Goal: Transaction & Acquisition: Purchase product/service

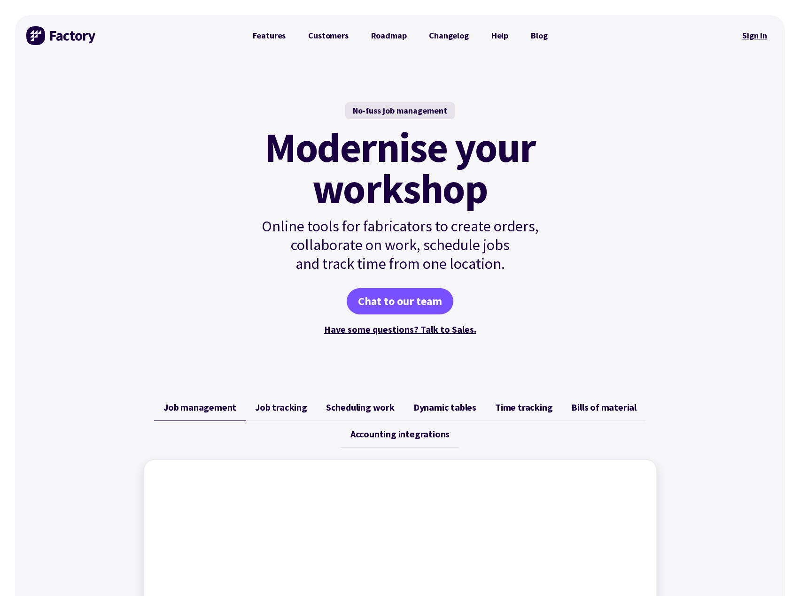
click at [762, 38] on link "Sign in" at bounding box center [754, 36] width 38 height 22
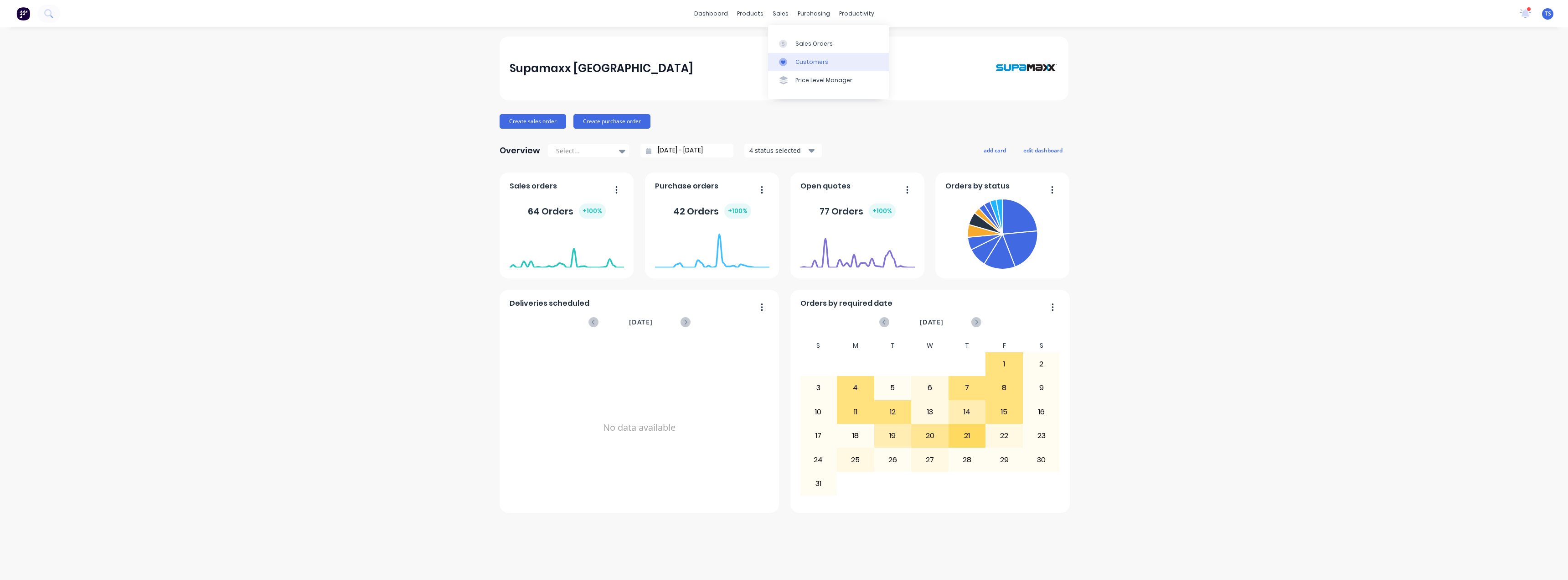
click at [783, 60] on div "Customers" at bounding box center [812, 62] width 33 height 8
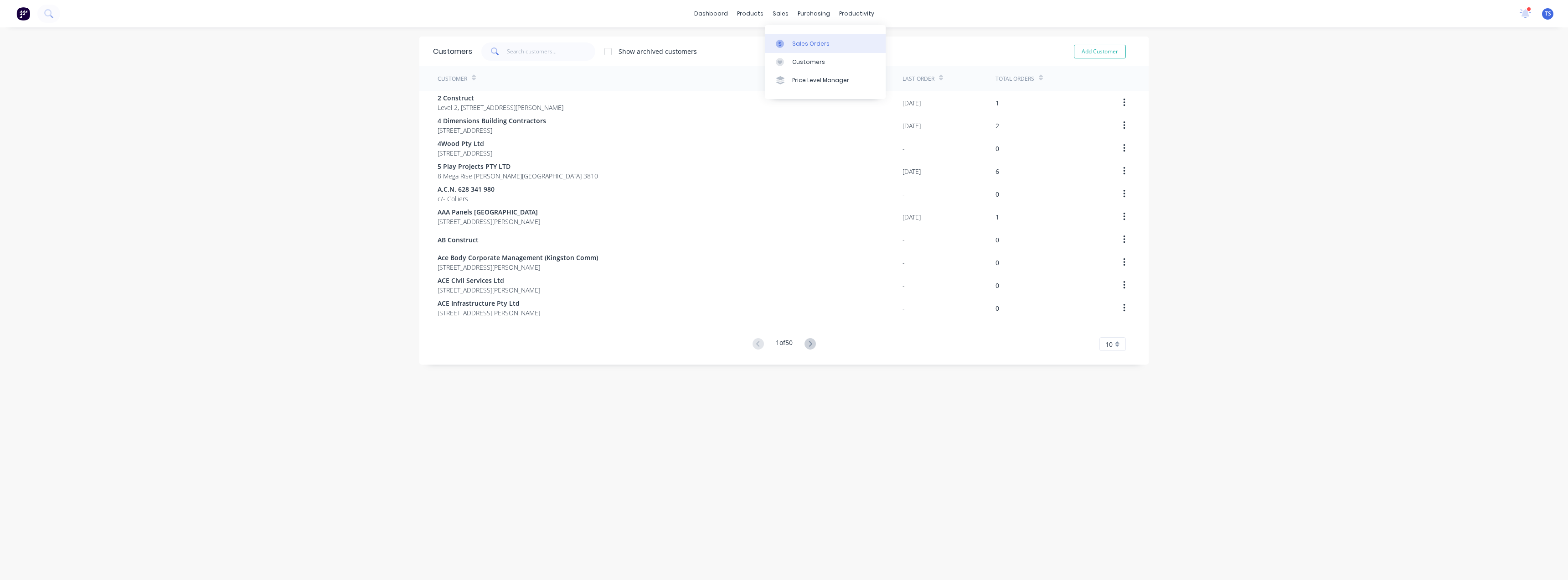
click at [783, 45] on div at bounding box center [783, 44] width 14 height 8
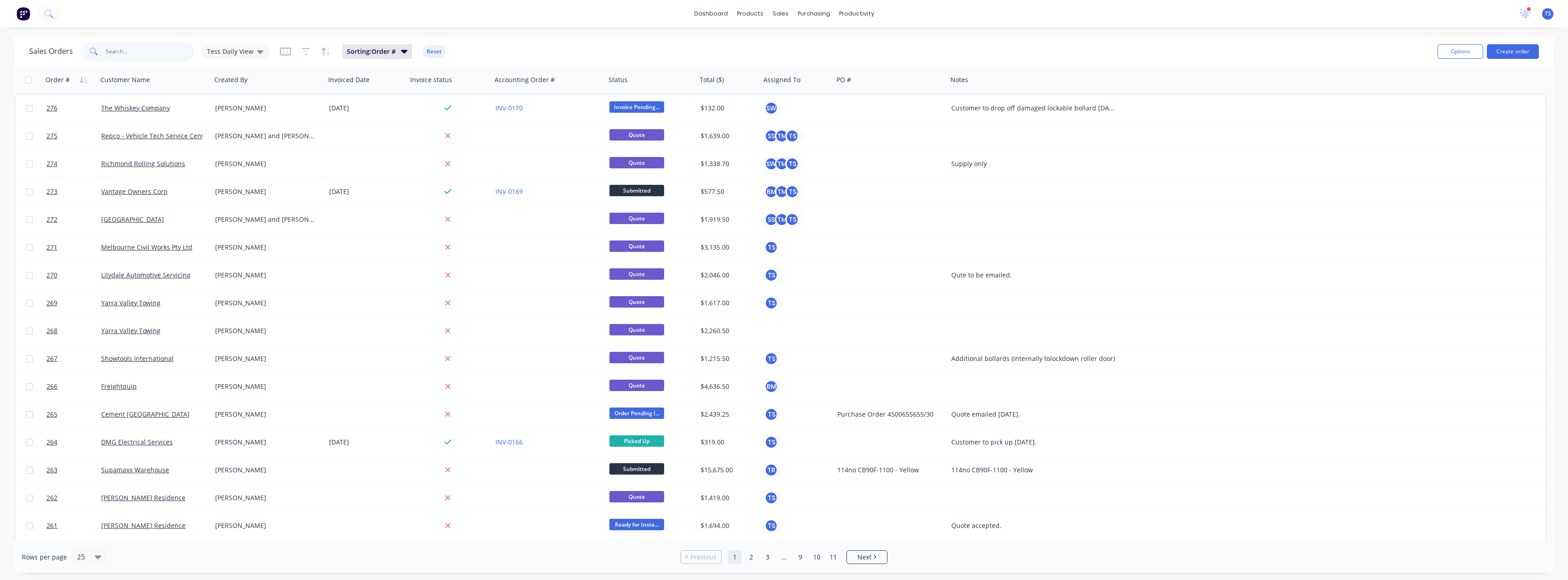
click at [161, 48] on input "text" at bounding box center [150, 51] width 89 height 18
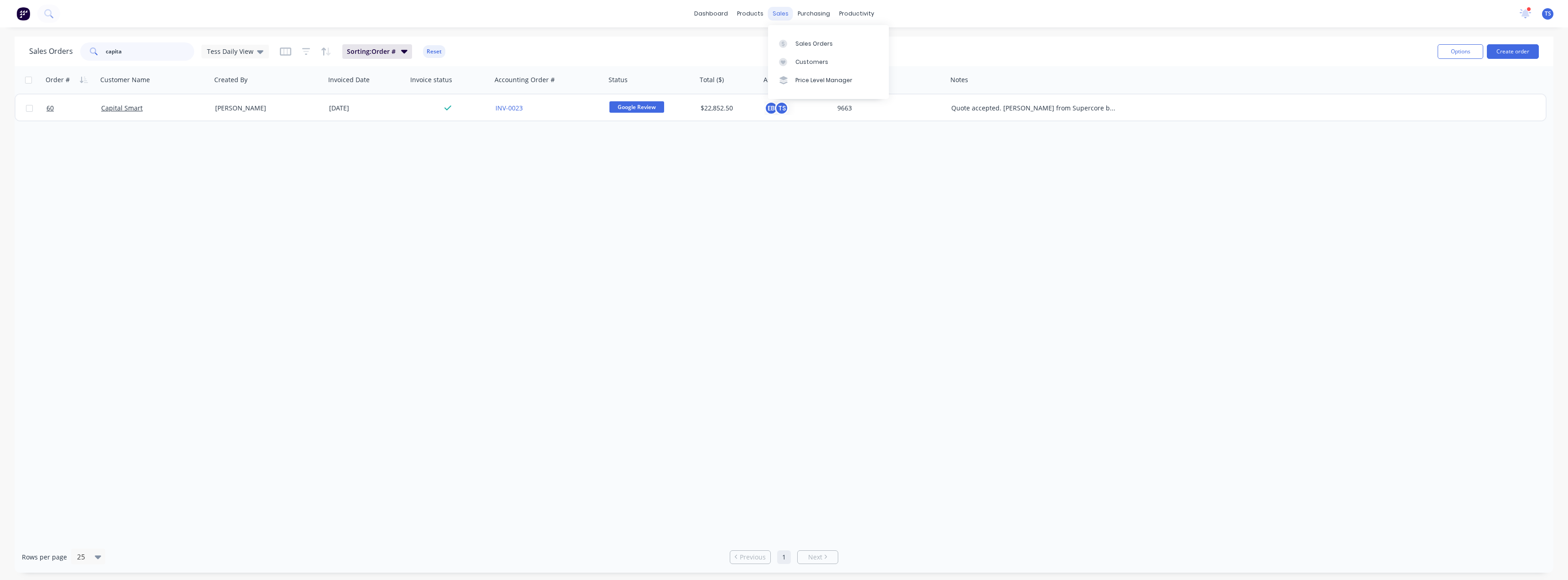
type input "capita"
click at [779, 11] on div "sales" at bounding box center [781, 14] width 25 height 14
drag, startPoint x: 869, startPoint y: 255, endPoint x: 1263, endPoint y: 81, distance: 430.7
click at [783, 255] on div "Order # Customer Name Created By Invoiced Date Invoice status Accounting Order …" at bounding box center [784, 303] width 1539 height 475
click at [783, 40] on div "Sales Orders" at bounding box center [814, 44] width 37 height 8
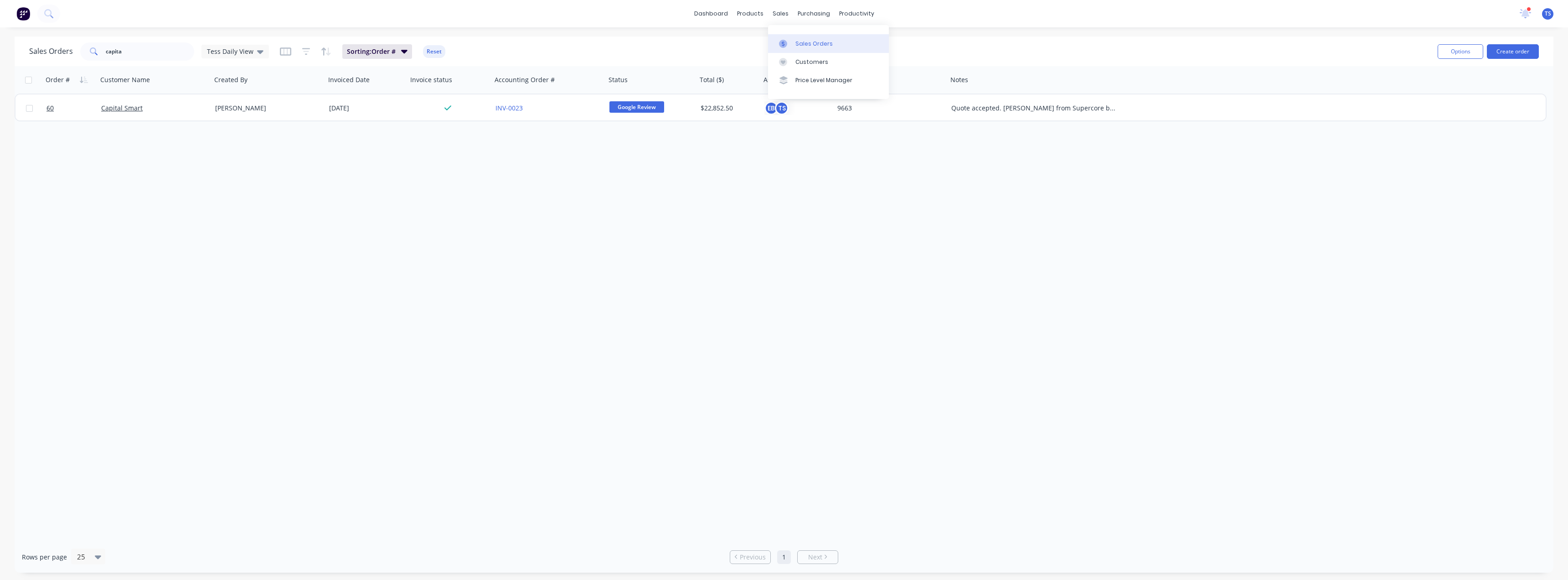
click at [783, 40] on icon at bounding box center [783, 44] width 8 height 8
click at [783, 60] on div at bounding box center [785, 62] width 14 height 8
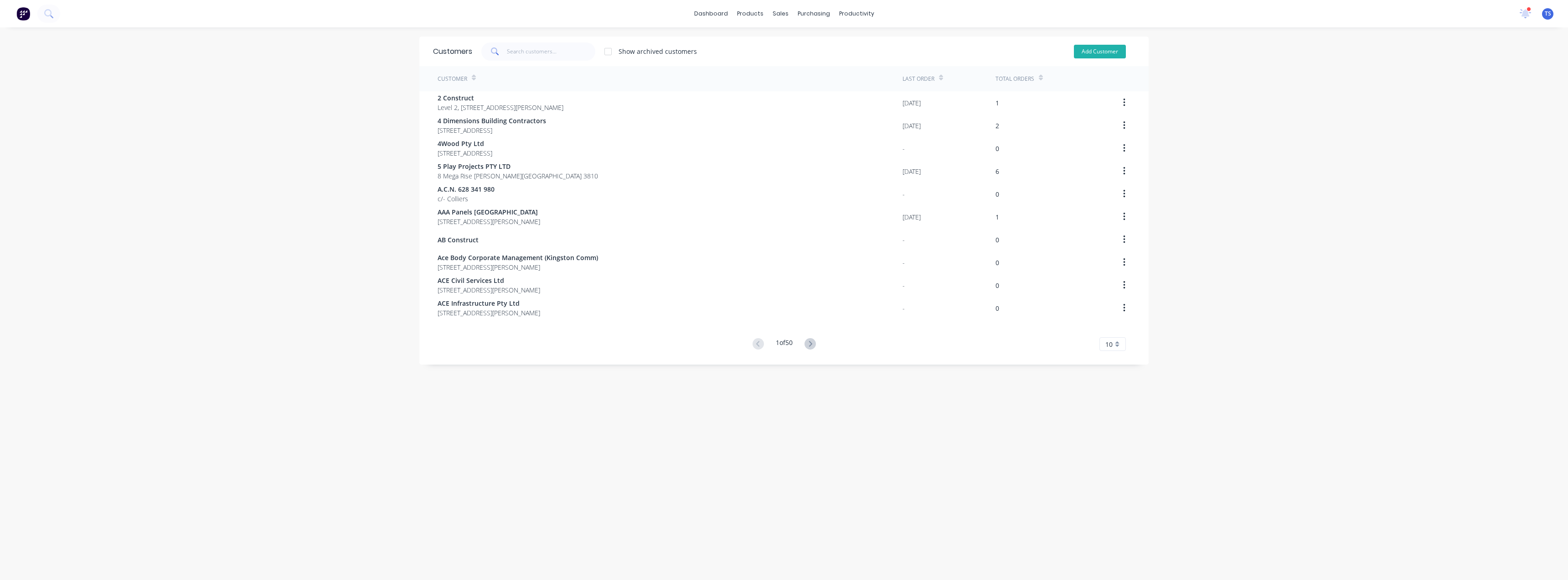
click at [783, 47] on button "Add Customer" at bounding box center [1100, 51] width 52 height 14
select select "AU"
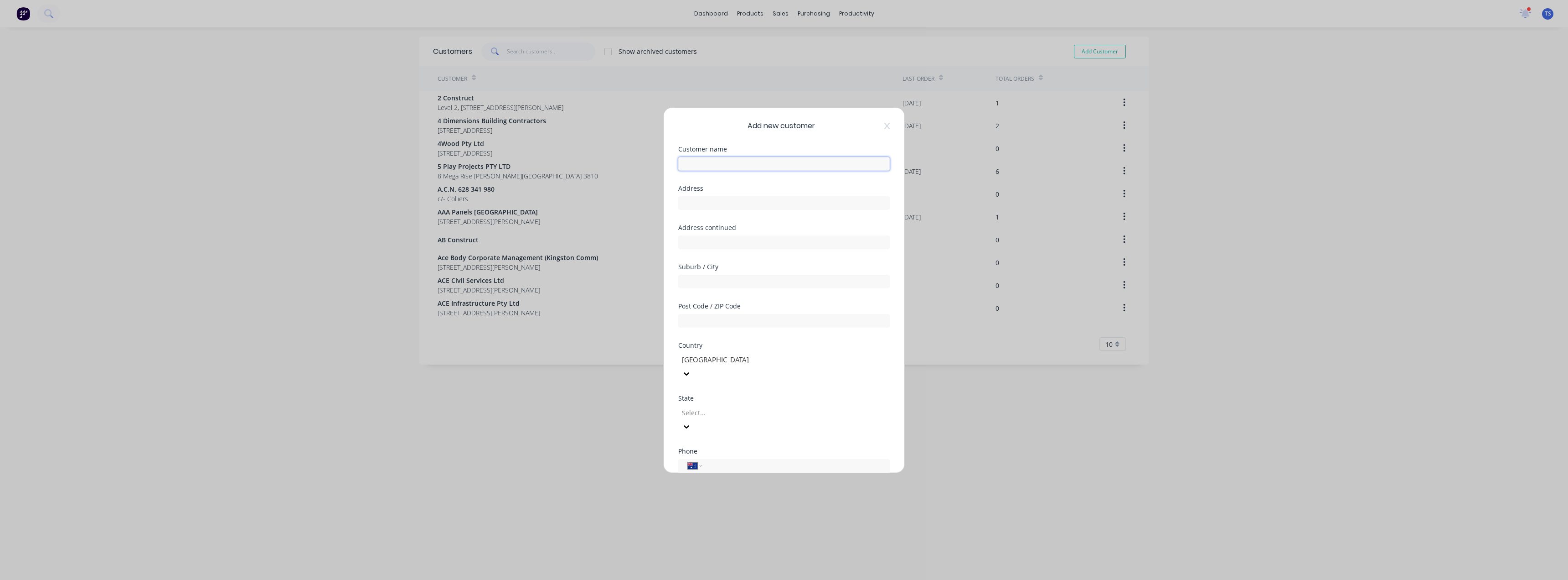
click at [718, 161] on input "text" at bounding box center [784, 164] width 212 height 14
paste input "Capital S.M.A.R.T Repairs Carrum Downs"
type input "Capital S.M.A.R.T Repairs Carrum Downs"
click at [724, 203] on input "text" at bounding box center [784, 203] width 212 height 14
paste input "12 Lakewood Blvd, Carrum Downs VIC 3201"
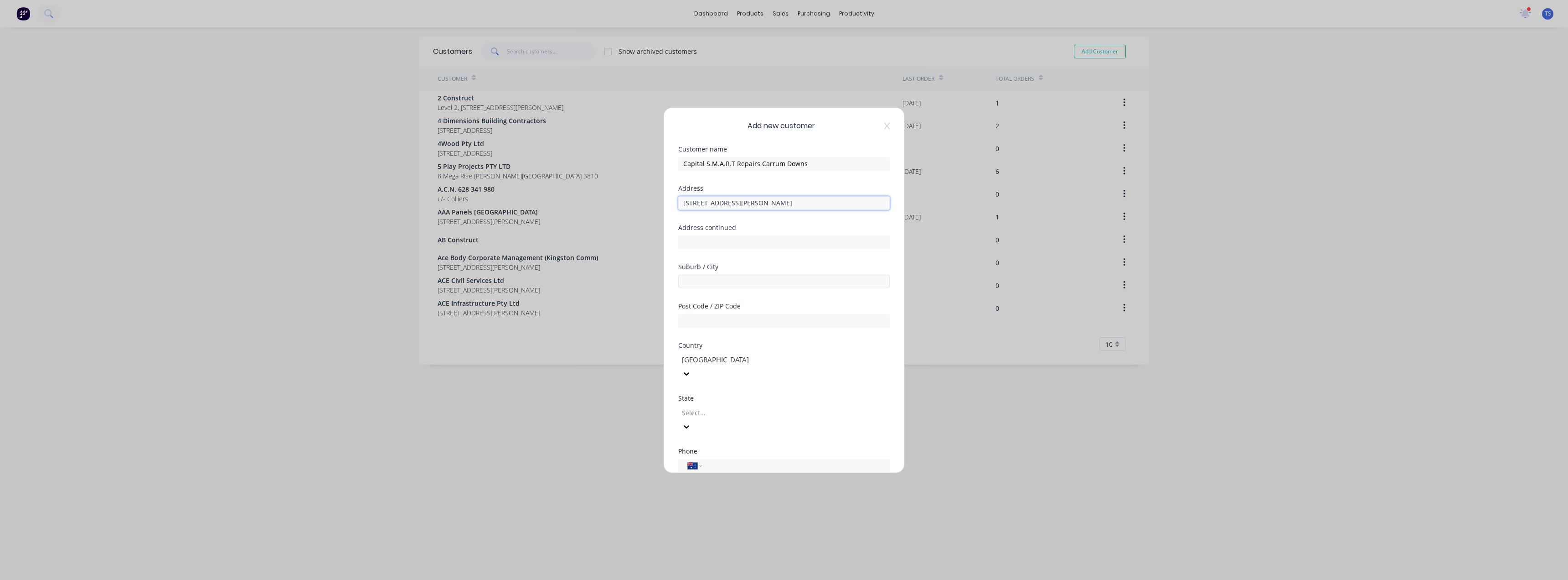
type input "12 Lakewood Blvd, Carrum Downs VIC 3201"
click at [702, 284] on input "text" at bounding box center [784, 282] width 212 height 14
type input "X"
type input "Carrum Downs"
click at [703, 318] on input "text" at bounding box center [784, 321] width 212 height 14
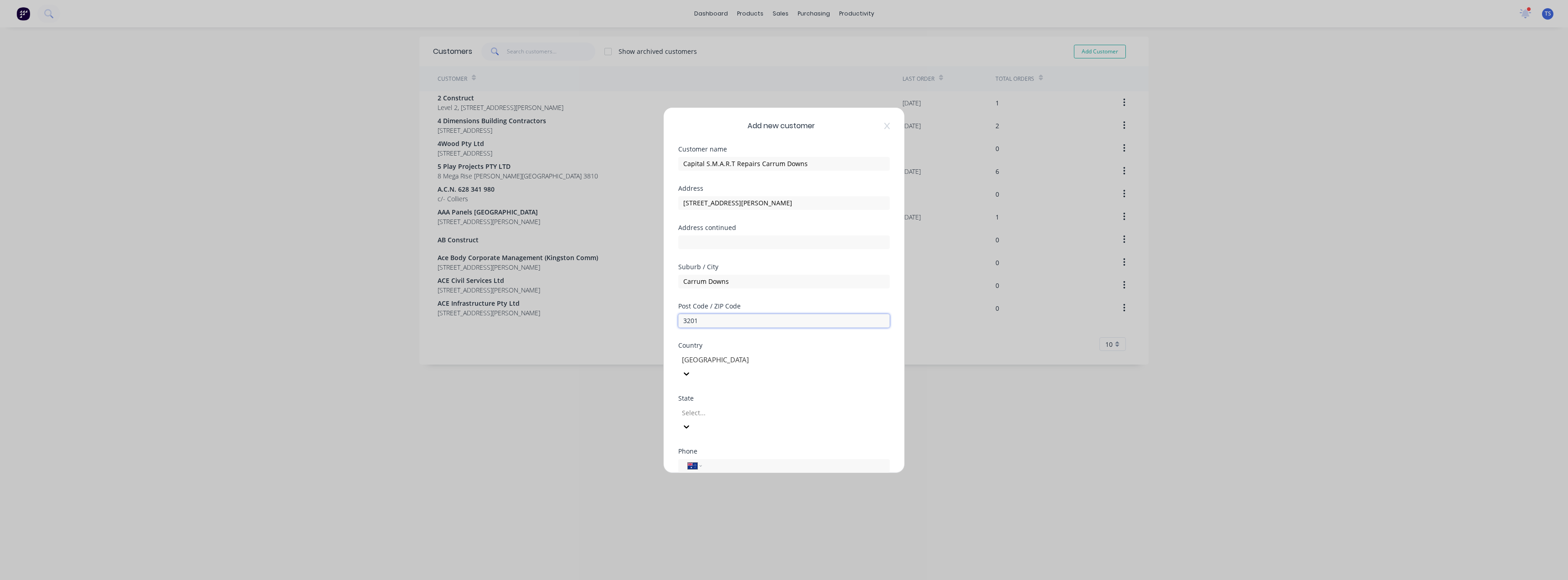
type input "3201"
click at [703, 407] on div at bounding box center [746, 413] width 131 height 12
drag, startPoint x: 822, startPoint y: 204, endPoint x: 737, endPoint y: 205, distance: 85.0
click at [737, 205] on input "12 Lakewood Blvd, Carrum Downs VIC 3201" at bounding box center [784, 203] width 212 height 14
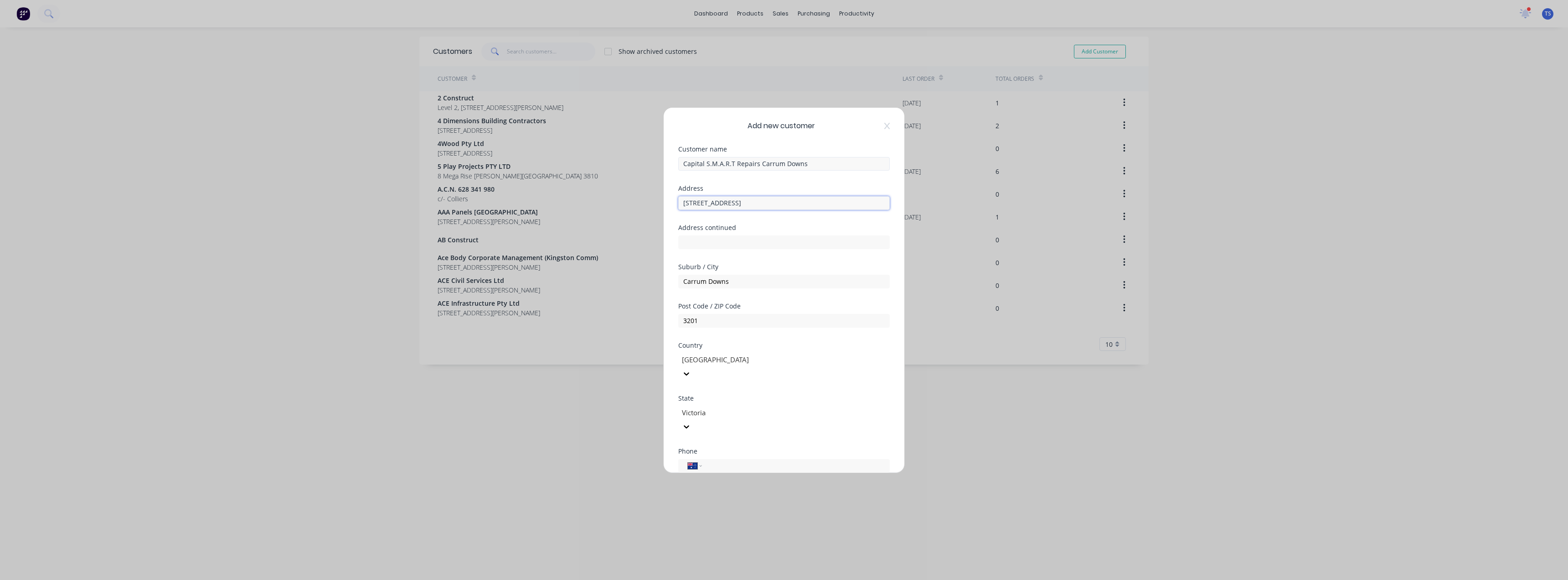
type input "12 Lakewood Blvd"
click at [706, 164] on input "Capital S.M.A.R.T Repairs Carrum Downs" at bounding box center [784, 164] width 212 height 14
drag, startPoint x: 756, startPoint y: 165, endPoint x: 726, endPoint y: 163, distance: 30.1
click at [726, 163] on input "Capital SMART S.M.A.R.T Repairs Carrum Downs" at bounding box center [784, 164] width 212 height 14
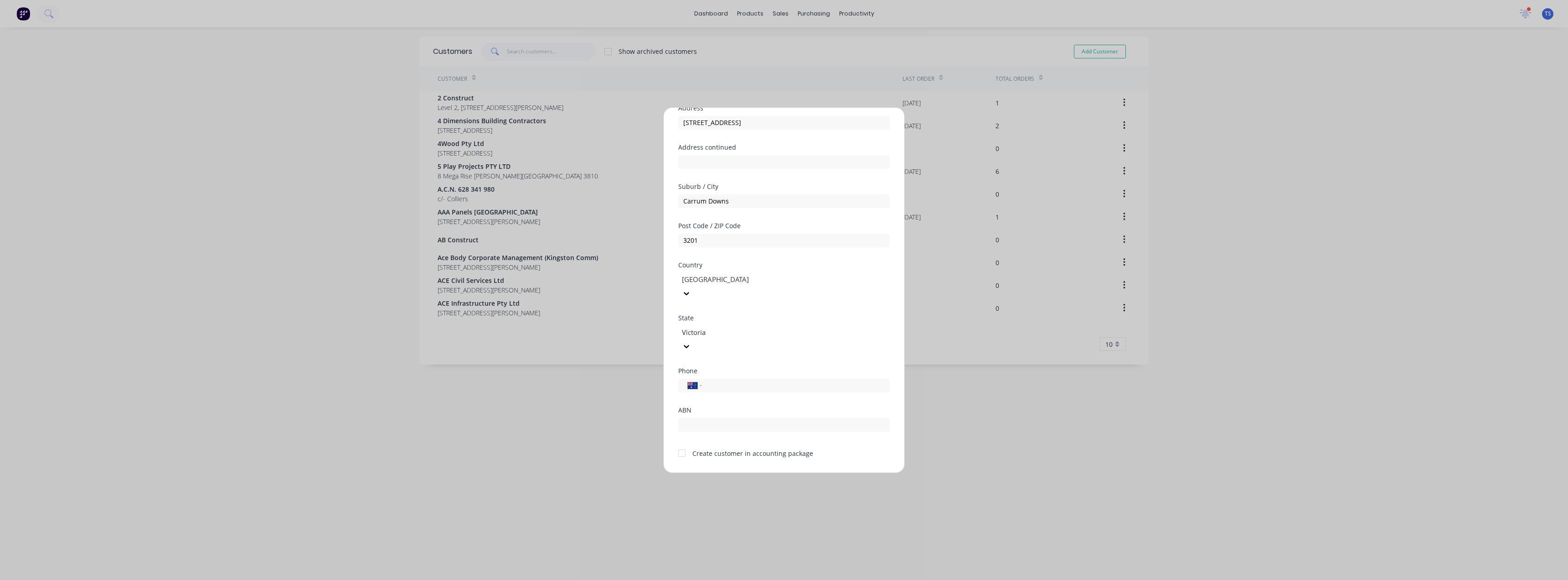
type input "Capital SMART Repairs Carrum Downs"
click at [681, 444] on div at bounding box center [682, 453] width 18 height 18
click at [754, 472] on button "Save" at bounding box center [755, 479] width 50 height 15
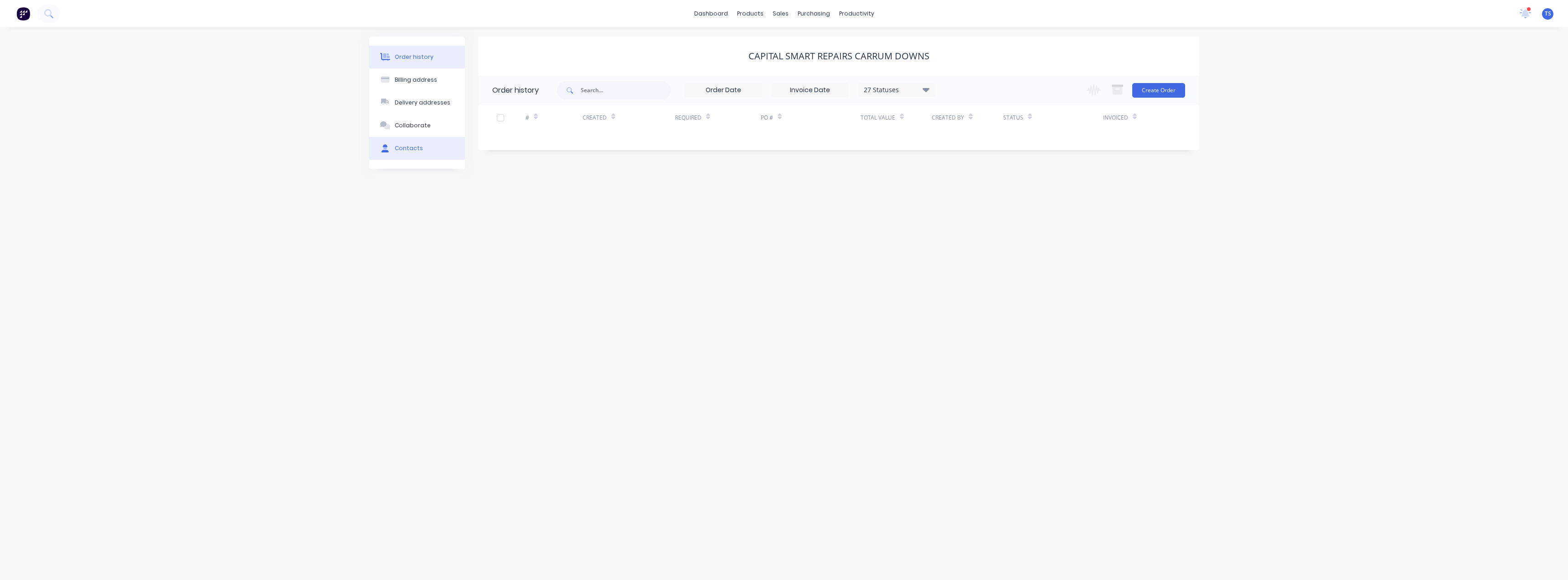
click at [402, 148] on div "Contacts" at bounding box center [409, 148] width 28 height 8
click at [783, 90] on button "Add contact" at bounding box center [1170, 89] width 42 height 14
select select "AU"
click at [548, 162] on input "text" at bounding box center [567, 156] width 150 height 14
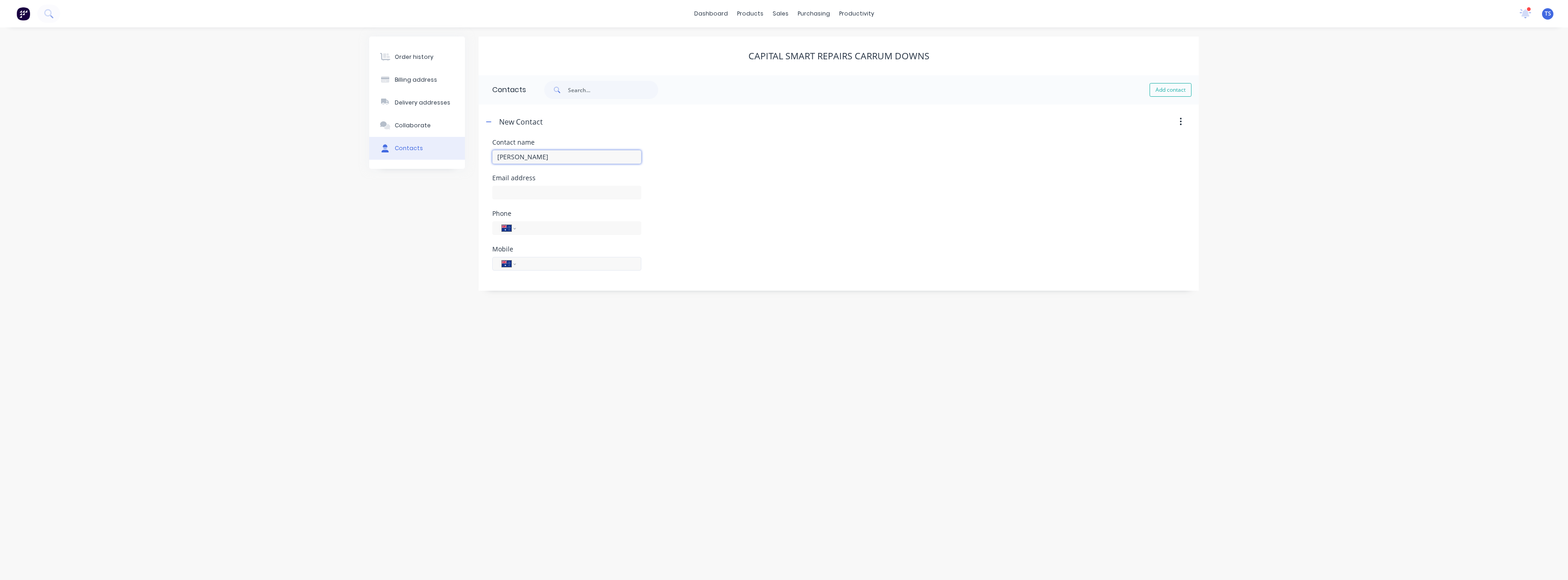
type input "Peter"
click at [532, 268] on input "tel" at bounding box center [577, 263] width 110 height 11
select select "AU"
click at [526, 267] on input "tel" at bounding box center [577, 263] width 110 height 11
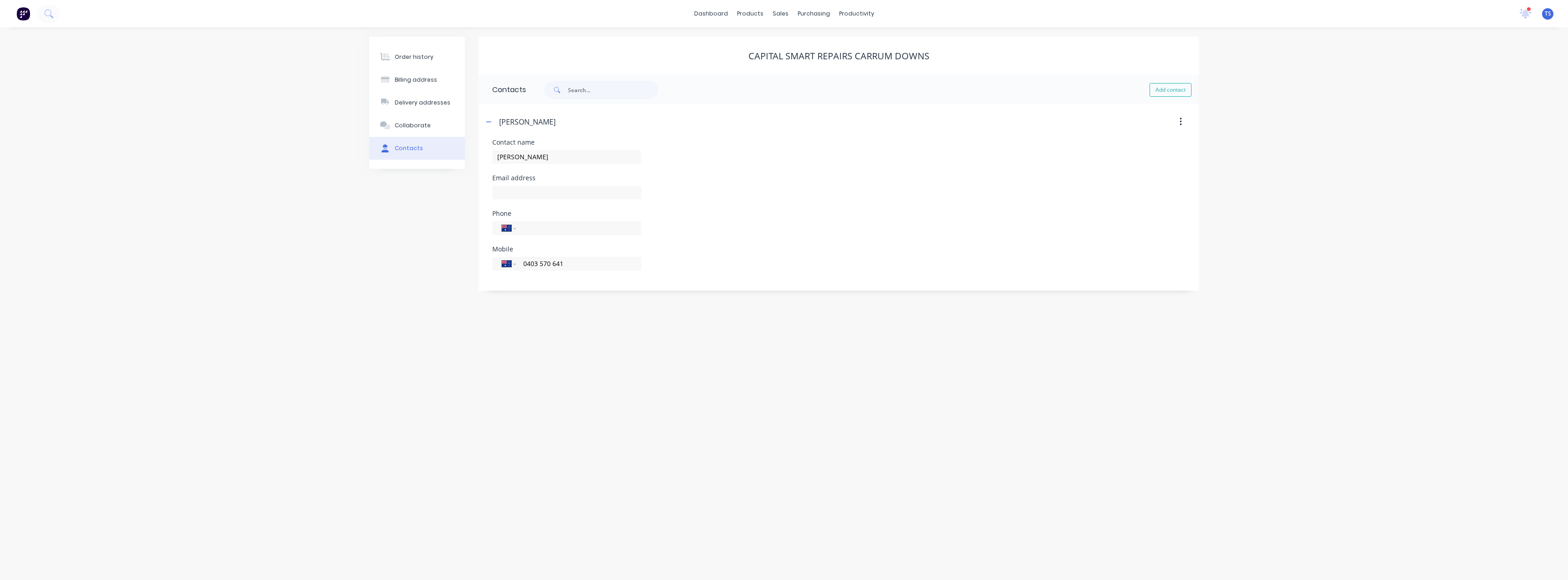
type input "0403 570 641"
click at [557, 404] on div "Order history Billing address Delivery addresses Collaborate Contacts Capital S…" at bounding box center [784, 303] width 1568 height 553
click at [485, 119] on icon "button" at bounding box center [488, 121] width 6 height 7
click at [420, 59] on div "Order history" at bounding box center [415, 56] width 39 height 8
click at [783, 90] on button "Create Order" at bounding box center [1158, 89] width 52 height 15
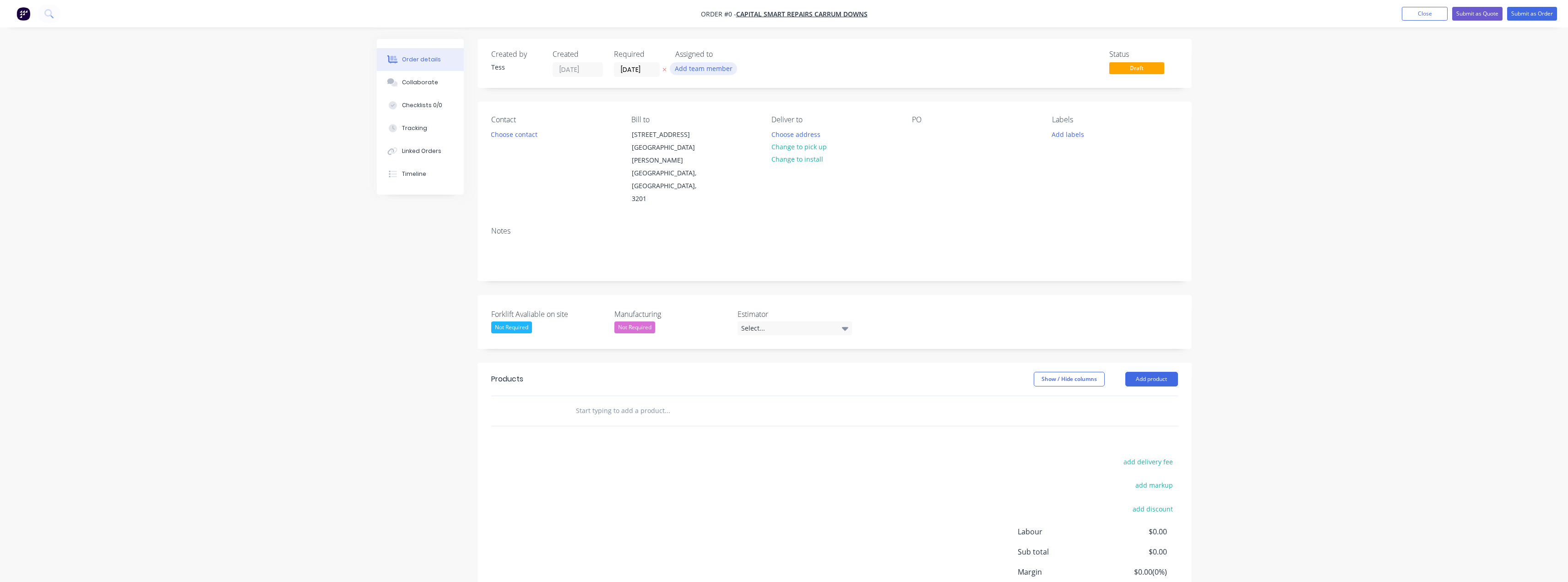
click at [697, 64] on button "Add team member" at bounding box center [703, 68] width 67 height 13
click at [711, 119] on div "[PERSON_NAME] (You)" at bounding box center [757, 120] width 107 height 10
click at [601, 121] on div "Order details Collaborate Checklists 0/0 Tracking Linked Orders Timeline Order …" at bounding box center [784, 349] width 833 height 621
click at [523, 136] on button "Choose contact" at bounding box center [514, 134] width 57 height 13
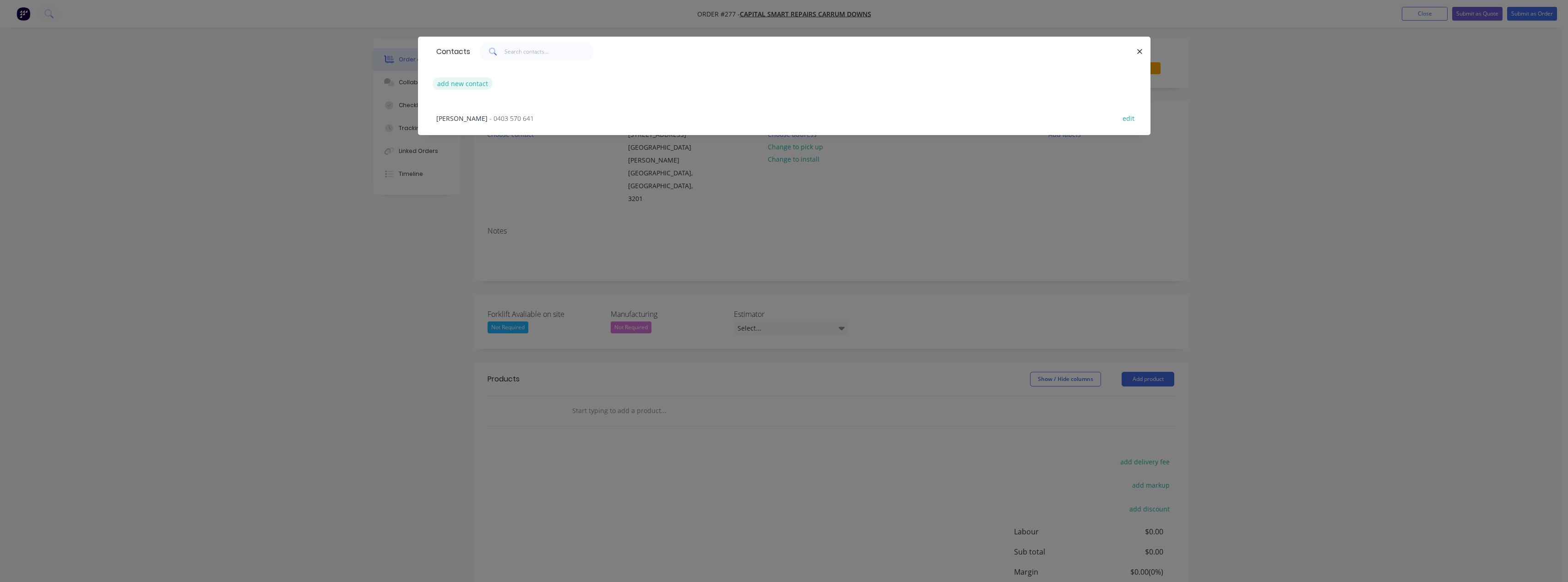
click at [464, 87] on button "add new contact" at bounding box center [463, 83] width 60 height 13
select select "AU"
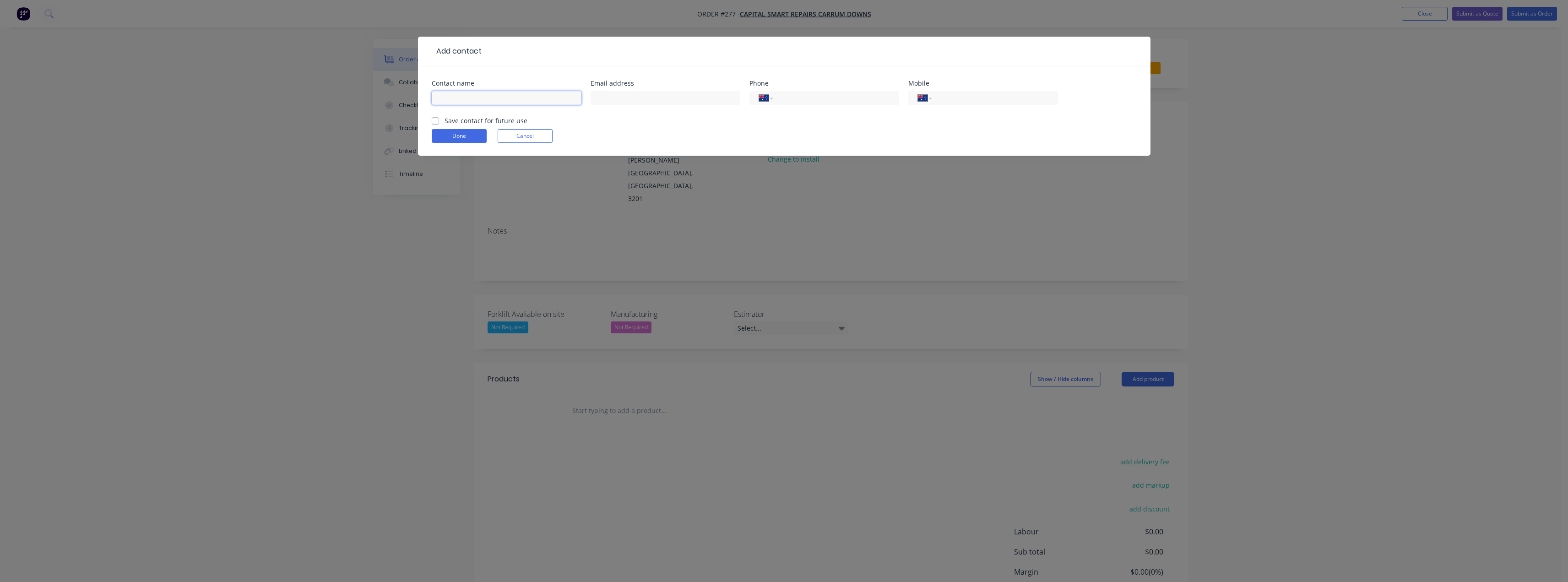
click at [488, 96] on input "text" at bounding box center [507, 97] width 150 height 14
type input "Cassie"
click at [609, 94] on input "text" at bounding box center [666, 97] width 150 height 14
type input "cassie.simmonds@iescorp.com.au"
click at [786, 97] on input "tel" at bounding box center [993, 97] width 110 height 11
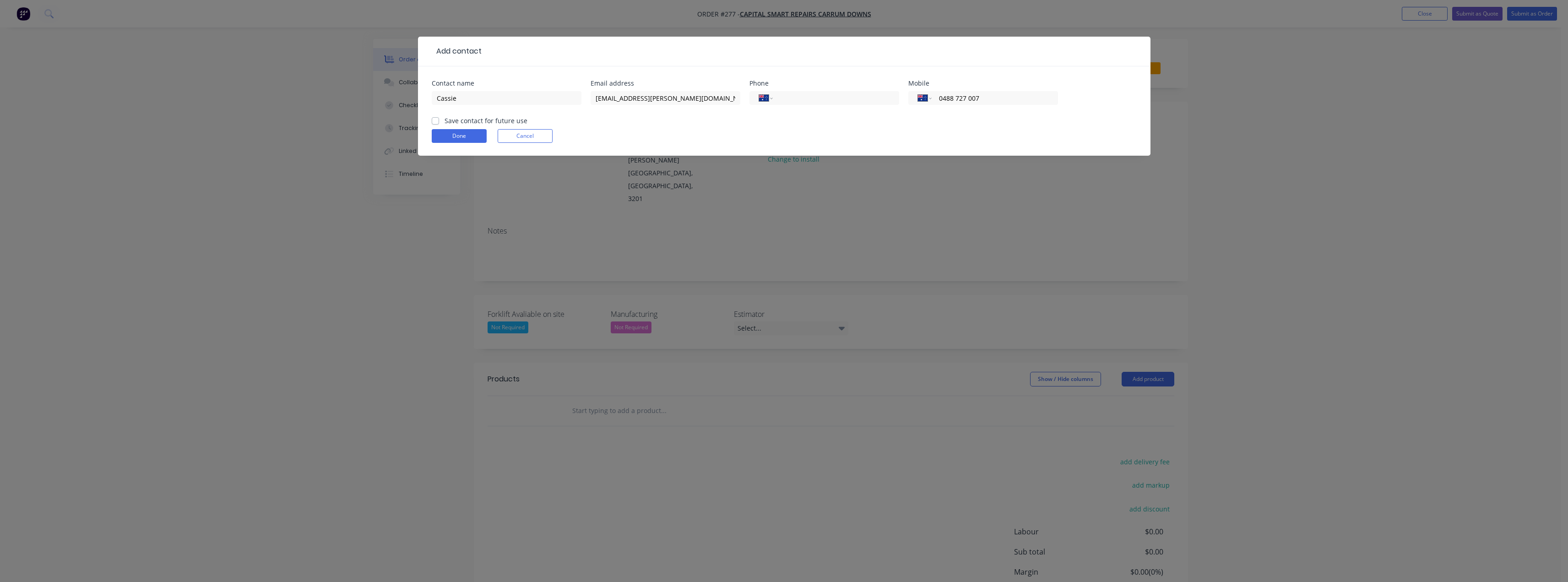
type input "0488 727 007"
click at [445, 122] on label "Save contact for future use" at bounding box center [486, 121] width 83 height 10
click at [434, 122] on input "Save contact for future use" at bounding box center [436, 120] width 8 height 9
checkbox input "true"
click at [456, 134] on button "Done" at bounding box center [459, 136] width 55 height 14
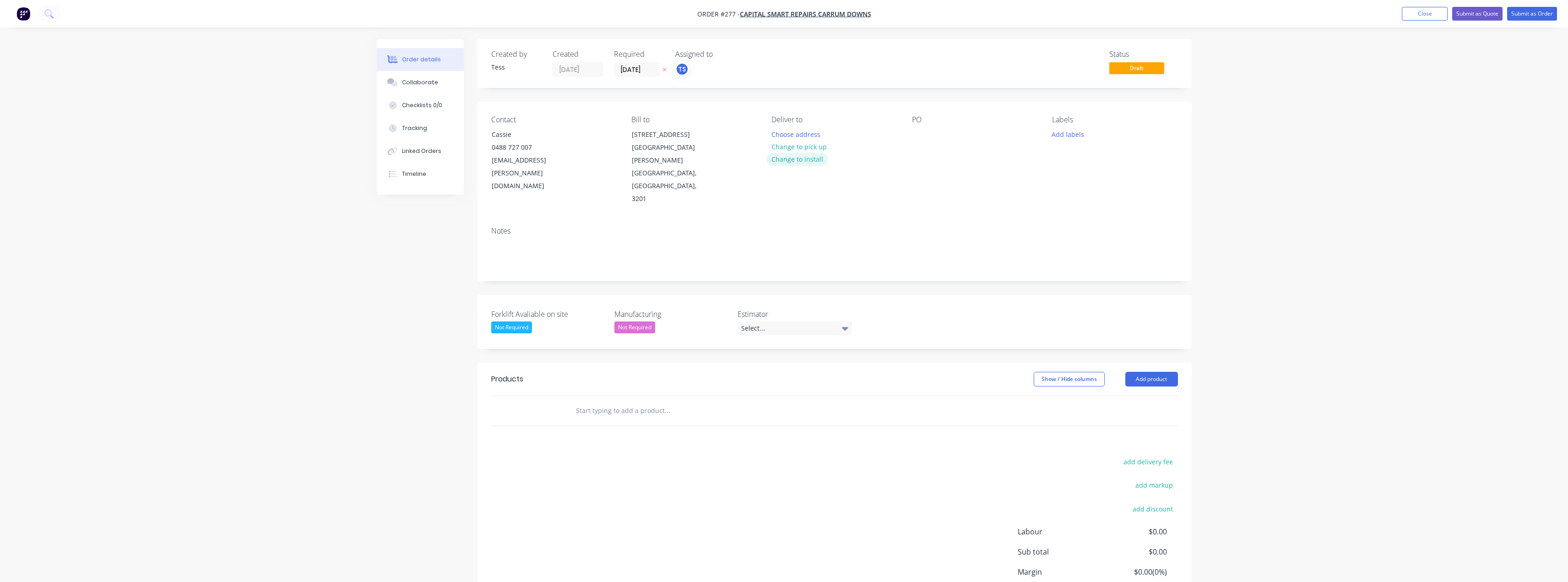
click at [786, 157] on button "Change to install" at bounding box center [797, 159] width 61 height 13
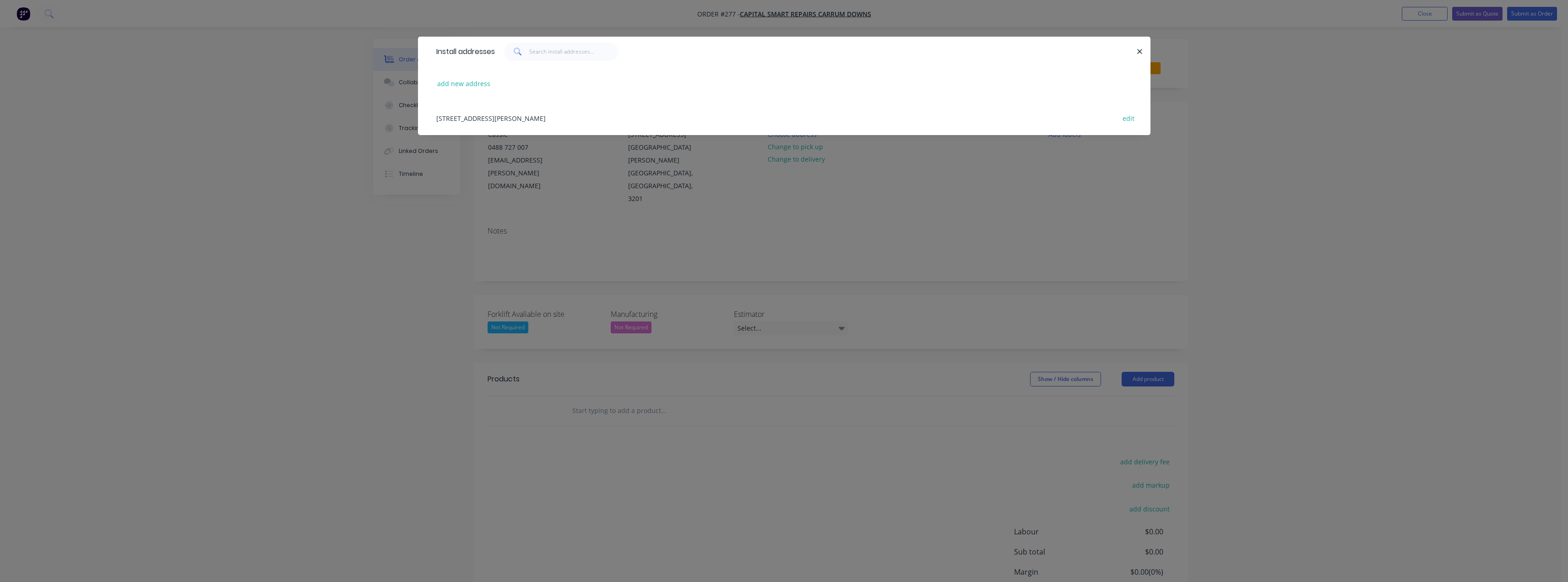
click at [579, 118] on div "12 Lakewood Blvd, Carrum Downs, Victoria, Australia, 3201 edit" at bounding box center [784, 117] width 705 height 34
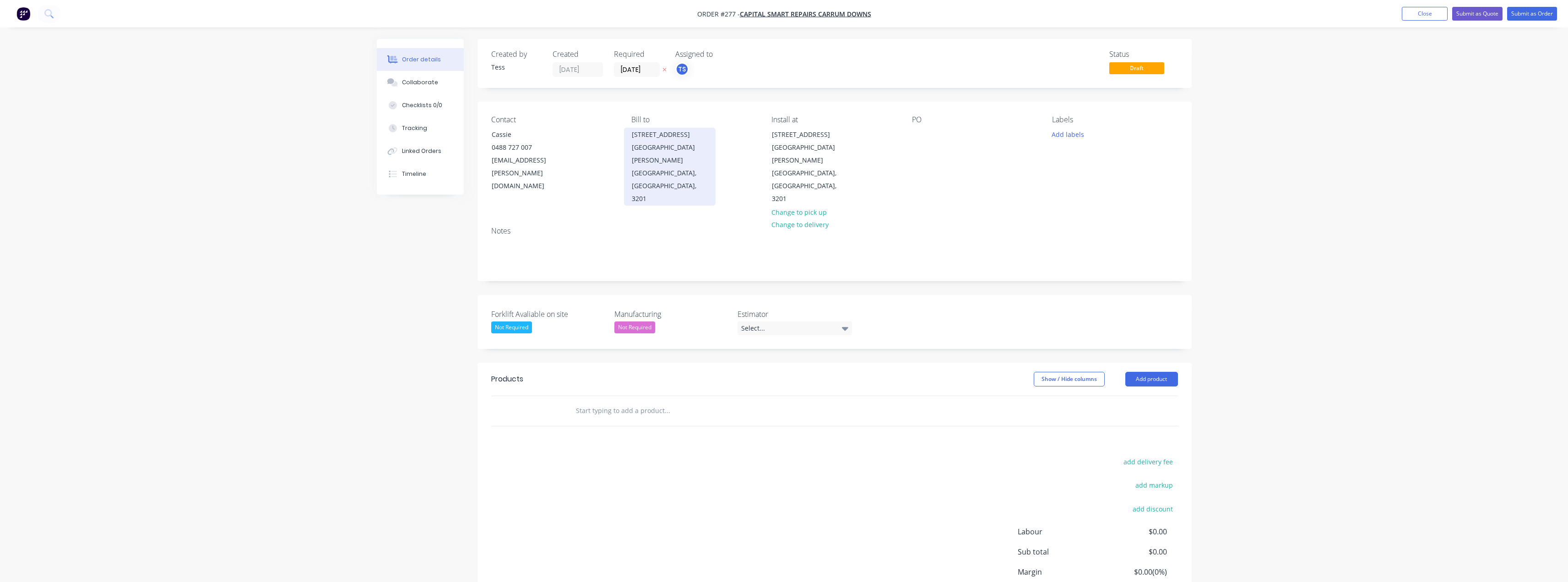
click at [660, 141] on div "Carrum Downs, Victoria, Australia, 3201" at bounding box center [670, 174] width 76 height 64
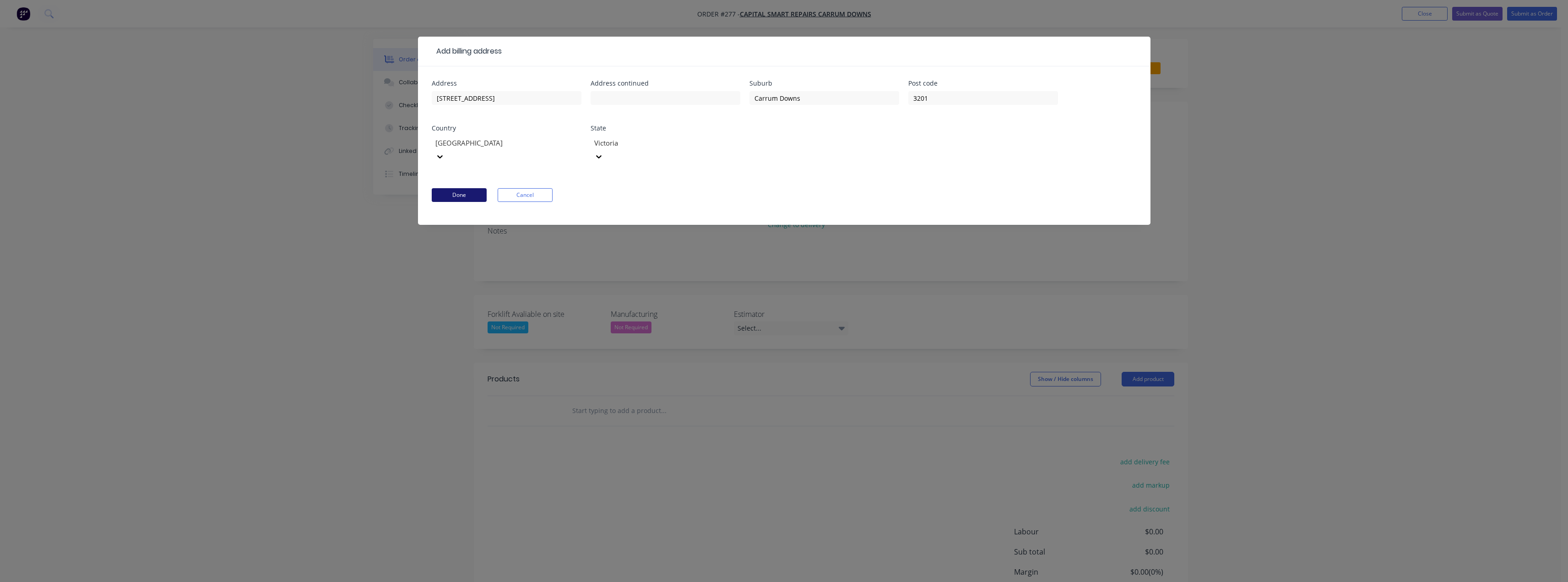
click at [461, 188] on button "Done" at bounding box center [459, 195] width 55 height 14
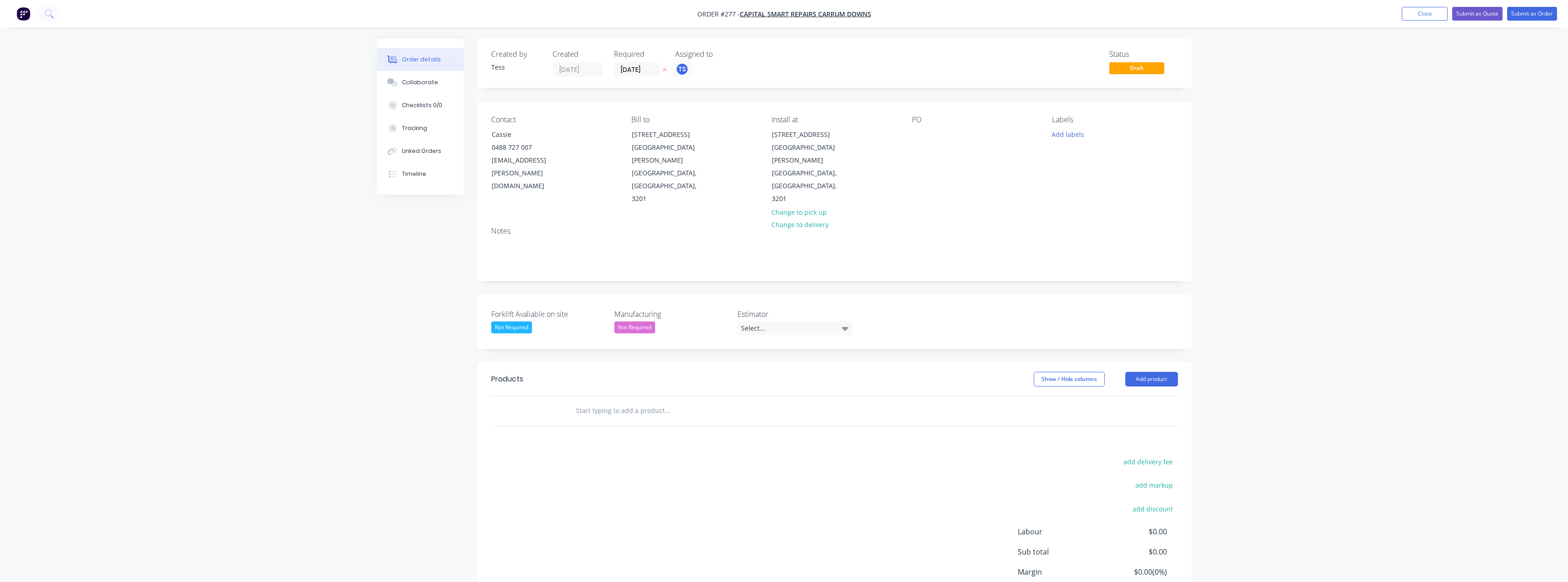
click at [609, 402] on input "text" at bounding box center [667, 410] width 183 height 19
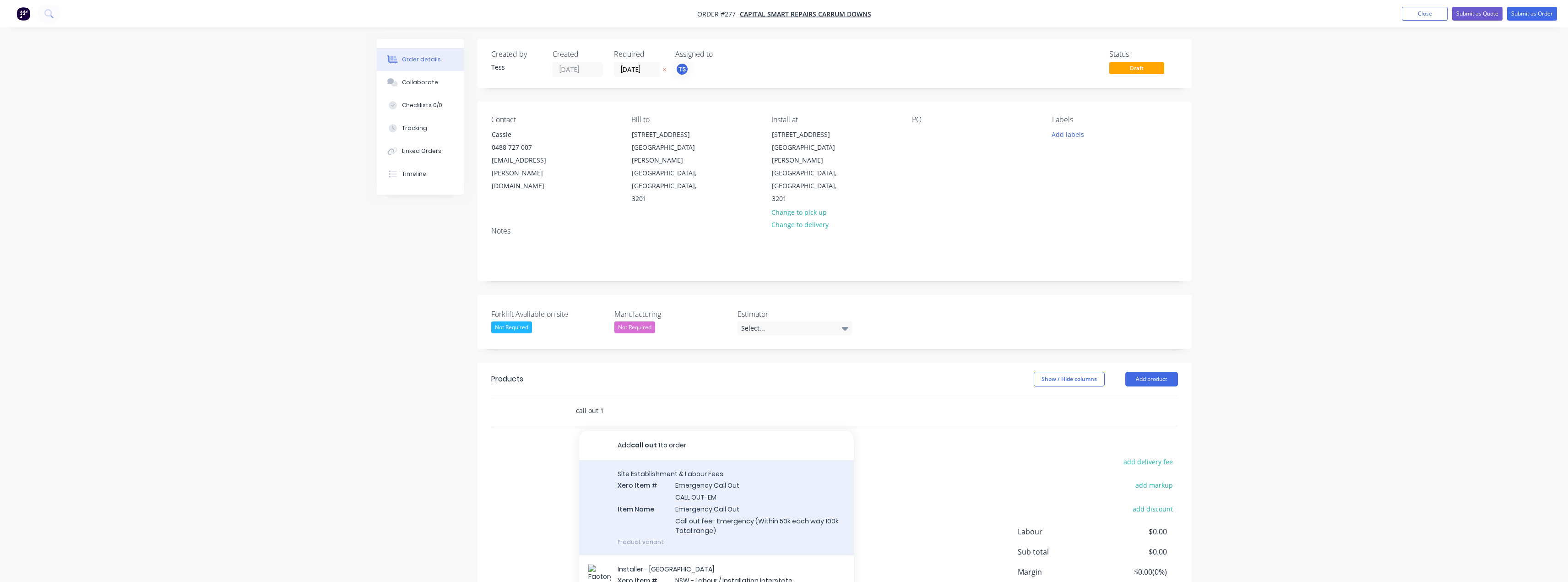
type input "call out 1"
click at [721, 464] on div "Site Establishment & Labour Fees Xero Item # Emergency Call Out CALL OUT-EM Ite…" at bounding box center [717, 508] width 275 height 96
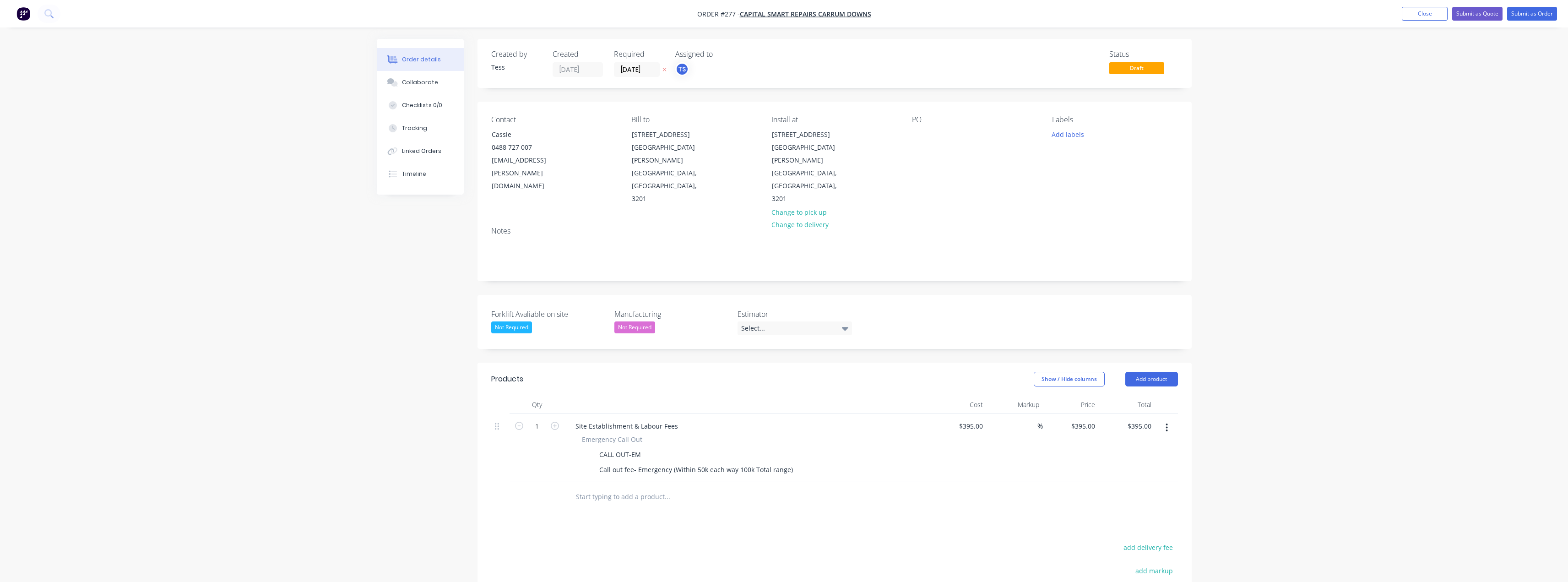
click at [628, 487] on input "text" at bounding box center [667, 496] width 183 height 19
click at [608, 487] on input "ins" at bounding box center [667, 496] width 183 height 19
type input "inst-cd"
click at [786, 371] on button "Add product" at bounding box center [1152, 378] width 53 height 15
click at [786, 396] on div "Product catalogue" at bounding box center [1134, 403] width 70 height 14
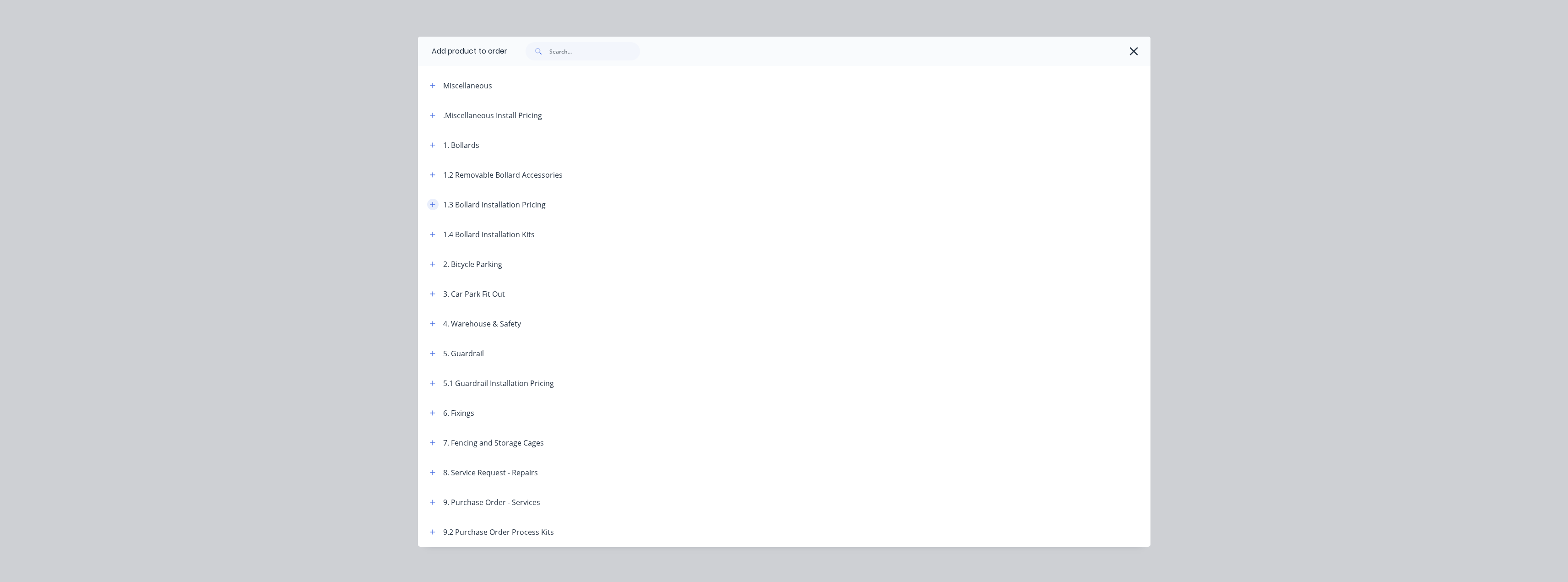
click at [427, 203] on button "button" at bounding box center [433, 205] width 12 height 12
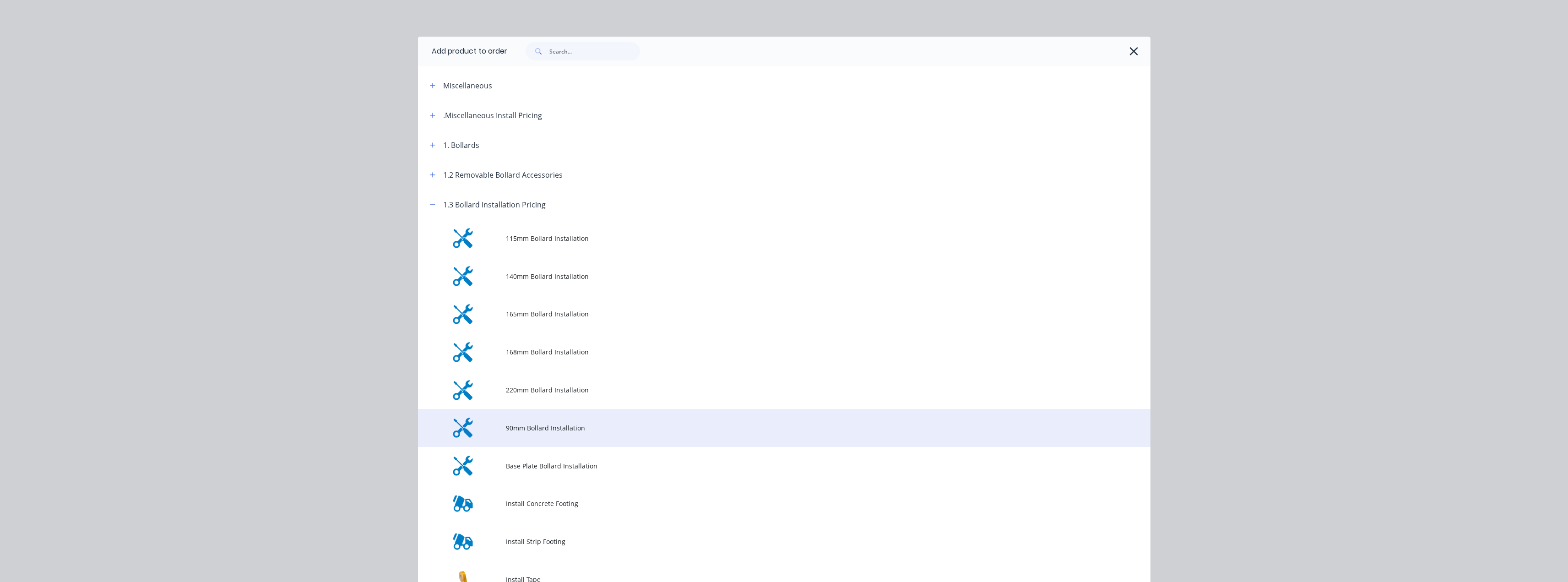
click at [533, 428] on span "90mm Bollard Installation" at bounding box center [764, 428] width 516 height 10
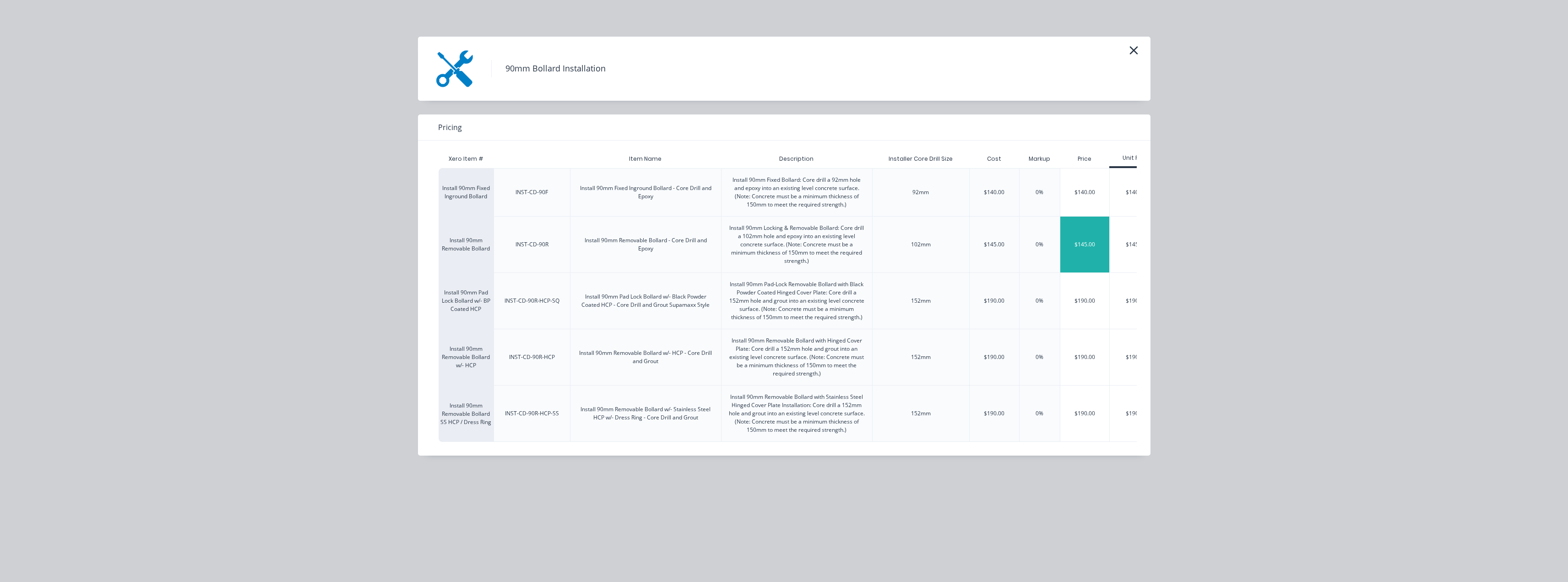
click at [786, 243] on div "$145.00" at bounding box center [1084, 244] width 50 height 56
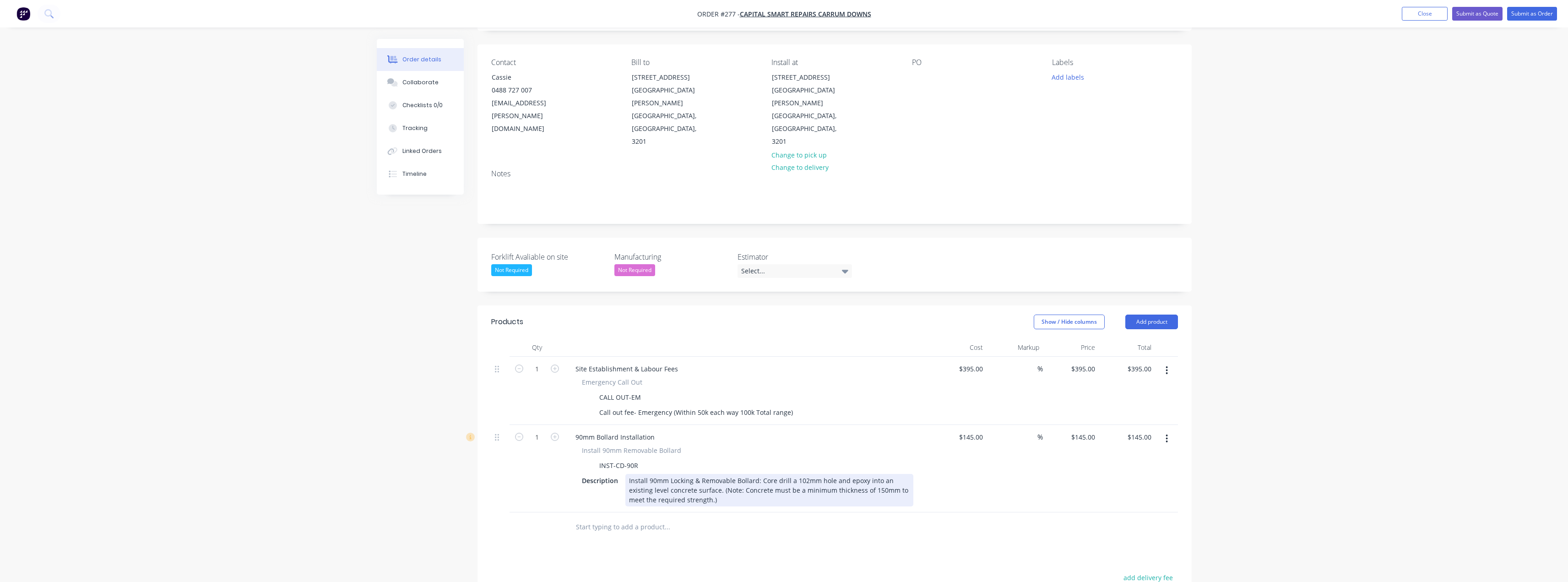
scroll to position [183, 0]
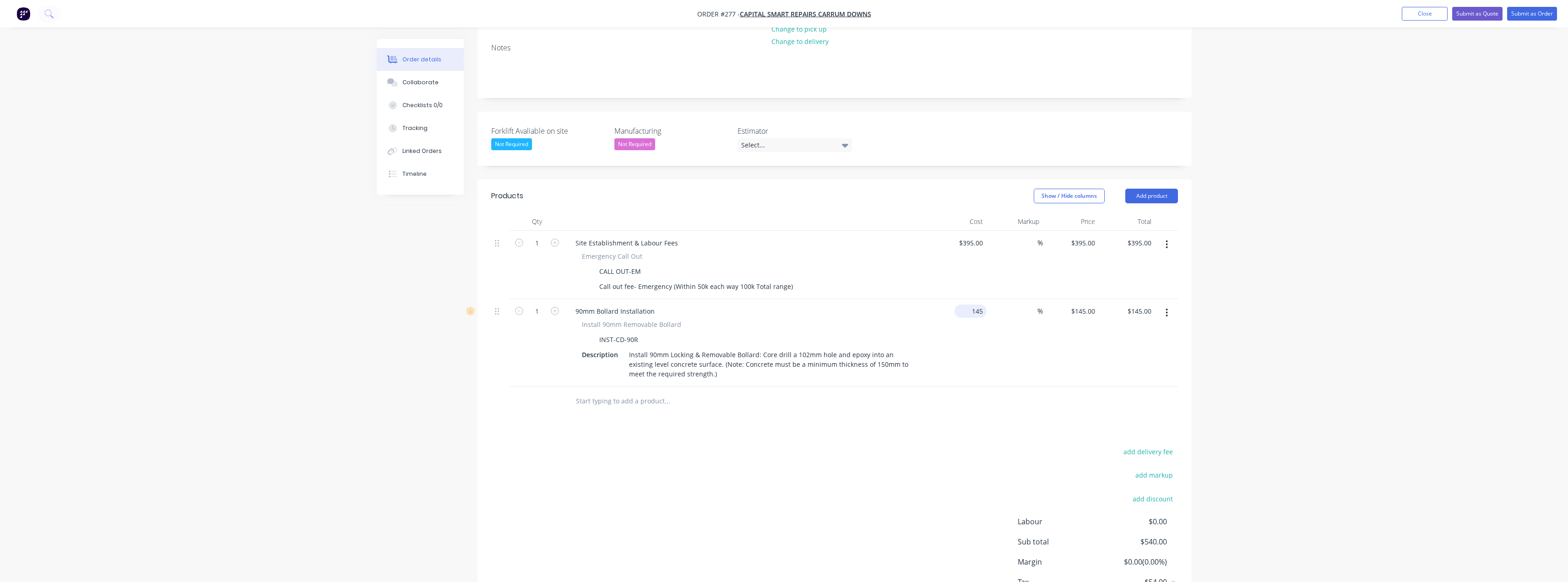
click at [786, 304] on input "145" at bounding box center [972, 311] width 28 height 14
type input "$1.00"
type input "1"
type input "$1.00"
click at [786, 304] on input "1" at bounding box center [1084, 311] width 28 height 14
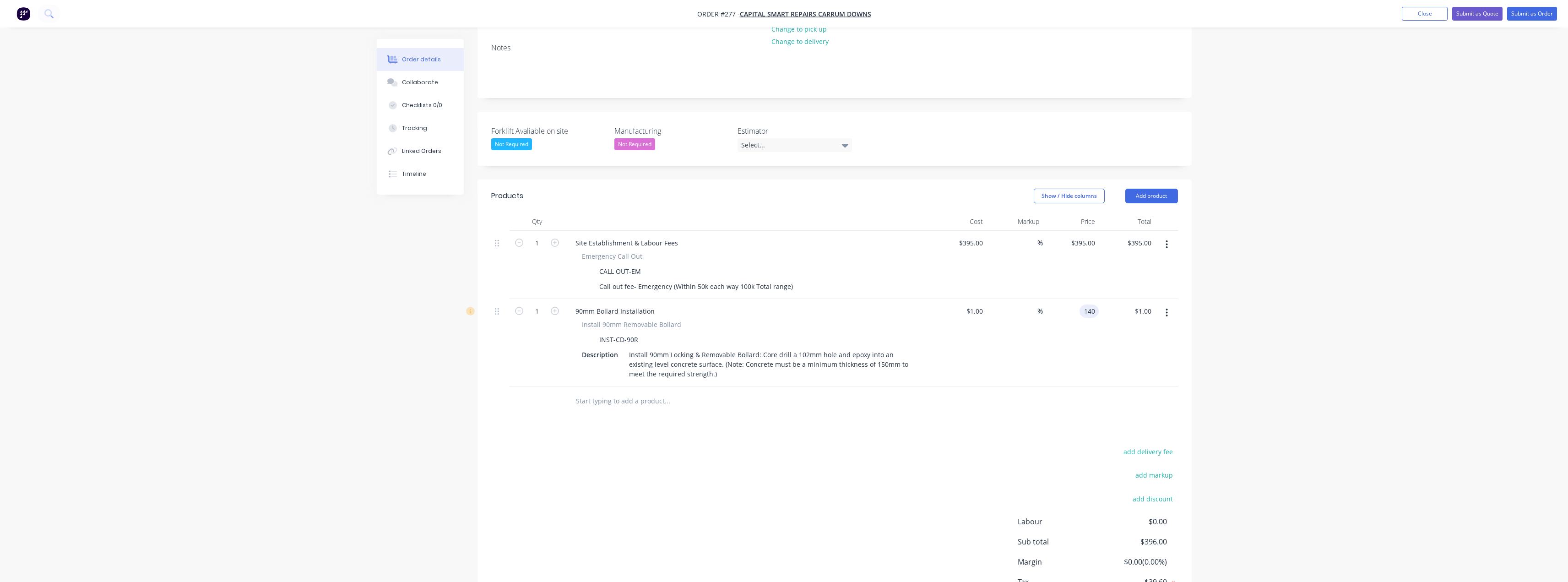
type input "140"
type input "13900"
type input "$140.00"
click at [654, 392] on input "text" at bounding box center [667, 401] width 183 height 19
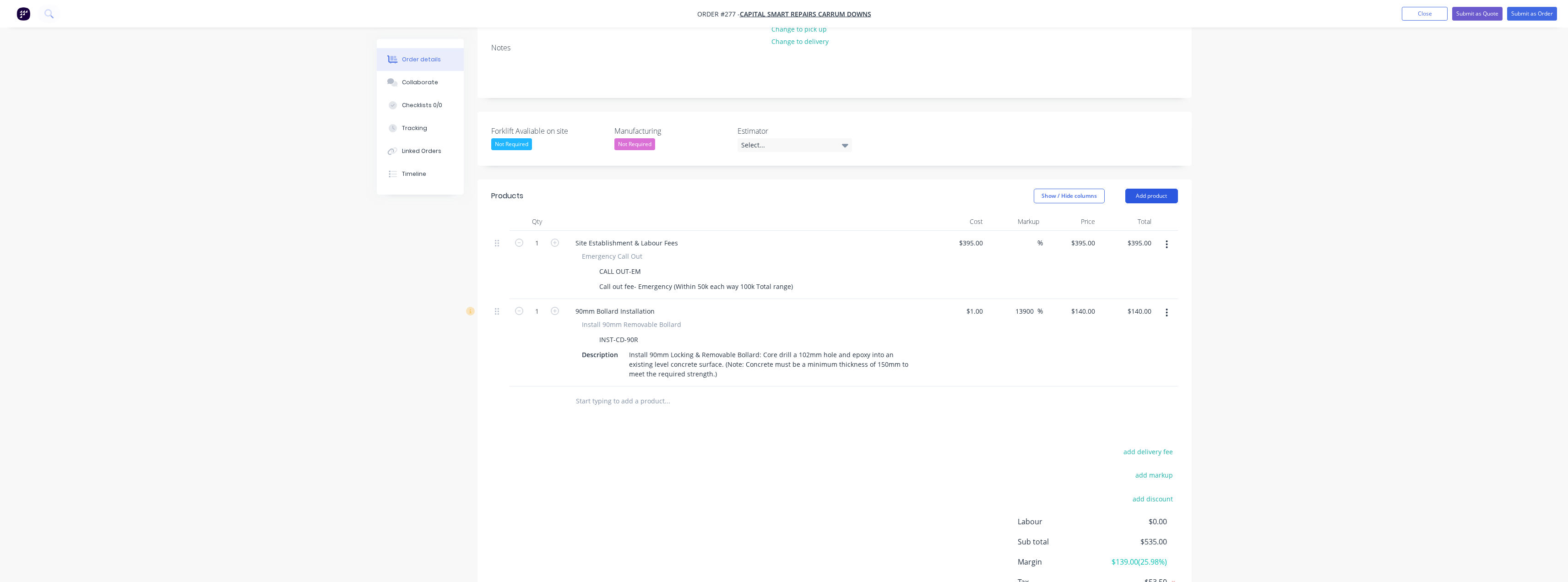
click at [786, 188] on button "Add product" at bounding box center [1152, 195] width 53 height 15
click at [786, 213] on div "Product catalogue" at bounding box center [1134, 219] width 70 height 14
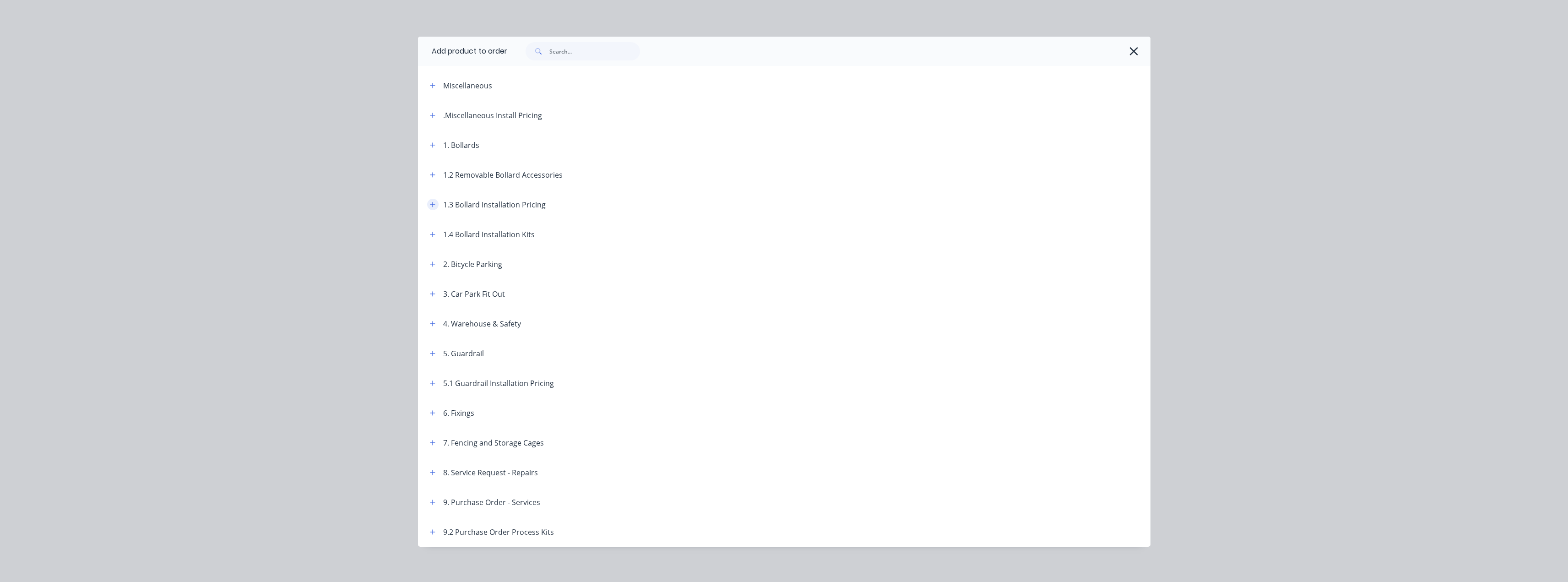
click at [430, 205] on icon "button" at bounding box center [432, 204] width 5 height 5
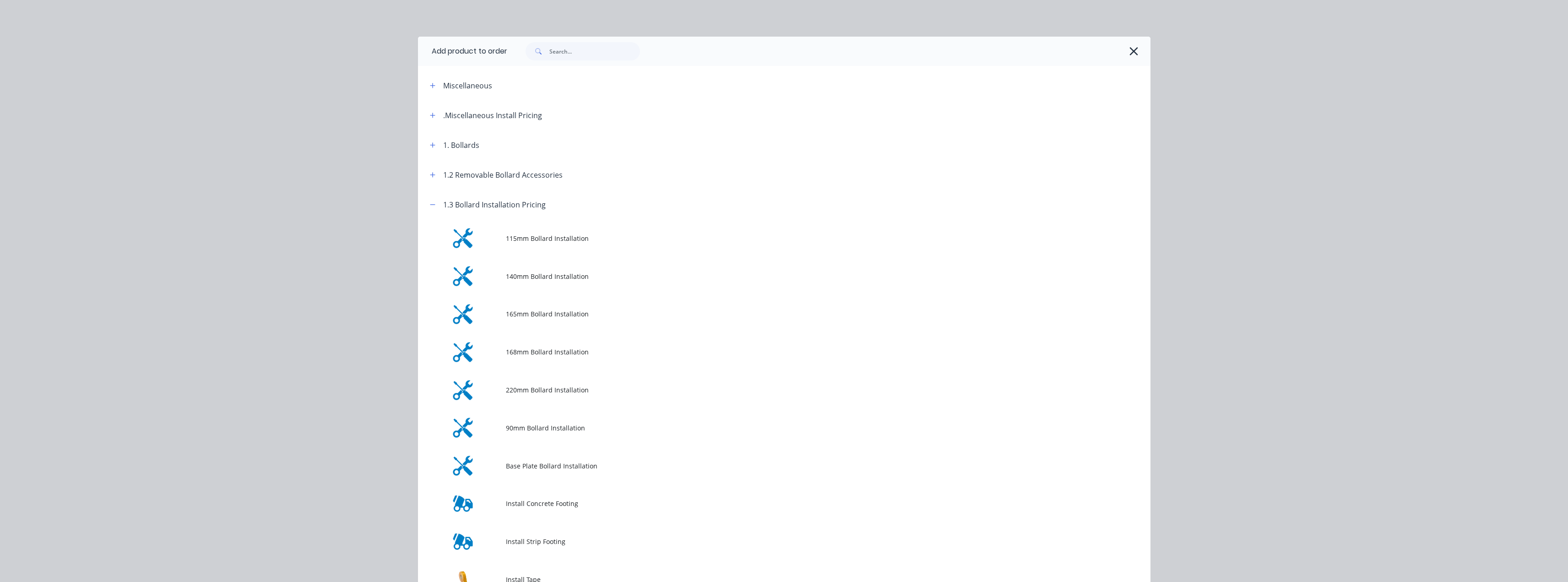
click at [511, 433] on td "90mm Bollard Installation" at bounding box center [828, 427] width 645 height 38
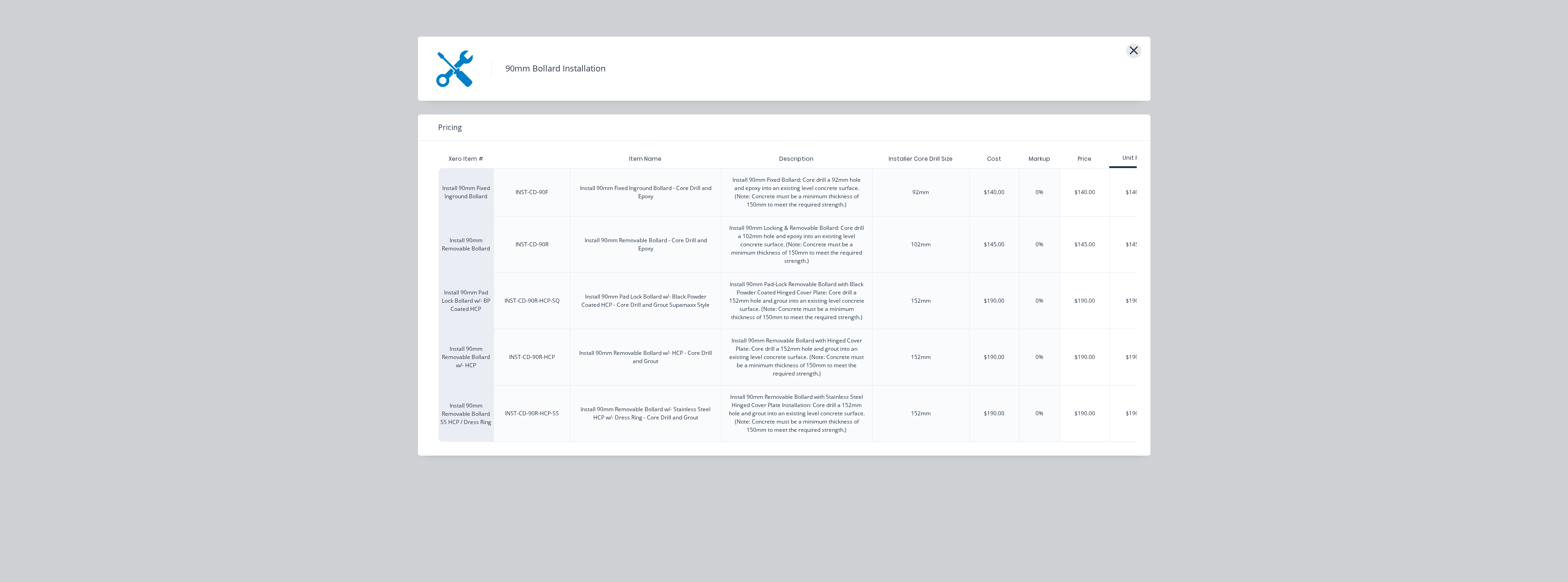
click at [786, 51] on icon "button" at bounding box center [1134, 50] width 10 height 13
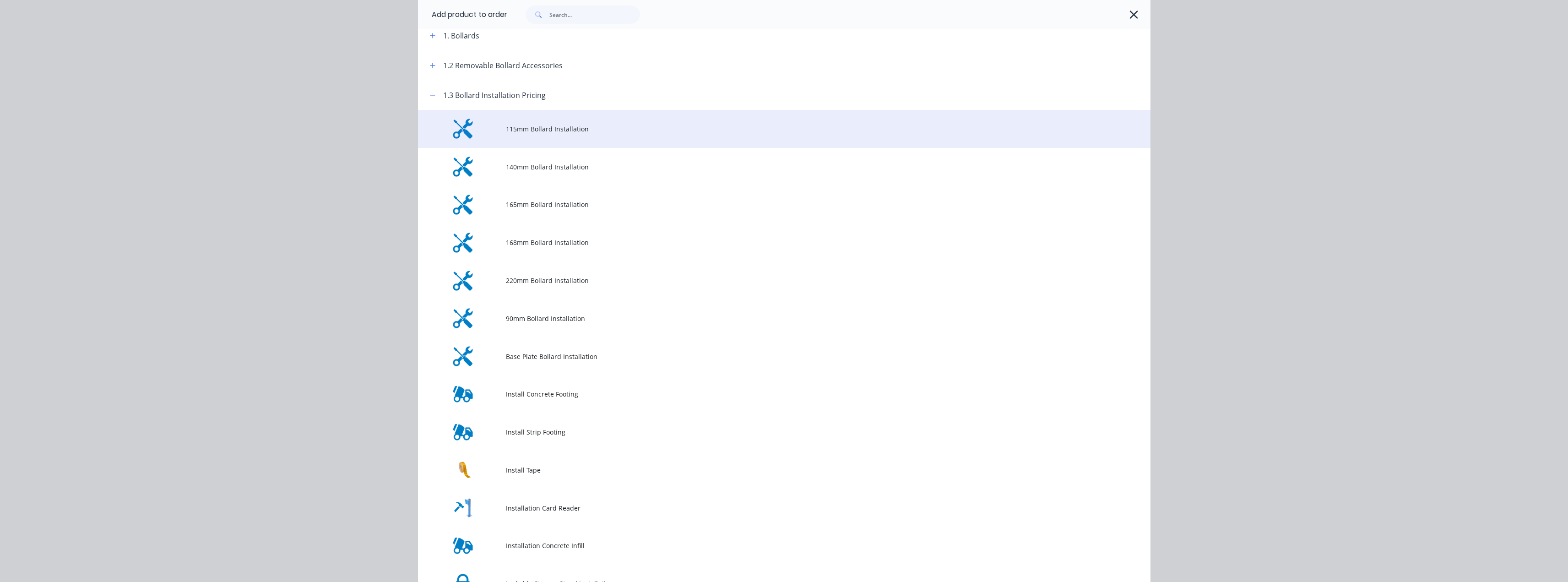
scroll to position [97, 0]
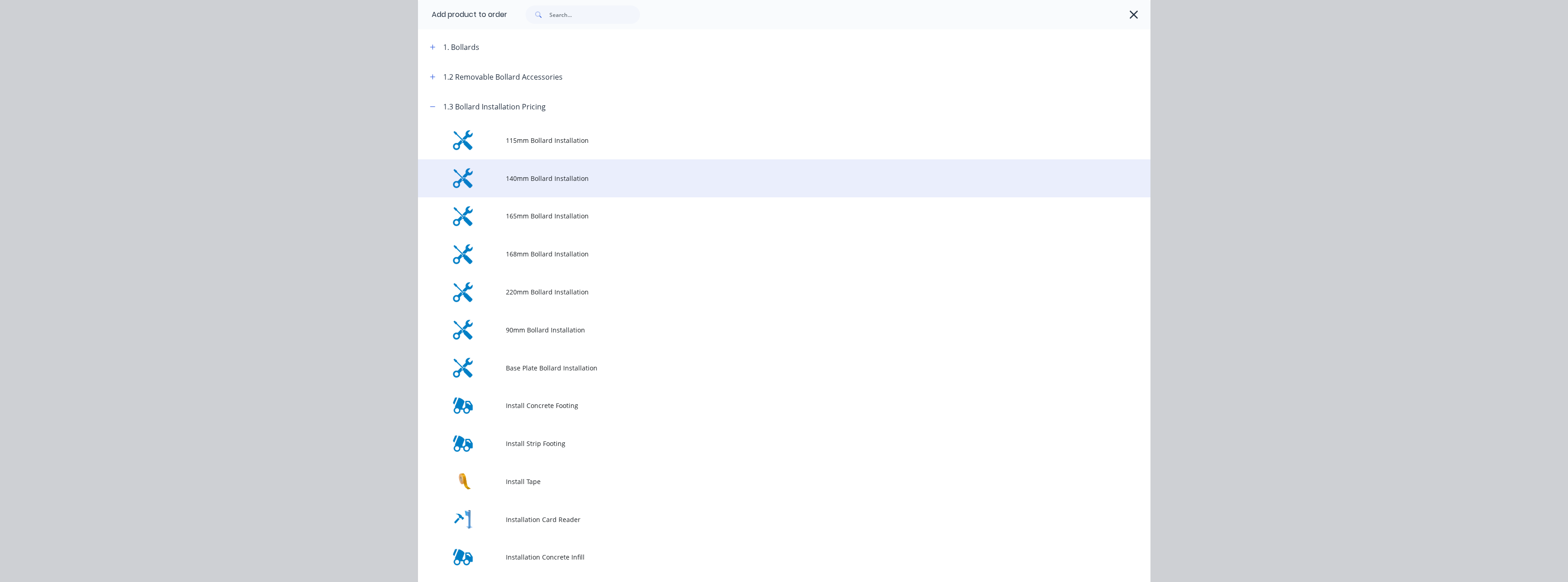
click at [533, 188] on td "140mm Bollard Installation" at bounding box center [828, 177] width 645 height 38
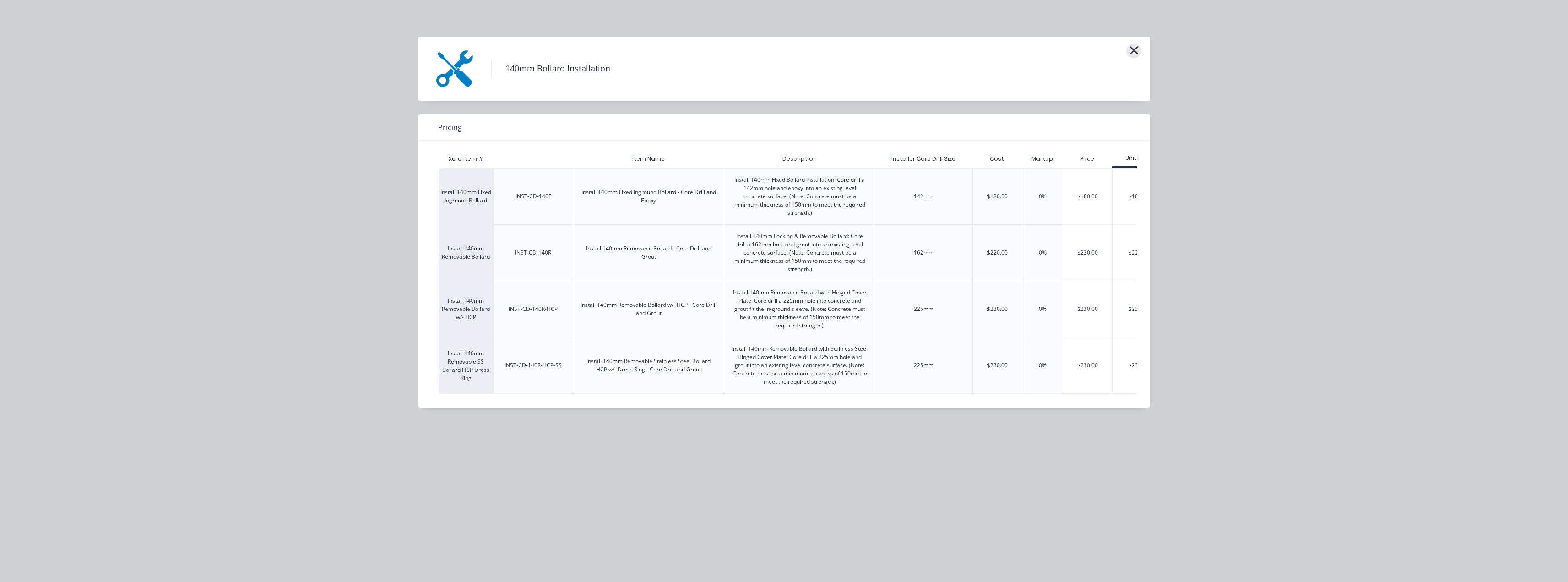
click at [786, 51] on button "button" at bounding box center [1133, 51] width 15 height 15
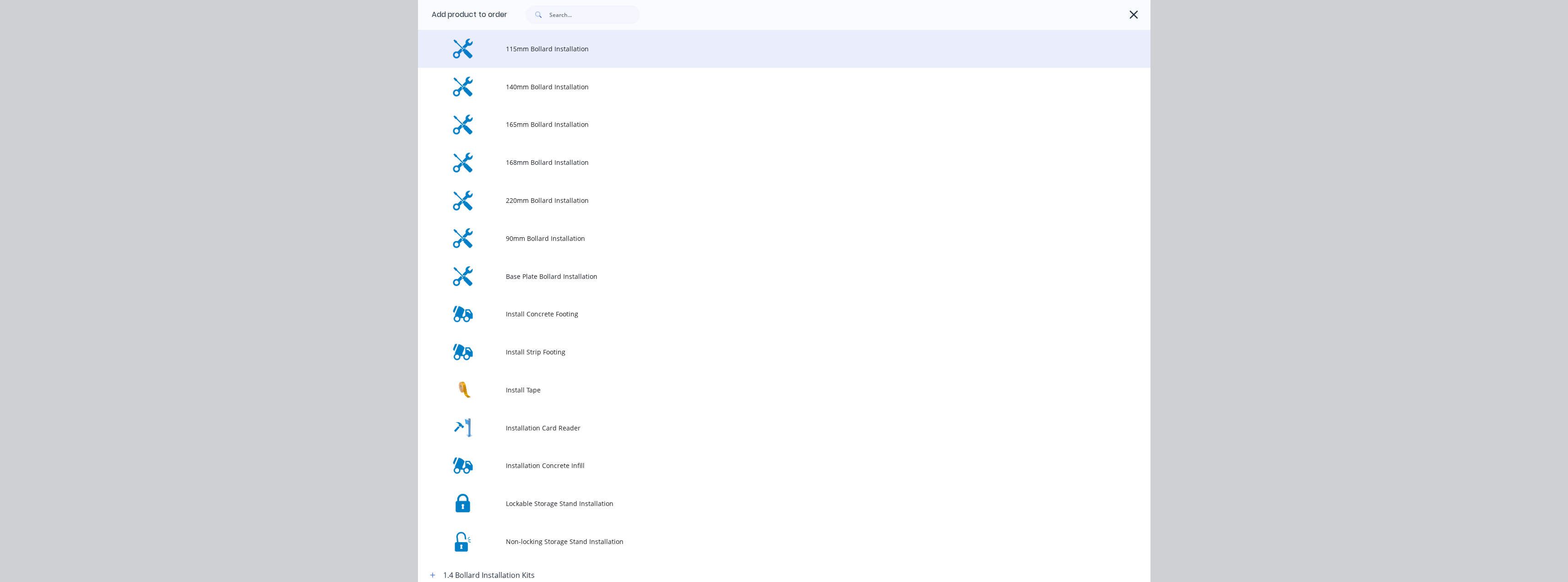
click at [549, 54] on td "115mm Bollard Installation" at bounding box center [828, 49] width 645 height 38
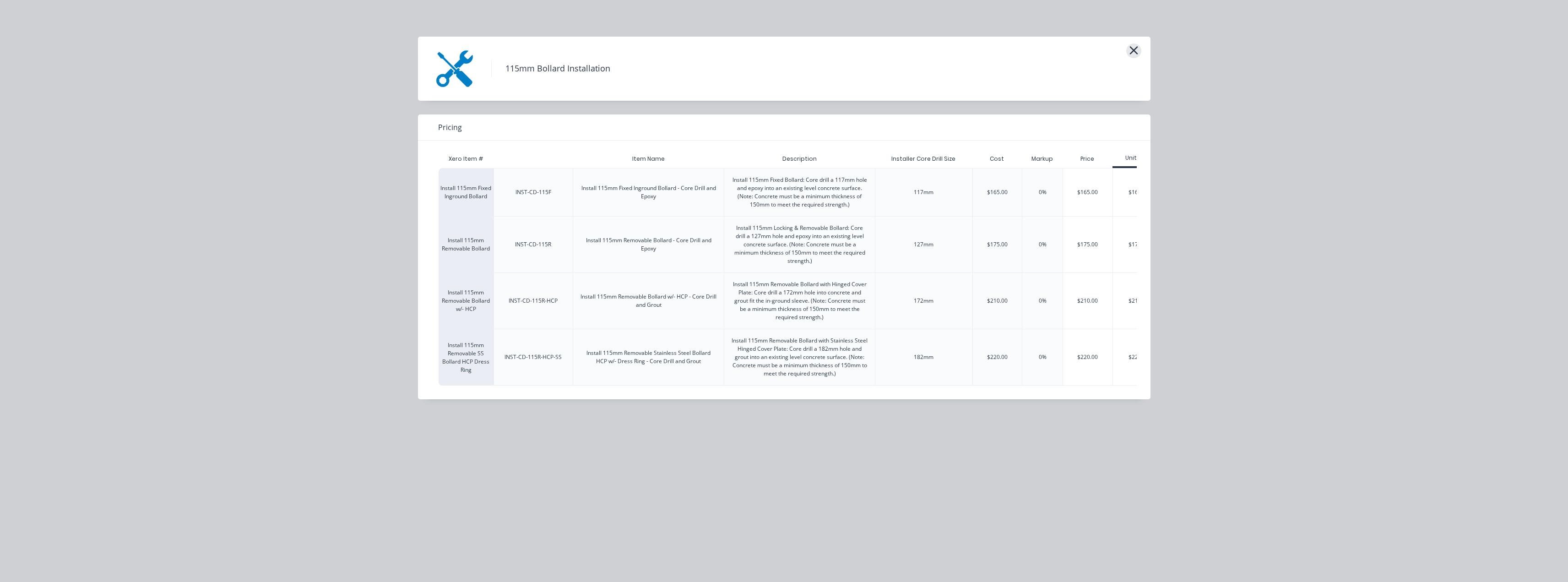
click at [786, 51] on icon "button" at bounding box center [1133, 50] width 8 height 8
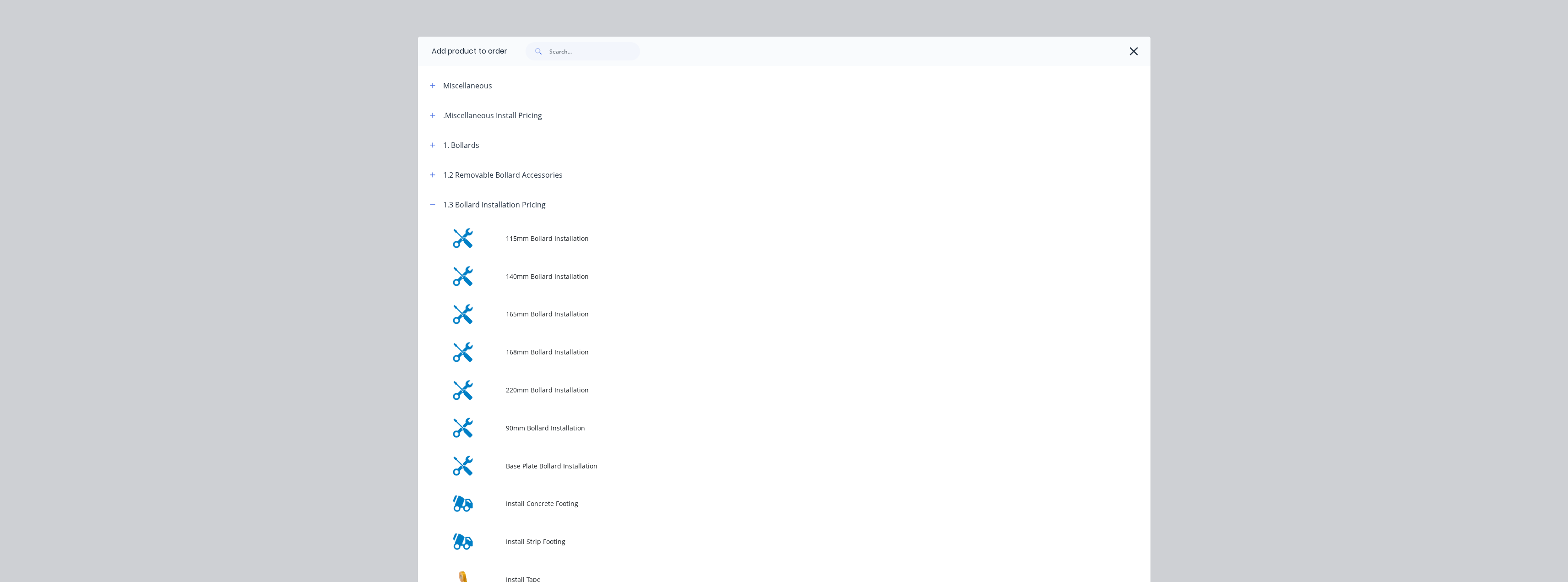
scroll to position [189, 0]
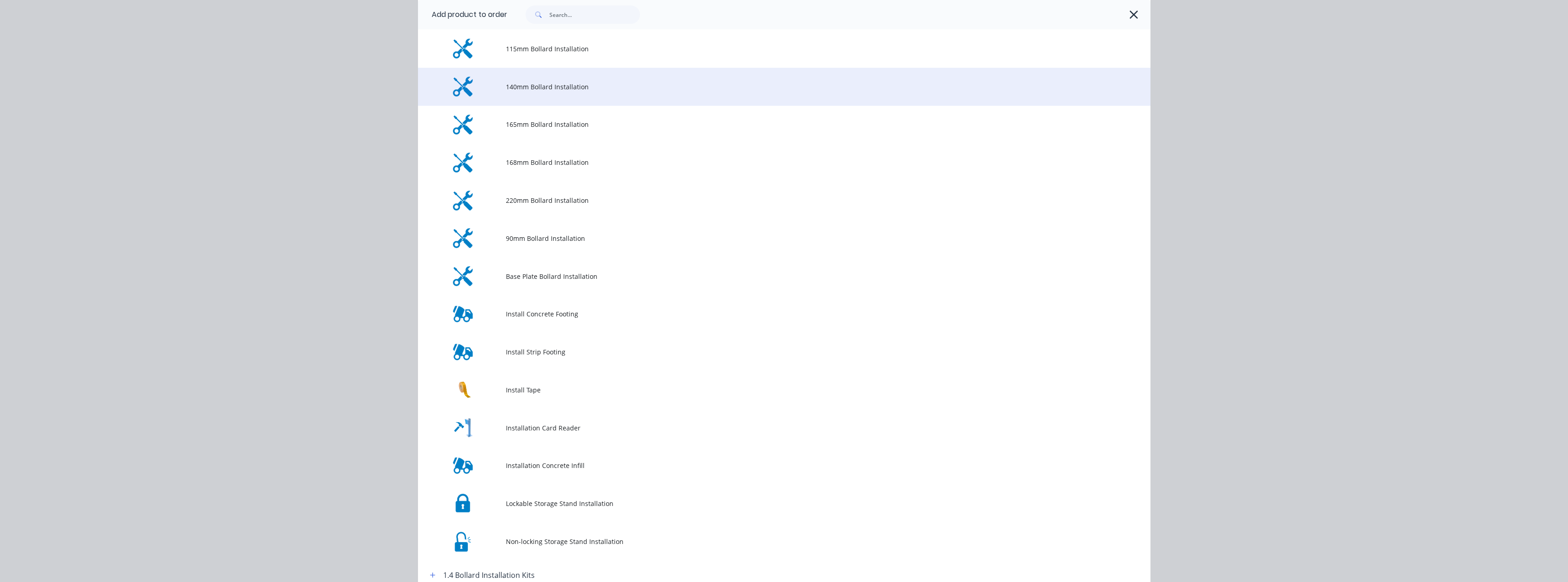
click at [533, 92] on td "140mm Bollard Installation" at bounding box center [828, 86] width 645 height 38
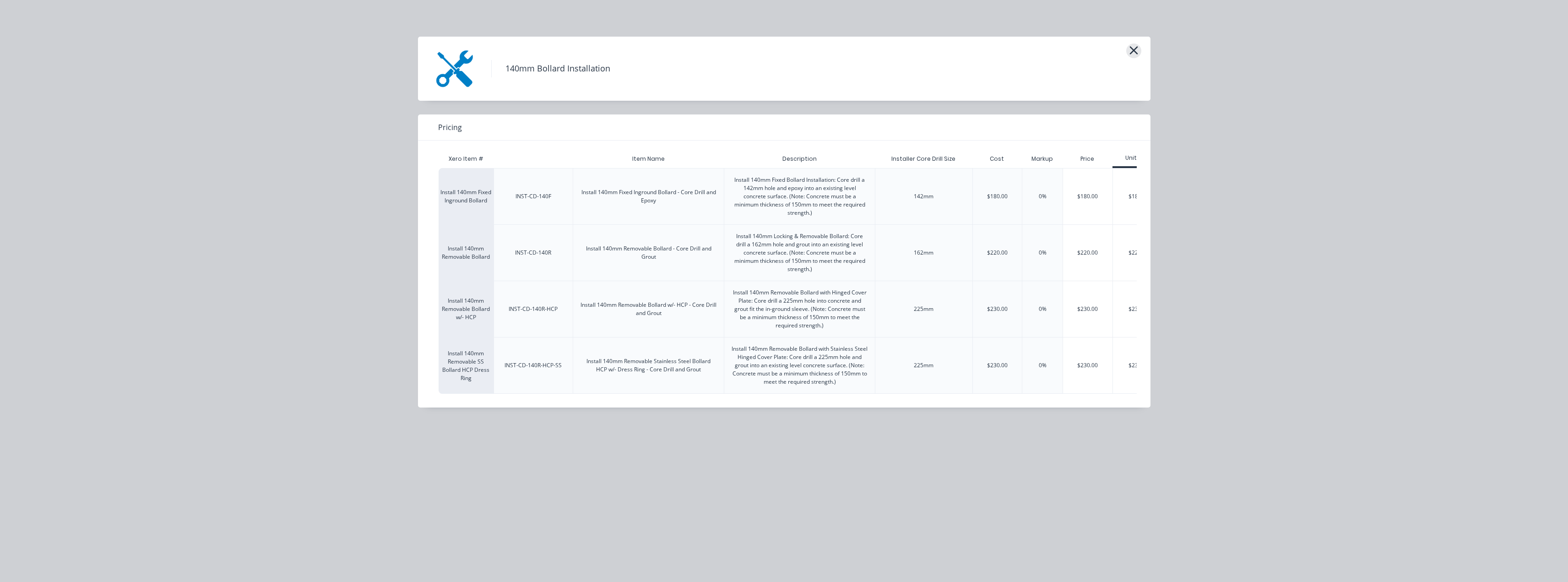
click at [786, 52] on icon "button" at bounding box center [1134, 50] width 10 height 13
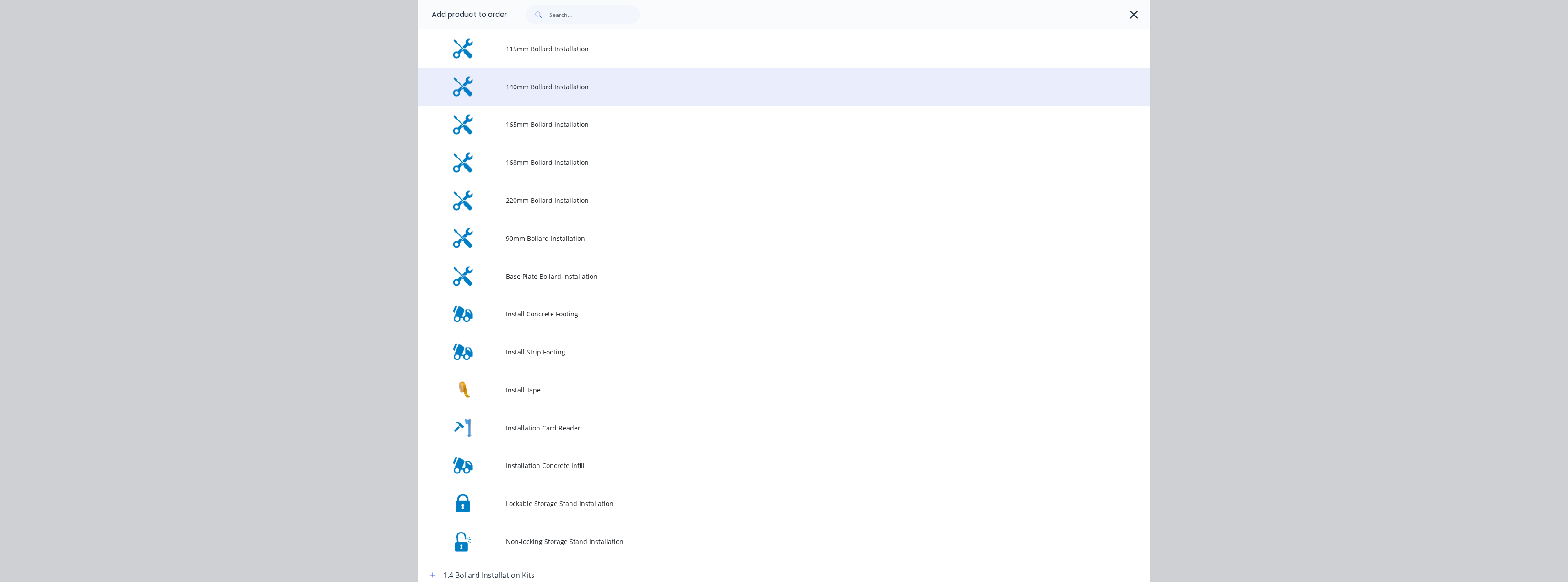
click at [536, 91] on span "140mm Bollard Installation" at bounding box center [764, 87] width 516 height 10
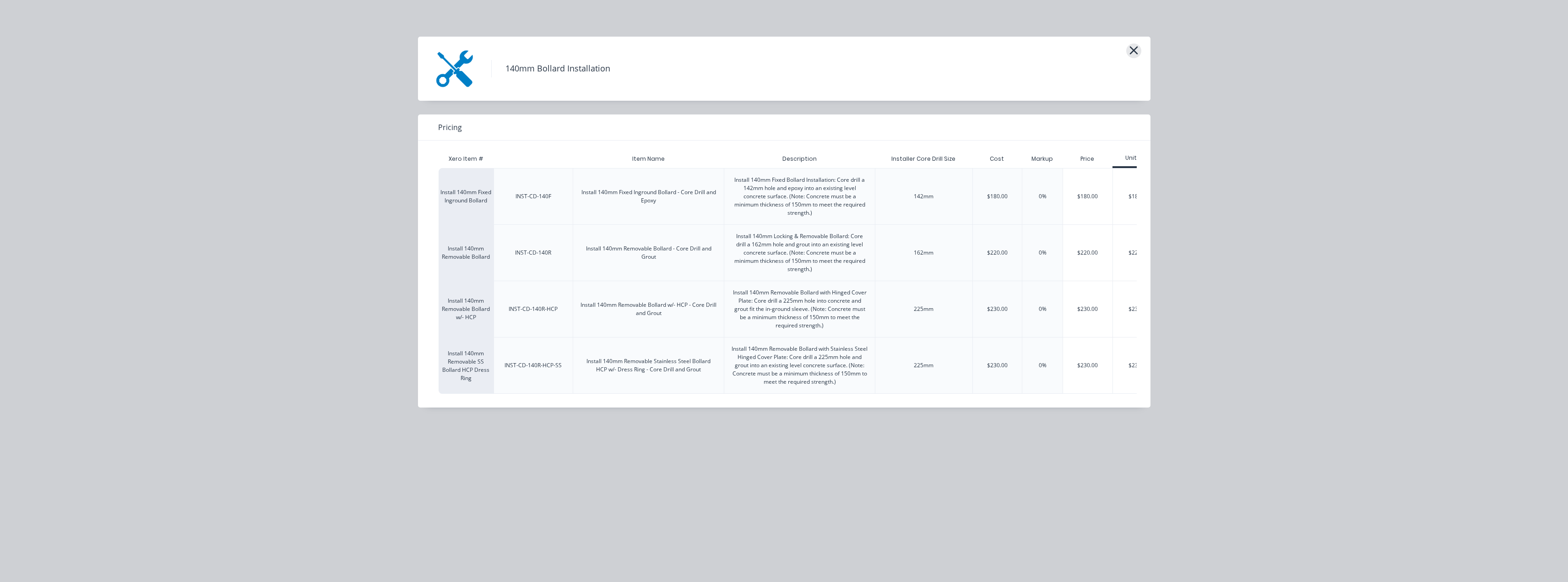
click at [786, 53] on icon "button" at bounding box center [1134, 50] width 10 height 13
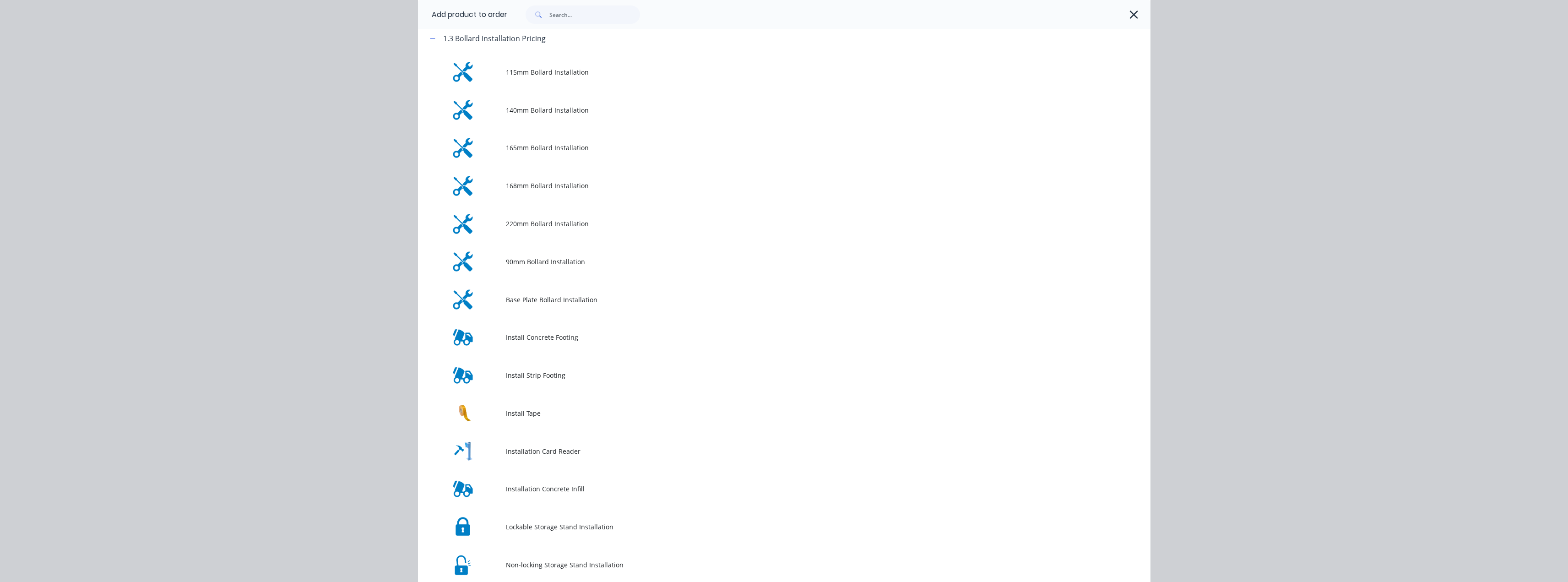
scroll to position [143, 0]
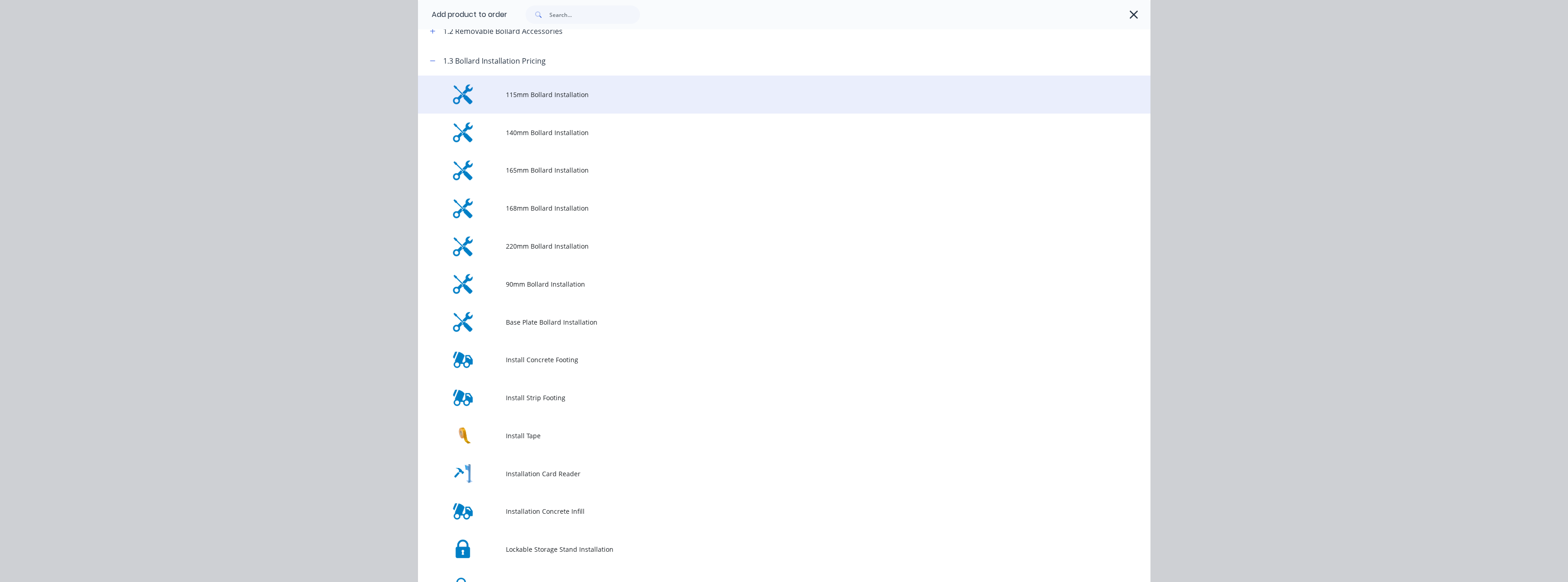
click at [537, 88] on td "115mm Bollard Installation" at bounding box center [828, 94] width 645 height 38
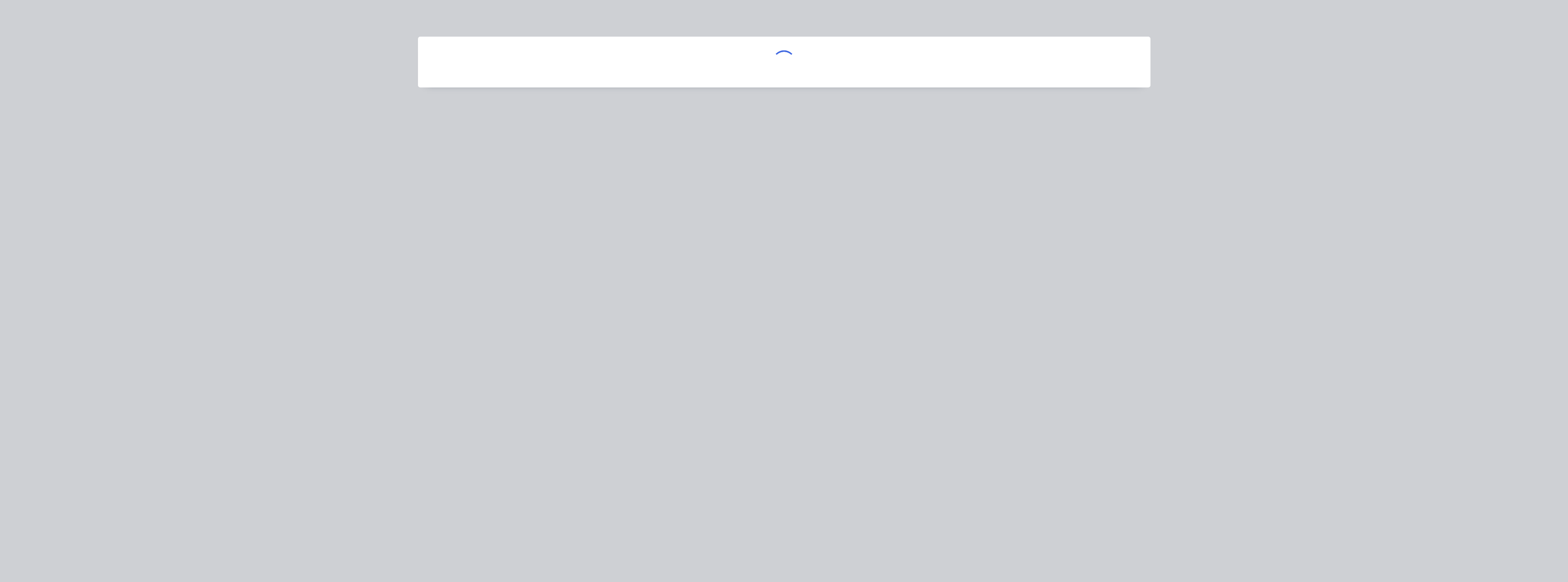
scroll to position [0, 0]
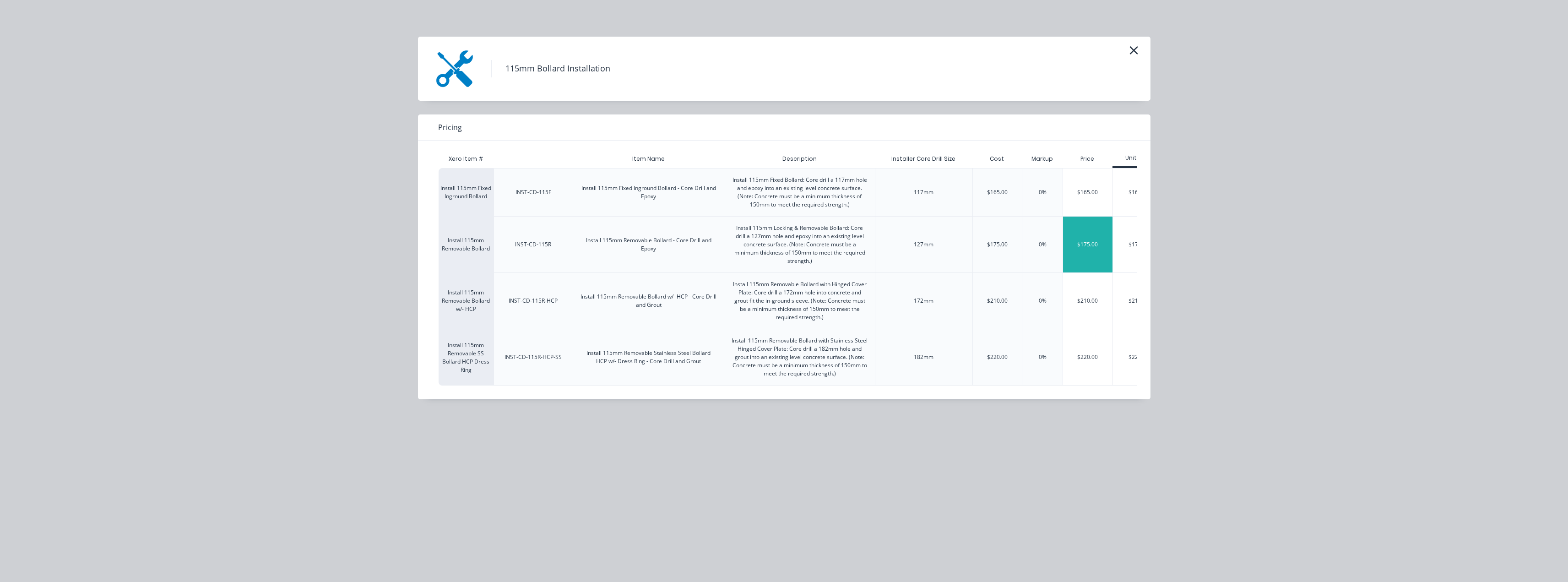
click at [786, 246] on div "$175.00" at bounding box center [1087, 244] width 50 height 56
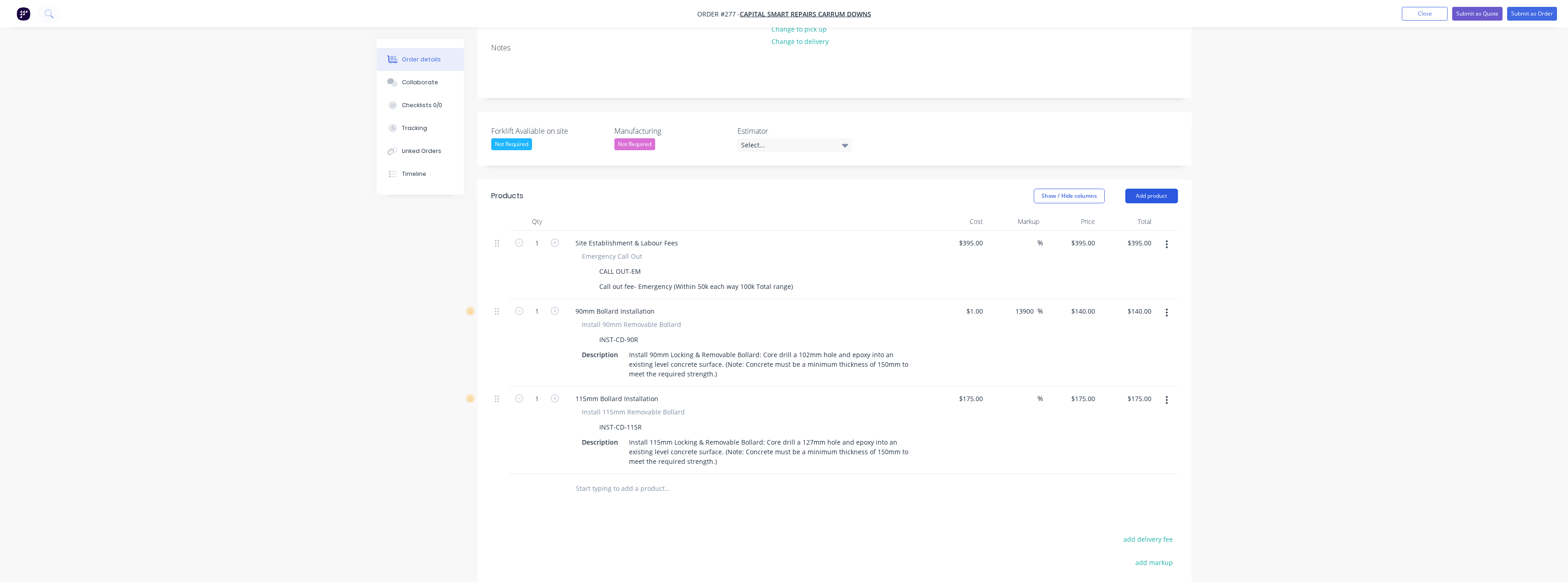
click at [786, 188] on button "Add product" at bounding box center [1152, 195] width 53 height 15
click at [786, 340] on div "Notes (External)" at bounding box center [1134, 347] width 70 height 14
click at [577, 480] on div at bounding box center [602, 486] width 66 height 14
click at [603, 480] on div "__Emercy call out Friday 25th August__" at bounding box center [635, 486] width 134 height 14
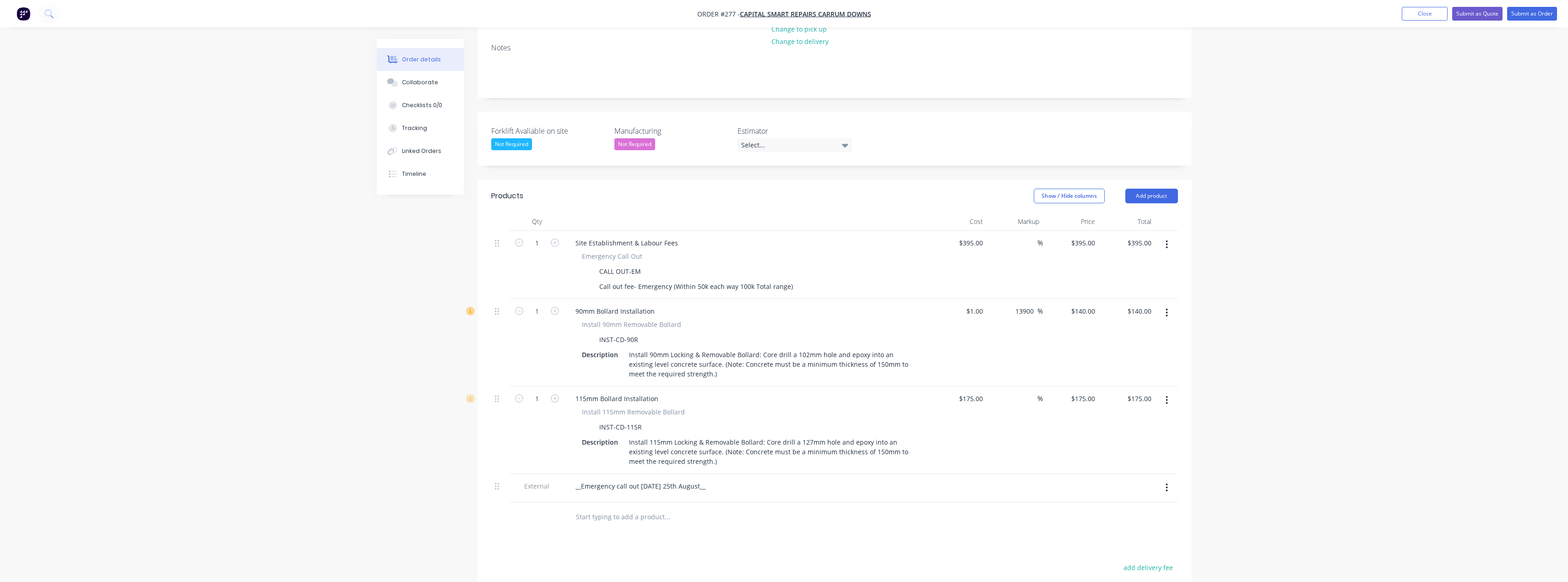
scroll to position [183, 0]
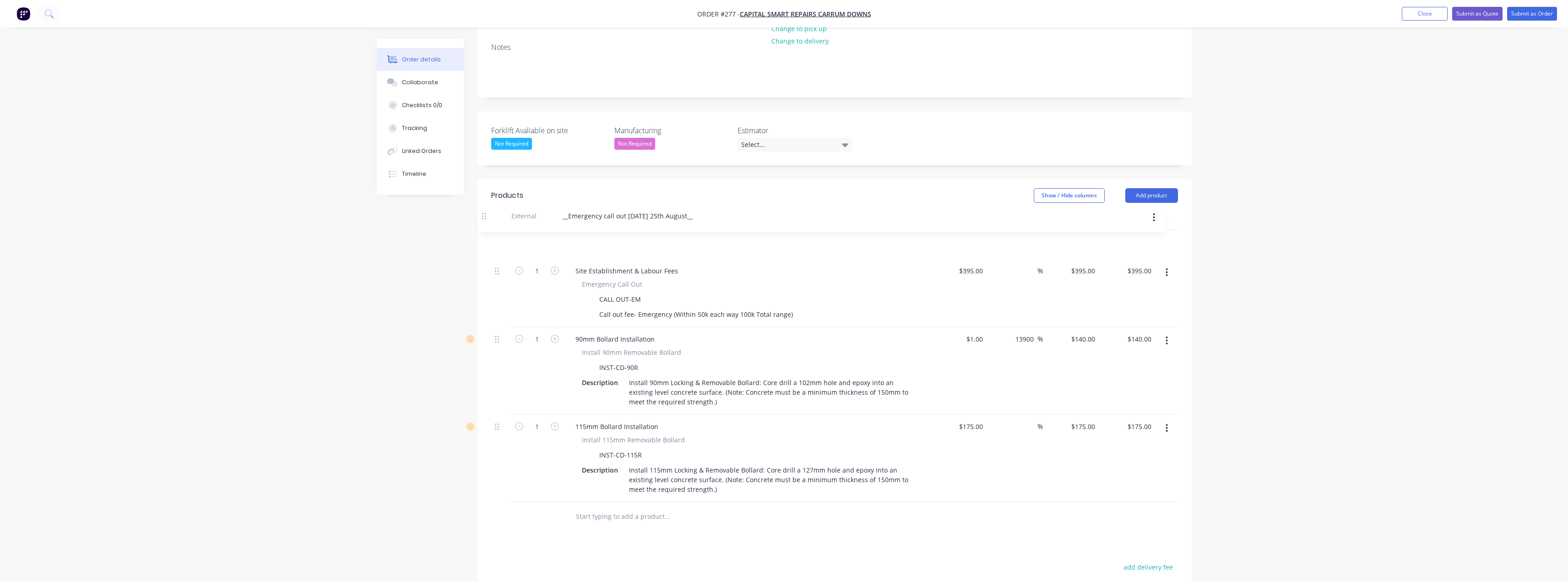
drag, startPoint x: 499, startPoint y: 449, endPoint x: 487, endPoint y: 207, distance: 242.3
click at [487, 212] on div "Qty Cost Markup Price Total 1 Site Establishment & Labour Fees Emergency Call O…" at bounding box center [835, 371] width 714 height 320
click at [707, 236] on div "__Emergency call out Friday 25th August__" at bounding box center [641, 243] width 144 height 14
click at [786, 336] on icon "button" at bounding box center [1167, 340] width 2 height 8
click at [786, 412] on div "Delete" at bounding box center [1134, 419] width 70 height 14
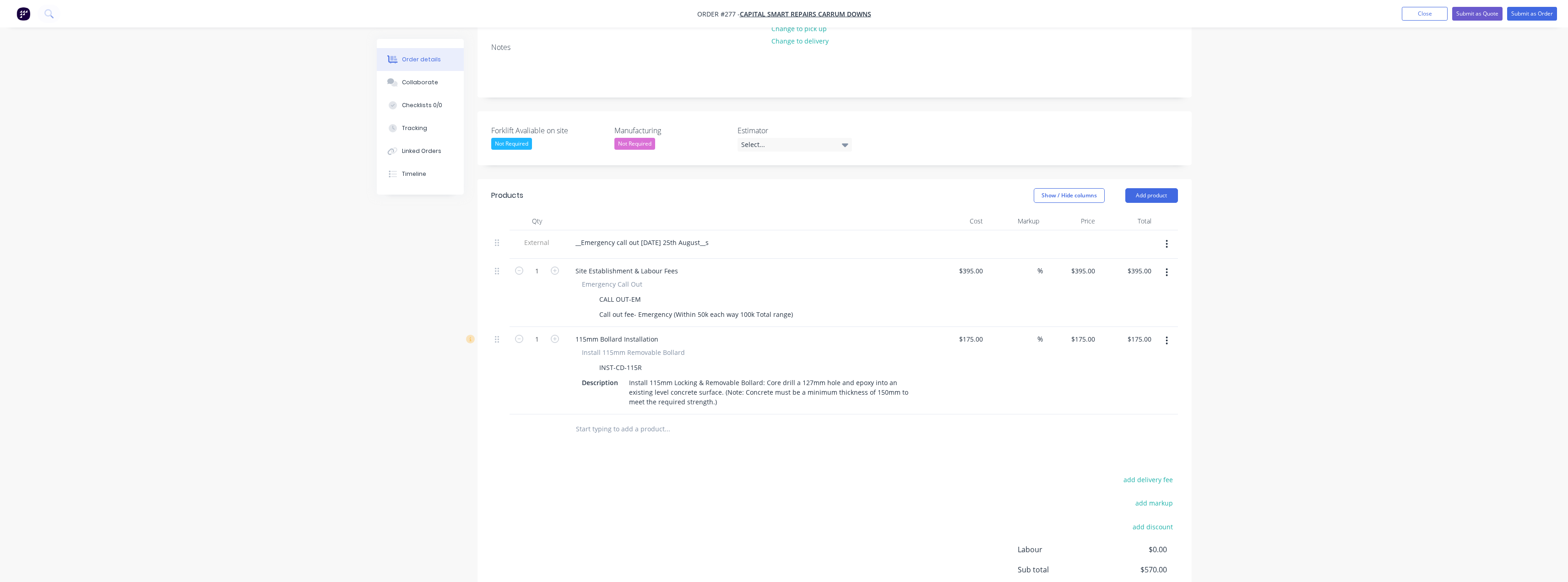
click at [621, 420] on input "text" at bounding box center [667, 429] width 183 height 19
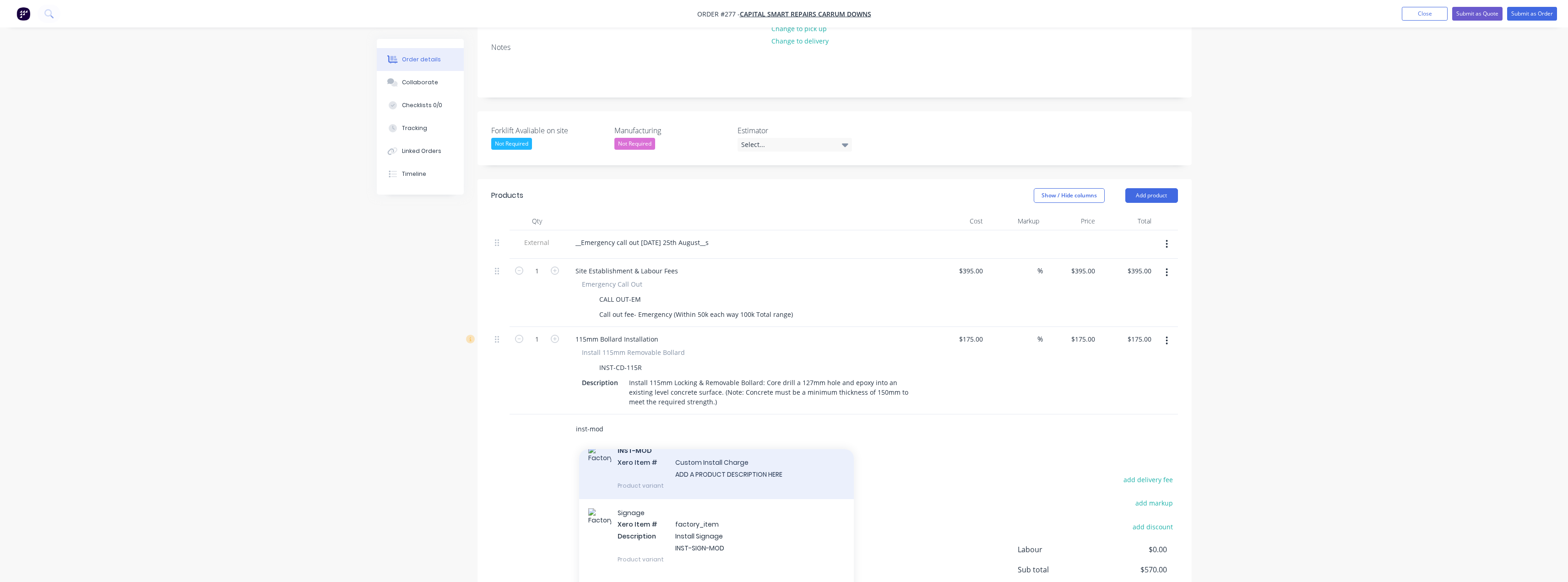
type input "inst-mod"
click at [702, 450] on div "INST-MOD Xero Item # Custom Install Charge ADD A PRODUCT DESCRIPTION HERE Produ…" at bounding box center [717, 467] width 275 height 61
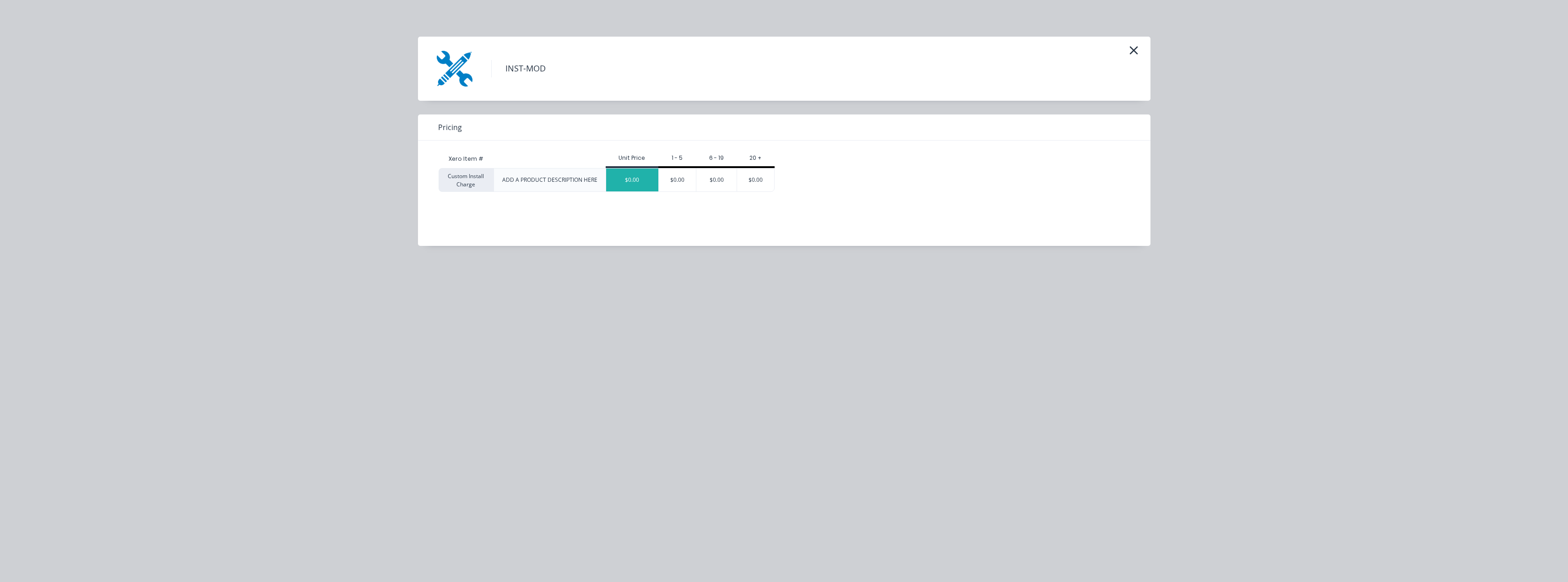
click at [641, 175] on div "$0.00" at bounding box center [633, 179] width 53 height 22
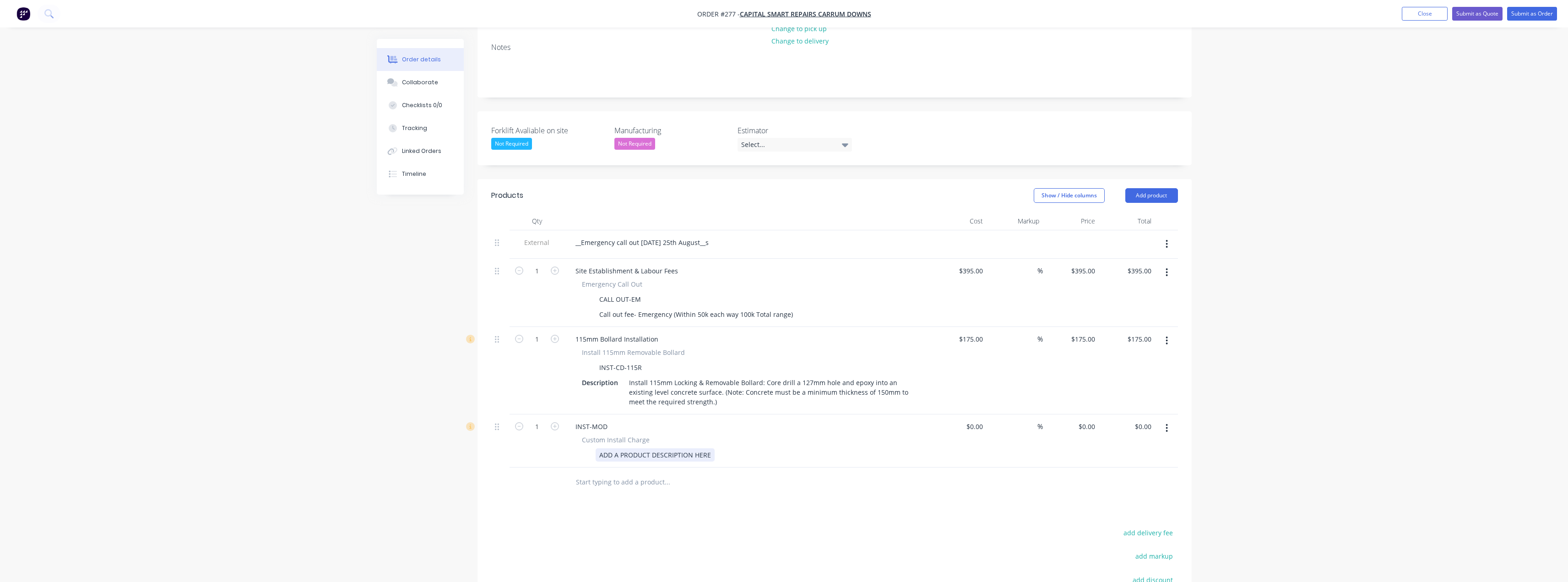
click at [644, 448] on div "ADD A PRODUCT DESCRIPTION HERE" at bounding box center [655, 455] width 119 height 14
drag, startPoint x: 711, startPoint y: 415, endPoint x: 583, endPoint y: 413, distance: 128.0
click at [583, 448] on div "ADD A PRODUCT DESCRIPTION HERE" at bounding box center [746, 455] width 335 height 14
click at [690, 448] on div "Core drill and remove existying ingorund sleeve." at bounding box center [674, 455] width 156 height 14
click at [742, 448] on div "Core drill and remove existing ingorund sleeve." at bounding box center [673, 455] width 155 height 14
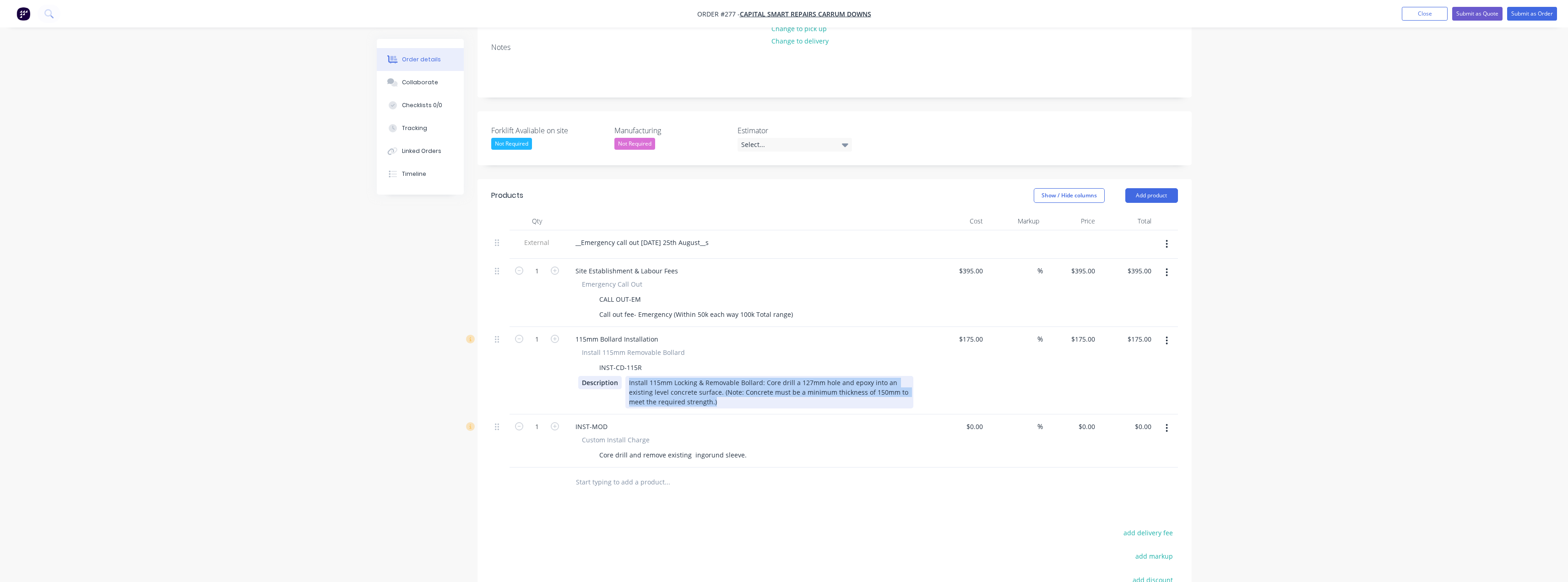
drag, startPoint x: 715, startPoint y: 365, endPoint x: 618, endPoint y: 343, distance: 99.5
click at [618, 375] on div "Description Install 115mm Locking & Removable Bollard: Core drill a 127mm hole …" at bounding box center [746, 391] width 335 height 32
copy div "Install 115mm Locking & Removable Bollard: Core drill a 127mm hole and epoxy in…"
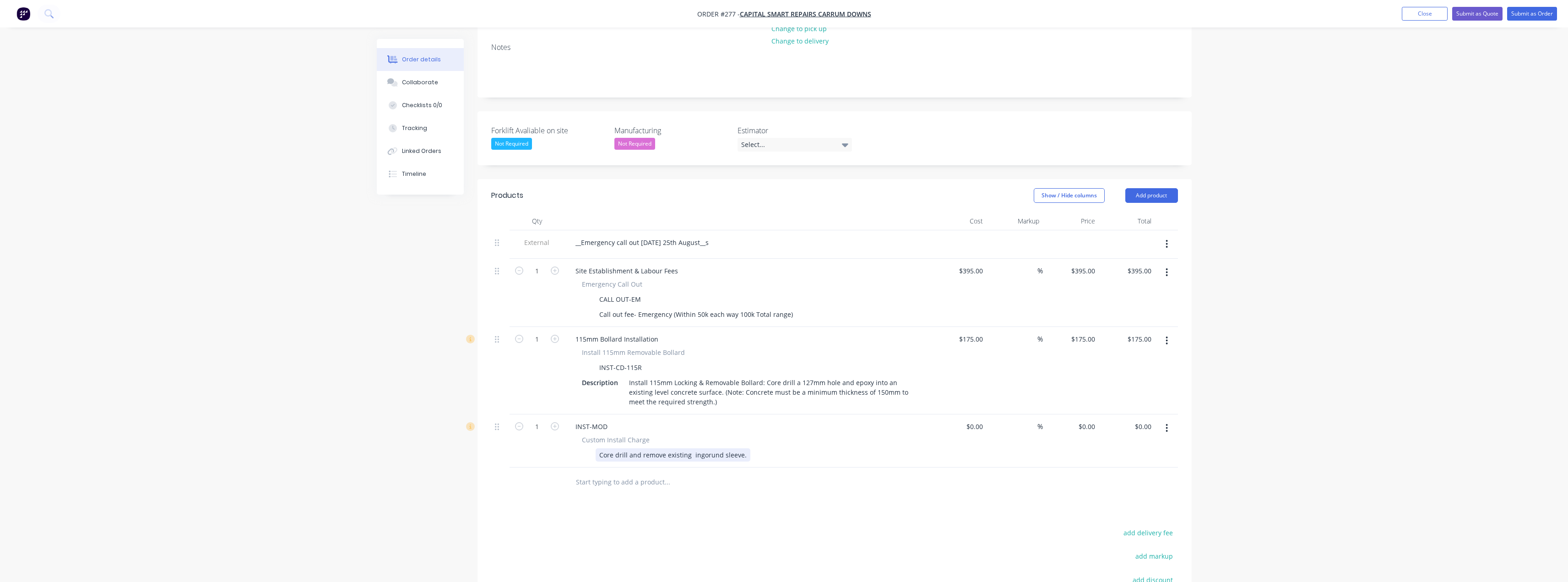
click at [712, 448] on div "Core drill and remove existing ingorund sleeve." at bounding box center [673, 455] width 155 height 14
click at [742, 448] on div "Core drill and remove existing ingorund sleeve." at bounding box center [673, 455] width 155 height 14
click at [608, 448] on div "Core drill and remove existing ingorund sleeve. Install 115mm Locking & Removab…" at bounding box center [755, 464] width 318 height 32
click at [670, 448] on div "Core drill and remove existing ingorund sleeve. Install 115mm Locking & Removab…" at bounding box center [755, 464] width 318 height 32
click at [689, 448] on div "Core drill and remove existing ingorund sleeve. Install 115mm Locking & Removab…" at bounding box center [755, 464] width 318 height 32
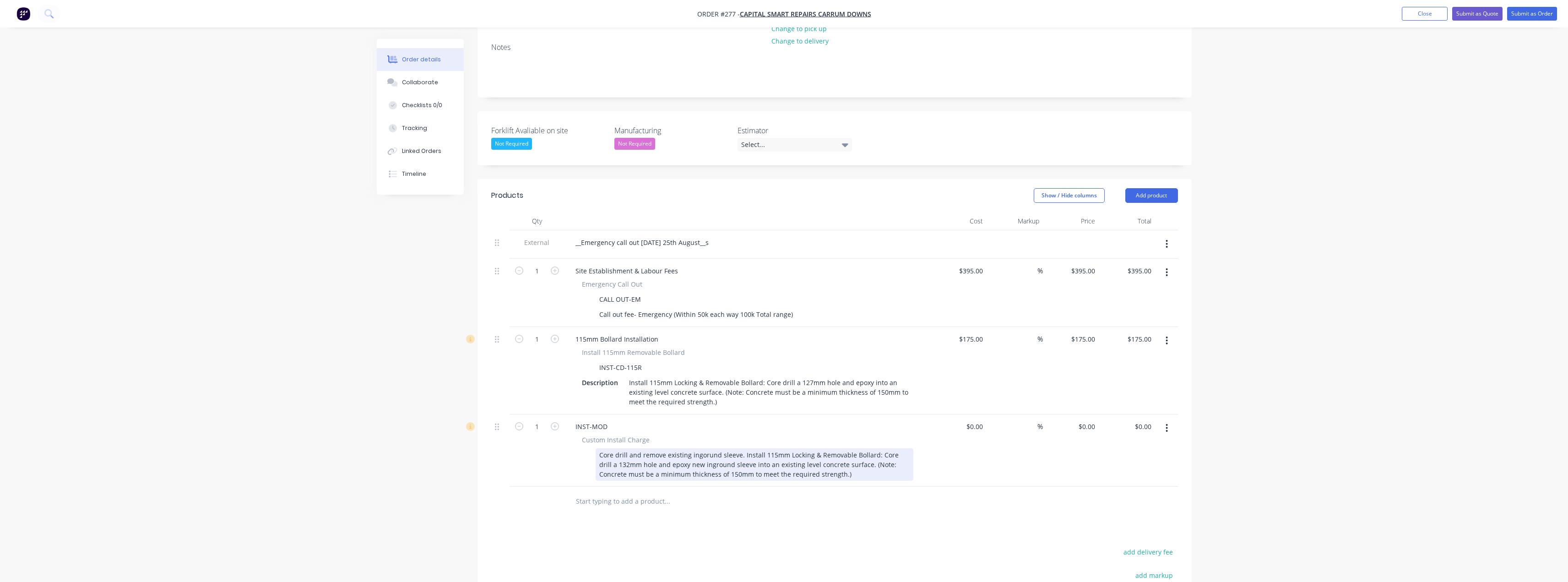
click at [702, 448] on div "Core drill and remove existing ingorund sleeve. Install 115mm Locking & Removab…" at bounding box center [755, 464] width 318 height 32
click at [703, 448] on div "Core drill and remove existing ingrund sleeve. Install 115mm Locking & Removabl…" at bounding box center [755, 464] width 318 height 32
drag, startPoint x: 741, startPoint y: 417, endPoint x: 876, endPoint y: 417, distance: 135.0
click at [786, 448] on div "Core drill and remove existing inground sleeve. Install 115mm Locking & Removab…" at bounding box center [755, 464] width 318 height 32
drag, startPoint x: 860, startPoint y: 416, endPoint x: 922, endPoint y: 417, distance: 62.0
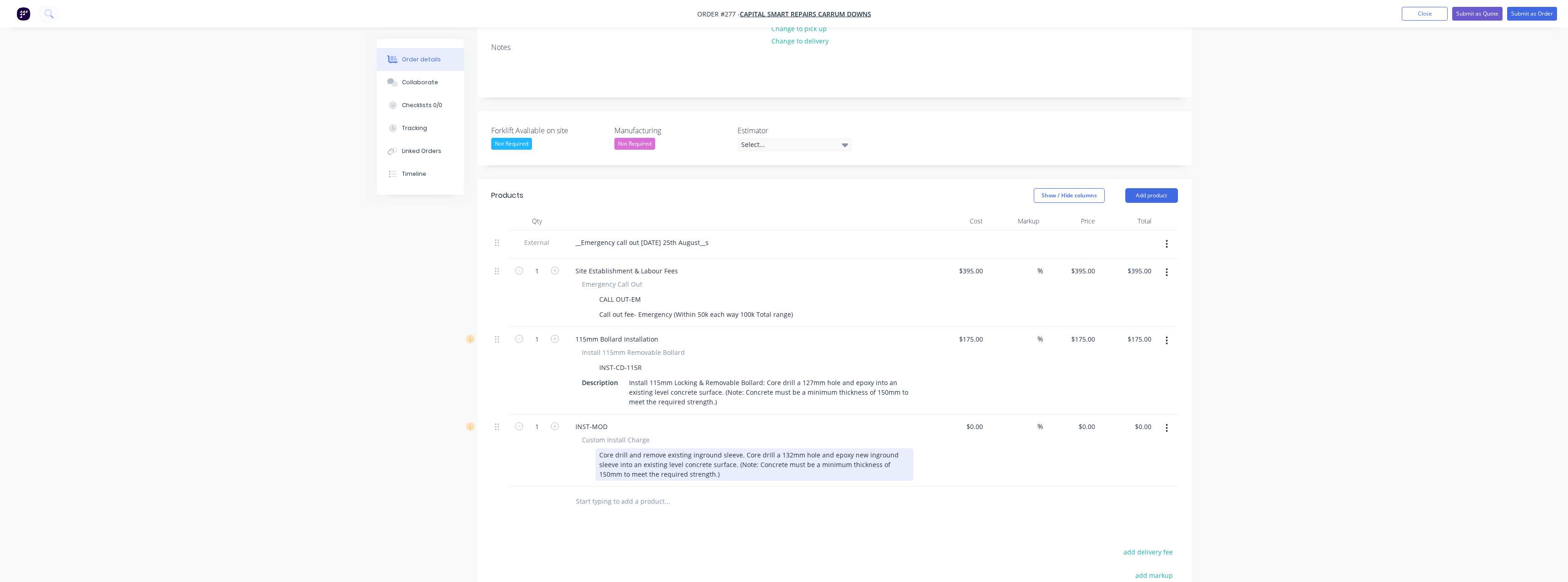
click at [786, 448] on div "Core drill and remove existing inground sleeve. Core drill a 132mm hole and epo…" at bounding box center [755, 464] width 318 height 32
click at [722, 487] on div "Products Show / Hide columns Add product Qty Cost Markup Price Total External _…" at bounding box center [835, 457] width 714 height 557
click at [660, 492] on input "text" at bounding box center [667, 501] width 183 height 19
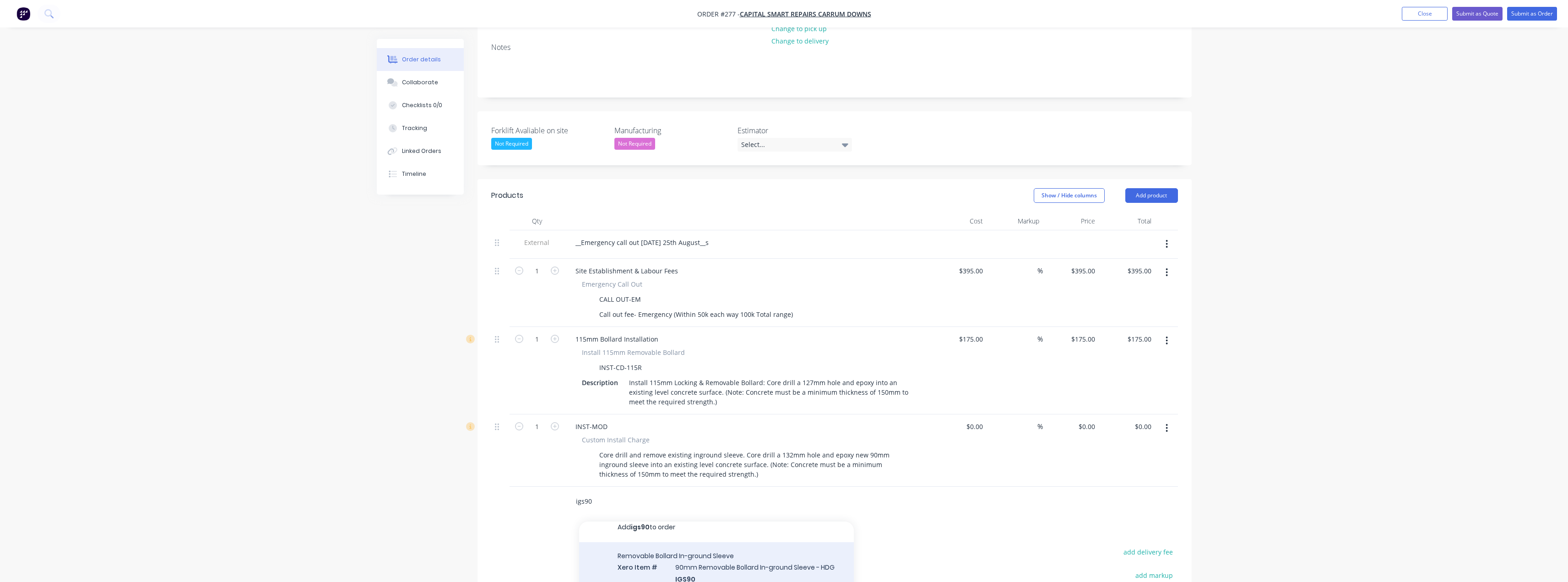
scroll to position [18, 0]
type input "igs90"
click at [707, 533] on div "Removable Bollard In-ground Sleeve Xero Item # 90mm Removable Bollard In-ground…" at bounding box center [717, 592] width 275 height 117
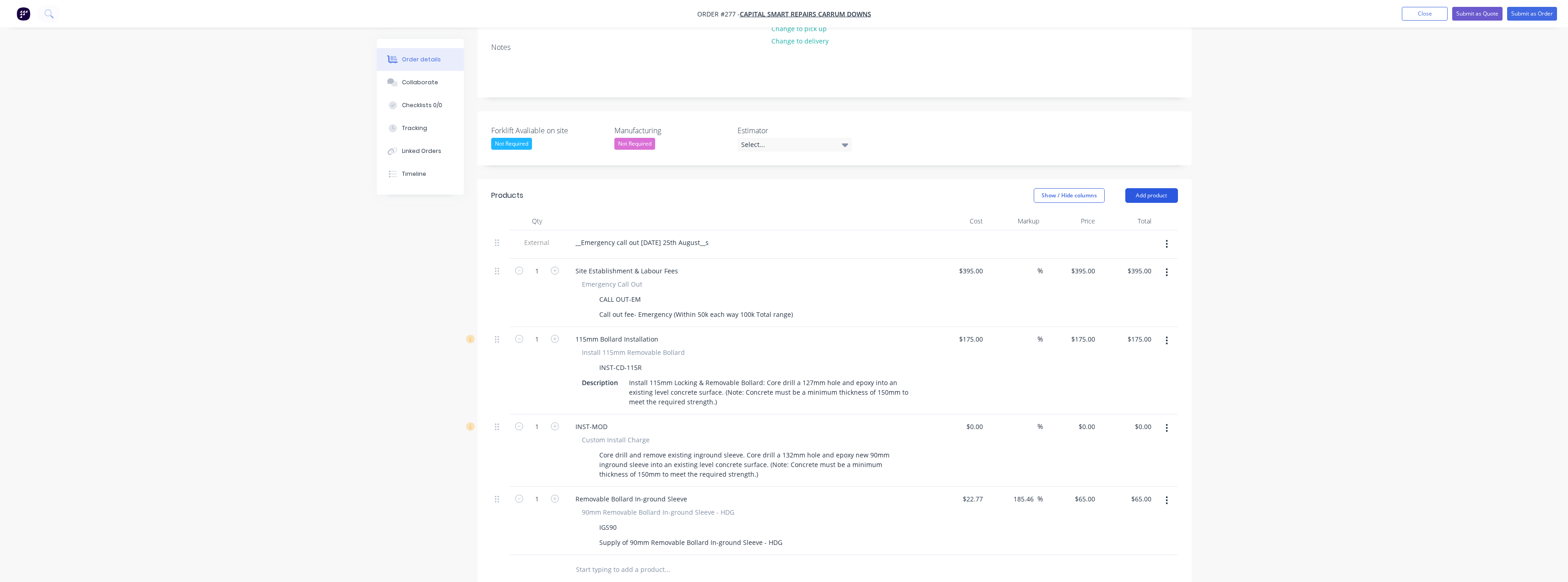
click at [786, 188] on button "Add product" at bounding box center [1152, 195] width 53 height 15
click at [786, 212] on div "Product catalogue" at bounding box center [1134, 218] width 70 height 14
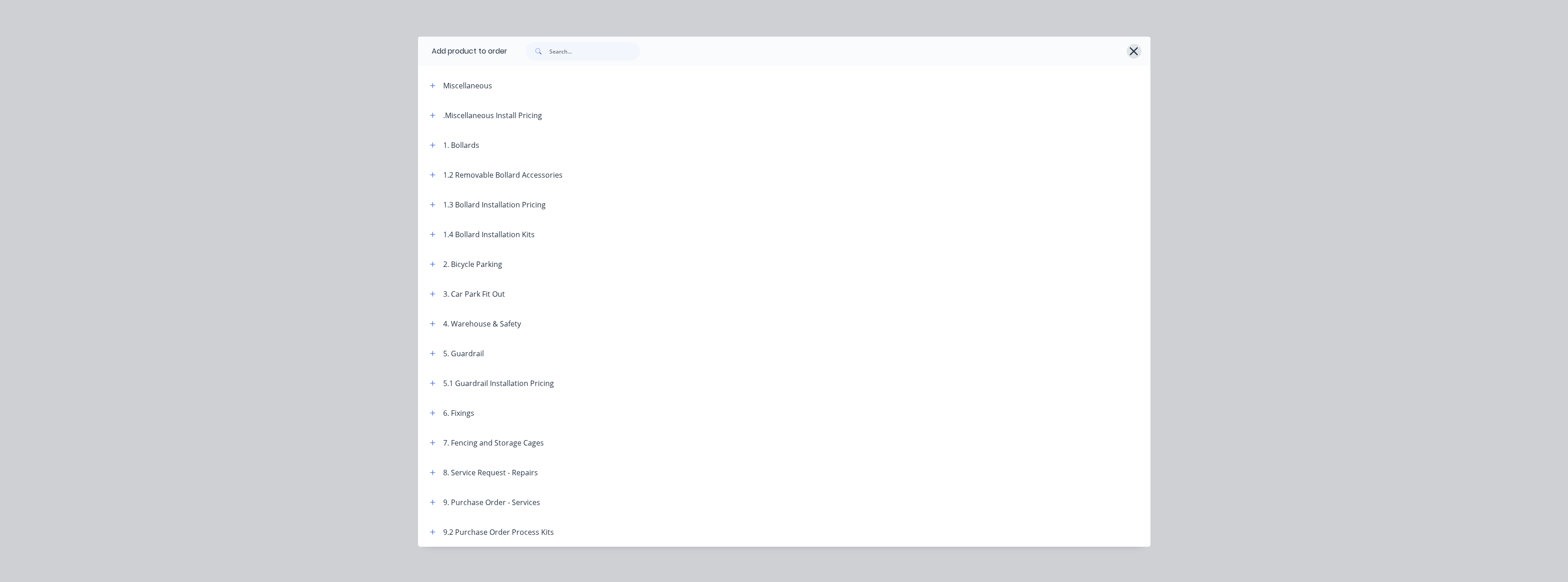
click at [786, 51] on icon "button" at bounding box center [1134, 51] width 8 height 8
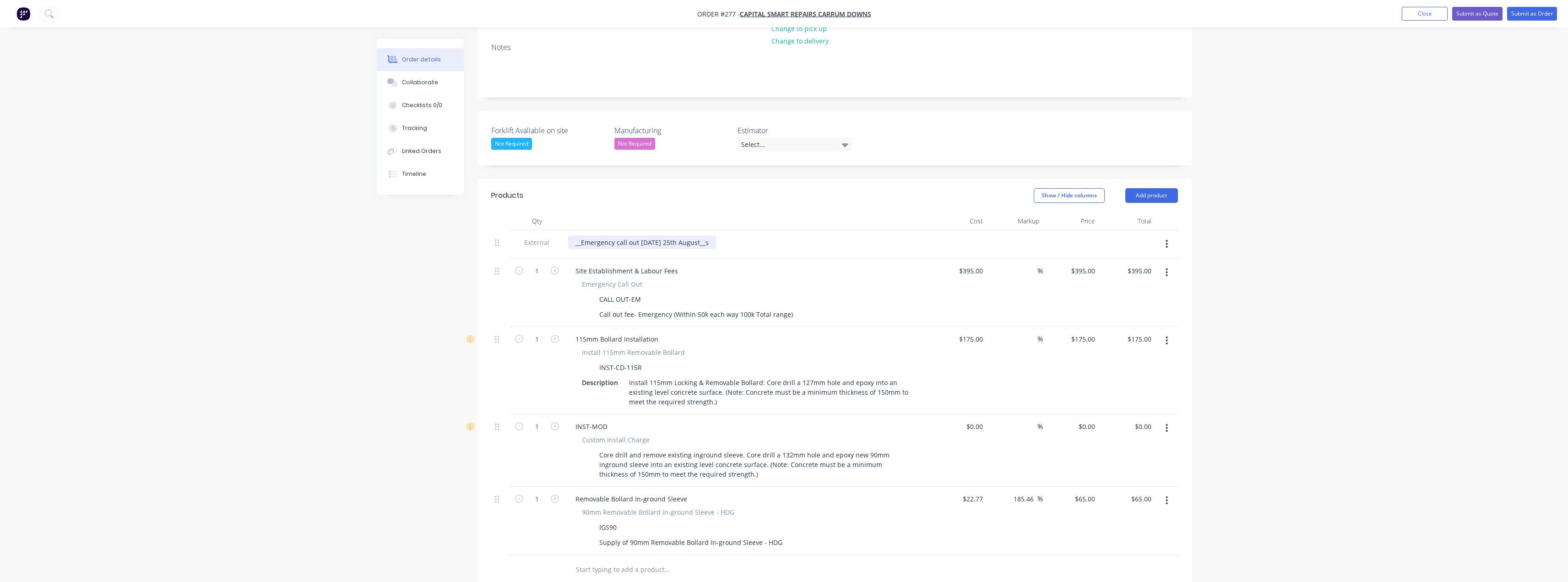
click at [705, 236] on div "__Emergency call out Friday 25th August__s" at bounding box center [643, 243] width 148 height 14
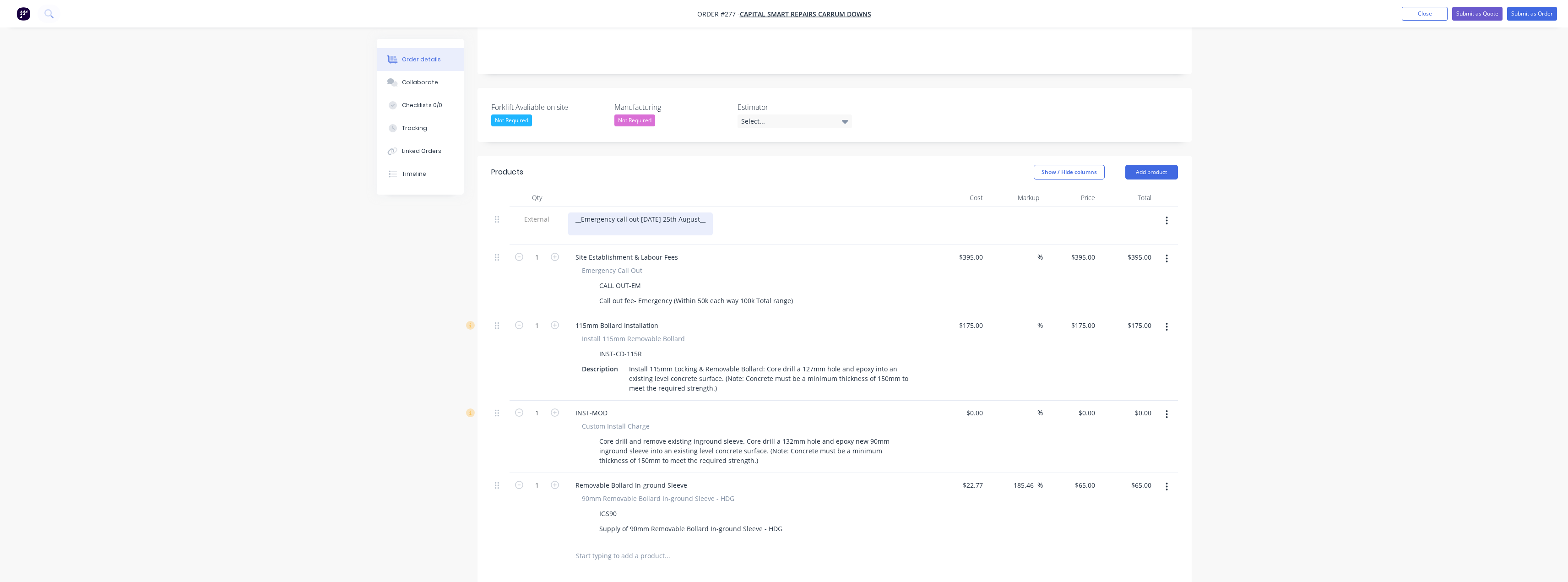
scroll to position [229, 0]
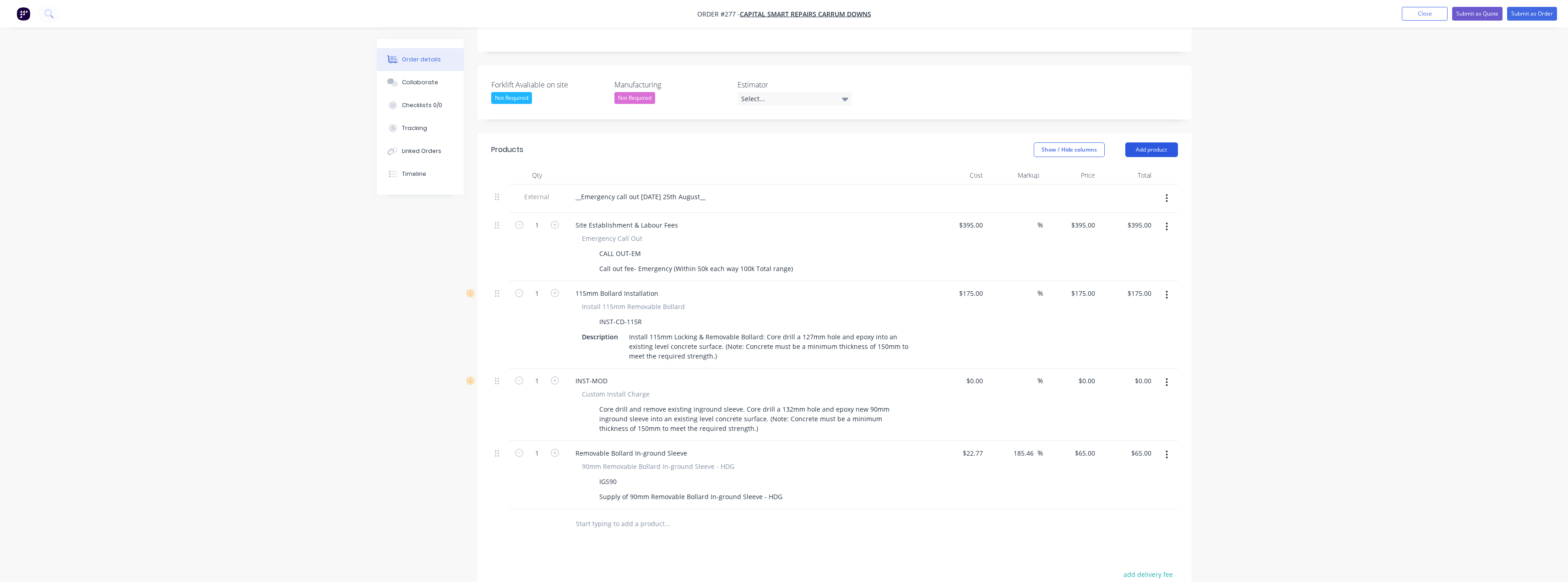
click at [786, 142] on button "Add product" at bounding box center [1152, 149] width 53 height 15
click at [786, 166] on div "Product catalogue" at bounding box center [1134, 173] width 70 height 14
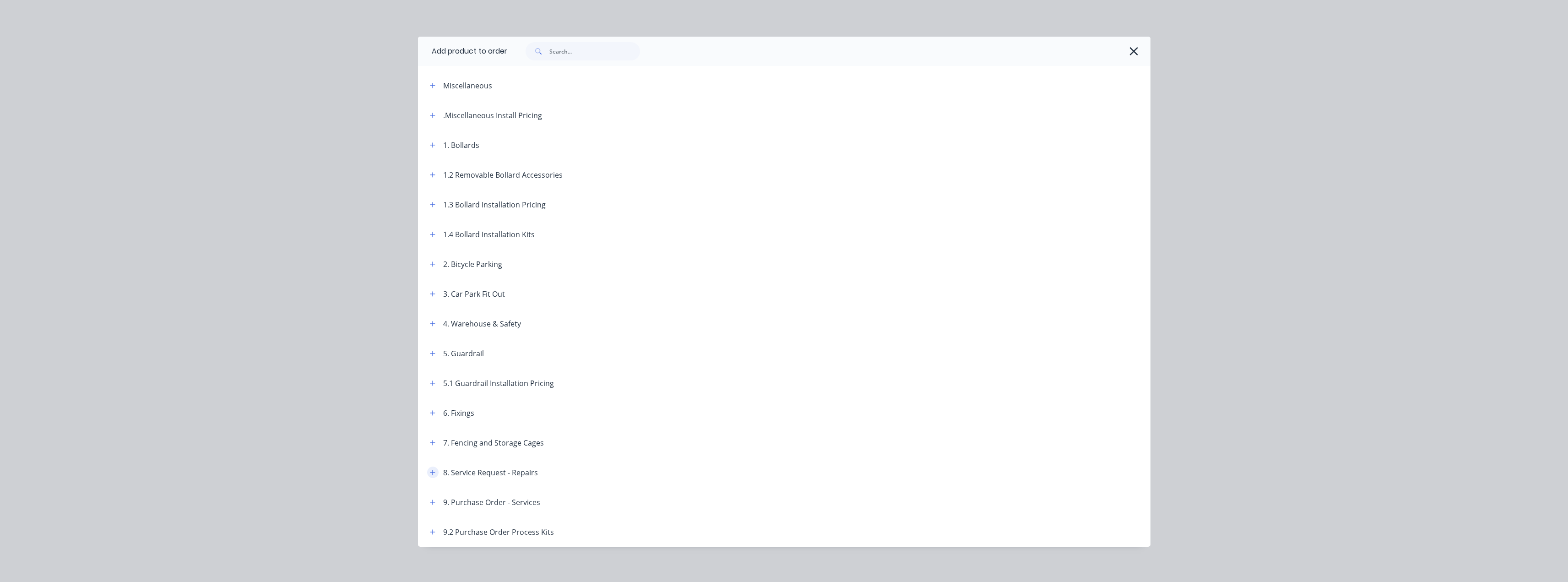
click at [427, 473] on button "button" at bounding box center [433, 472] width 12 height 12
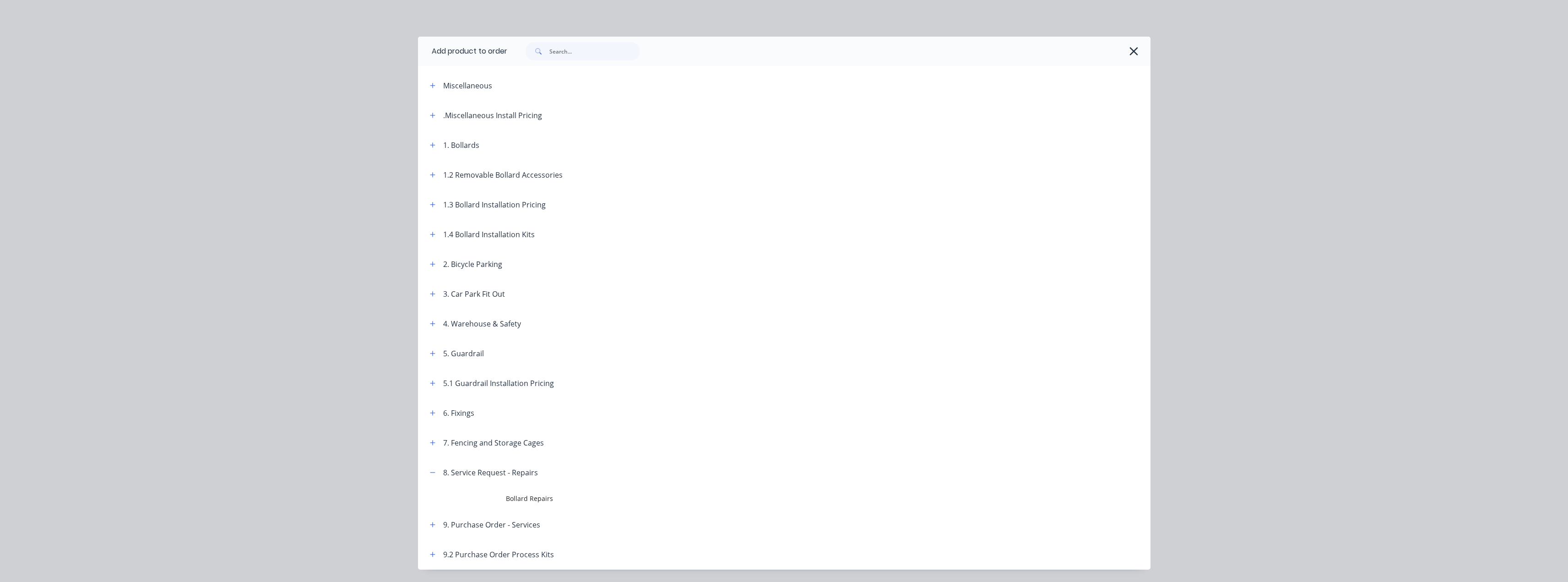
click at [509, 496] on span "Bollard Repairs" at bounding box center [764, 498] width 516 height 10
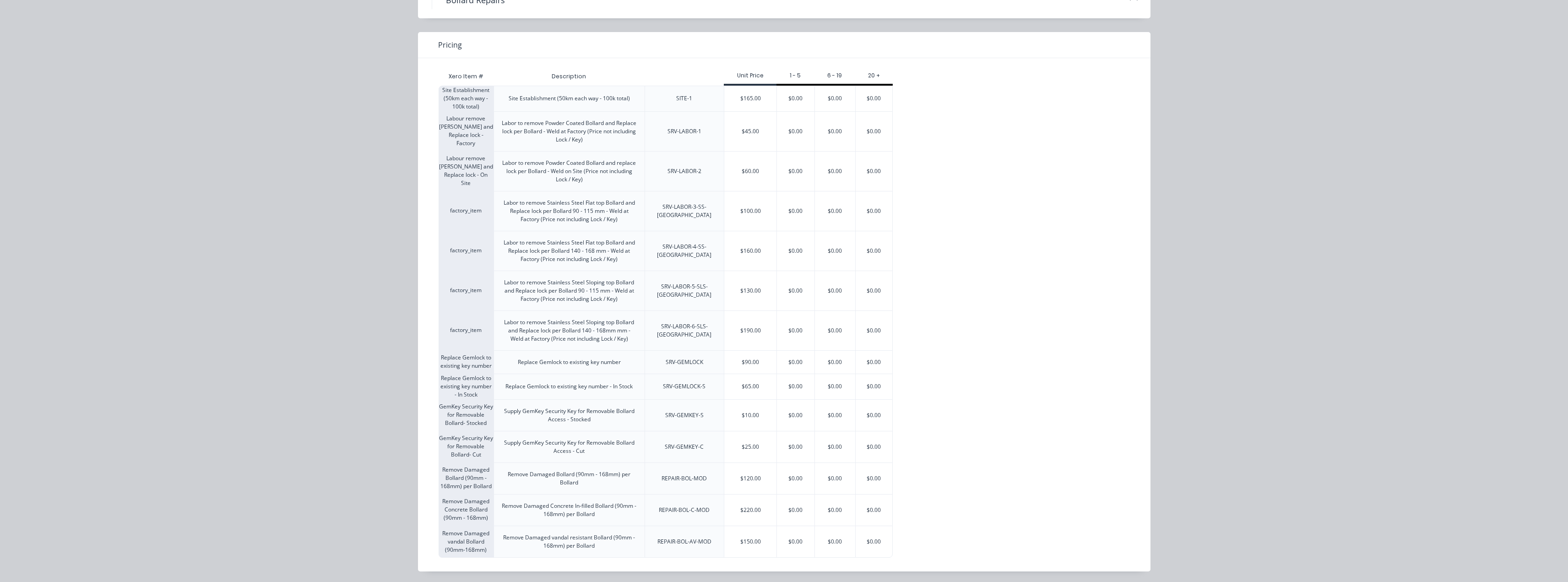
scroll to position [57, 0]
click at [786, 97] on div "Bollard Repairs Pricing Xero Item # Description Unit Price 1 - 5 6 - 19 20 + Si…" at bounding box center [784, 291] width 1568 height 582
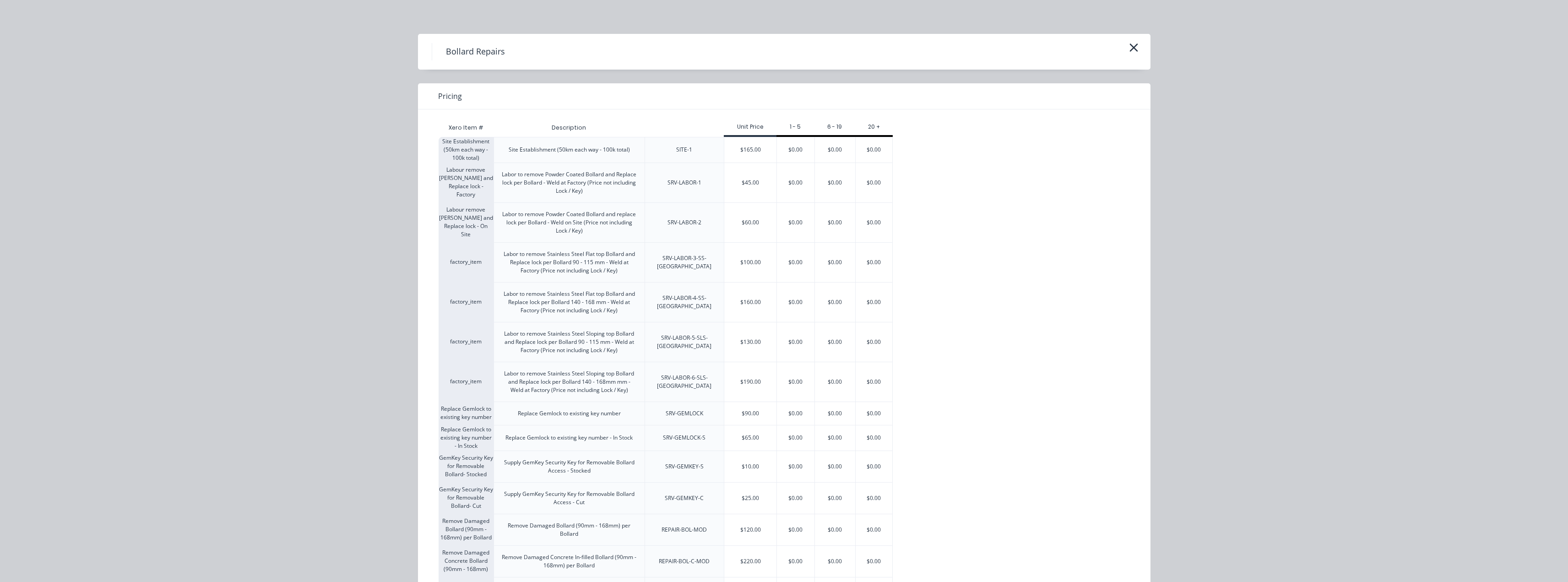
scroll to position [0, 0]
click at [786, 46] on icon "button" at bounding box center [1134, 50] width 10 height 13
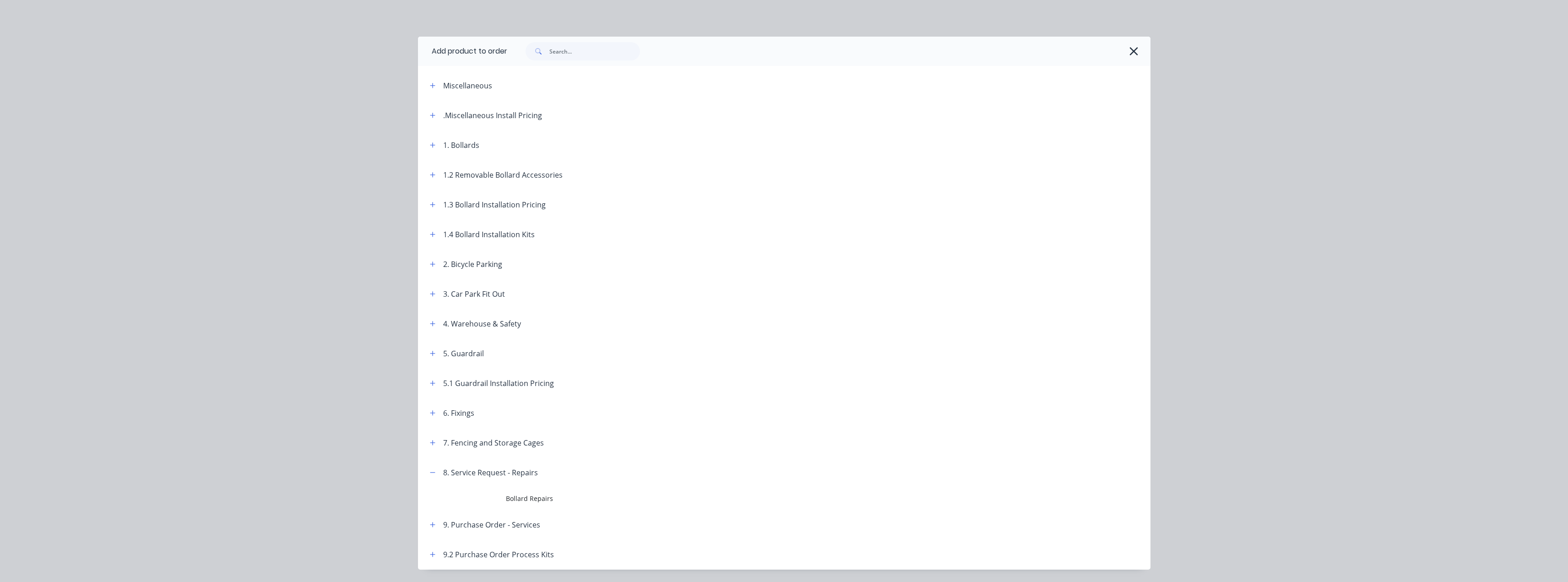
scroll to position [28, 0]
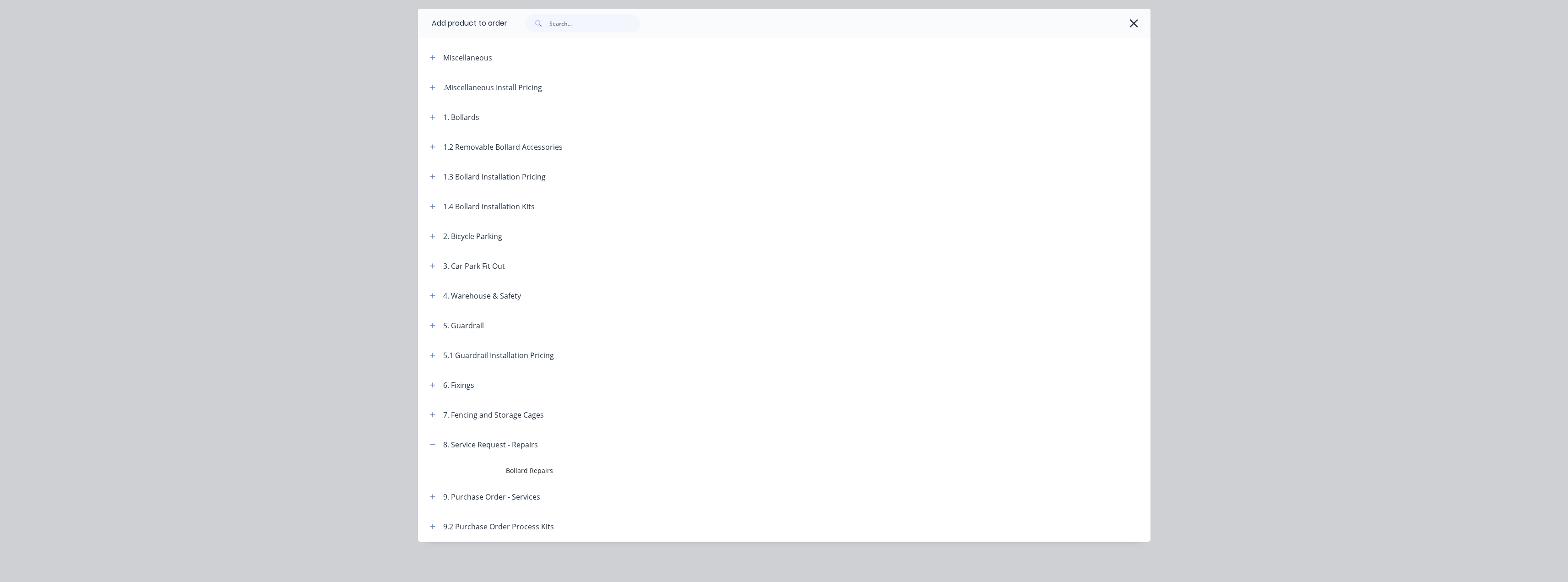
click at [786, 24] on icon "button" at bounding box center [1134, 22] width 10 height 13
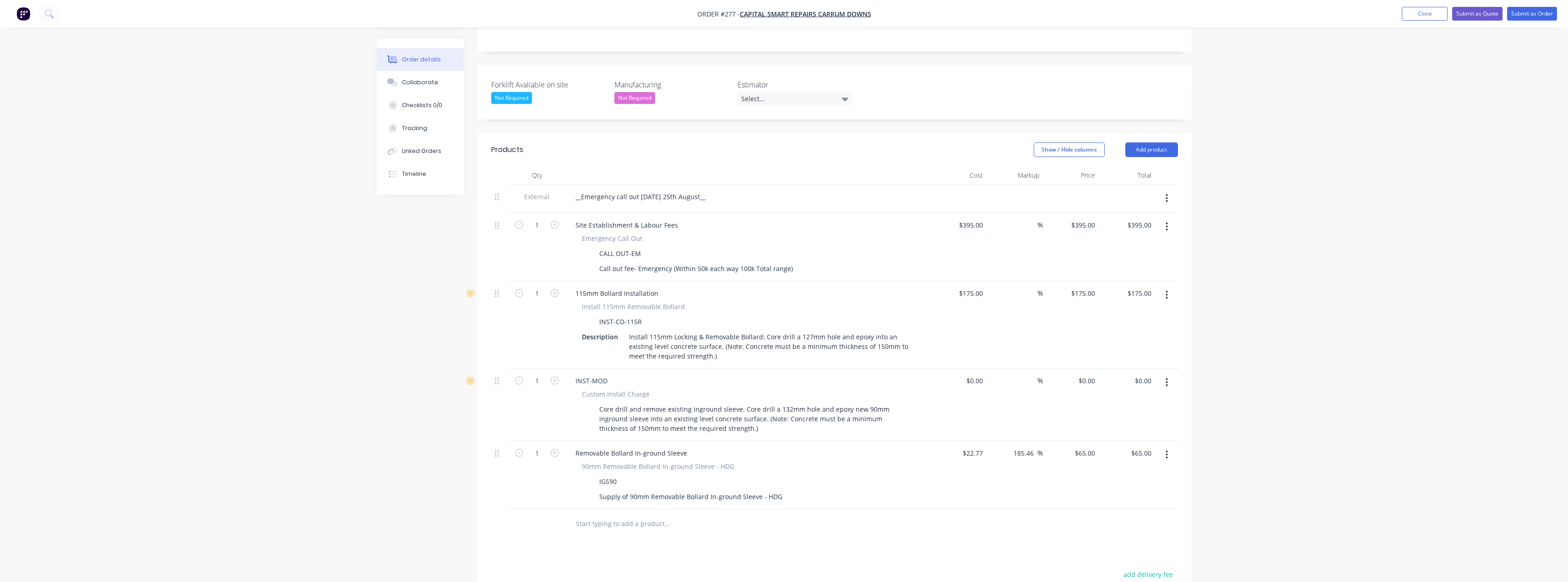
click at [642, 515] on input "text" at bounding box center [667, 524] width 183 height 19
click at [705, 190] on div "__Emergency call out Friday 25th August__" at bounding box center [641, 197] width 144 height 14
click at [728, 330] on div "Install 115mm Locking & Removable Bollard: Core drill a 127mm hole and epoxy in…" at bounding box center [768, 346] width 288 height 32
click at [634, 515] on input "text" at bounding box center [667, 524] width 183 height 19
type input "b"
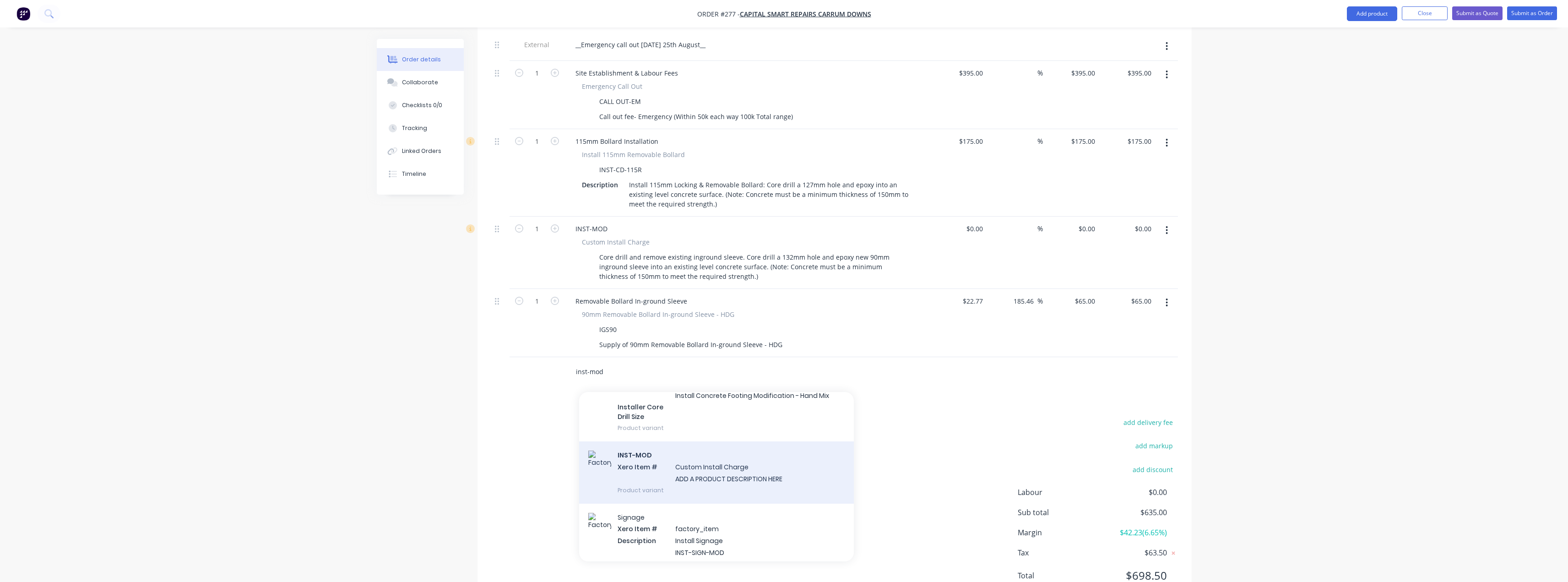
scroll to position [229, 0]
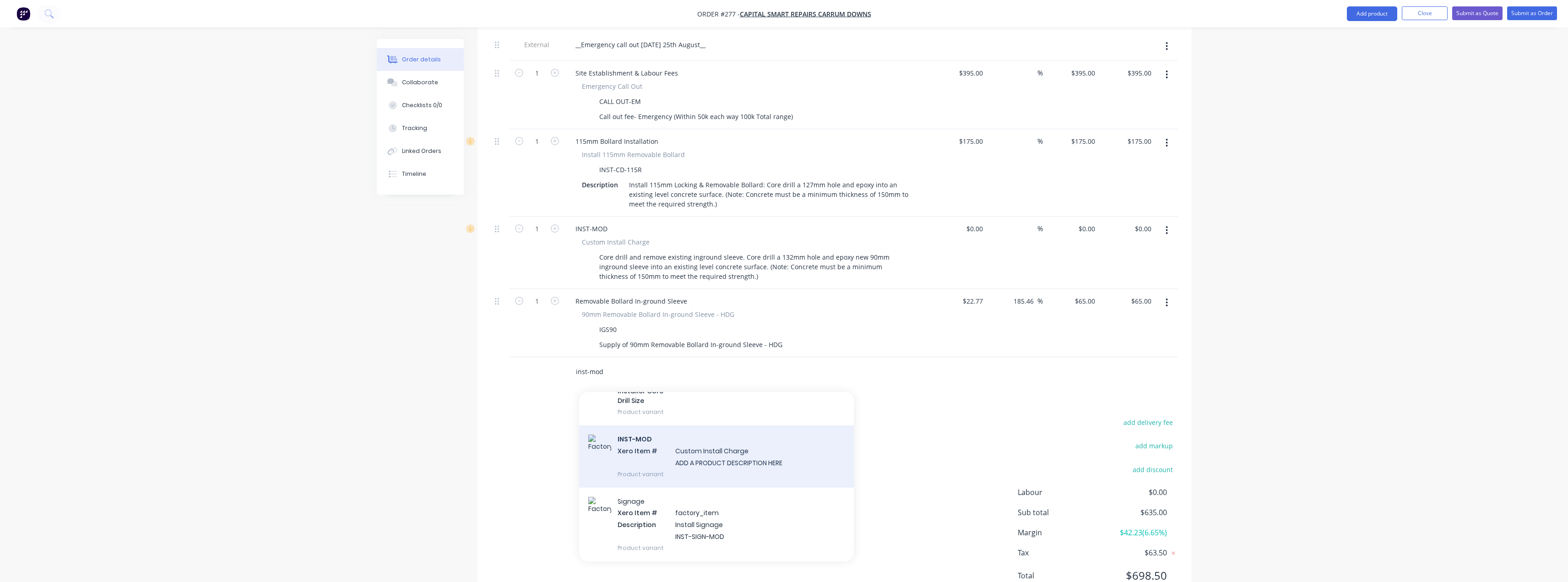
type input "inst-mod"
click at [706, 425] on div "INST-MOD Xero Item # Custom Install Charge ADD A PRODUCT DESCRIPTION HERE Produ…" at bounding box center [717, 455] width 275 height 61
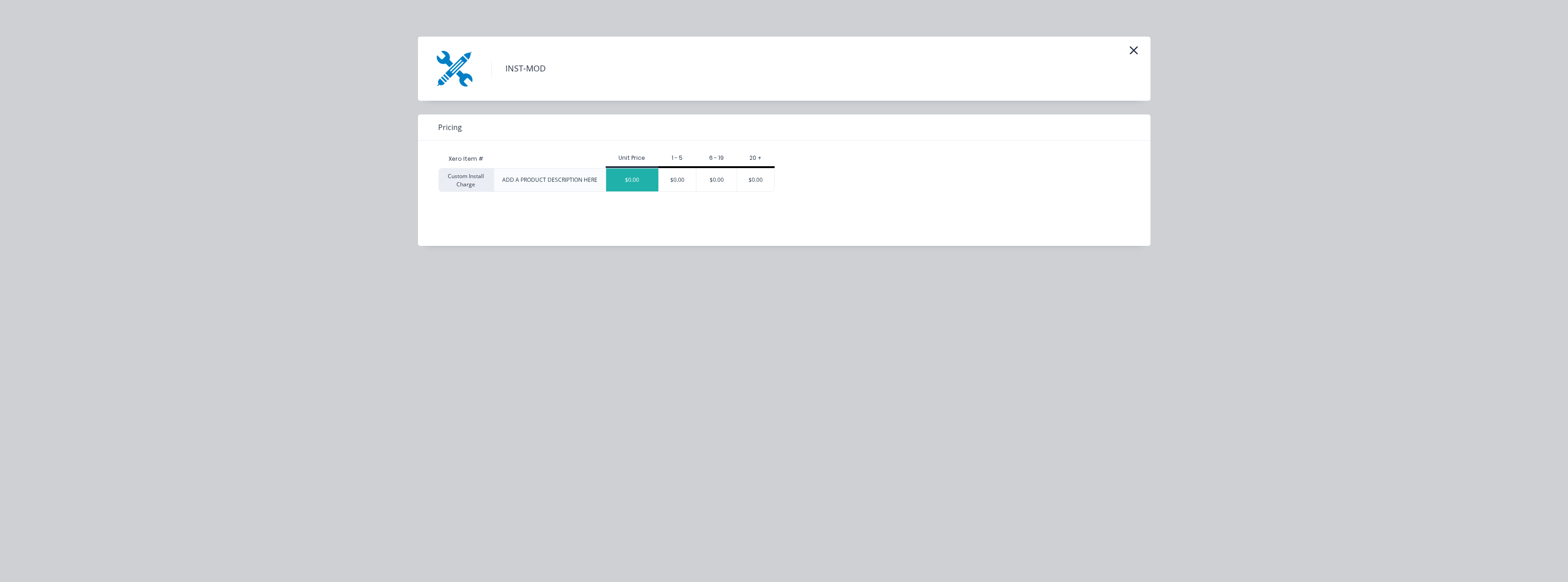
click at [647, 174] on div "$0.00" at bounding box center [633, 179] width 53 height 22
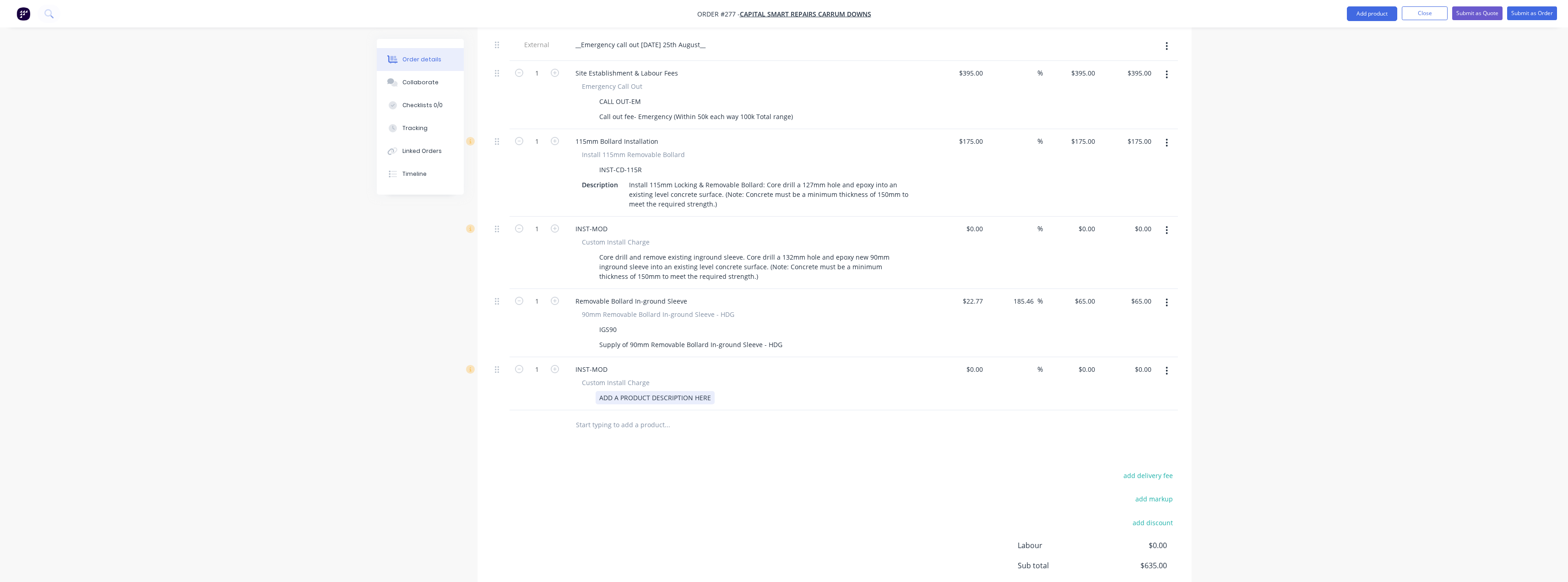
click at [642, 391] on div "ADD A PRODUCT DESCRIPTION HERE" at bounding box center [655, 398] width 119 height 14
drag, startPoint x: 711, startPoint y: 357, endPoint x: 583, endPoint y: 365, distance: 128.2
click at [583, 391] on div "ADD A PRODUCT DESCRIPTION HERE" at bounding box center [746, 398] width 335 height 14
click at [631, 391] on div "Supamaxx Loan Bollard (3 days)" at bounding box center [647, 398] width 104 height 14
click at [731, 391] on div "Supamaxx Heavy duty Loan Bollard (3 days)" at bounding box center [666, 398] width 140 height 14
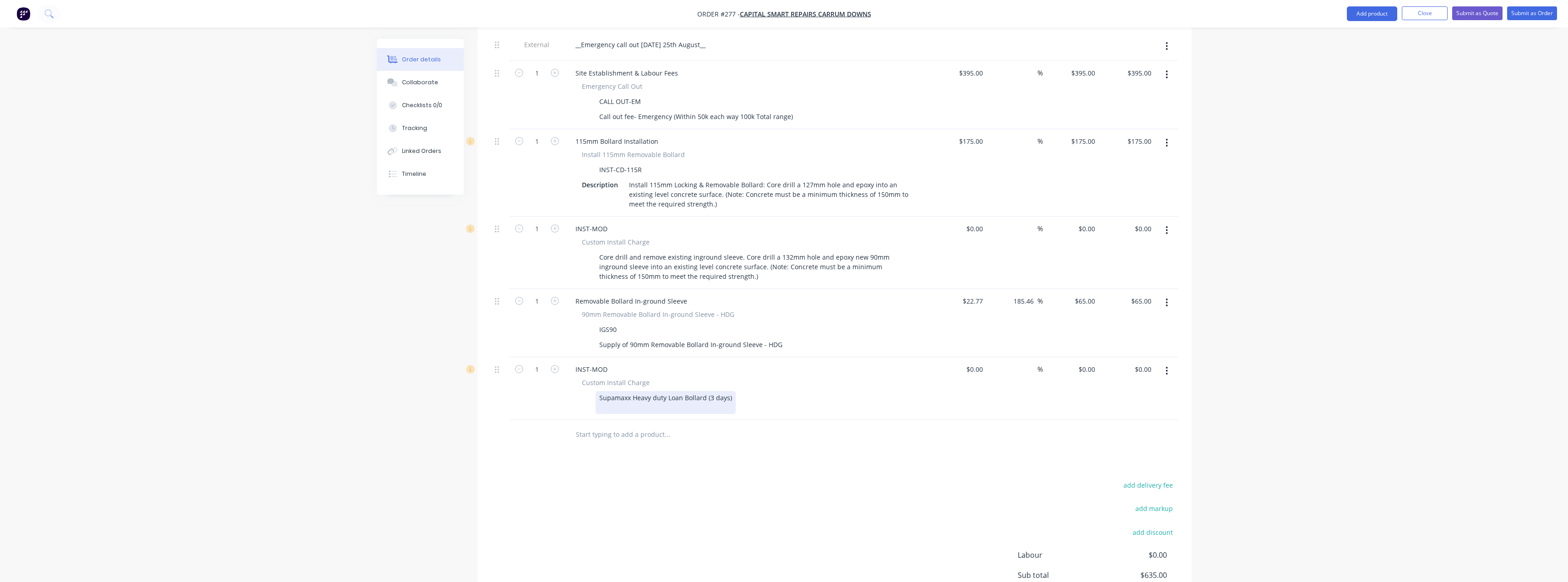
click at [611, 391] on div "Supamaxx Heavy duty Loan Bollard (3 days)" at bounding box center [666, 402] width 140 height 22
drag, startPoint x: 967, startPoint y: 329, endPoint x: 980, endPoint y: 330, distance: 13.0
click at [786, 357] on div "$0.00" at bounding box center [960, 388] width 57 height 62
type input "$1.00"
type input "1"
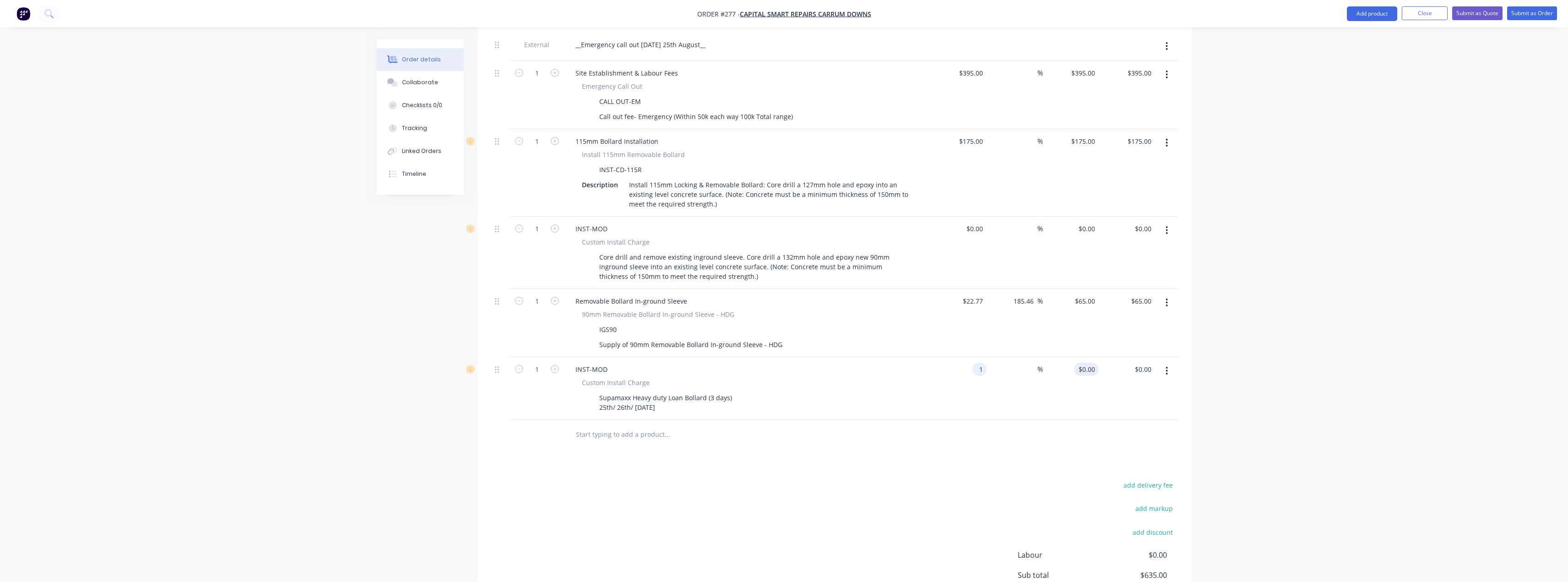
type input "$1.00"
click at [786, 363] on input "1" at bounding box center [1093, 369] width 11 height 14
type input "100"
type input "9900"
type input "$100.00"
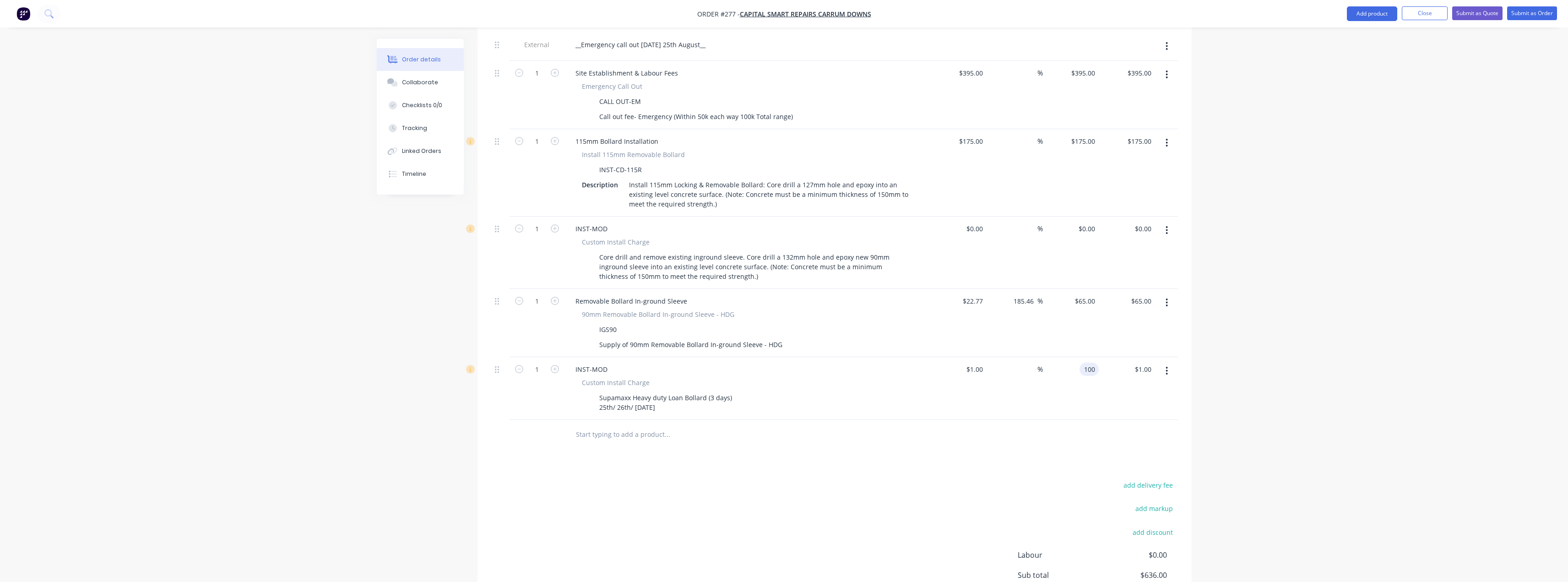
type input "$100.00"
click at [786, 428] on div "Products Show / Hide columns Add product Qty Cost Markup Price Total External _…" at bounding box center [835, 326] width 714 height 688
click at [786, 363] on input "100" at bounding box center [1084, 369] width 28 height 14
type input "$100.00"
click at [786, 479] on div "add delivery fee add markup add discount Labour $0.00 Sub total $735.00 Margin …" at bounding box center [835, 566] width 686 height 176
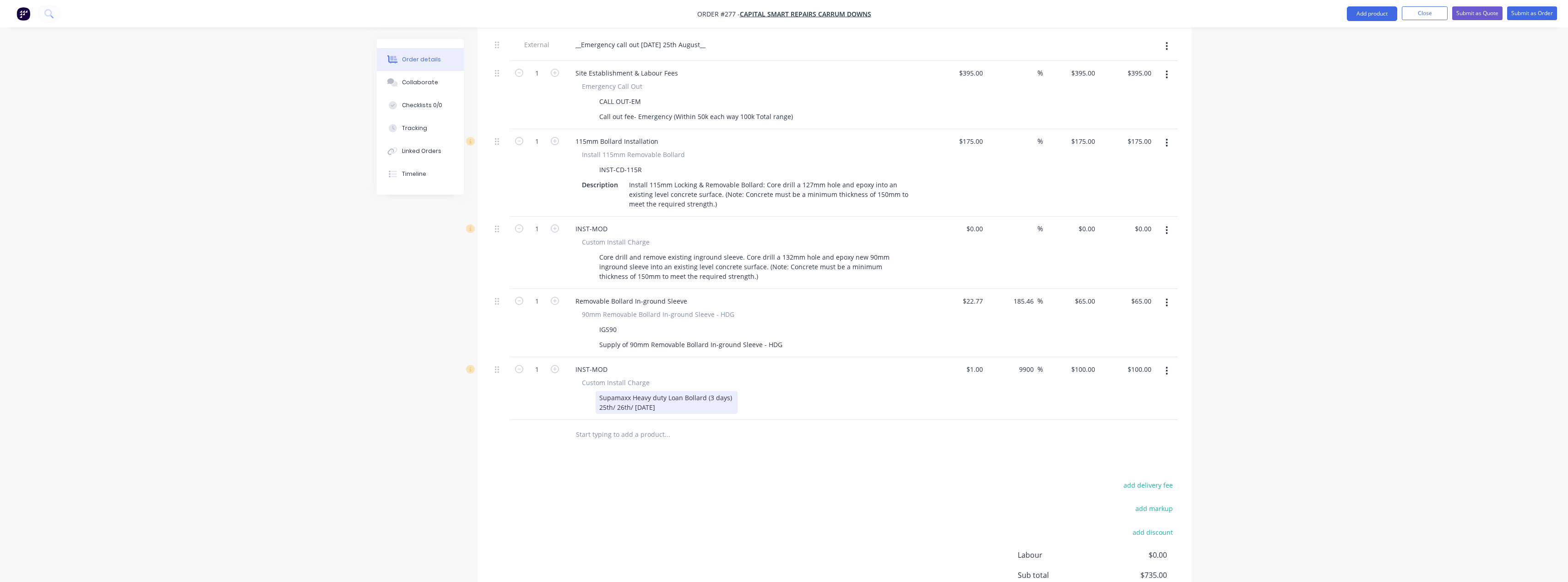
click at [667, 391] on div "Supamaxx Heavy duty Loan Bollard (3 days) 25th/ 26th/ 27th August" at bounding box center [667, 402] width 142 height 22
click at [675, 391] on div "Supamaxx Heavy duty Loan Bollard (3 days) 25th/ 26th/ 27th August" at bounding box center [667, 402] width 142 height 22
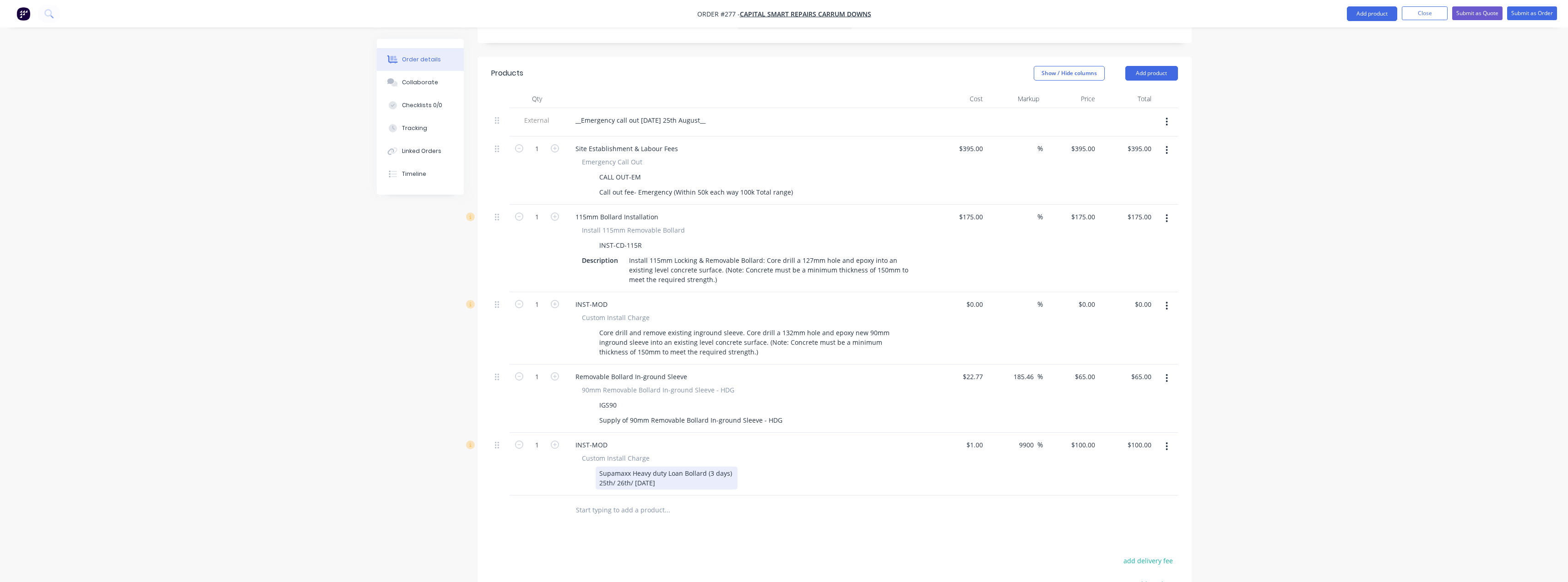
scroll to position [290, 0]
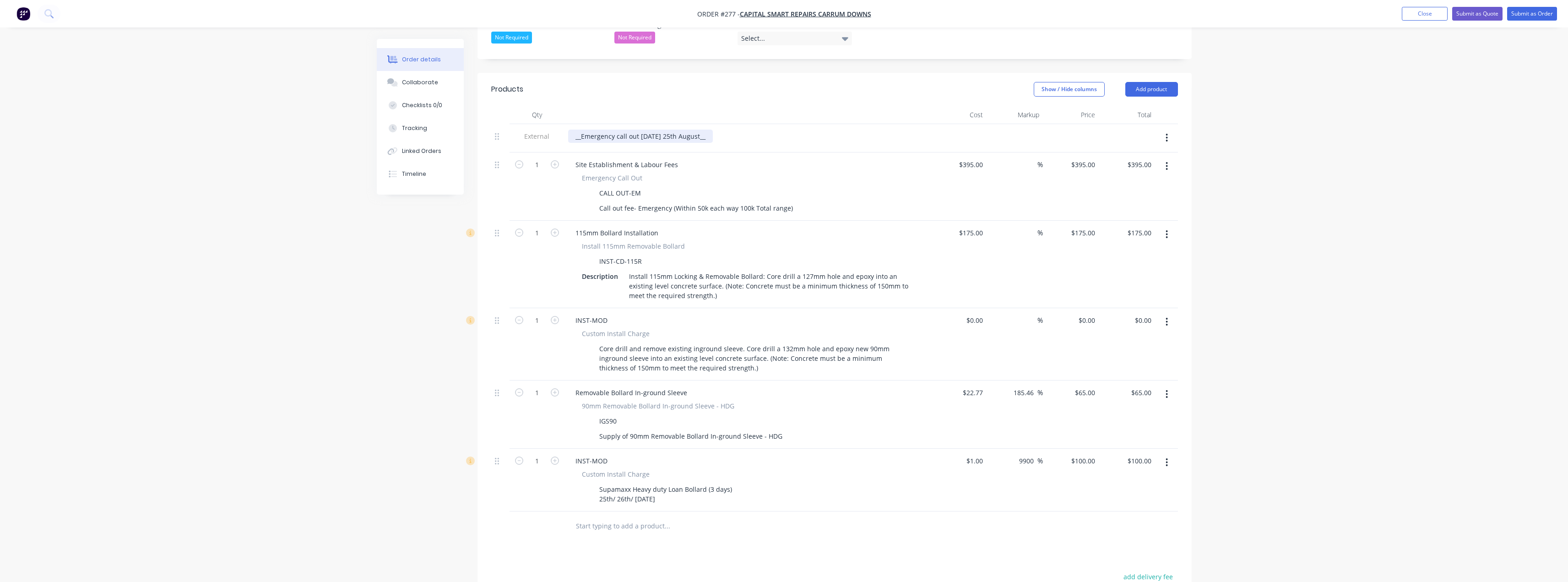
click at [701, 130] on div "__Emergency call out Friday 25th August__" at bounding box center [641, 136] width 144 height 14
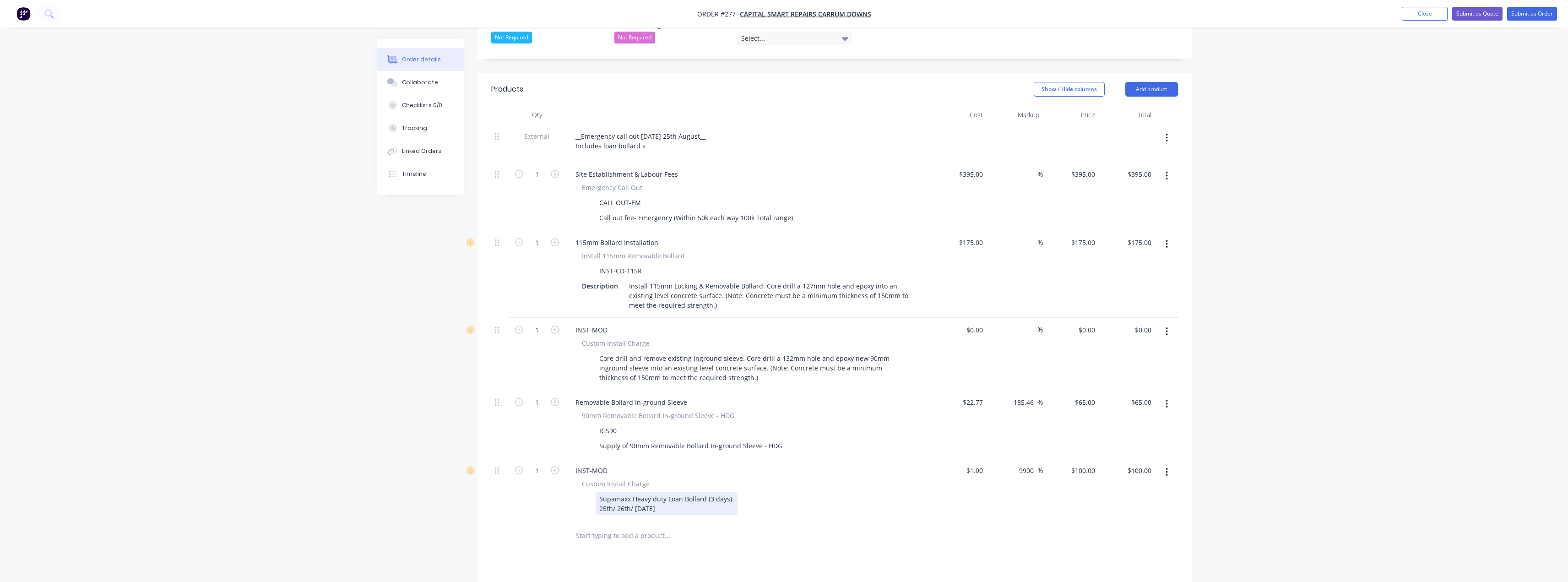
click at [599, 492] on div "Supamaxx Heavy duty Loan Bollard (3 days) 25th/ 26th/ 27th August" at bounding box center [667, 503] width 142 height 22
click at [786, 513] on div "Products Show / Hide columns Add product Qty Cost Markup Price Total External _…" at bounding box center [835, 422] width 714 height 698
drag, startPoint x: 1079, startPoint y: 209, endPoint x: 1084, endPoint y: 206, distance: 5.8
click at [786, 230] on div "175 $175.00" at bounding box center [1072, 274] width 57 height 88
type input "$175.00"
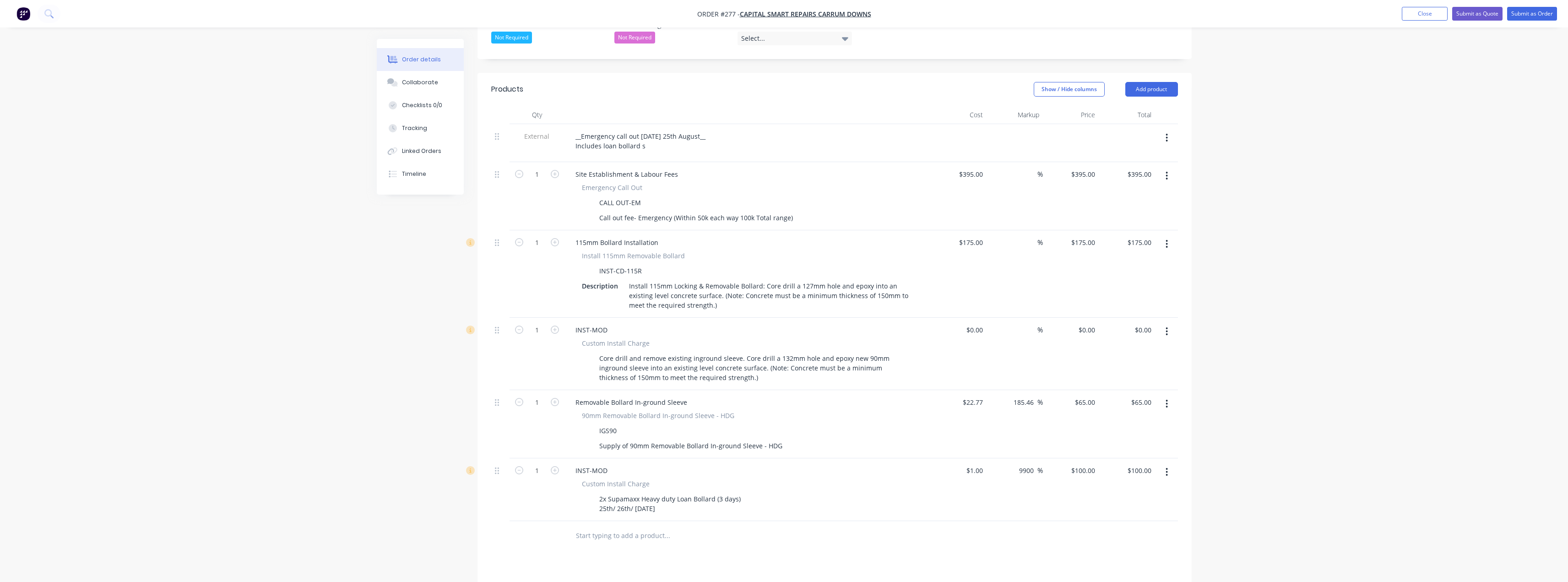
click at [786, 205] on div "Order details Collaborate Checklists 0/0 Tracking Linked Orders Timeline Order …" at bounding box center [784, 247] width 1568 height 1073
click at [786, 323] on div at bounding box center [979, 330] width 15 height 14
type input "$1.00"
type input "1"
type input "$1.00"
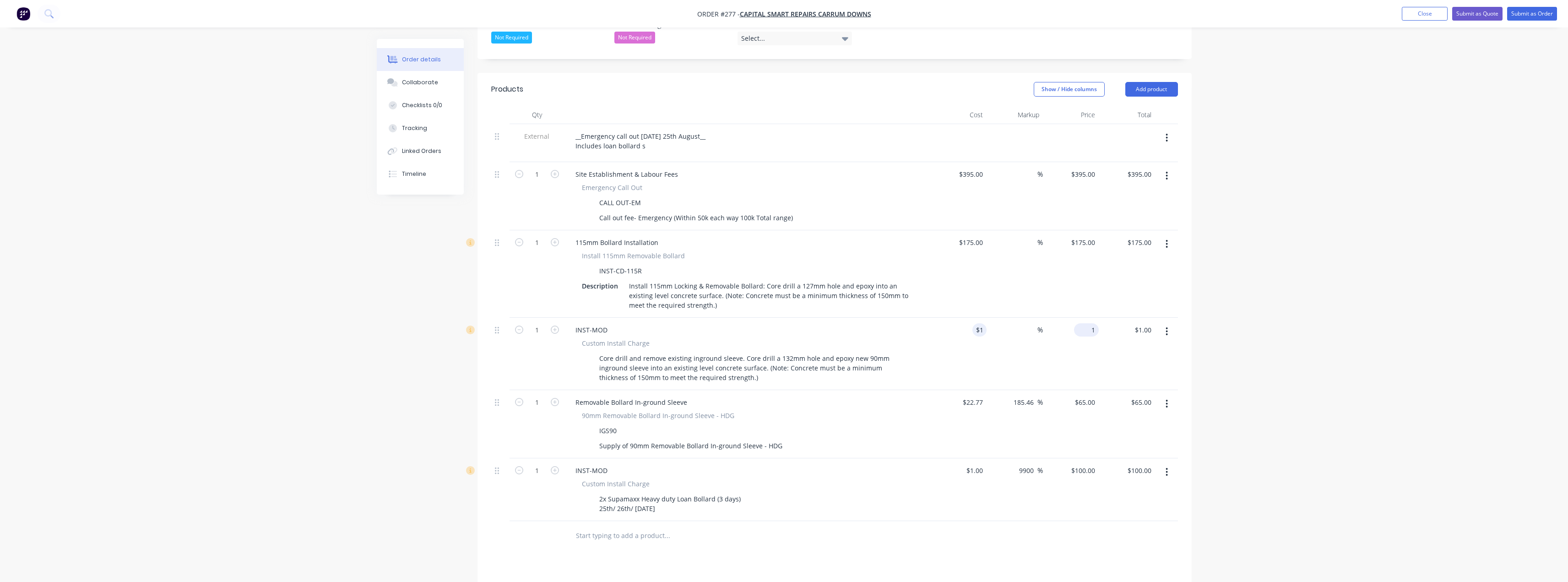
click at [786, 323] on div "1 $0.00" at bounding box center [1085, 330] width 24 height 14
type input "170"
type input "16900"
type input "$170.00"
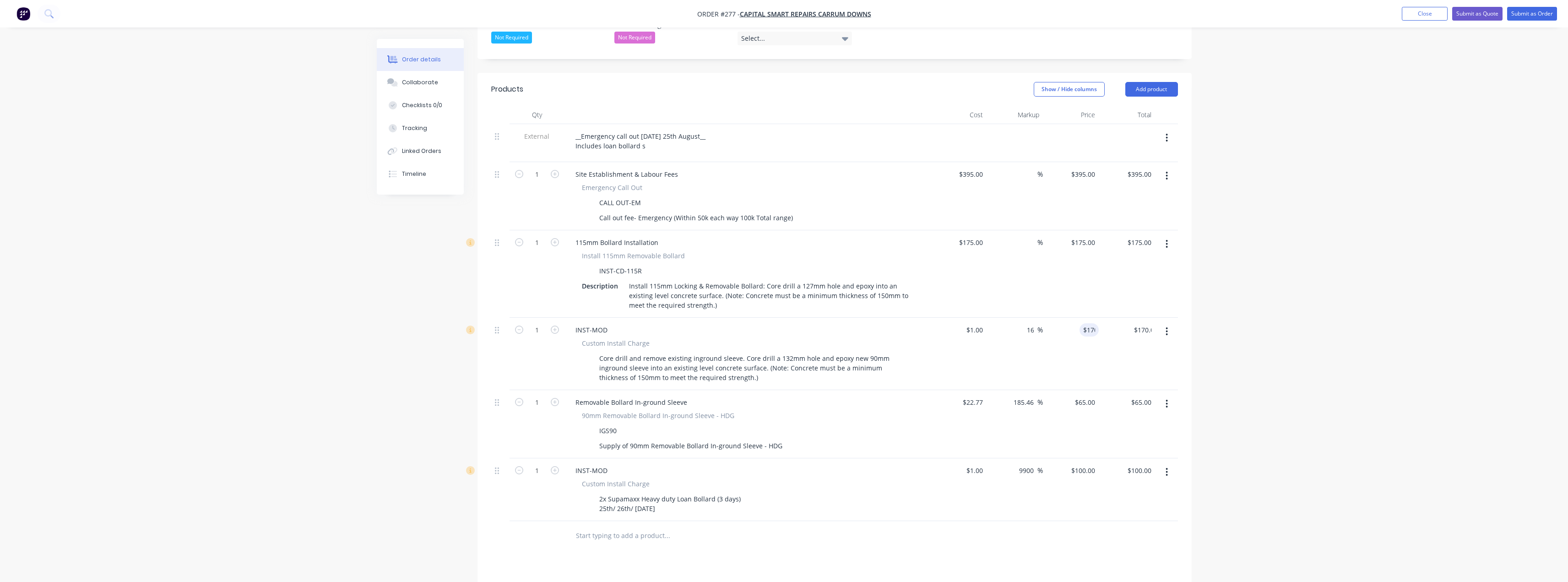
click at [786, 306] on div "Order details Collaborate Checklists 0/0 Tracking Linked Orders Timeline Order …" at bounding box center [784, 247] width 1568 height 1073
click at [786, 240] on icon "button" at bounding box center [1167, 244] width 2 height 8
click at [786, 316] on div "Delete" at bounding box center [1134, 323] width 70 height 14
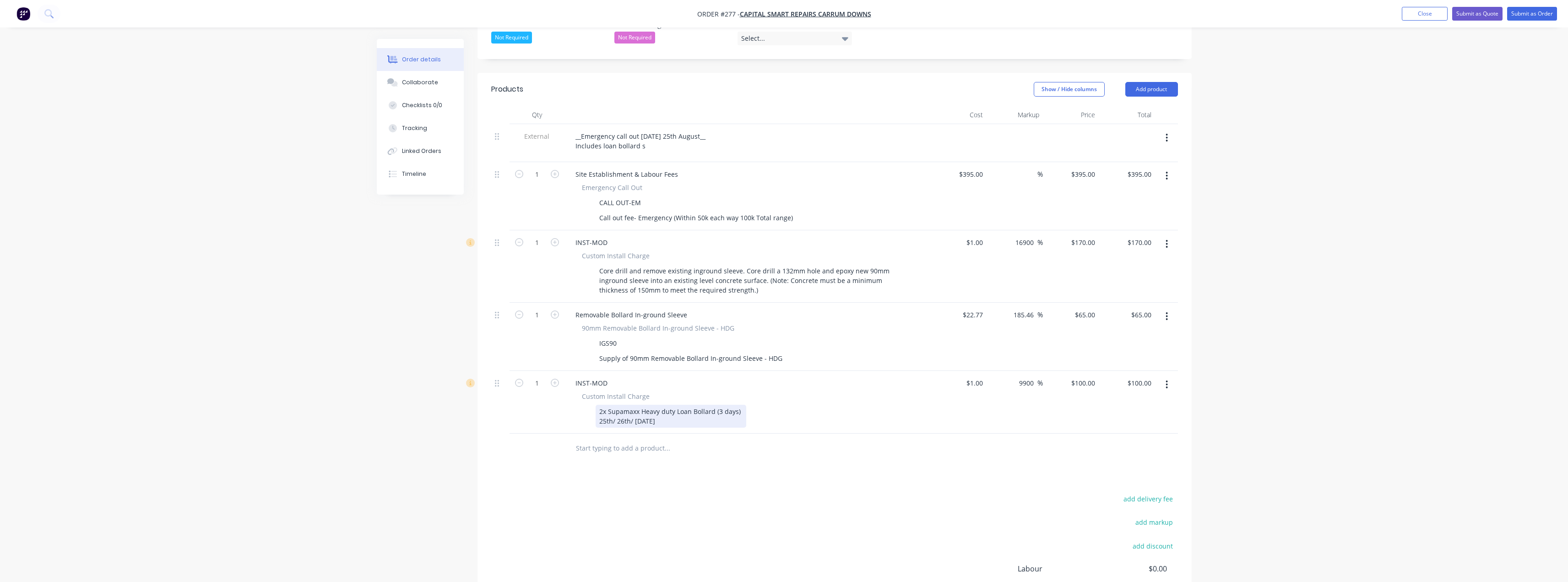
click at [682, 405] on div "2x Supamaxx Heavy duty Loan Bollard (3 days) 25th/ 26th/ 27th August" at bounding box center [671, 415] width 150 height 22
click at [608, 405] on div "2x Supamaxx Heavy duty Loan Bollard (3 days) 25th/ 26th/ 27th August" at bounding box center [671, 415] width 150 height 22
click at [613, 405] on div "2x Supamaxx Heavy duty Loan Bollard (3 days) 25th/ 26th/ 27th August" at bounding box center [671, 415] width 150 height 22
click at [625, 405] on div "2x Supamaxx Heavy duty Loan Bollard (3 days) 22nd/ 26th/ 27th August" at bounding box center [671, 415] width 150 height 22
click at [631, 405] on div "2x Supamaxx Heavy duty Loan Bollard (3 days) 22nd/ 23th/ 27th August" at bounding box center [671, 415] width 150 height 22
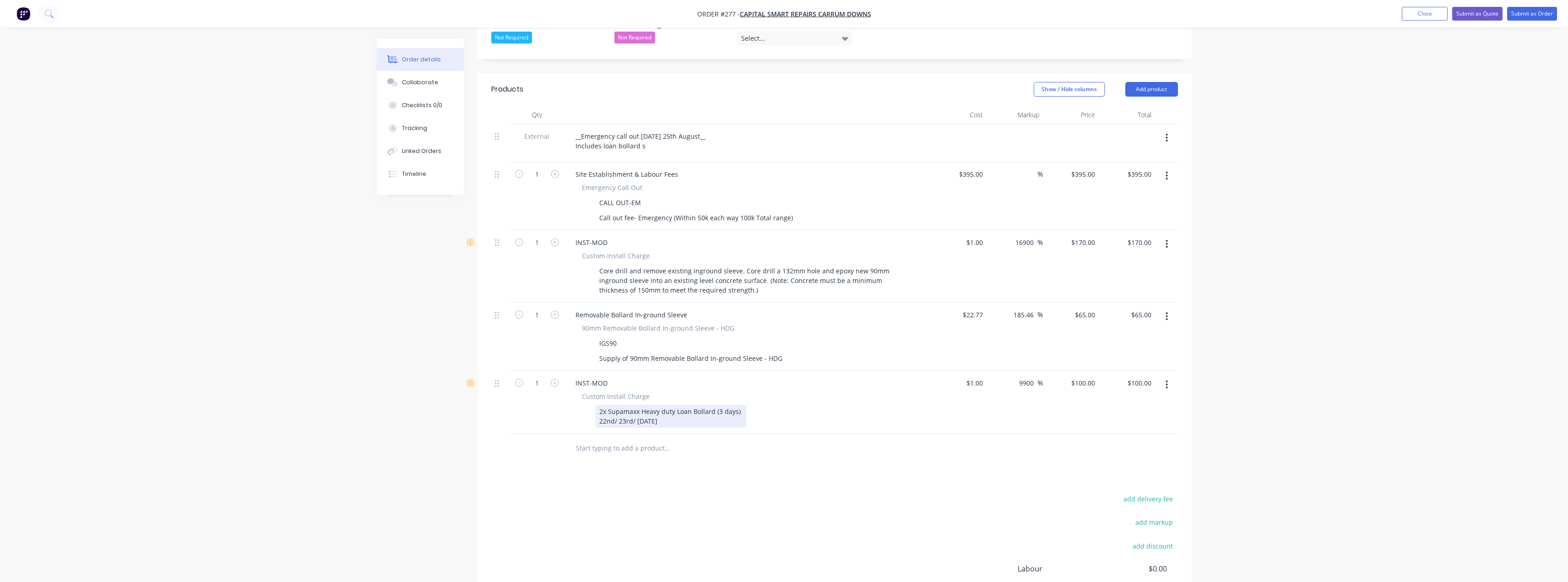
click at [644, 405] on div "2x Supamaxx Heavy duty Loan Bollard (3 days) 22nd/ 23rd/ 27th August" at bounding box center [671, 415] width 150 height 22
click at [691, 405] on div "2x Supamaxx Heavy duty Loan Bollard (3 days) 22nd/ 23rd/ 24th August" at bounding box center [671, 415] width 150 height 22
click at [671, 436] on div "Products Show / Hide columns Add product Qty Cost Markup Price Total External _…" at bounding box center [835, 378] width 714 height 610
click at [679, 405] on div "2x Supamaxx Heavy duty Loan Bollard (3 days) 22nd/ 23rd/ 24th August" at bounding box center [671, 415] width 150 height 22
click at [662, 405] on div "2x Supamaxx Heavy duty Loan Bollard (3 days) 22nd/ 23rd/ 24th August" at bounding box center [671, 415] width 150 height 22
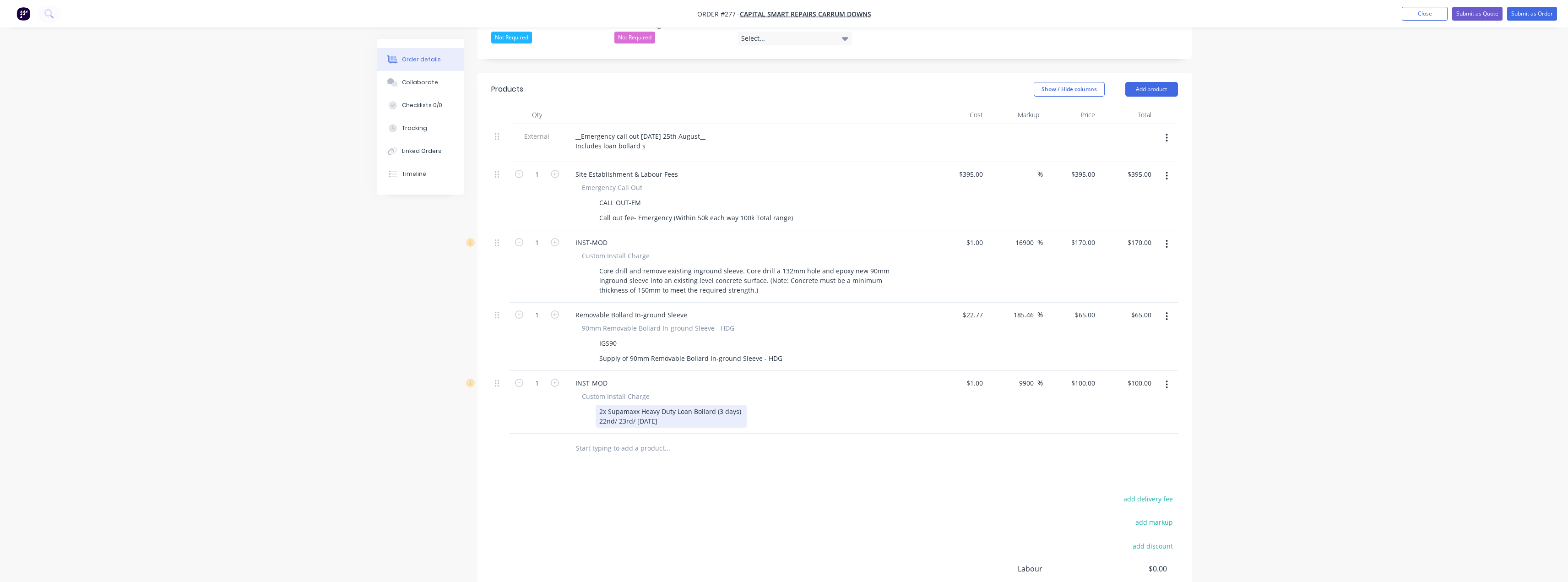
click at [691, 405] on div "2x Supamaxx Heavy Duty Loan Bollard (3 days) 22nd/ 23rd/ 24th August" at bounding box center [671, 415] width 151 height 22
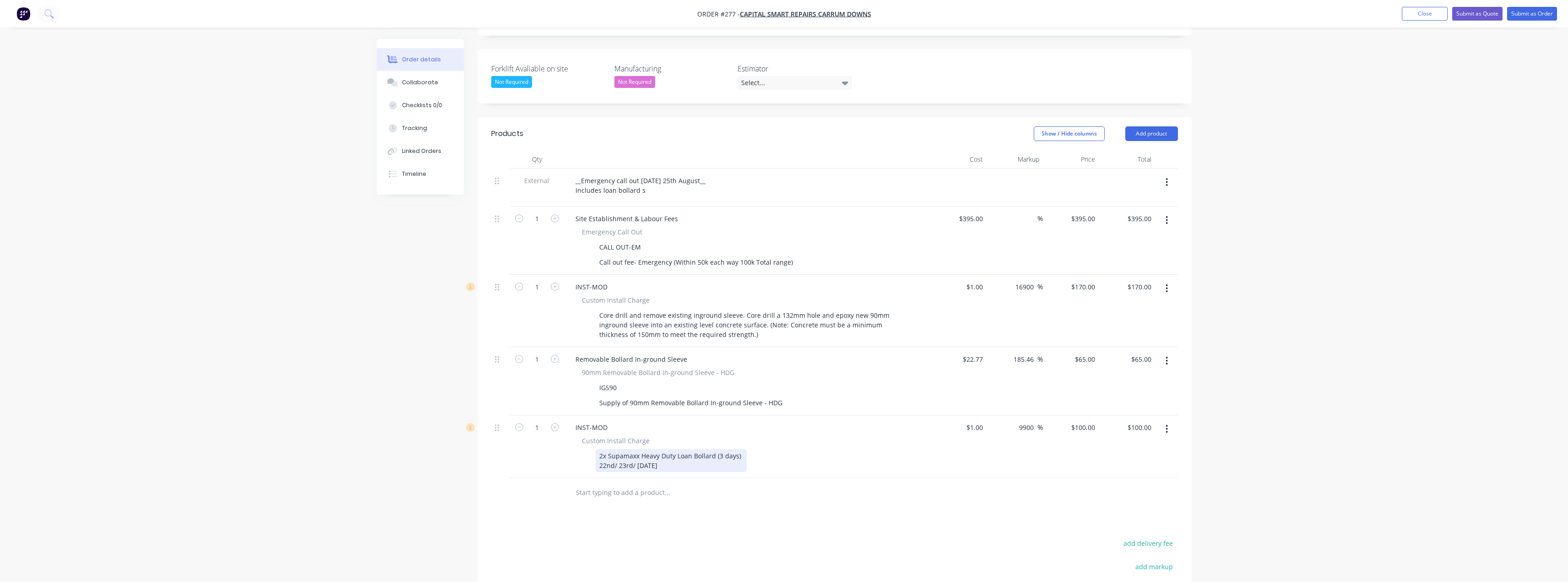
scroll to position [244, 0]
click at [645, 175] on div "__Emergency call out Friday 25th August__ Includes loan bollard s" at bounding box center [641, 186] width 144 height 22
click at [785, 77] on div "Select..." at bounding box center [794, 84] width 114 height 14
click at [758, 99] on div "[PERSON_NAME]" at bounding box center [769, 101] width 51 height 12
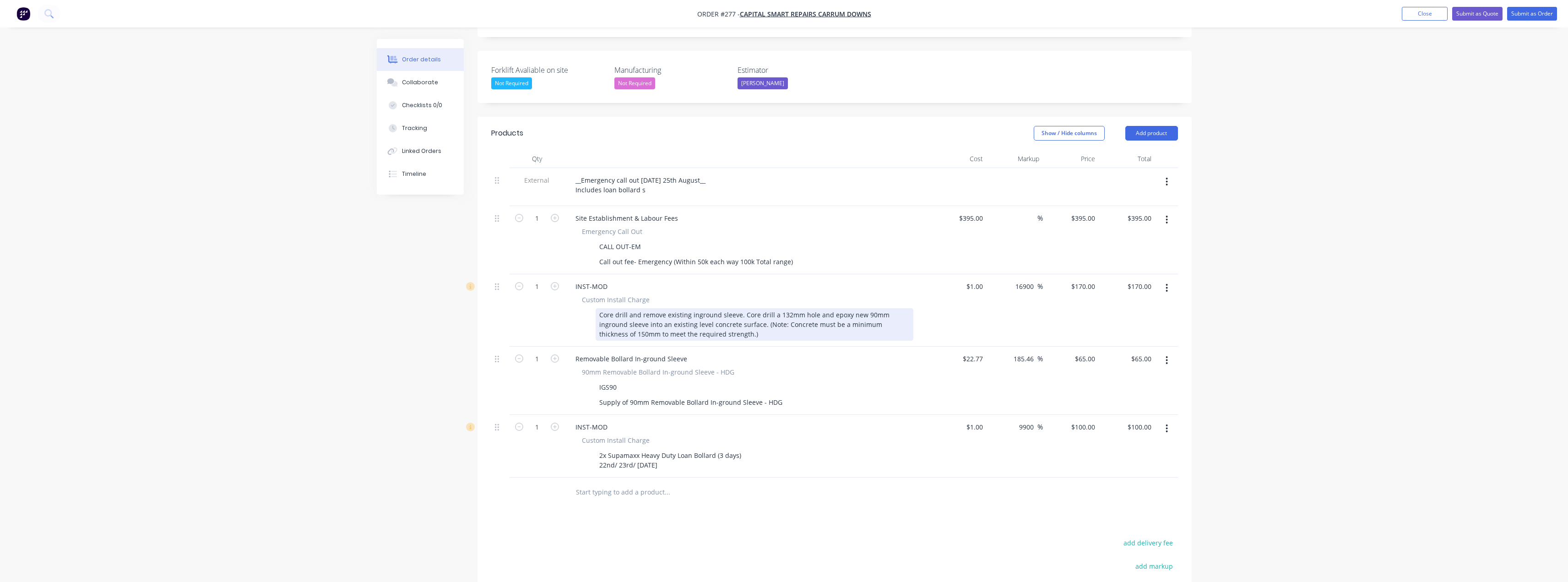
click at [705, 308] on div "Core drill and remove existing inground sleeve. Core drill a 132mm hole and epo…" at bounding box center [755, 324] width 318 height 32
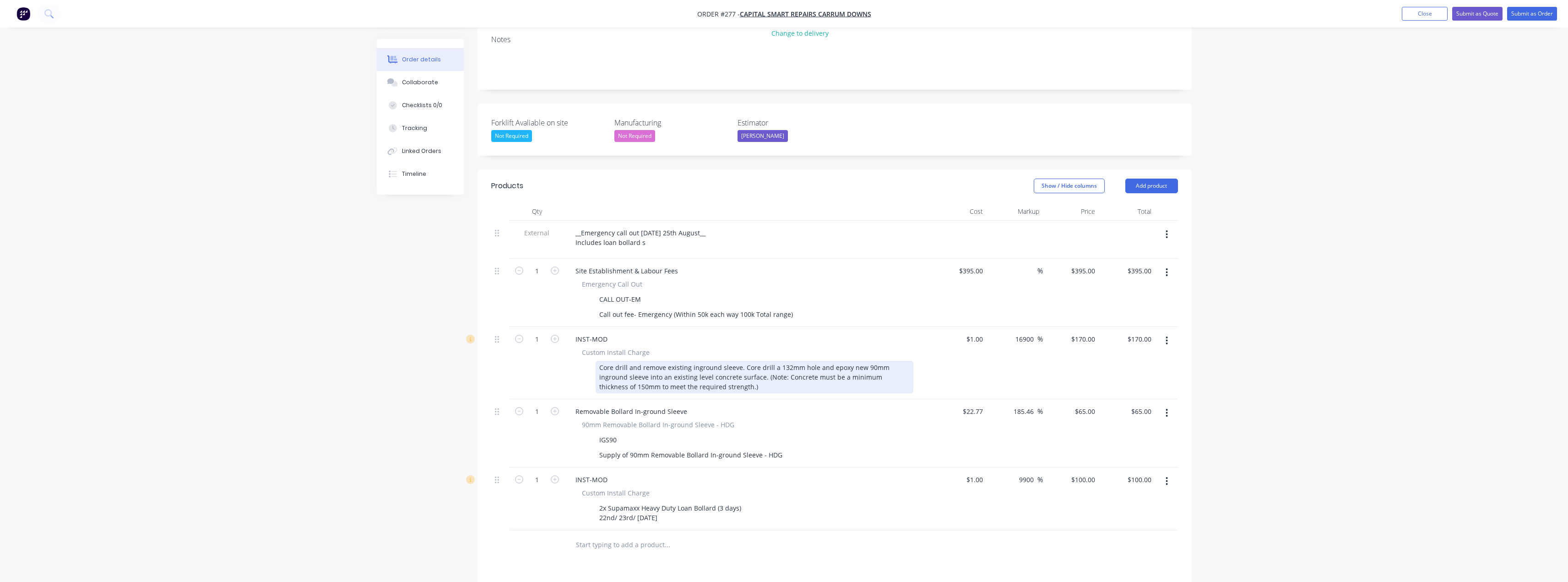
scroll to position [106, 0]
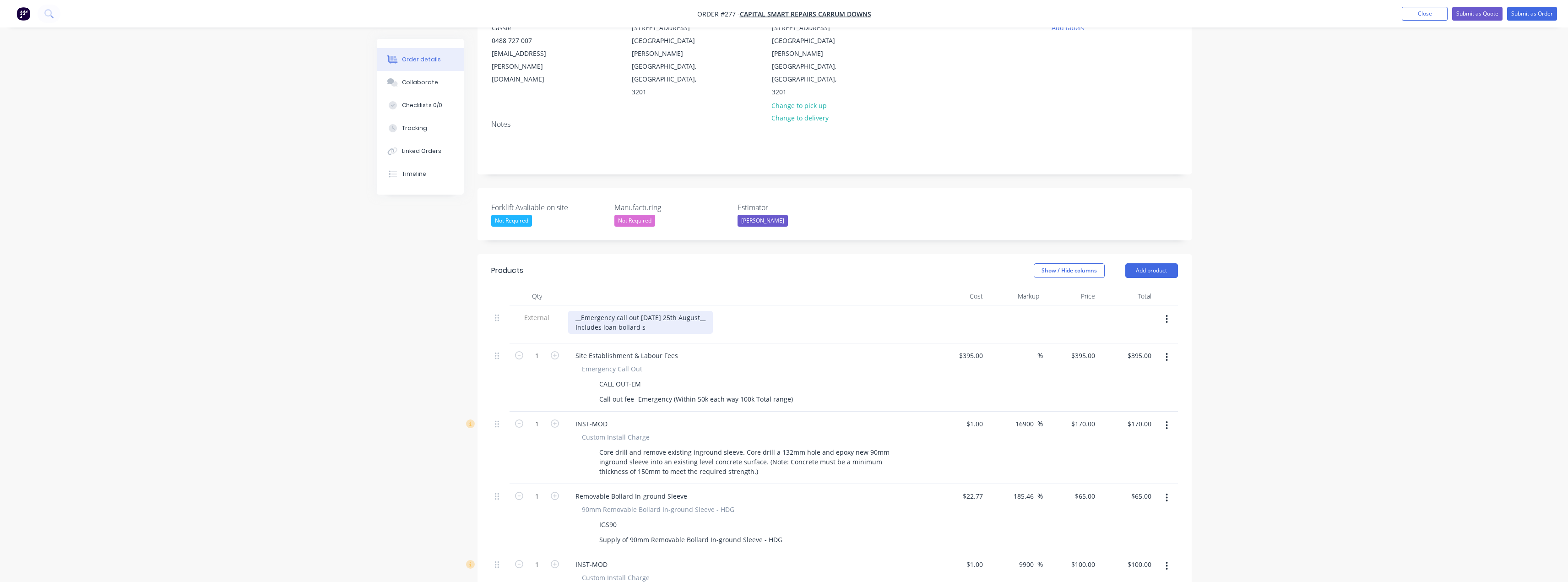
click at [634, 311] on div "__Emergency call out Friday 25th August__ Includes loan bollard s" at bounding box center [641, 322] width 144 height 22
click at [658, 311] on div "__Emergency call out Friday 25th August__ Includes loan bollard s" at bounding box center [641, 322] width 144 height 22
drag, startPoint x: 649, startPoint y: 290, endPoint x: 575, endPoint y: 290, distance: 74.0
click at [575, 311] on div "__Emergency call out Friday 25th August__ Includes loan bollard s" at bounding box center [641, 322] width 144 height 22
click at [742, 311] on div "__Emergency call out Friday 25th August__ Service repair works including loan b…" at bounding box center [748, 322] width 359 height 22
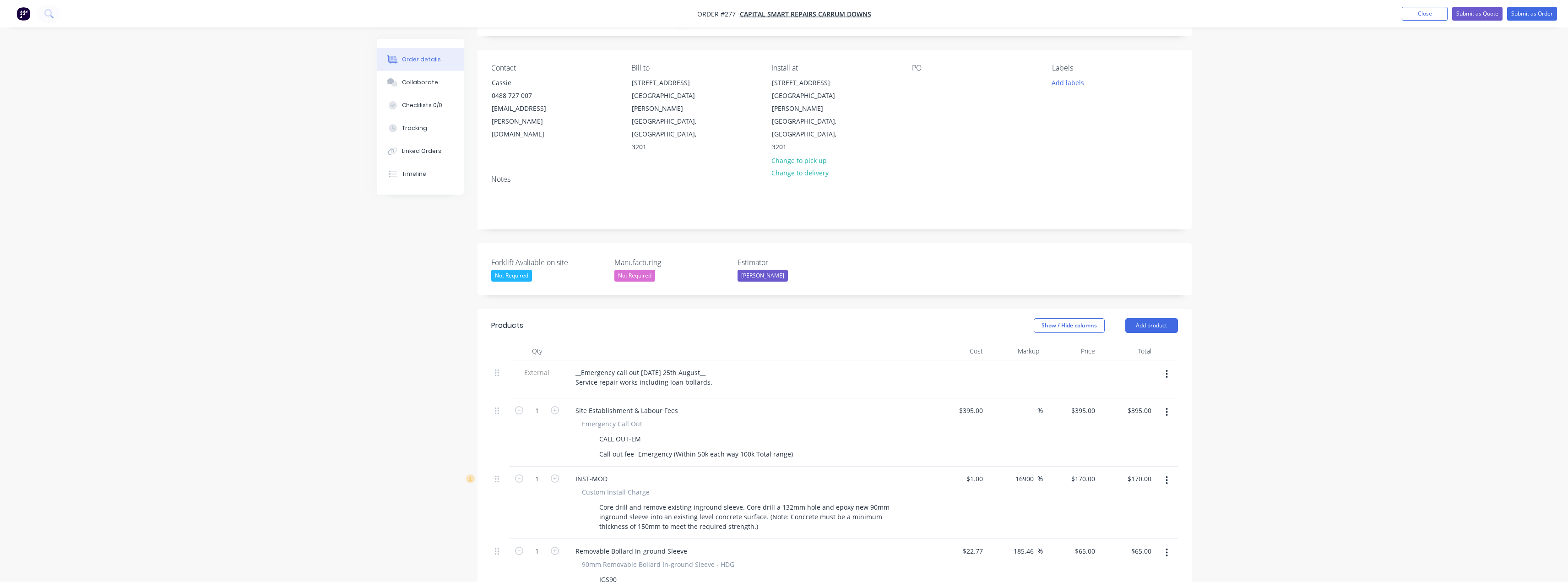
scroll to position [15, 0]
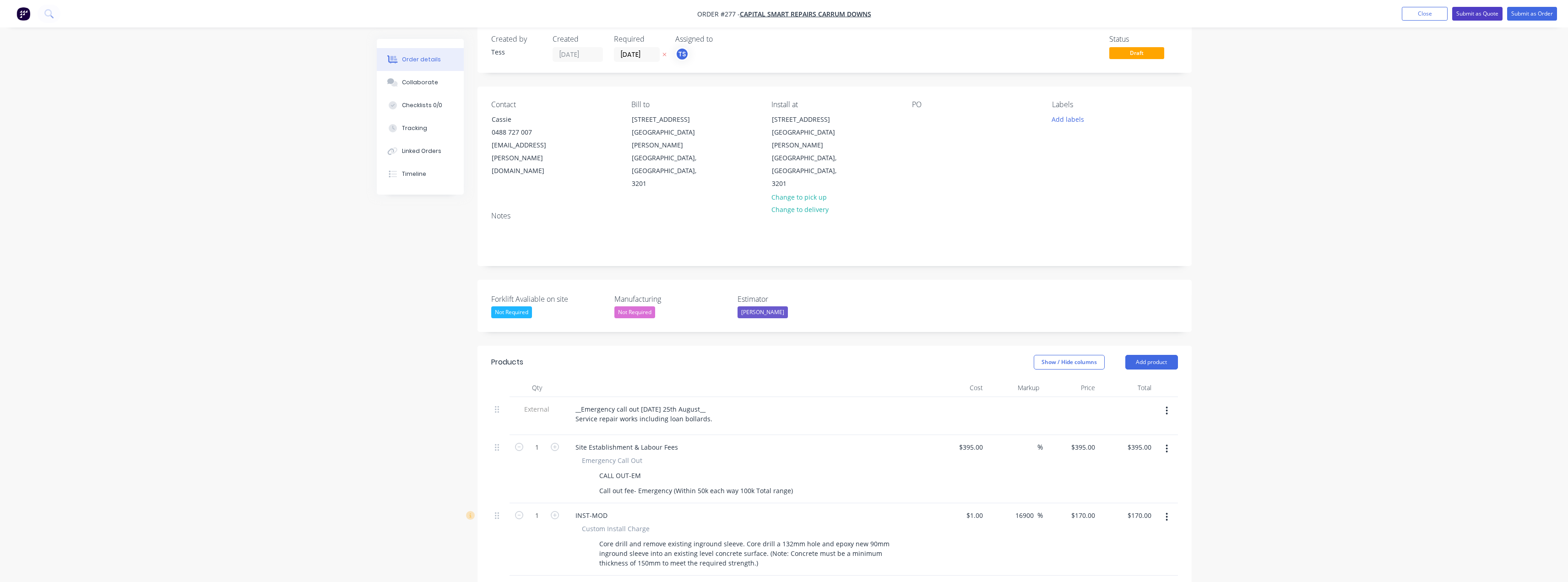
click at [786, 14] on button "Submit as Quote" at bounding box center [1477, 14] width 51 height 14
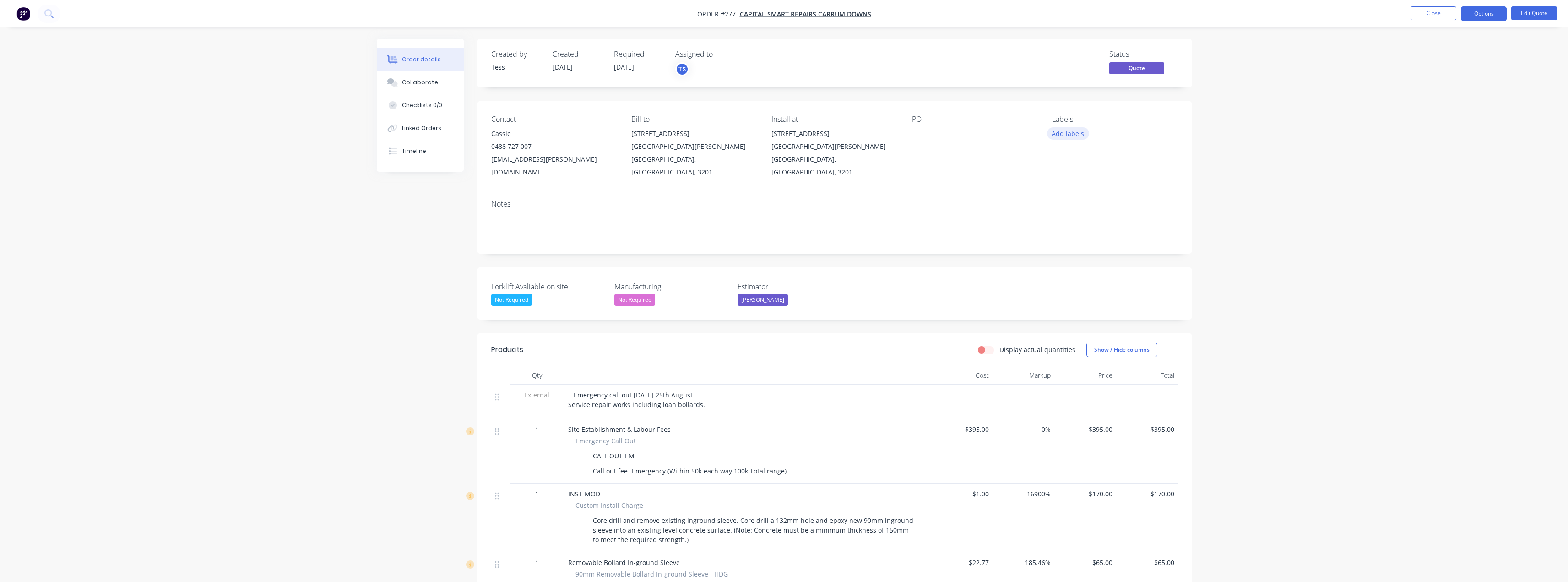
click at [786, 136] on button "Add labels" at bounding box center [1068, 134] width 42 height 13
click at [786, 213] on div "Install" at bounding box center [1088, 215] width 23 height 10
click at [786, 231] on div "Service Request" at bounding box center [1101, 229] width 50 height 10
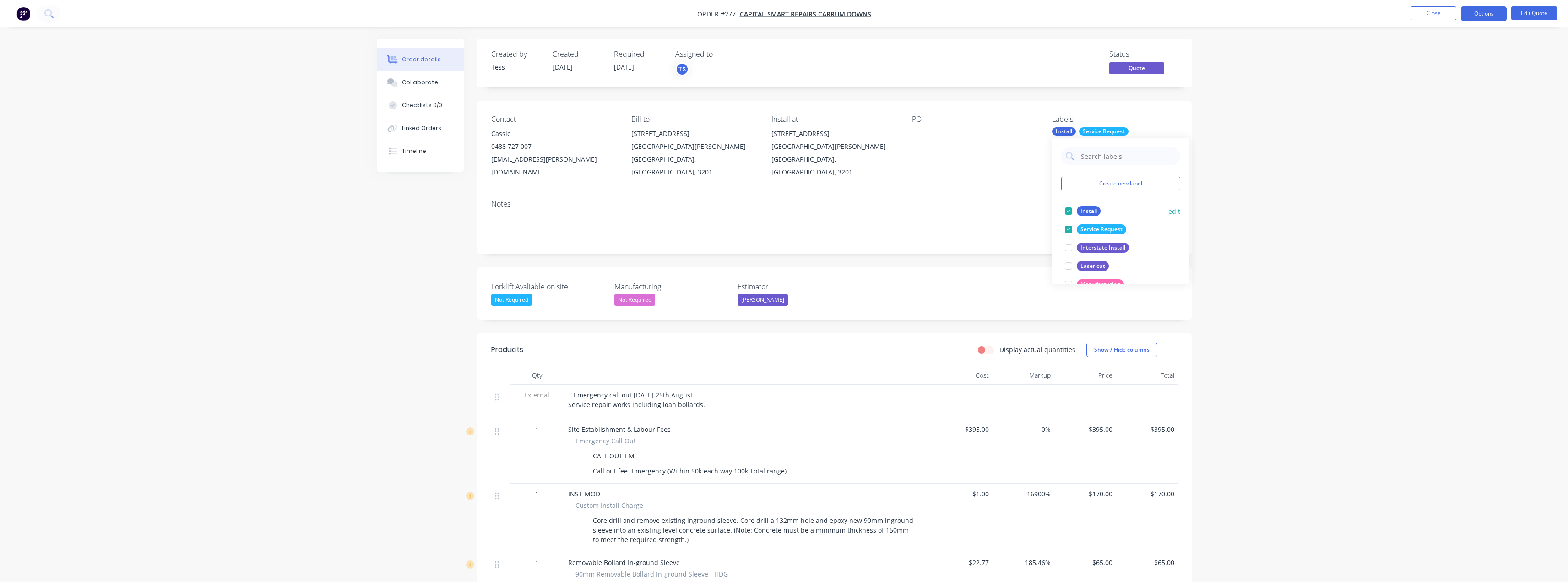
click at [786, 212] on div "Install" at bounding box center [1088, 211] width 23 height 10
click at [786, 144] on div "PO" at bounding box center [974, 146] width 126 height 63
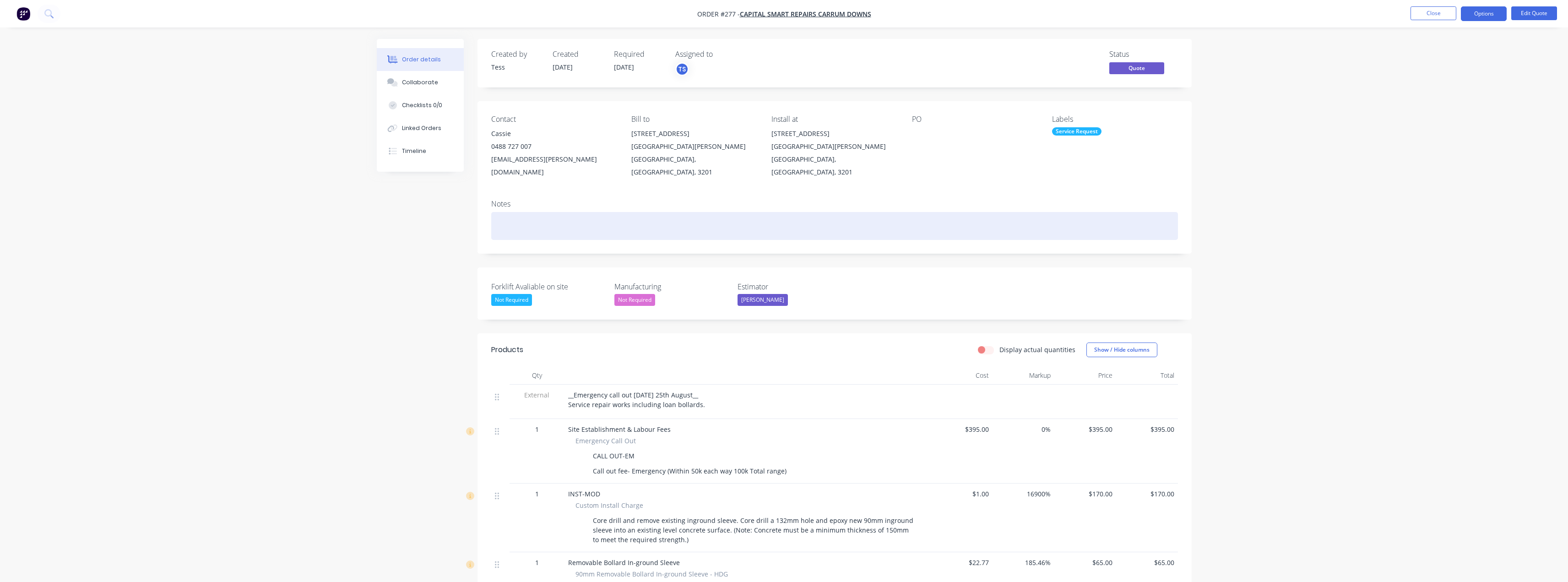
click at [529, 214] on div at bounding box center [835, 225] width 686 height 28
click at [587, 212] on div "Emergecy call out request" at bounding box center [835, 225] width 686 height 28
click at [528, 213] on div "Emergecy call out request 22nd August" at bounding box center [835, 225] width 686 height 28
click at [635, 214] on div "Emergency call out request 22nd August" at bounding box center [835, 225] width 686 height 28
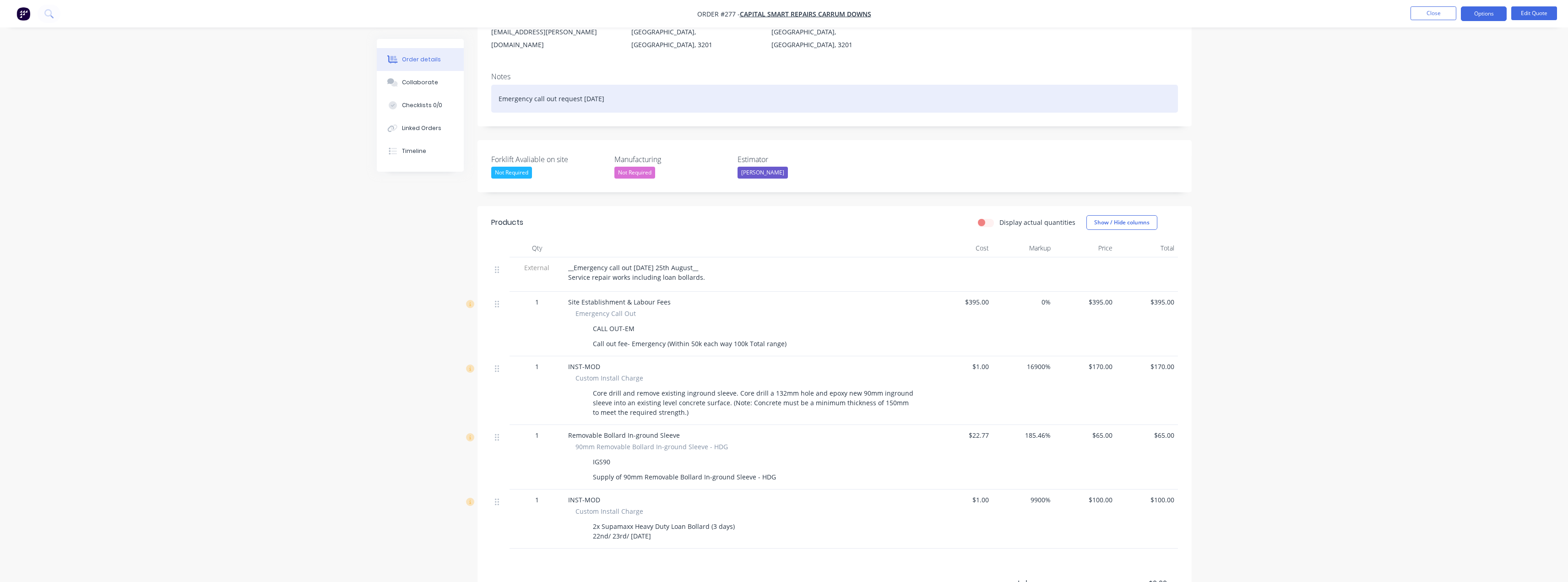
scroll to position [137, 0]
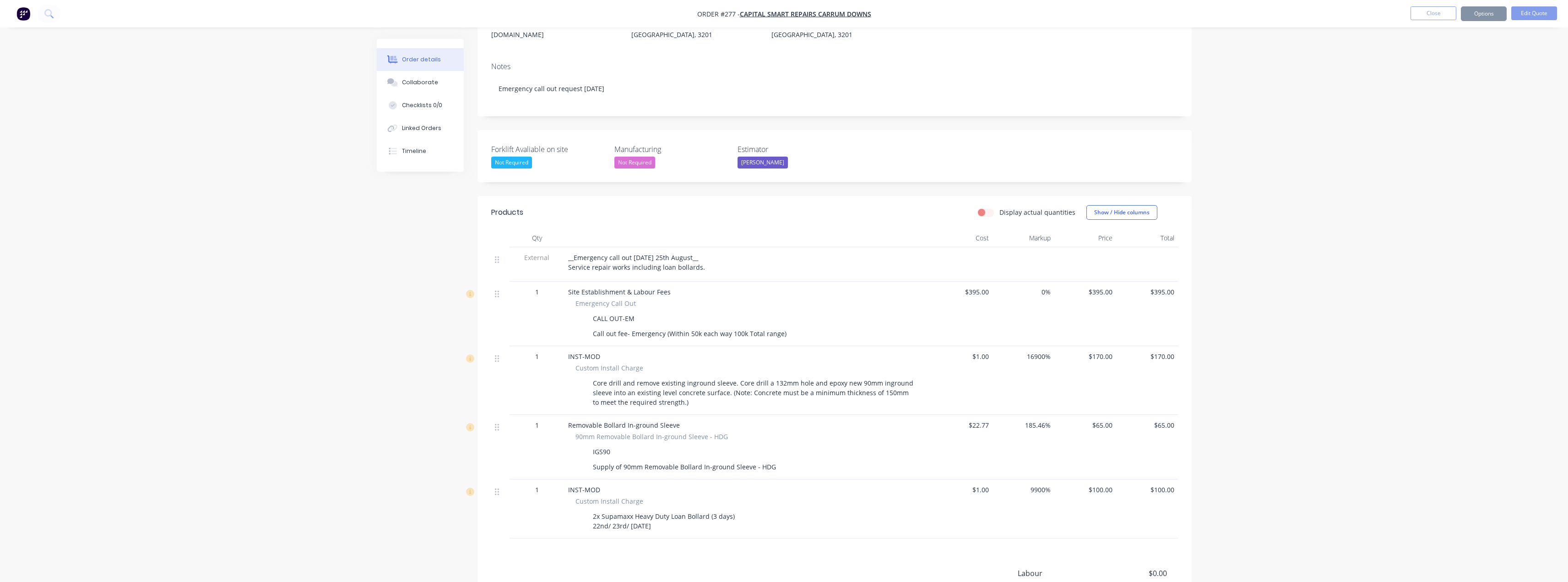
click at [698, 254] on span "__Emergency call out Friday 25th August__ Service repair works including loan b…" at bounding box center [637, 262] width 137 height 19
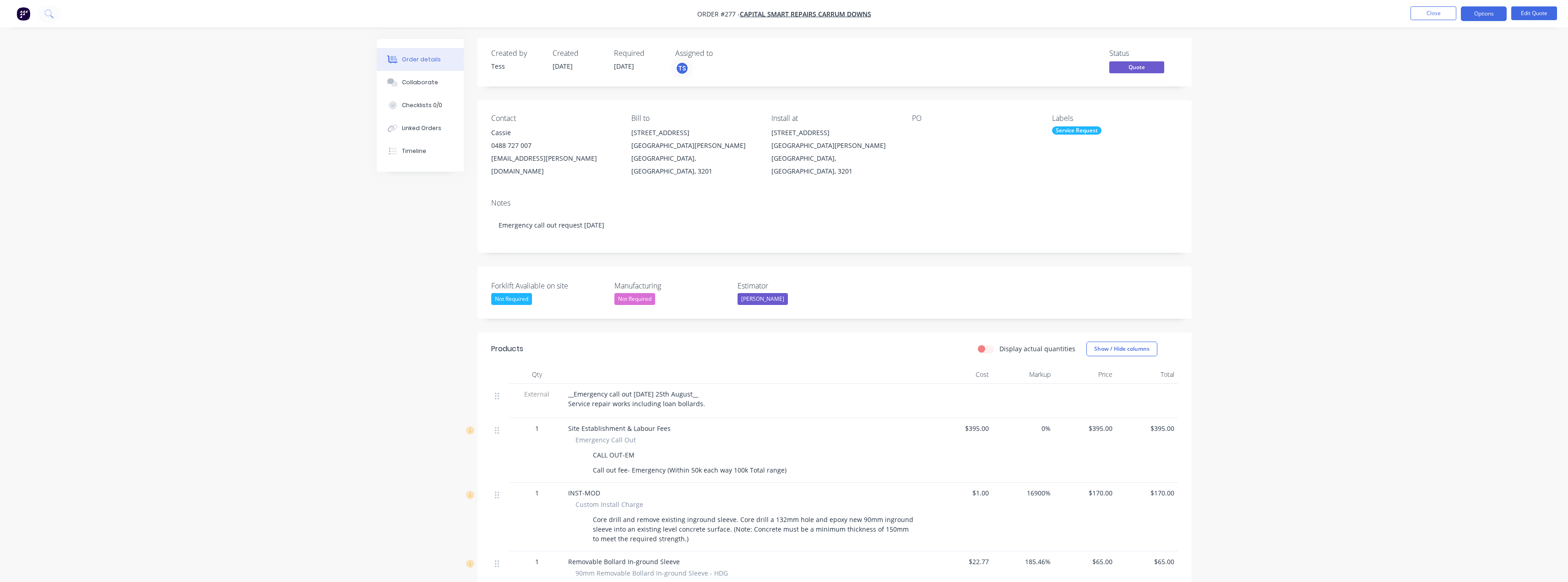
scroll to position [0, 0]
click at [786, 15] on button "Options" at bounding box center [1483, 14] width 46 height 15
click at [786, 169] on div "Duplicate" at bounding box center [1456, 166] width 84 height 14
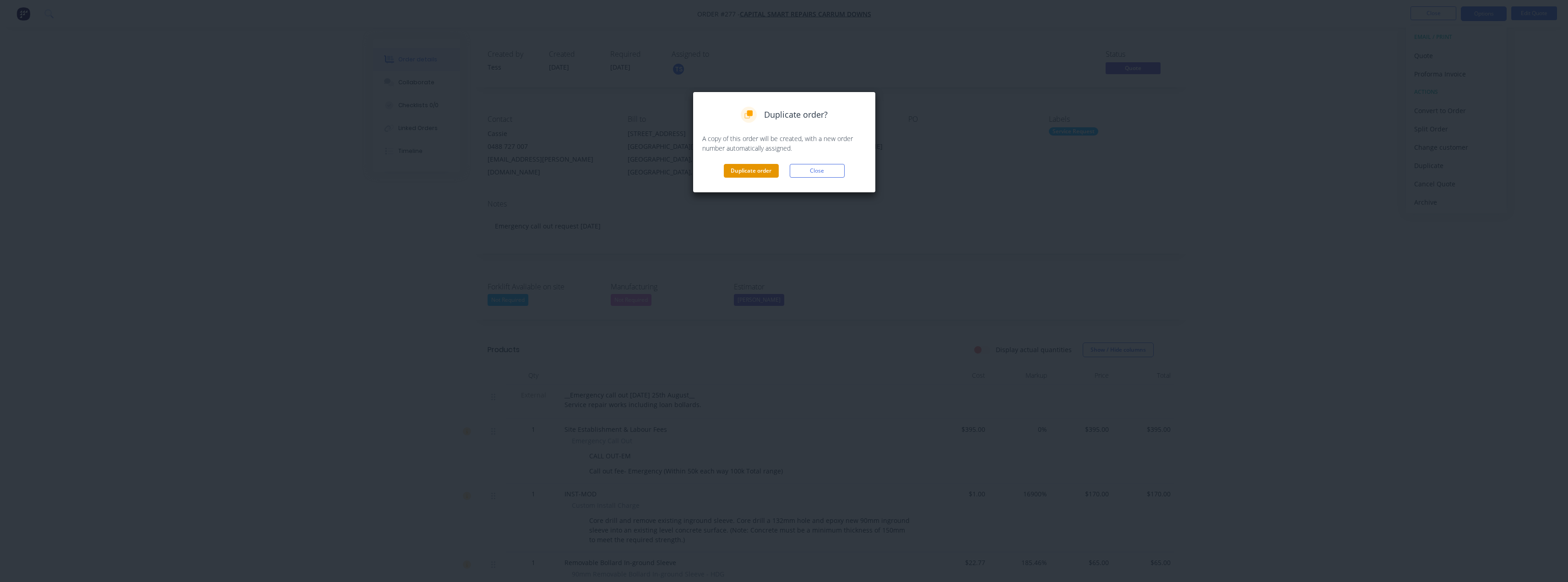
click at [743, 173] on button "Duplicate order" at bounding box center [751, 171] width 55 height 14
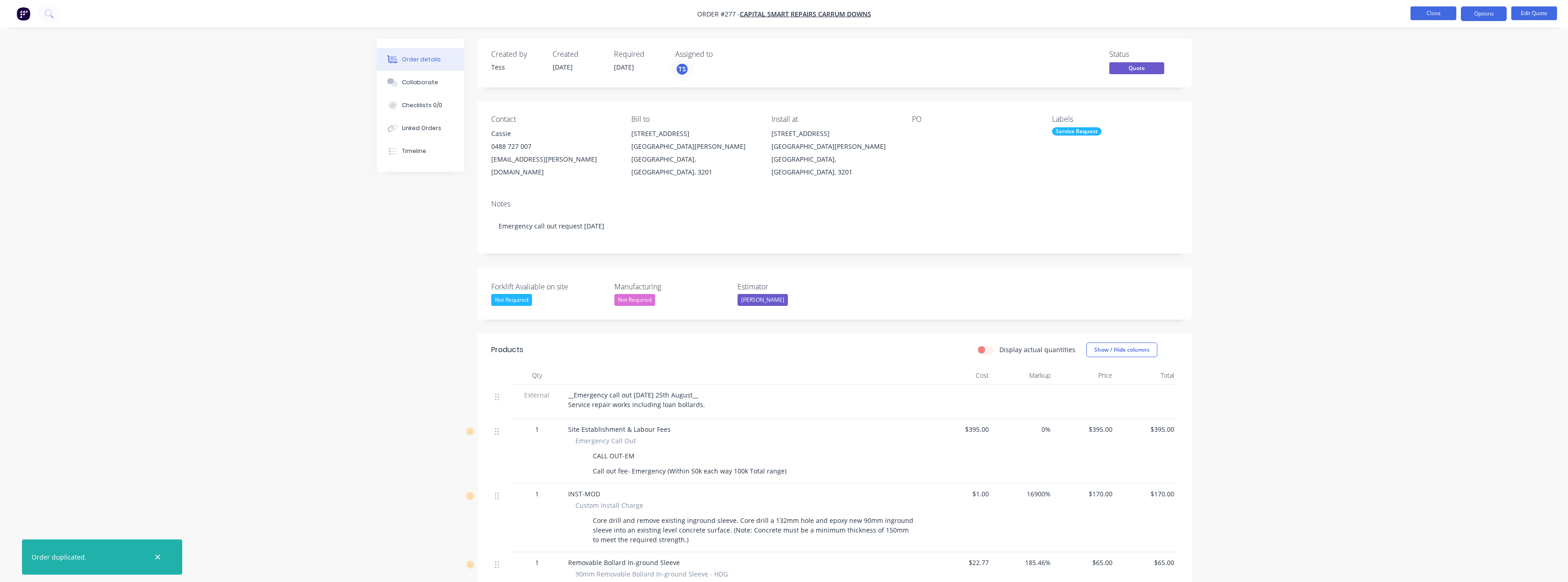
click at [786, 18] on button "Close" at bounding box center [1433, 14] width 46 height 14
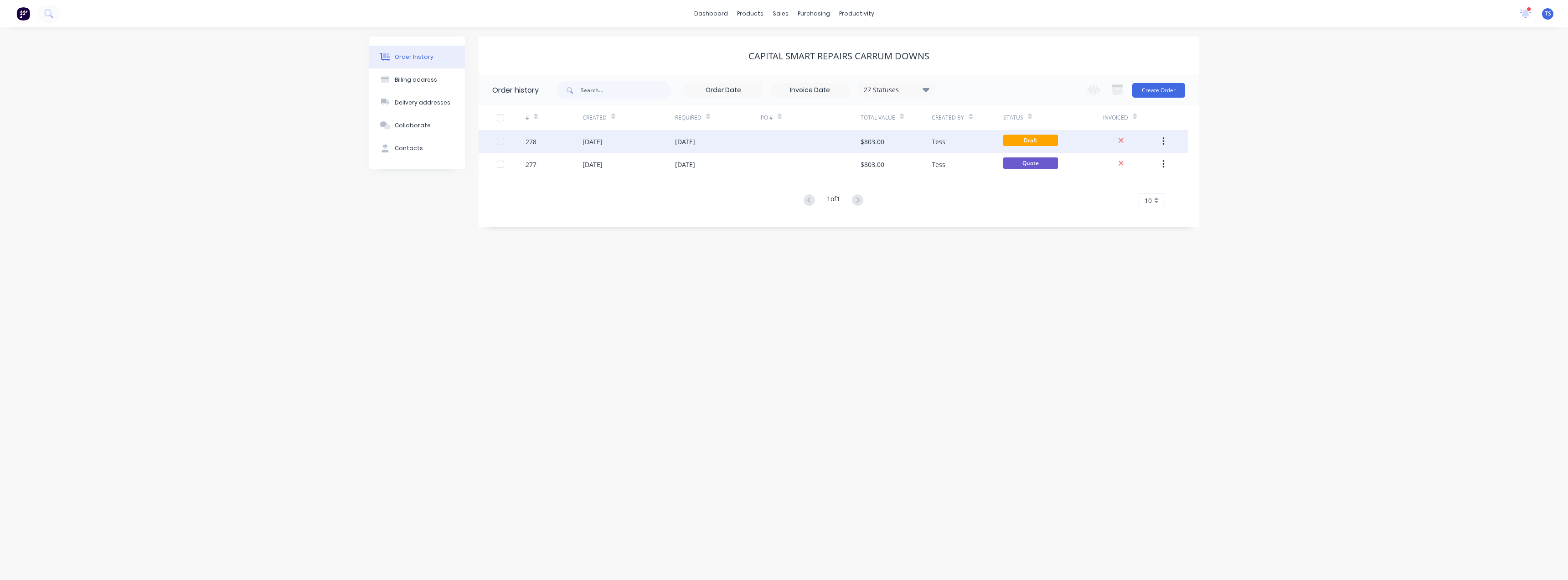
click at [603, 143] on div "[DATE]" at bounding box center [592, 142] width 20 height 10
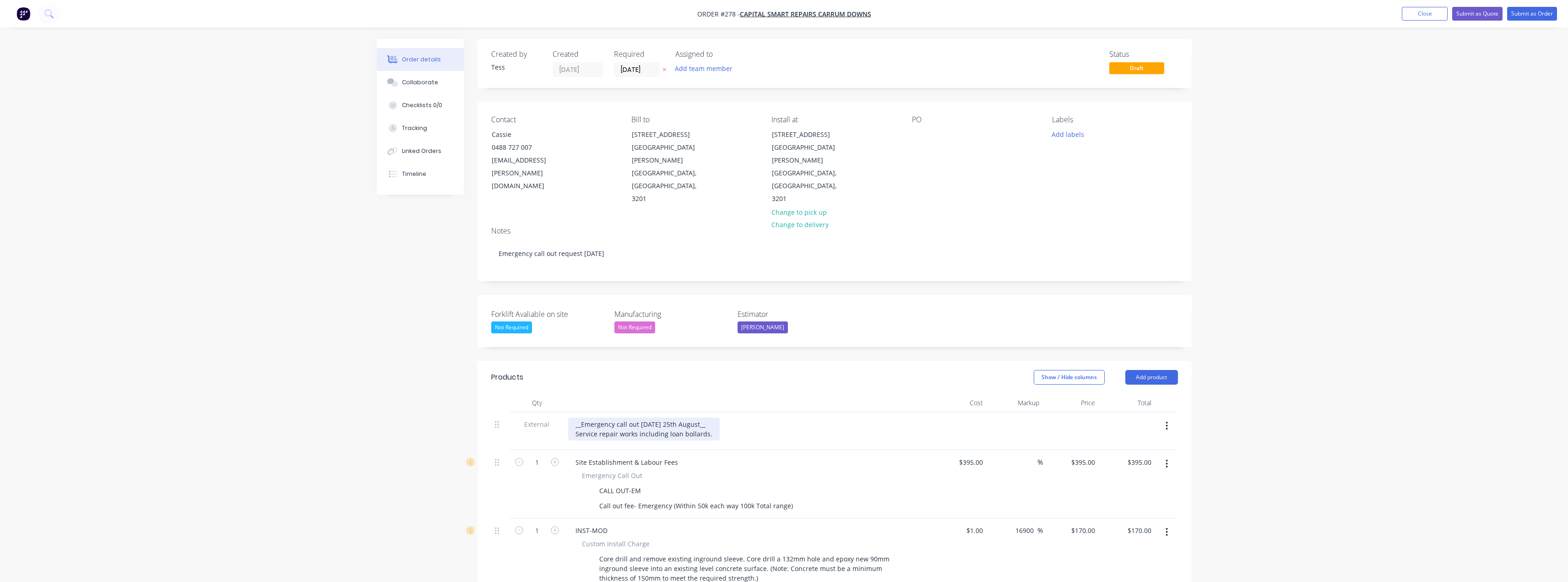
click at [692, 417] on div "__Emergency call out Friday 25th August__ Service repair works including loan b…" at bounding box center [644, 428] width 151 height 22
drag, startPoint x: 711, startPoint y: 398, endPoint x: 574, endPoint y: 398, distance: 137.0
click at [574, 417] on div "__Emergency call out Friday 25th August__ Service repair works including loan b…" at bounding box center [644, 428] width 151 height 22
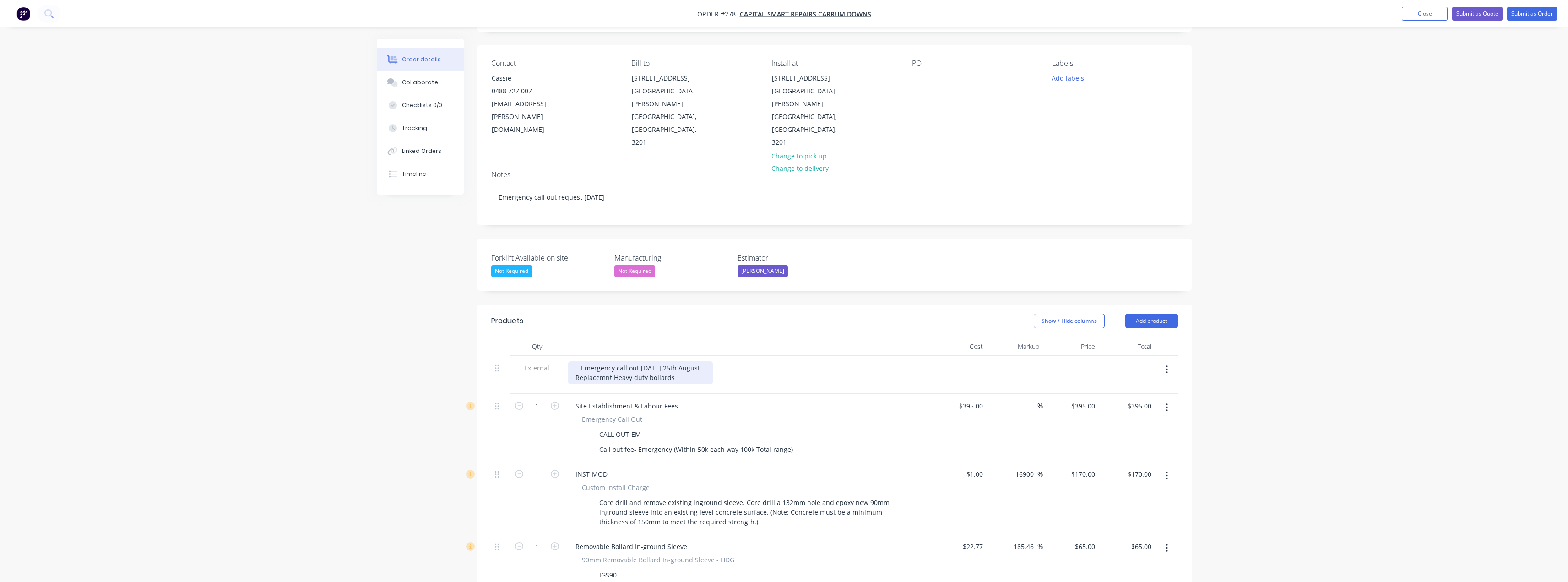
scroll to position [137, 0]
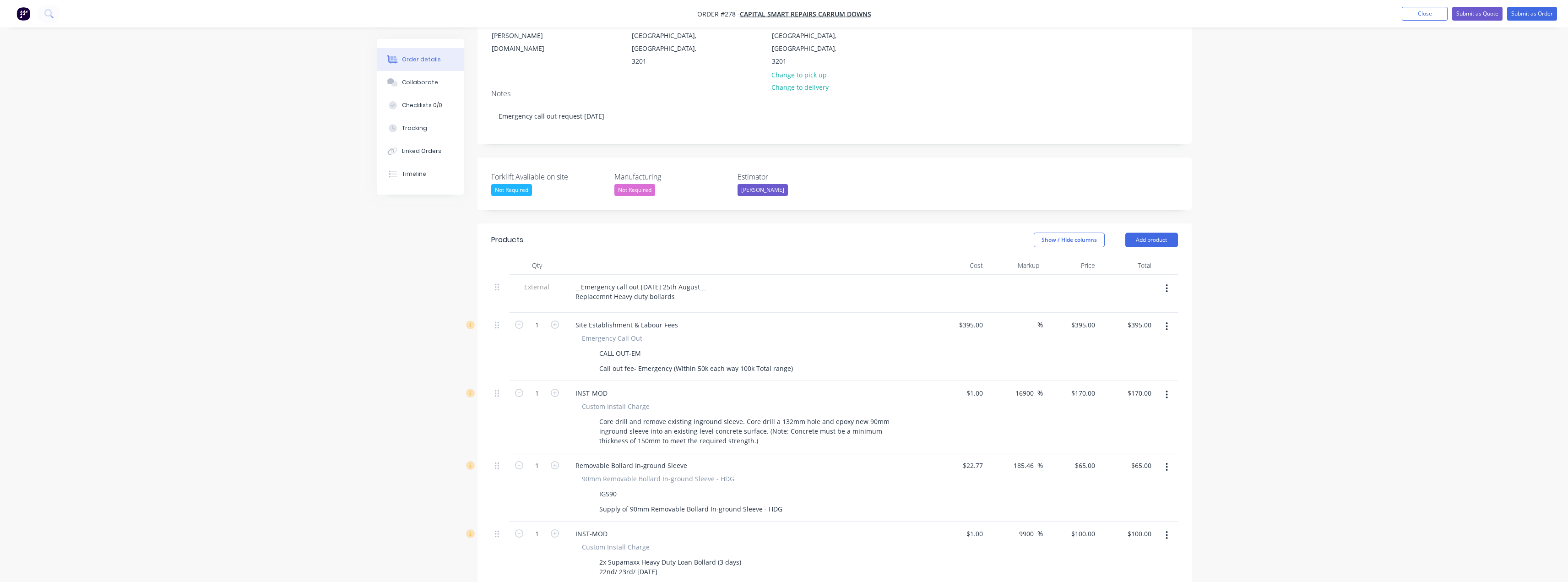
click at [786, 323] on icon "button" at bounding box center [1167, 327] width 2 height 8
click at [786, 399] on div "Delete" at bounding box center [1134, 406] width 70 height 14
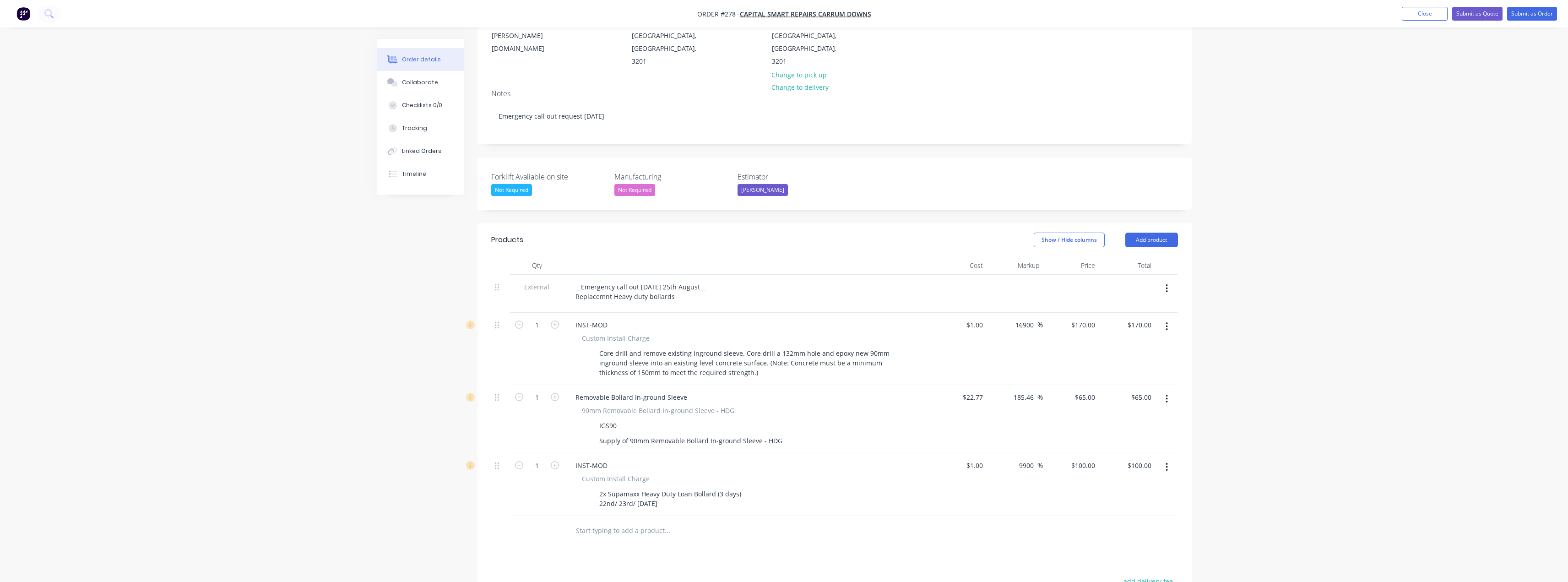
click at [786, 318] on button "button" at bounding box center [1166, 326] width 21 height 17
click at [786, 399] on div "Delete" at bounding box center [1134, 406] width 70 height 14
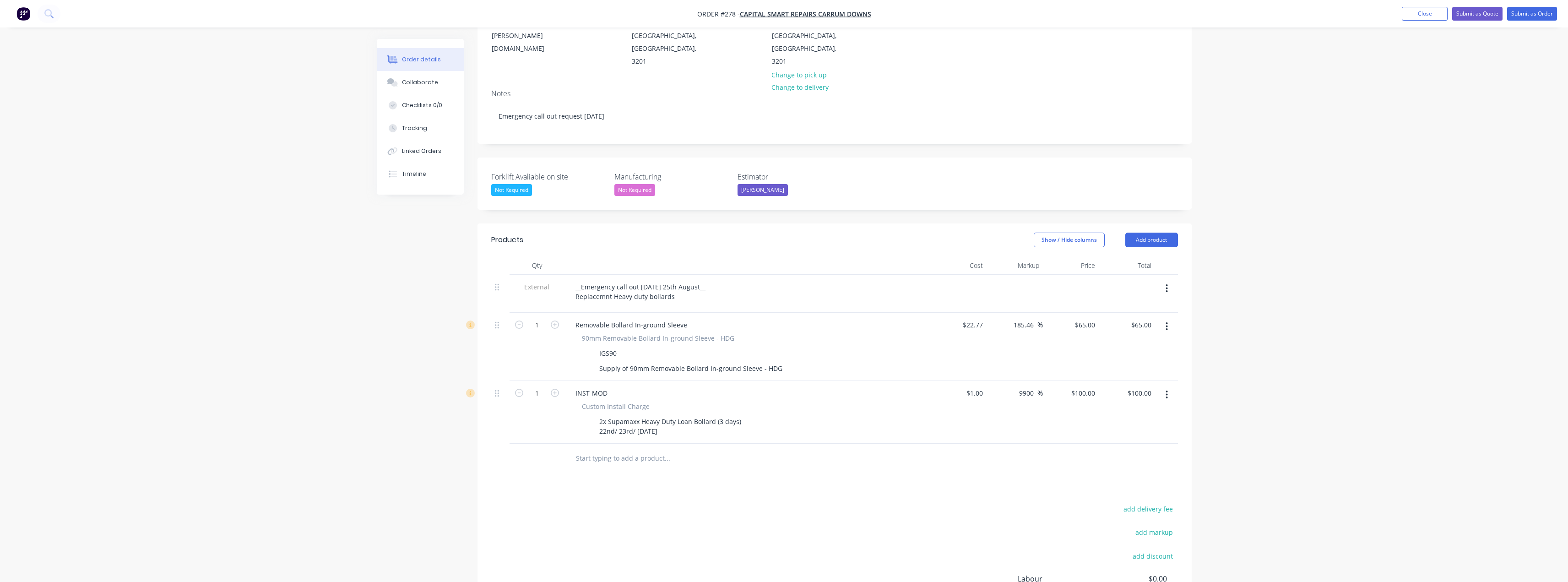
click at [786, 318] on button "button" at bounding box center [1166, 326] width 21 height 17
click at [786, 396] on button "Delete" at bounding box center [1134, 405] width 87 height 19
click at [786, 323] on icon "button" at bounding box center [1167, 327] width 2 height 8
click at [786, 399] on div "Delete" at bounding box center [1134, 406] width 70 height 14
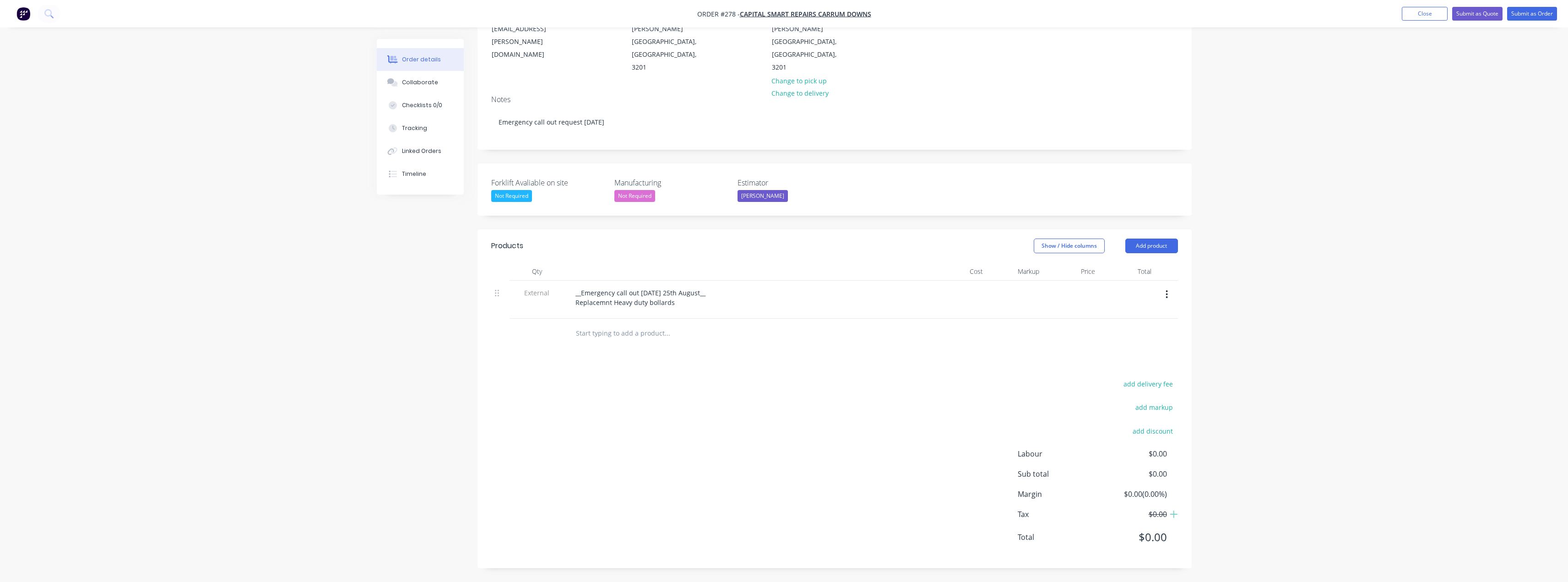
scroll to position [93, 0]
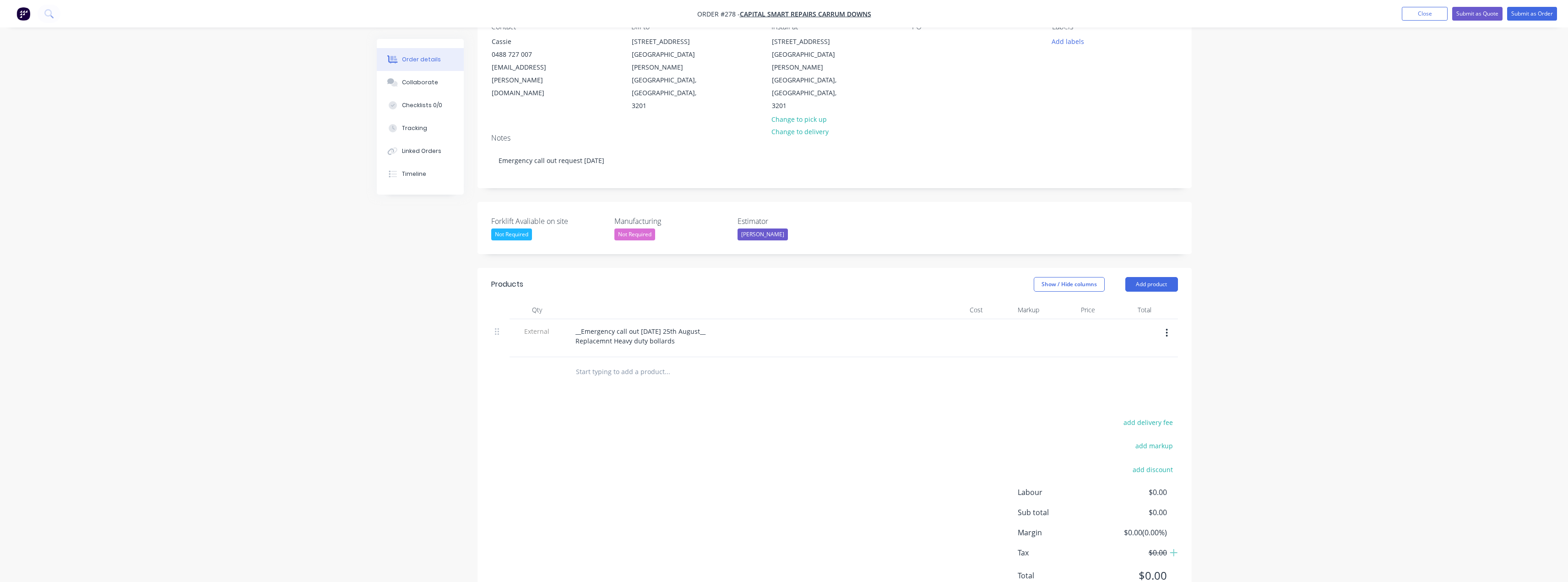
click at [601, 363] on input "text" at bounding box center [667, 371] width 183 height 19
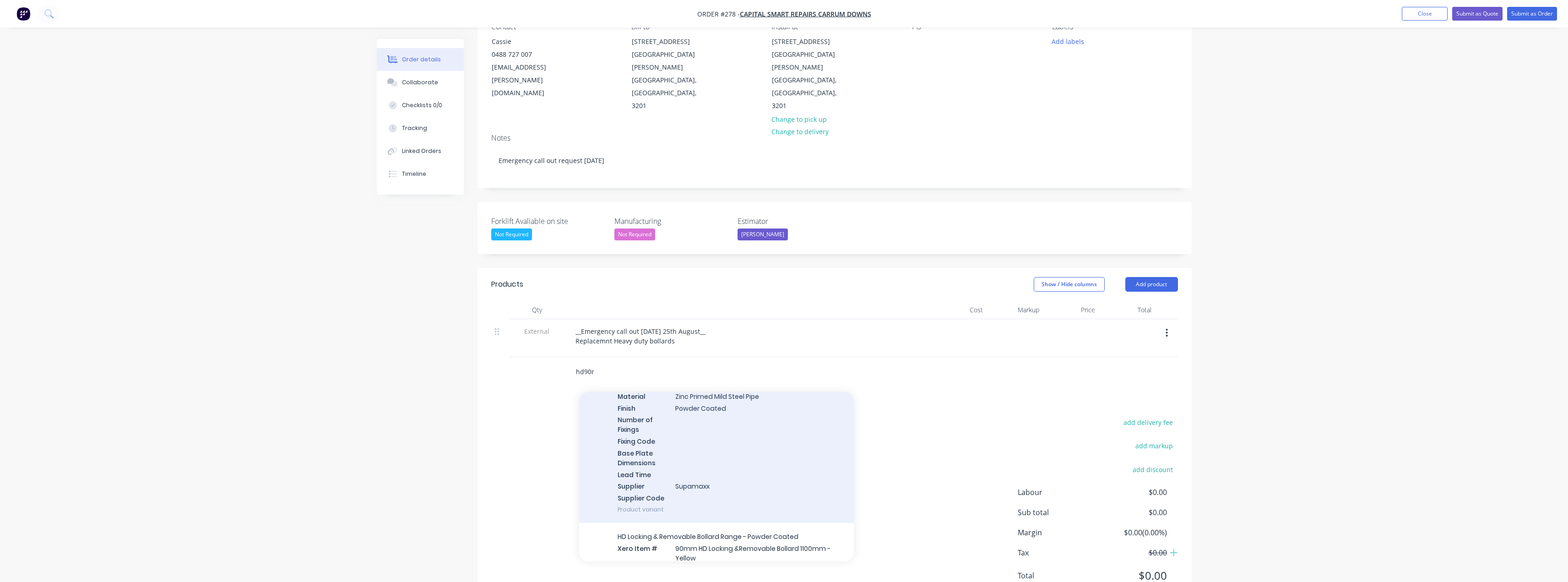
scroll to position [367, 0]
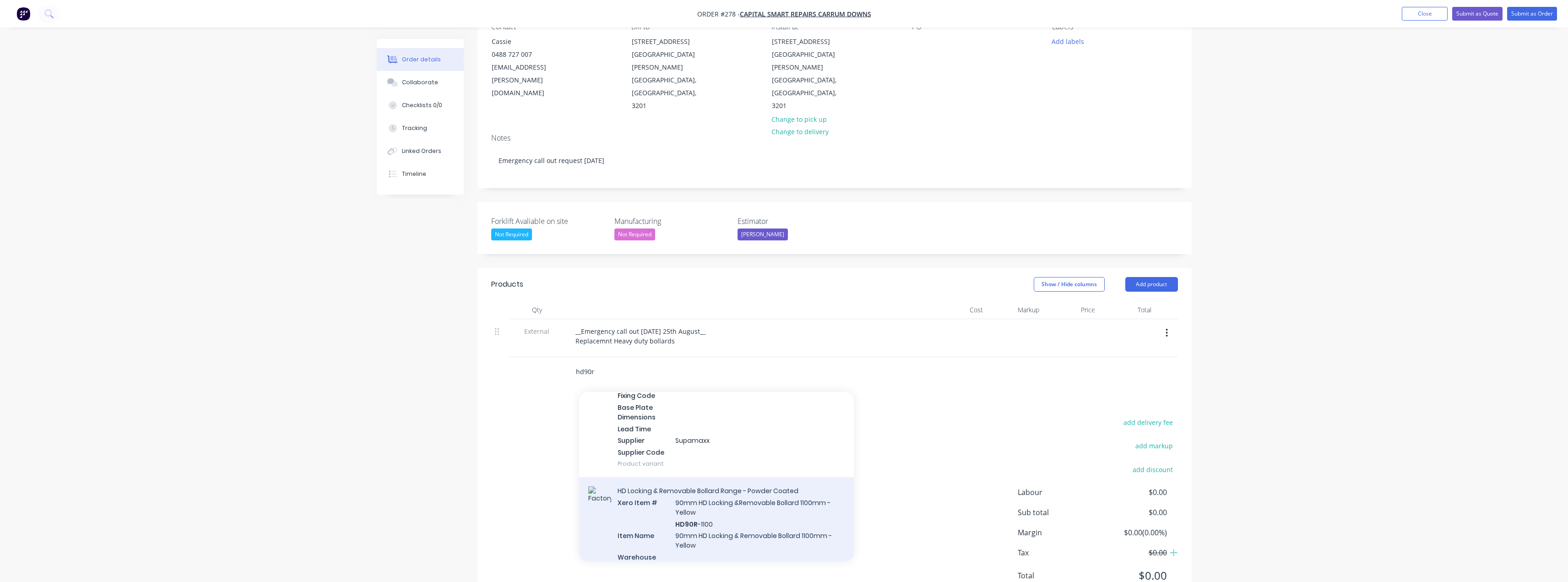
type input "hd90r"
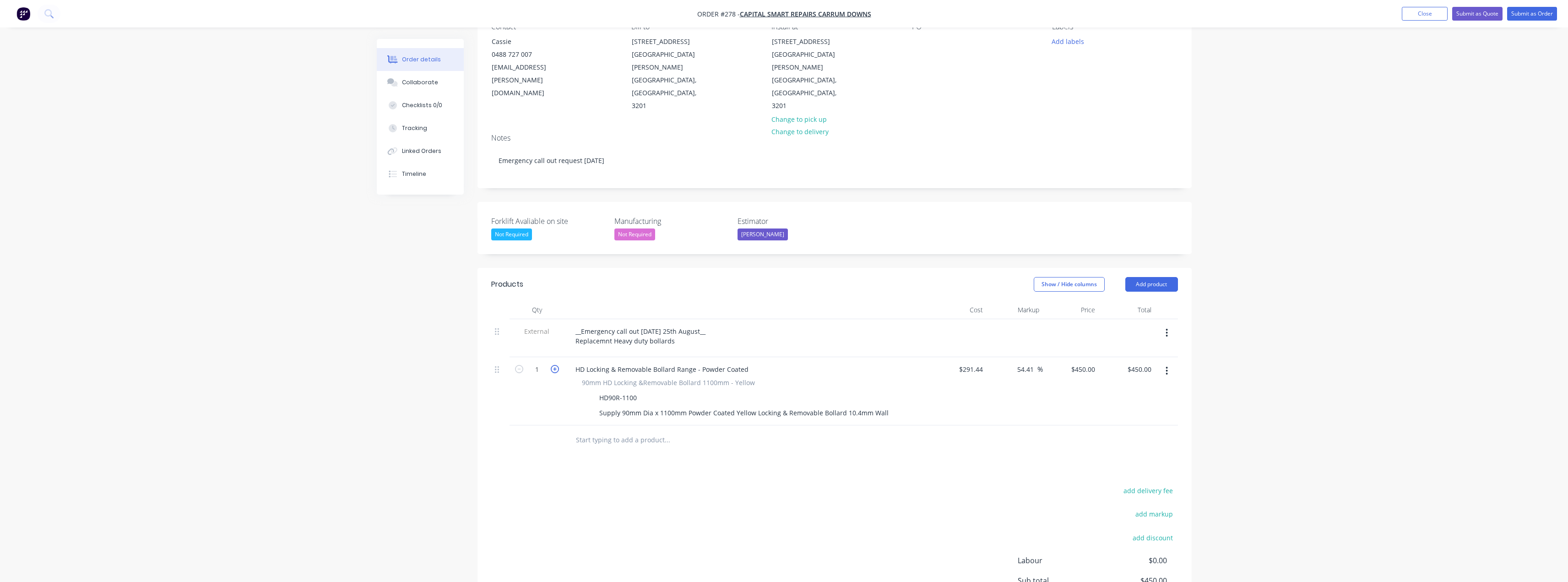
click at [556, 365] on icon "button" at bounding box center [555, 369] width 8 height 8
type input "2"
type input "$900.00"
click at [684, 325] on div "__Emergency call out Friday 25th August__ Replacemnt Heavy duty bollards" at bounding box center [641, 335] width 144 height 22
click at [712, 325] on div "__Emergency call out Friday 25th August__ Replacemnt Heavy duty bollards keyed …" at bounding box center [656, 335] width 176 height 22
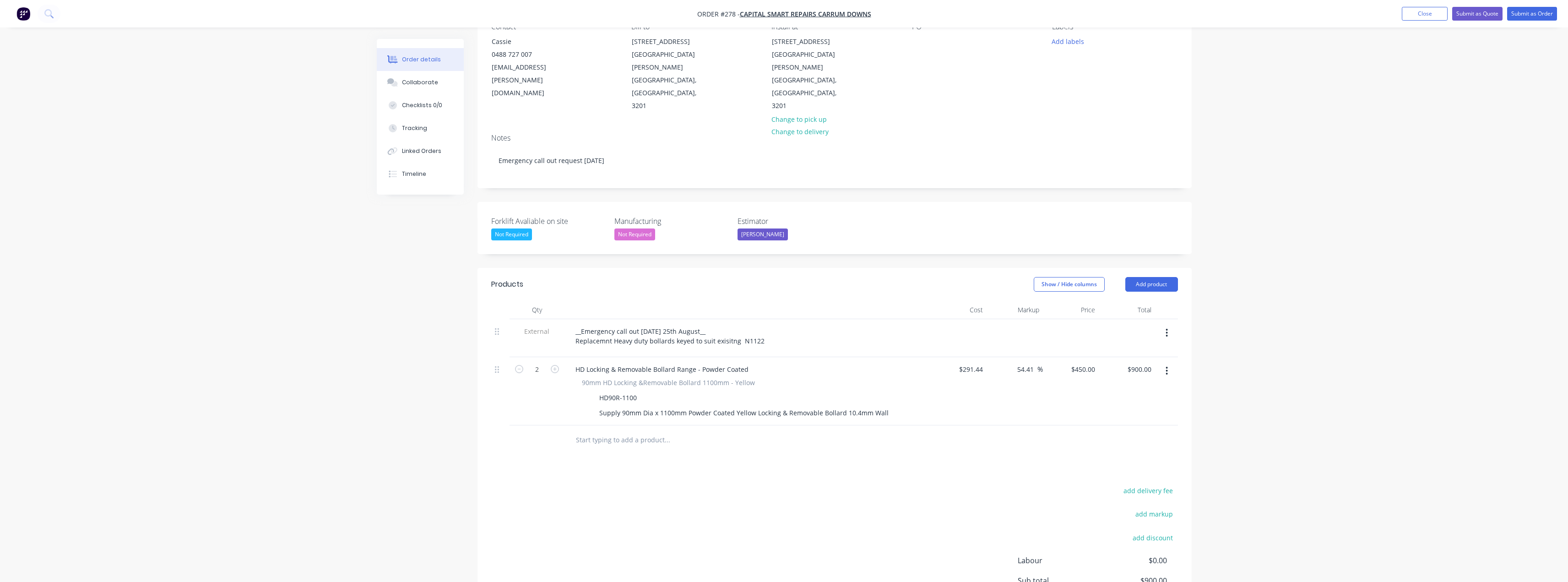
click at [631, 431] on input "text" at bounding box center [667, 440] width 183 height 19
type input "gemlock"
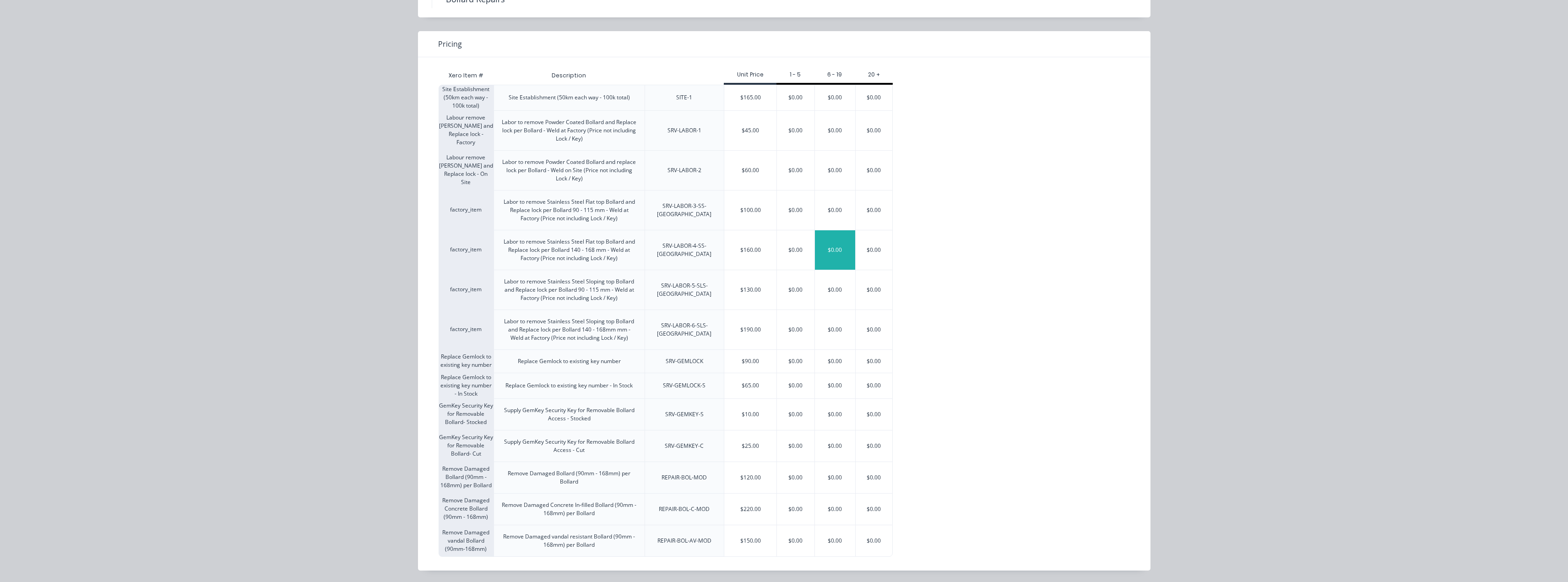
scroll to position [57, 0]
click at [757, 384] on div "$65.00" at bounding box center [751, 384] width 53 height 25
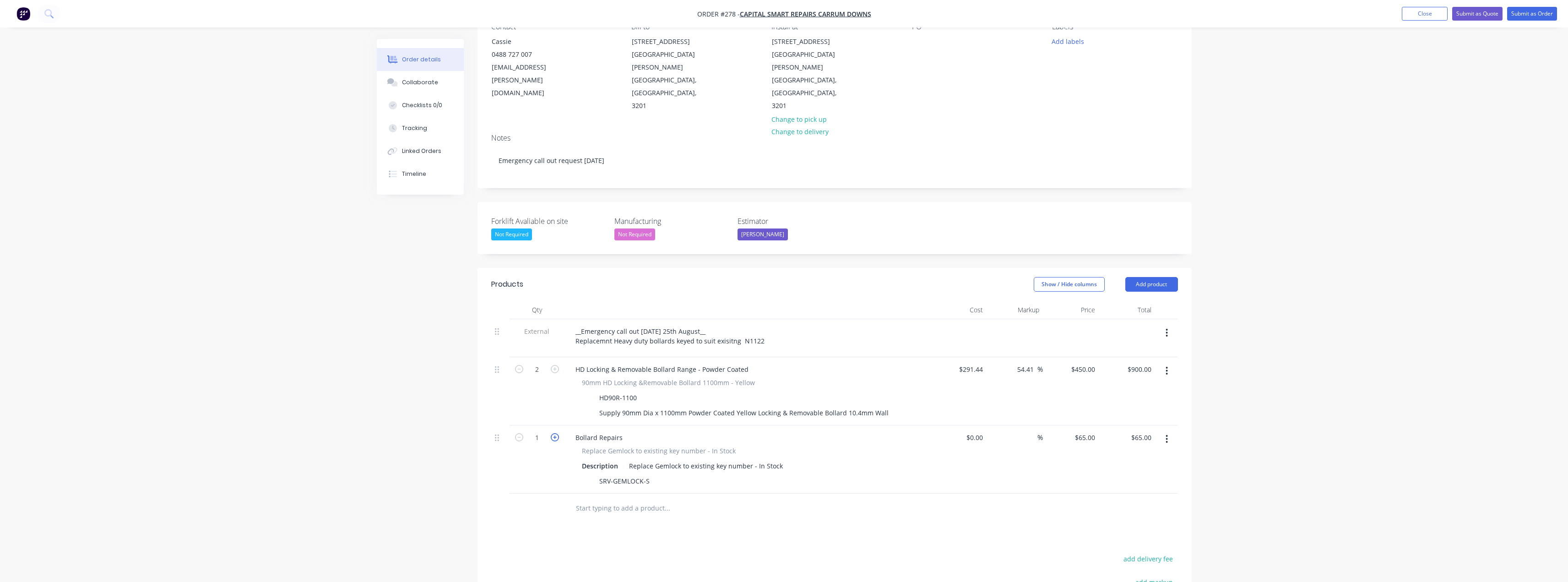
click at [553, 433] on icon "button" at bounding box center [555, 437] width 8 height 8
type input "2"
type input "$130.00"
click at [621, 499] on input "text" at bounding box center [667, 508] width 183 height 19
click at [603, 325] on div "__Emergency call out Friday 25th August__ Replacemnt Heavy duty bollards keyed …" at bounding box center [670, 335] width 204 height 22
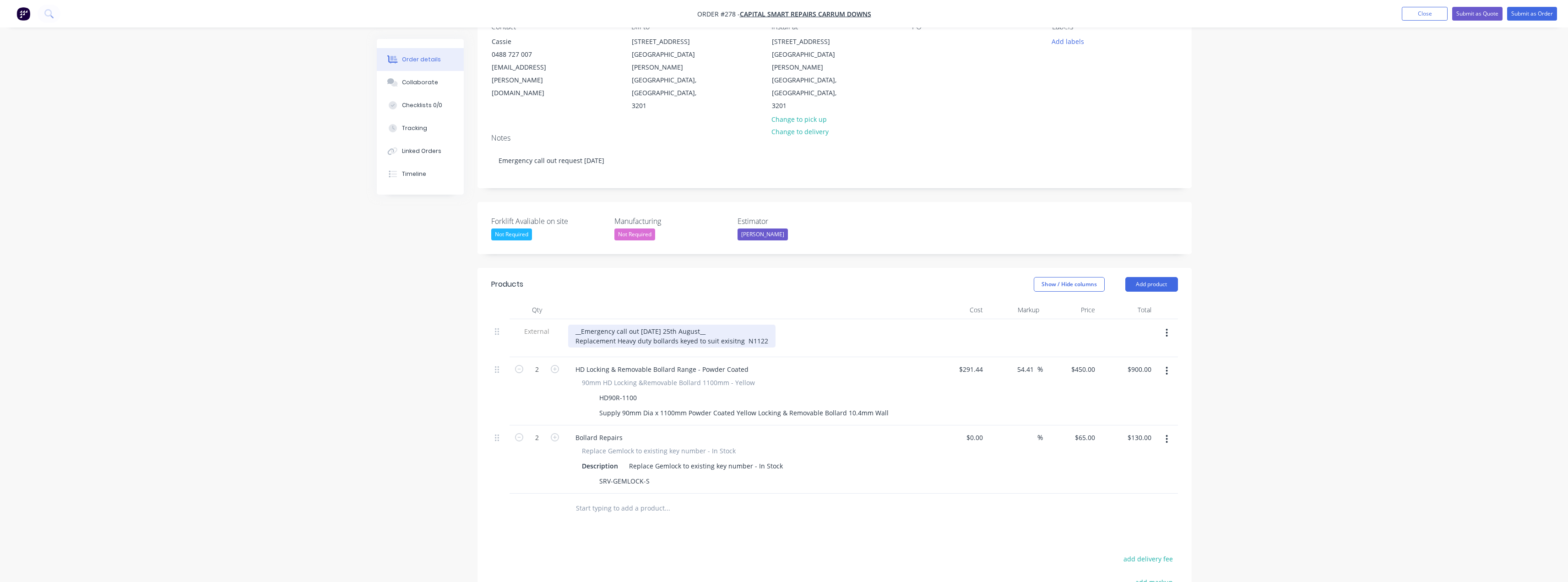
click at [655, 325] on div "__Emergency call out Friday 25th August__ Replacement Heavy duty bollards keyed…" at bounding box center [672, 335] width 208 height 22
click at [639, 325] on div "__Emergency call out Friday 25th August__ Replacement Heavy duty Bollards keyed…" at bounding box center [672, 335] width 208 height 22
click at [741, 325] on div "__Emergency call out Friday 25th August__ Replacement Heavy Duty Bollards keyed…" at bounding box center [672, 335] width 208 height 22
click at [742, 325] on div "__Emergency call out Friday 25th August__ Replacement Heavy Duty Bollards keyed…" at bounding box center [672, 335] width 208 height 22
click at [786, 325] on div "__Emergency call out Friday 25th August__ Replacement Heavy Duty Bollards keyed…" at bounding box center [748, 335] width 359 height 22
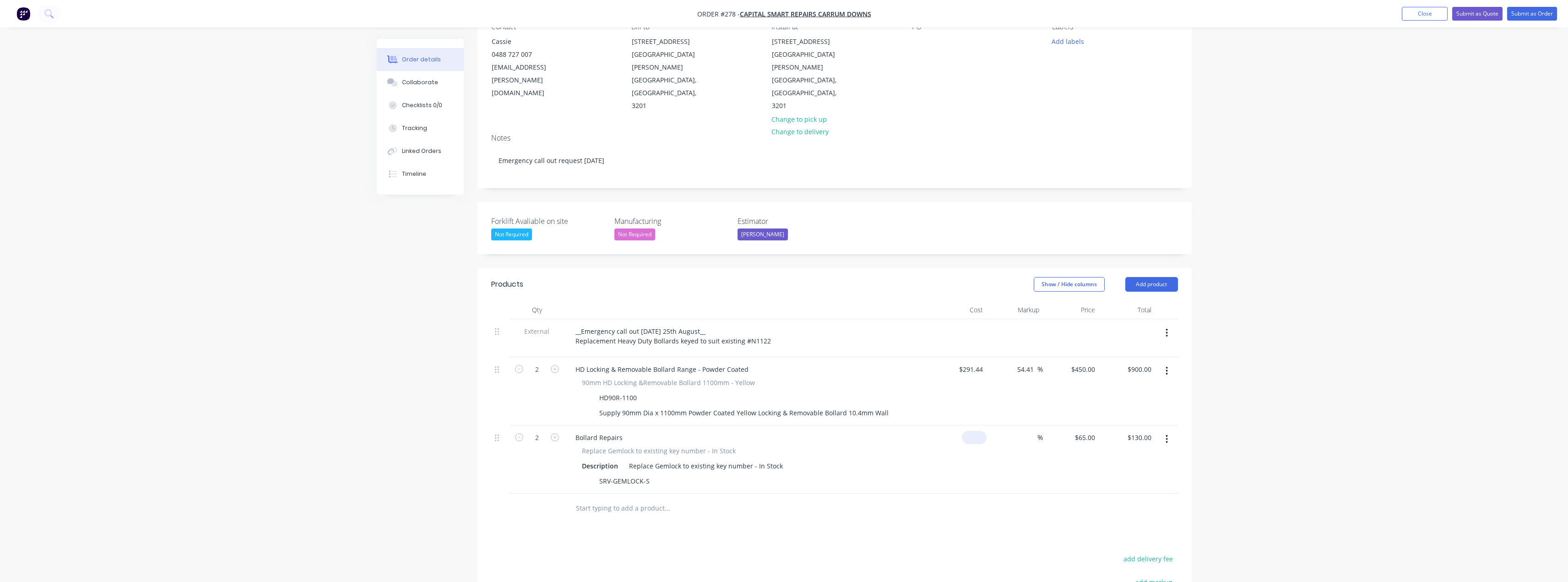
click at [786, 431] on input at bounding box center [976, 438] width 21 height 14
type input "$1.00"
type input "1"
type input "$2.00"
click at [786, 431] on input "1" at bounding box center [1093, 438] width 11 height 14
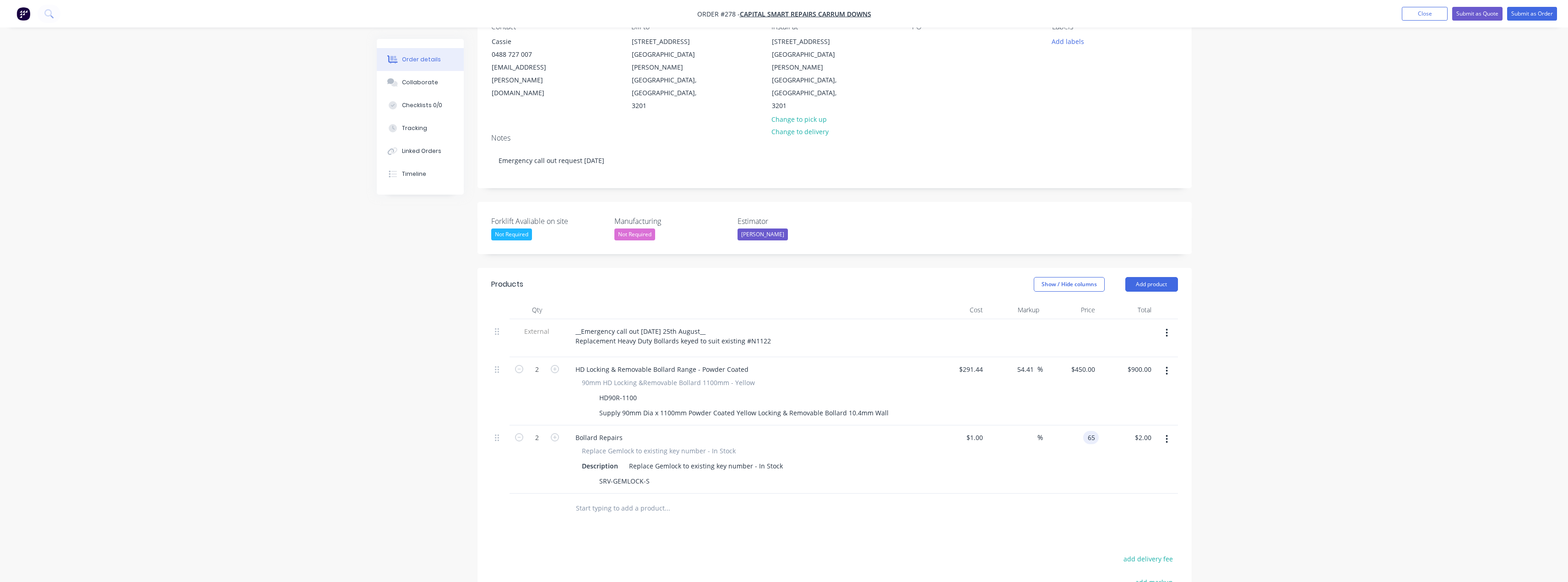
type input "65"
type input "6400"
type input "$65.00"
type input "$130.00"
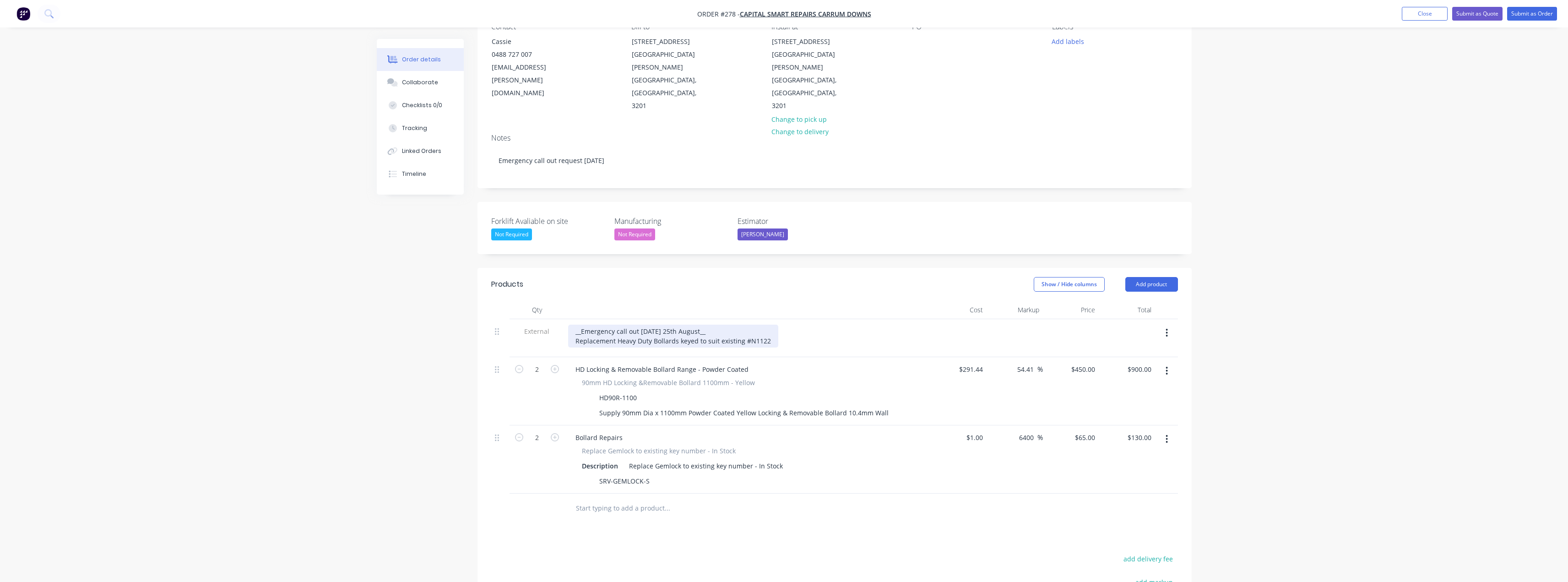
click at [609, 325] on div "__Emergency call out Friday 25th August__ Replacement Heavy Duty Bollards keyed…" at bounding box center [674, 335] width 211 height 22
drag, startPoint x: 705, startPoint y: 295, endPoint x: 576, endPoint y: 293, distance: 129.0
click at [576, 325] on div "__Emergency call out Friday 25th August__ Replacement Heavy Duty Bollards keyed…" at bounding box center [674, 335] width 211 height 22
click at [574, 325] on div "Replacement Heavy Duty Bollards keyed to suit existing #N1122" at bounding box center [674, 331] width 211 height 14
click at [630, 325] on div "Replacement Heavy Duty Bollards keyed to suit existing #N1122" at bounding box center [674, 331] width 211 height 14
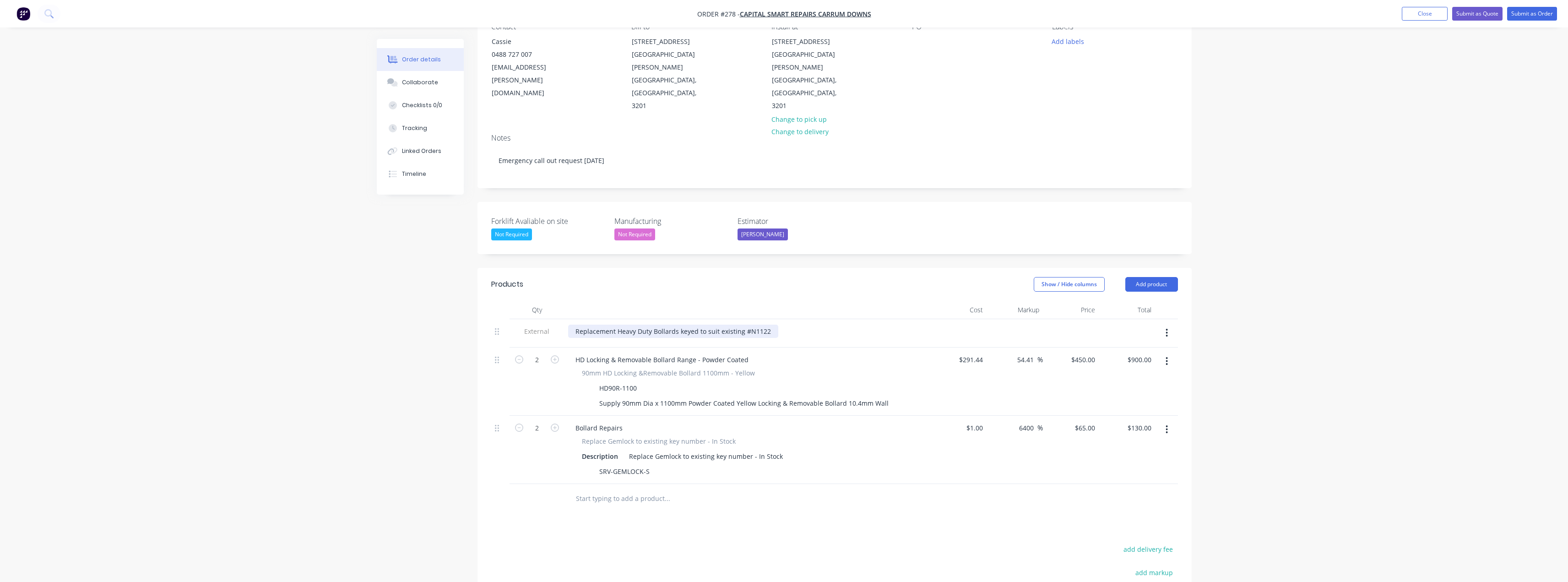
click at [767, 325] on div "Replacement Heavy Duty Bollards keyed to suit existing #N1122" at bounding box center [674, 331] width 211 height 14
click at [786, 353] on input "450" at bounding box center [1084, 360] width 28 height 14
type input "$450.00"
click at [786, 328] on div "Order details Collaborate Checklists 0/0 Tracking Linked Orders Timeline Order …" at bounding box center [784, 328] width 1568 height 840
click at [786, 13] on button "Submit as Quote" at bounding box center [1477, 14] width 51 height 14
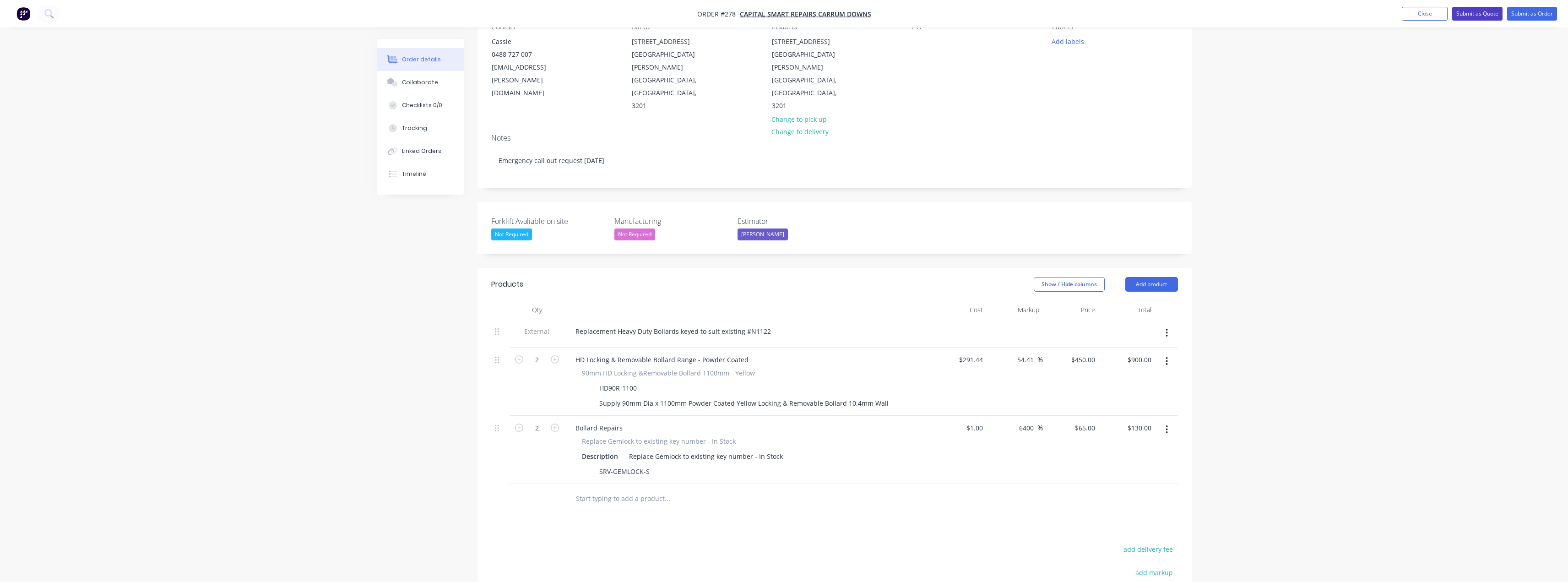
scroll to position [0, 0]
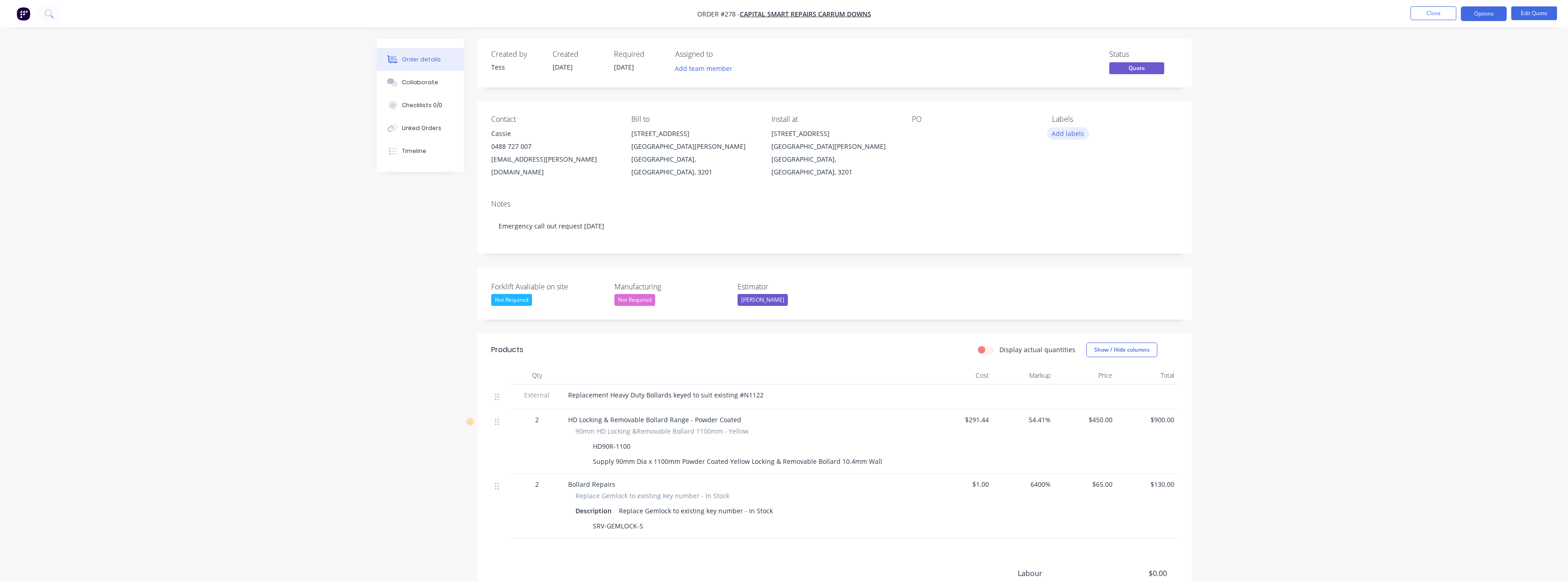
click at [786, 134] on button "Add labels" at bounding box center [1068, 134] width 42 height 13
click at [786, 139] on div at bounding box center [968, 134] width 114 height 13
click at [717, 70] on button "Add team member" at bounding box center [703, 68] width 67 height 13
drag, startPoint x: 709, startPoint y: 124, endPoint x: 712, endPoint y: 118, distance: 6.7
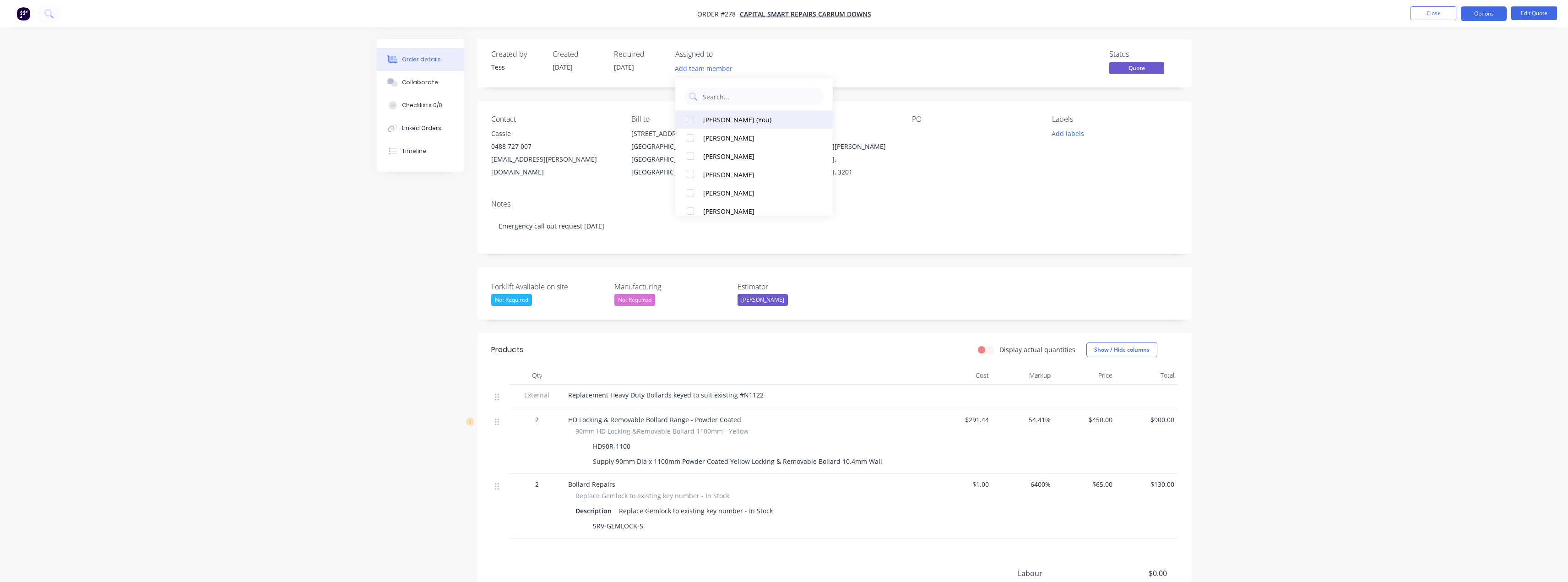
click at [709, 123] on div "[PERSON_NAME] (You)" at bounding box center [757, 120] width 107 height 10
click at [786, 49] on div "Created by Tess Created 25/08/25 Required 25/08/25 Assigned to TS Status Quote" at bounding box center [835, 63] width 714 height 49
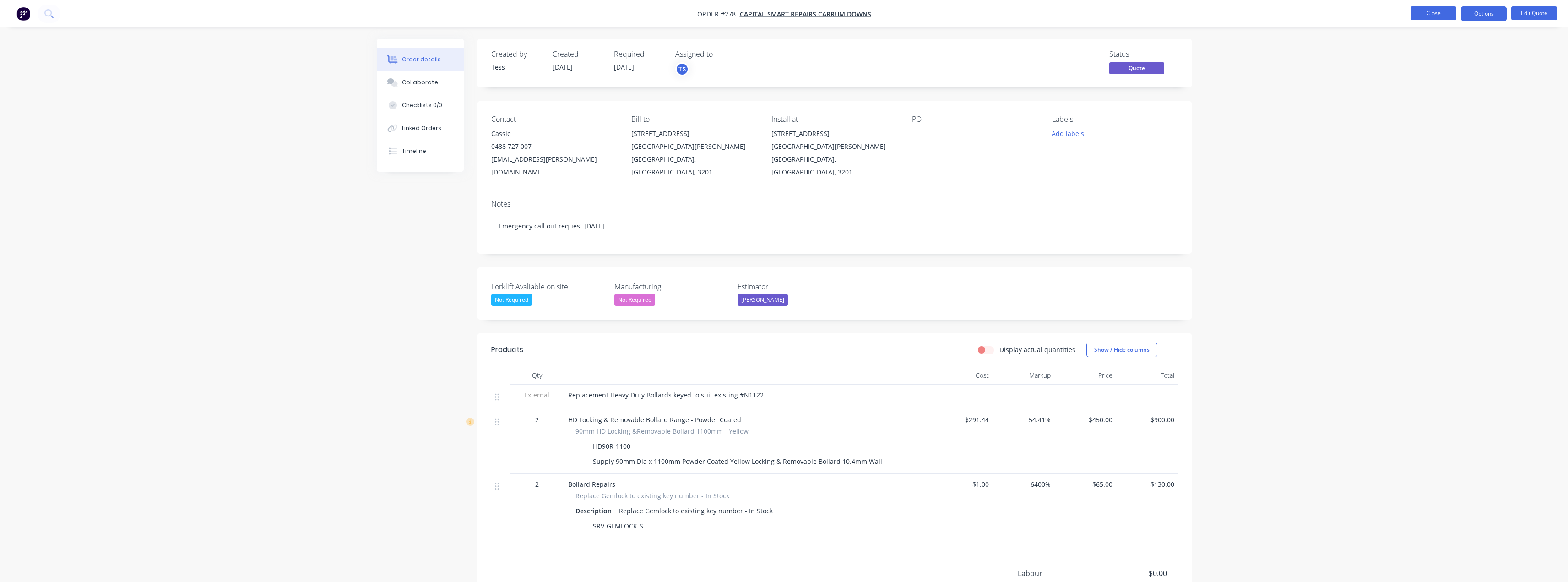
click at [786, 13] on button "Close" at bounding box center [1433, 14] width 46 height 14
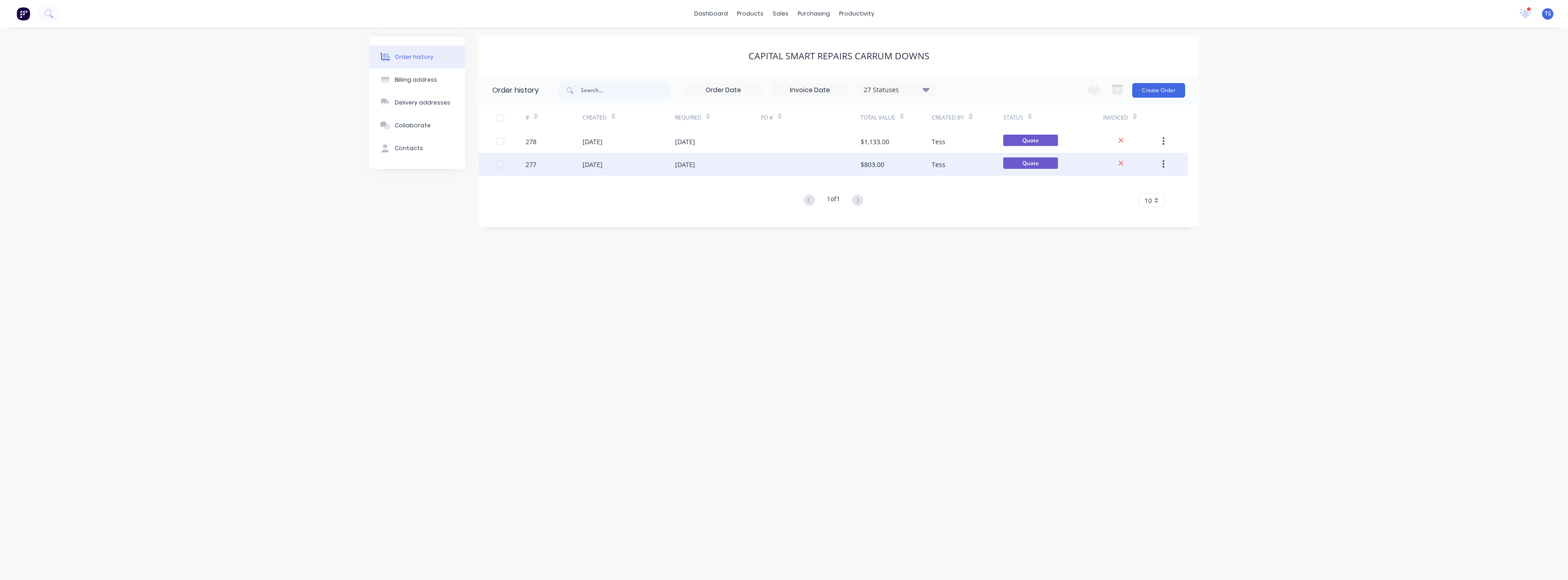
click at [681, 165] on div "[DATE]" at bounding box center [684, 164] width 20 height 10
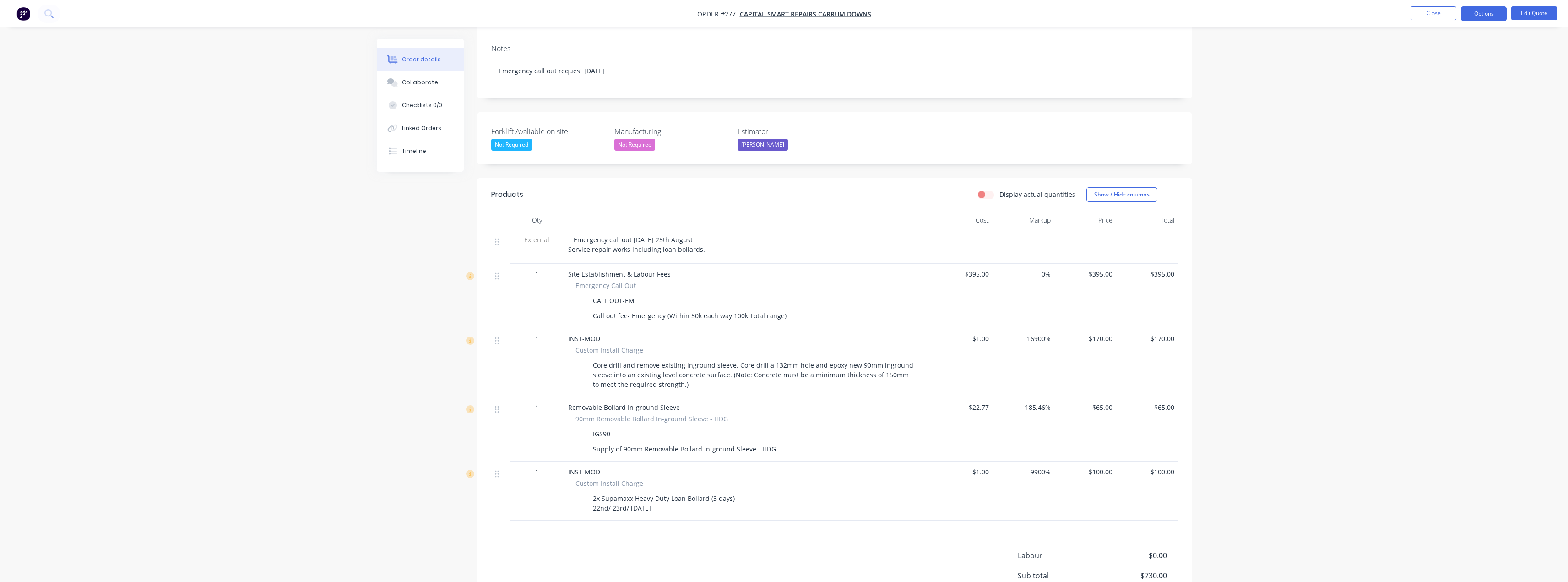
scroll to position [152, 0]
click at [786, 14] on button "Close" at bounding box center [1433, 14] width 46 height 14
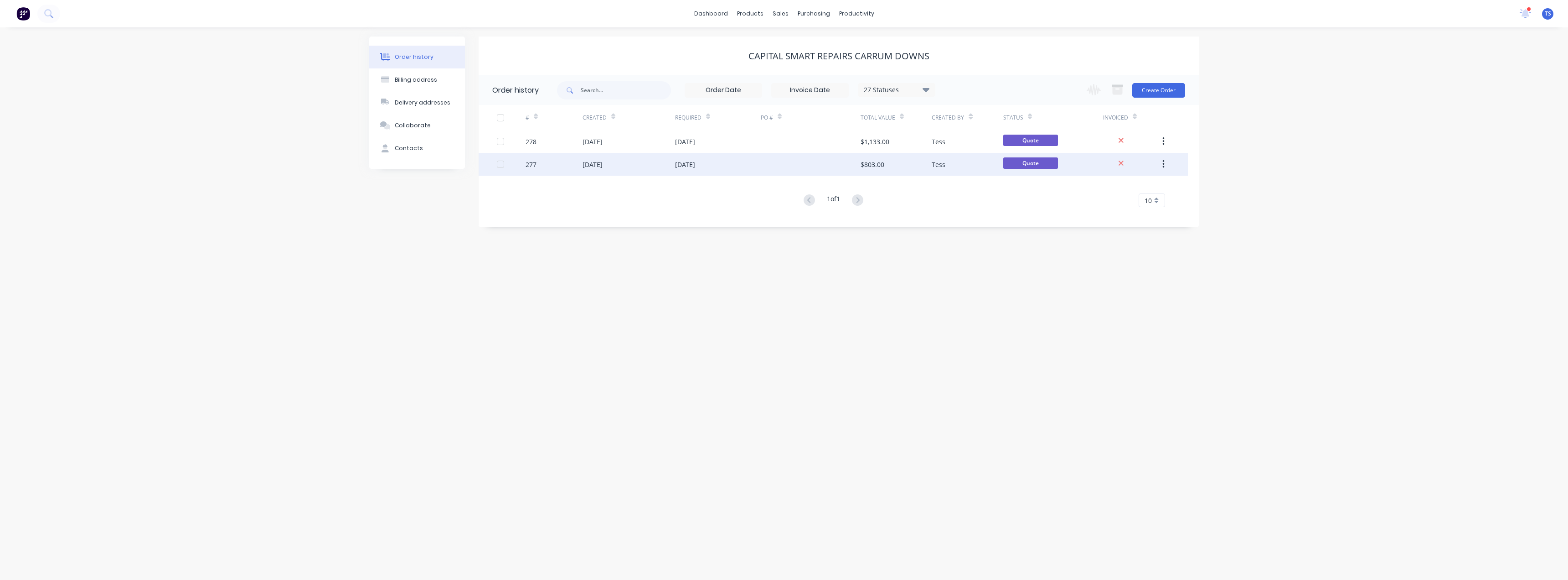
click at [695, 164] on div "[DATE]" at bounding box center [684, 164] width 20 height 10
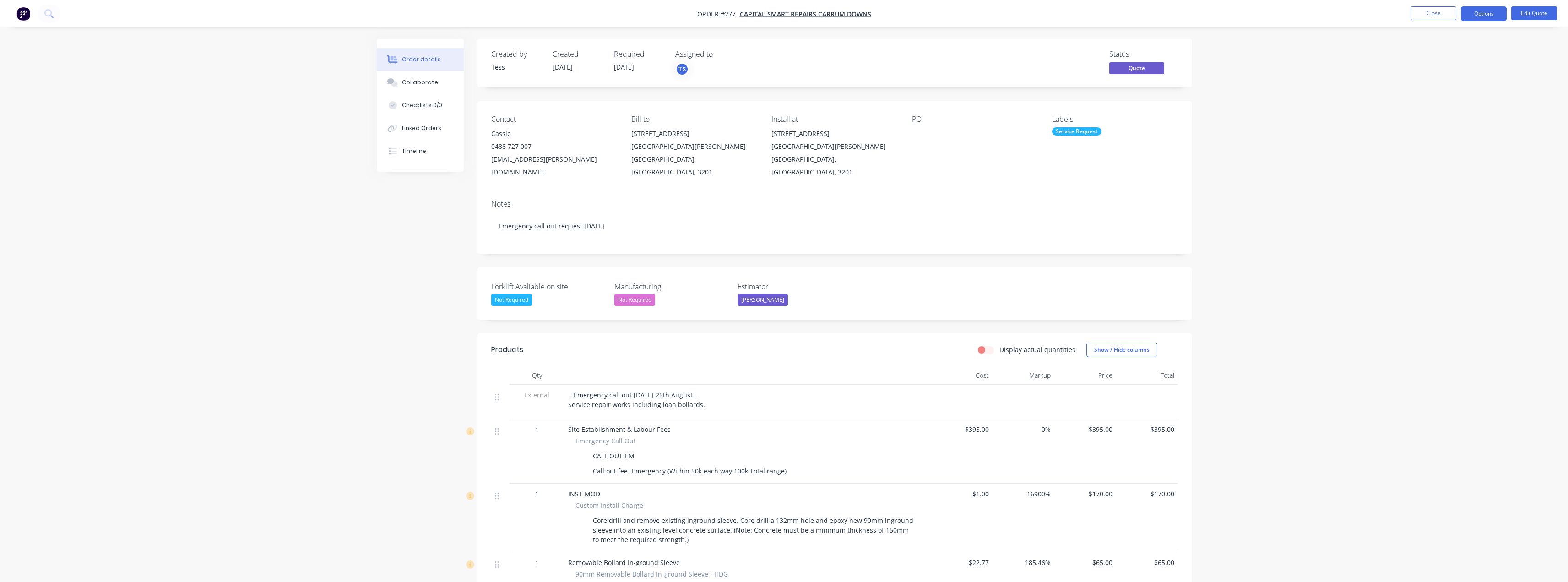
click at [687, 395] on span "__Emergency call out Friday 25th August__ Service repair works including loan b…" at bounding box center [637, 399] width 137 height 19
click at [659, 392] on span "__Emergency call out Friday 25th August__ Service repair works including loan b…" at bounding box center [637, 399] width 137 height 19
click at [786, 14] on button "Options" at bounding box center [1483, 14] width 46 height 15
click at [786, 56] on div "Quote" at bounding box center [1456, 56] width 84 height 14
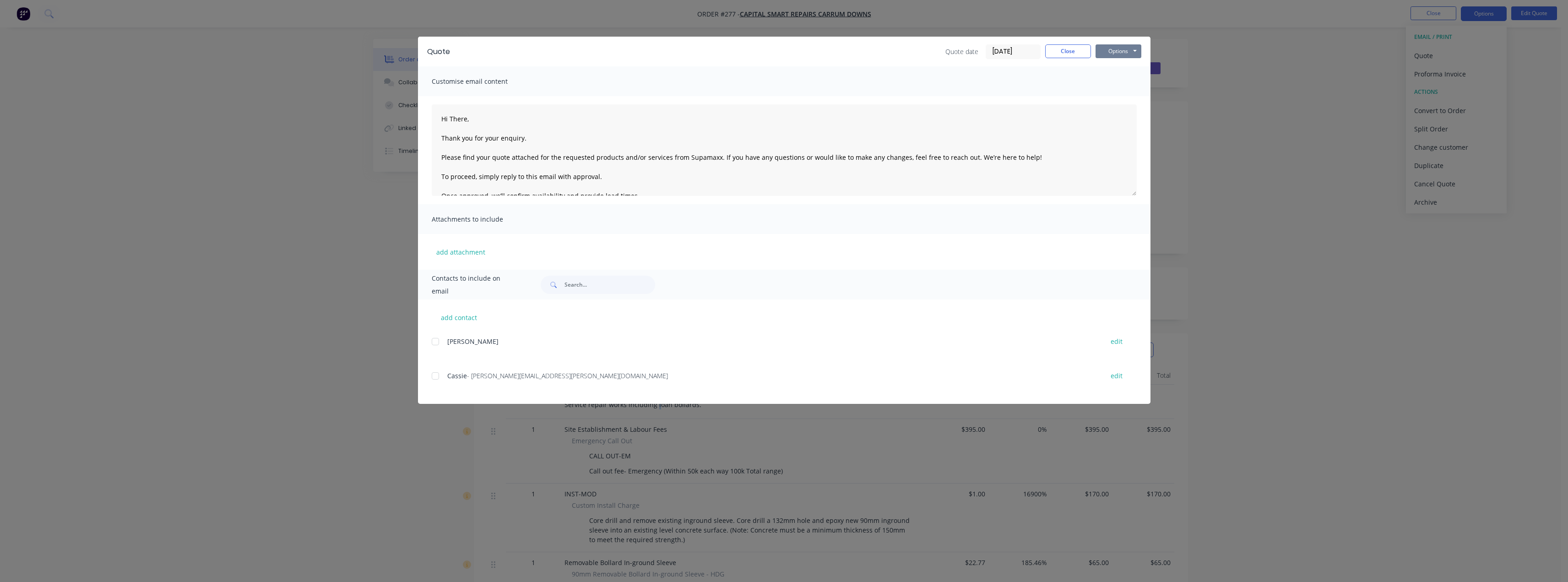
click at [786, 53] on button "Options" at bounding box center [1118, 52] width 46 height 14
click at [786, 63] on button "Preview" at bounding box center [1125, 67] width 59 height 15
click at [786, 54] on button "Close" at bounding box center [1068, 52] width 46 height 14
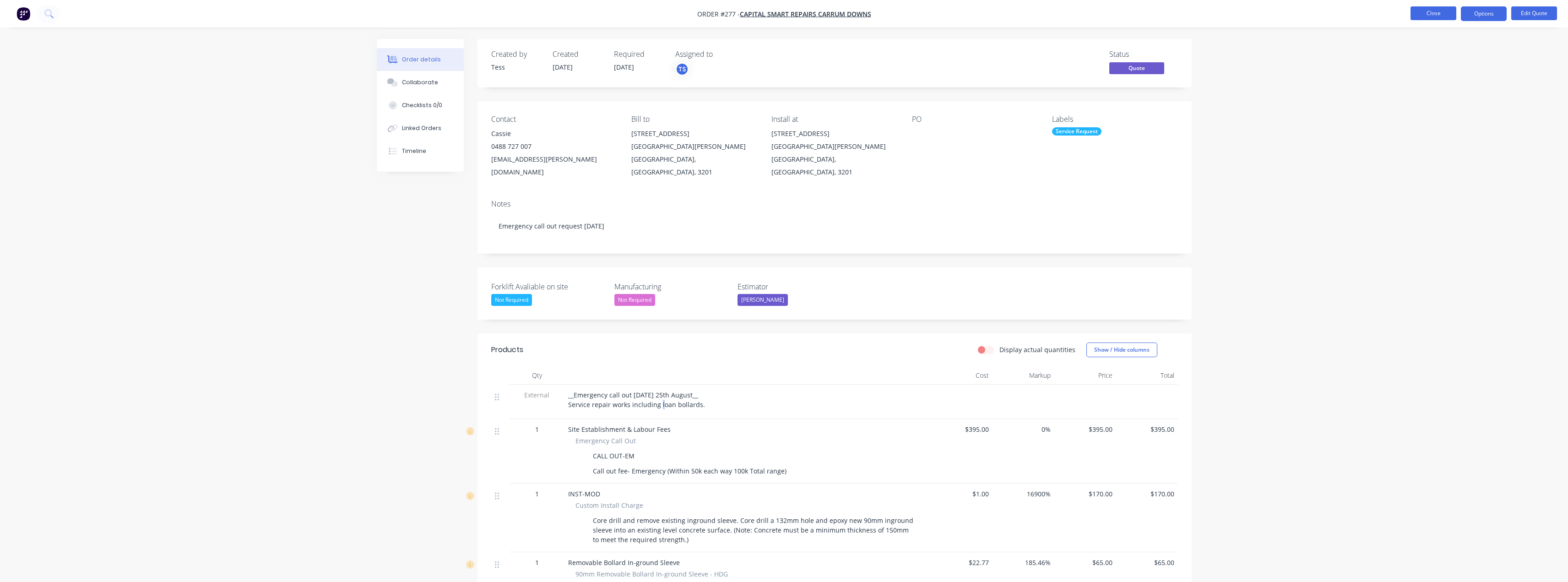
click at [786, 11] on button "Close" at bounding box center [1433, 14] width 46 height 14
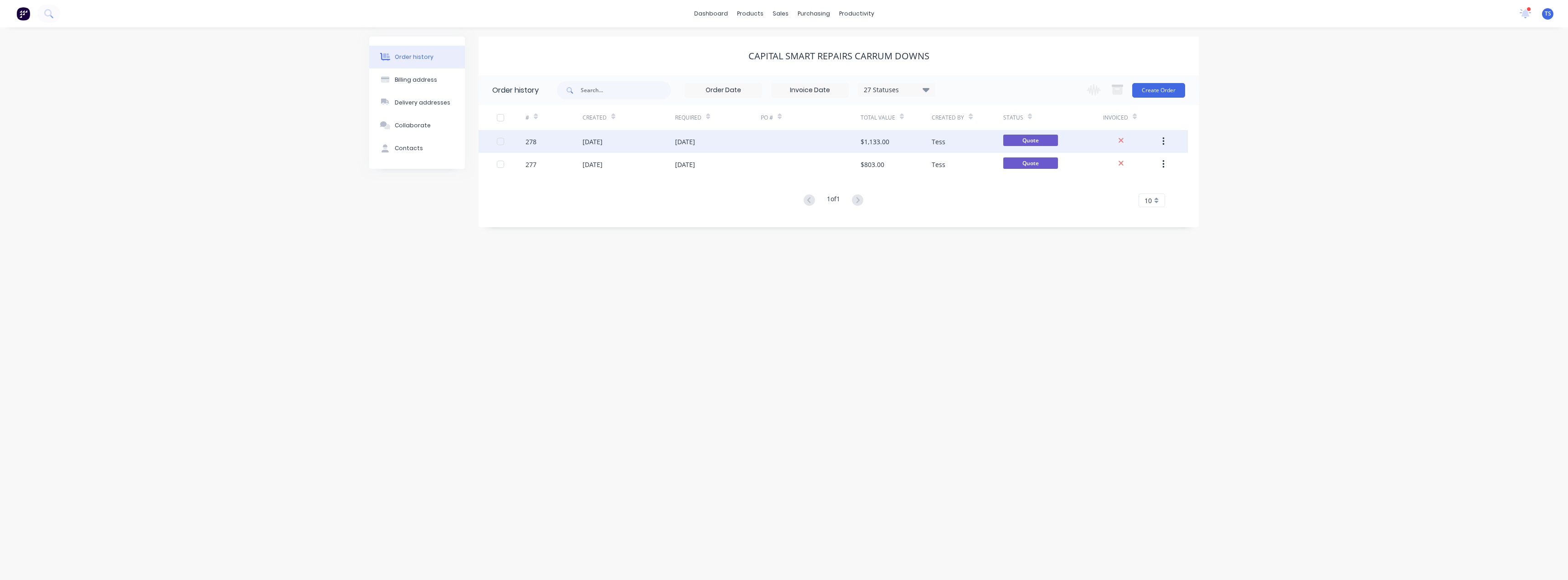
click at [783, 144] on div "$1,133.00" at bounding box center [875, 142] width 29 height 10
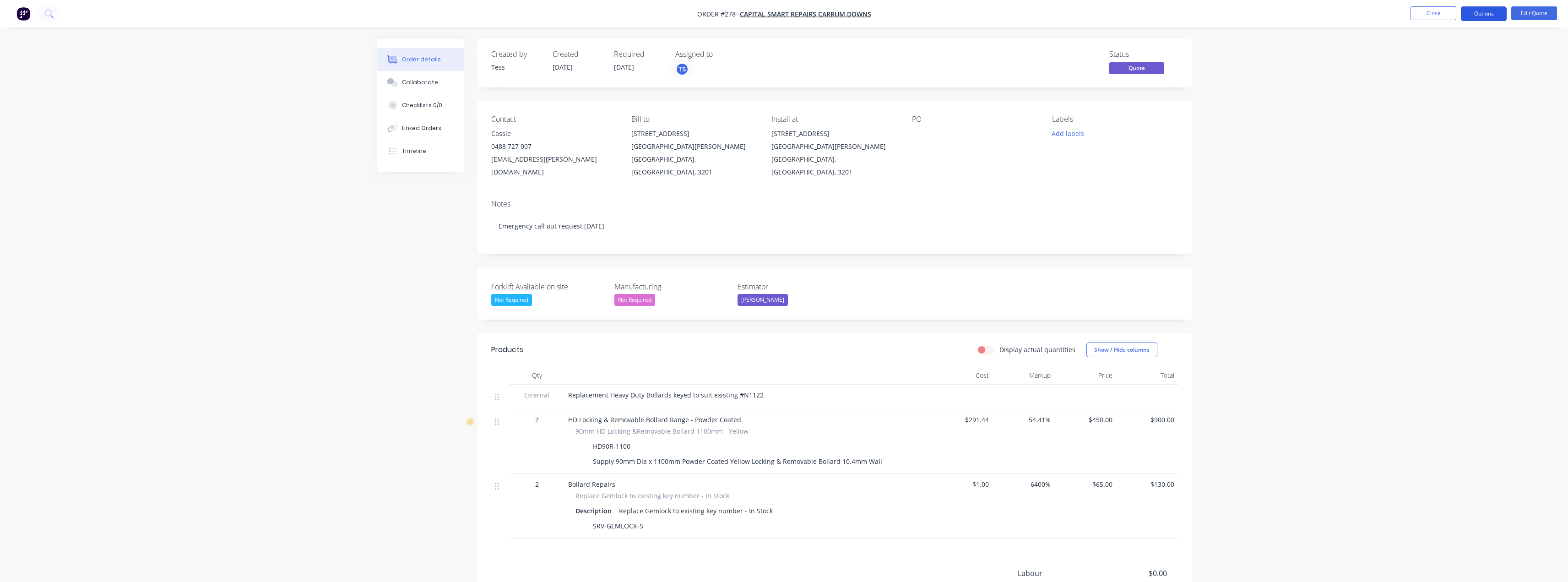
click at [786, 14] on button "Options" at bounding box center [1483, 14] width 46 height 15
click at [786, 55] on div "Quote" at bounding box center [1456, 56] width 84 height 14
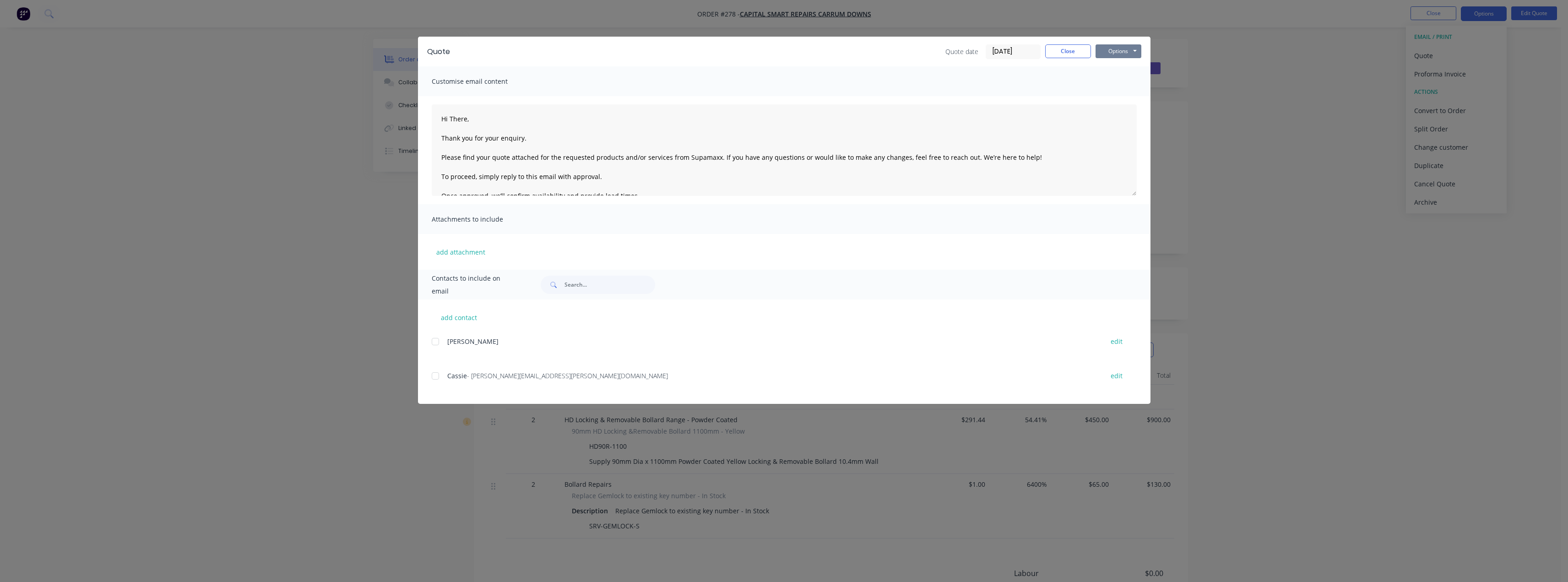
click at [786, 51] on button "Options" at bounding box center [1118, 52] width 46 height 14
click at [786, 73] on button "Preview" at bounding box center [1125, 67] width 59 height 15
click at [786, 49] on button "Close" at bounding box center [1068, 52] width 46 height 14
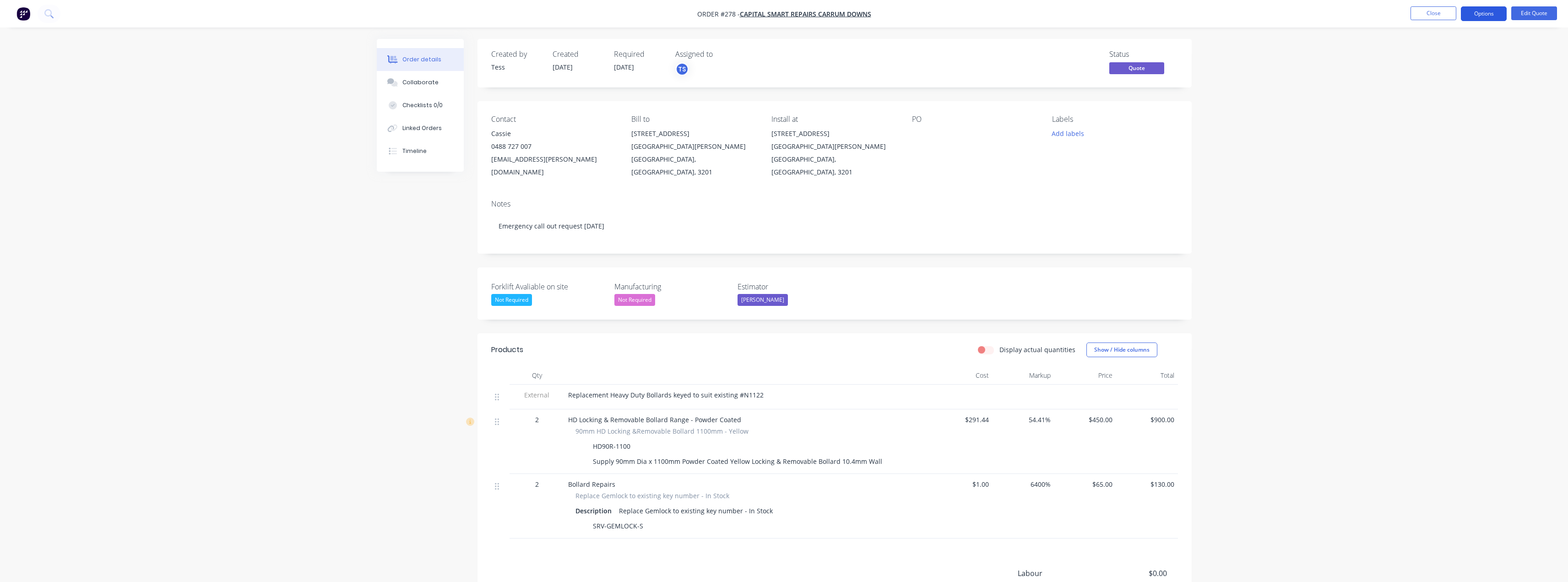
click at [786, 15] on button "Options" at bounding box center [1483, 14] width 46 height 15
click at [786, 108] on div "Convert to Order" at bounding box center [1456, 111] width 84 height 14
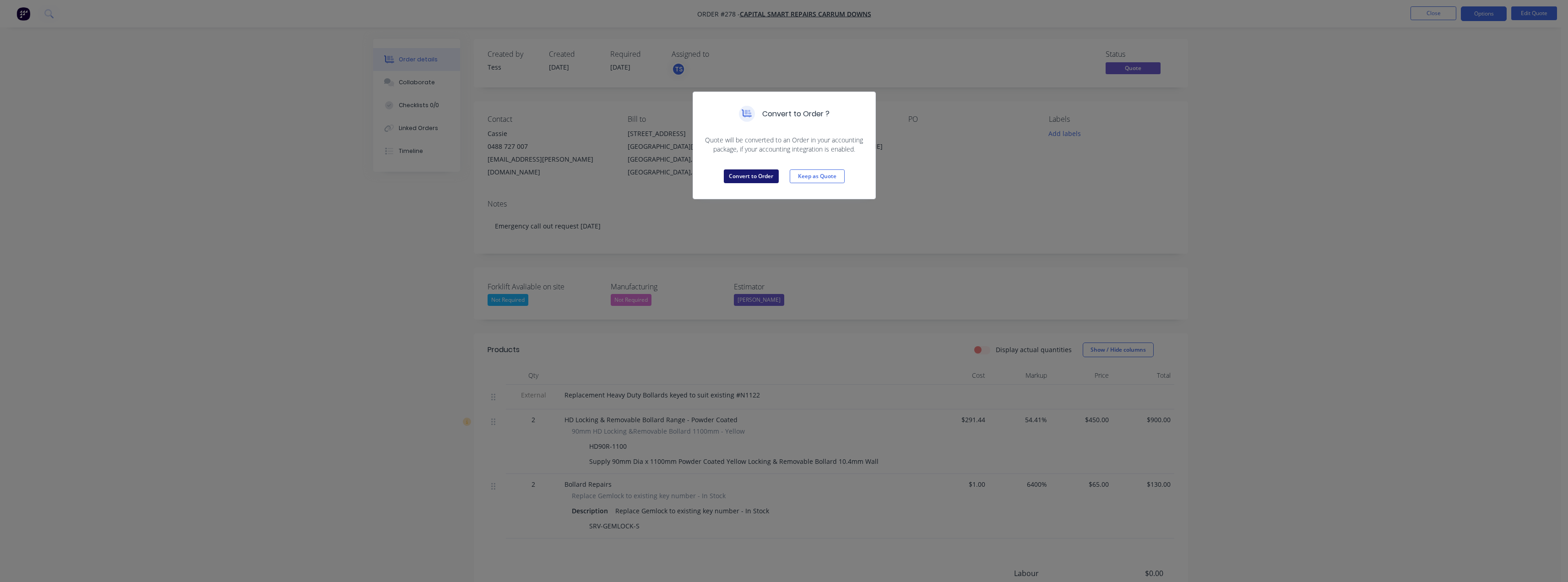
click at [753, 175] on button "Convert to Order" at bounding box center [751, 176] width 55 height 14
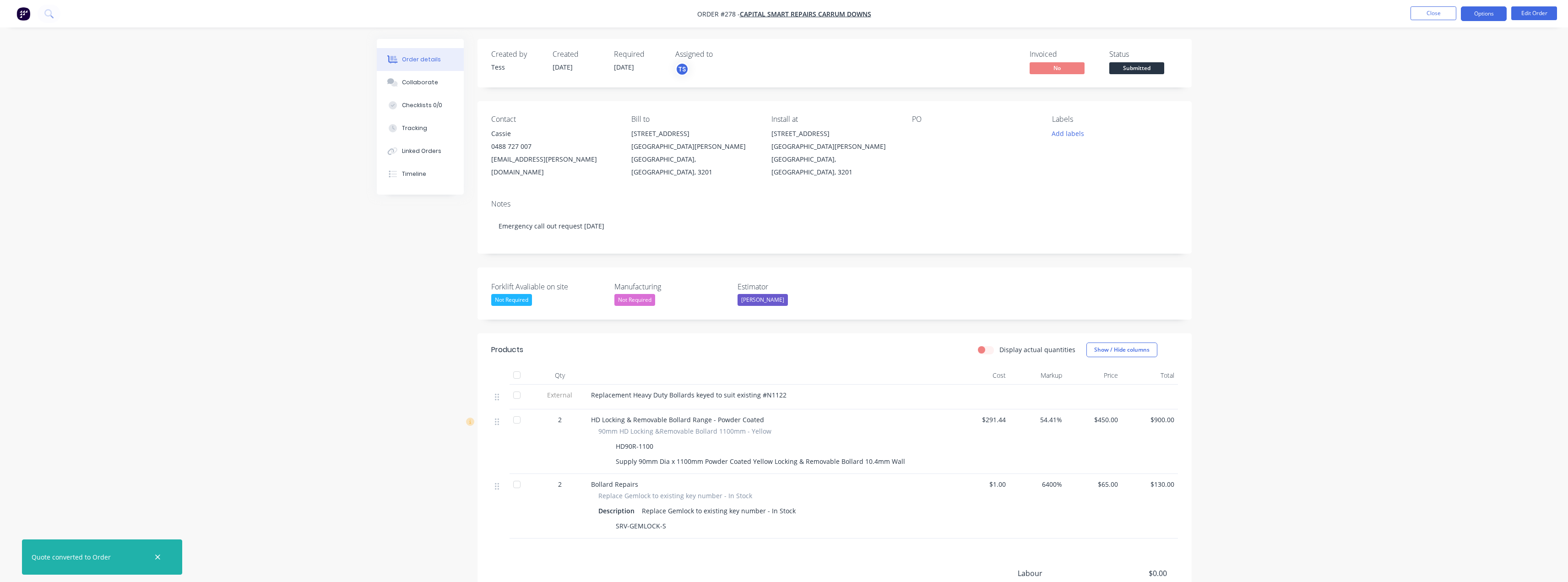
click at [786, 11] on button "Options" at bounding box center [1483, 14] width 46 height 15
click at [786, 54] on div "Invoice" at bounding box center [1456, 56] width 84 height 14
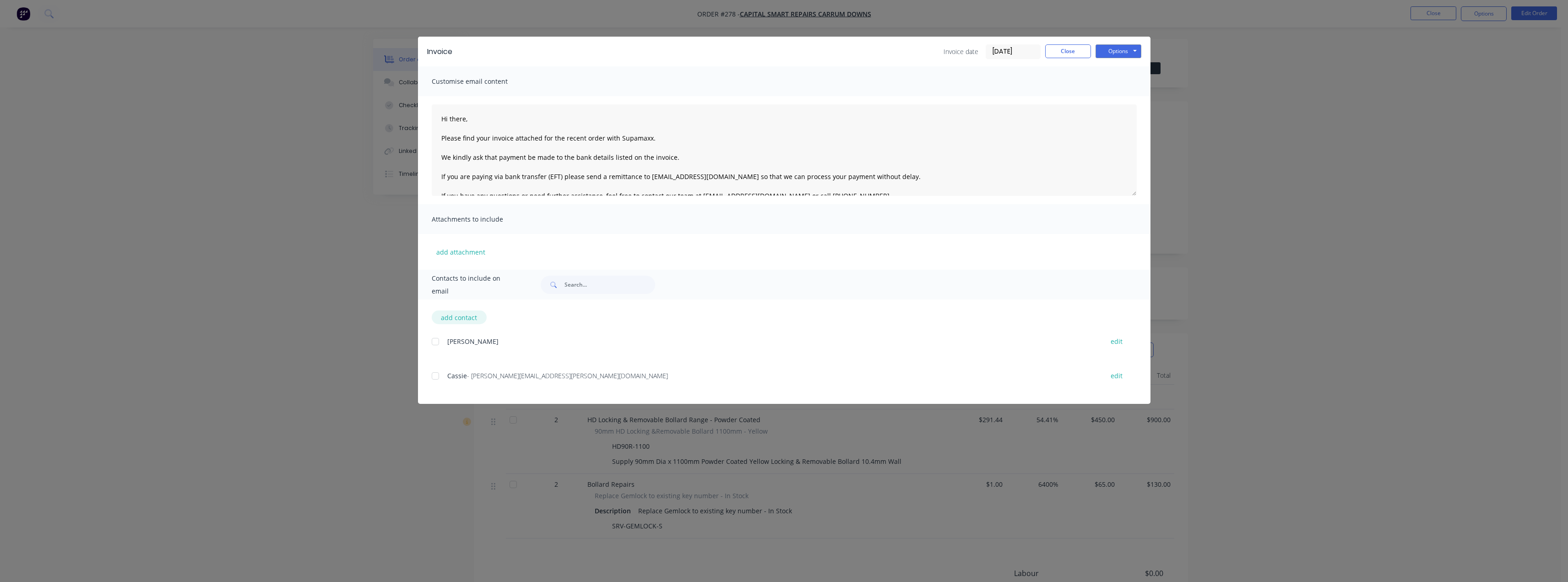
click at [453, 319] on button "add contact" at bounding box center [459, 317] width 55 height 14
select select "AU"
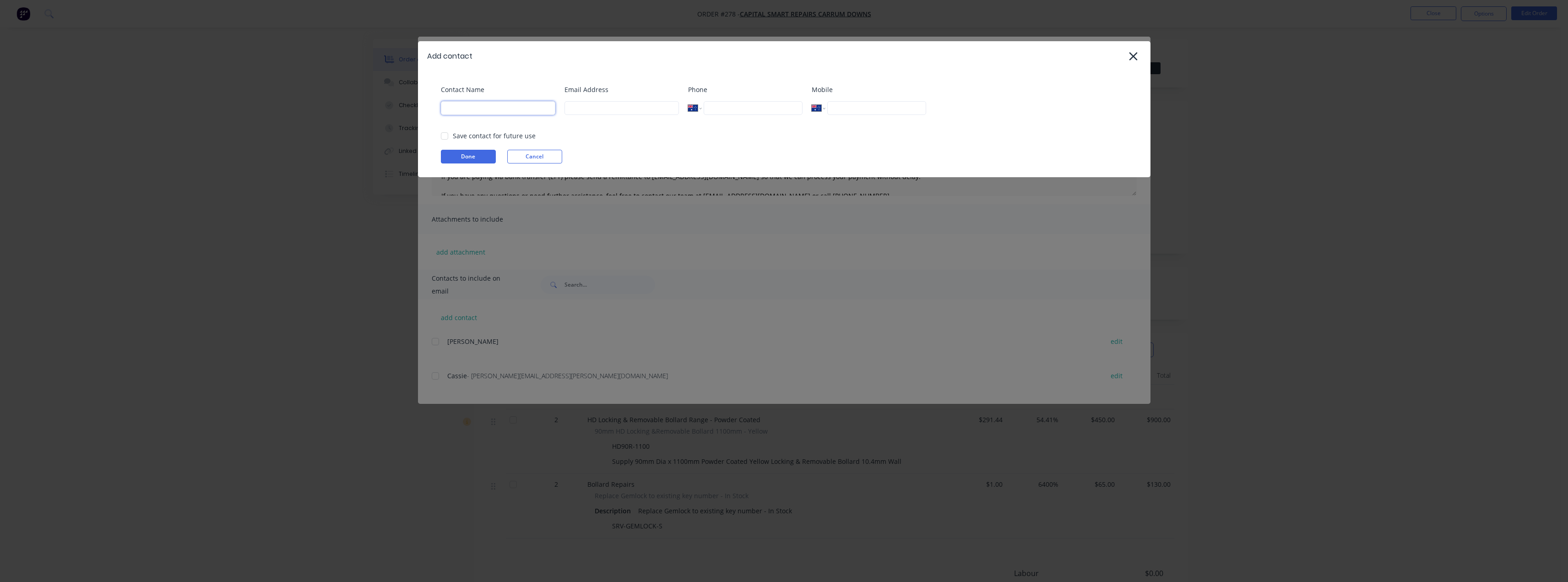
click at [488, 106] on input at bounding box center [497, 108] width 114 height 14
type input "Tess"
click at [598, 105] on input at bounding box center [621, 108] width 114 height 14
drag, startPoint x: 664, startPoint y: 109, endPoint x: 451, endPoint y: 108, distance: 213.0
click at [451, 108] on div "Contact Name Tess Email Address accounts@supamaxx.com.au Phone International Af…" at bounding box center [789, 103] width 696 height 37
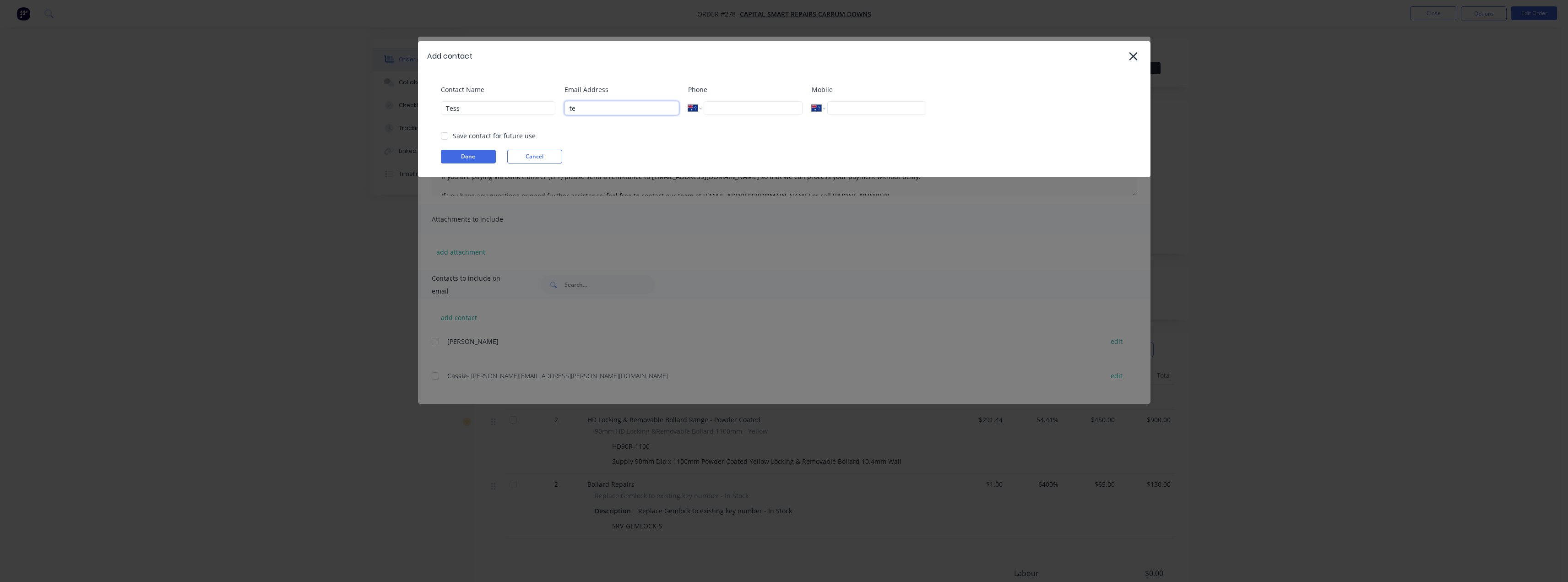
type input "tess@supamaxx.com.au"
click at [460, 154] on button "Done" at bounding box center [468, 157] width 55 height 14
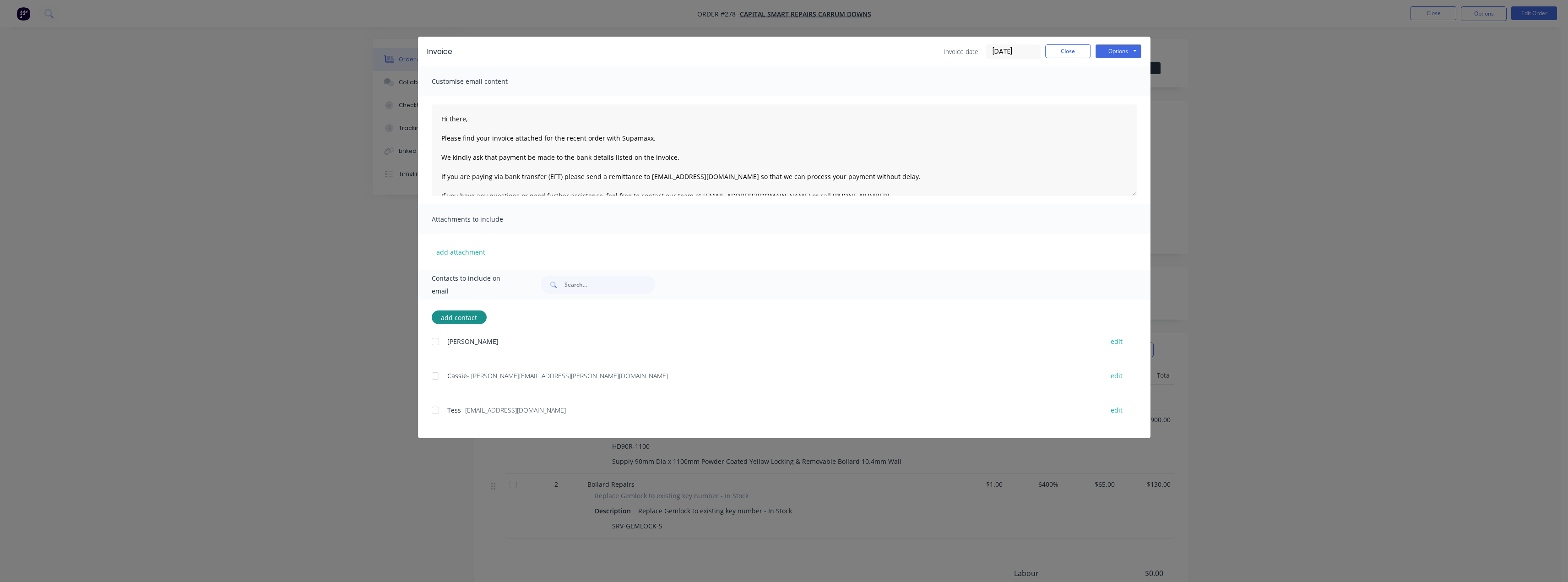
click at [436, 410] on div at bounding box center [435, 409] width 19 height 19
click at [786, 52] on button "Options" at bounding box center [1118, 52] width 46 height 14
click at [786, 97] on button "Email" at bounding box center [1125, 97] width 59 height 15
click at [786, 50] on button "Close" at bounding box center [1068, 52] width 46 height 14
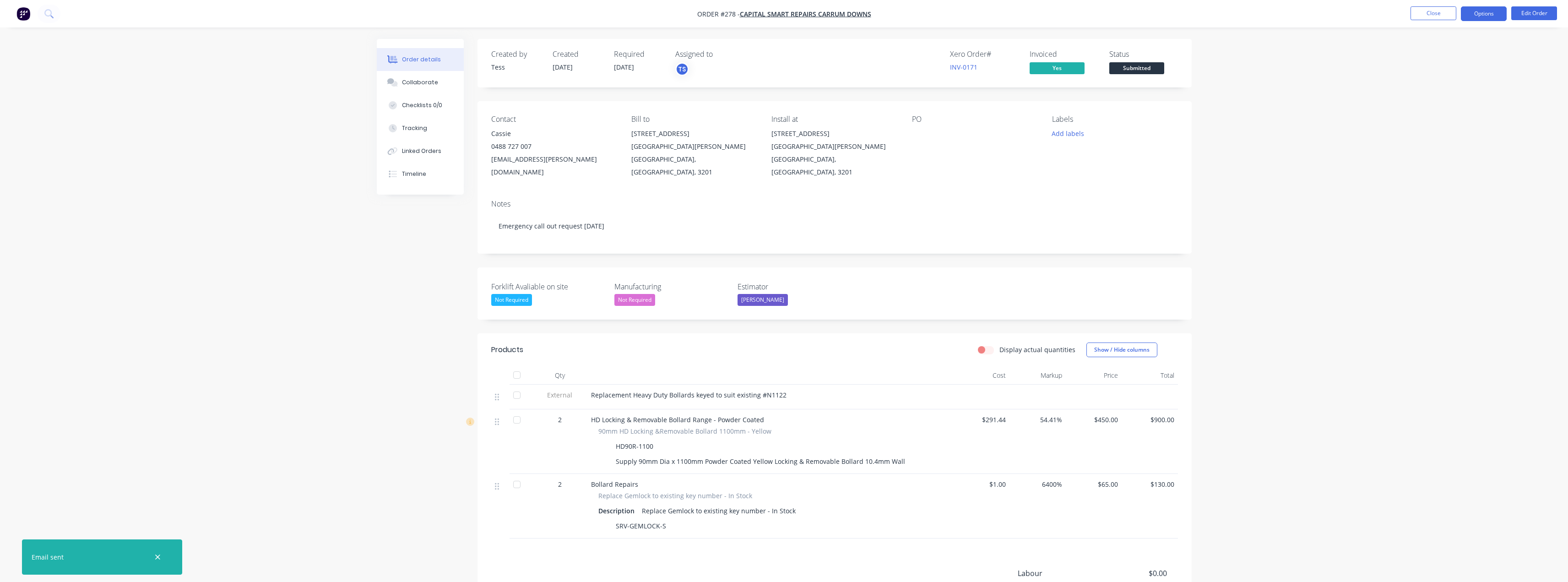
click at [786, 10] on button "Options" at bounding box center [1483, 14] width 46 height 15
click at [786, 56] on div "Invoice" at bounding box center [1456, 56] width 84 height 14
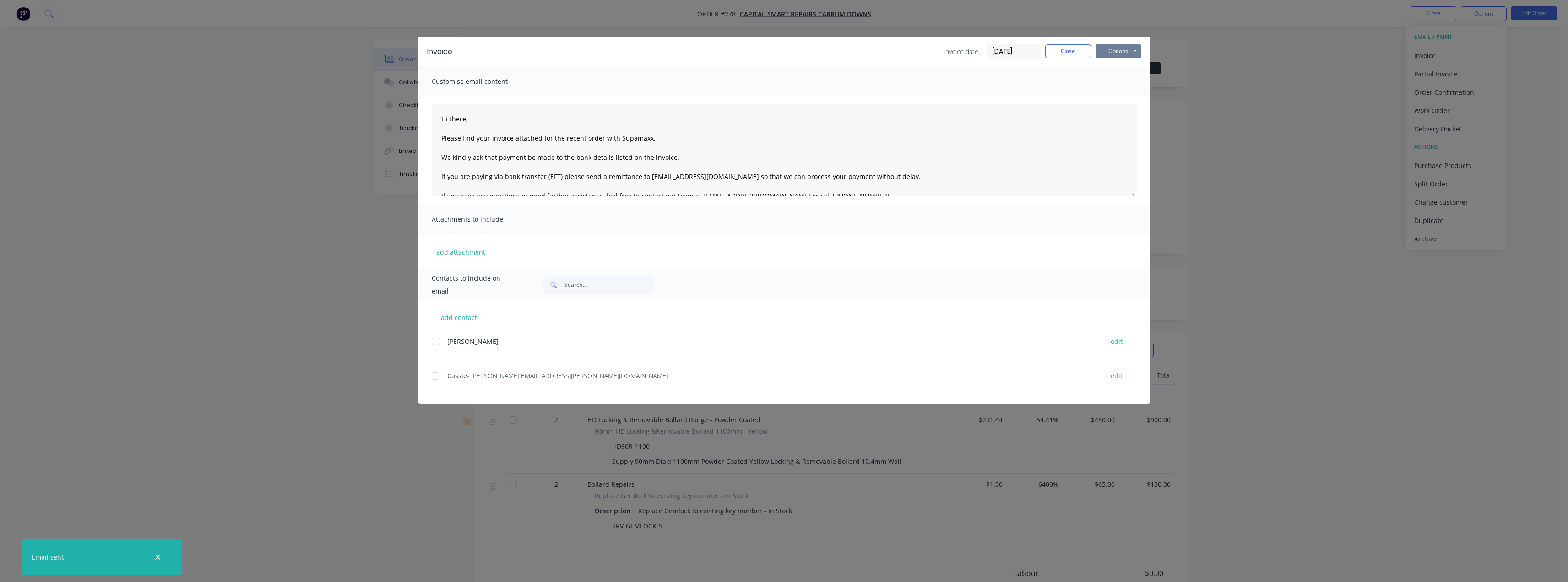
click at [786, 56] on button "Options" at bounding box center [1118, 52] width 46 height 14
click at [786, 72] on button "Preview" at bounding box center [1125, 67] width 59 height 15
click at [786, 49] on button "Close" at bounding box center [1068, 52] width 46 height 14
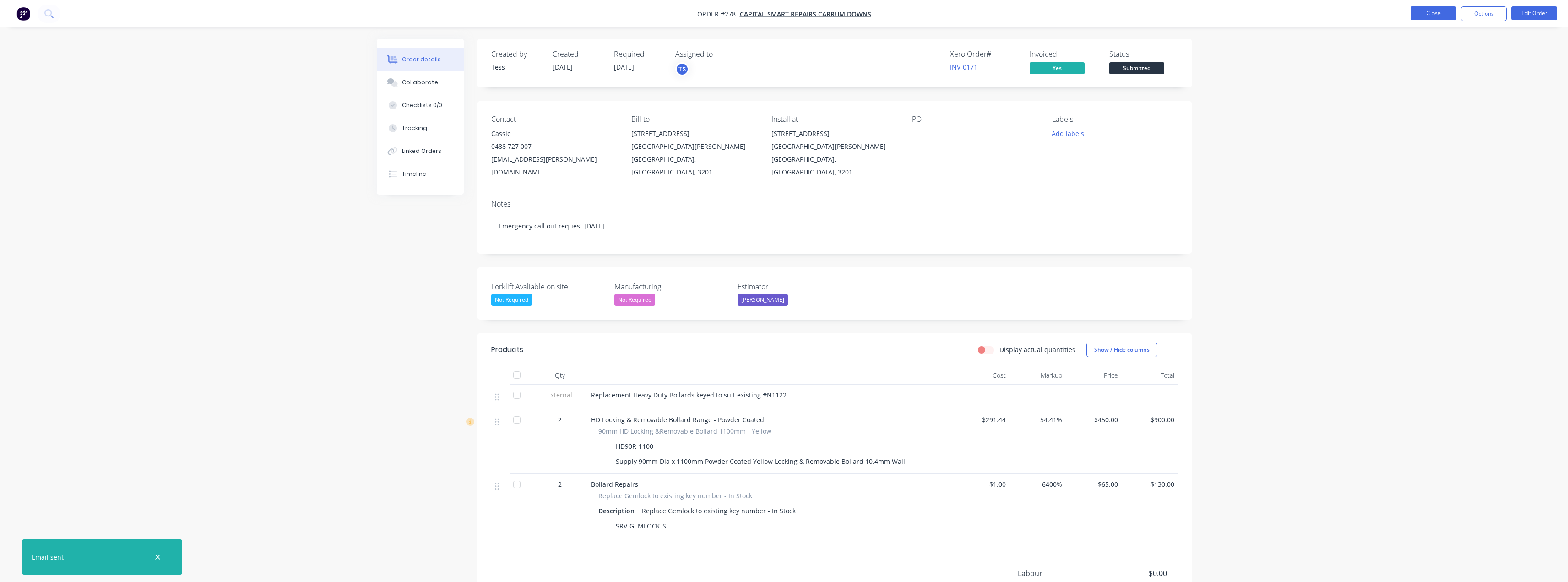
click at [786, 16] on button "Close" at bounding box center [1433, 14] width 46 height 14
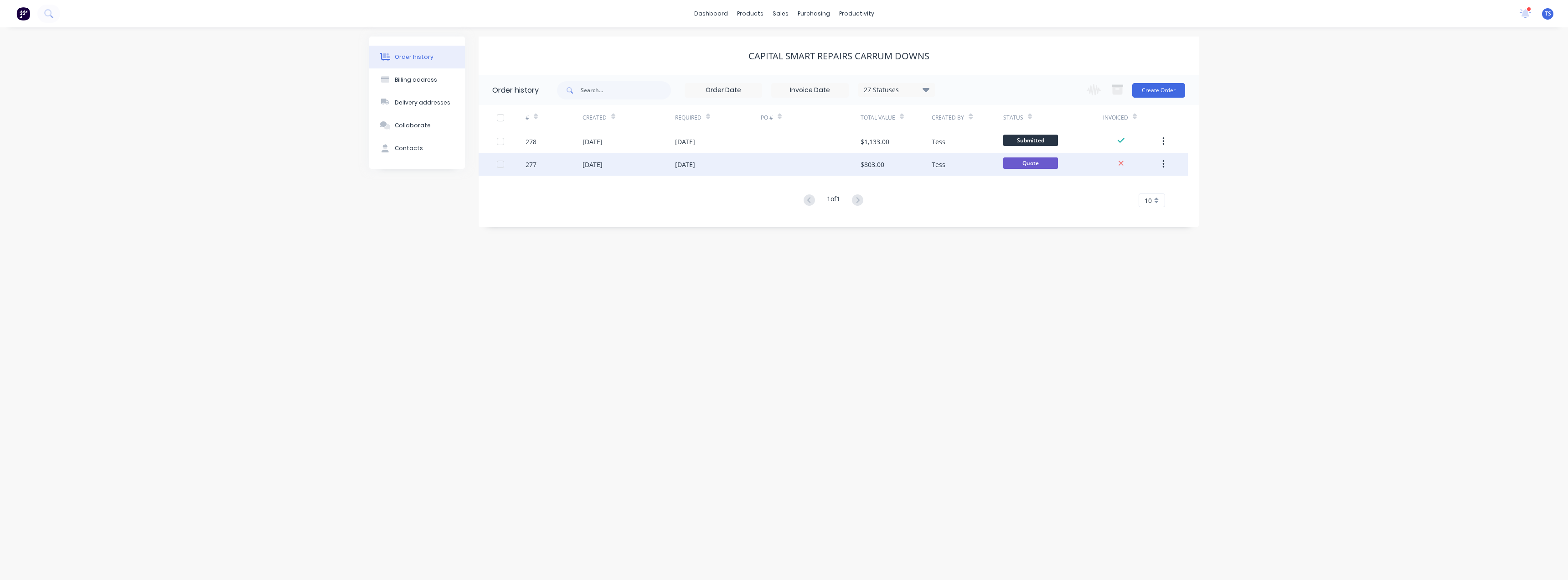
click at [684, 164] on div "[DATE]" at bounding box center [684, 164] width 20 height 10
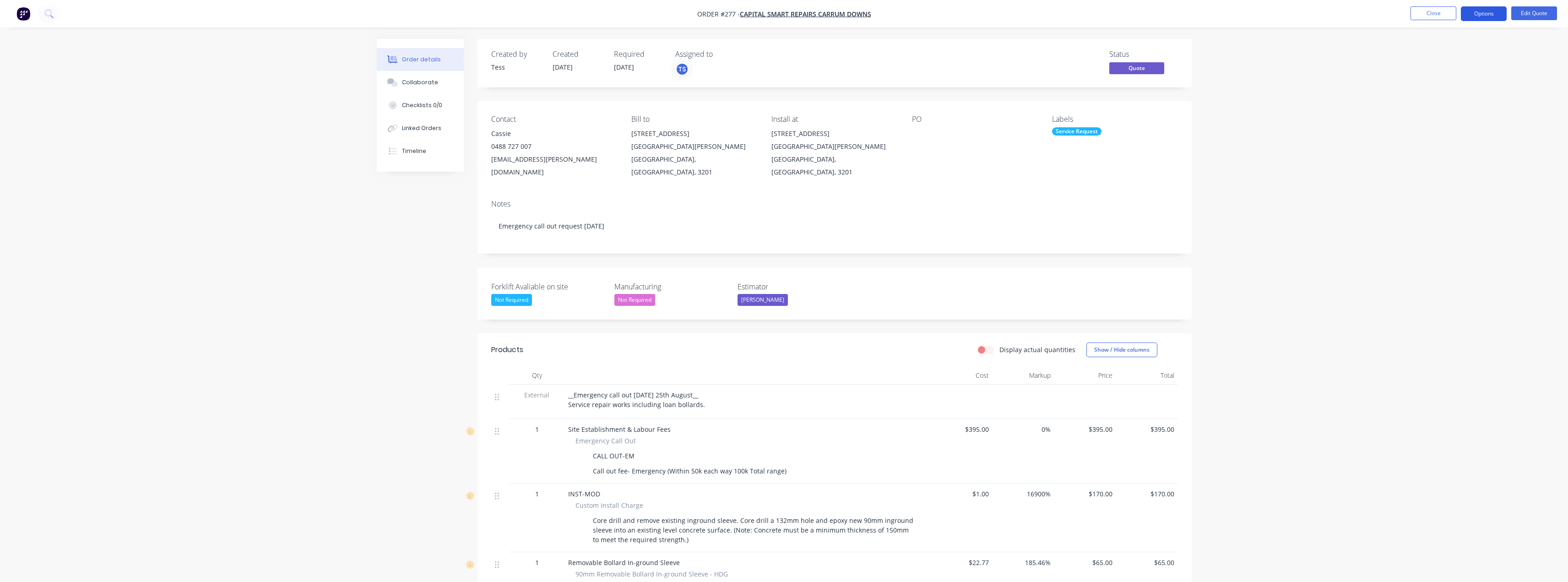
click at [786, 8] on button "Options" at bounding box center [1483, 14] width 46 height 15
click at [786, 113] on div "Convert to Order" at bounding box center [1456, 111] width 84 height 14
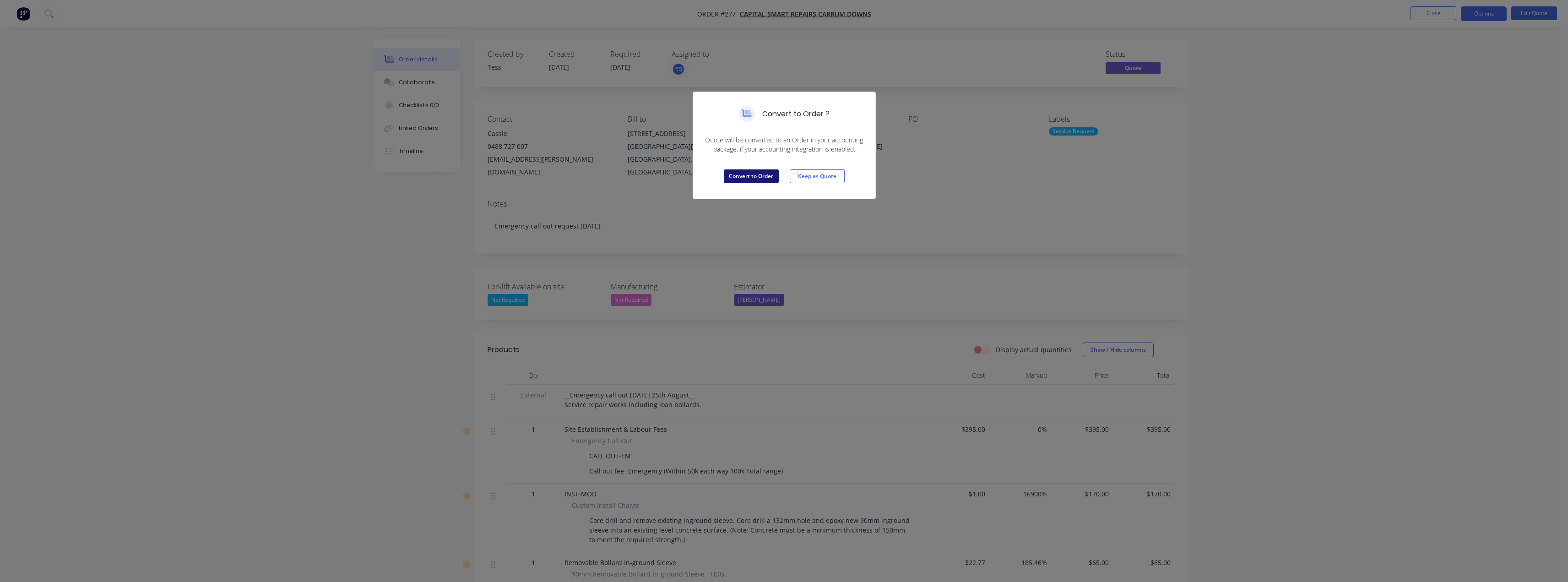
click at [756, 176] on button "Convert to Order" at bounding box center [751, 176] width 55 height 14
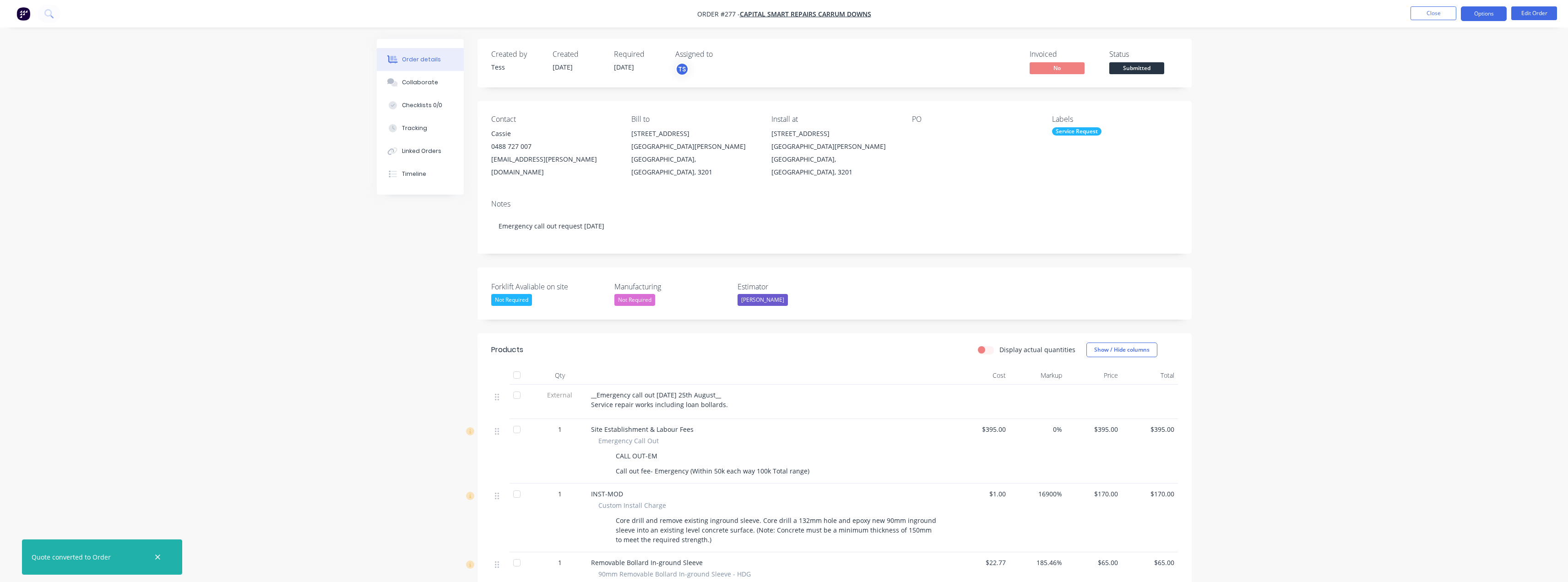
click at [786, 18] on button "Options" at bounding box center [1483, 14] width 46 height 15
click at [786, 57] on div "Invoice" at bounding box center [1456, 56] width 84 height 14
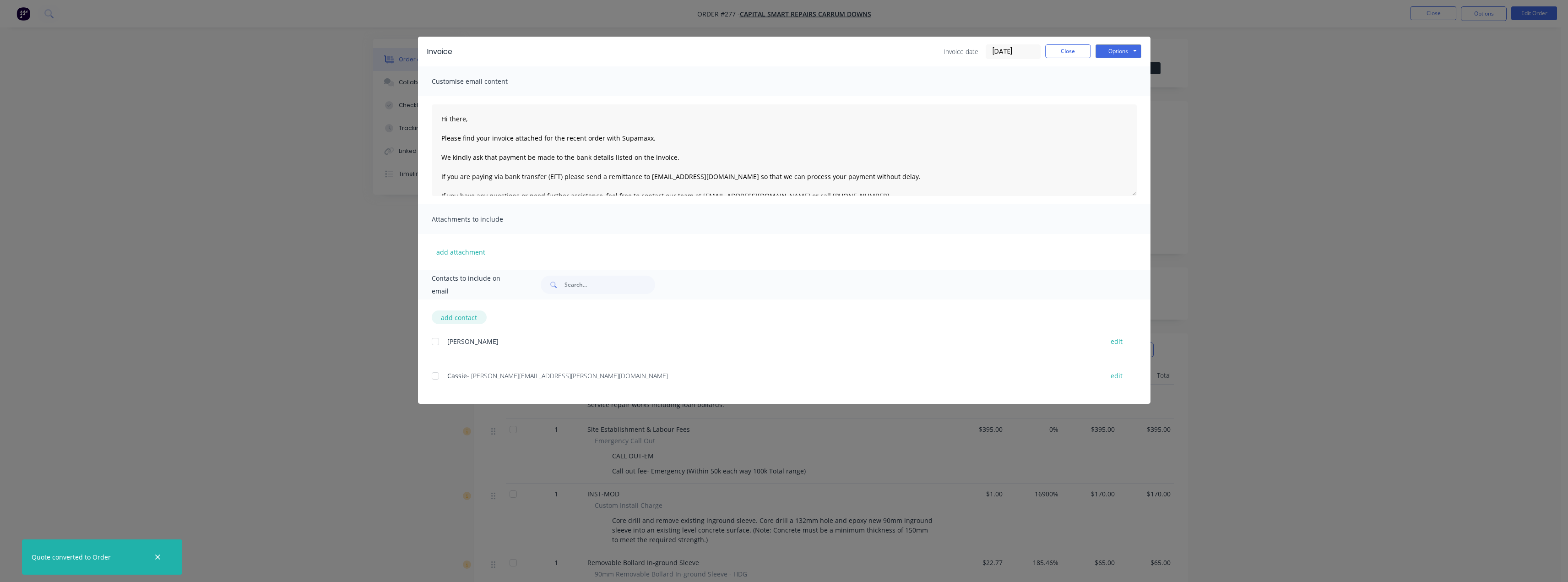
click at [454, 320] on button "add contact" at bounding box center [459, 317] width 55 height 14
select select "AU"
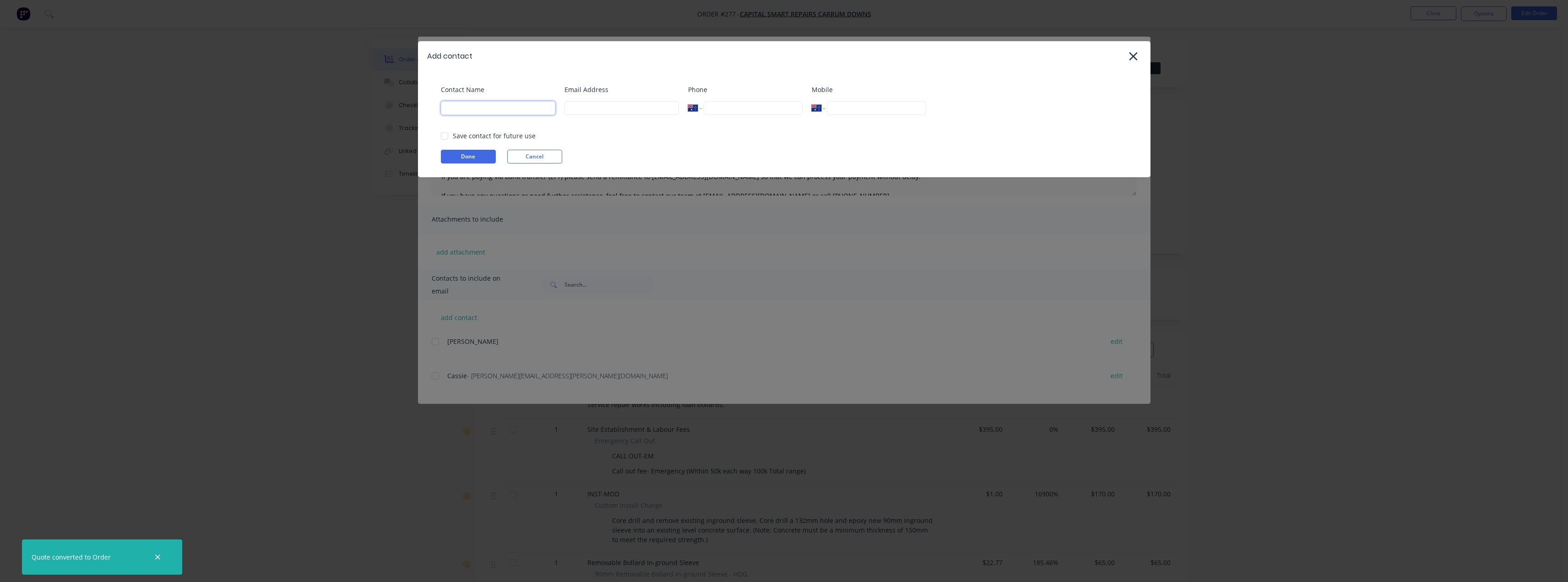
click at [496, 107] on input at bounding box center [497, 108] width 114 height 14
type input "Tess"
click at [587, 110] on input at bounding box center [621, 108] width 114 height 14
type input "tess@supamaxx.com.au"
click at [454, 158] on button "Done" at bounding box center [468, 157] width 55 height 14
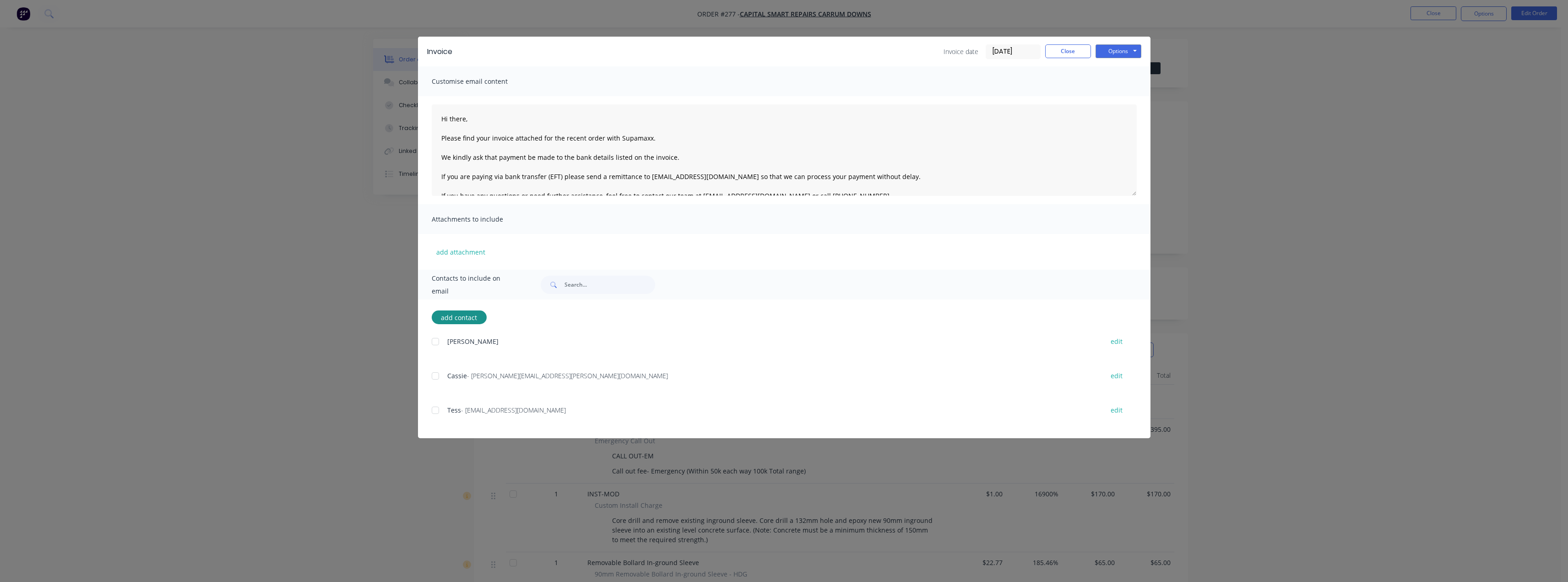
drag, startPoint x: 437, startPoint y: 408, endPoint x: 450, endPoint y: 393, distance: 19.8
click at [437, 409] on div at bounding box center [435, 409] width 19 height 19
click at [786, 54] on button "Options" at bounding box center [1118, 52] width 46 height 14
click at [786, 98] on button "Email" at bounding box center [1125, 97] width 59 height 15
click at [786, 50] on button "Close" at bounding box center [1068, 52] width 46 height 14
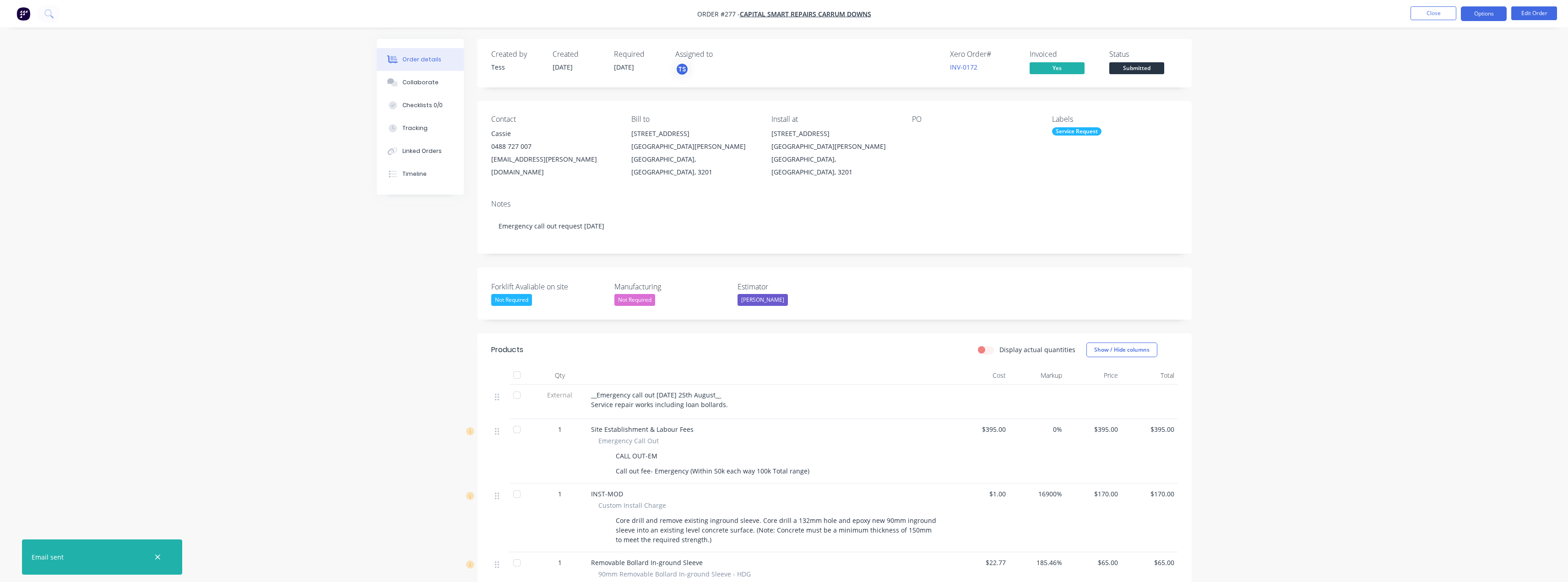
click at [786, 11] on button "Options" at bounding box center [1483, 14] width 46 height 15
click at [786, 51] on div "Invoice" at bounding box center [1456, 56] width 84 height 14
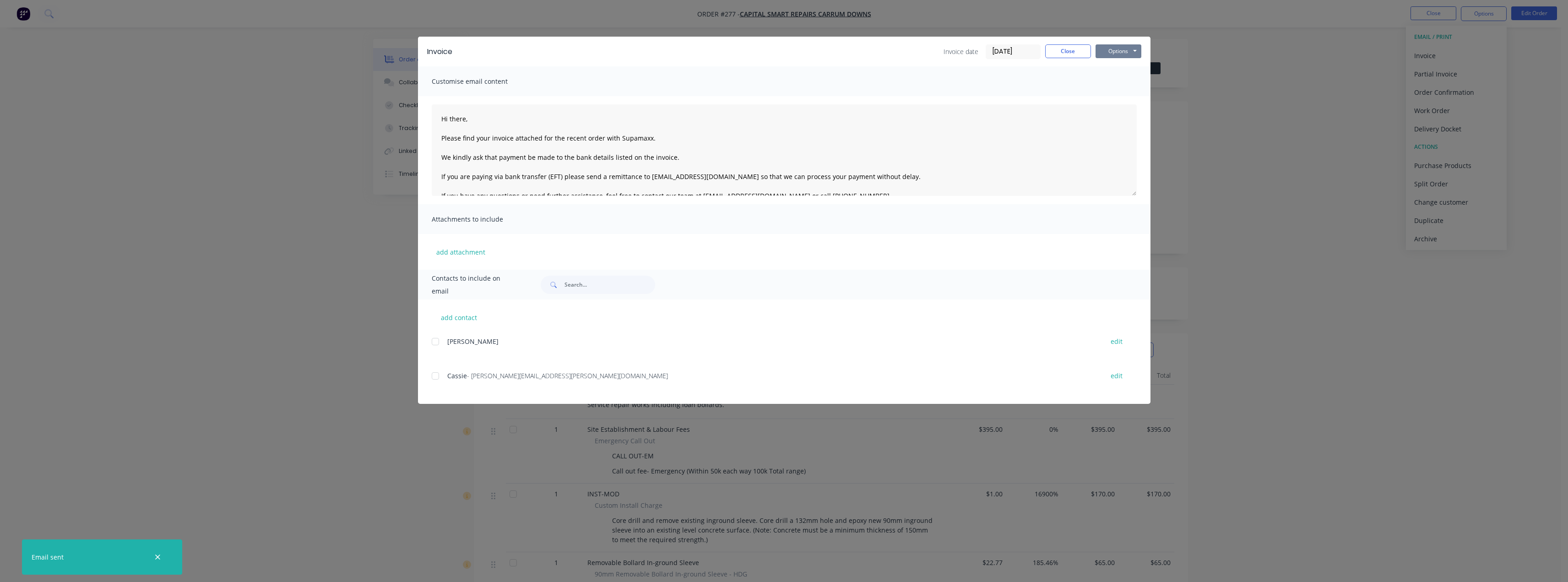
click at [786, 51] on button "Options" at bounding box center [1118, 52] width 46 height 14
click at [786, 71] on button "Preview" at bounding box center [1125, 67] width 59 height 15
click at [786, 56] on button "Close" at bounding box center [1068, 52] width 46 height 14
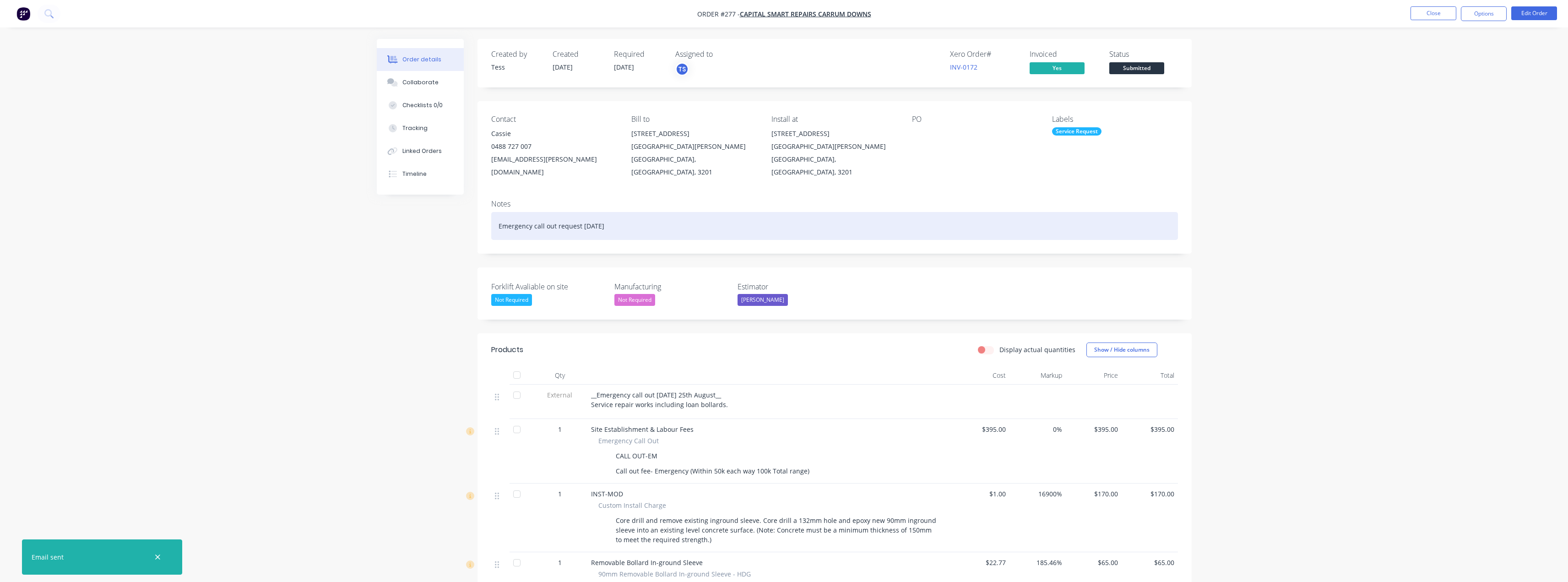
click at [594, 212] on div "Emergency call out request 22nd August" at bounding box center [835, 225] width 686 height 28
click at [660, 213] on div "Emergency call out request 22nd August" at bounding box center [835, 225] width 686 height 28
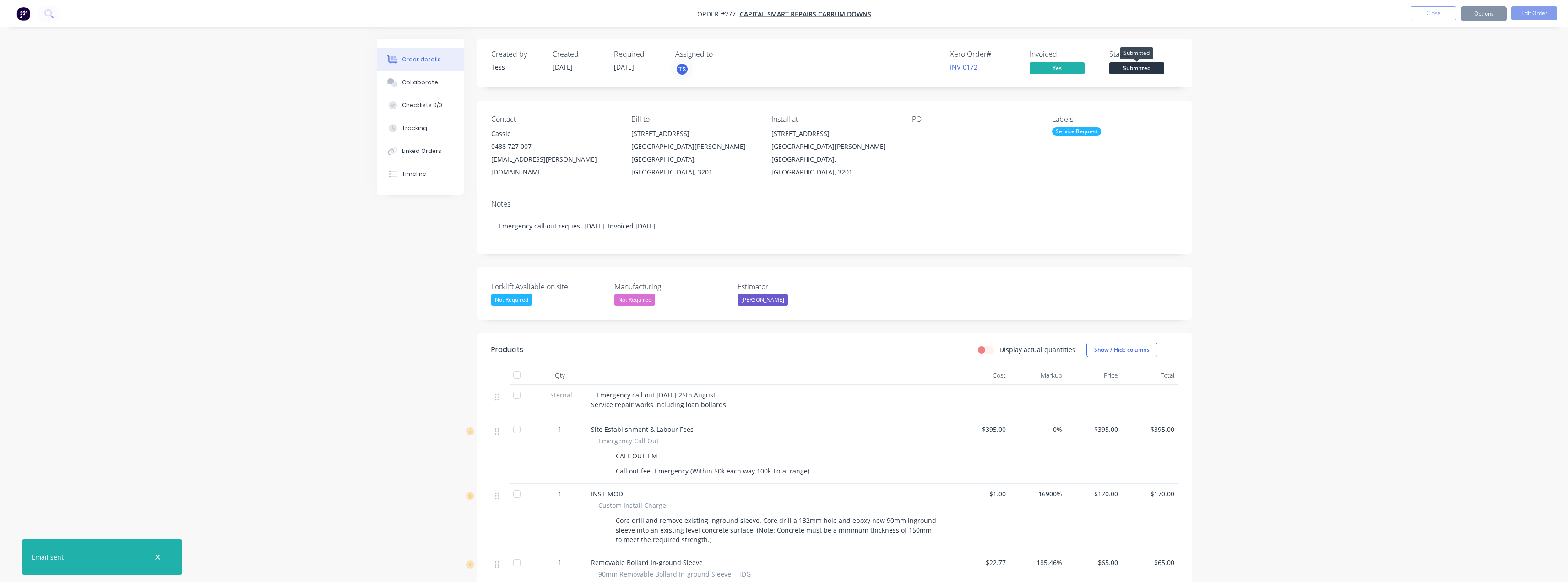
click at [786, 72] on span "Submitted" at bounding box center [1137, 68] width 55 height 12
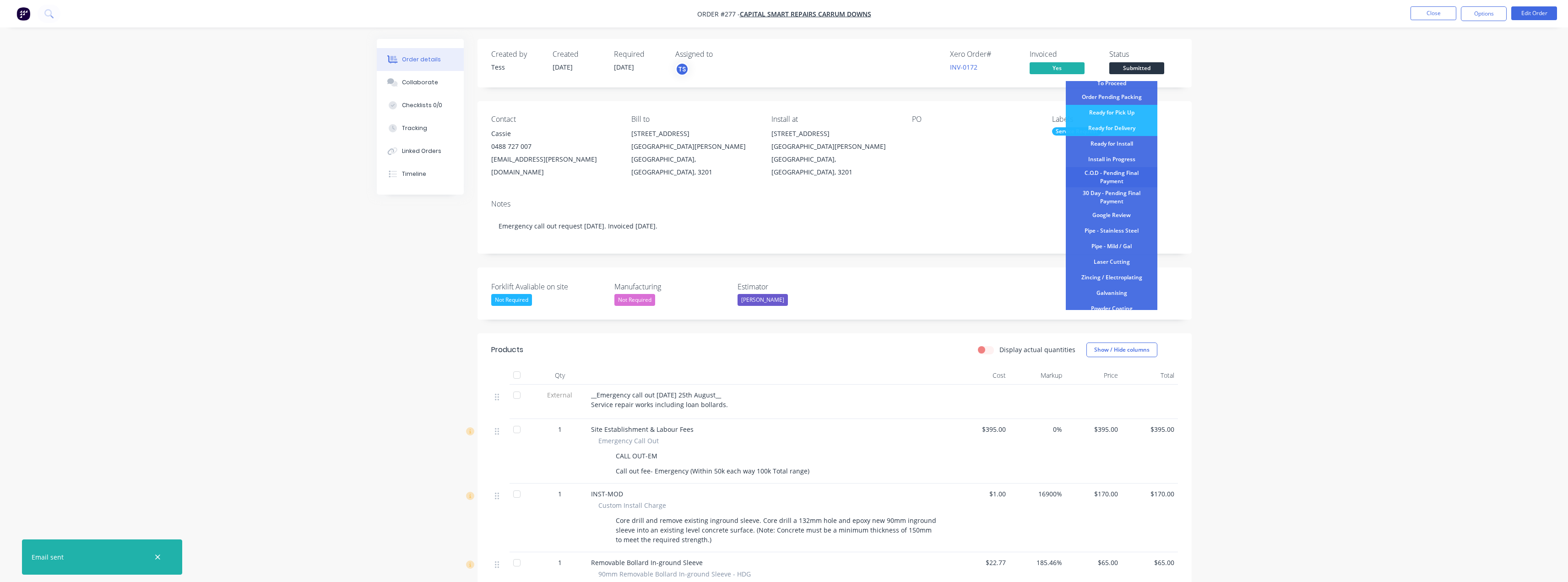
scroll to position [112, 0]
click at [786, 128] on div "C.O.D - Pending Final Payment" at bounding box center [1112, 124] width 92 height 20
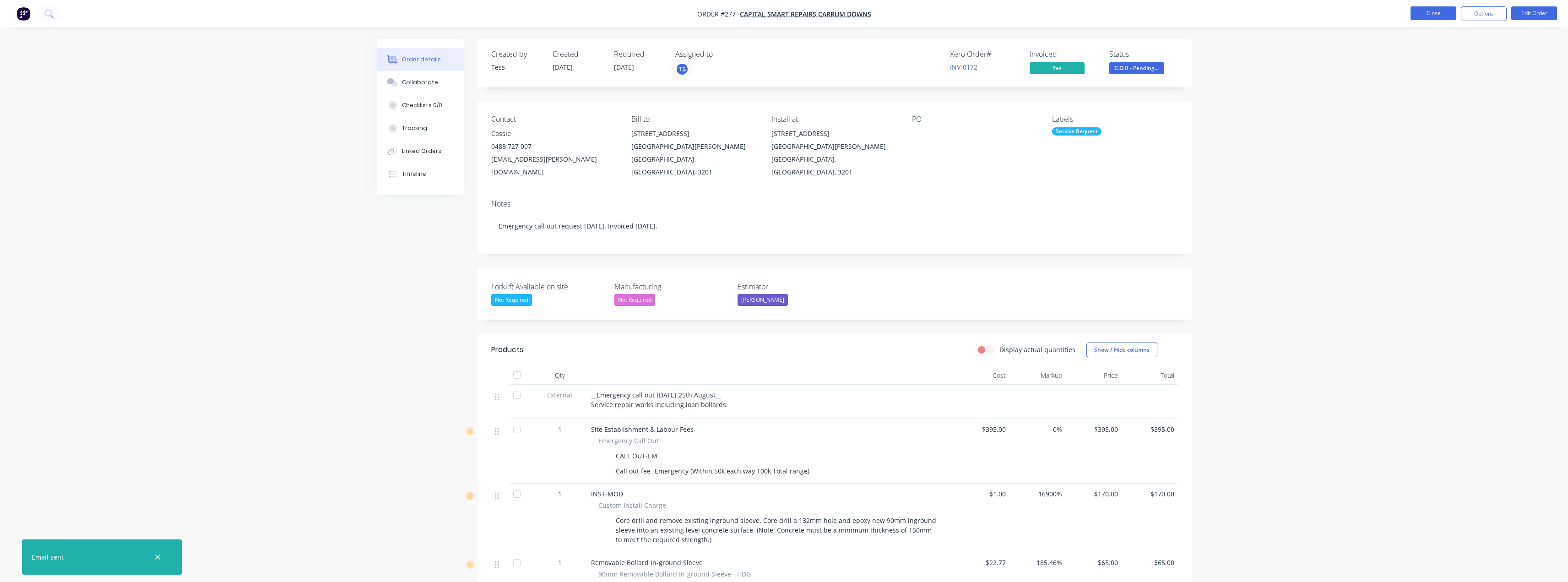
click at [786, 14] on button "Close" at bounding box center [1433, 14] width 46 height 14
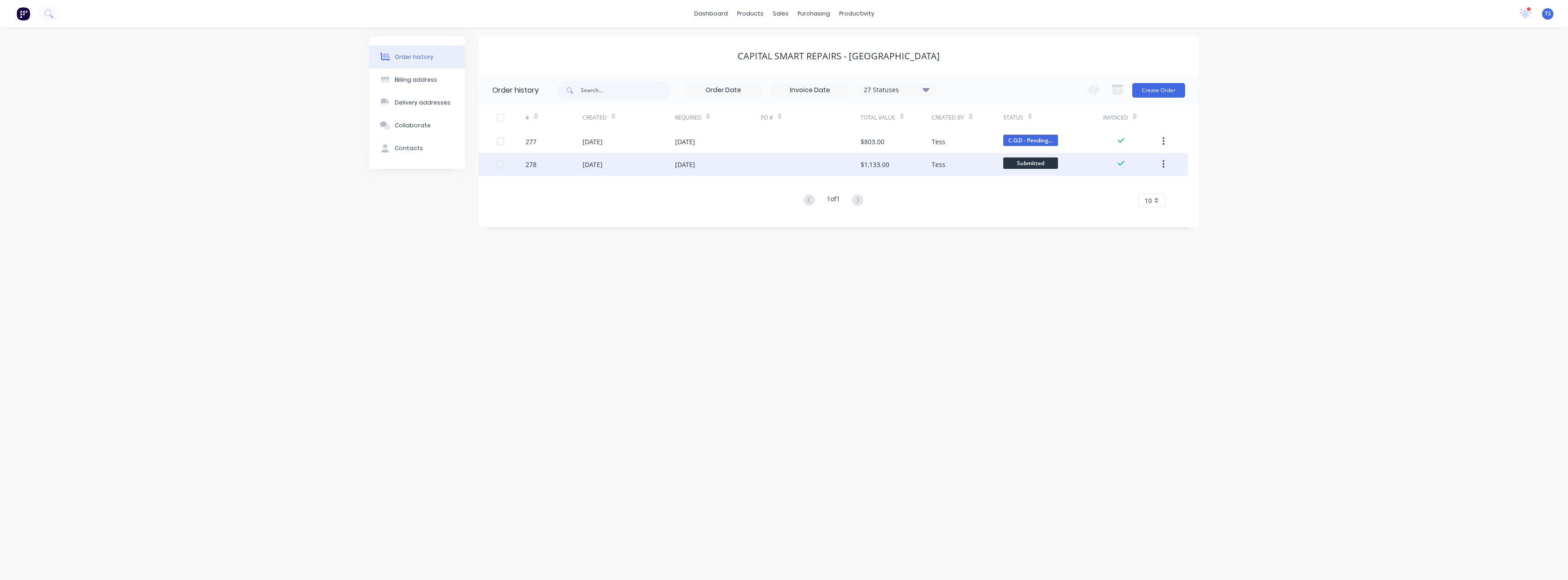
click at [721, 170] on div "[DATE]" at bounding box center [717, 163] width 85 height 22
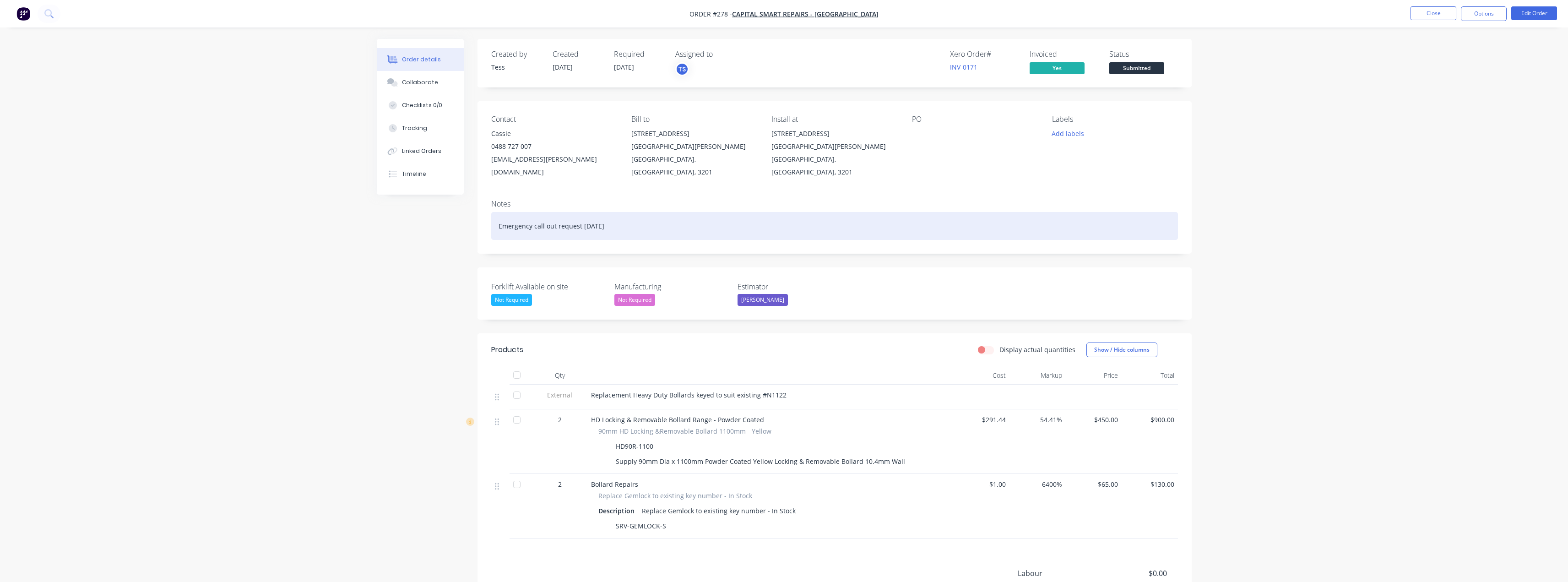
click at [622, 216] on div "Emergency call out request 22nd August" at bounding box center [835, 225] width 686 height 28
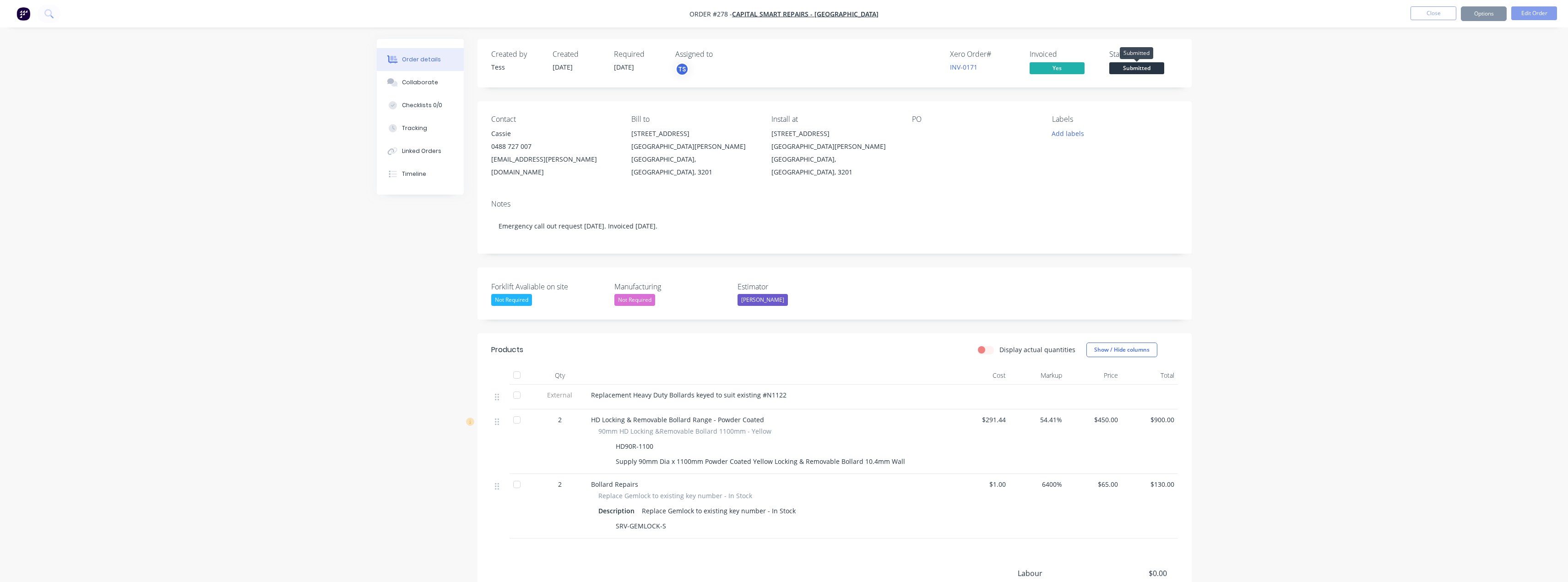
click at [786, 72] on span "Submitted" at bounding box center [1137, 68] width 55 height 12
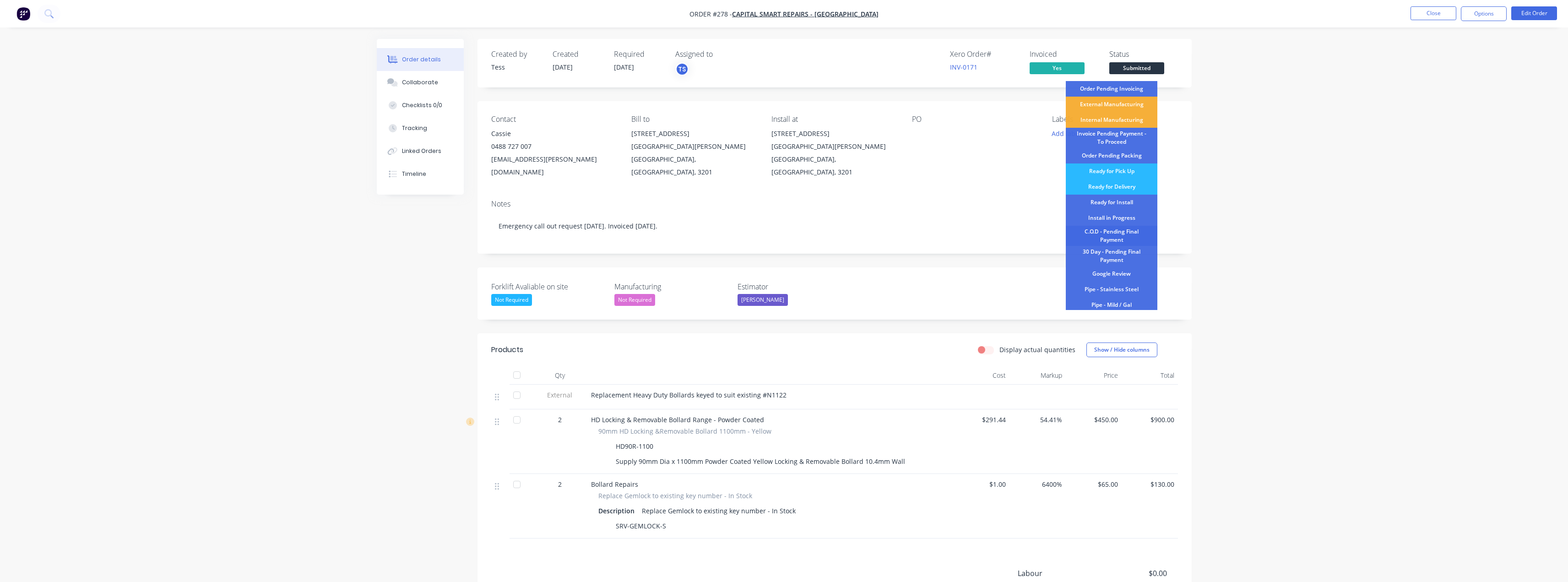
click at [786, 240] on div "C.O.D - Pending Final Payment" at bounding box center [1112, 235] width 92 height 20
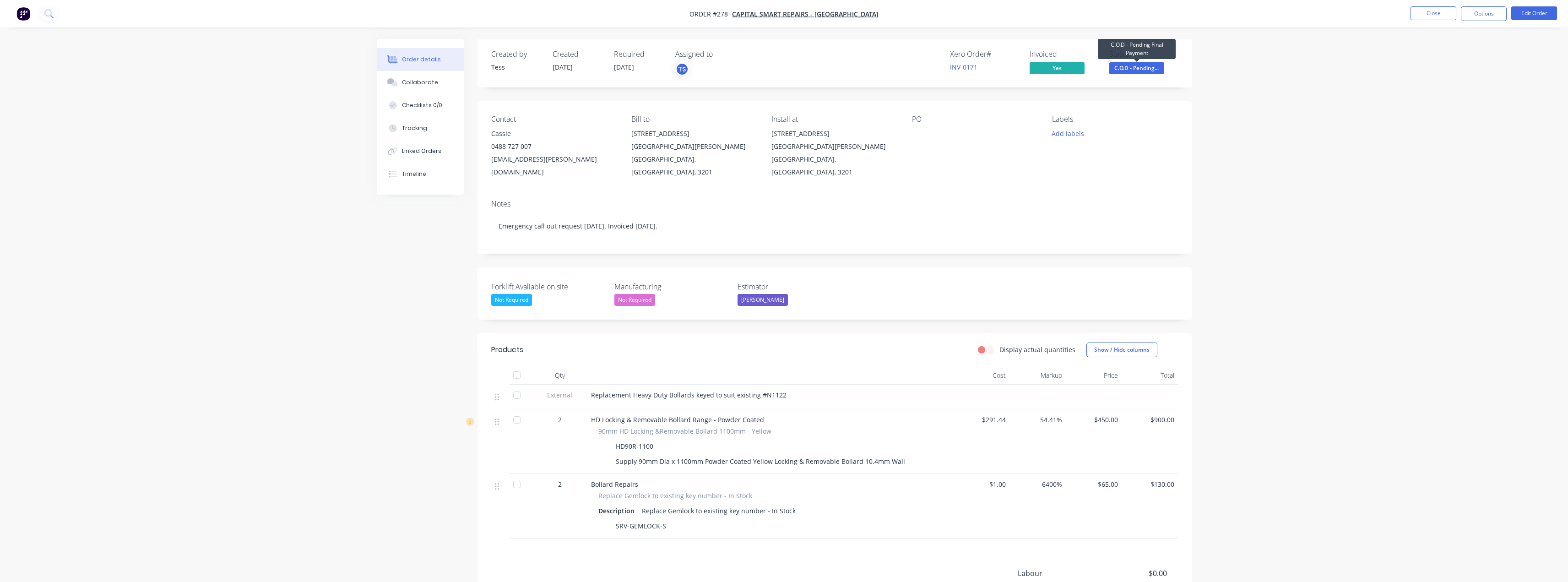
click at [786, 69] on span "C.O.D - Pending..." at bounding box center [1137, 68] width 55 height 12
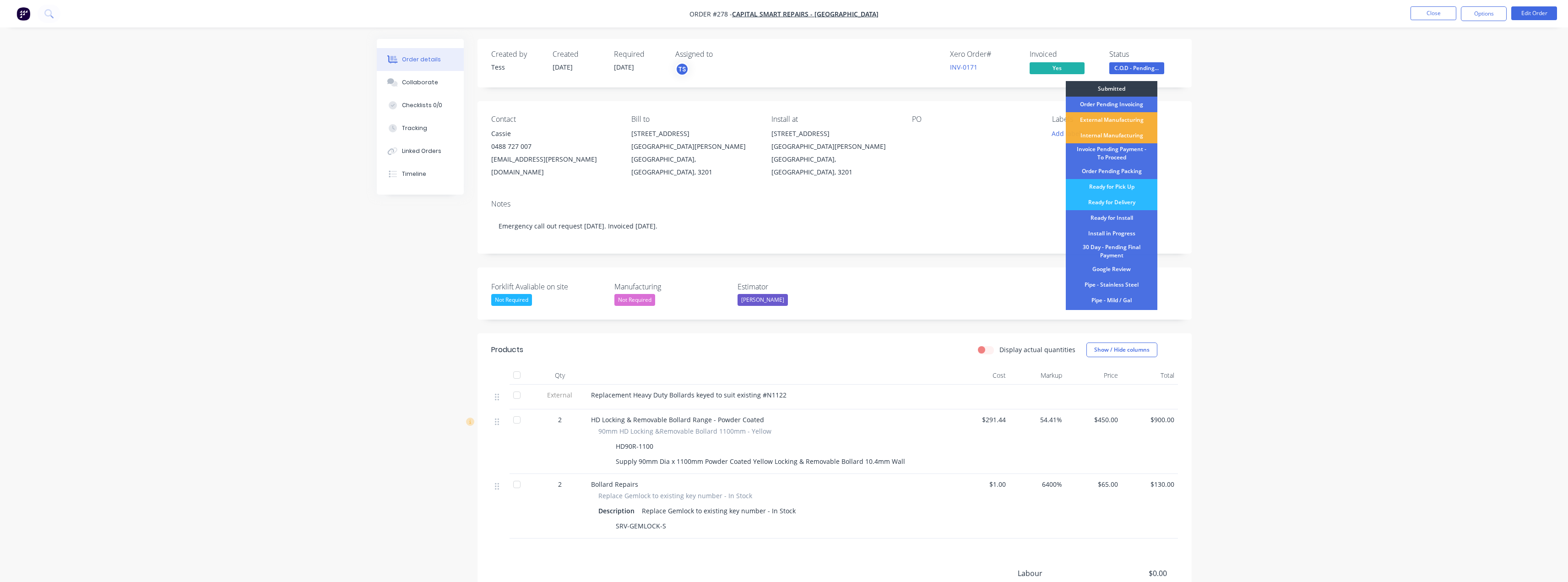
click at [786, 100] on div "Order details Collaborate Checklists 0/0 Tracking Linked Orders Timeline Order …" at bounding box center [784, 350] width 1568 height 701
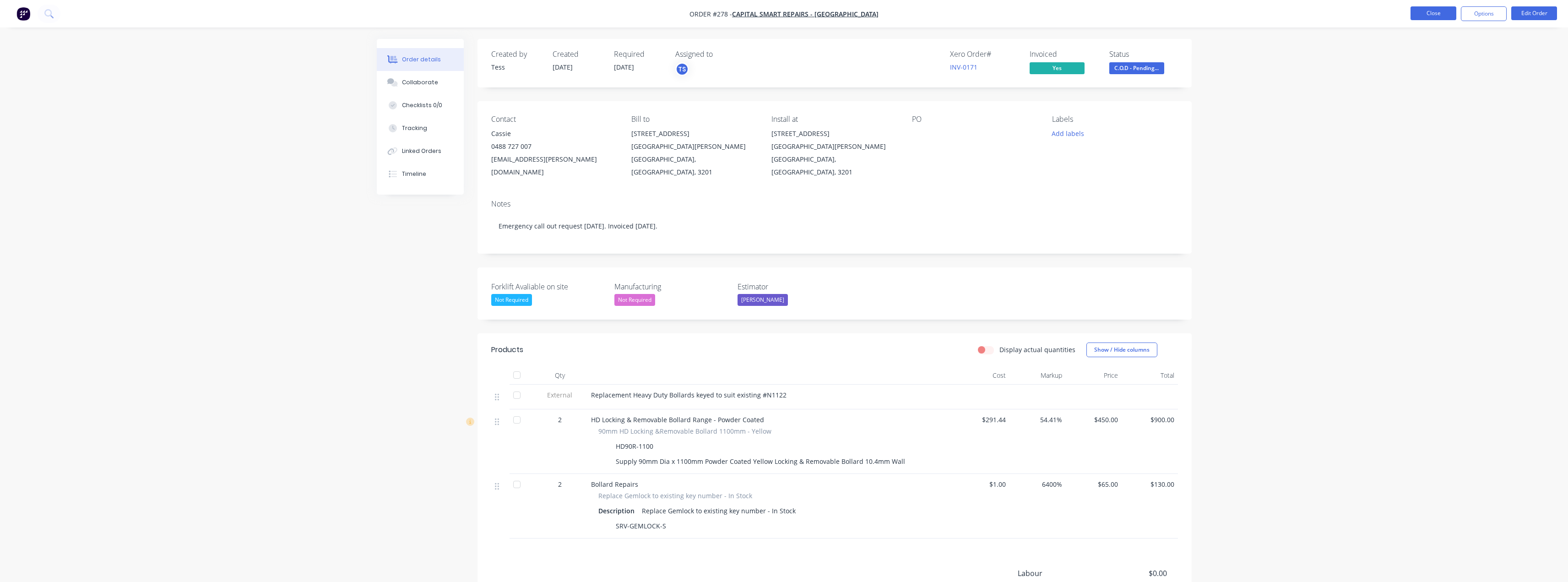
click at [786, 17] on button "Close" at bounding box center [1433, 14] width 46 height 14
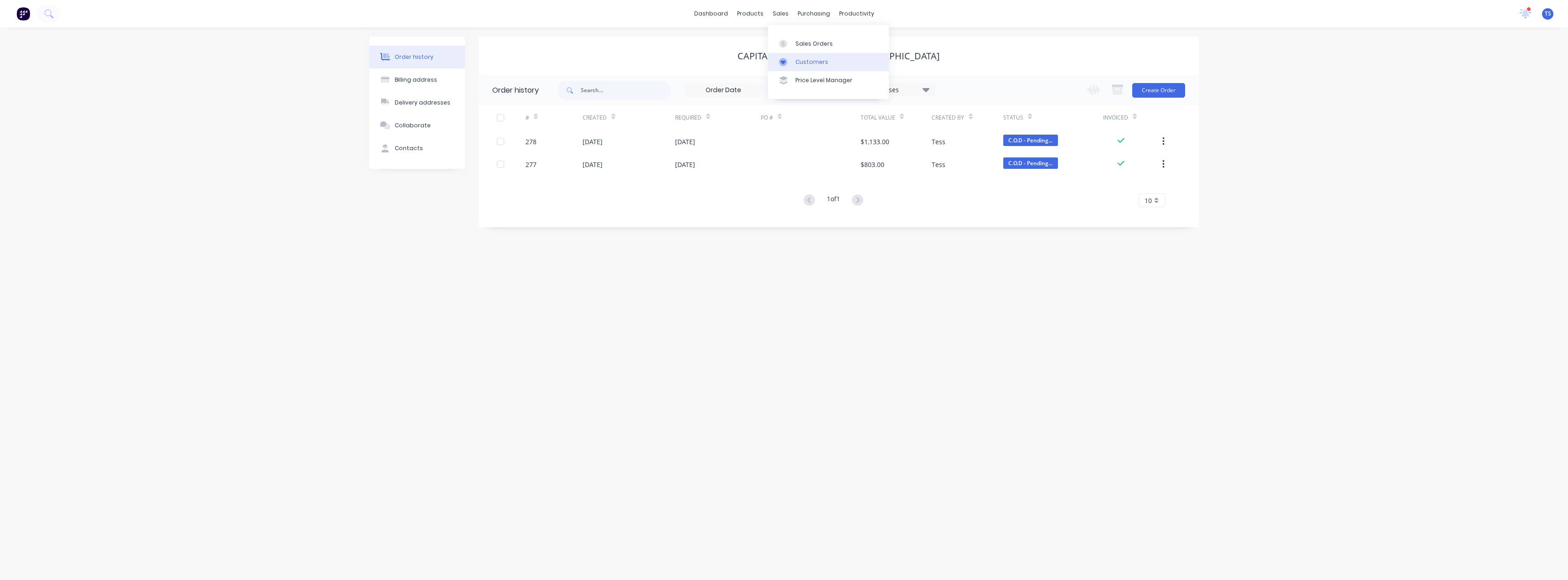
click at [783, 56] on link "Customers" at bounding box center [828, 61] width 120 height 18
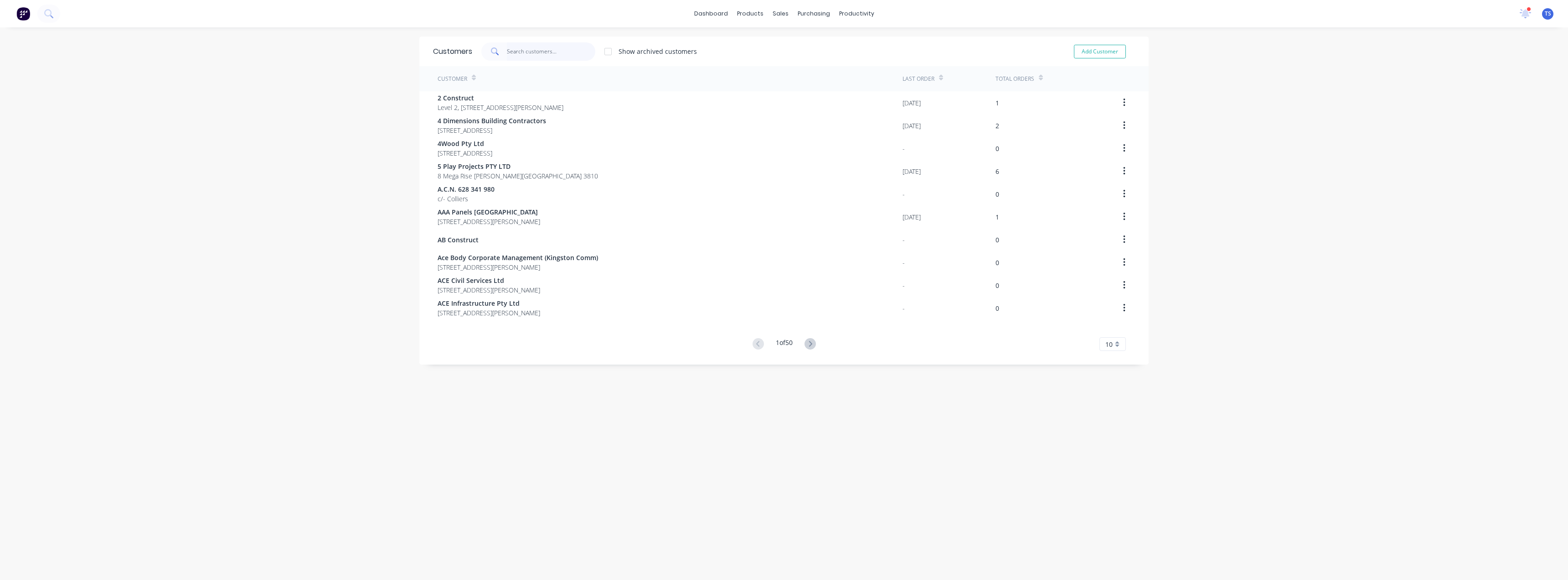
click at [529, 53] on input "text" at bounding box center [551, 51] width 89 height 18
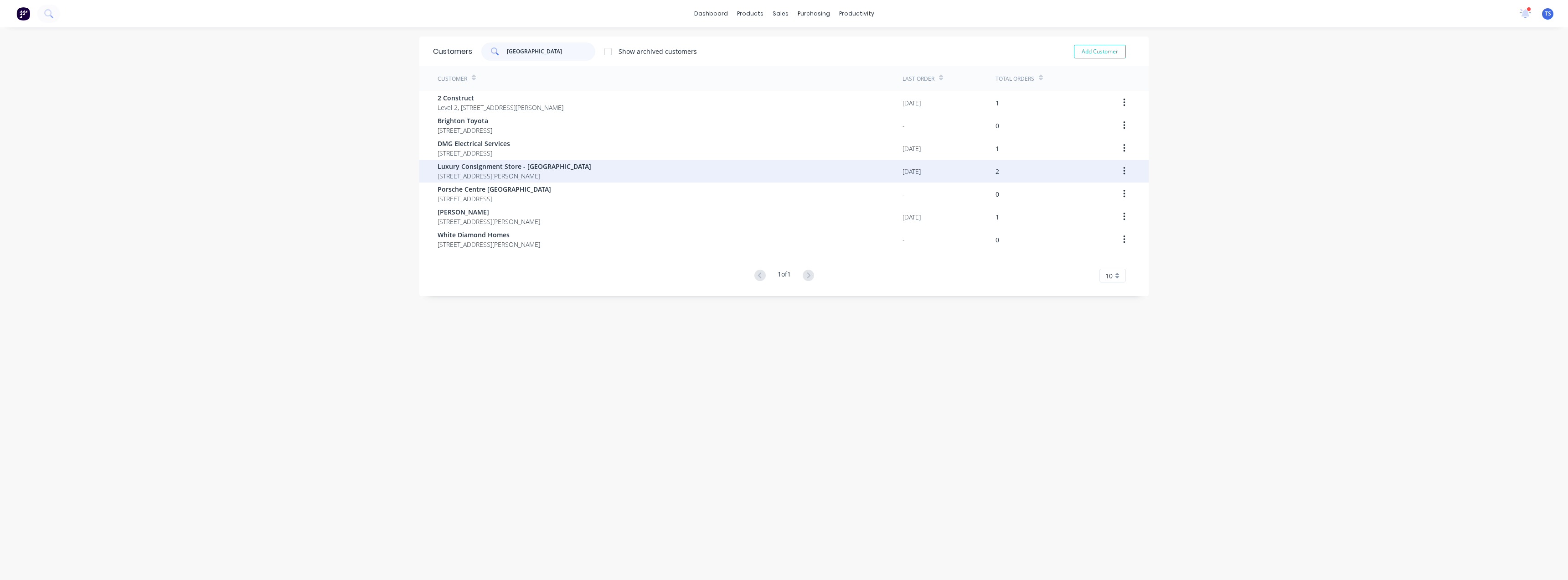
type input "brighton"
click at [491, 163] on span "Luxury Consignment Store - [GEOGRAPHIC_DATA]" at bounding box center [515, 166] width 153 height 10
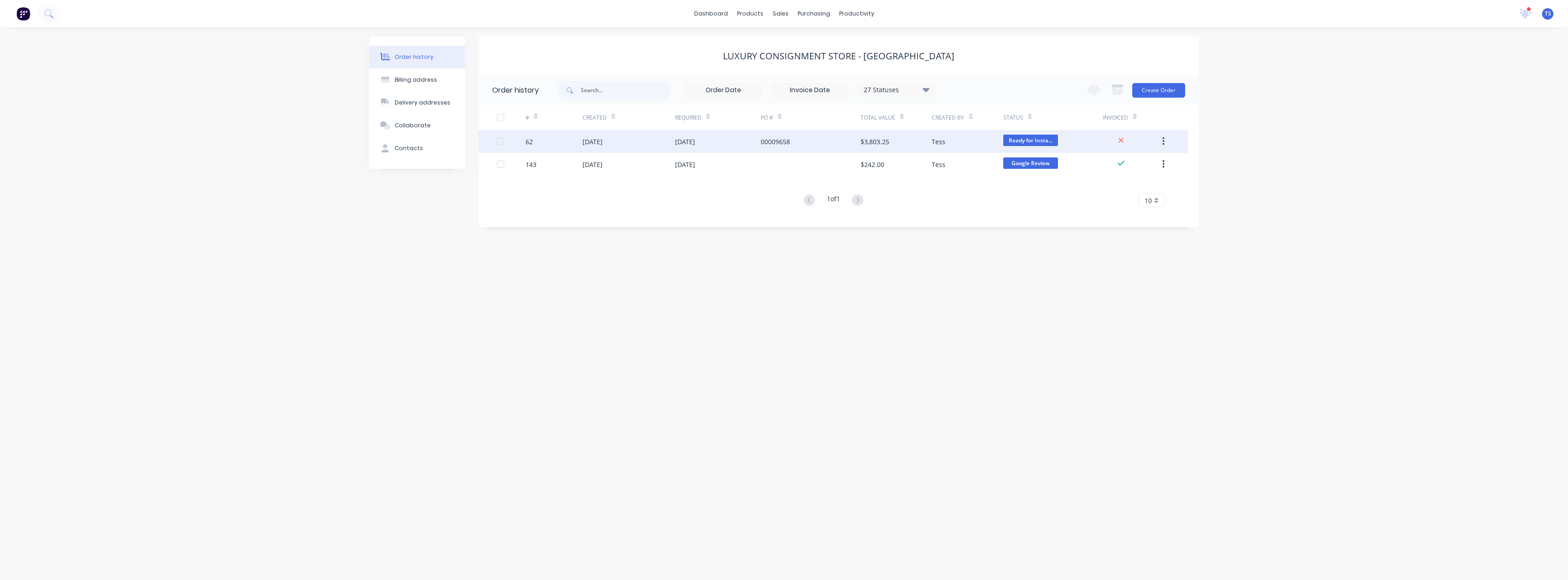
click at [771, 140] on div "00009658" at bounding box center [776, 142] width 29 height 10
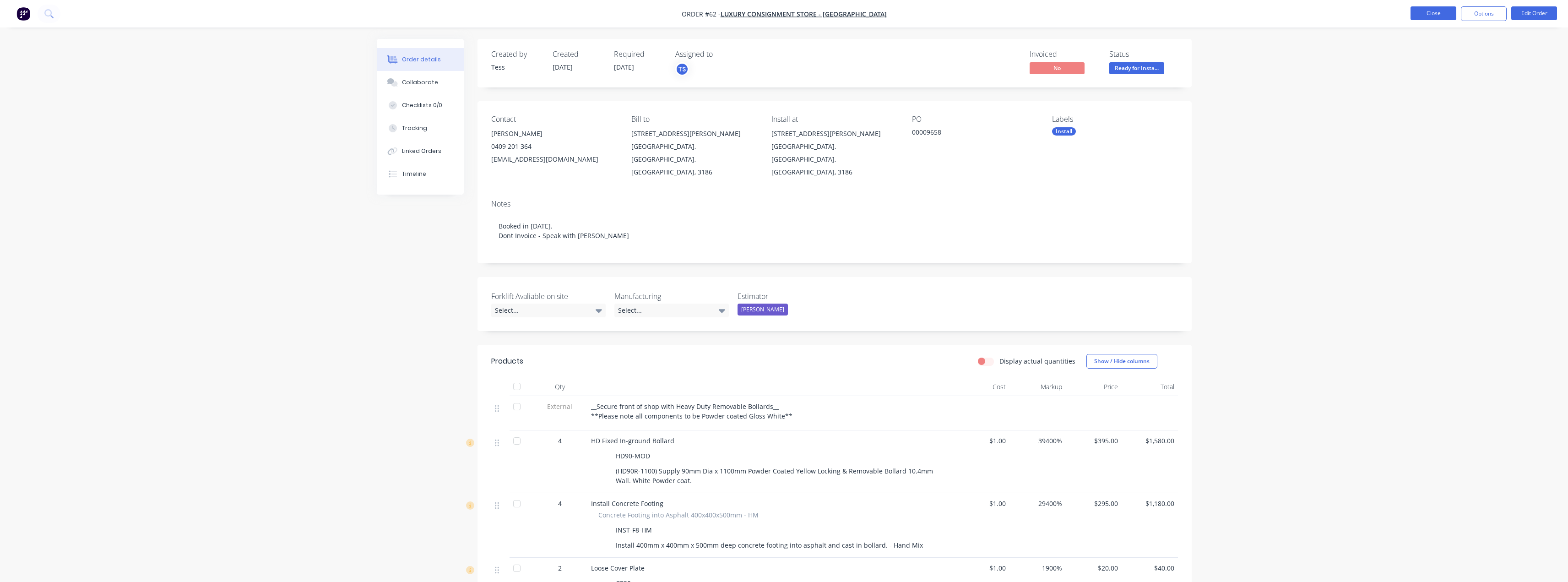
click at [786, 13] on button "Close" at bounding box center [1433, 14] width 46 height 14
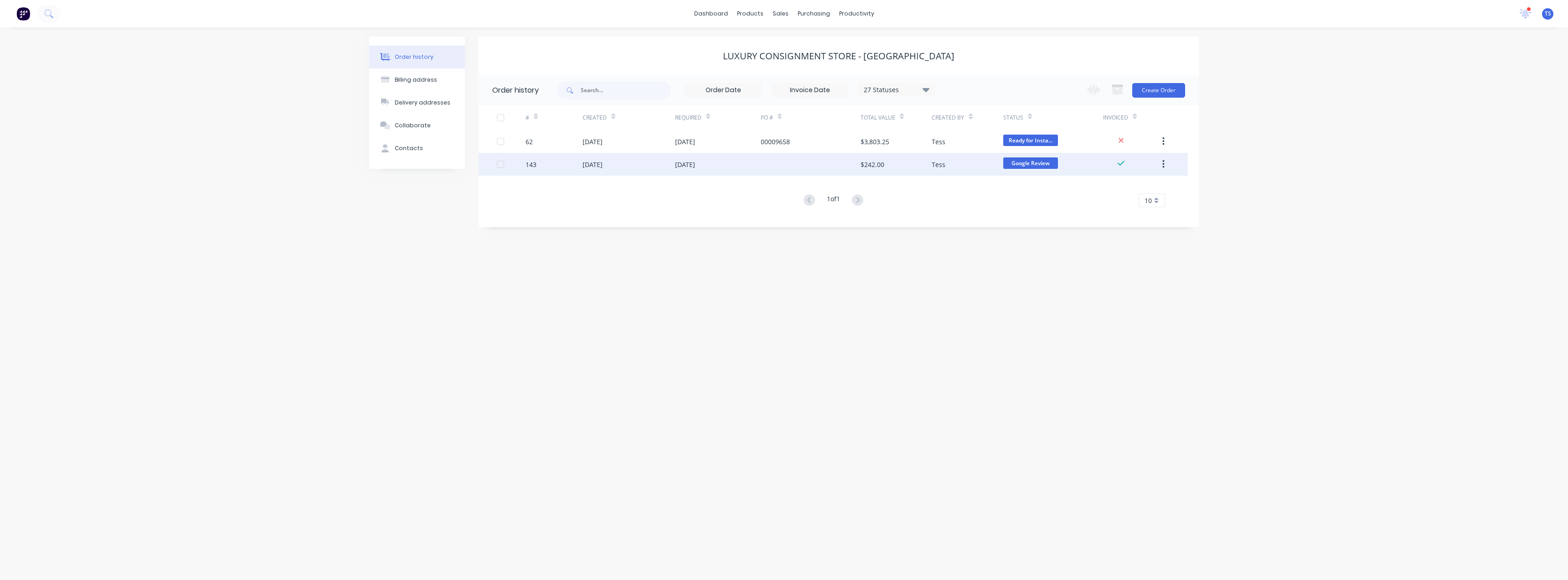
click at [783, 160] on div "Tess" at bounding box center [967, 163] width 71 height 22
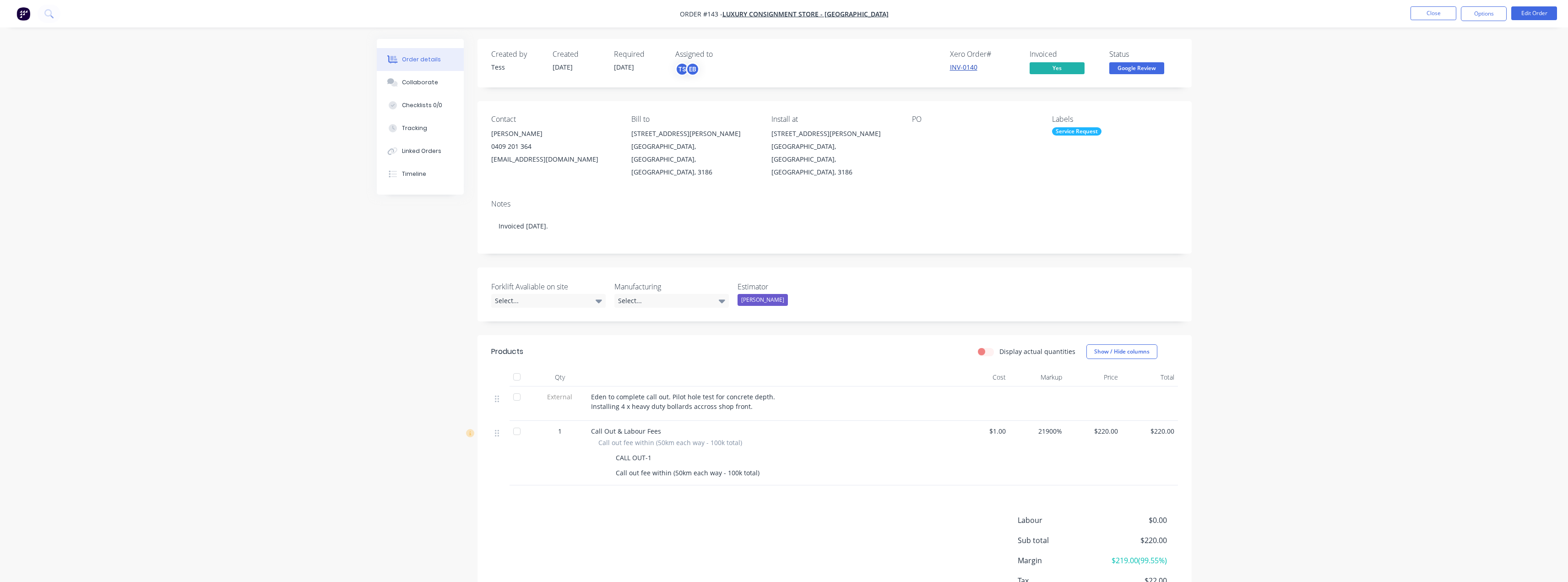
click at [786, 64] on link "INV-0140" at bounding box center [963, 66] width 27 height 9
click at [786, 68] on span "Google Review" at bounding box center [1137, 68] width 55 height 12
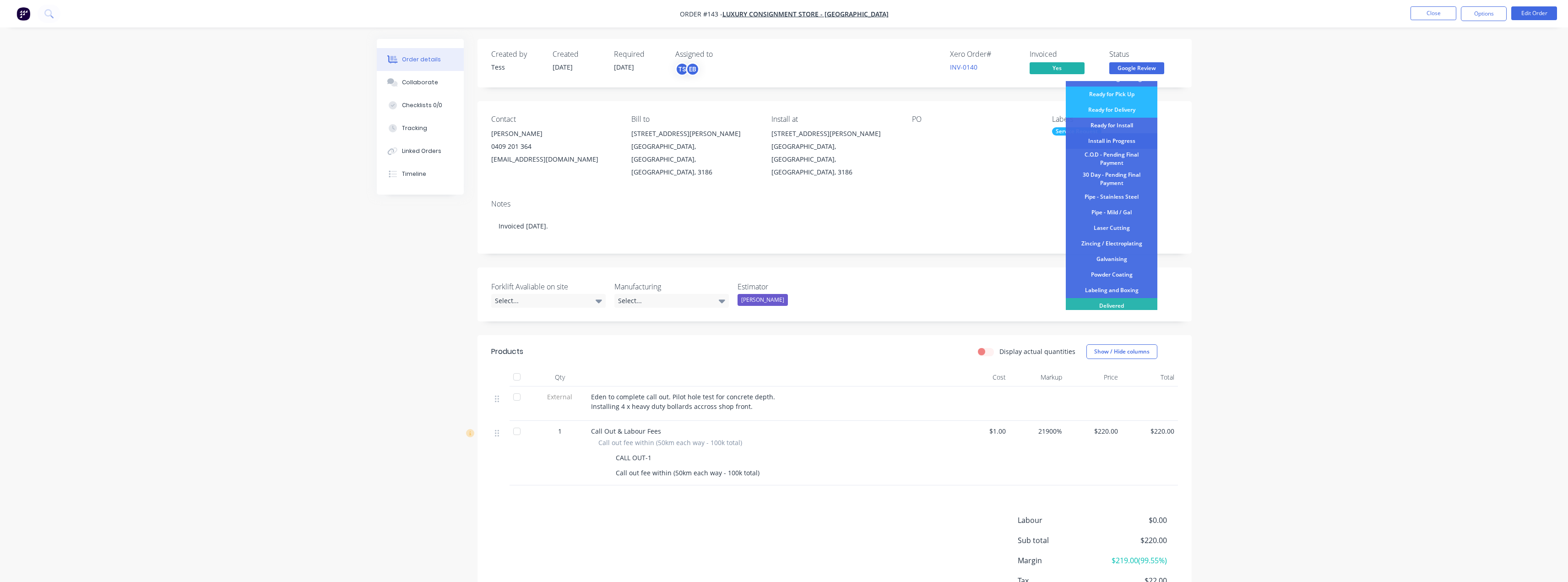
scroll to position [112, 0]
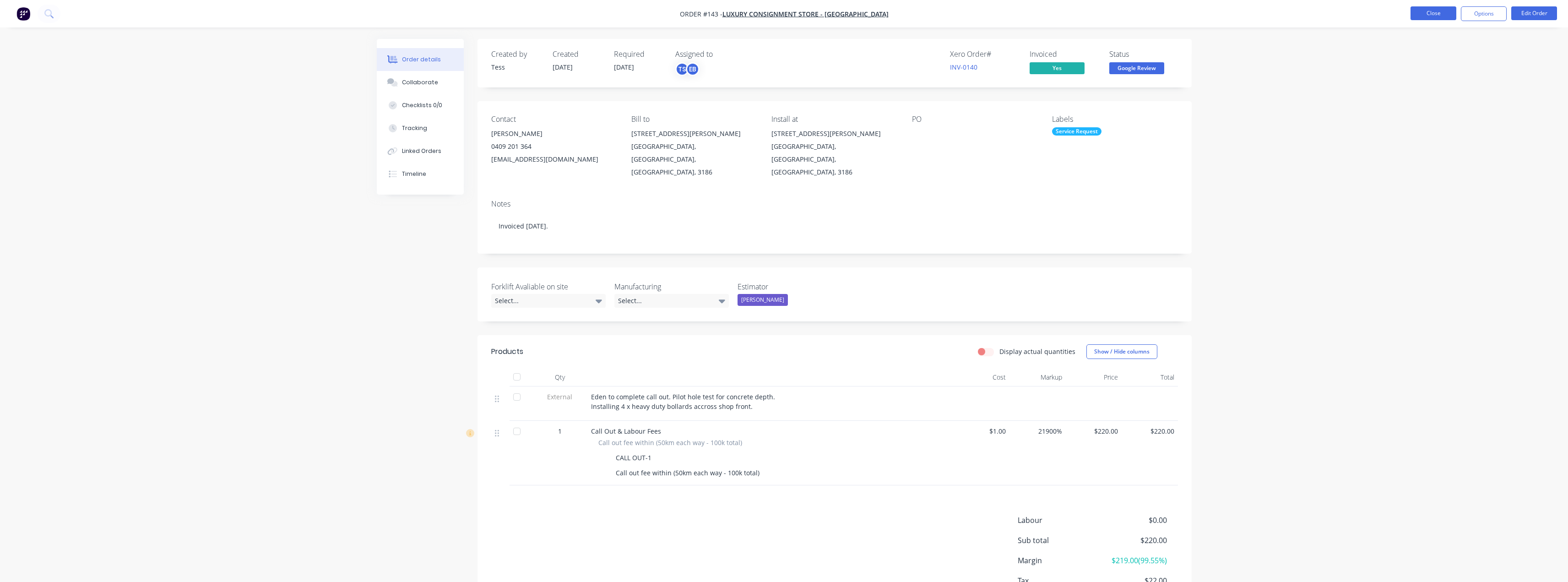
click at [786, 12] on button "Close" at bounding box center [1433, 14] width 46 height 14
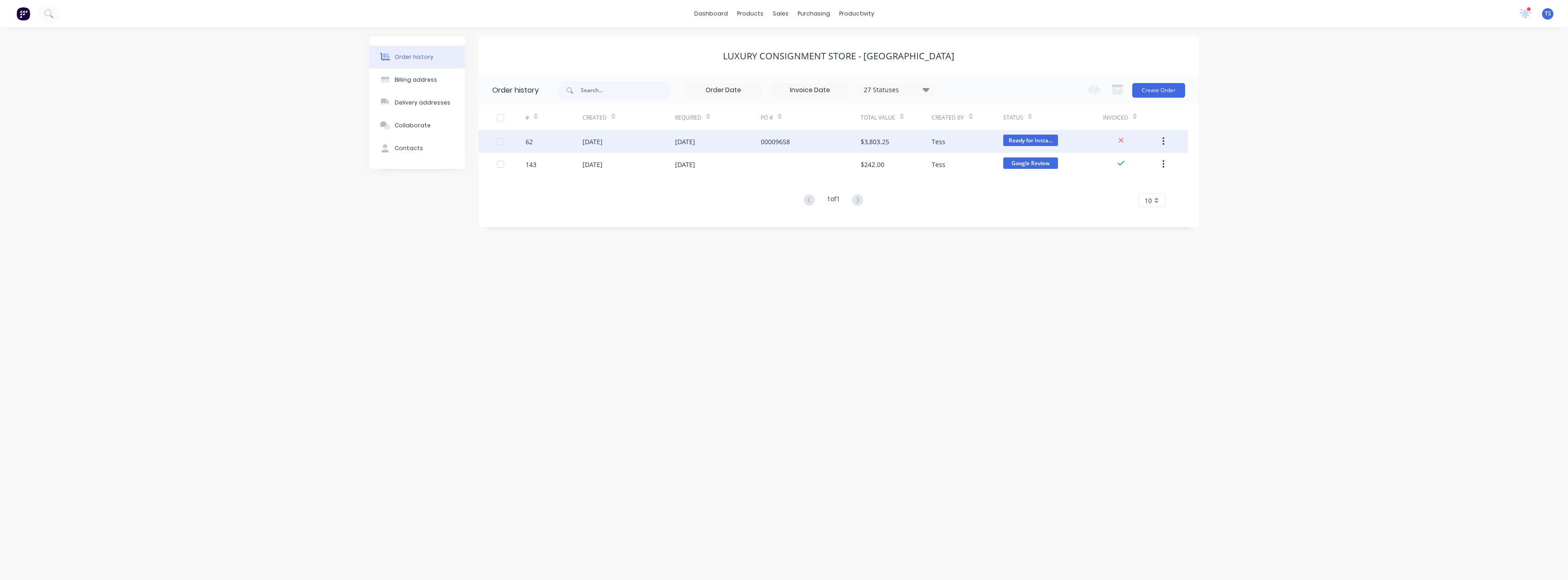
click at [691, 139] on div "07 Jul 2025" at bounding box center [684, 142] width 20 height 10
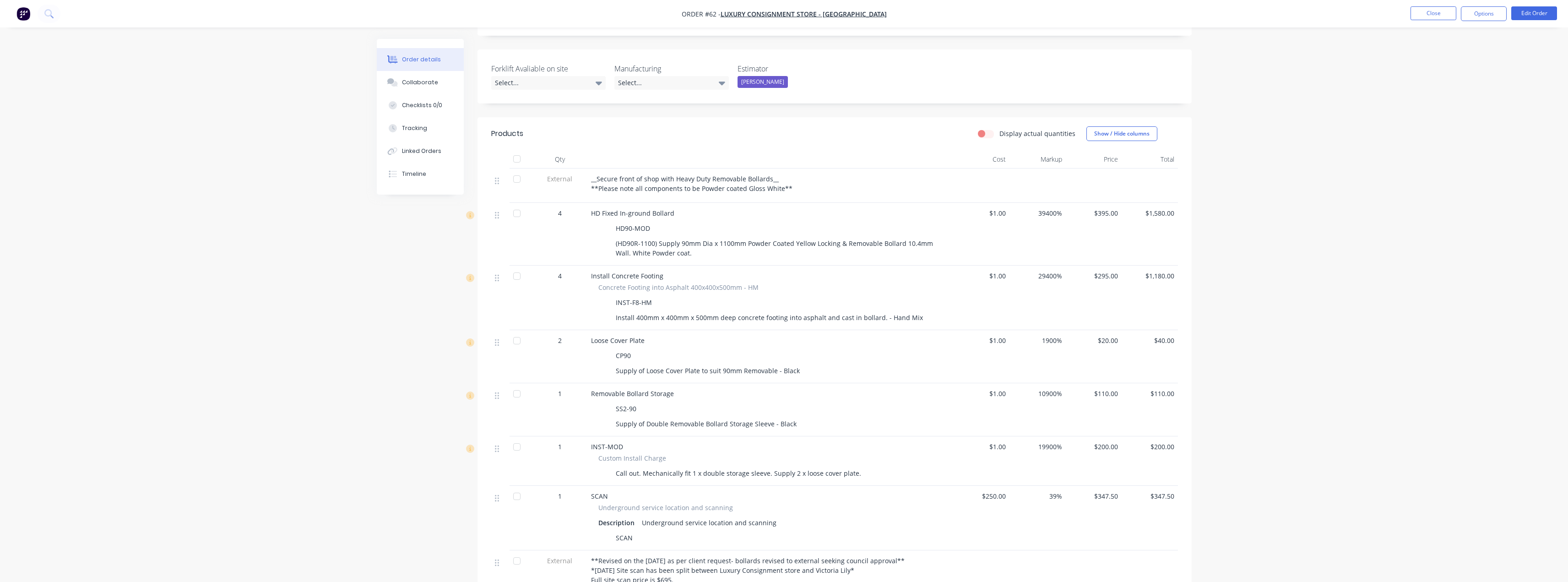
scroll to position [229, 0]
click at [688, 175] on span "__Secure front of shop with Heavy Duty Removable Bollards__ **Please note all c…" at bounding box center [691, 181] width 202 height 19
click at [786, 174] on div "__Secure front of shop with Heavy Duty Removable Bollards__ **Please note all c…" at bounding box center [770, 182] width 359 height 19
click at [786, 11] on button "Edit Order" at bounding box center [1534, 14] width 46 height 14
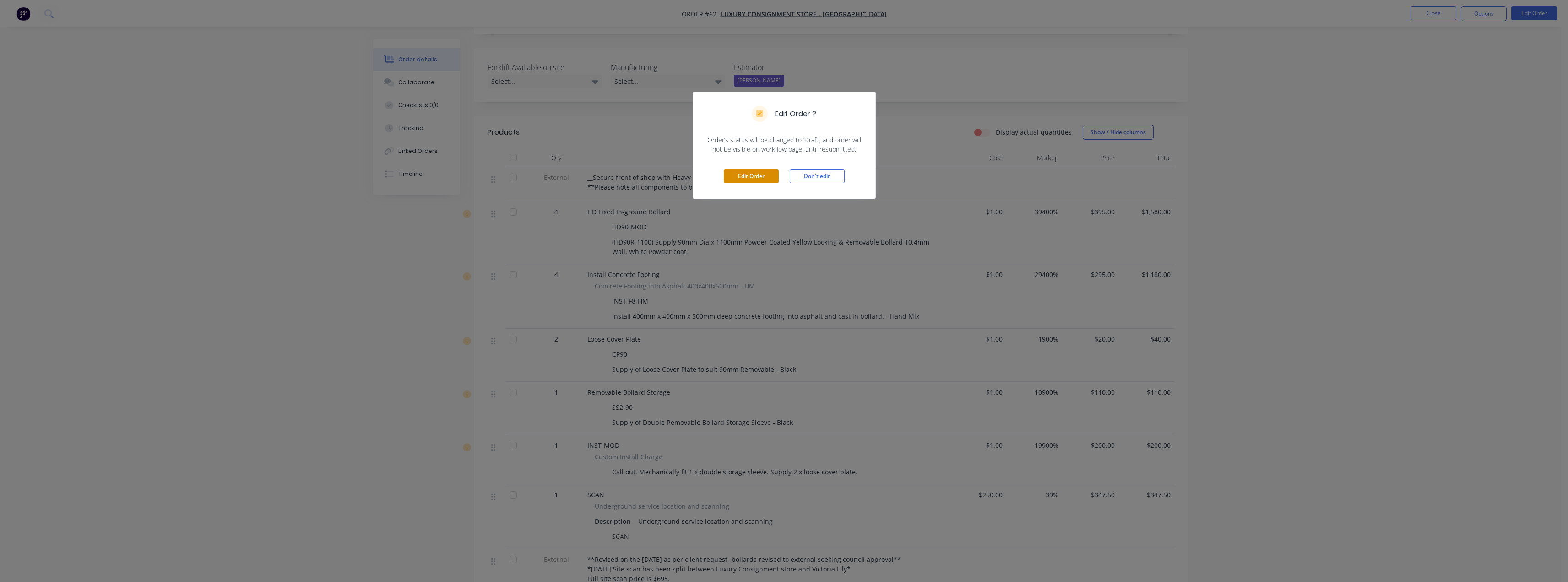
click at [746, 173] on button "Edit Order" at bounding box center [751, 176] width 55 height 14
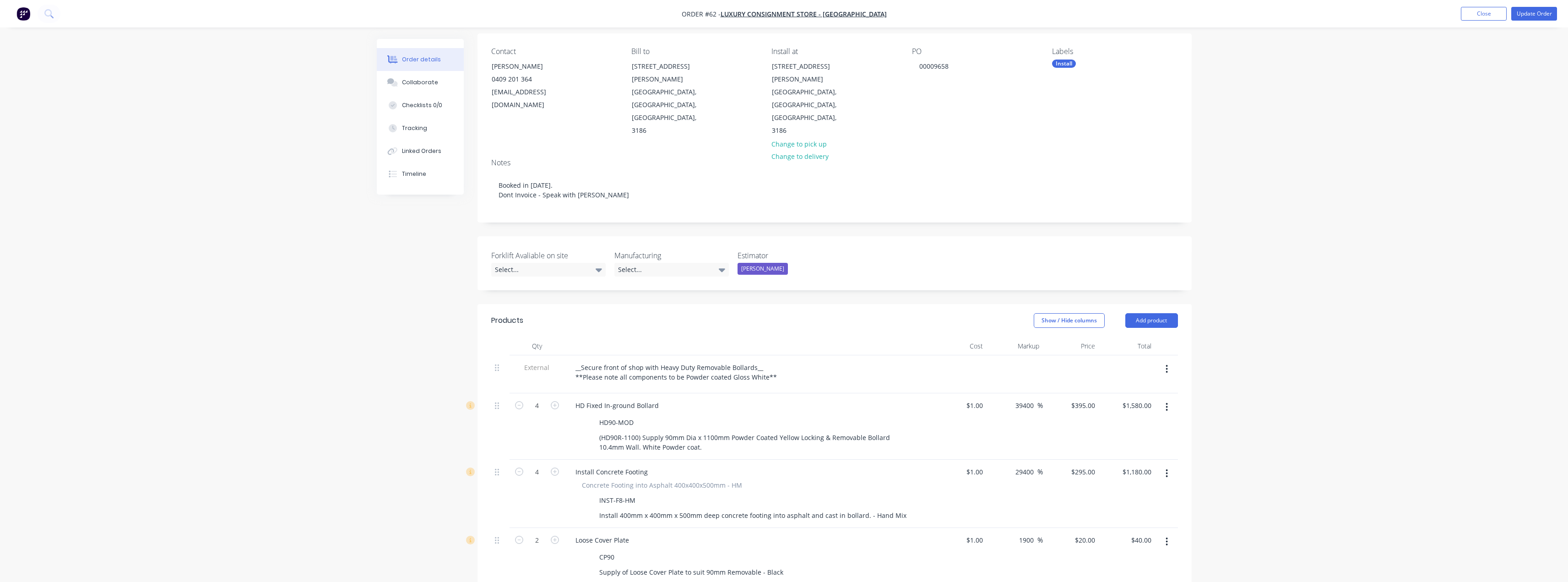
scroll to position [92, 0]
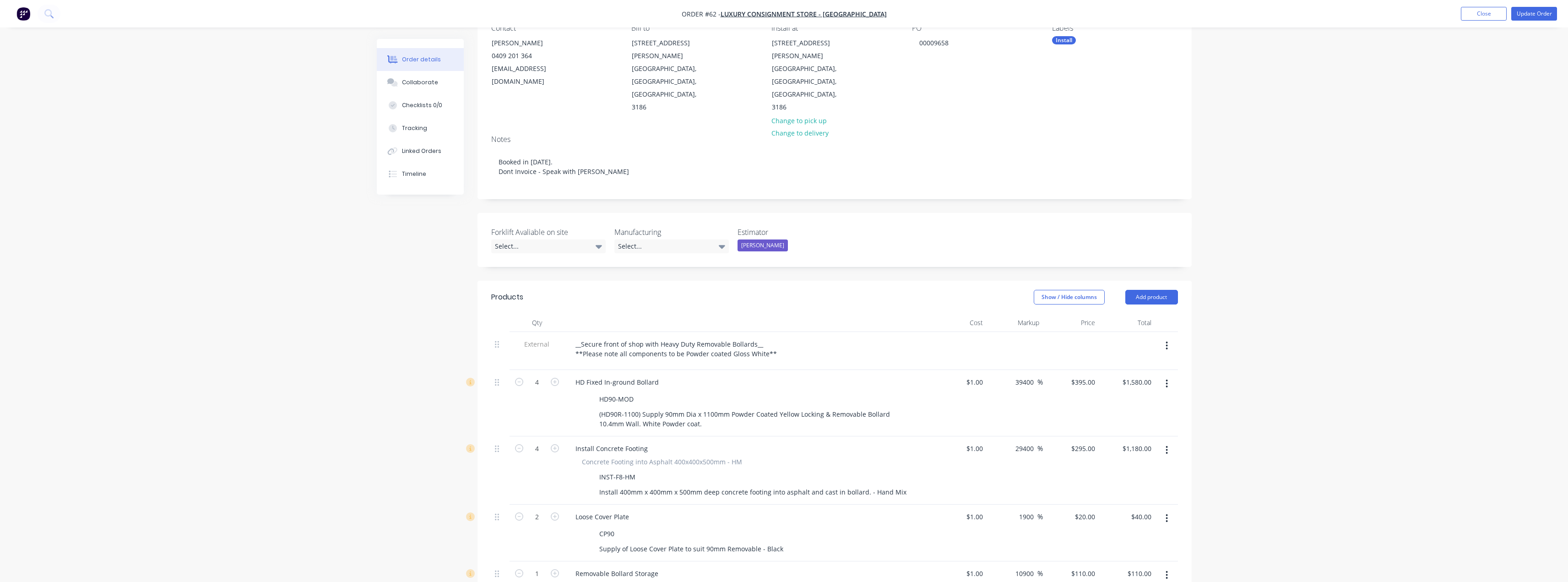
click at [675, 362] on div at bounding box center [748, 363] width 359 height 2
click at [684, 337] on div "__Secure front of shop with Heavy Duty Removable Bollards__ **Please note all c…" at bounding box center [677, 348] width 216 height 22
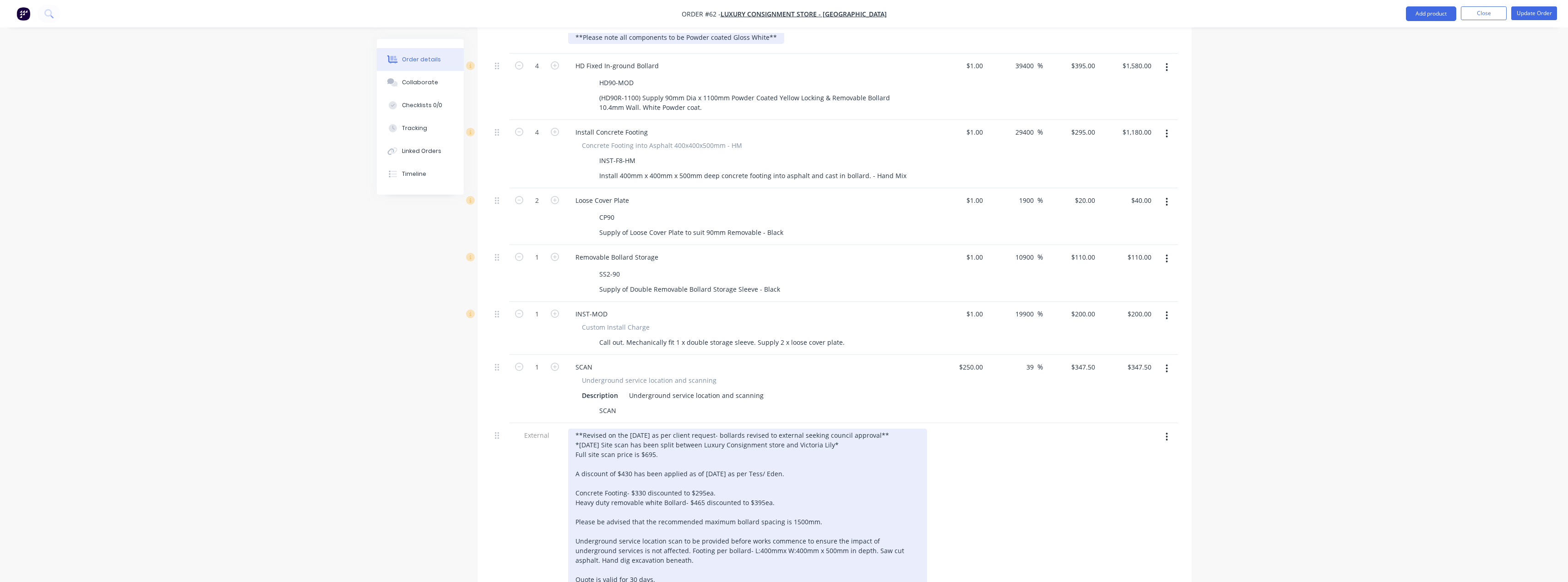
scroll to position [412, 0]
click at [660, 424] on div "**Revised on the 7th June as per client request- bollards revised to external s…" at bounding box center [748, 503] width 359 height 158
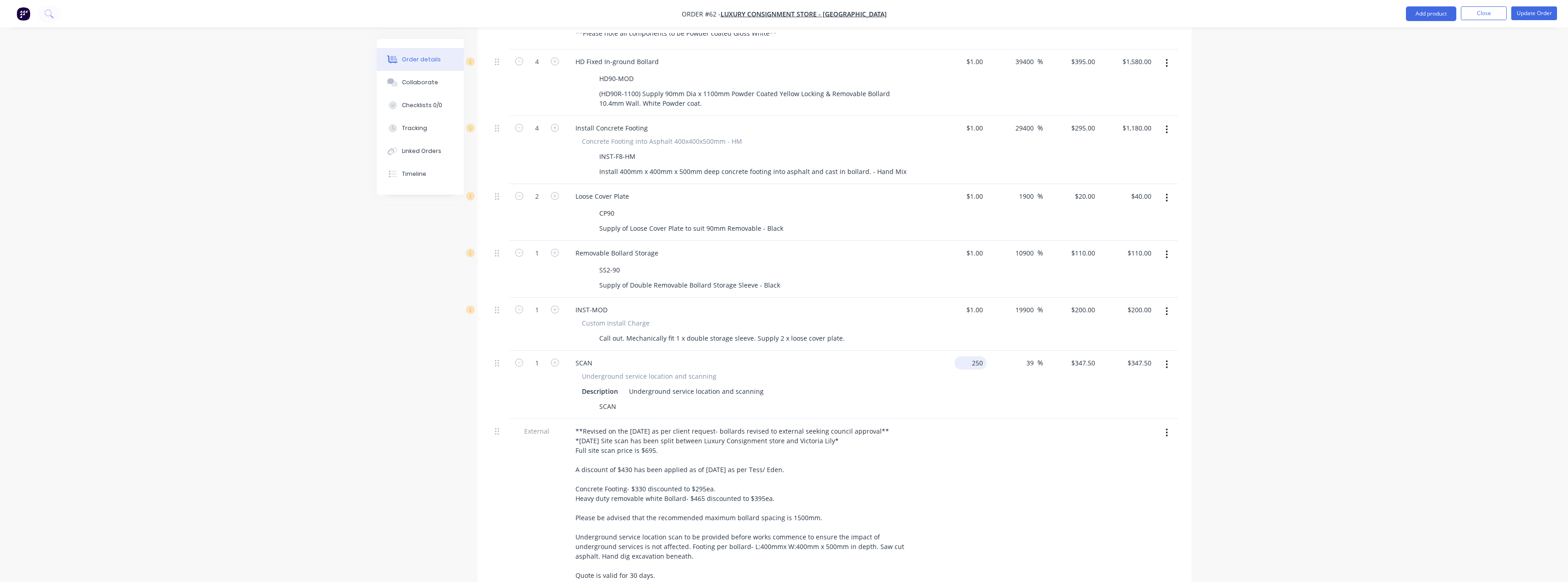
click at [786, 356] on input "250" at bounding box center [972, 363] width 28 height 14
type input "$1.00"
type input "1.39"
type input "$1.39"
click at [786, 356] on input "1.39" at bounding box center [1090, 363] width 18 height 14
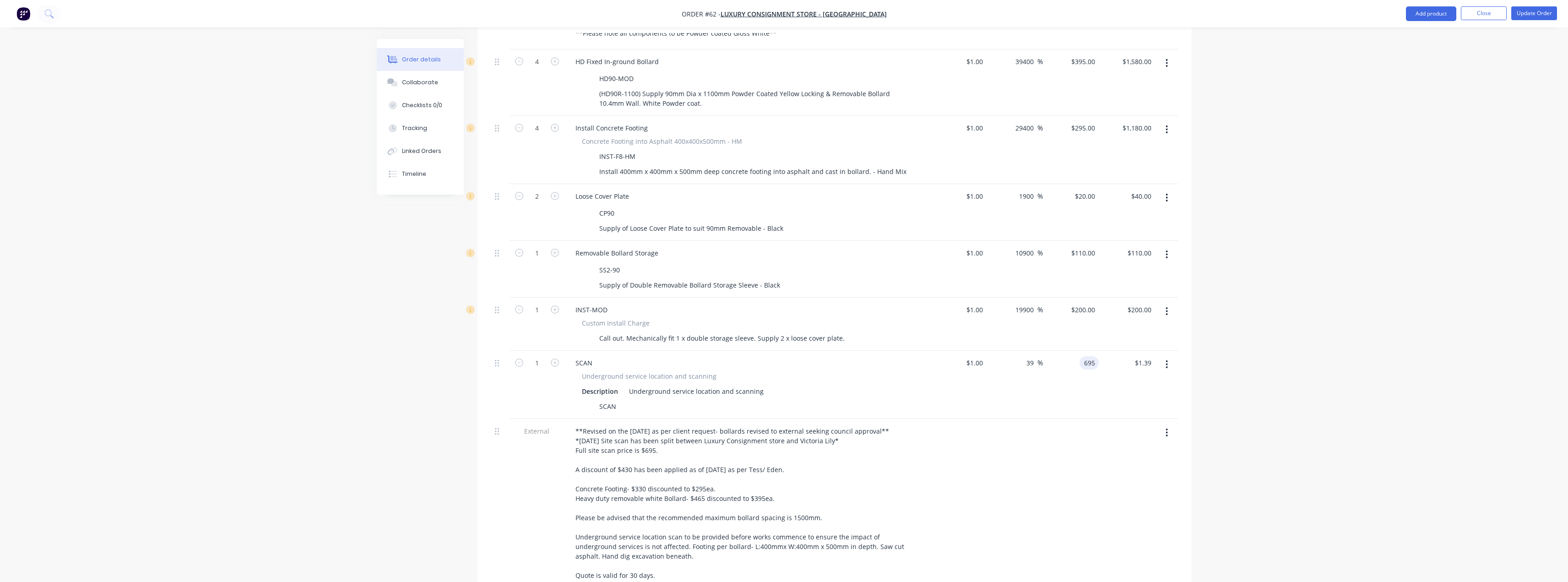
type input "695"
type input "69400"
type input "$695.00"
click at [786, 419] on div at bounding box center [1015, 505] width 57 height 173
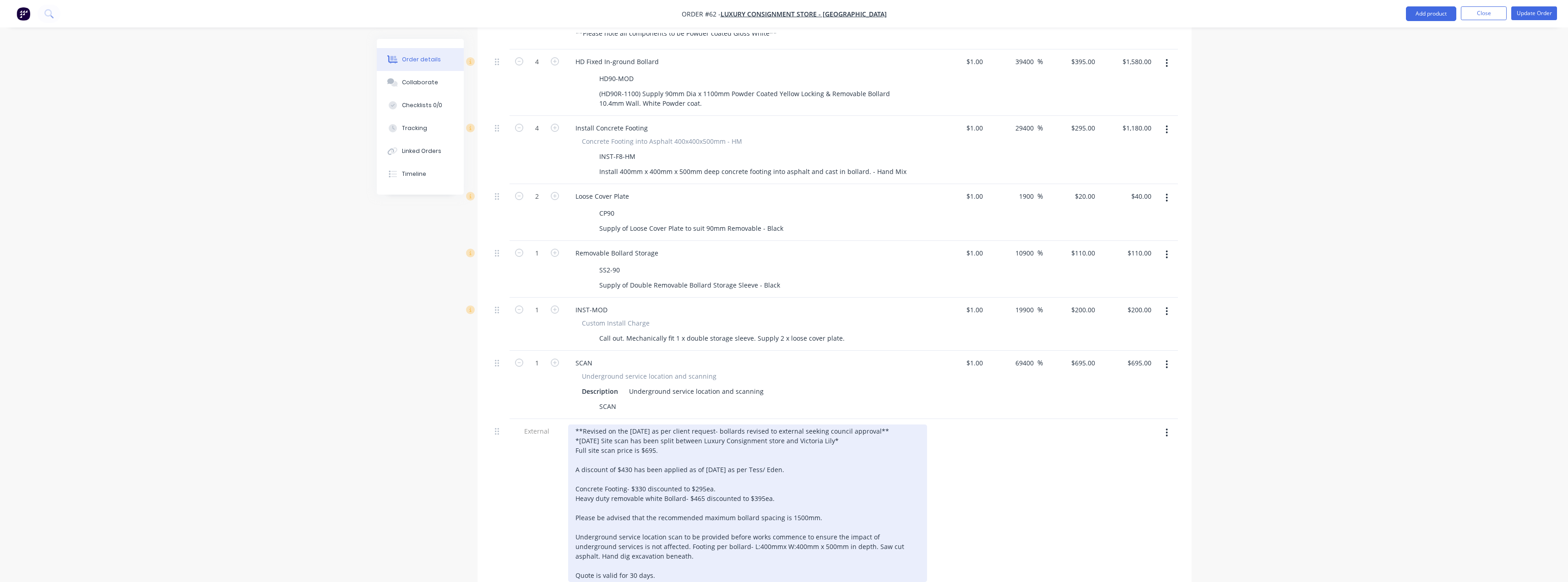
click at [666, 424] on div "**Revised on the 7th June as per client request- bollards revised to external s…" at bounding box center [748, 503] width 359 height 158
drag, startPoint x: 655, startPoint y: 412, endPoint x: 577, endPoint y: 414, distance: 78.0
click at [577, 424] on div "**Revised on the 7th June as per client request- bollards revised to external s…" at bounding box center [748, 503] width 359 height 158
click at [607, 424] on div "**Revised on the 7th June as per client request- bollards revised to external s…" at bounding box center [748, 503] width 359 height 158
drag, startPoint x: 586, startPoint y: 411, endPoint x: 833, endPoint y: 406, distance: 247.1
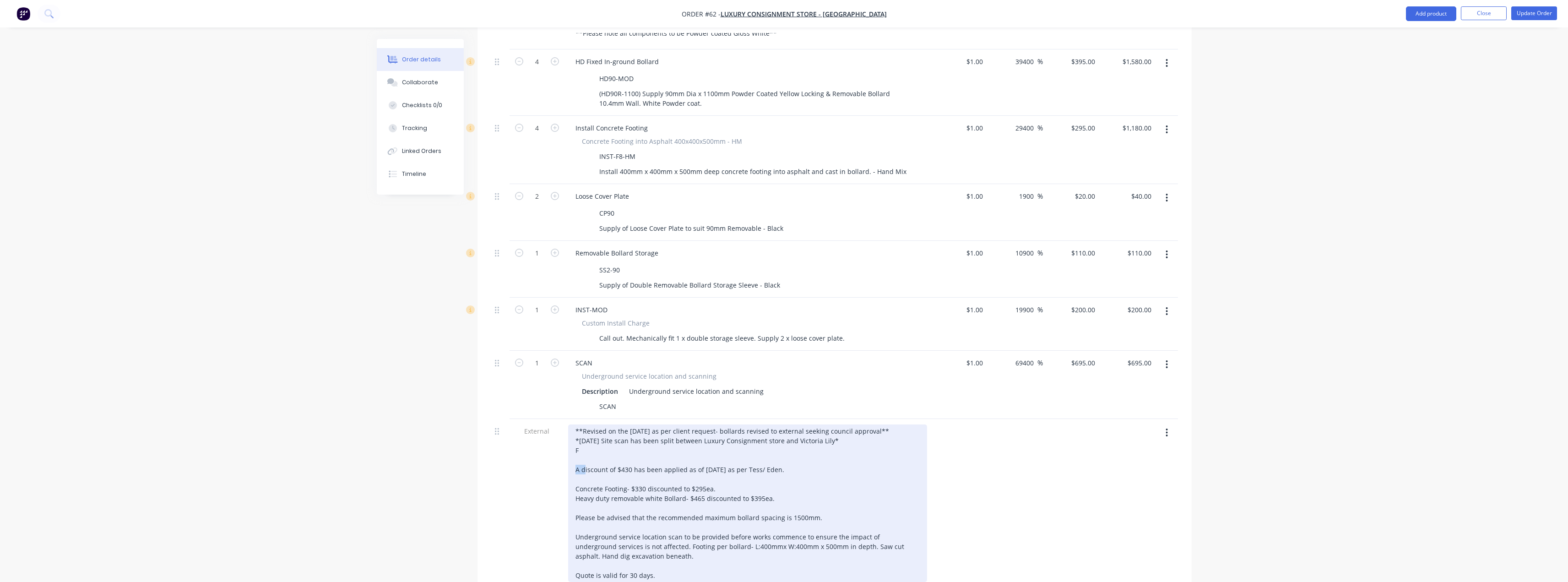
click at [786, 424] on div "**Revised on the 7th June as per client request- bollards revised to external s…" at bounding box center [748, 503] width 359 height 158
click at [645, 424] on div "**Revised on the 7th June as per client request- bollards revised to external s…" at bounding box center [748, 498] width 359 height 148
click at [676, 424] on div "**Revised on the 7th June as per client request- bollards revised to external s…" at bounding box center [748, 498] width 359 height 148
click at [786, 424] on div "**Revised on the 7th June as per client request- bollards revised to external s…" at bounding box center [748, 498] width 359 height 148
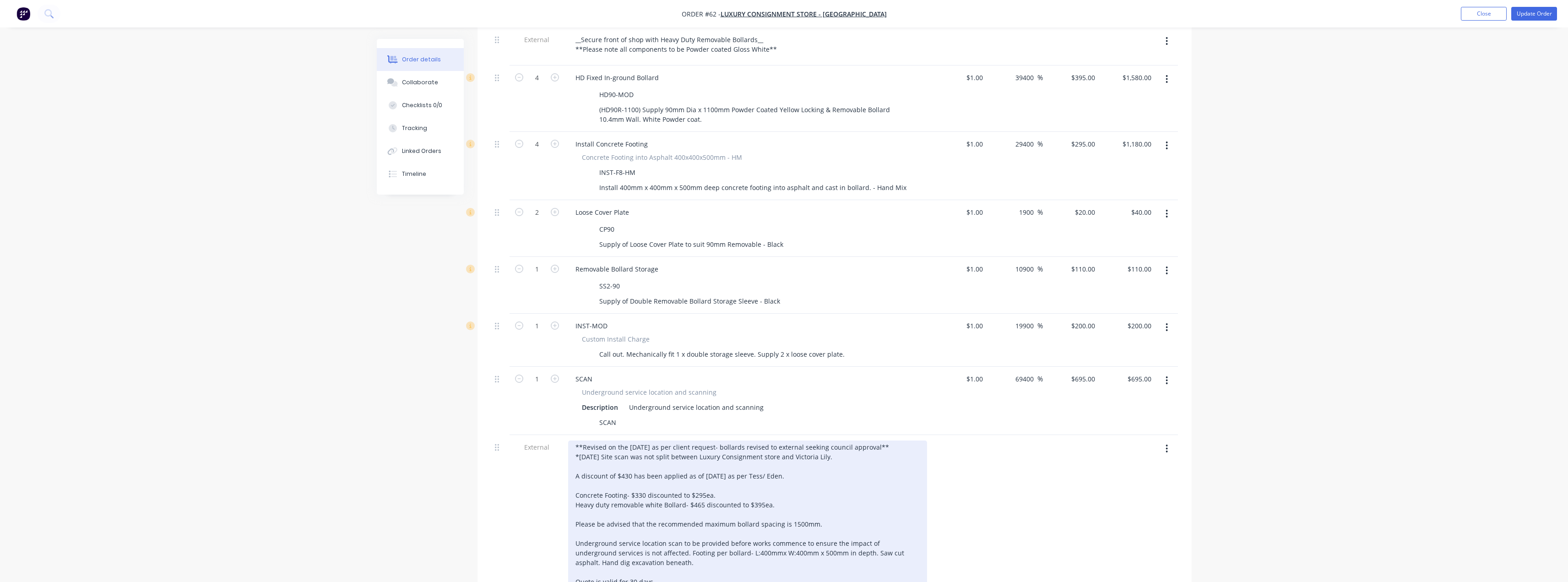
scroll to position [316, 0]
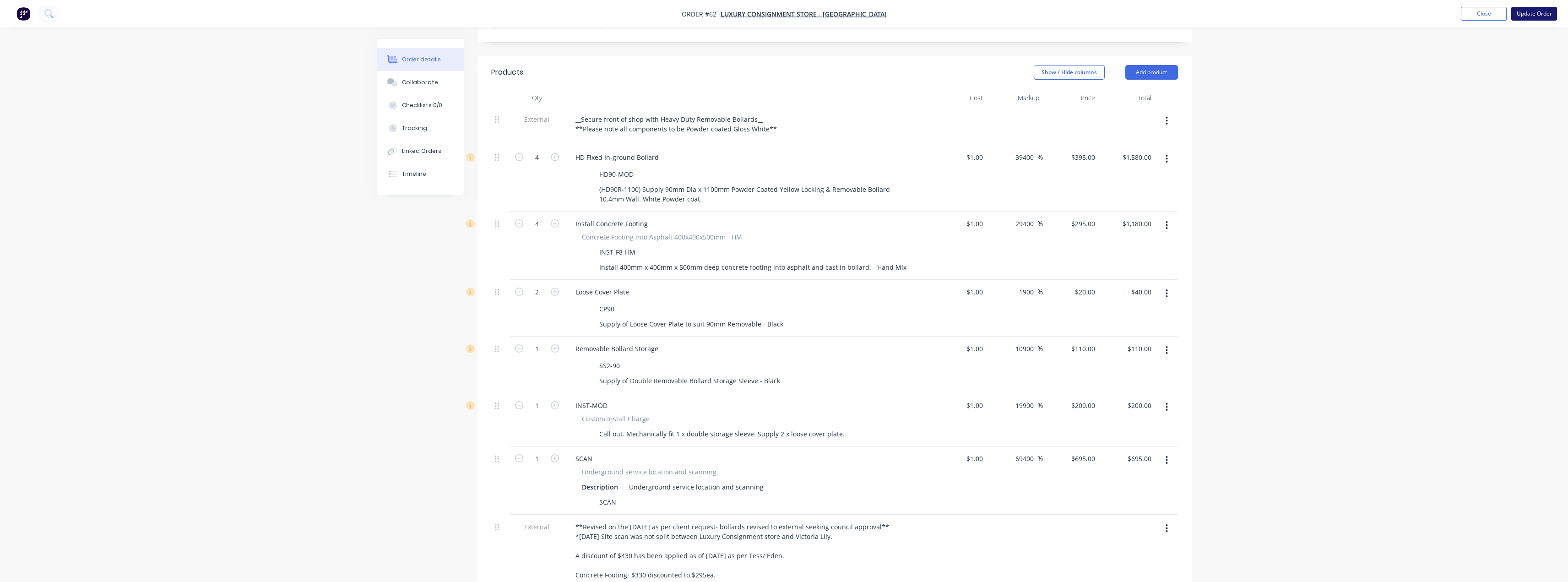
click at [786, 15] on button "Update Order" at bounding box center [1534, 14] width 46 height 14
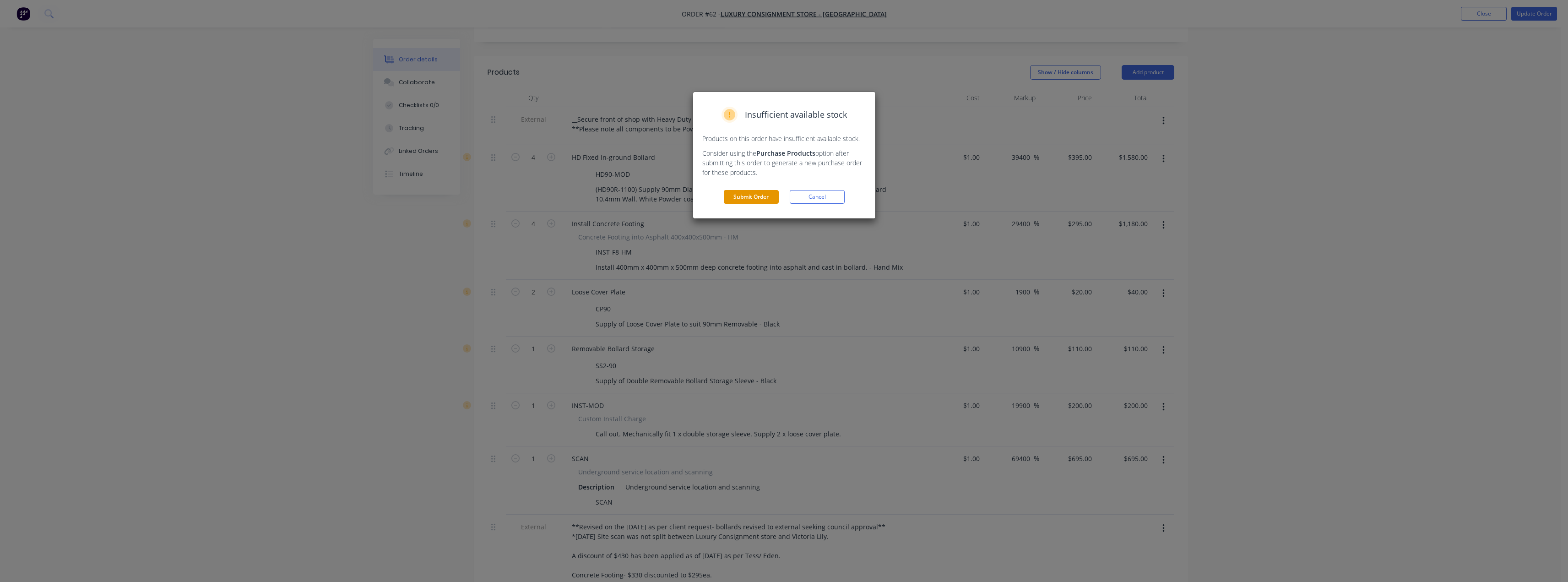
click at [740, 196] on button "Submit Order" at bounding box center [751, 197] width 55 height 14
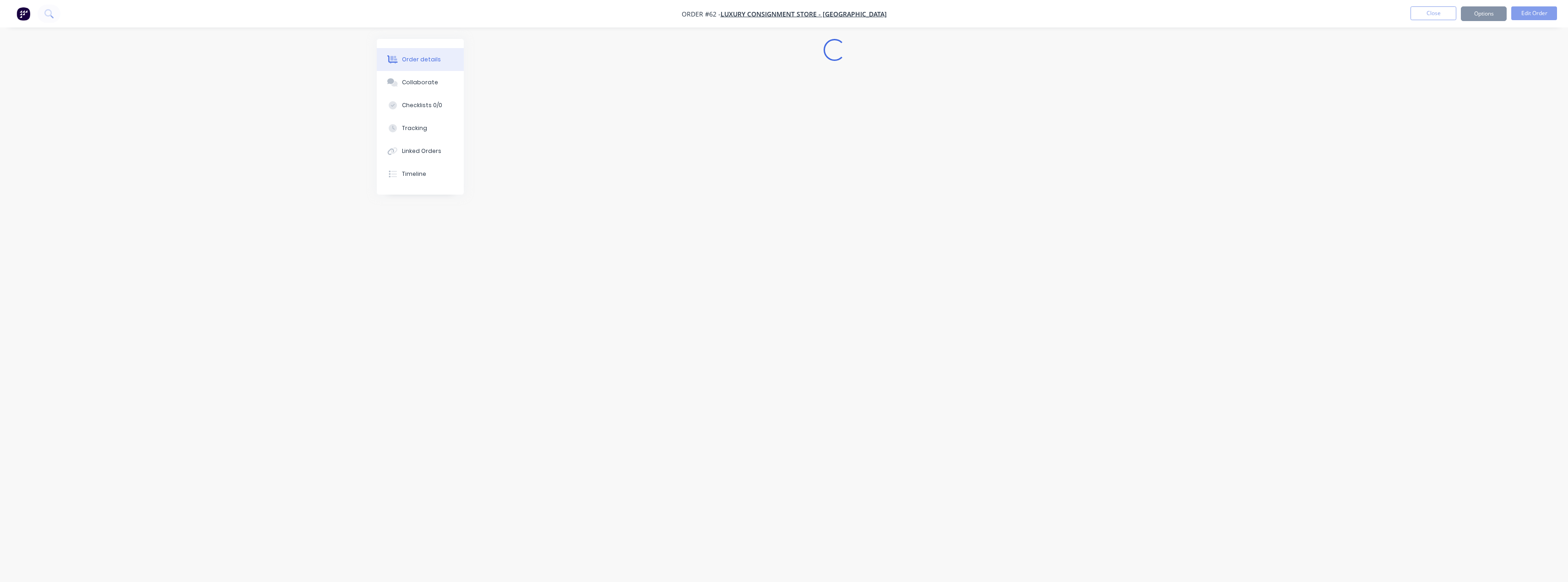
scroll to position [0, 0]
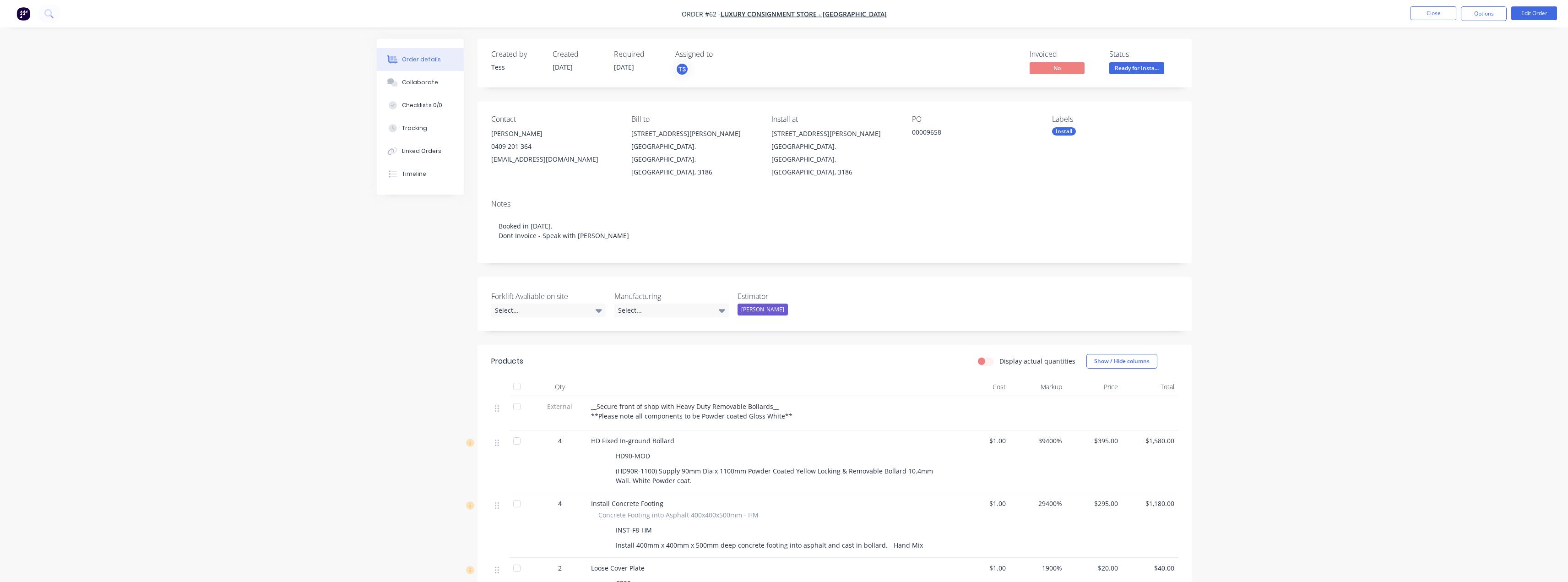
click at [333, 371] on div "Order details Collaborate Checklists 0/0 Tracking Linked Orders Timeline Order …" at bounding box center [784, 550] width 1568 height 1100
click at [786, 15] on button "Close" at bounding box center [1433, 14] width 46 height 14
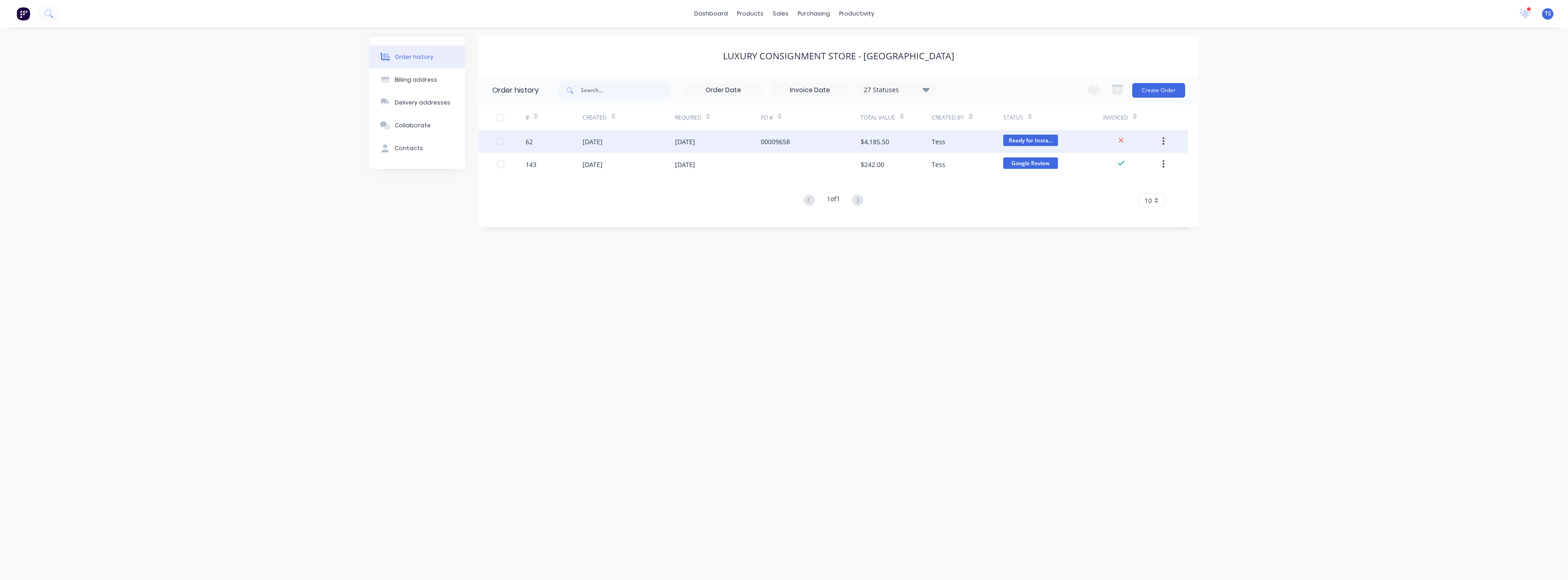
click at [771, 139] on div "00009658" at bounding box center [776, 142] width 29 height 10
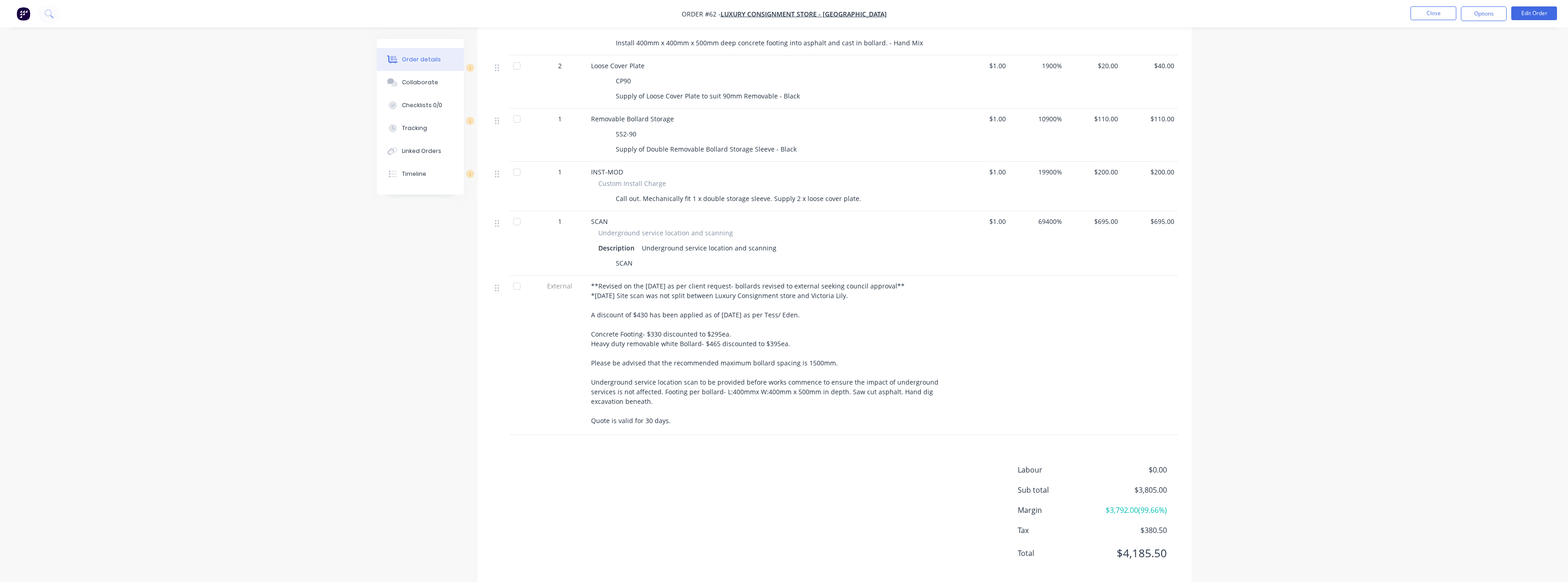
scroll to position [505, 0]
drag, startPoint x: 882, startPoint y: 10, endPoint x: 691, endPoint y: 12, distance: 191.0
click at [691, 12] on nav "Order #62 - Luxury Consignment Store - Brighton Close Options Edit Order" at bounding box center [784, 14] width 1568 height 27
copy div "Order #62 - Luxury Consignment Store - Brighton Close Options Edit Order"
click at [786, 14] on button "Edit Order" at bounding box center [1534, 14] width 46 height 14
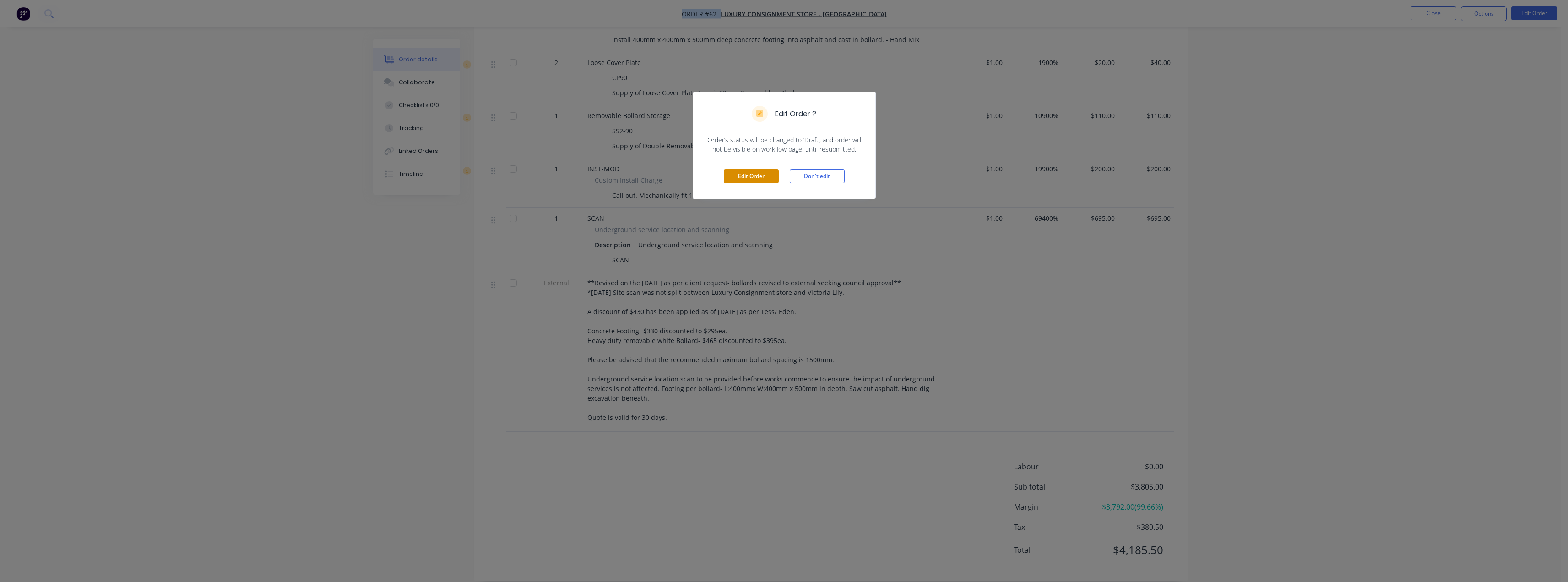
click at [738, 177] on button "Edit Order" at bounding box center [751, 176] width 55 height 14
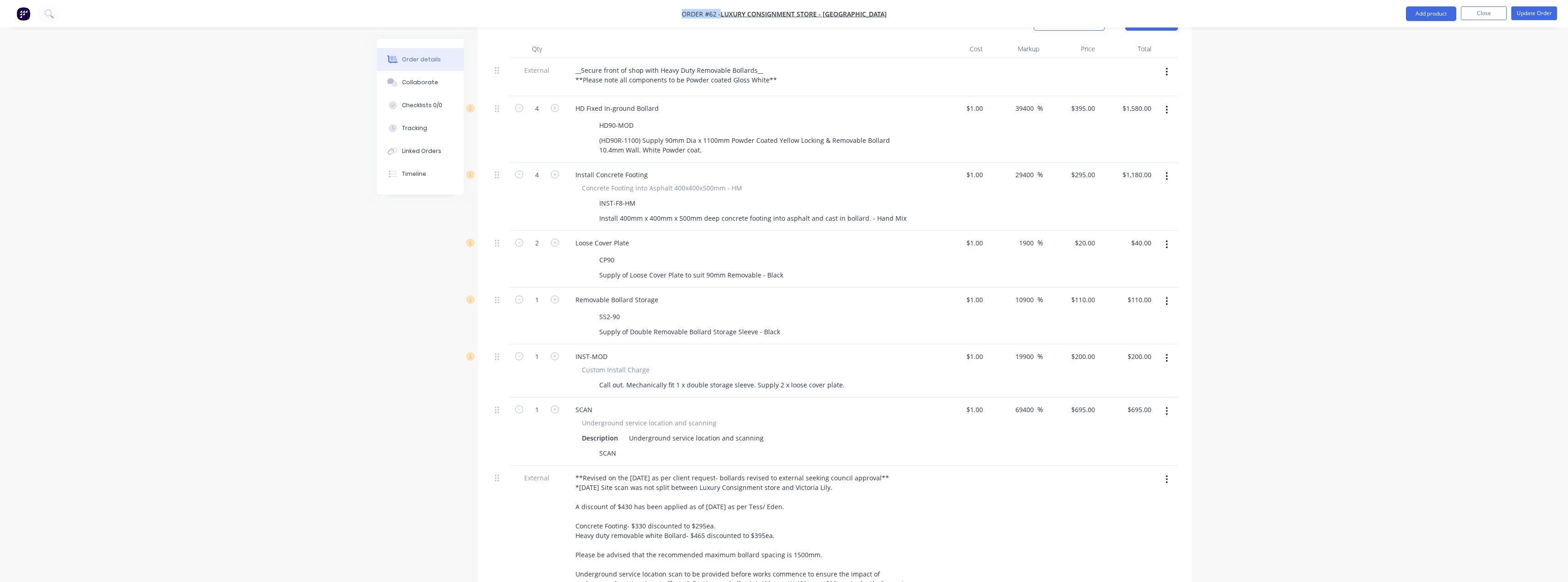
scroll to position [367, 0]
click at [786, 402] on input "1" at bounding box center [976, 408] width 21 height 14
click at [786, 465] on div at bounding box center [1072, 546] width 57 height 163
type input "$500.00"
type input "$347,500.00"
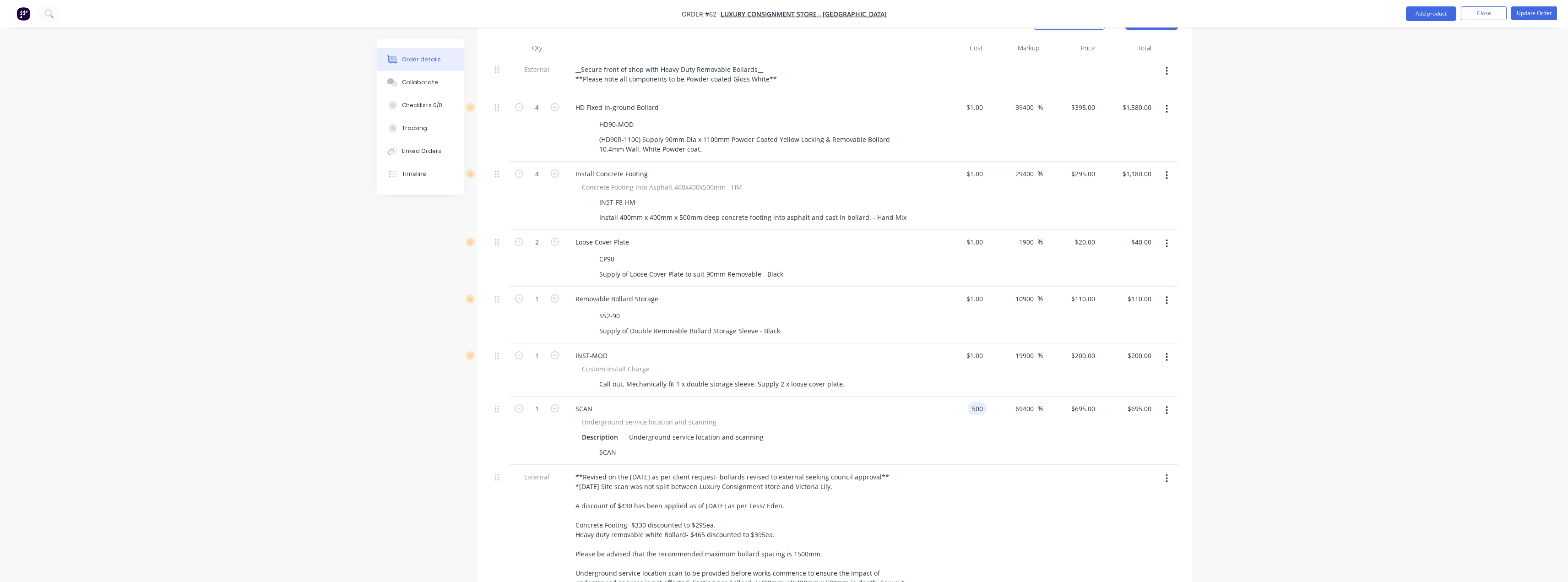
type input "$347,500.00"
click at [786, 402] on input "347500" at bounding box center [1078, 408] width 41 height 14
type input "550"
type input "10"
type input "$550.00"
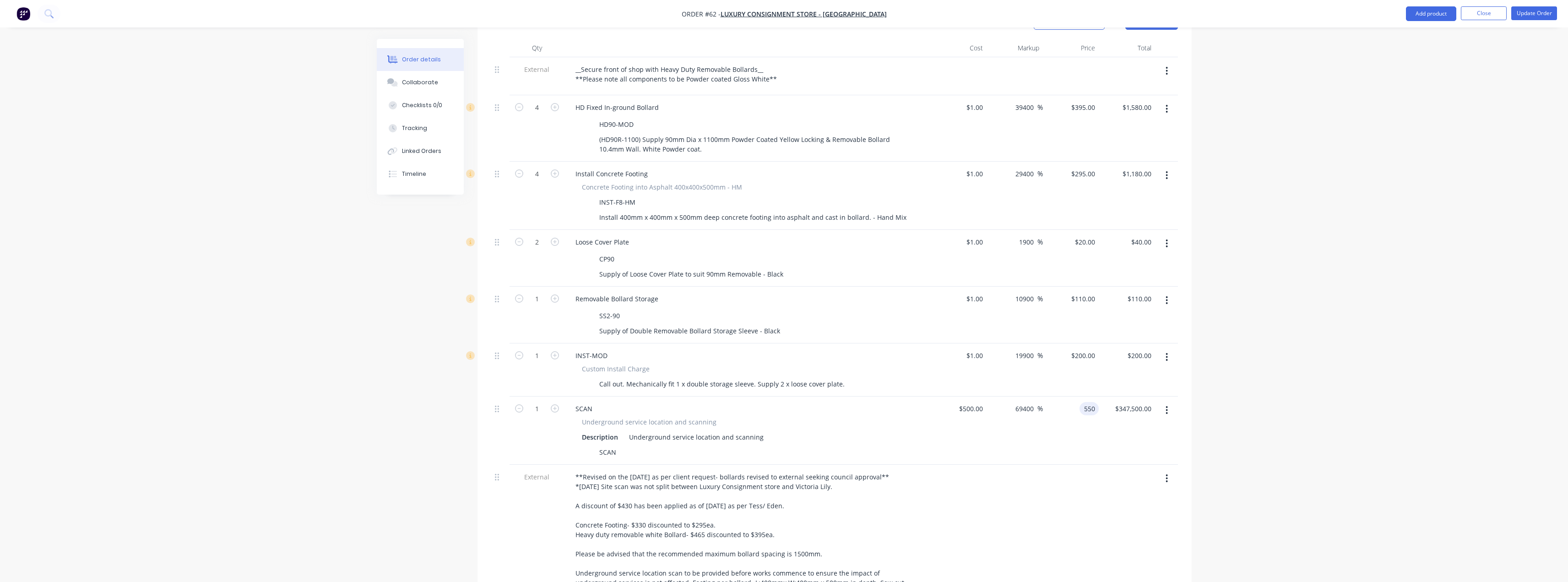
type input "$550.00"
click at [786, 435] on div "Order details Collaborate Checklists 0/0 Tracking Linked Orders Timeline Order …" at bounding box center [784, 261] width 1568 height 1257
click at [786, 402] on input "550" at bounding box center [1084, 408] width 28 height 14
type input "650"
type input "30"
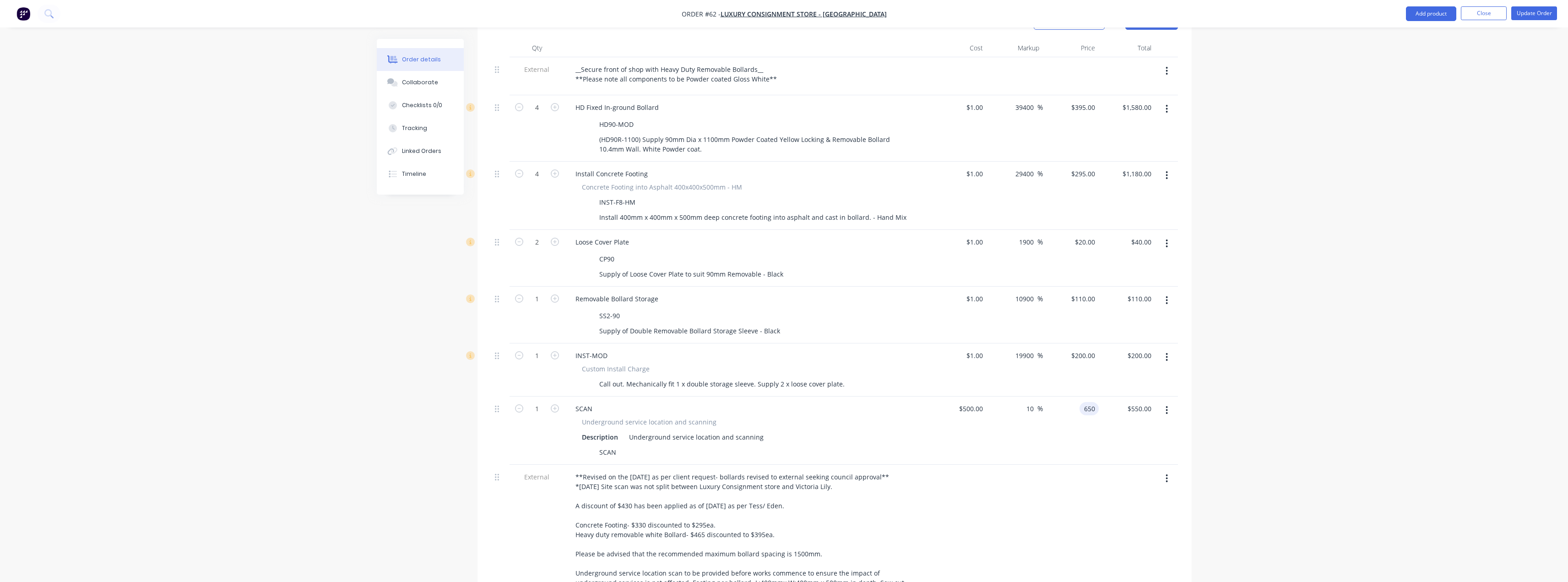
type input "$650.00"
click at [786, 348] on div "Order details Collaborate Checklists 0/0 Tracking Linked Orders Timeline Order …" at bounding box center [784, 261] width 1568 height 1257
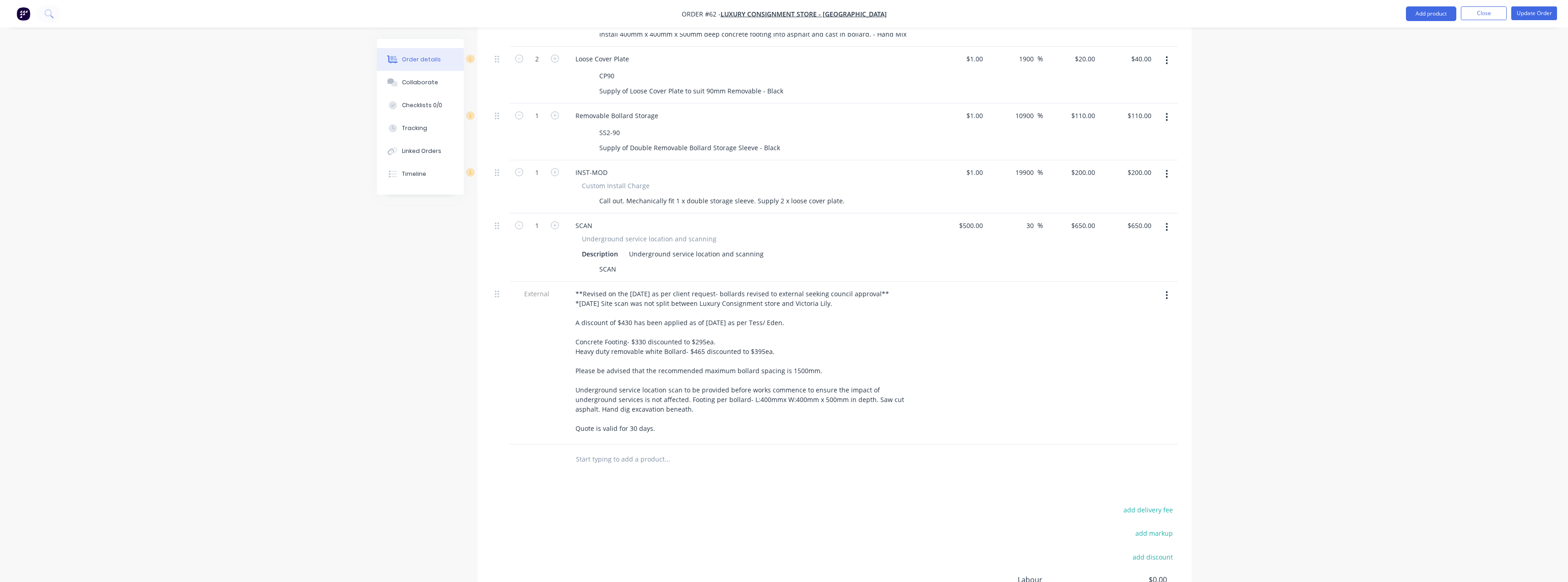
click at [786, 324] on div "Order details Collaborate Checklists 0/0 Tracking Linked Orders Timeline Order …" at bounding box center [784, 79] width 1568 height 1257
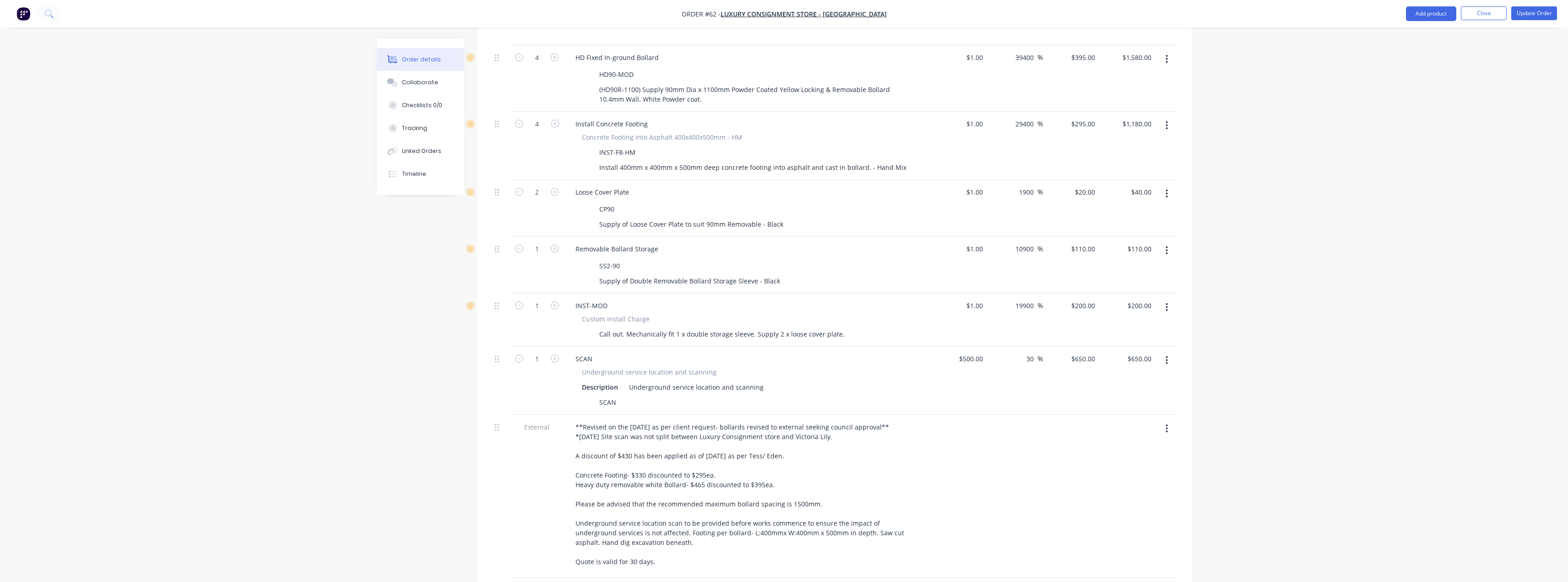
scroll to position [407, 0]
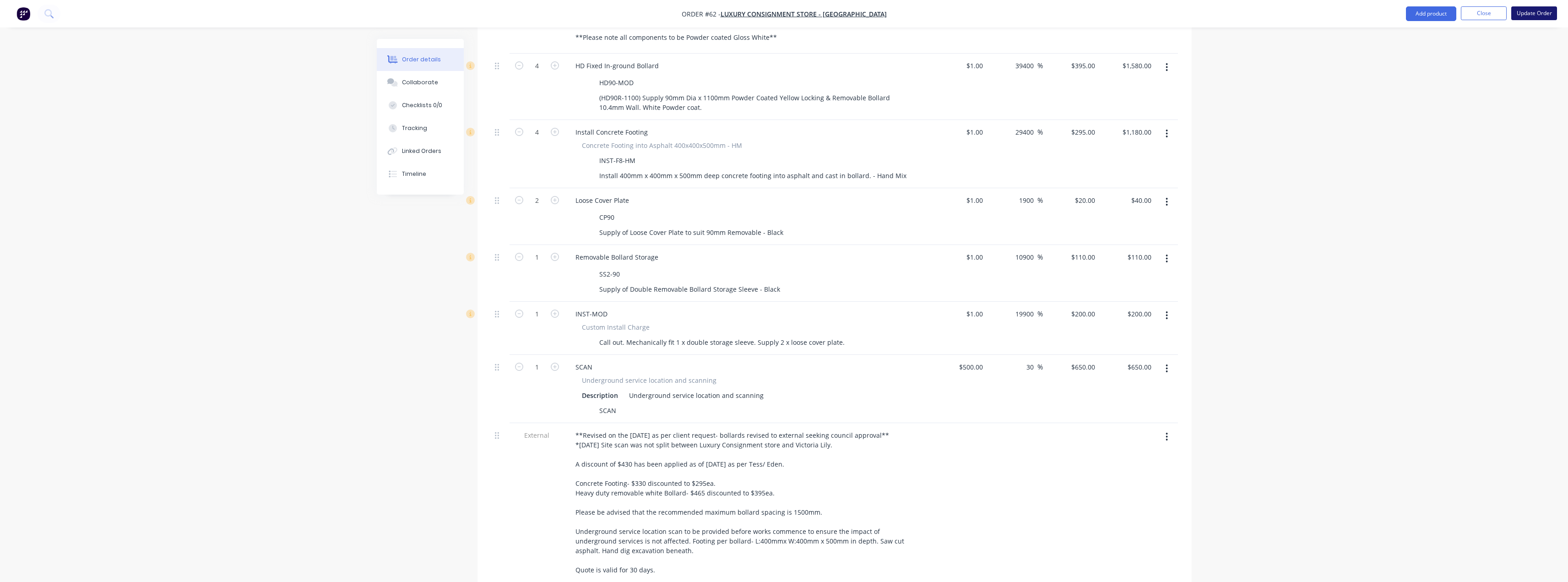
click at [786, 13] on button "Update Order" at bounding box center [1534, 14] width 46 height 14
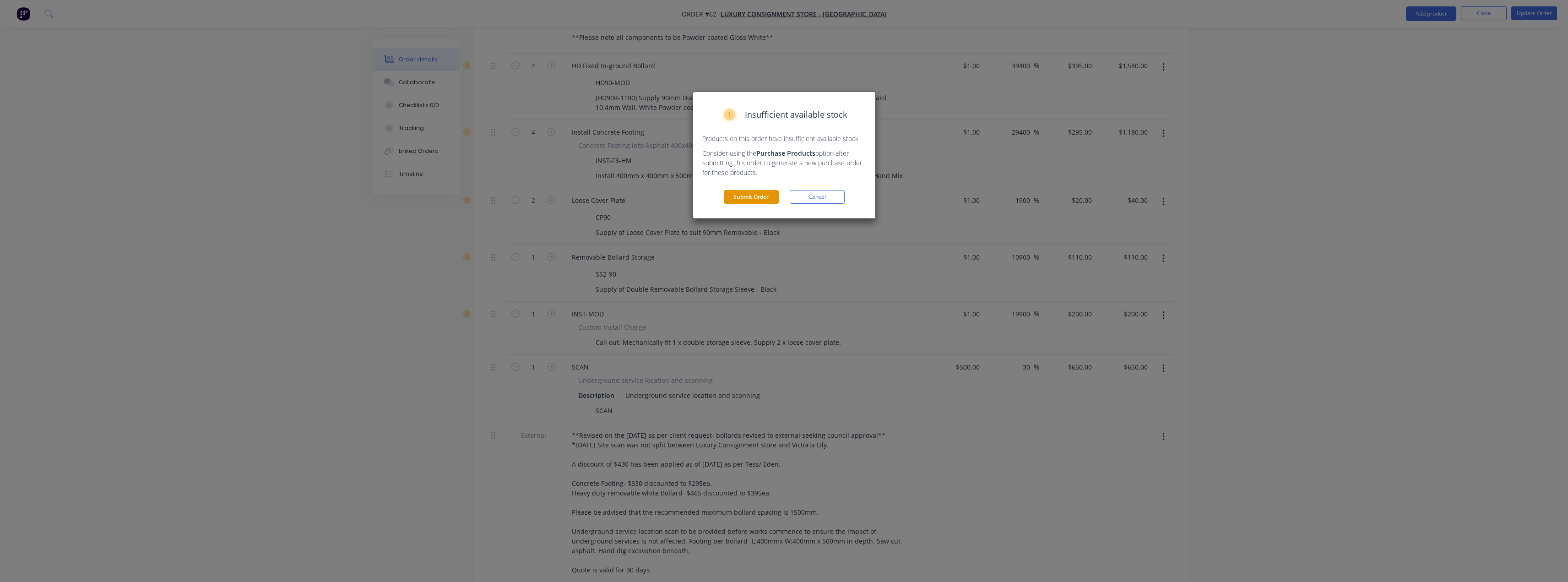
click at [745, 197] on button "Submit Order" at bounding box center [751, 197] width 55 height 14
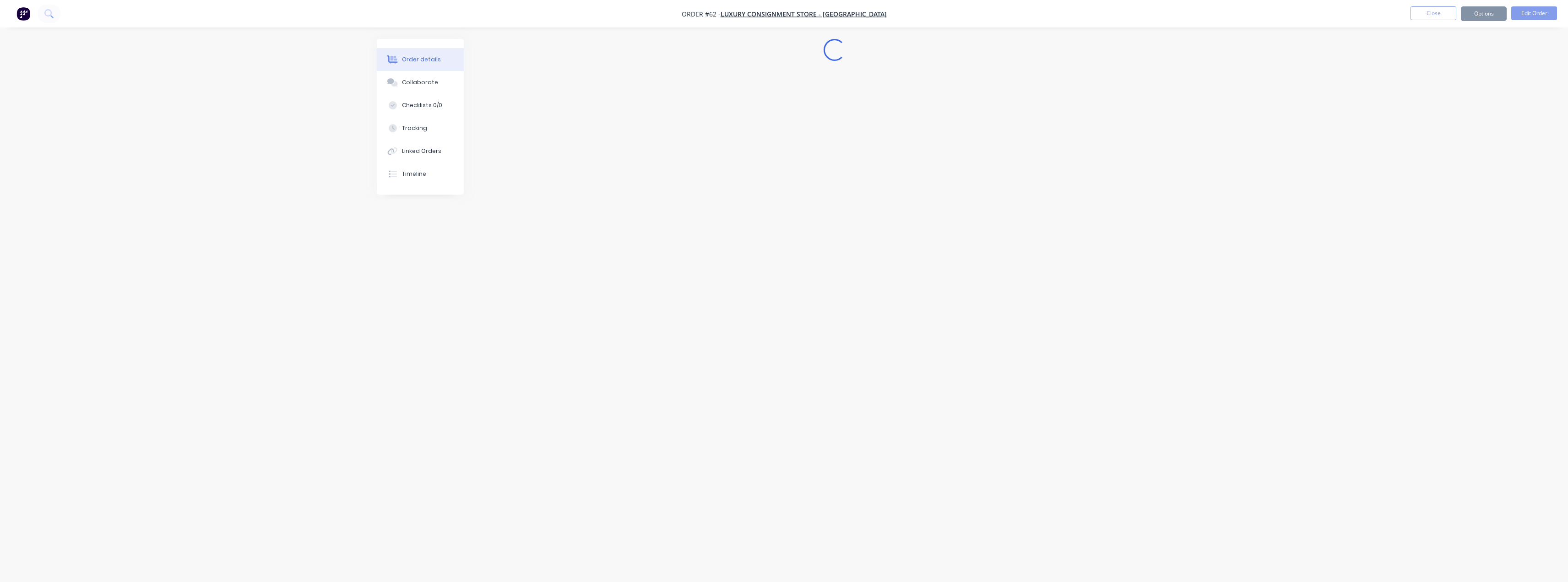
scroll to position [0, 0]
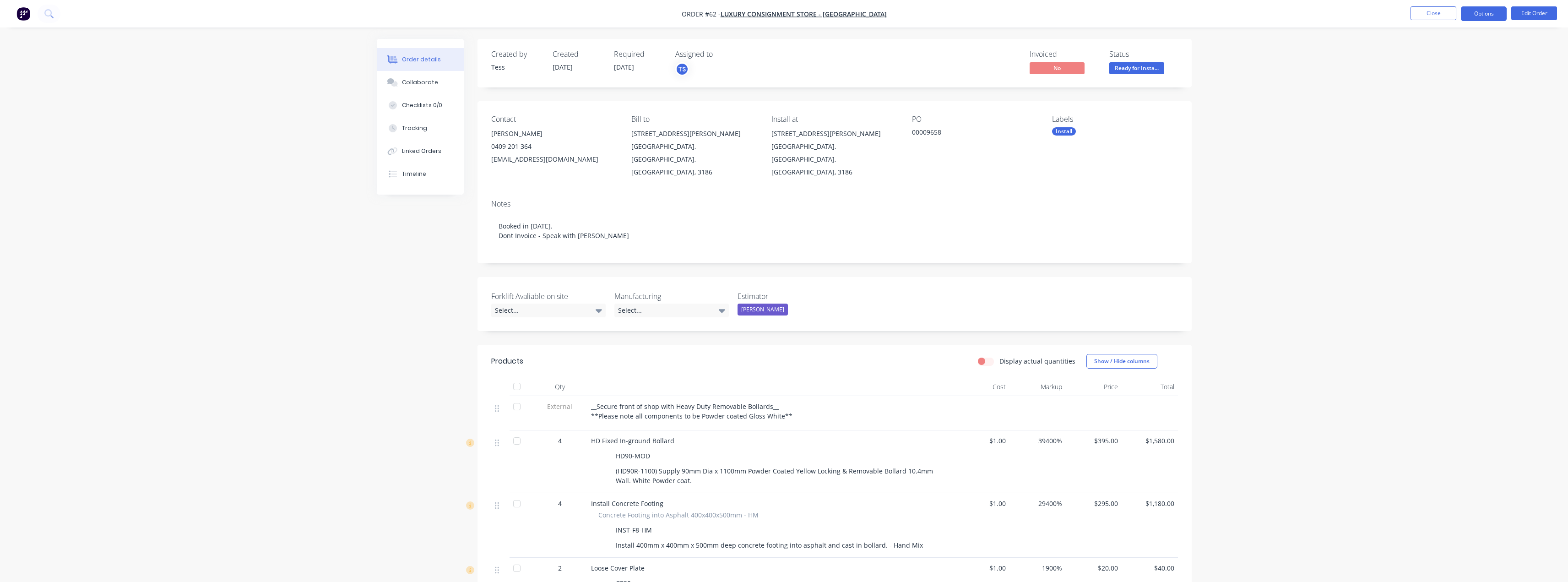
click at [786, 14] on button "Options" at bounding box center [1483, 14] width 46 height 15
click at [786, 54] on div "Invoice" at bounding box center [1456, 56] width 84 height 14
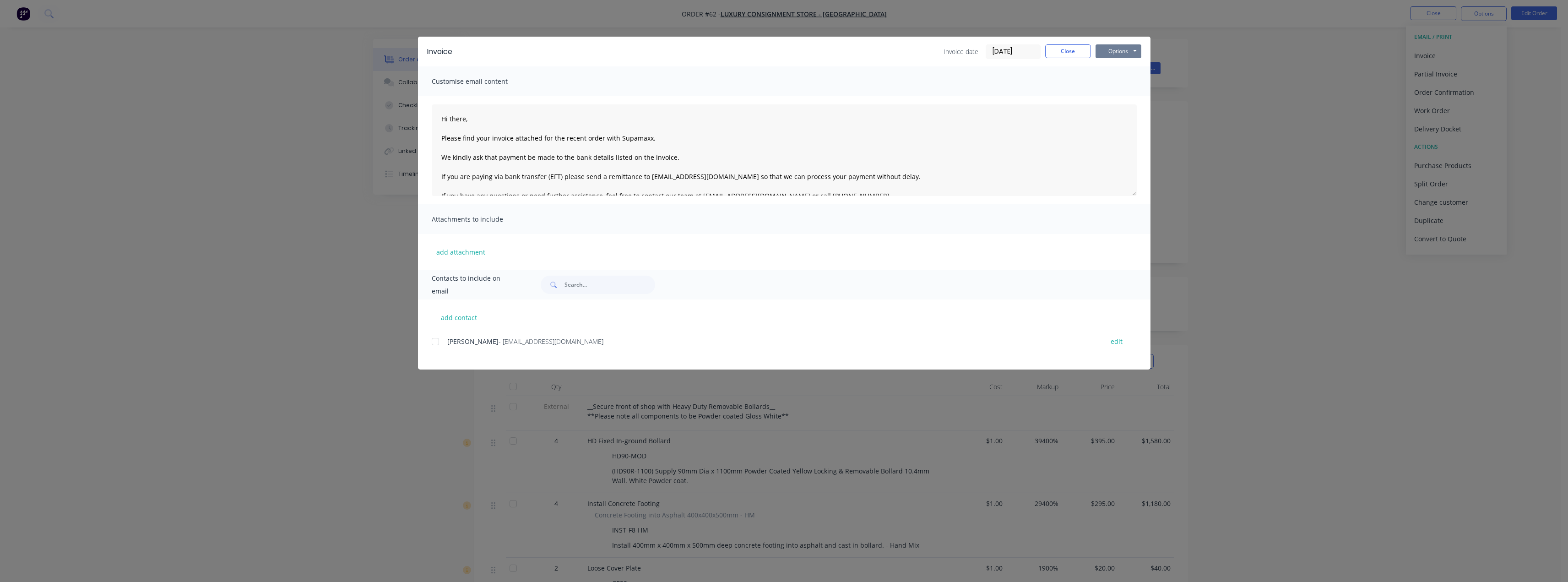
click at [786, 52] on button "Options" at bounding box center [1118, 52] width 46 height 14
click at [786, 83] on button "Print" at bounding box center [1125, 82] width 59 height 15
click at [786, 53] on button "Close" at bounding box center [1068, 52] width 46 height 14
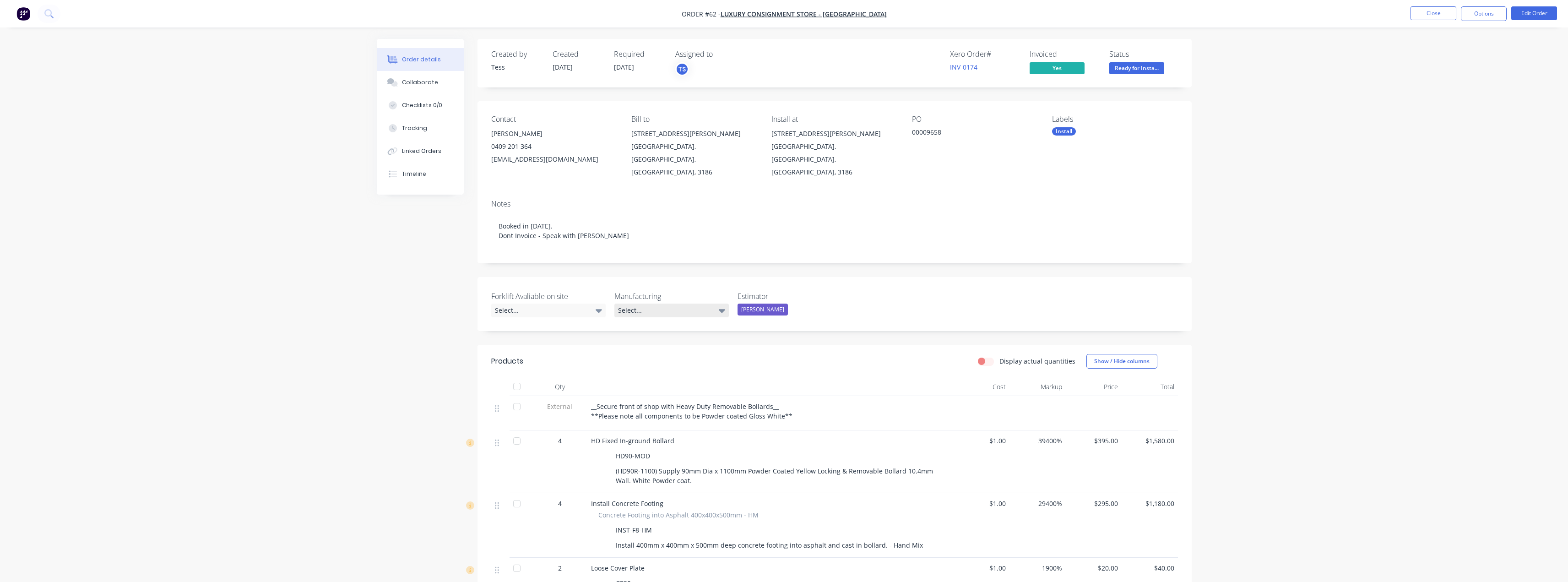
click at [652, 303] on div "Select..." at bounding box center [671, 310] width 114 height 14
click at [433, 271] on div "Created by Tess Created 08/08/25 Required 07/07/25 Assigned to TS Xero Order # …" at bounding box center [784, 569] width 815 height 1061
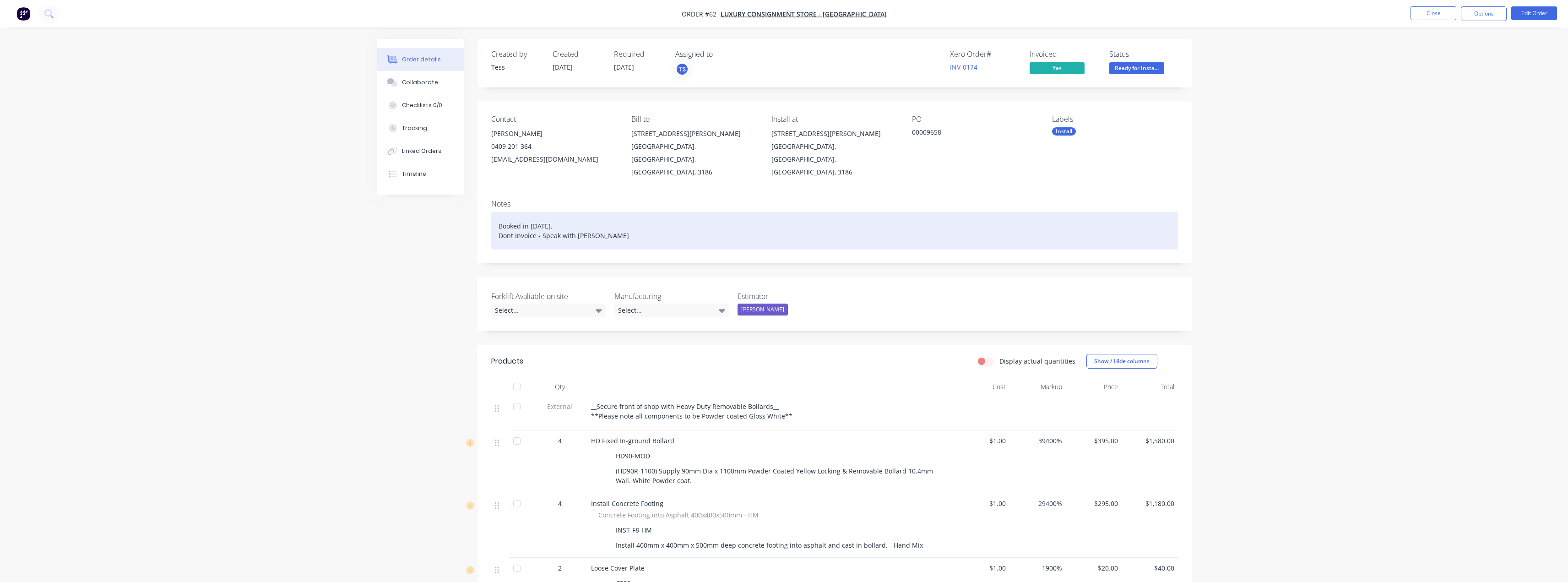
click at [579, 226] on div "Booked in 22nd August. Dont Invoice - Speak with Tayla" at bounding box center [835, 230] width 686 height 37
drag, startPoint x: 597, startPoint y: 222, endPoint x: 494, endPoint y: 206, distance: 104.2
click at [494, 212] on div "Booked in 22nd August. Dont Invoice - Speak with Tayla" at bounding box center [835, 230] width 686 height 37
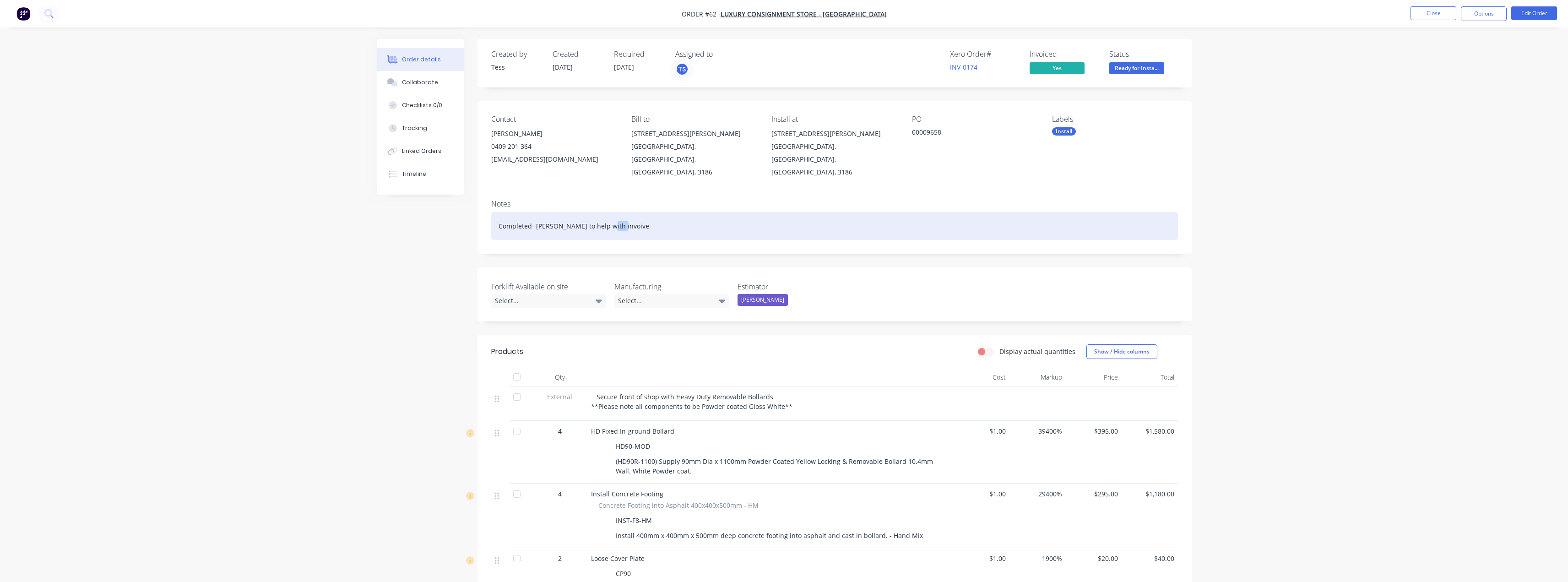
drag, startPoint x: 617, startPoint y: 215, endPoint x: 600, endPoint y: 213, distance: 17.1
click at [600, 213] on div "Completed- Tayla to help with invoive" at bounding box center [835, 225] width 686 height 28
click at [653, 213] on div "Completed- Tayla to help with invoice." at bounding box center [835, 225] width 686 height 28
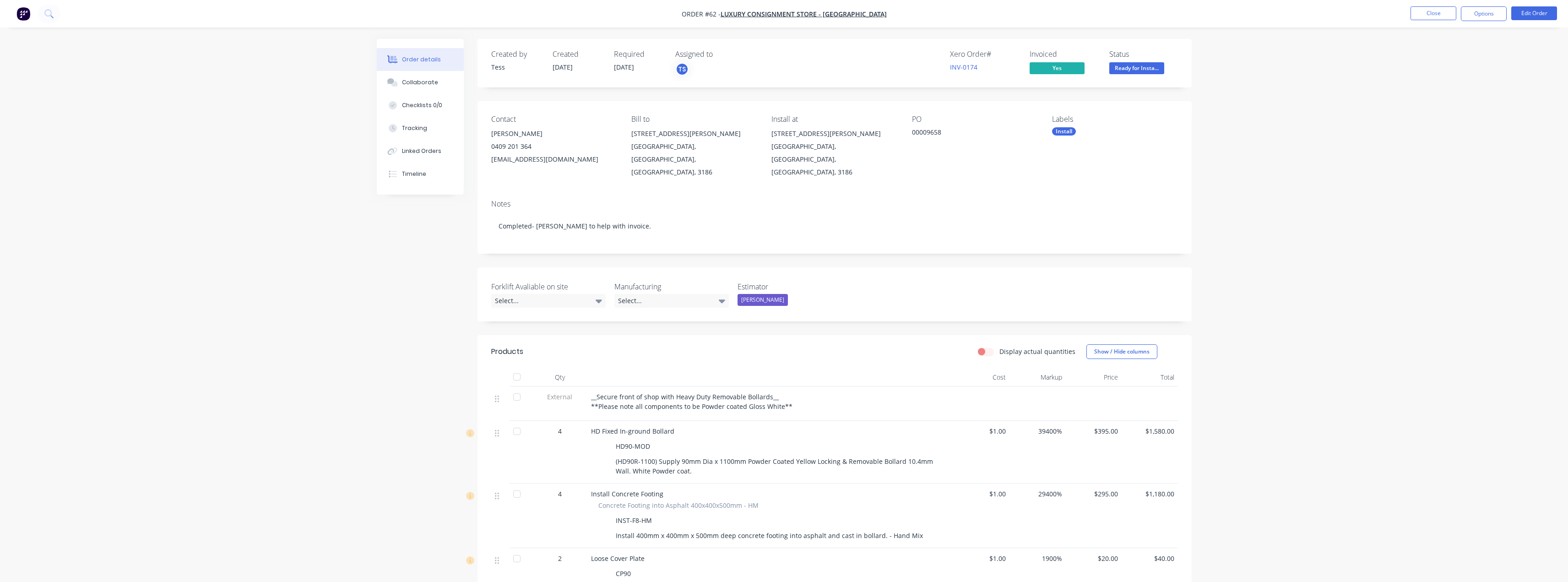
click at [786, 70] on span "Ready for Insta..." at bounding box center [1137, 68] width 55 height 12
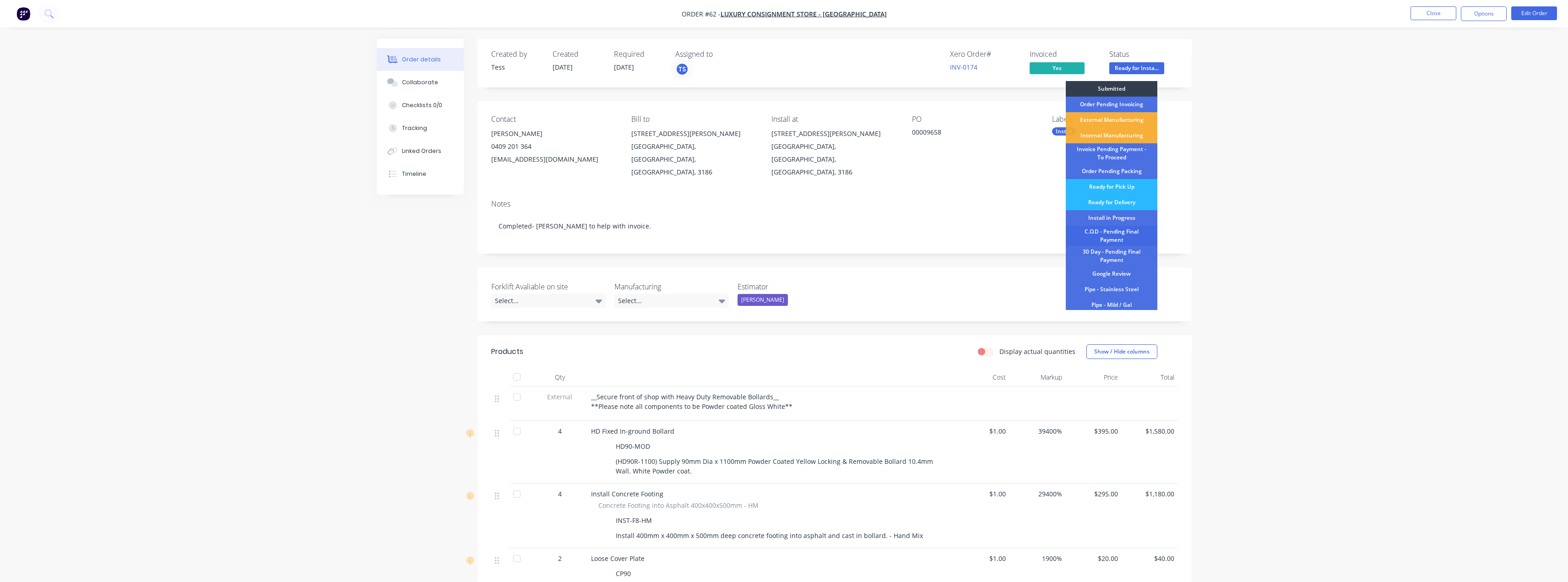
click at [786, 233] on div "C.O.D - Pending Final Payment" at bounding box center [1112, 235] width 92 height 20
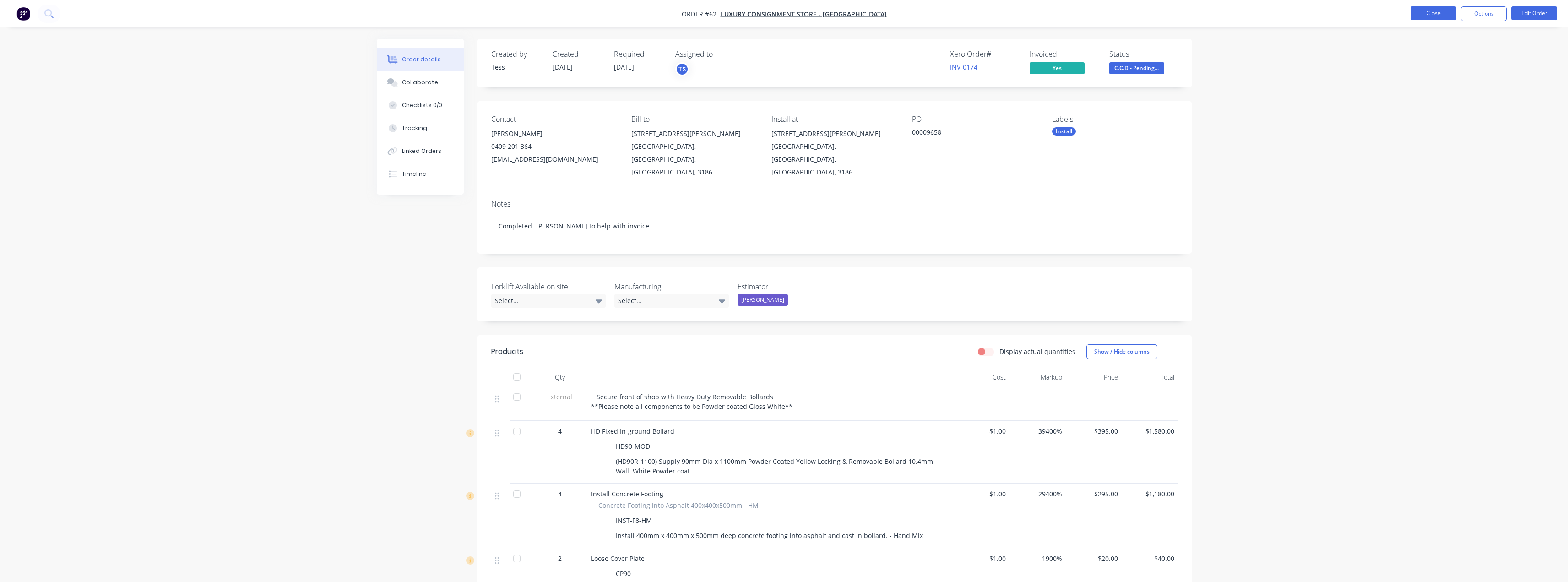
click at [786, 15] on button "Close" at bounding box center [1433, 14] width 46 height 14
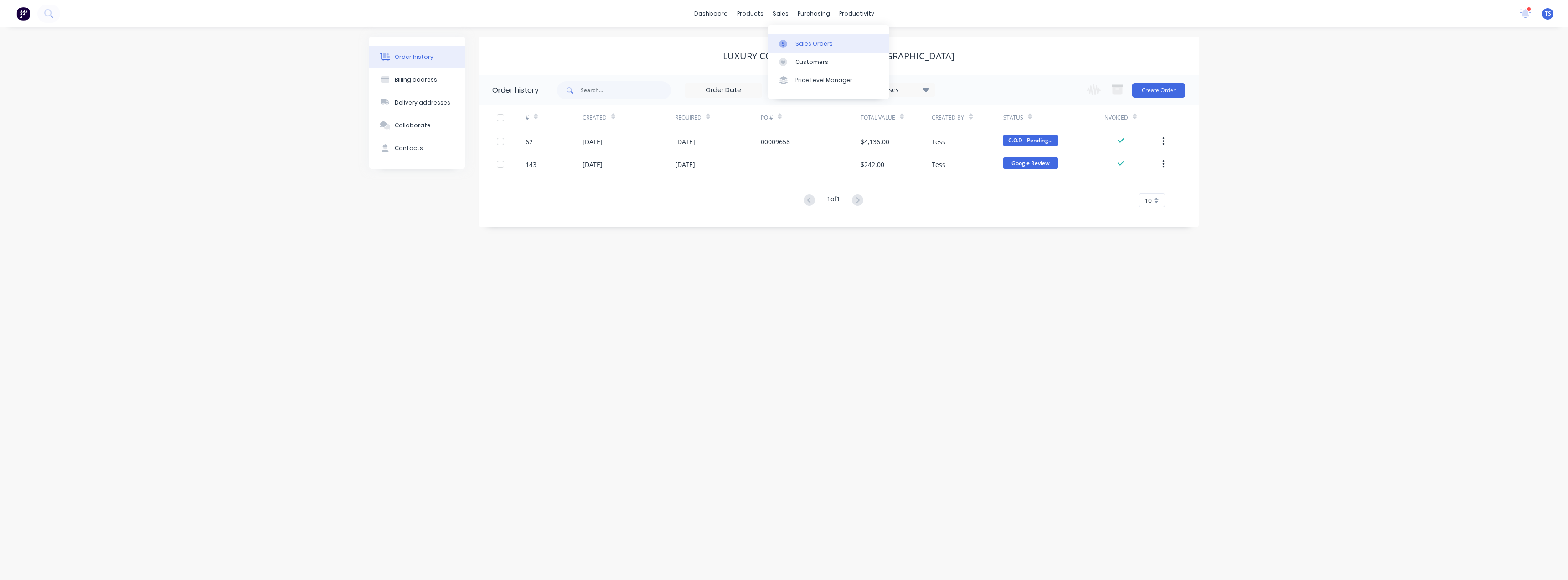
click at [783, 44] on div "Sales Orders" at bounding box center [814, 44] width 37 height 8
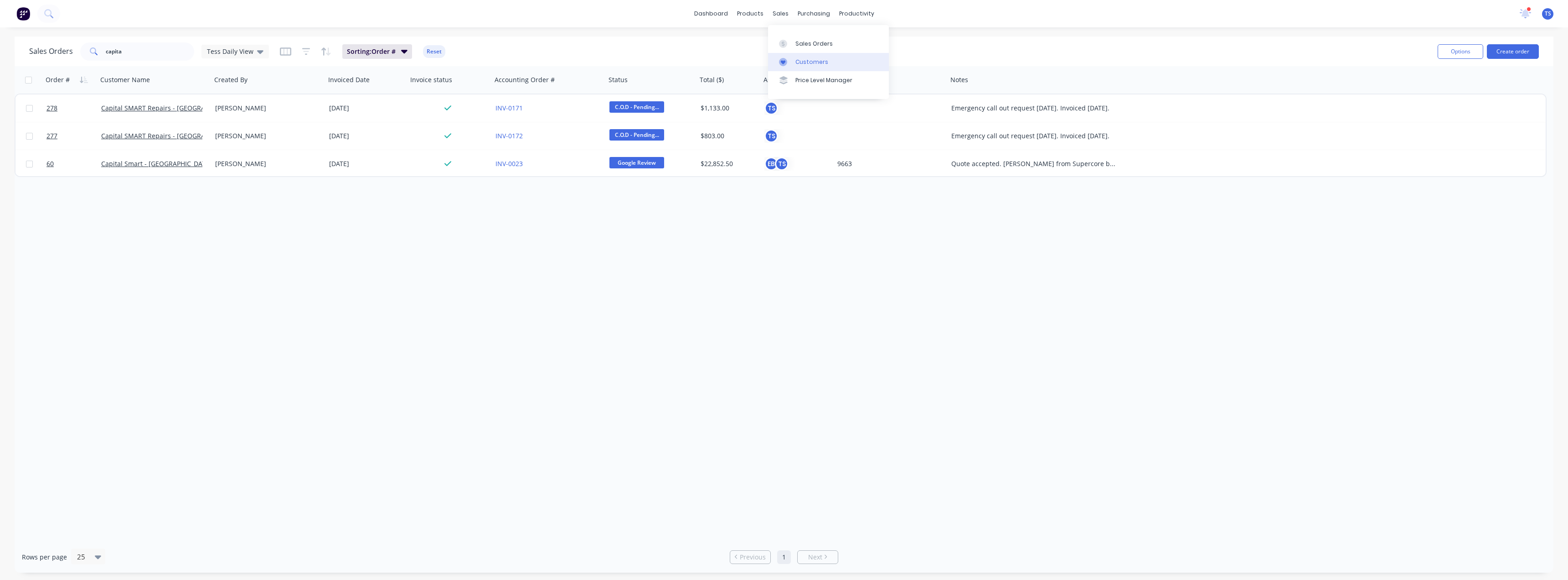
click at [783, 62] on div "Customers" at bounding box center [812, 62] width 33 height 8
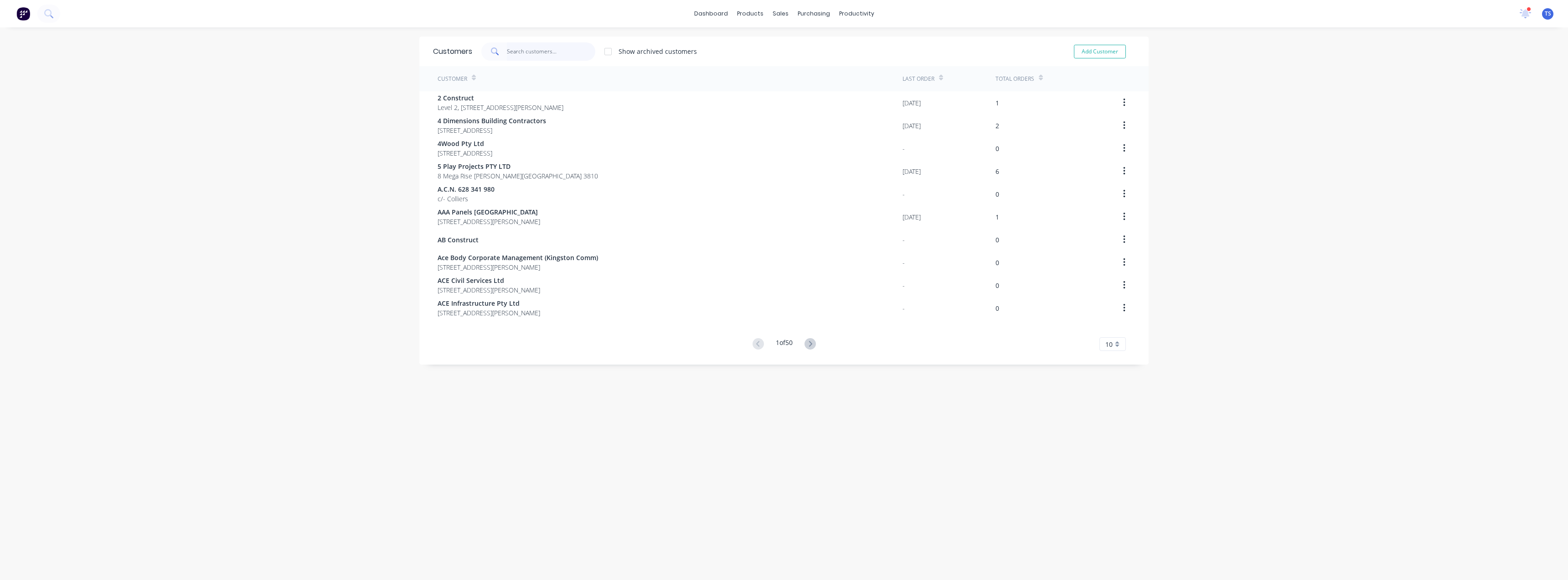
click at [525, 54] on input "text" at bounding box center [551, 51] width 89 height 18
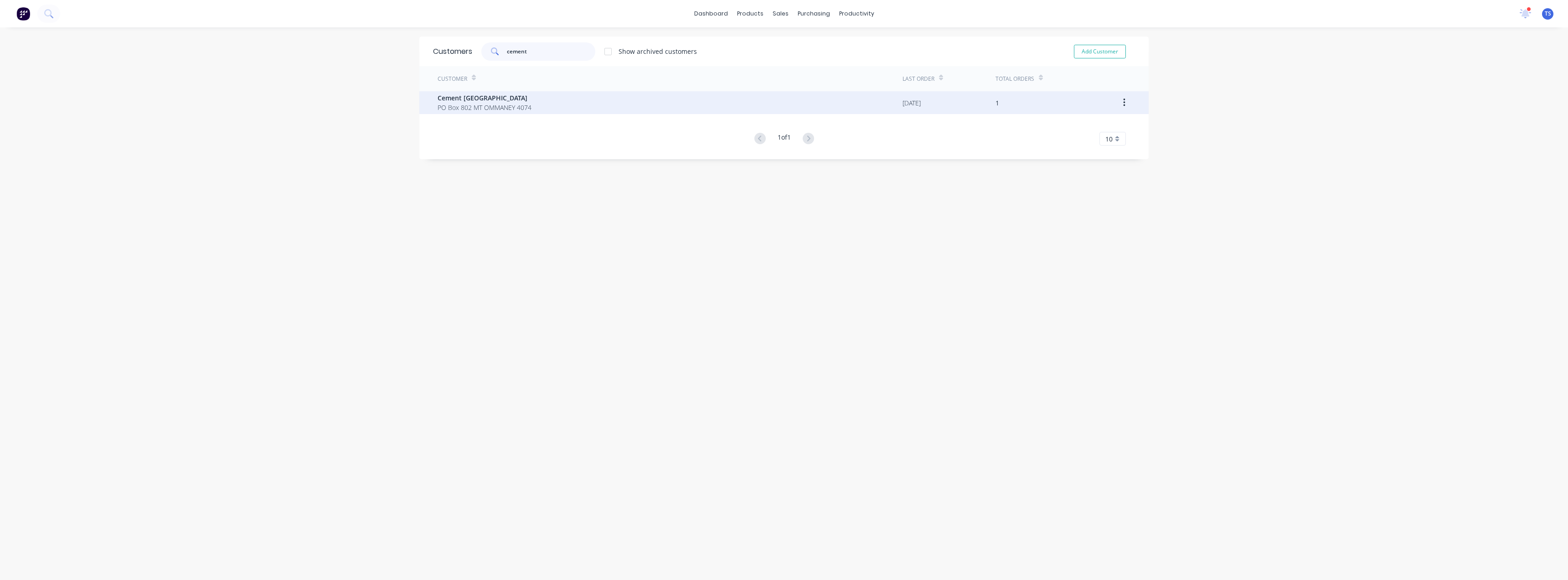
type input "cement"
click at [492, 100] on span "Cement [GEOGRAPHIC_DATA]" at bounding box center [484, 98] width 94 height 10
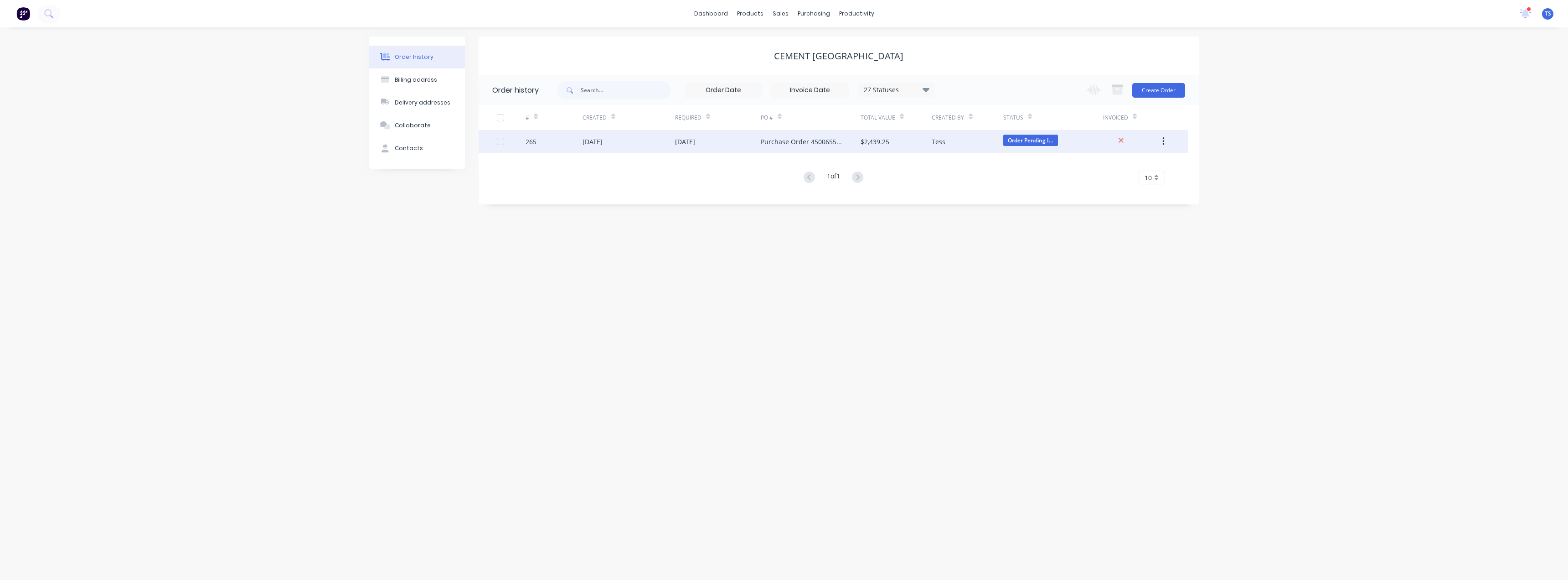
click at [783, 146] on div "Purchase Order 4500655655/30" at bounding box center [802, 142] width 82 height 10
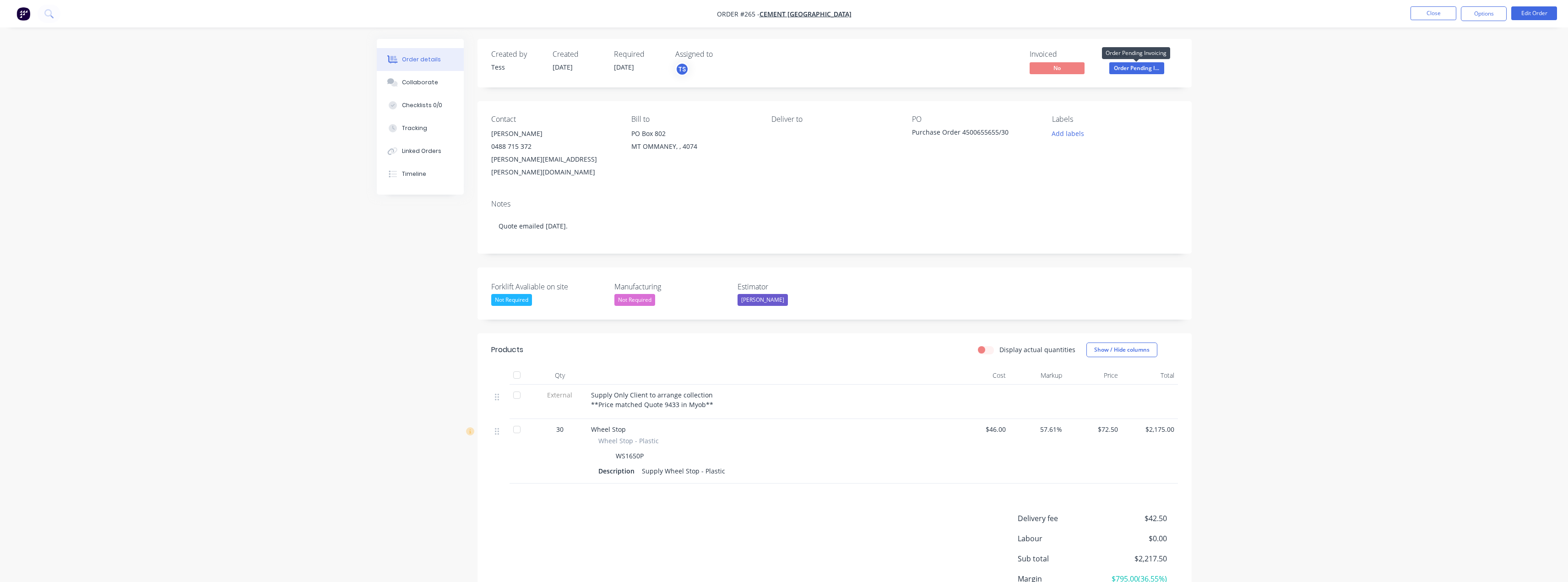
click at [786, 69] on span "Order Pending I..." at bounding box center [1137, 68] width 55 height 12
click at [786, 68] on div "Order details Collaborate Checklists 0/0 Tracking Linked Orders Timeline Order …" at bounding box center [784, 333] width 1568 height 667
click at [786, 12] on button "Options" at bounding box center [1483, 14] width 46 height 15
click at [786, 53] on div "Invoice" at bounding box center [1456, 56] width 84 height 14
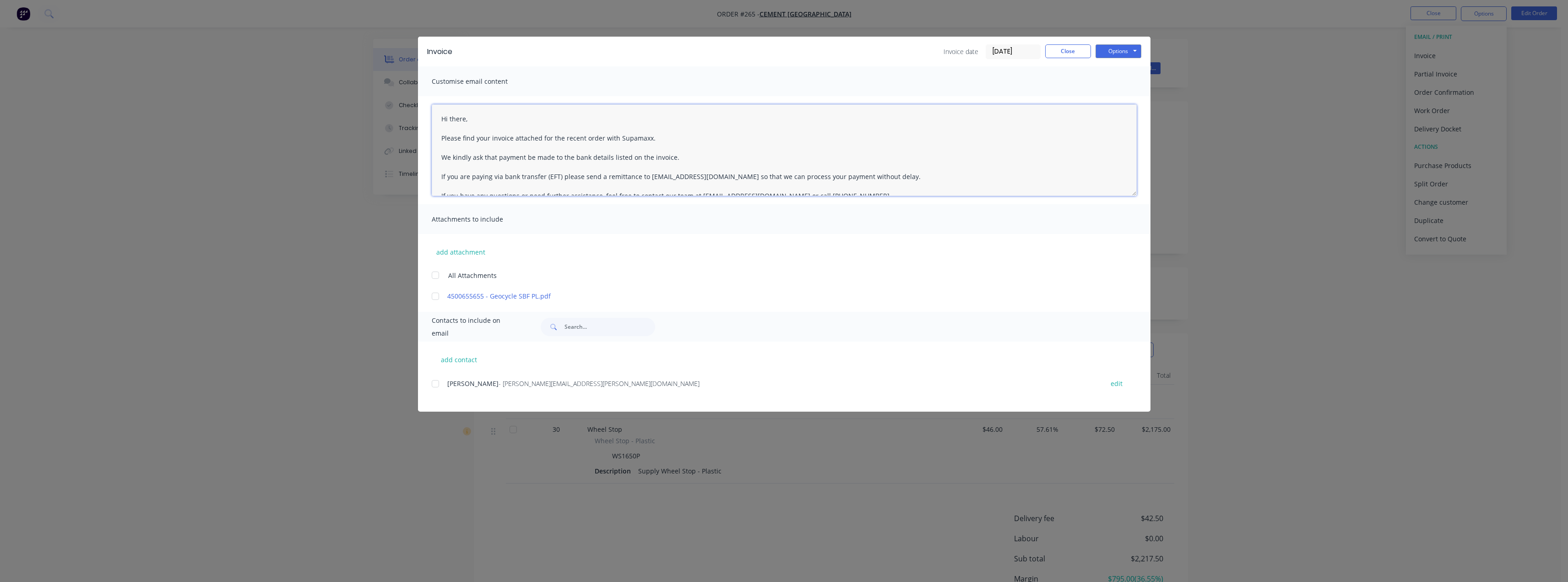
click at [488, 123] on textarea "Hi there, Please find your invoice attached for the recent order with Supamaxx.…" at bounding box center [784, 150] width 705 height 92
click at [435, 383] on div at bounding box center [435, 383] width 19 height 19
type textarea "Hi Sam, Please find your invoice attached for the recent order with Supamaxx. W…"
click at [786, 50] on button "Options" at bounding box center [1118, 52] width 46 height 14
click at [786, 97] on button "Email" at bounding box center [1125, 97] width 59 height 15
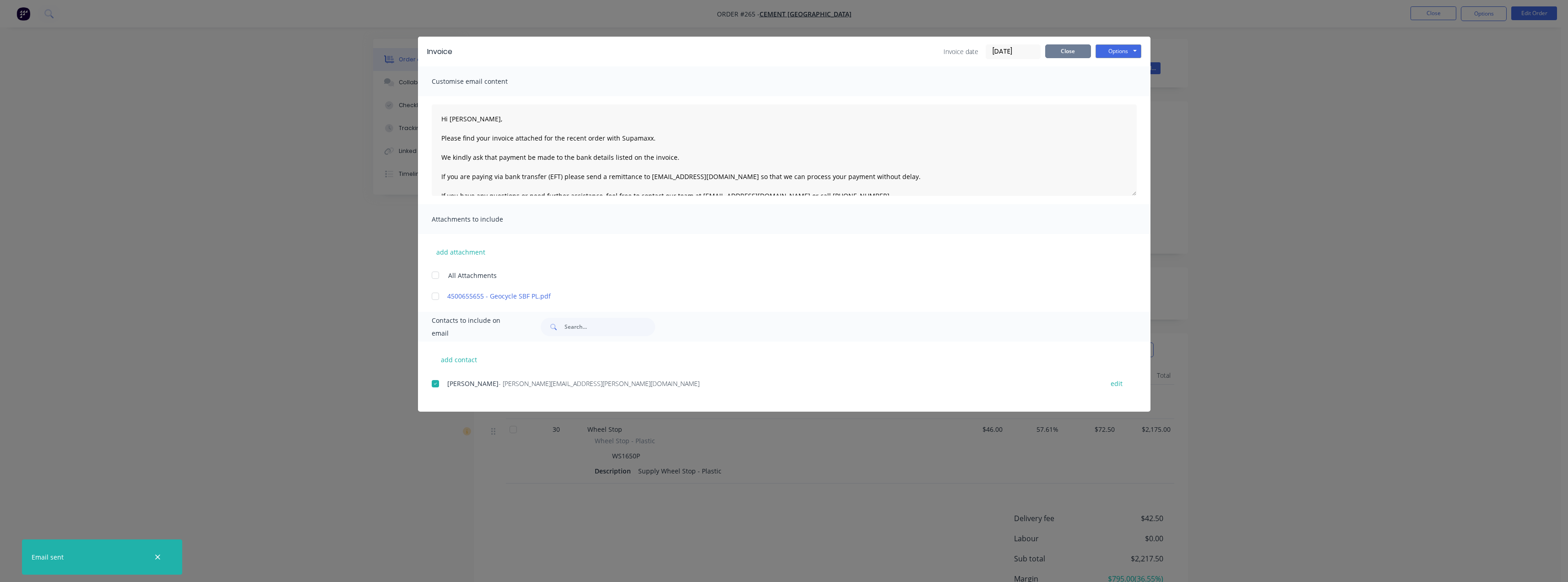
click at [786, 55] on button "Close" at bounding box center [1068, 52] width 46 height 14
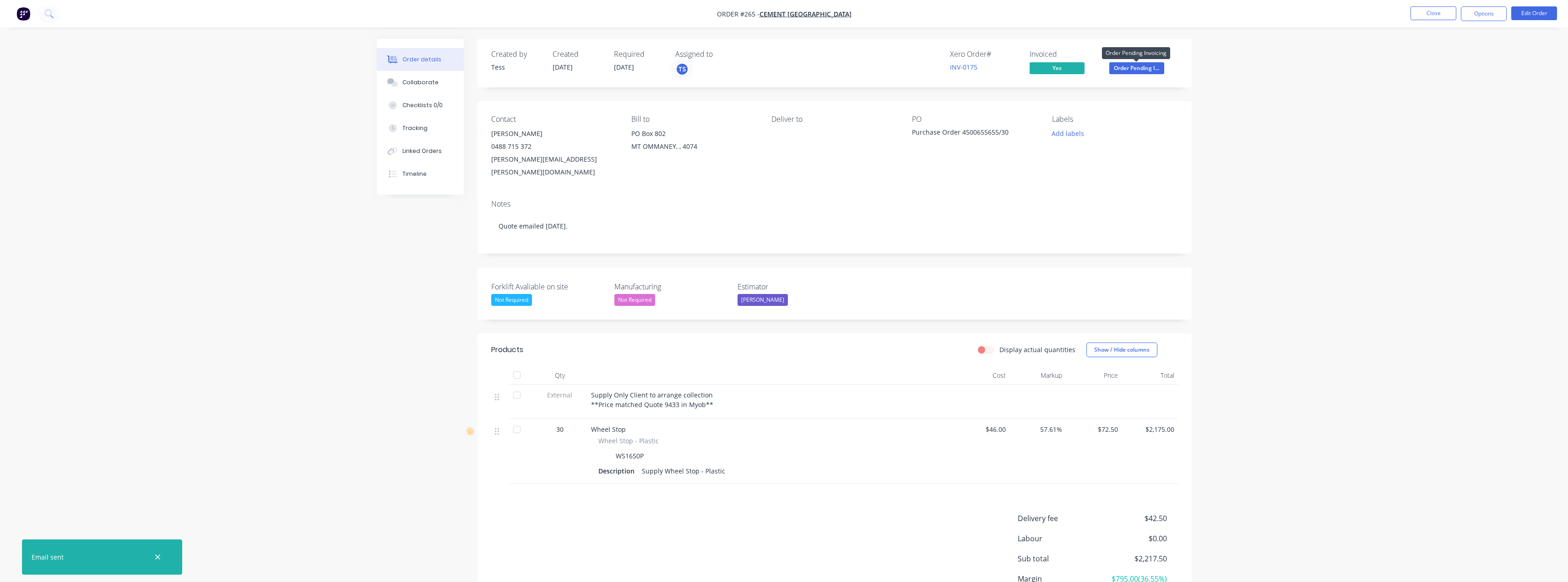
click at [786, 69] on span "Order Pending I..." at bounding box center [1137, 68] width 55 height 12
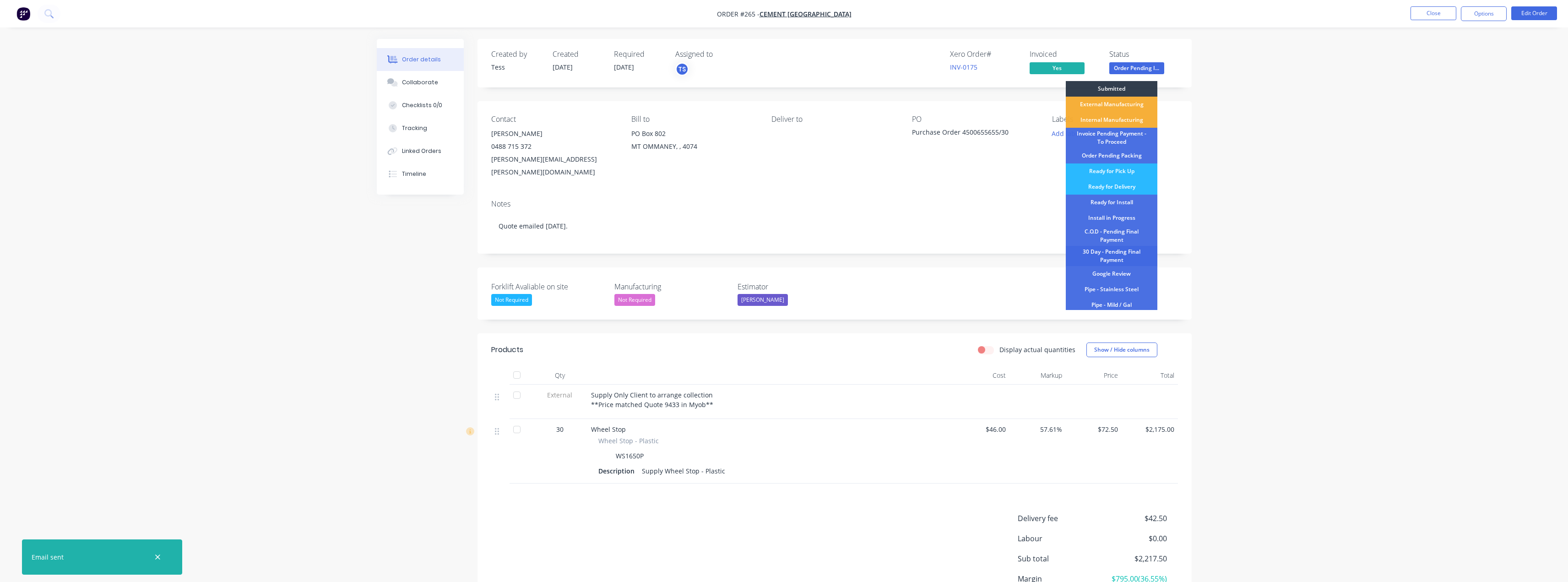
click at [786, 257] on div "30 Day - Pending Final Payment" at bounding box center [1112, 255] width 92 height 20
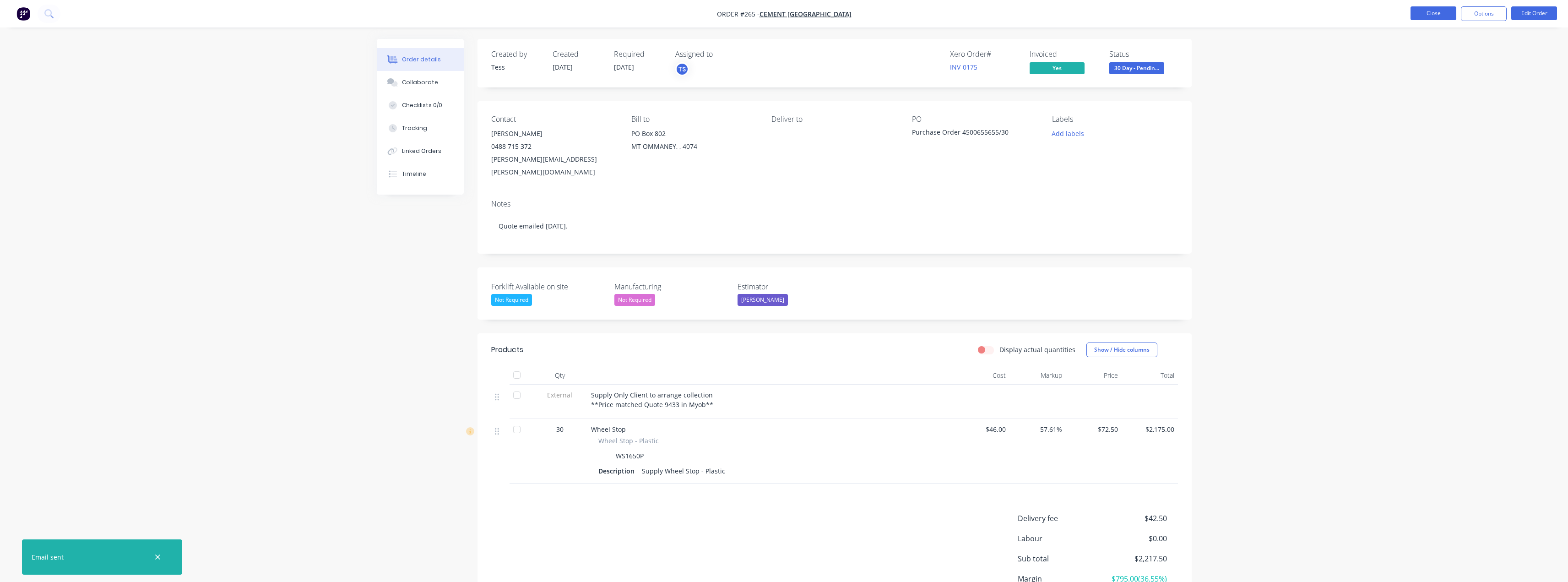
click at [786, 14] on button "Close" at bounding box center [1433, 14] width 46 height 14
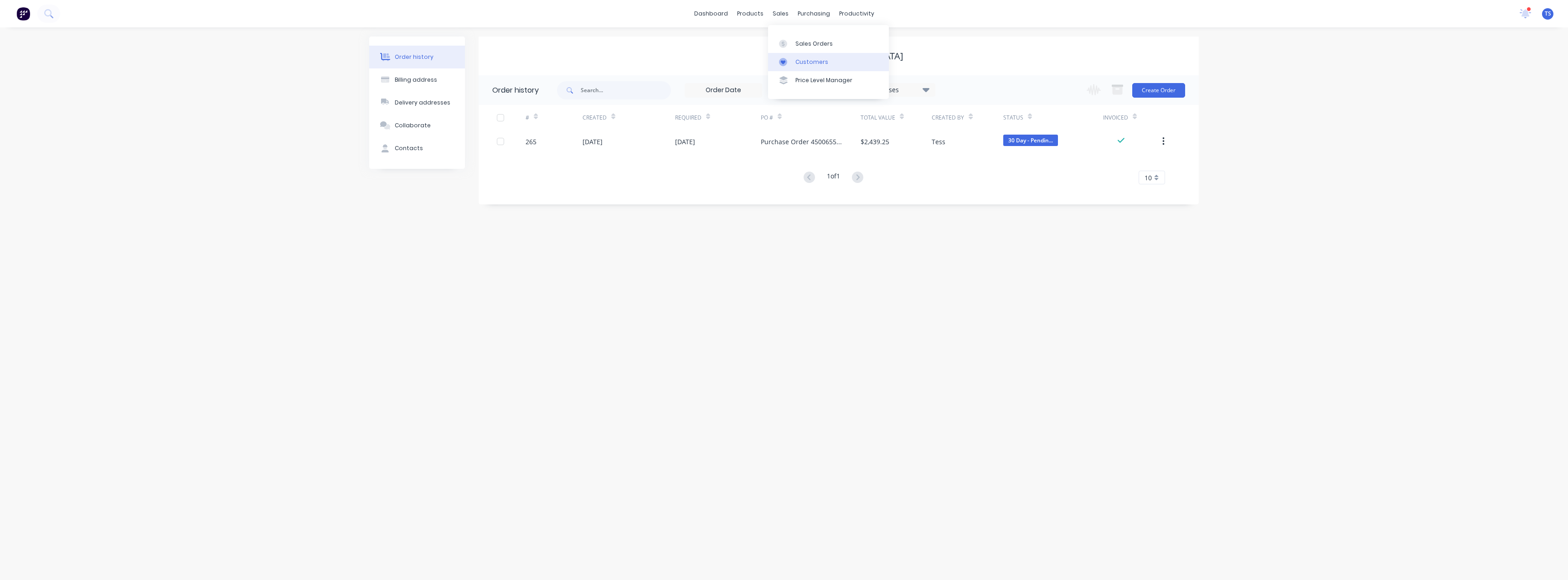
click at [783, 61] on div at bounding box center [785, 62] width 14 height 8
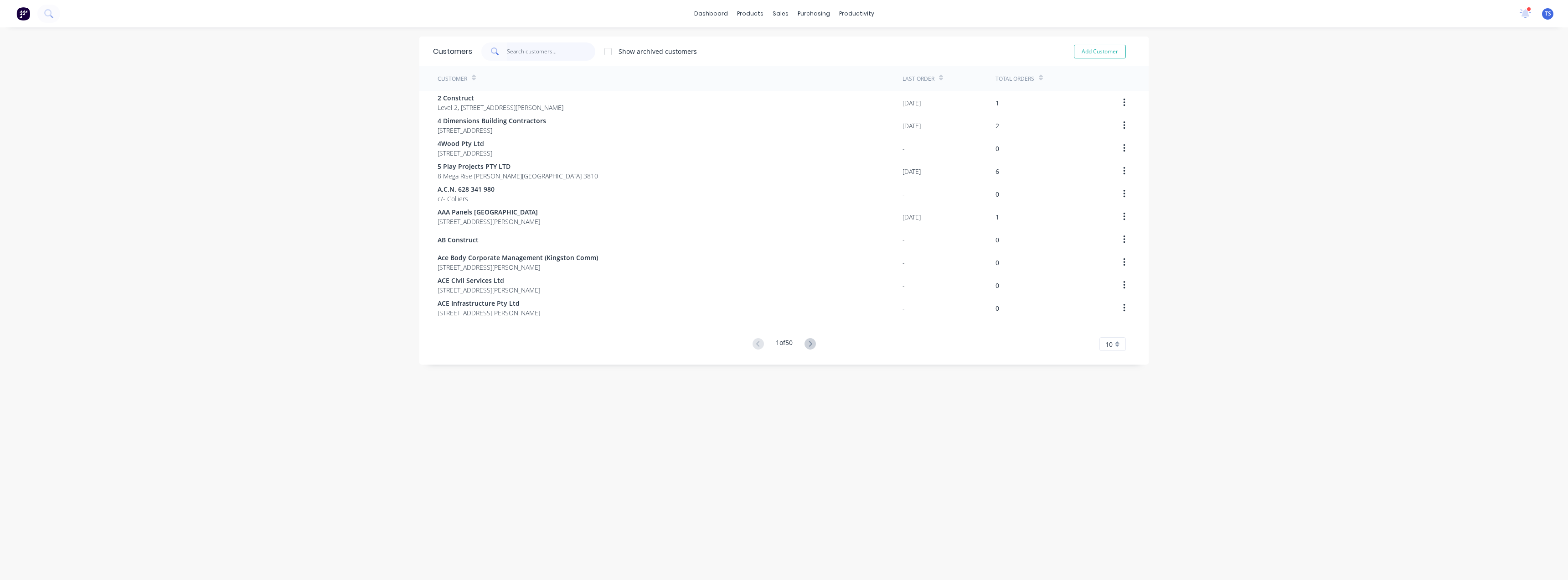
click at [537, 50] on input "text" at bounding box center [551, 51] width 89 height 18
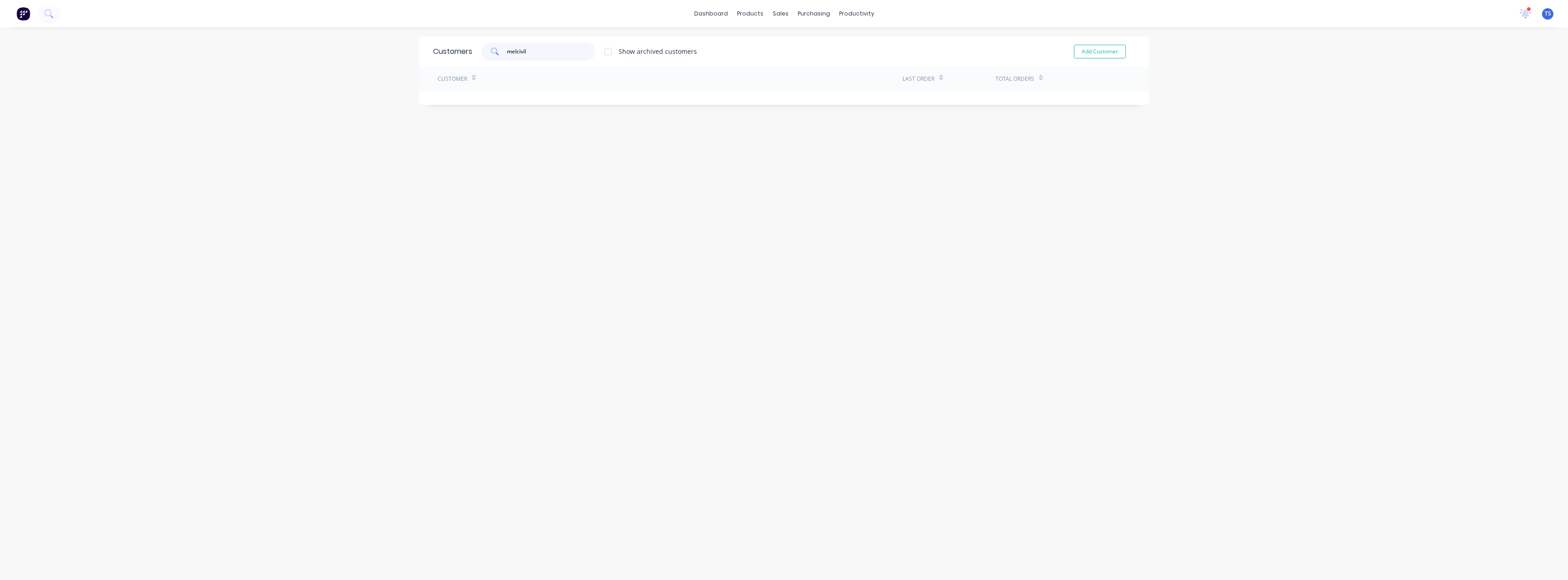
type input "melcivil"
click at [783, 40] on div "Sales Orders" at bounding box center [811, 44] width 37 height 8
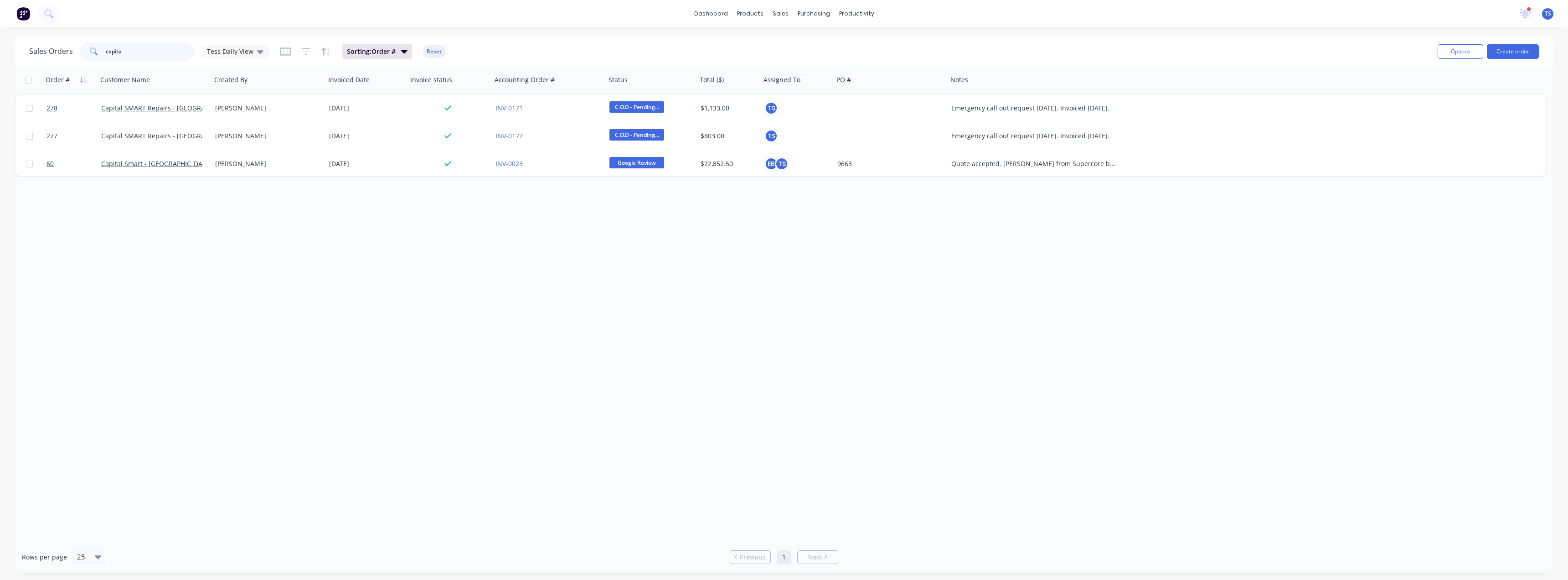
drag, startPoint x: 164, startPoint y: 50, endPoint x: 51, endPoint y: 64, distance: 113.9
click at [51, 64] on div "Sales Orders capita Tess Daily View Sorting: Order # Reset Options Create order" at bounding box center [784, 51] width 1539 height 30
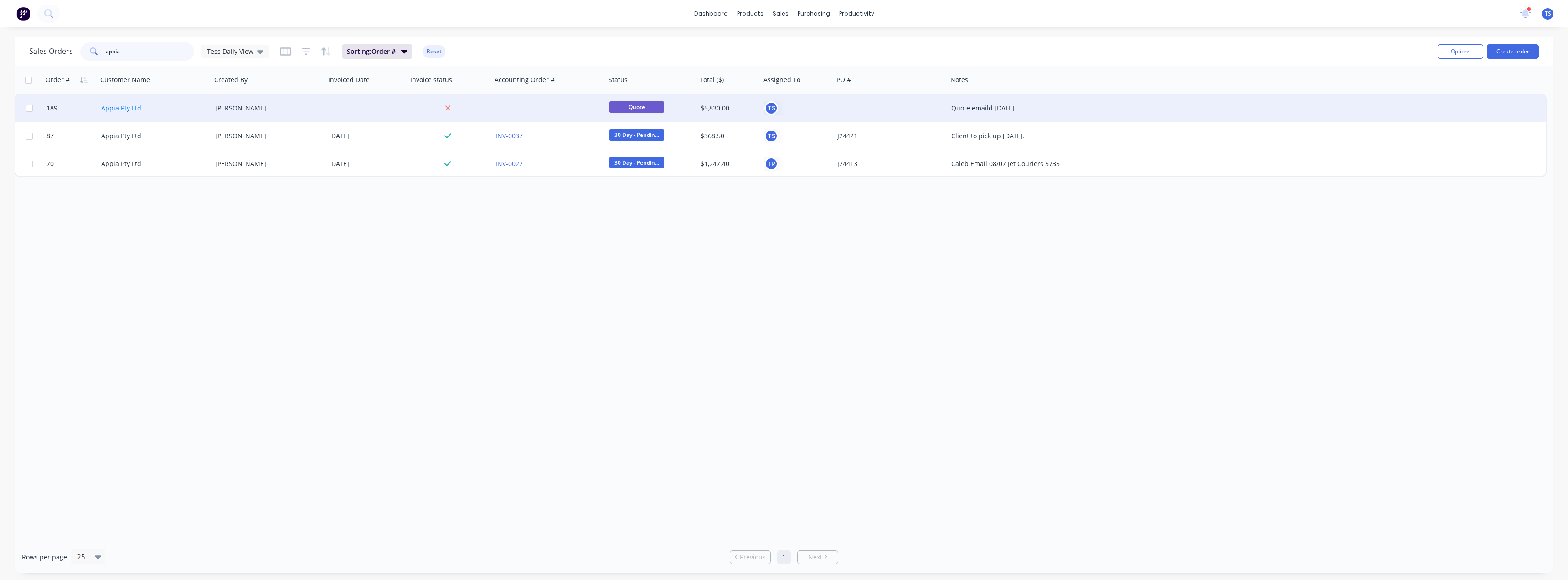
type input "appia"
click at [122, 111] on link "Appia Pty Ltd" at bounding box center [120, 108] width 40 height 9
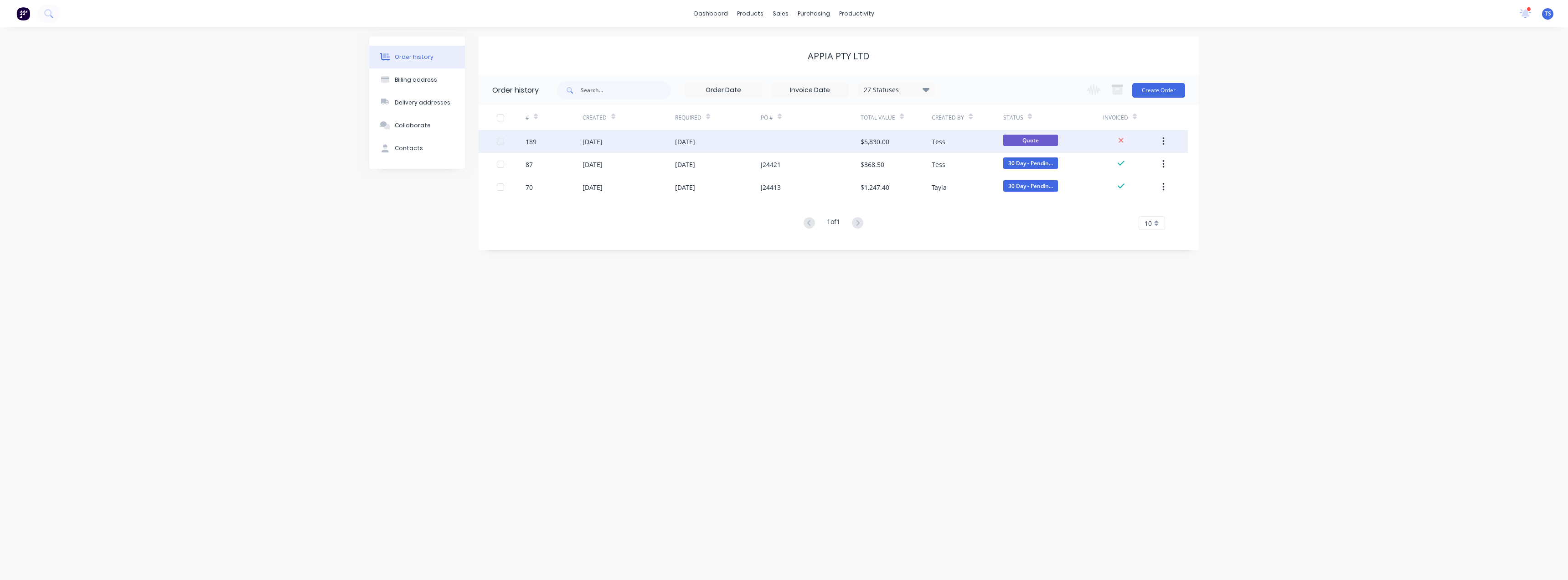
click at [783, 141] on div at bounding box center [811, 141] width 100 height 22
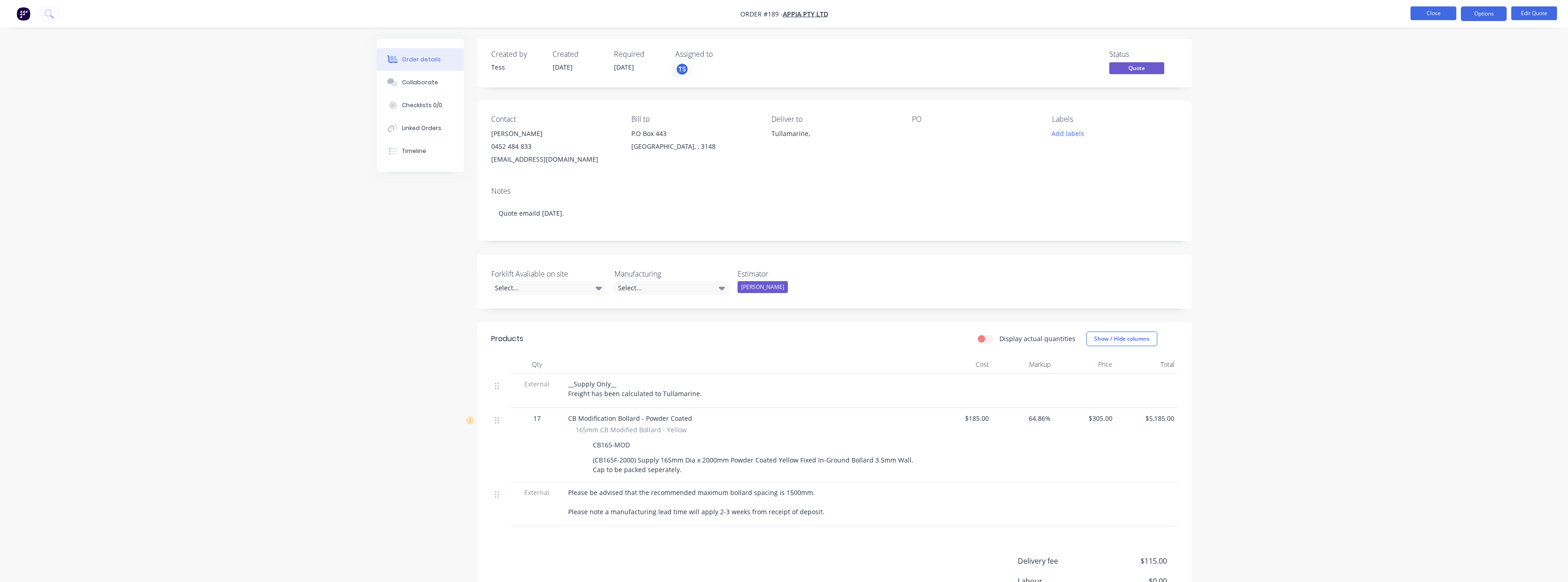
click at [786, 15] on button "Close" at bounding box center [1433, 14] width 46 height 14
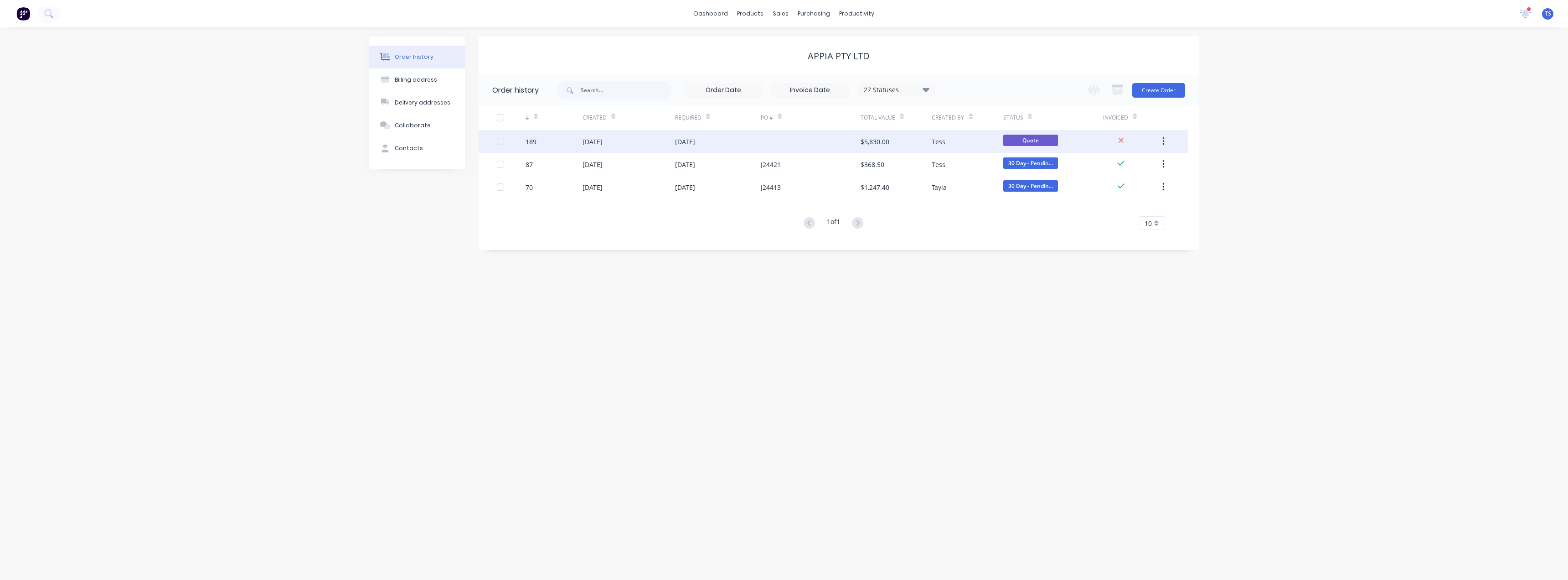
click at [783, 142] on div at bounding box center [811, 141] width 100 height 22
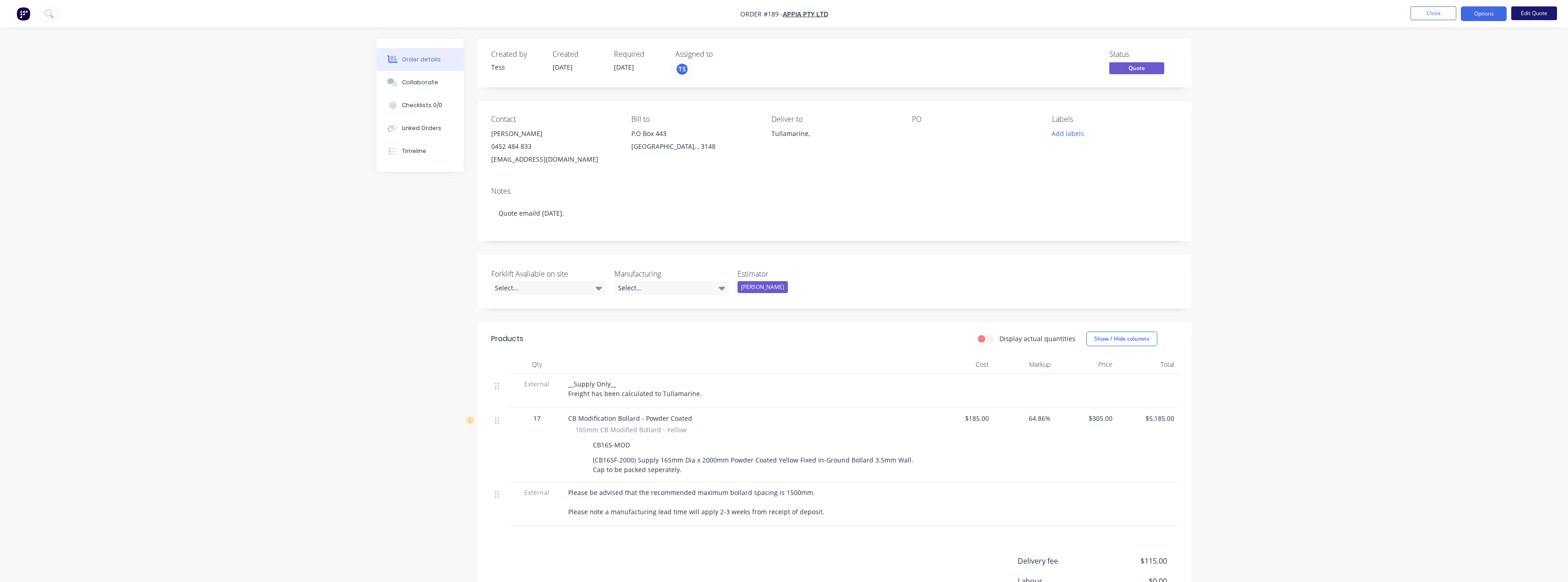
click at [786, 7] on button "Edit Quote" at bounding box center [1534, 14] width 46 height 14
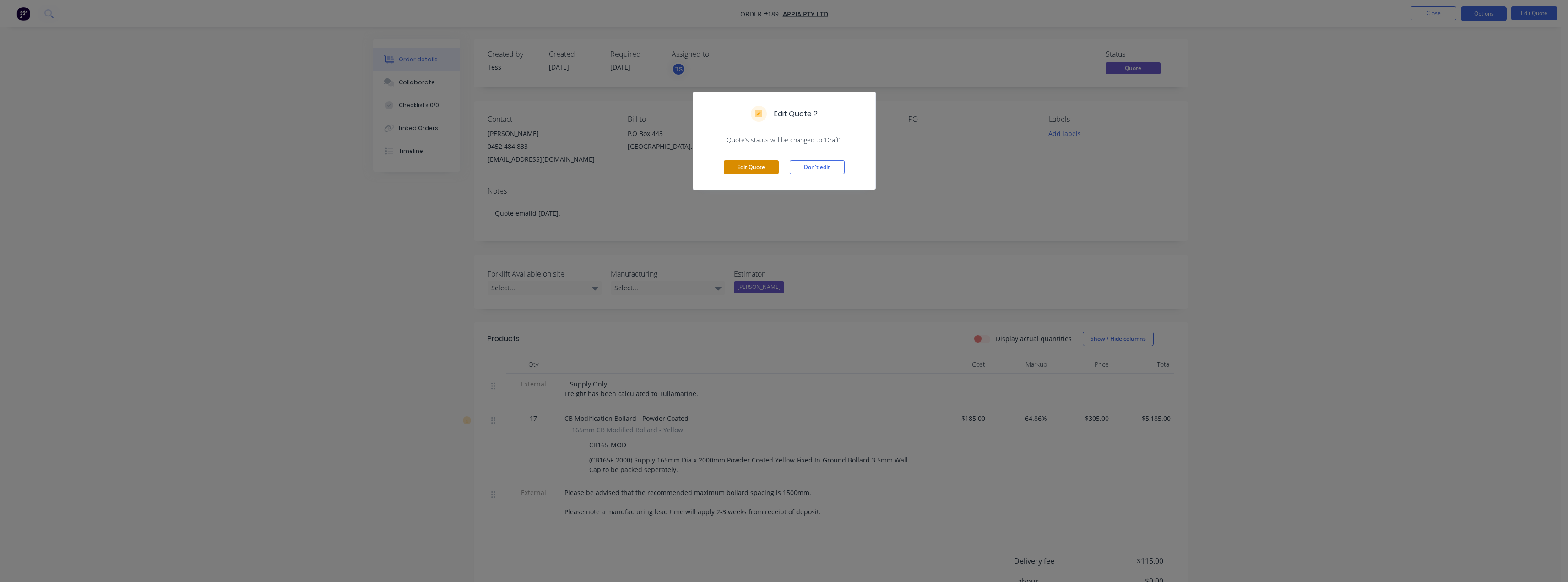
click at [762, 172] on button "Edit Quote" at bounding box center [751, 167] width 55 height 14
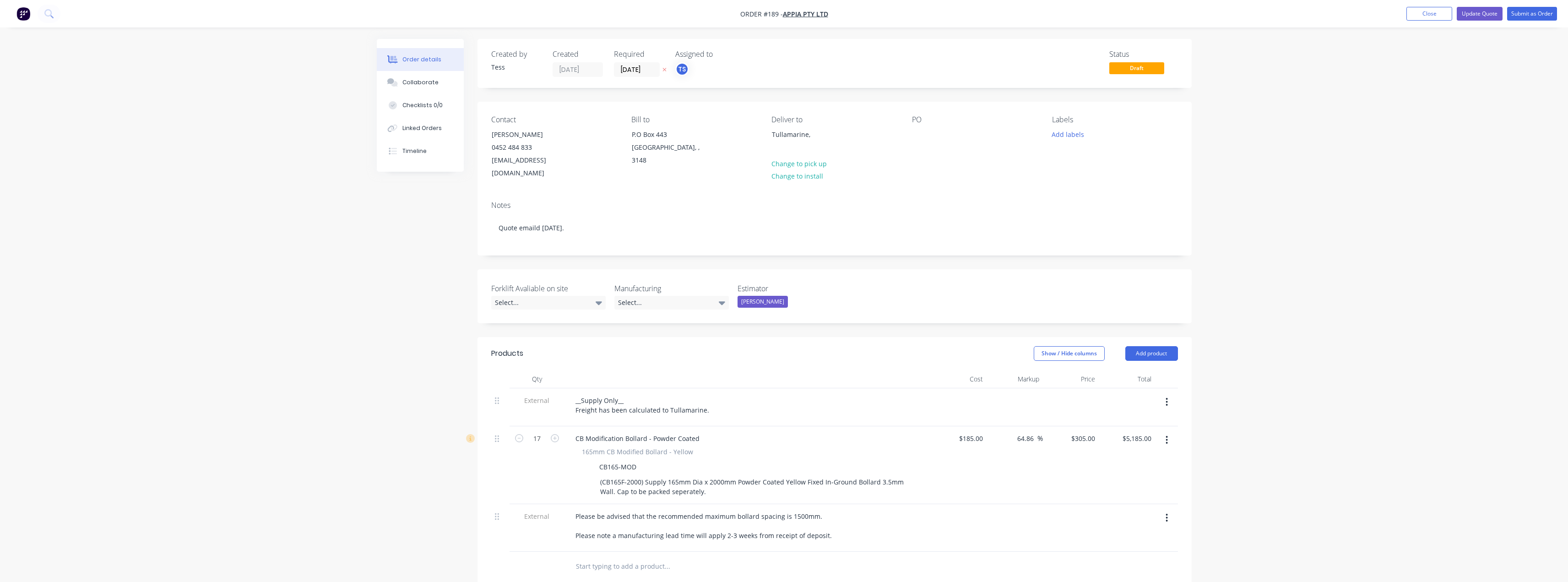
scroll to position [215, 0]
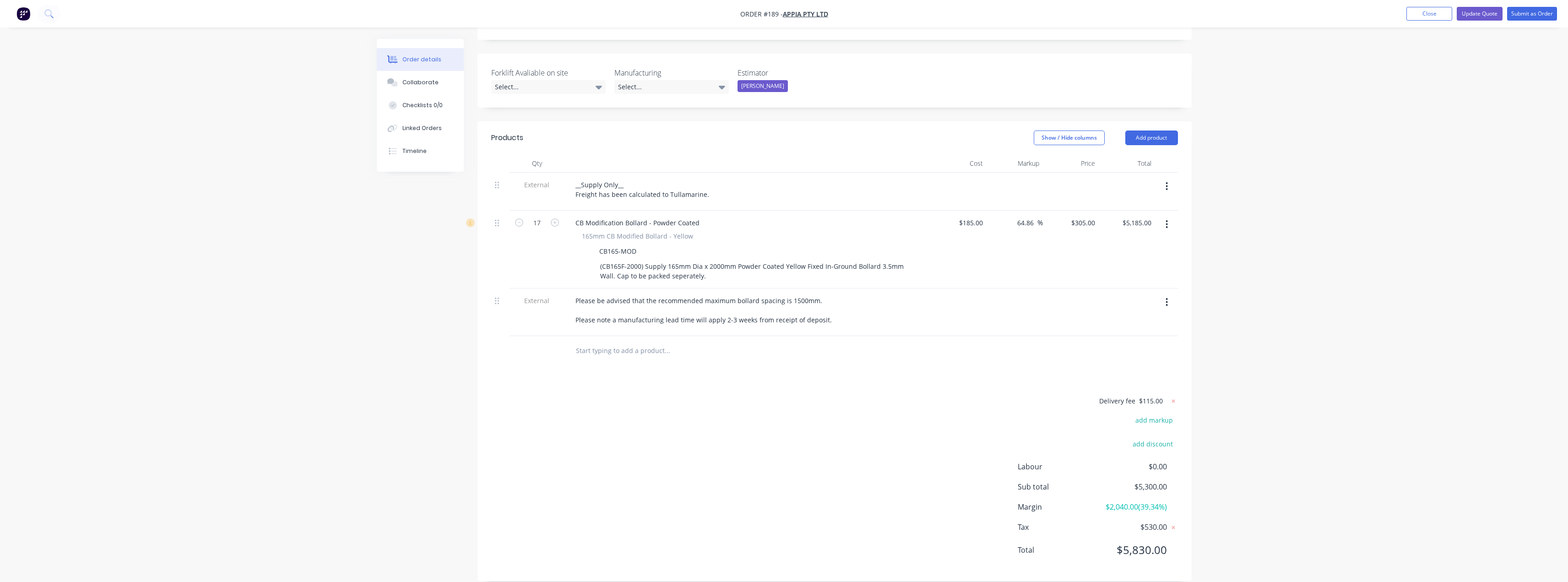
click at [623, 341] on input "text" at bounding box center [667, 350] width 183 height 19
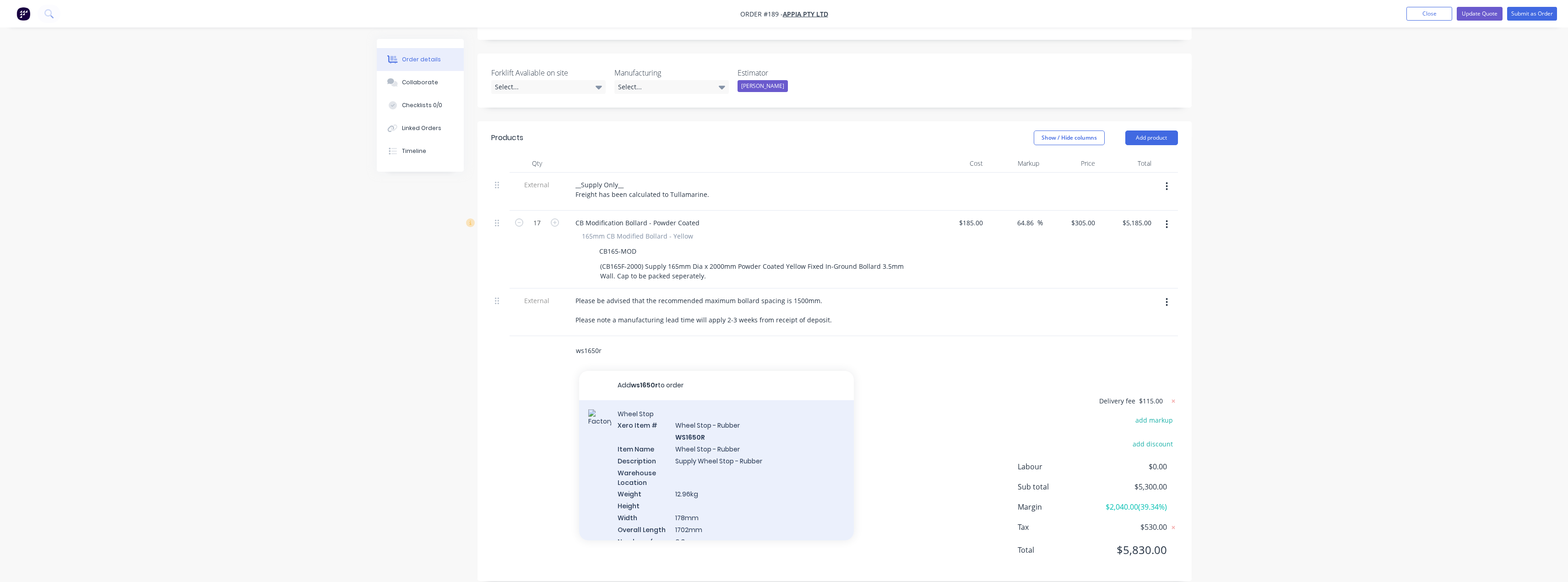
type input "ws1650r"
click at [726, 439] on div "Wheel Stop Xero Item # Wheel Stop - Rubber WS1650R Item Name Wheel Stop - Rubbe…" at bounding box center [717, 498] width 275 height 197
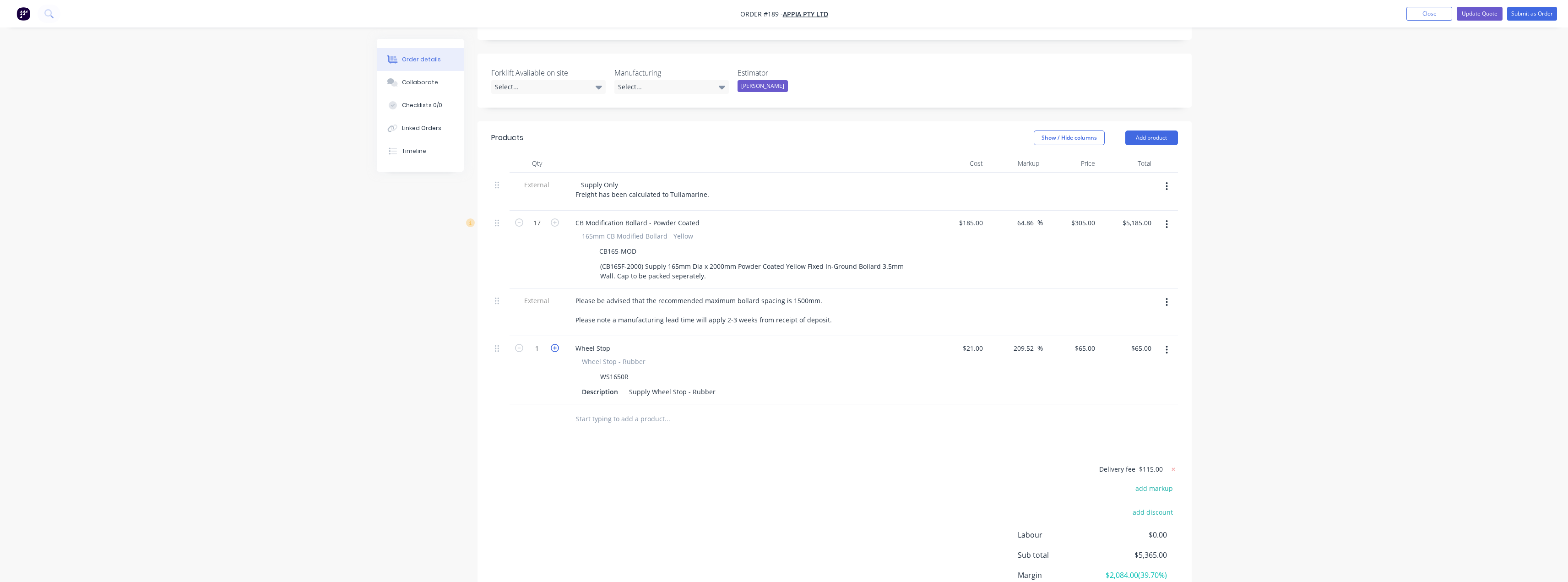
click at [556, 344] on icon "button" at bounding box center [555, 348] width 8 height 8
type input "2"
type input "$130.00"
click at [556, 344] on icon "button" at bounding box center [555, 348] width 8 height 8
type input "3"
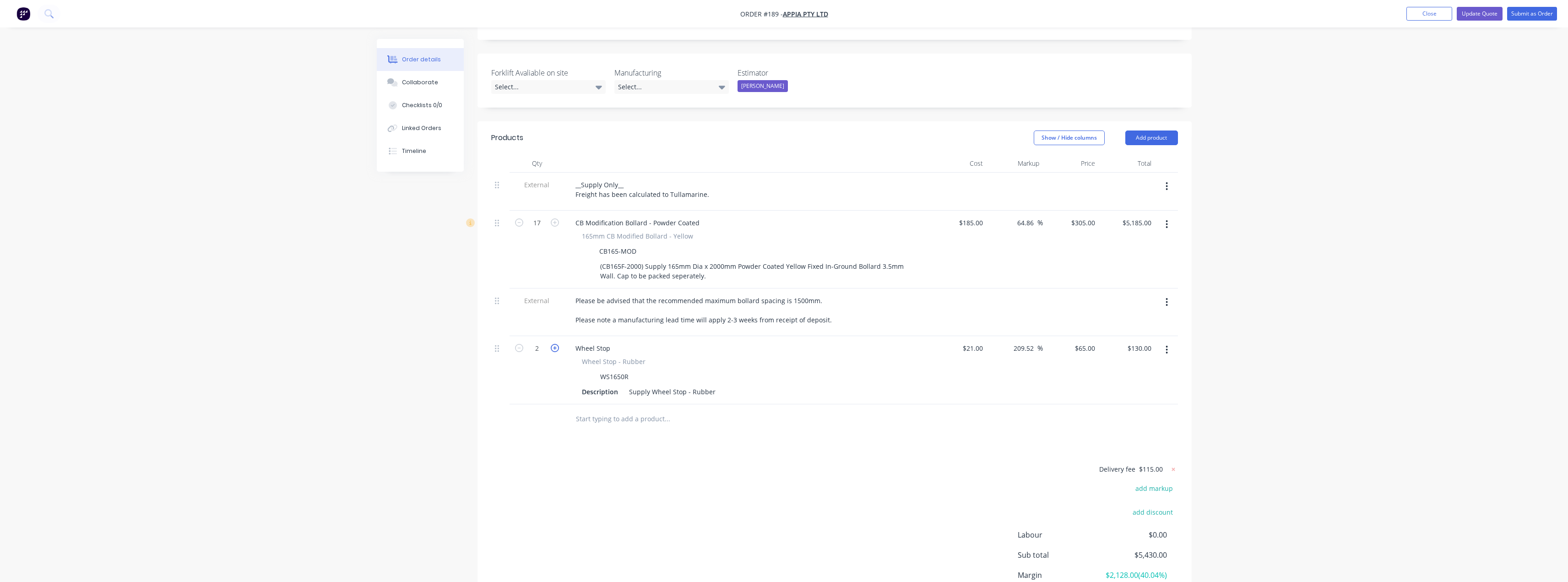
type input "$195.00"
click at [556, 344] on icon "button" at bounding box center [555, 348] width 8 height 8
type input "4"
type input "$260.00"
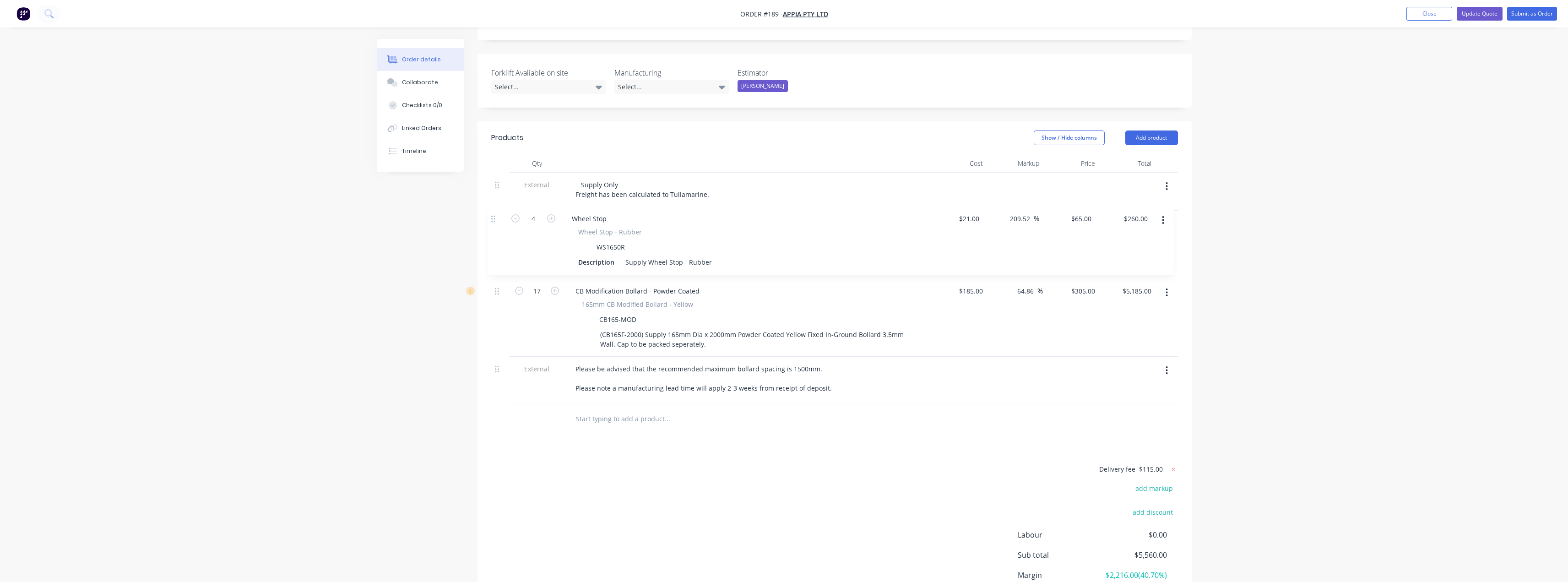
drag, startPoint x: 497, startPoint y: 340, endPoint x: 495, endPoint y: 211, distance: 129.0
click at [495, 211] on div "External __Supply Only__ Freight has been calculated to Tullamarine. 17 CB Modi…" at bounding box center [835, 289] width 686 height 232
click at [786, 288] on icon "button" at bounding box center [1166, 292] width 2 height 10
click at [786, 365] on div "Delete" at bounding box center [1134, 371] width 70 height 14
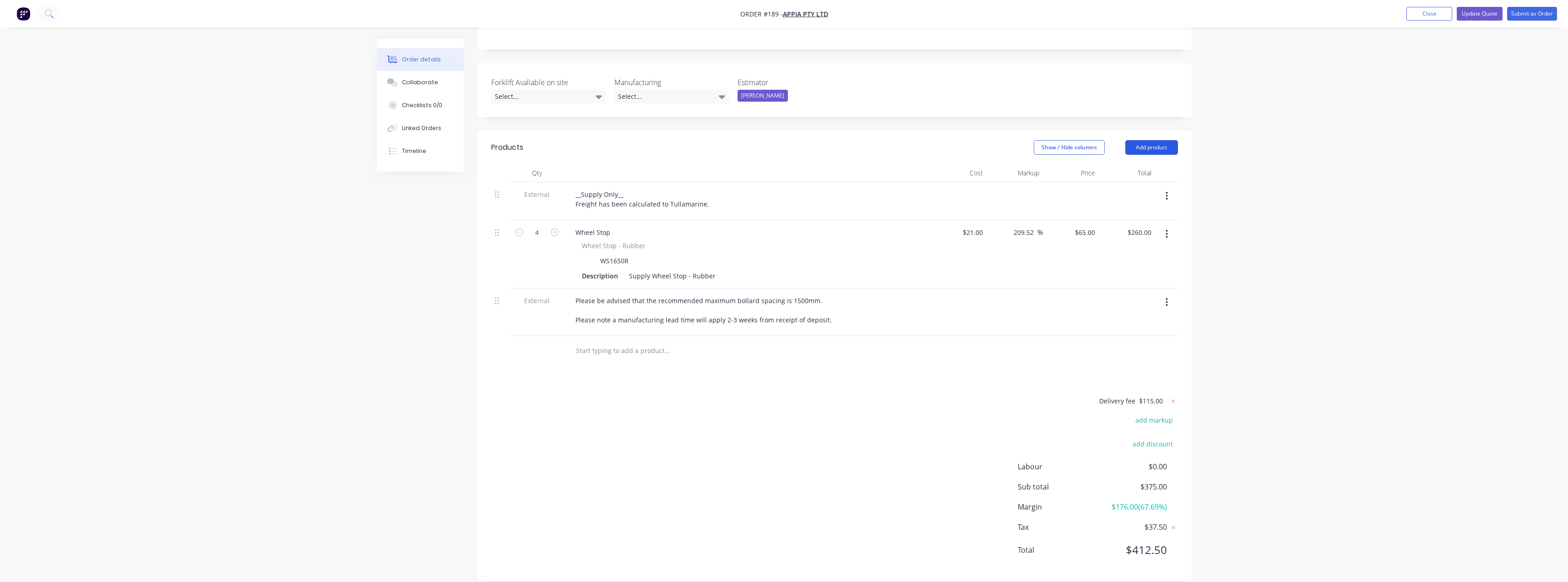
click at [786, 140] on button "Add product" at bounding box center [1152, 147] width 53 height 15
click at [786, 164] on div "Product catalogue" at bounding box center [1134, 171] width 70 height 14
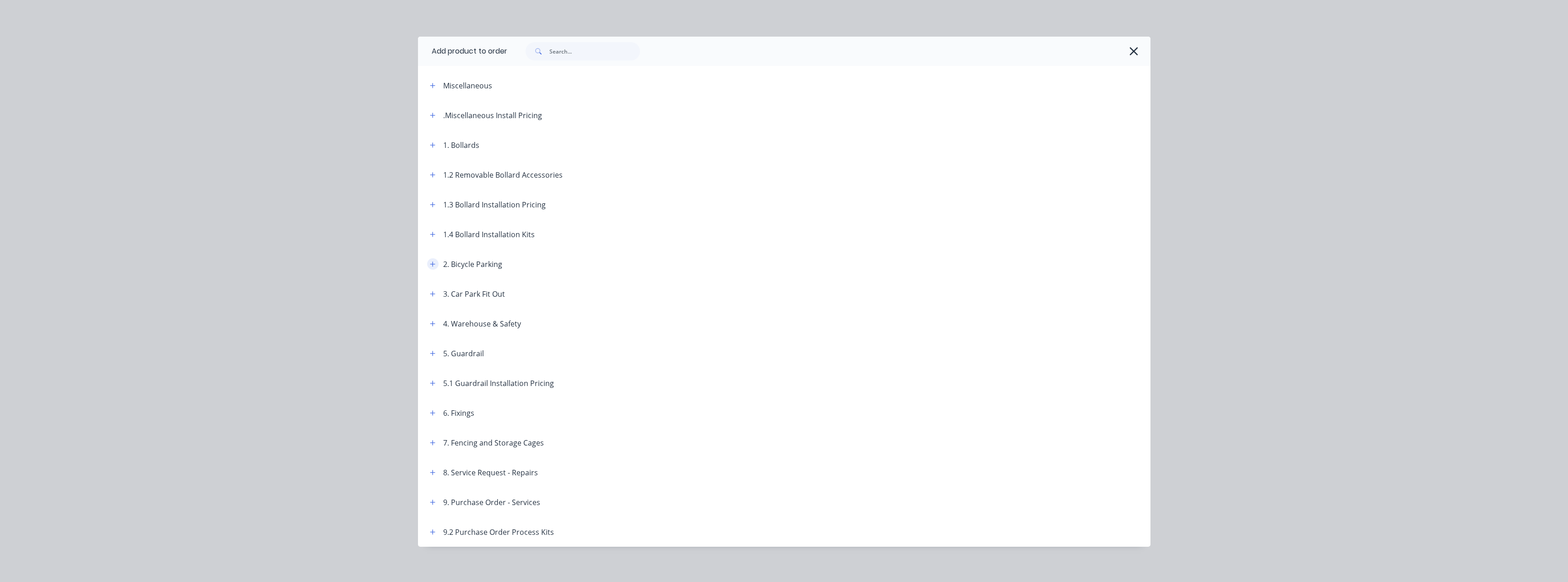
click at [430, 263] on icon "button" at bounding box center [432, 263] width 5 height 5
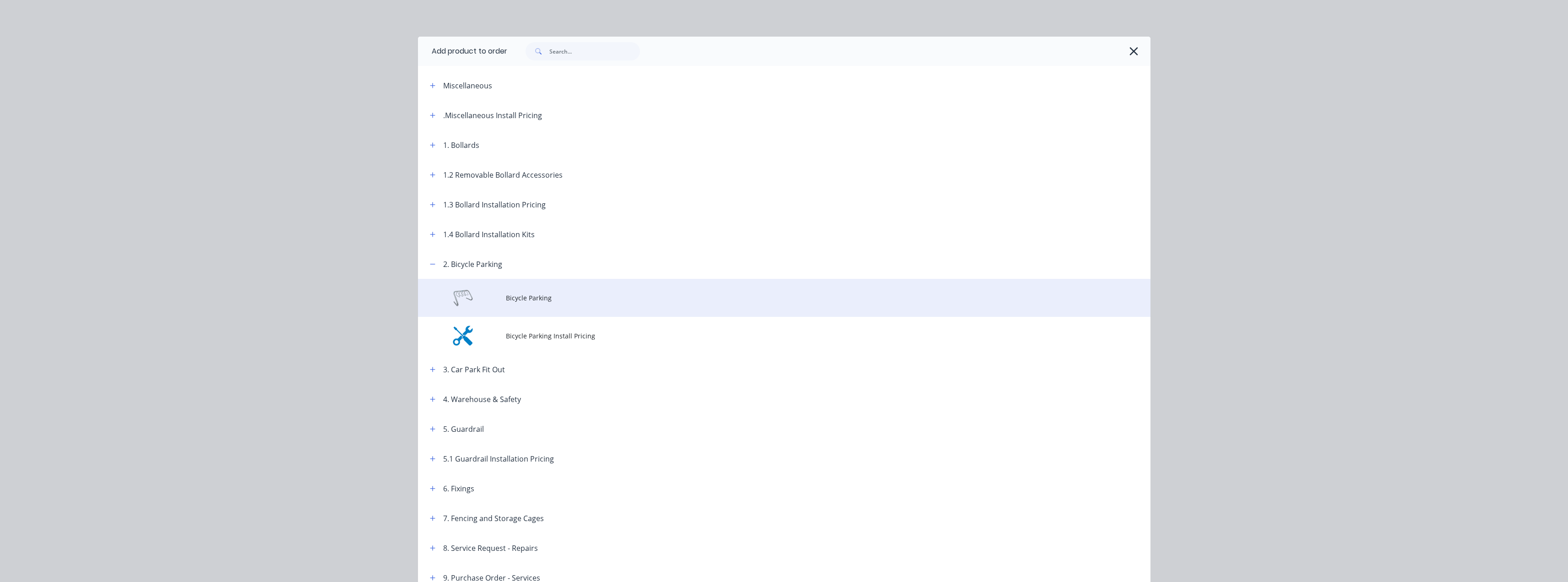
click at [512, 301] on span "Bicycle Parking" at bounding box center [764, 297] width 516 height 10
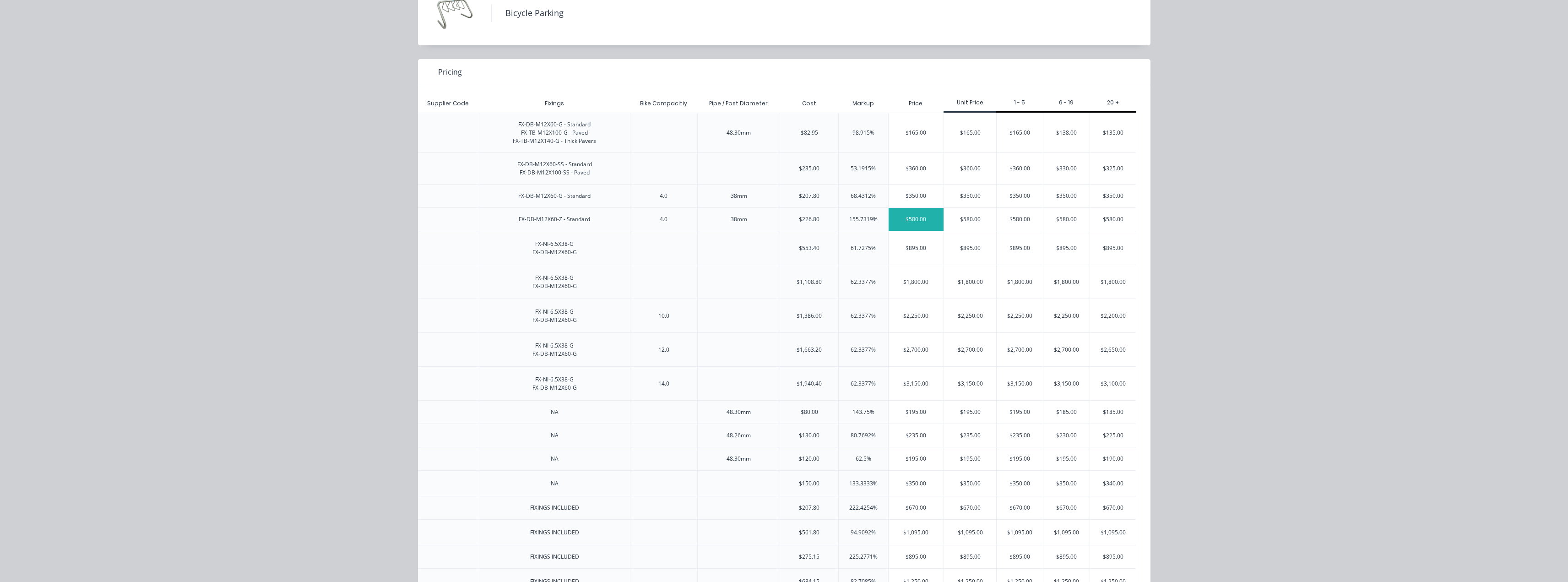
scroll to position [32, 0]
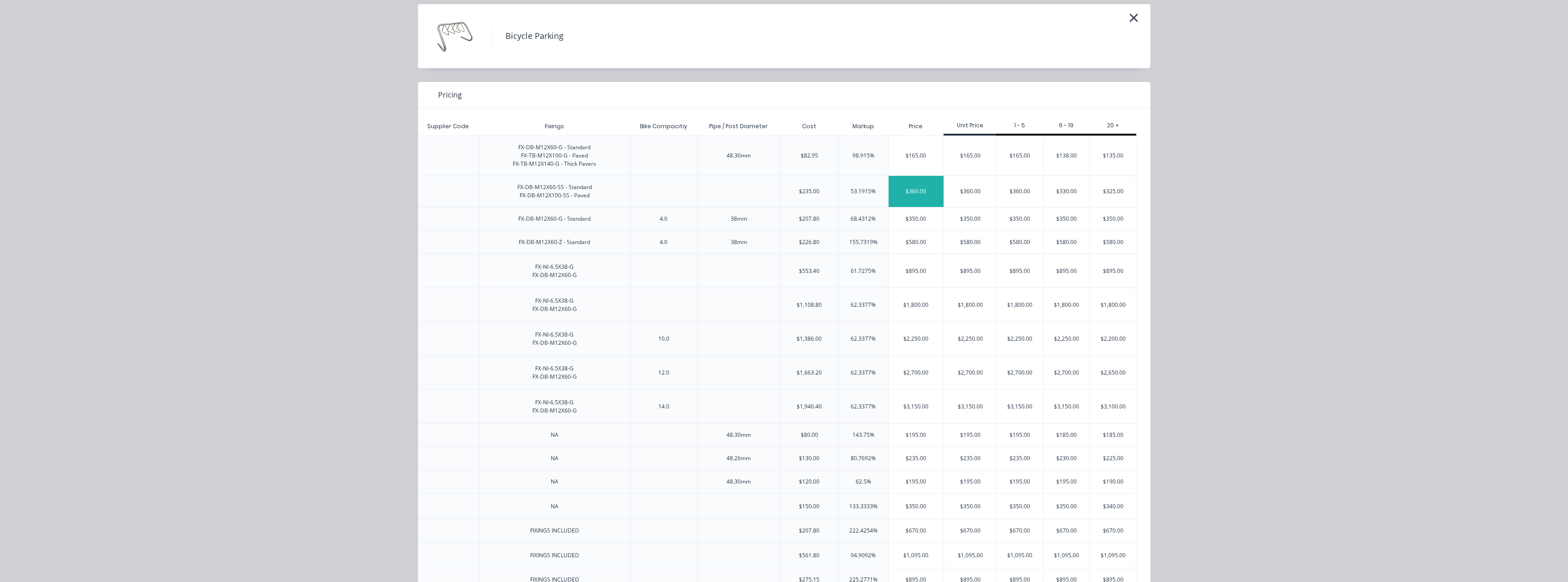
click at [786, 191] on div "$360.00" at bounding box center [916, 191] width 56 height 31
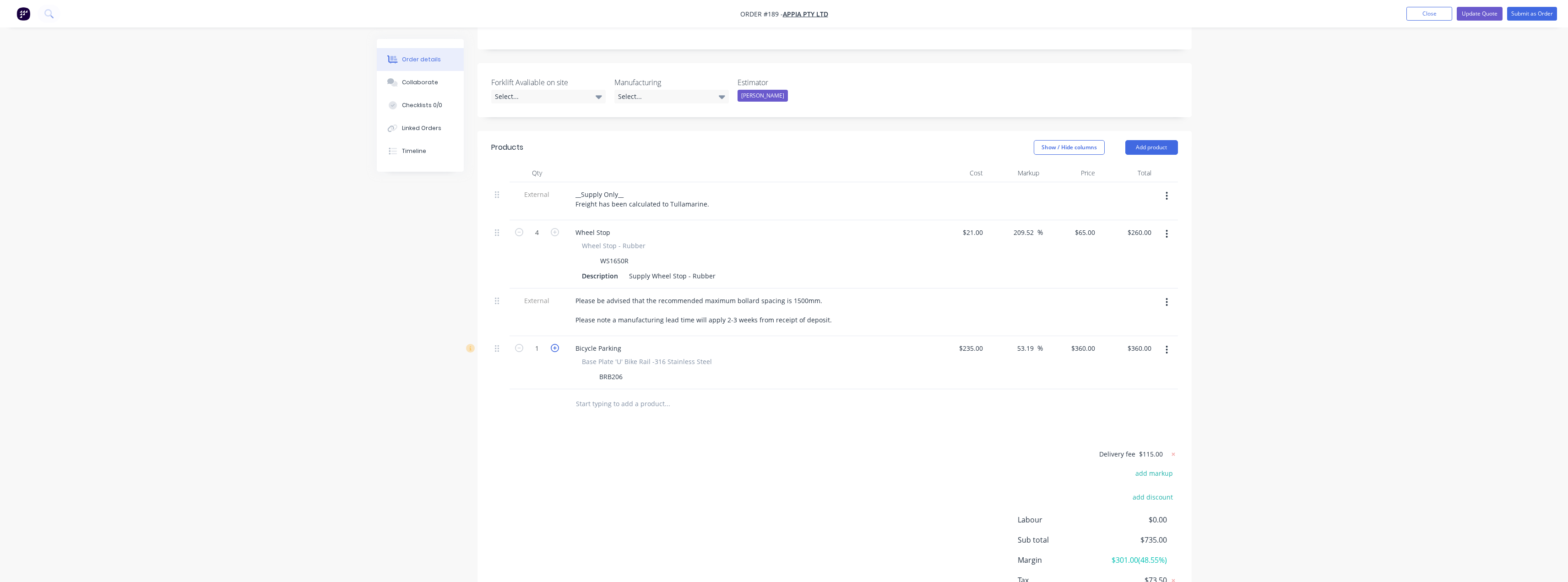
click at [558, 344] on icon "button" at bounding box center [555, 348] width 8 height 8
type input "2"
type input "$720.00"
drag, startPoint x: 495, startPoint y: 339, endPoint x: 496, endPoint y: 291, distance: 48.0
click at [496, 291] on div "External __Supply Only__ Freight has been calculated to Tullamarine. 4 Wheel St…" at bounding box center [835, 286] width 686 height 207
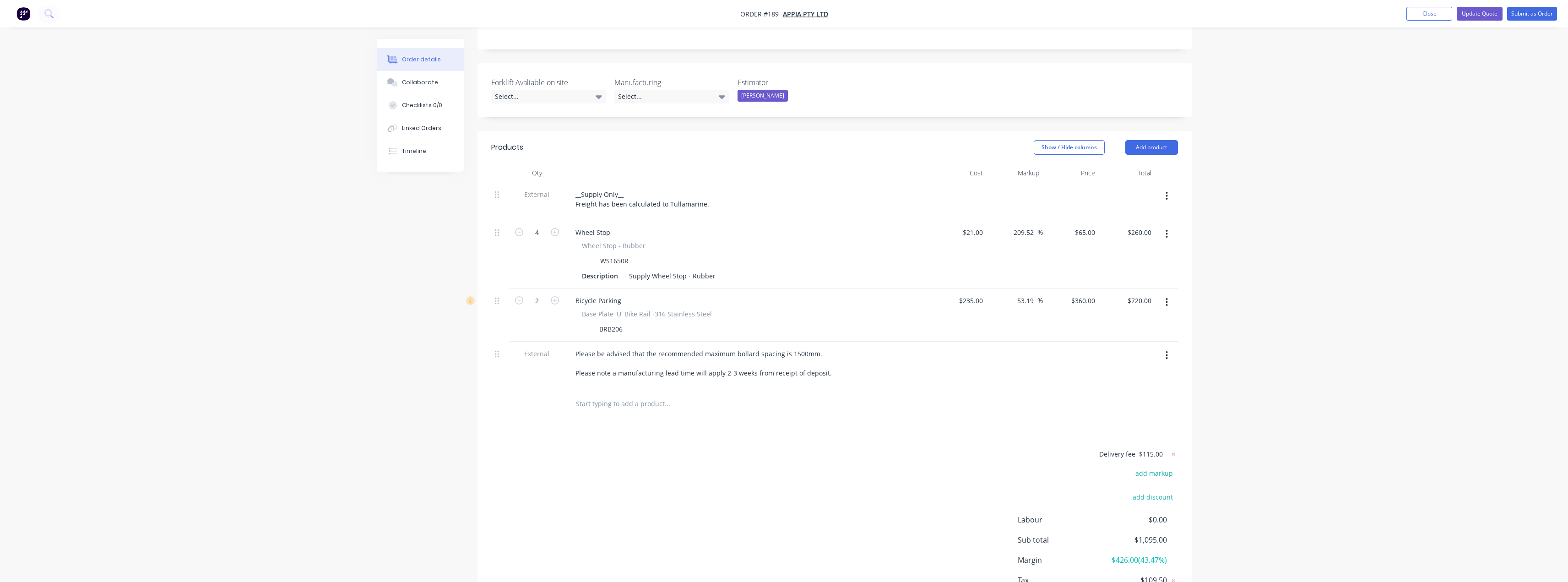
click at [786, 449] on span "$115.00" at bounding box center [1151, 454] width 23 height 10
click at [786, 452] on icon at bounding box center [1172, 453] width 3 height 3
click at [786, 448] on button "add delivery fee" at bounding box center [1148, 454] width 59 height 13
type input "110"
click at [786, 407] on div "Products Show / Hide columns Add product Qty Cost Markup Price Total External _…" at bounding box center [835, 383] width 714 height 505
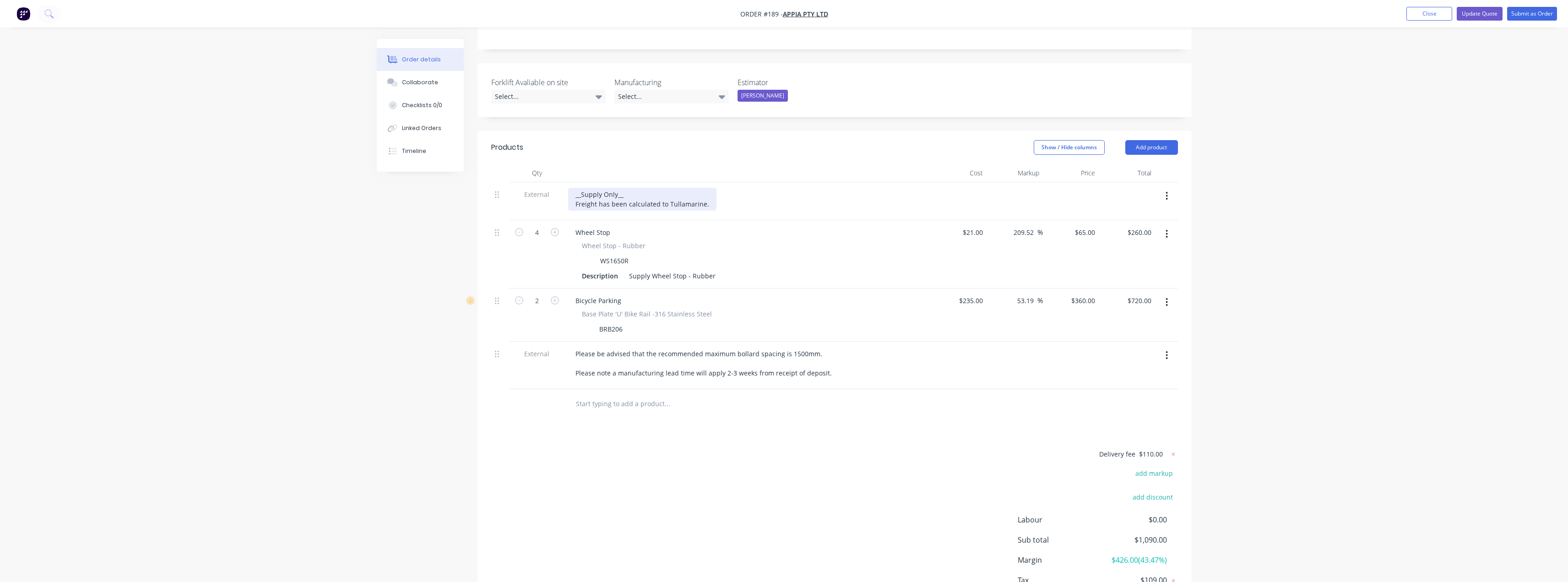
click at [657, 190] on div "__Supply Only__ Freight has been calculated to Tullamarine." at bounding box center [643, 198] width 148 height 22
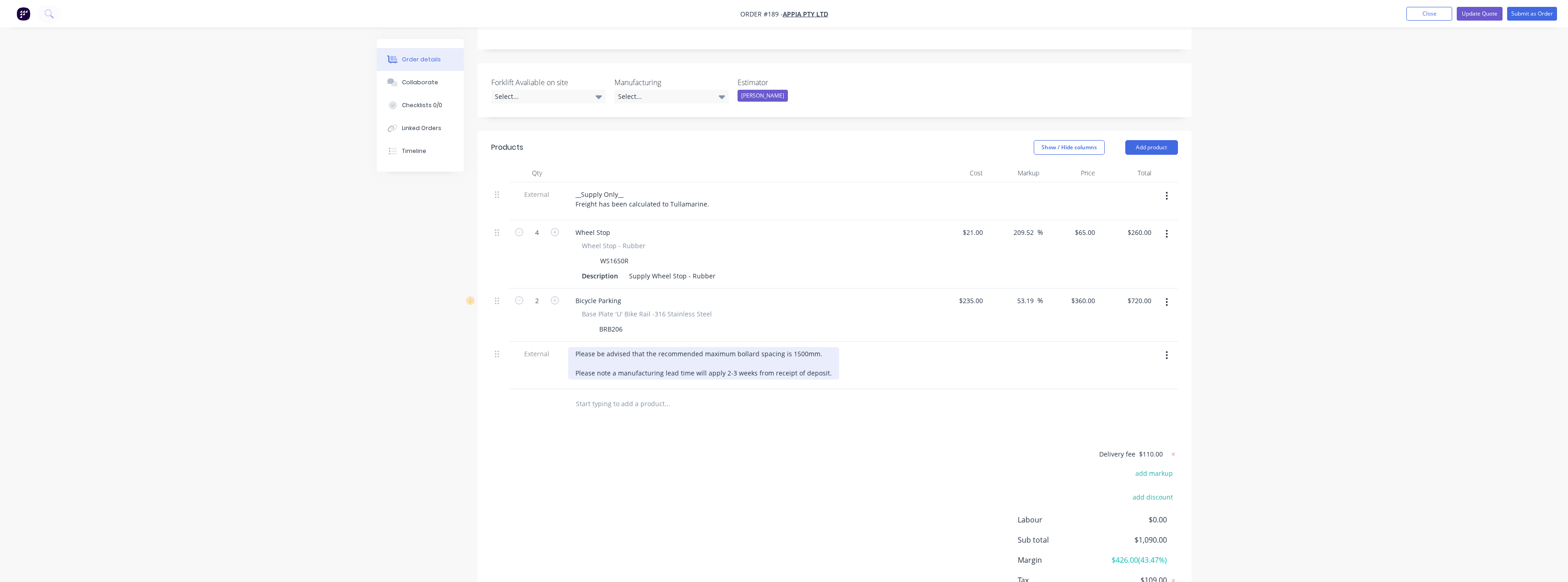
click at [687, 353] on div "Please be advised that the recommended maximum bollard spacing is 1500mm. Pleas…" at bounding box center [704, 363] width 271 height 32
drag, startPoint x: 828, startPoint y: 340, endPoint x: 535, endPoint y: 343, distance: 293.0
click at [535, 343] on div "External Please be advised that the recommended maximum bollard spacing is 1500…" at bounding box center [835, 365] width 686 height 48
click at [583, 347] on div "Please note a manufacturing lead time will apply 2-3 weeks from receipt of depo…" at bounding box center [704, 354] width 271 height 14
click at [575, 357] on div "Please note a manufacturing lead time will apply 2-3 weeks from receipt of depo…" at bounding box center [704, 354] width 271 height 14
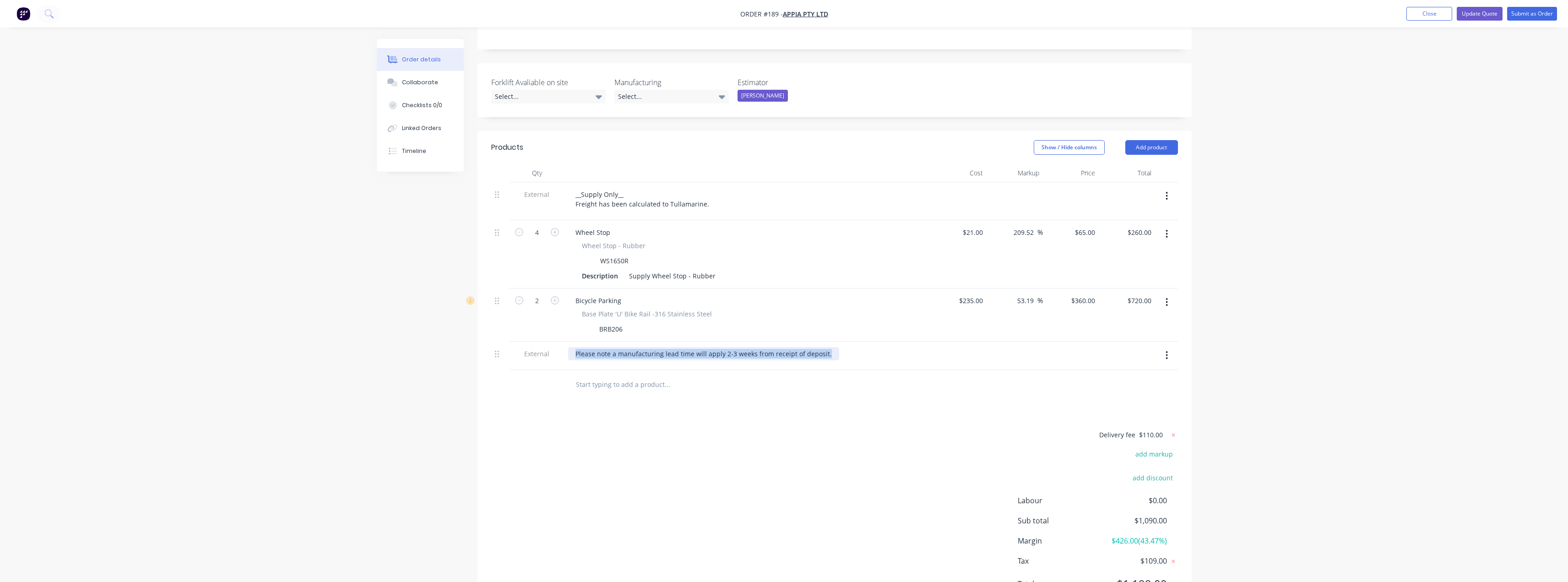
drag, startPoint x: 827, startPoint y: 342, endPoint x: 531, endPoint y: 350, distance: 296.1
click at [531, 350] on div "External Please note a manufacturing lead time will apply 2-3 weeks from receip…" at bounding box center [835, 355] width 686 height 28
click at [578, 90] on div "Select..." at bounding box center [548, 97] width 114 height 14
click at [588, 77] on label "Forklift Avaliable on site" at bounding box center [548, 82] width 114 height 11
click at [593, 77] on label "Forklift Avaliable on site" at bounding box center [548, 82] width 114 height 11
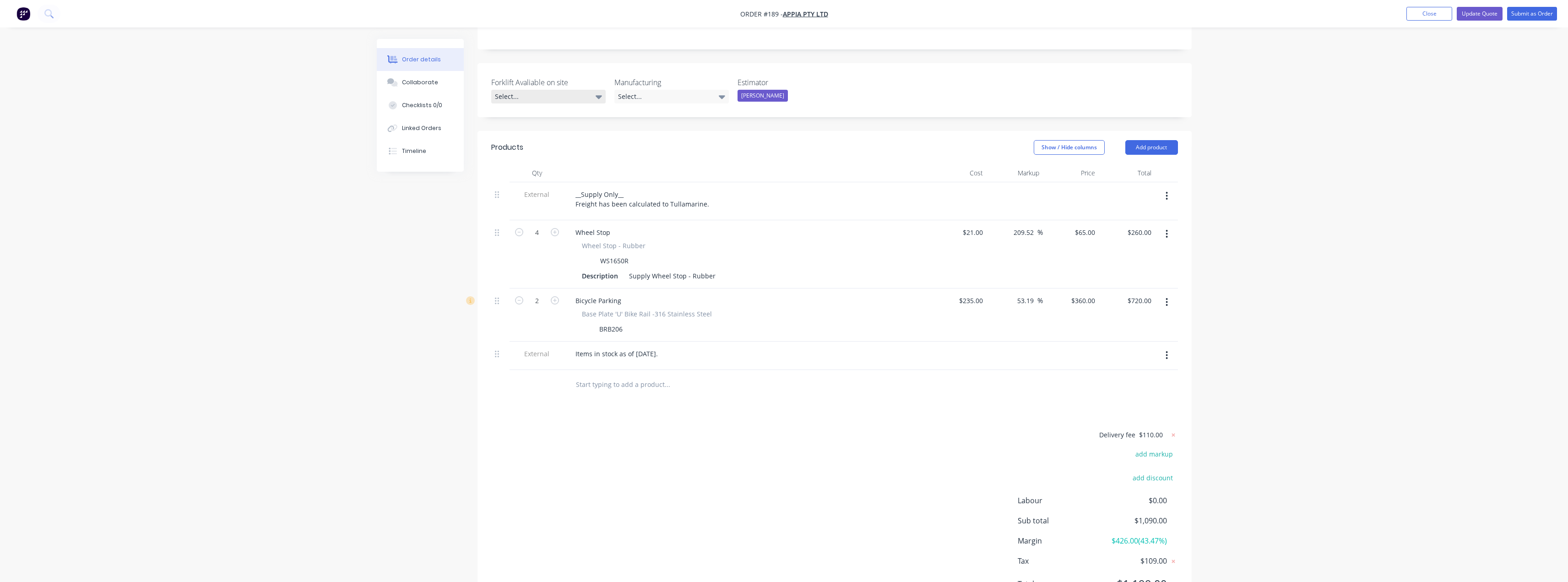
click at [596, 92] on icon at bounding box center [599, 97] width 7 height 10
click at [534, 156] on div "Not Required" at bounding box center [519, 158] width 41 height 12
click at [684, 90] on div "Select..." at bounding box center [671, 97] width 114 height 14
click at [647, 125] on div "Not Required" at bounding box center [656, 124] width 41 height 12
click at [686, 77] on label "Manufacturing" at bounding box center [671, 82] width 114 height 11
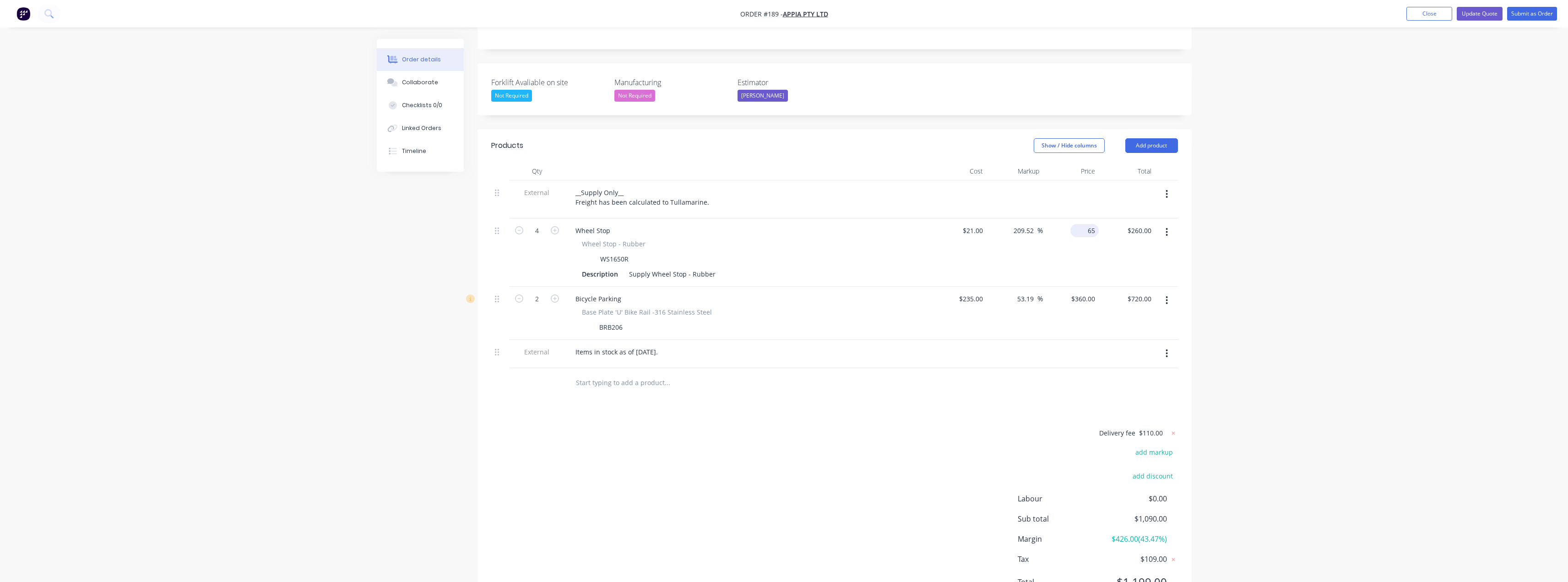
click at [786, 224] on div "65 $65.00" at bounding box center [1084, 231] width 28 height 14
type input "60"
type input "185.71"
type input "$60.00"
type input "$240.00"
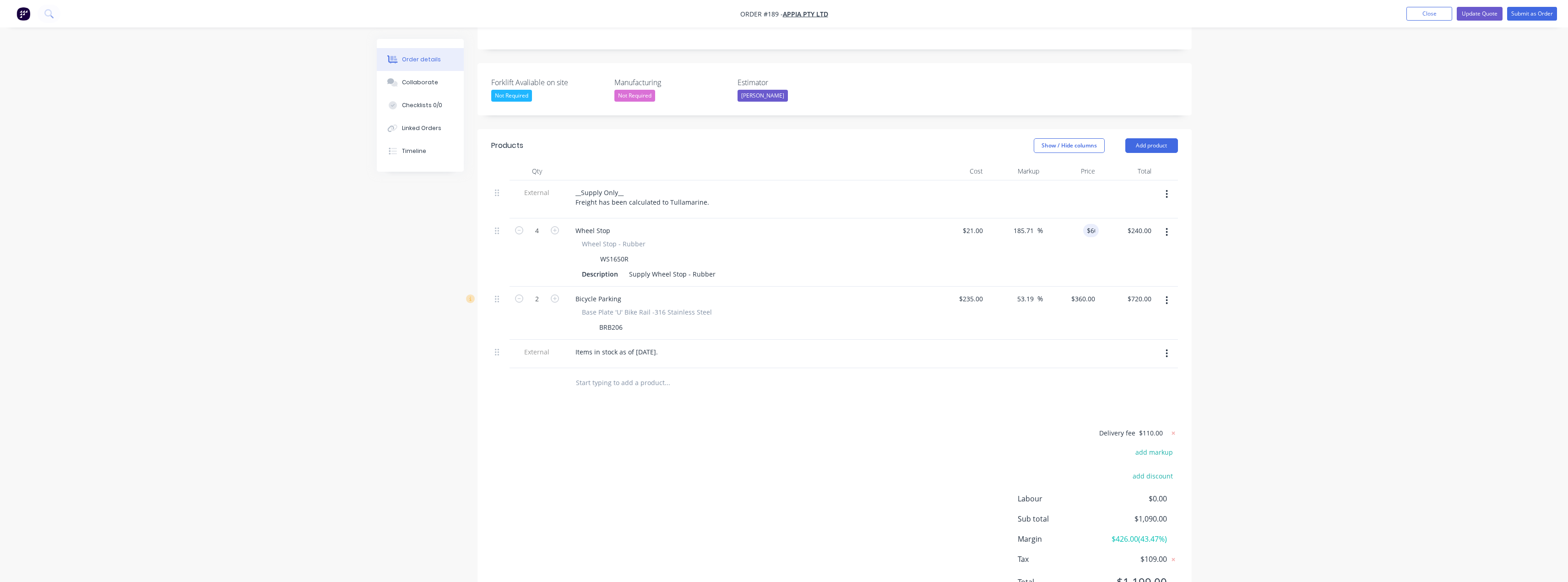
click at [786, 252] on div "Order details Collaborate Checklists 0/0 Linked Orders Timeline Order details C…" at bounding box center [784, 211] width 1568 height 833
click at [786, 15] on button "Update Quote" at bounding box center [1479, 14] width 46 height 14
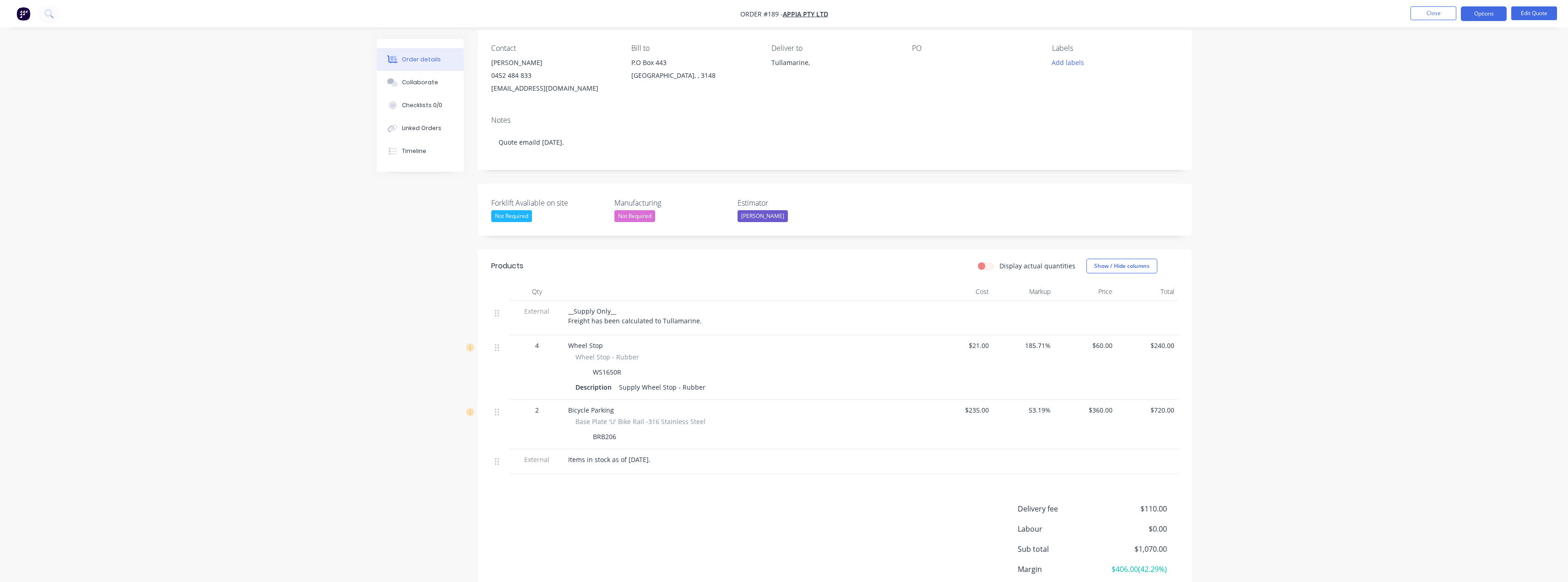
scroll to position [137, 0]
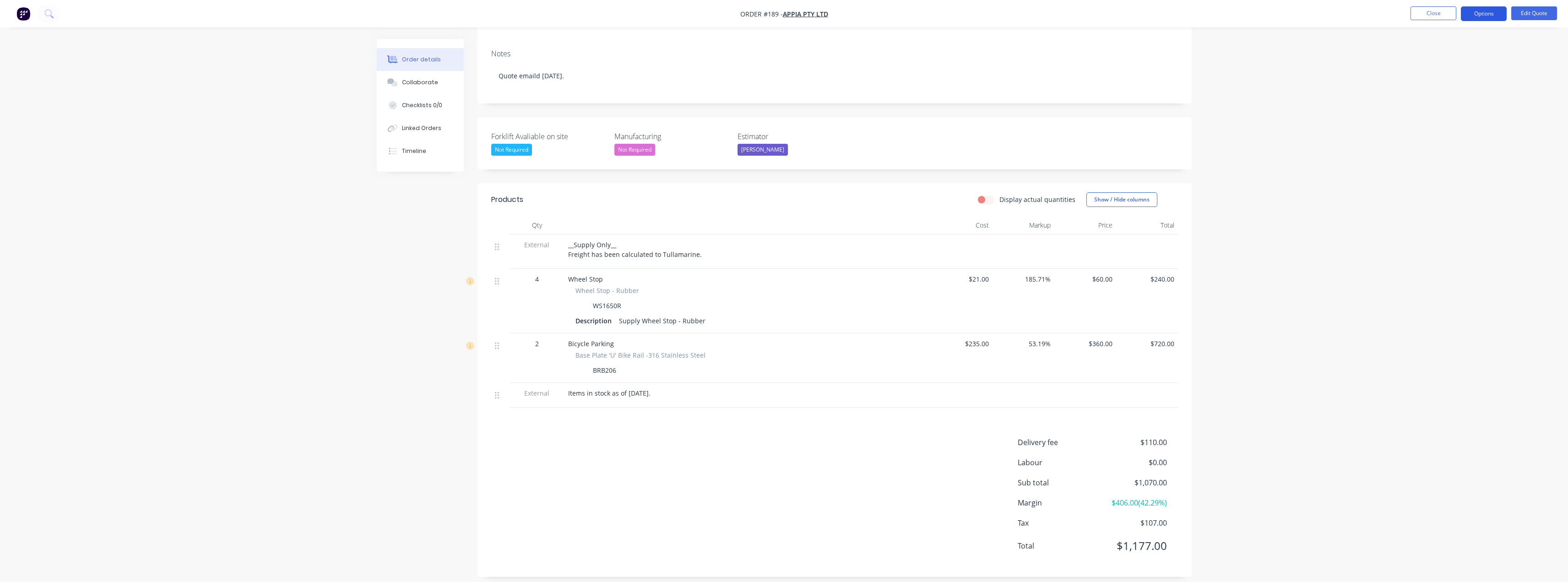
click at [786, 11] on button "Options" at bounding box center [1483, 14] width 46 height 15
click at [786, 56] on div "Quote" at bounding box center [1456, 56] width 84 height 14
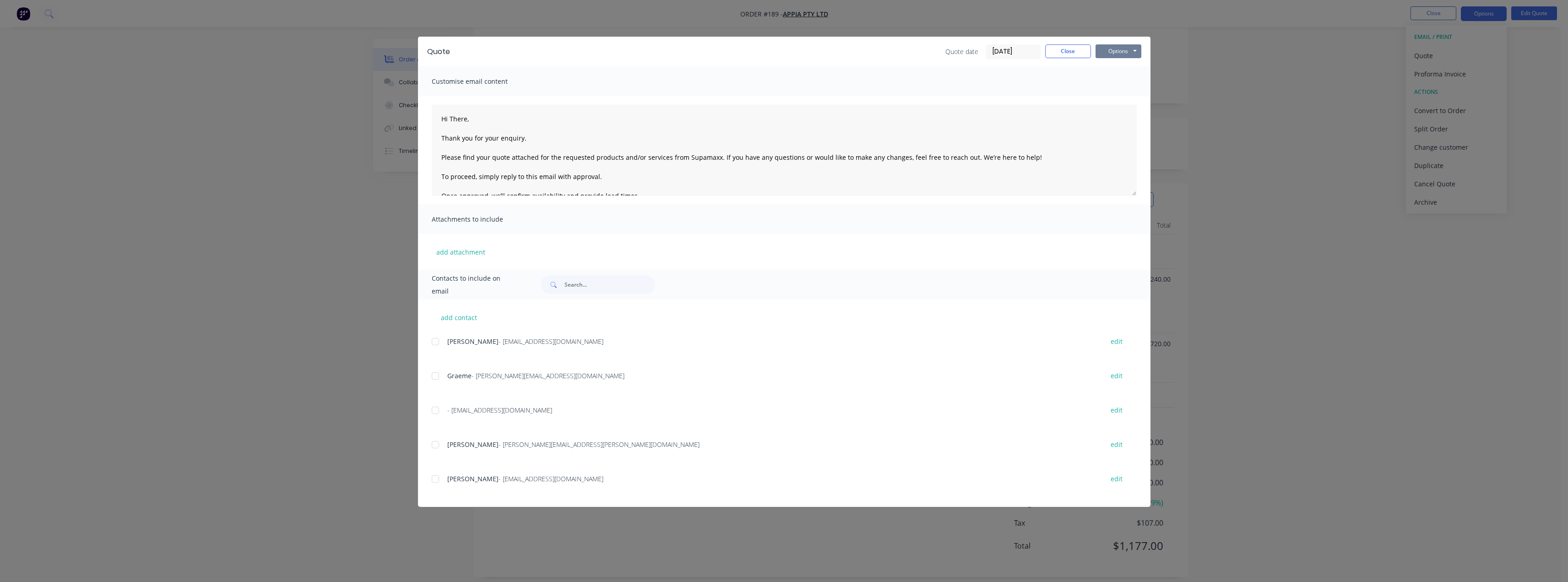
click at [786, 55] on button "Options" at bounding box center [1118, 52] width 46 height 14
click at [786, 69] on button "Preview" at bounding box center [1125, 67] width 59 height 15
click at [786, 50] on button "Close" at bounding box center [1068, 52] width 46 height 14
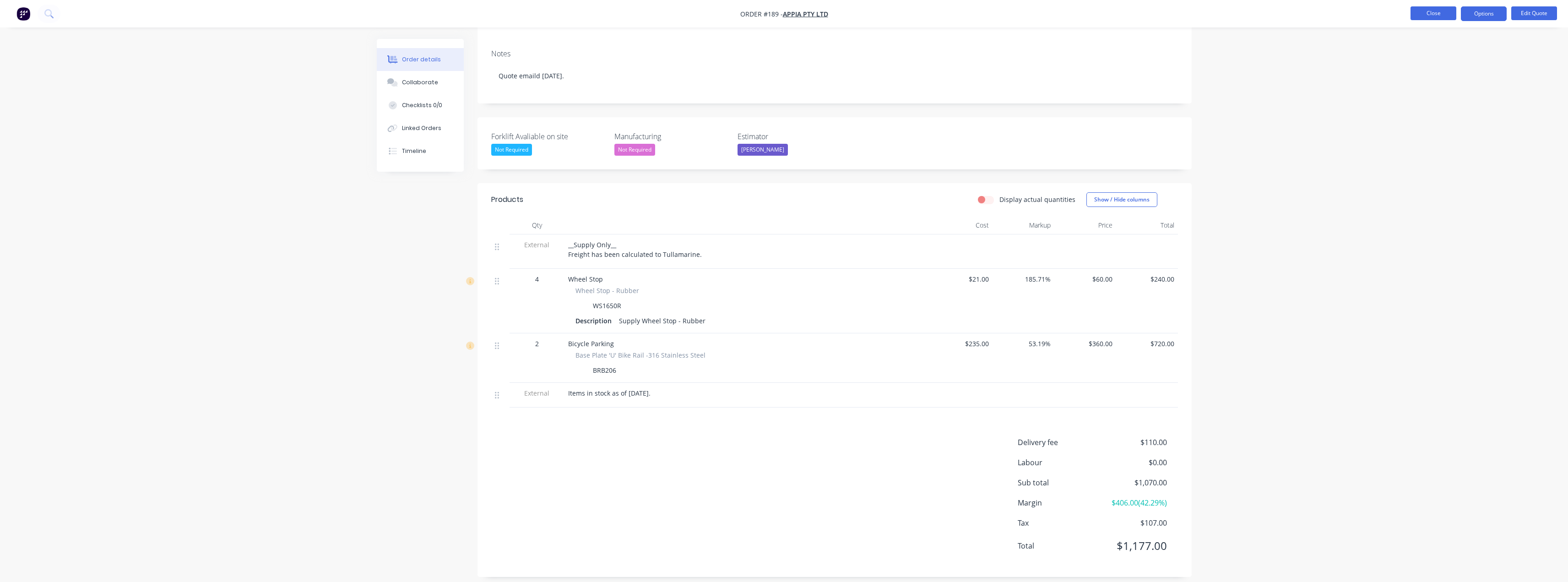
click at [786, 7] on button "Close" at bounding box center [1433, 14] width 46 height 14
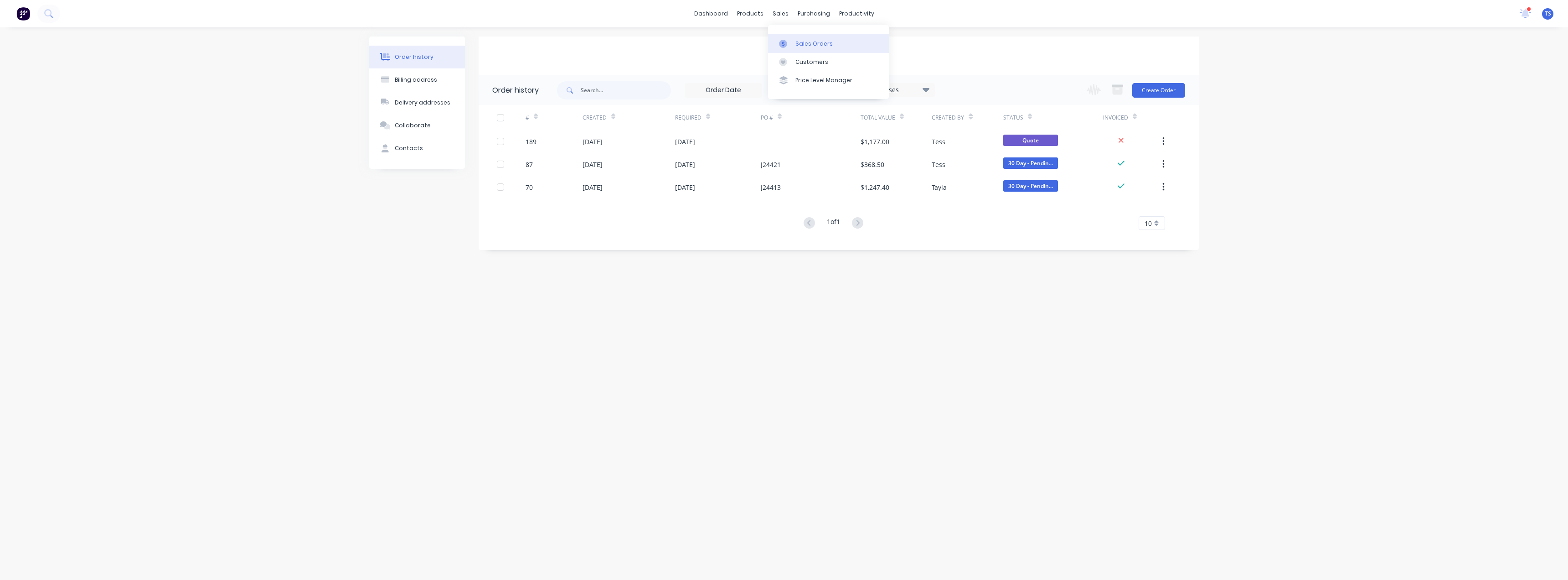
click at [783, 40] on div "Sales Orders" at bounding box center [814, 44] width 37 height 8
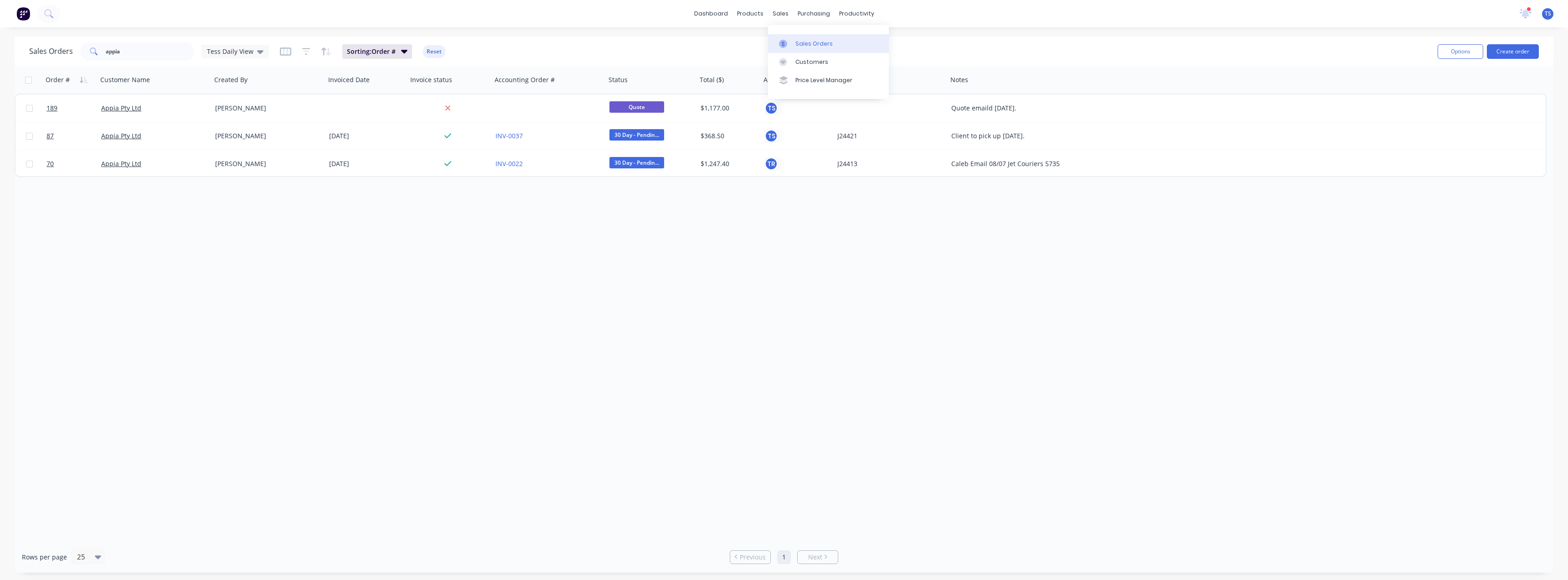
click at [783, 39] on link "Sales Orders" at bounding box center [828, 43] width 120 height 18
click at [783, 63] on div "Customers" at bounding box center [812, 62] width 33 height 8
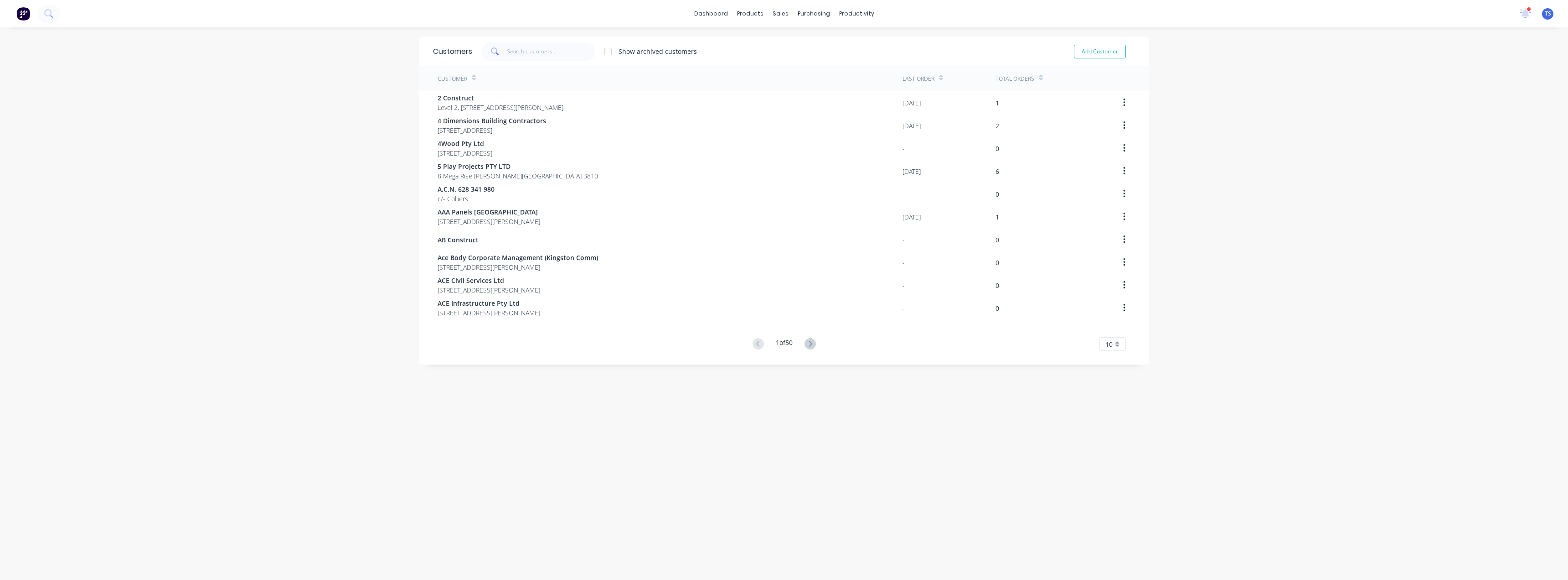
click at [537, 62] on div "Customers Show archived customers Add Customer" at bounding box center [784, 51] width 729 height 30
click at [541, 49] on input "text" at bounding box center [551, 51] width 89 height 18
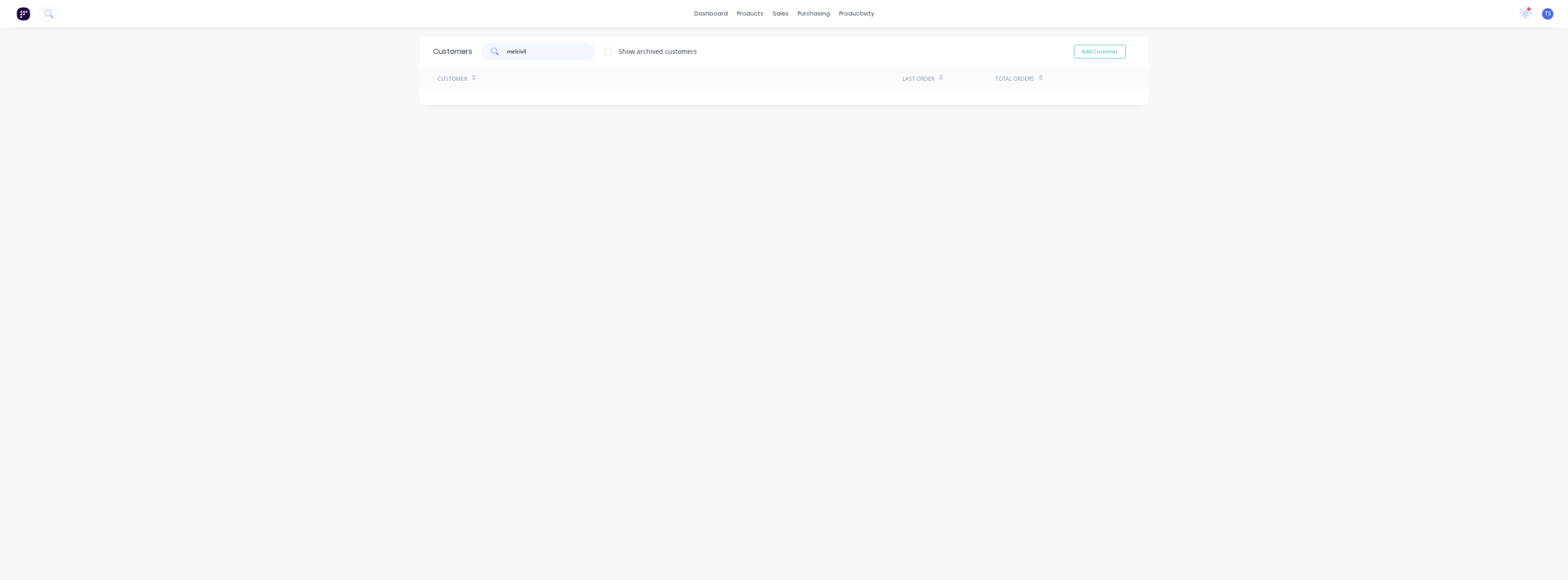
drag, startPoint x: 542, startPoint y: 50, endPoint x: 505, endPoint y: 56, distance: 37.5
click at [507, 56] on input "melcivil" at bounding box center [551, 51] width 89 height 18
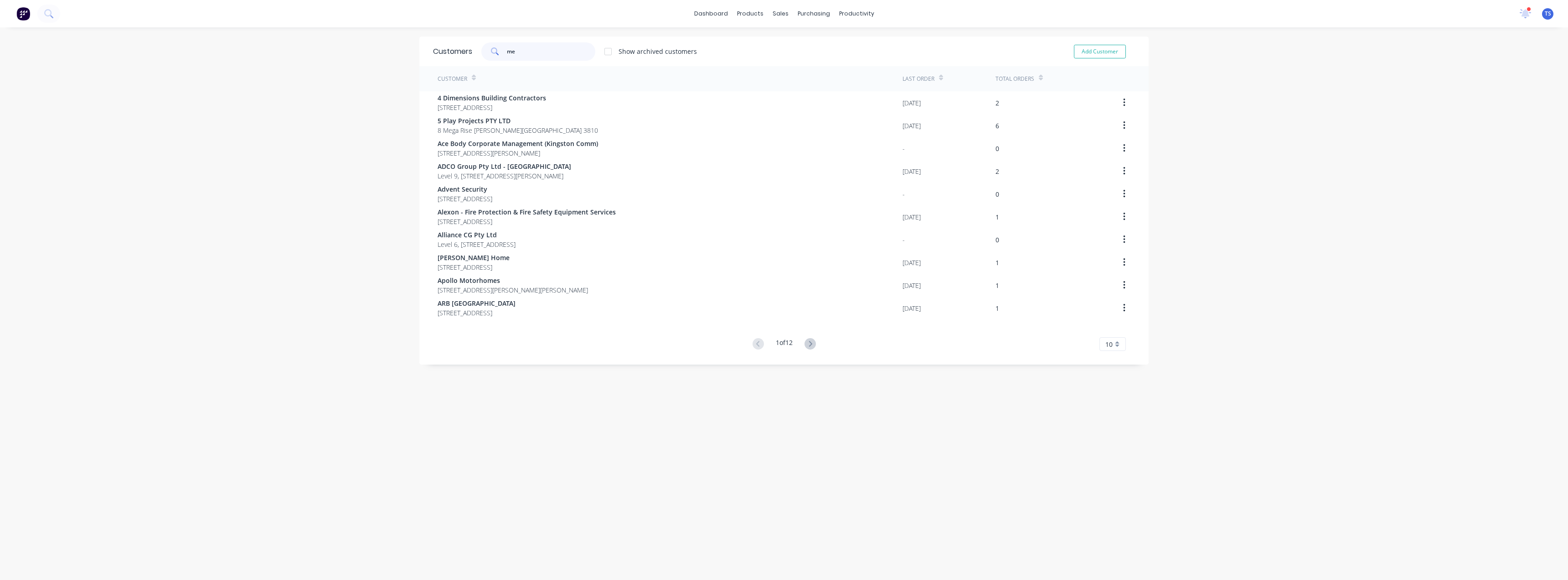
type input "m"
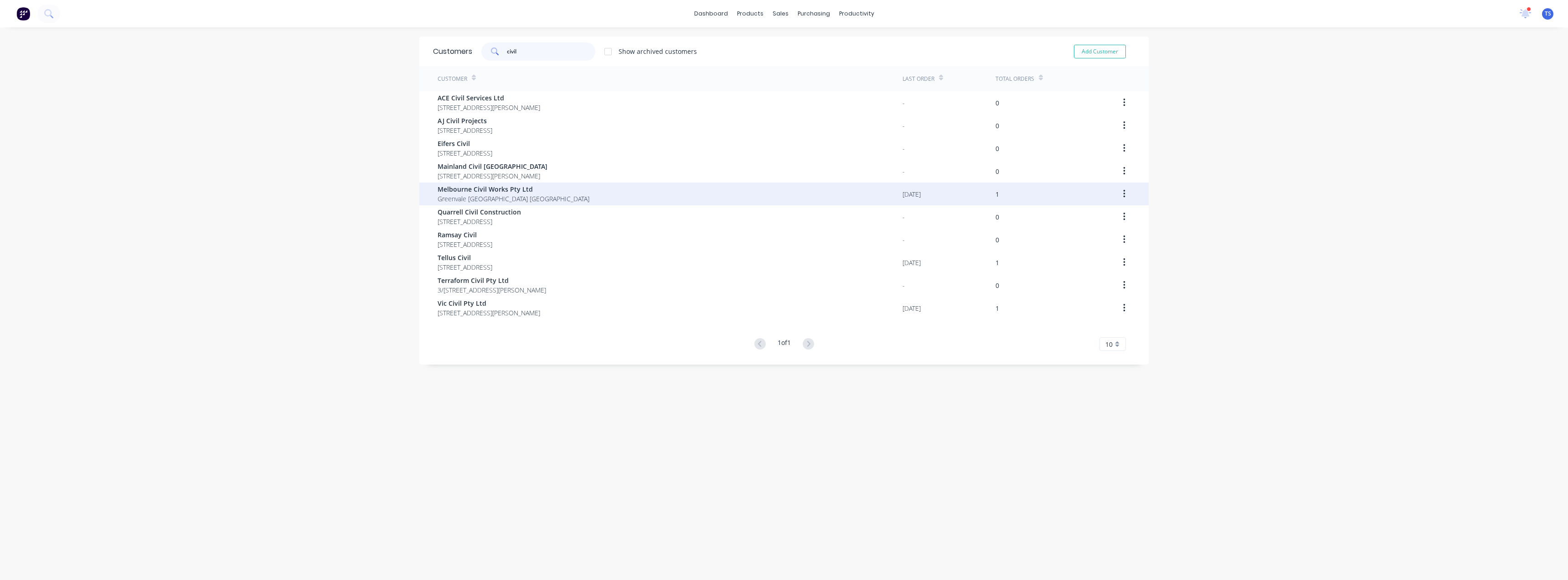
type input "civil"
click at [533, 188] on div "Melbourne Civil Works Pty Ltd Greenvale Victoria Australia" at bounding box center [670, 193] width 465 height 22
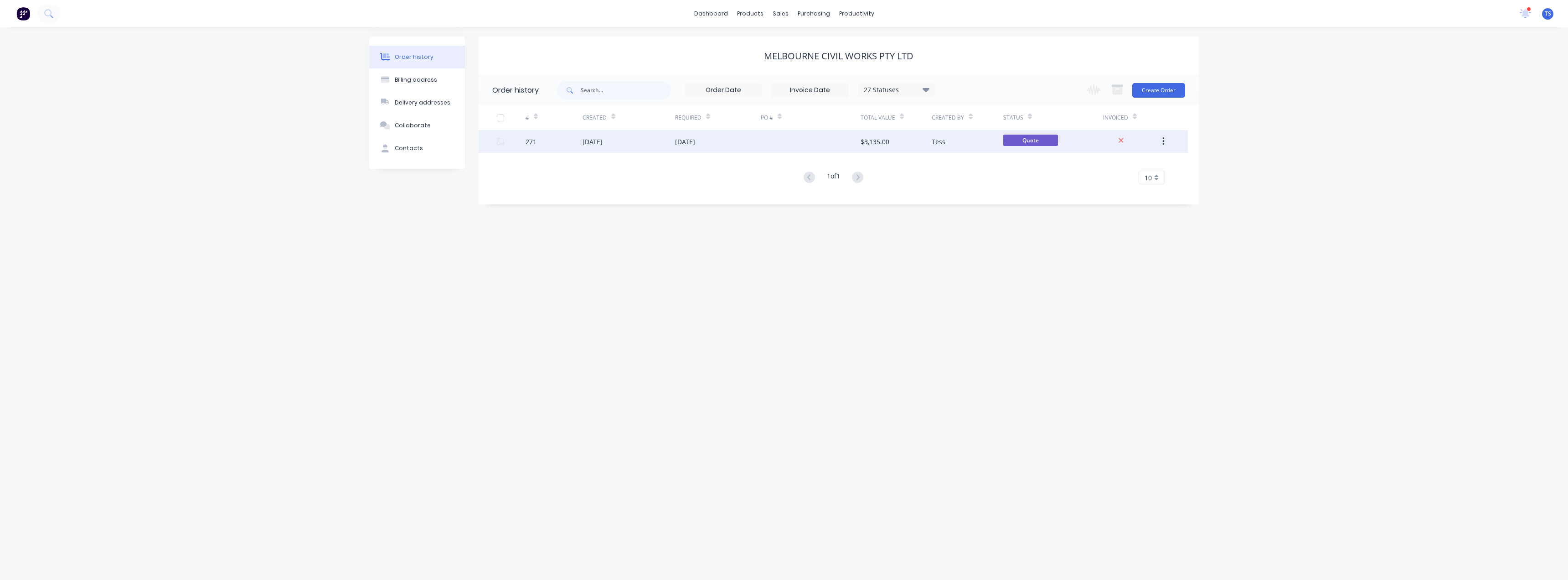
click at [683, 142] on div "[DATE]" at bounding box center [684, 142] width 20 height 10
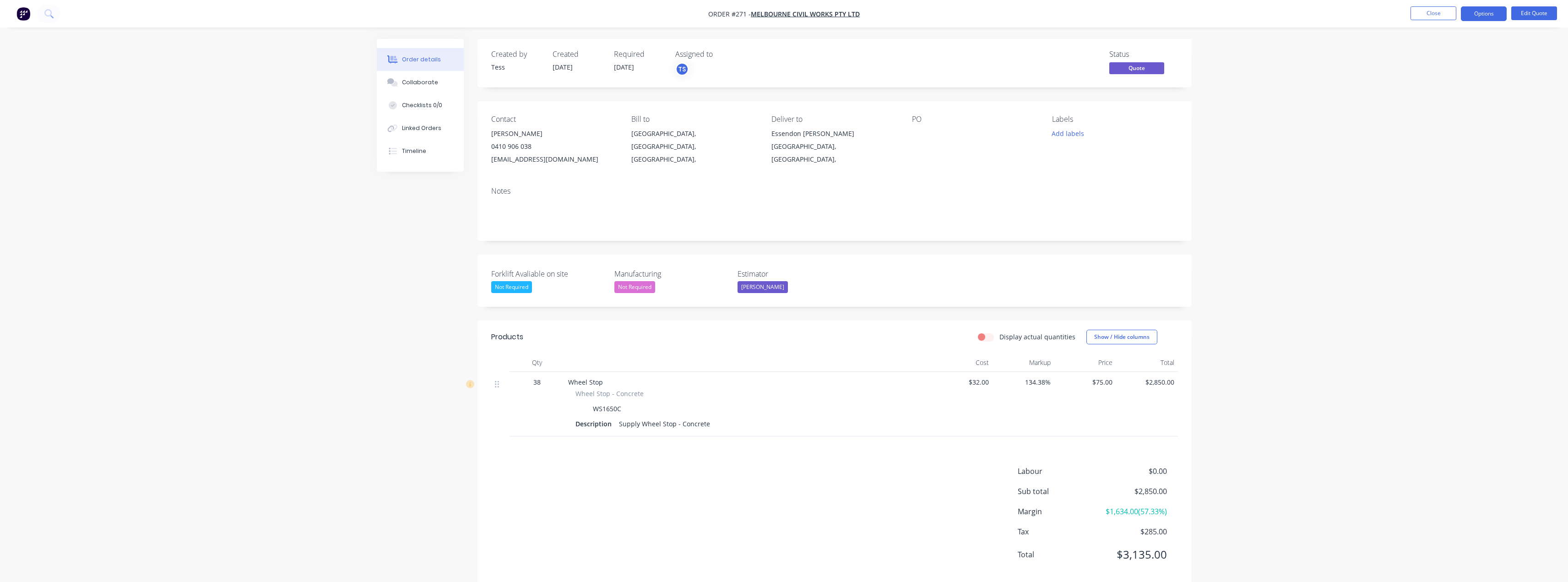
click at [786, 135] on div "Essendon [PERSON_NAME][GEOGRAPHIC_DATA], [GEOGRAPHIC_DATA]," at bounding box center [834, 146] width 126 height 38
click at [786, 11] on button "Edit Quote" at bounding box center [1534, 14] width 46 height 14
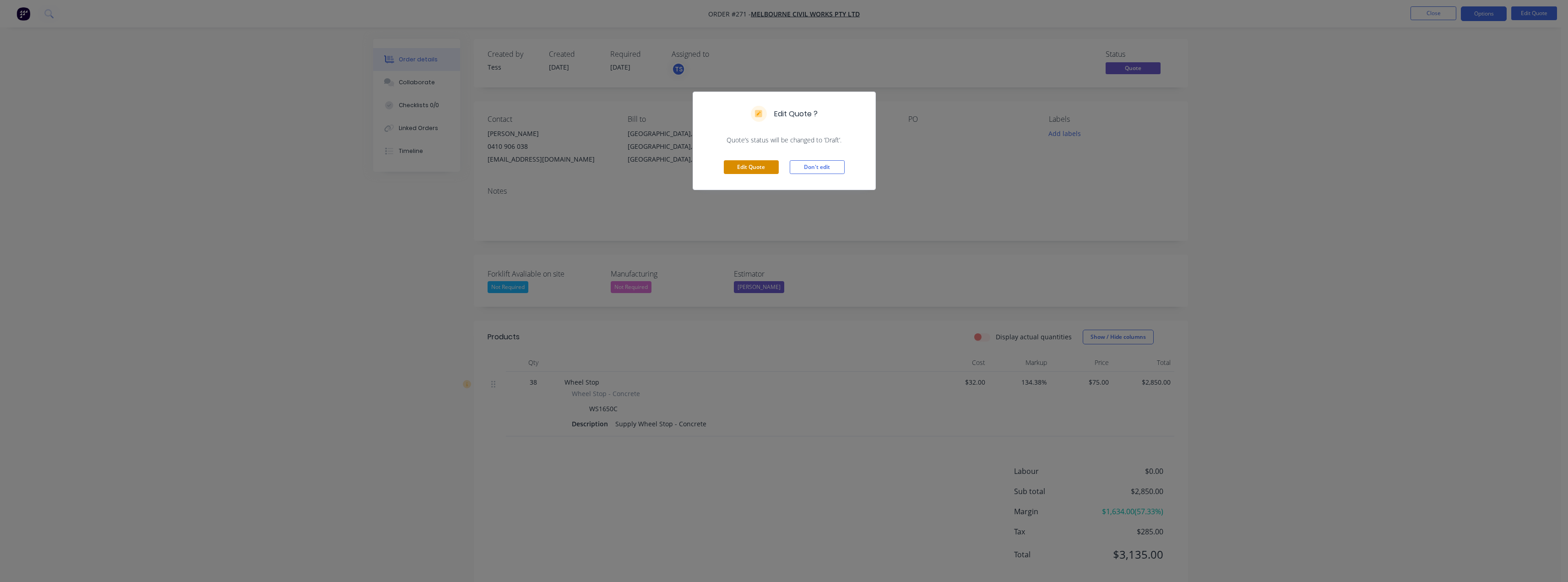
click at [771, 167] on button "Edit Quote" at bounding box center [751, 167] width 55 height 14
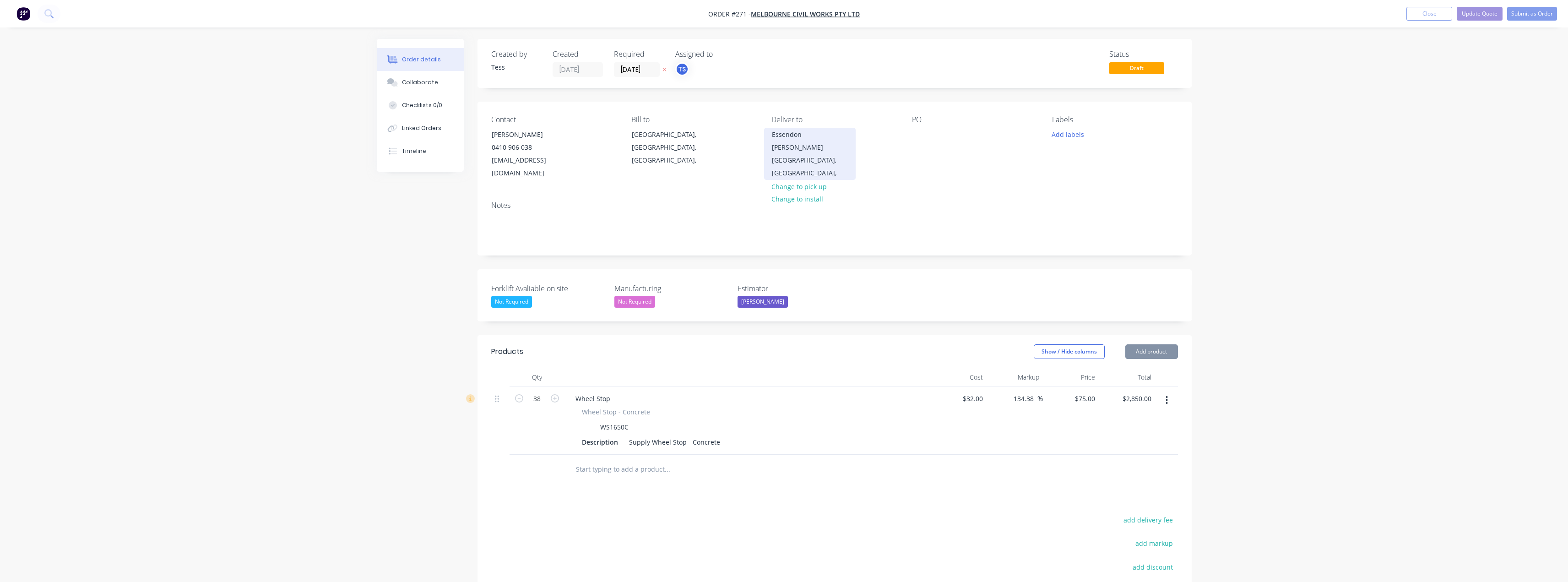
click at [786, 136] on div "Essendon [PERSON_NAME][GEOGRAPHIC_DATA], [GEOGRAPHIC_DATA]," at bounding box center [810, 153] width 76 height 52
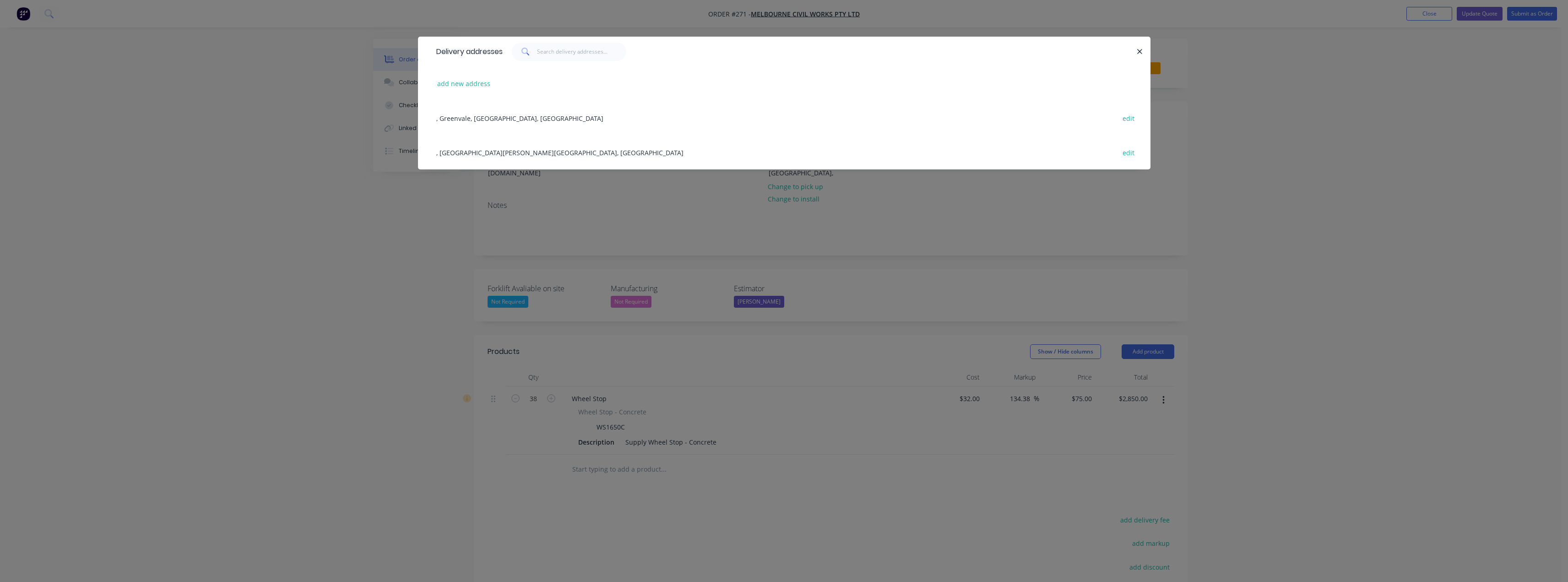
click at [514, 155] on div ", Essendon Fields, Victoria, Australia edit" at bounding box center [784, 152] width 705 height 34
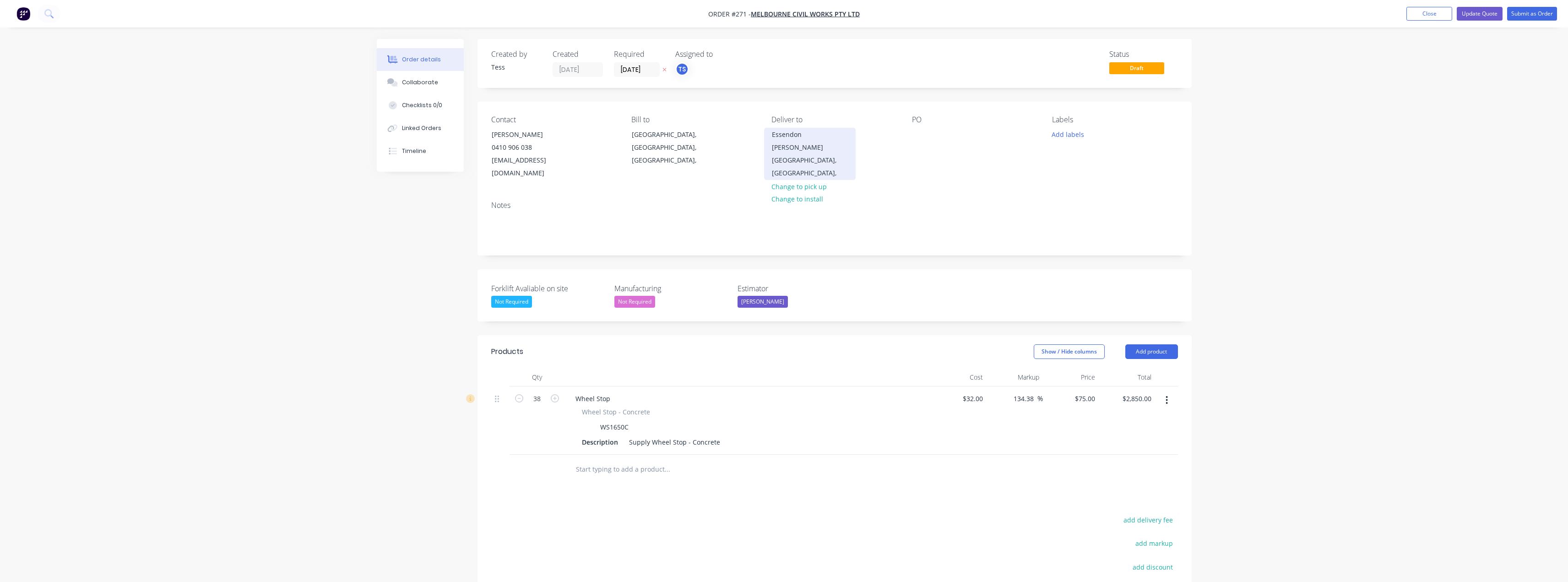
click at [786, 138] on div "Essendon [PERSON_NAME][GEOGRAPHIC_DATA], [GEOGRAPHIC_DATA]," at bounding box center [810, 153] width 76 height 52
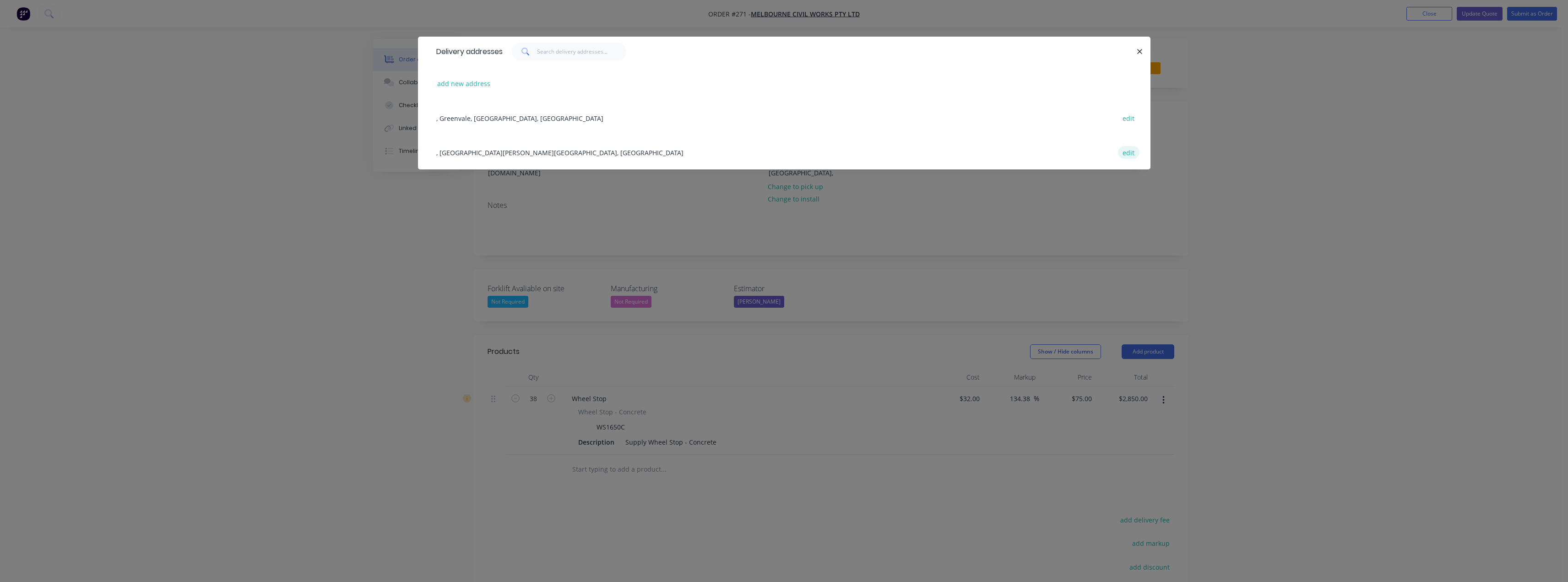
click at [786, 151] on button "edit" at bounding box center [1129, 152] width 21 height 13
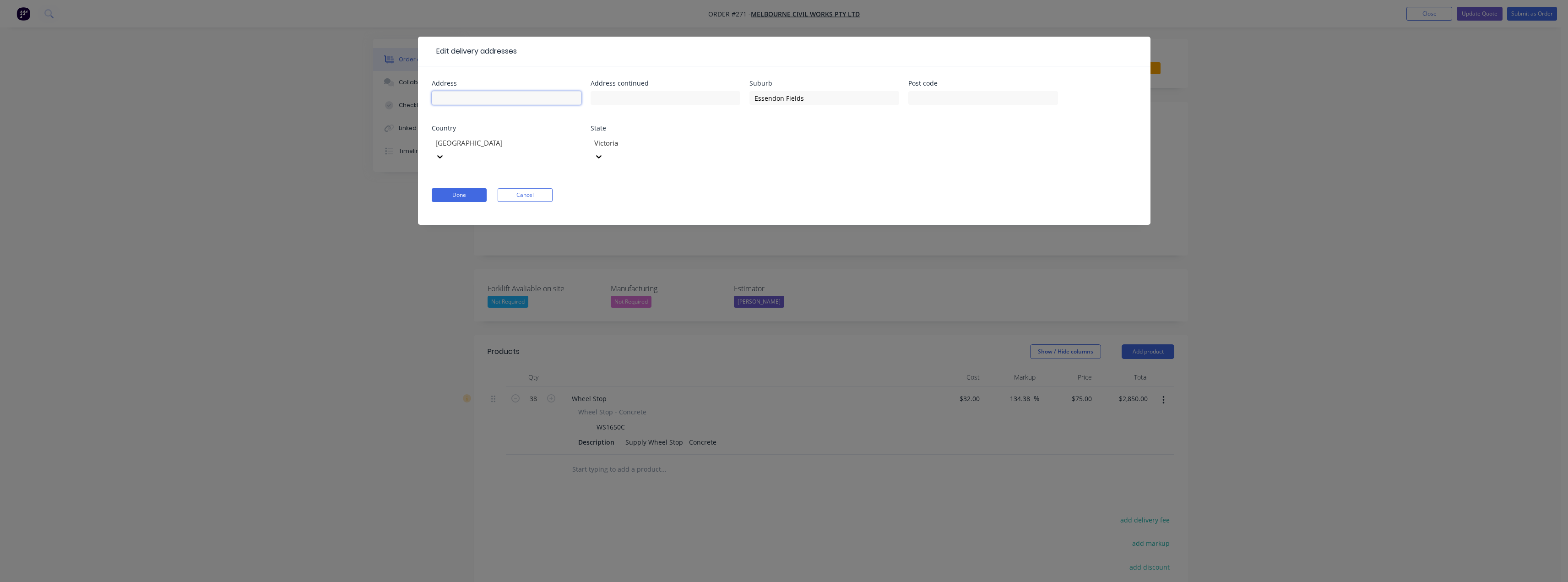
paste input "28-32 Carrick Dr, Tullamarine VIC 3043"
type input "28-32 Carrick Dr, Tullamarine VIC 3043"
click at [520, 188] on button "Cancel" at bounding box center [525, 195] width 55 height 14
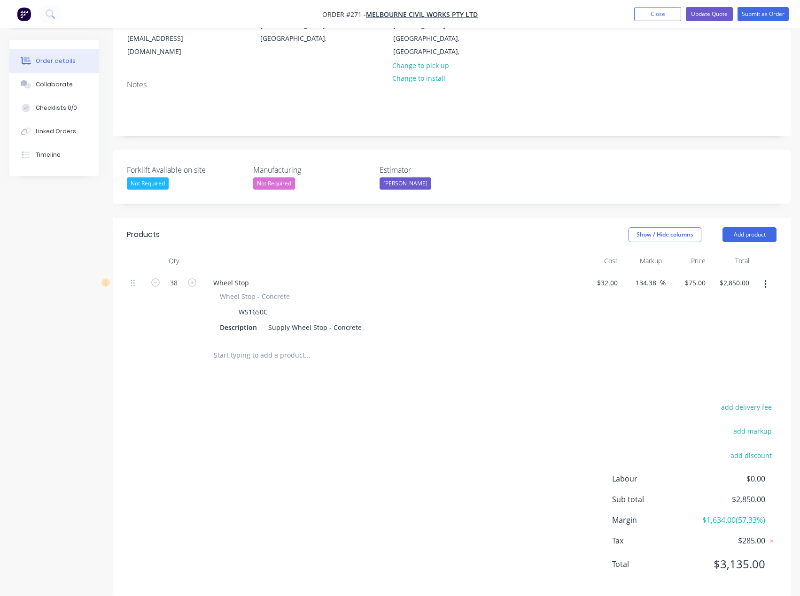
scroll to position [127, 0]
click at [246, 345] on input "text" at bounding box center [307, 354] width 188 height 19
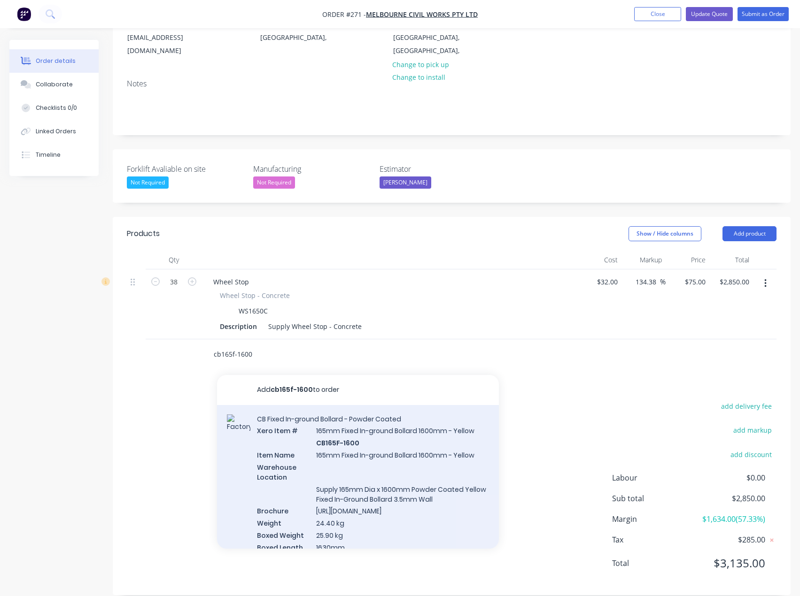
type input "cb165f-1600"
click at [369, 457] on div "CB Fixed In-ground Bollard - Powder Coated Xero Item # 165mm Fixed In-ground Bo…" at bounding box center [358, 607] width 282 height 404
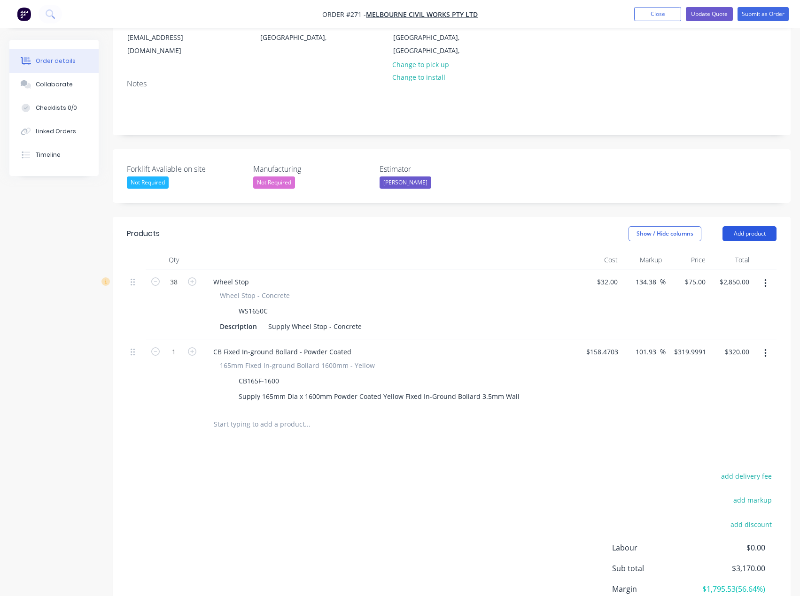
click at [769, 226] on button "Add product" at bounding box center [749, 233] width 54 height 15
click at [297, 415] on input "text" at bounding box center [307, 424] width 188 height 19
type input "1"
click at [762, 226] on button "Add product" at bounding box center [749, 233] width 54 height 15
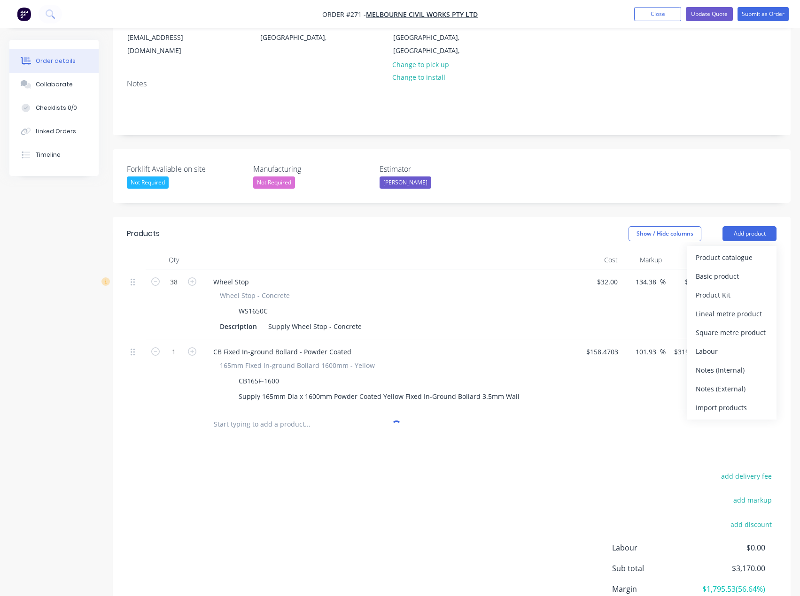
click at [261, 416] on input "text" at bounding box center [307, 424] width 188 height 19
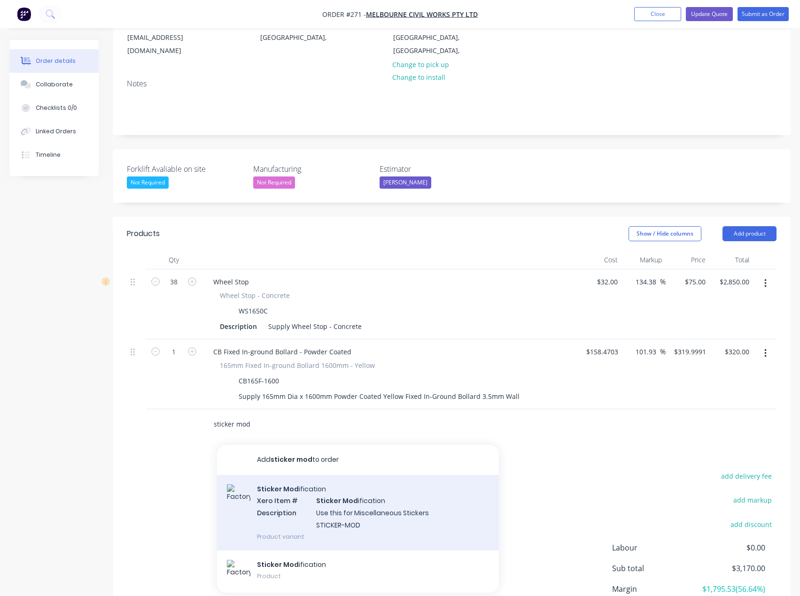
type input "sticker mod"
click at [316, 484] on div "Sticker Mod ification Xero Item # Sticker Mod ification Description Use this fo…" at bounding box center [358, 513] width 282 height 76
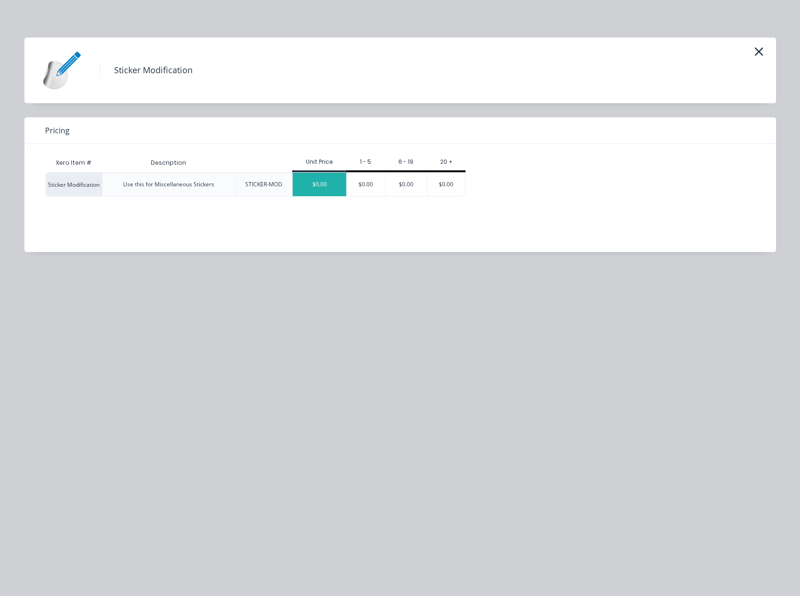
click at [323, 183] on div "$0.00" at bounding box center [320, 184] width 54 height 23
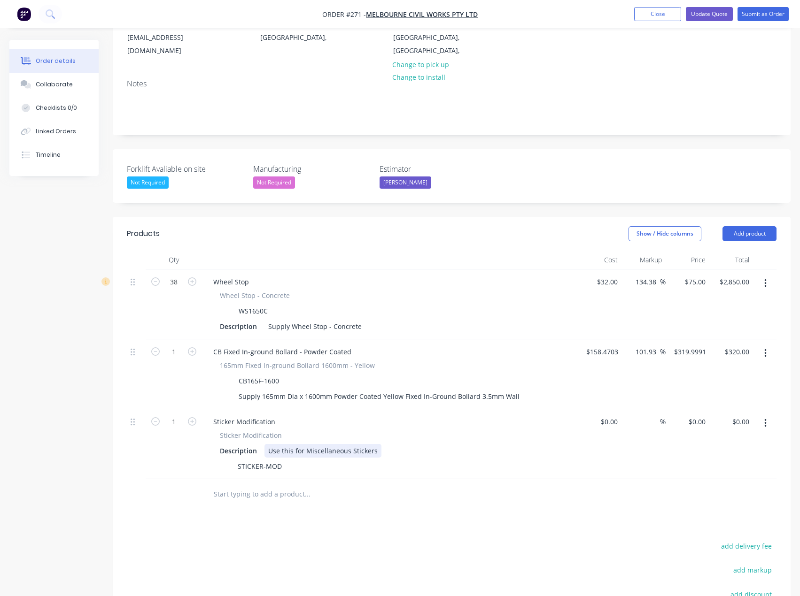
click at [292, 444] on div "Use this for Miscellaneous Stickers" at bounding box center [322, 451] width 117 height 14
drag, startPoint x: 375, startPoint y: 438, endPoint x: 261, endPoint y: 438, distance: 114.1
click at [261, 444] on div "Description Use this for Miscellaneous Stickers" at bounding box center [388, 451] width 344 height 14
paste div
click at [357, 489] on input "text" at bounding box center [307, 494] width 188 height 19
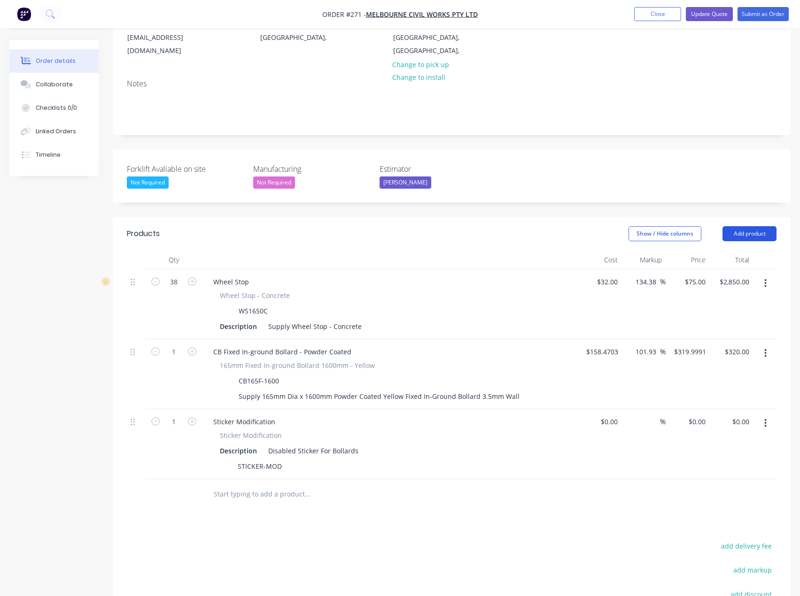
click at [765, 226] on button "Add product" at bounding box center [749, 233] width 54 height 15
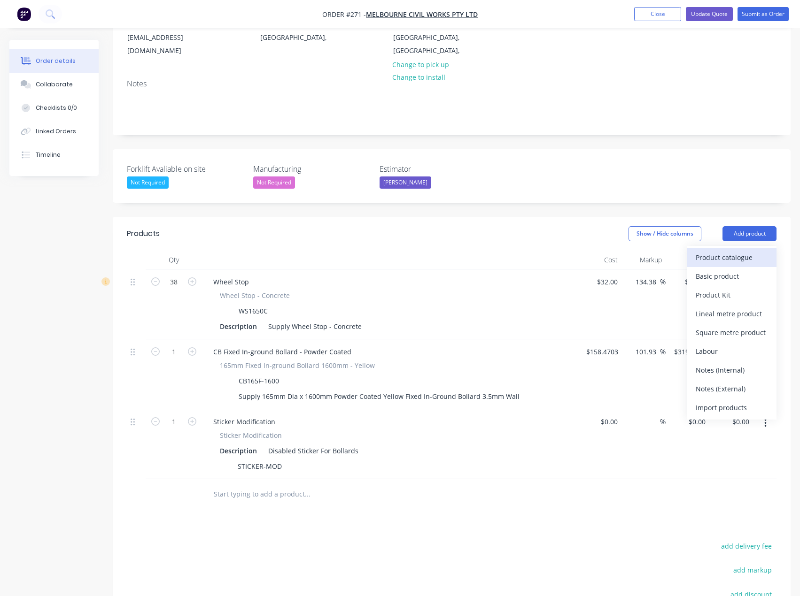
click at [734, 251] on div "Product catalogue" at bounding box center [731, 258] width 72 height 14
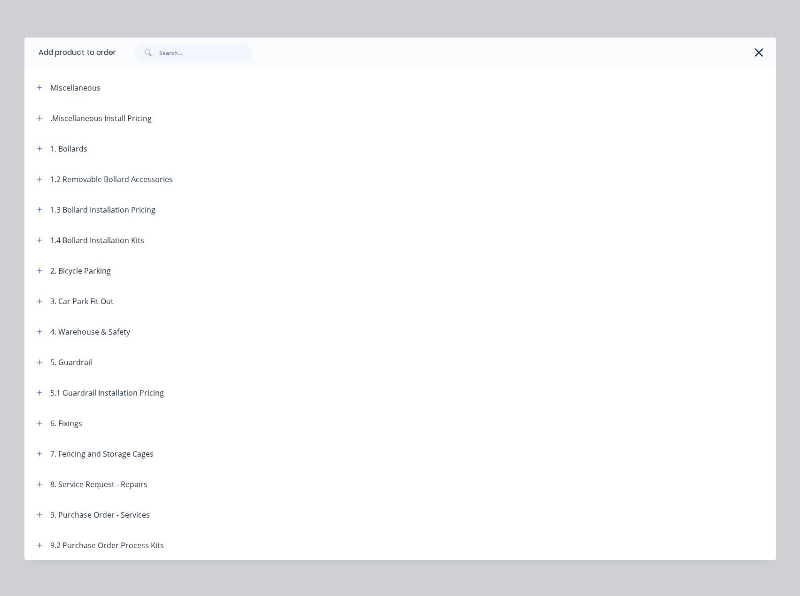
click at [96, 87] on div "Miscellaneous" at bounding box center [109, 88] width 160 height 12
click at [37, 151] on icon "button" at bounding box center [40, 149] width 6 height 7
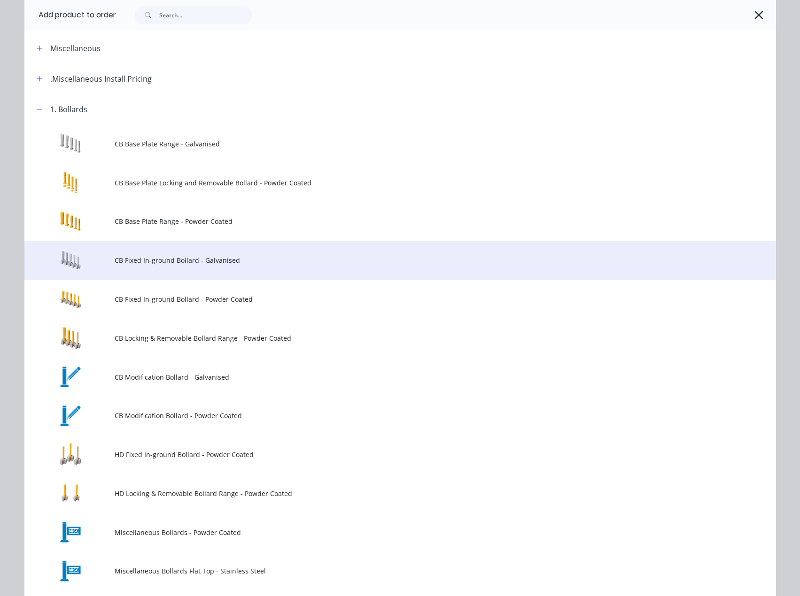
scroll to position [0, 0]
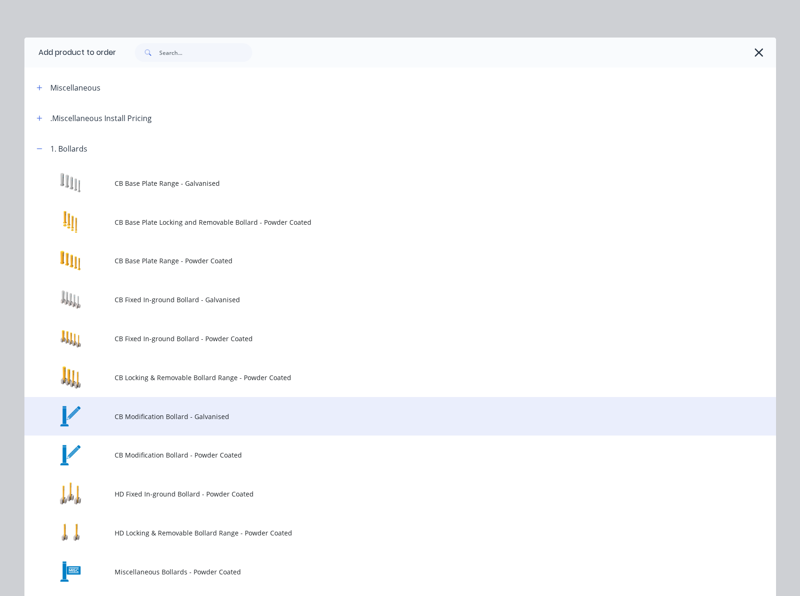
click at [136, 422] on td "CB Modification Bollard - Galvanised" at bounding box center [445, 416] width 661 height 39
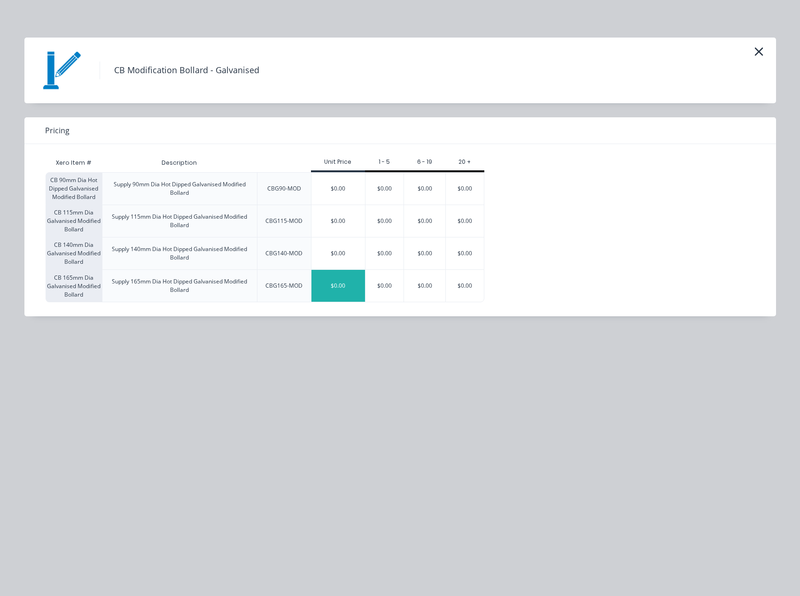
click at [341, 285] on div "$0.00" at bounding box center [338, 286] width 54 height 32
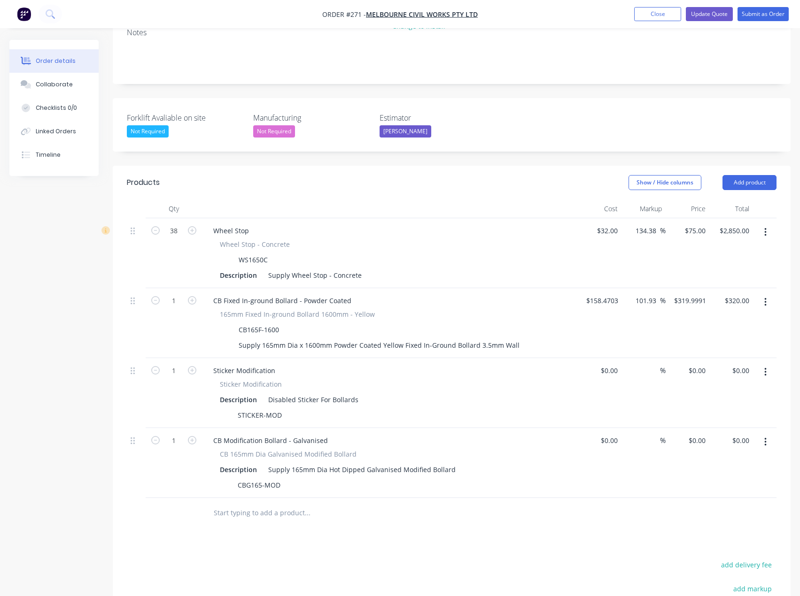
scroll to position [268, 0]
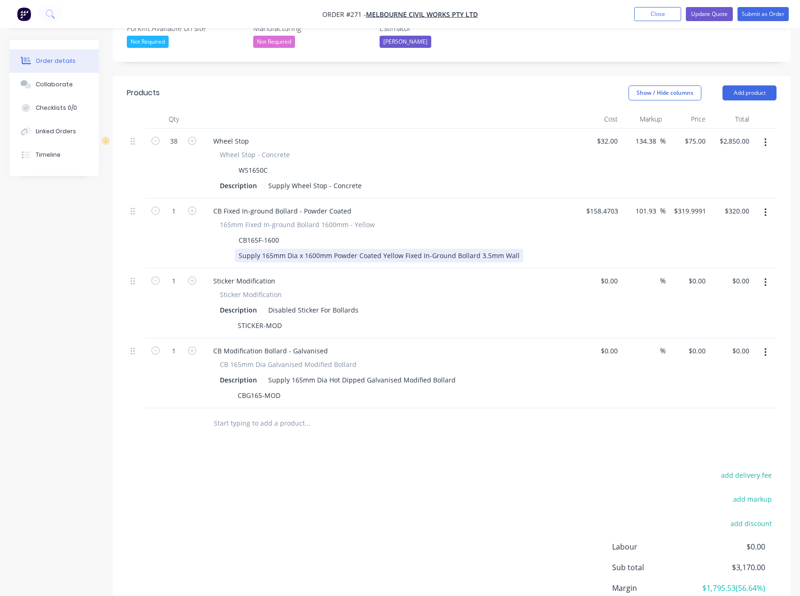
click at [316, 249] on div "Supply 165mm Dia x 1600mm Powder Coated Yellow Fixed In-Ground Bollard 3.5mm Wa…" at bounding box center [379, 256] width 288 height 14
drag, startPoint x: 513, startPoint y: 243, endPoint x: 225, endPoint y: 239, distance: 287.4
click at [225, 249] on div "Supply 165mm Dia x 1600mm Powder Coated Yellow Fixed In-Ground Bollard 3.5mm Wa…" at bounding box center [388, 256] width 344 height 14
copy div "Supply 165mm Dia x 1600mm Powder Coated Yellow Fixed In-Ground Bollard 3.5mm Wa…"
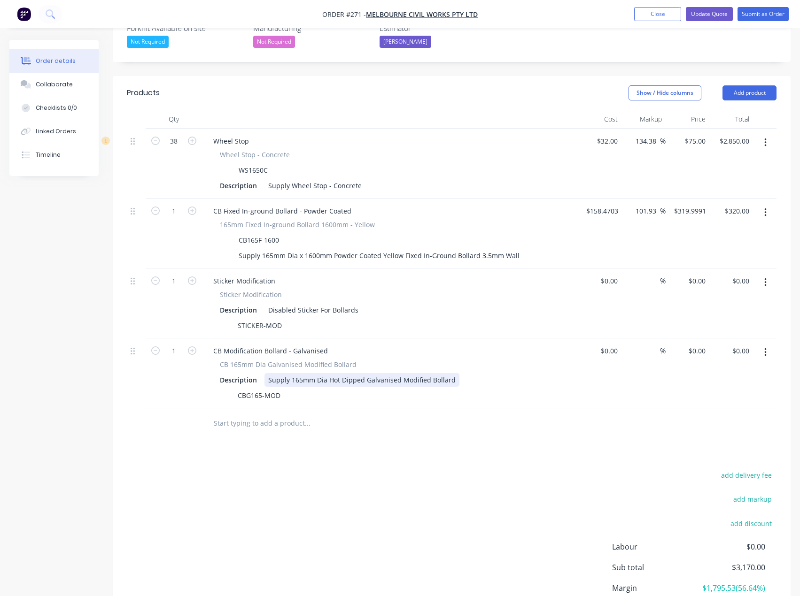
click at [293, 373] on div "Supply 165mm Dia Hot Dipped Galvanised Modified Bollard" at bounding box center [361, 380] width 195 height 14
drag, startPoint x: 433, startPoint y: 367, endPoint x: 292, endPoint y: 365, distance: 140.9
click at [264, 373] on div "Supply 165mm Dia Hot Dipped Galvanised Modified Bollard" at bounding box center [361, 380] width 195 height 14
paste div
click at [268, 373] on div "Supply 165mm Dia x 1600mm Powder Coated Yellow Fixed In-Ground Bollard 3.5mm Wa…" at bounding box center [408, 380] width 288 height 14
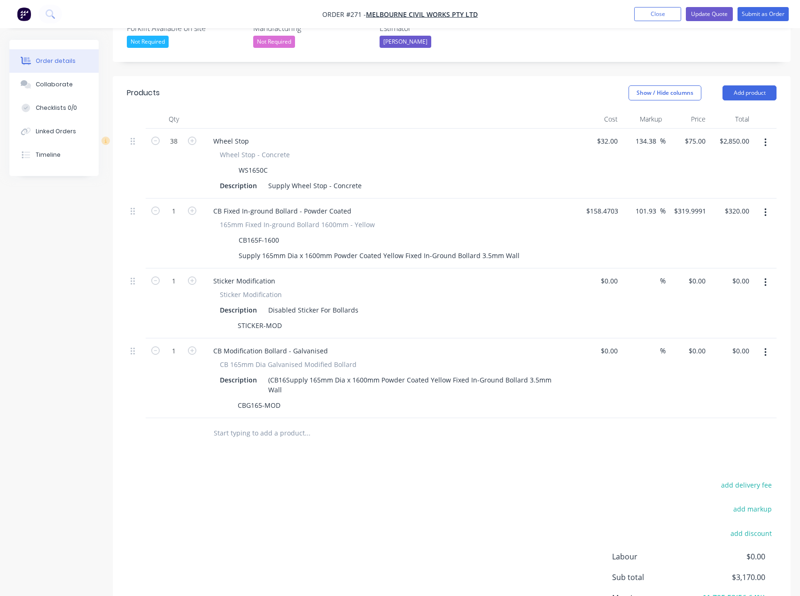
click at [762, 344] on button "button" at bounding box center [765, 352] width 22 height 17
click at [710, 427] on div "Delete" at bounding box center [731, 434] width 72 height 14
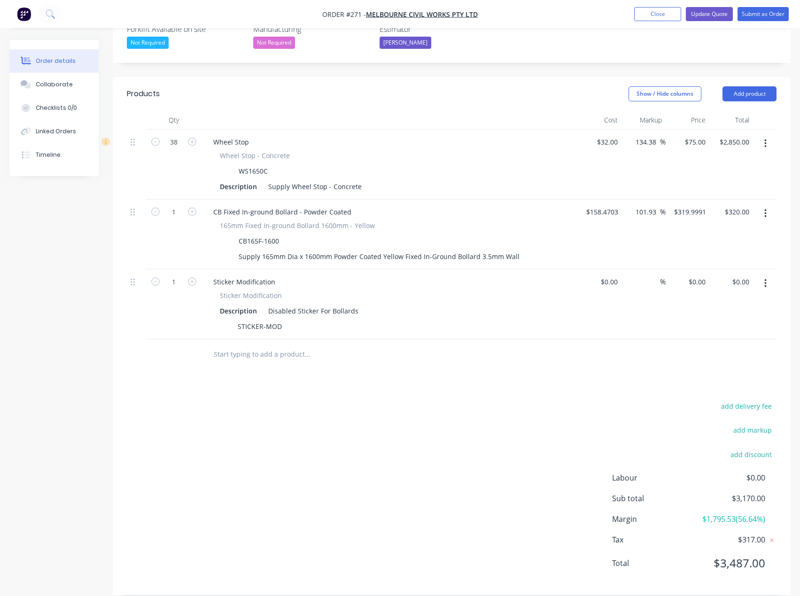
click at [295, 346] on input "text" at bounding box center [307, 354] width 188 height 19
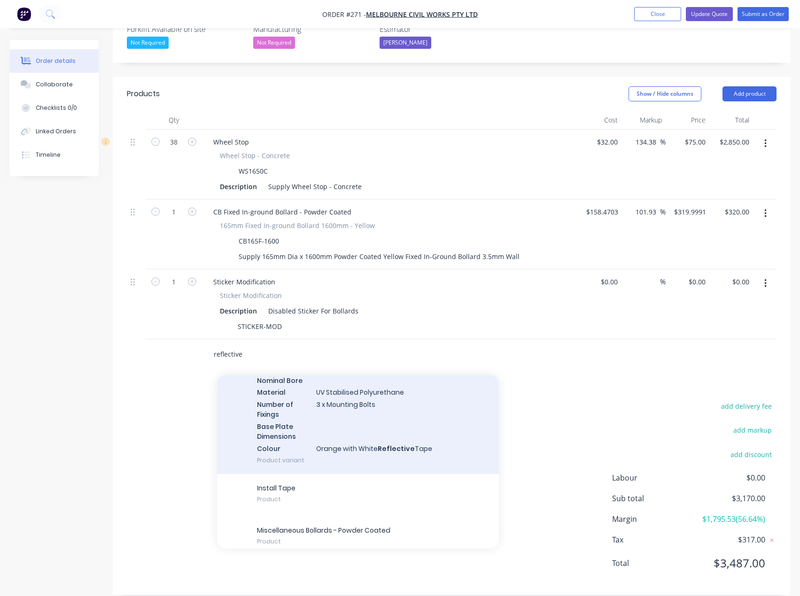
scroll to position [728, 0]
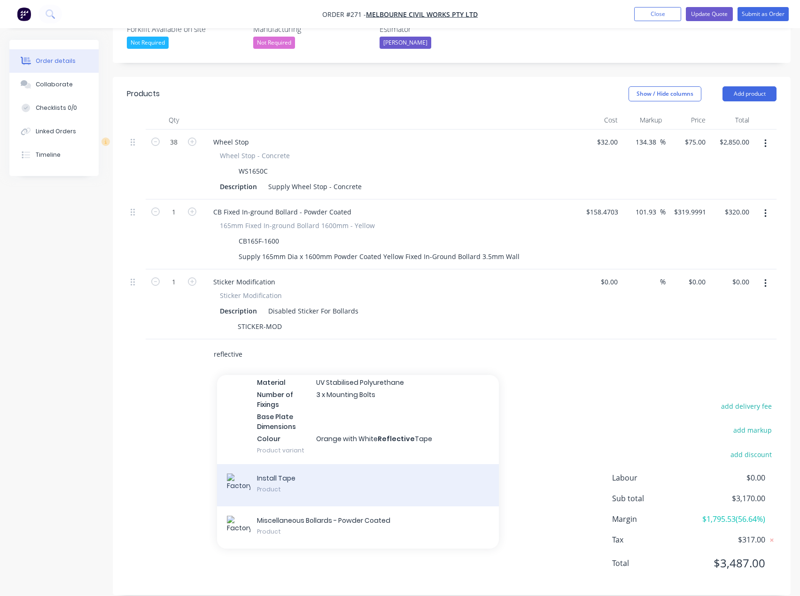
type input "reflective"
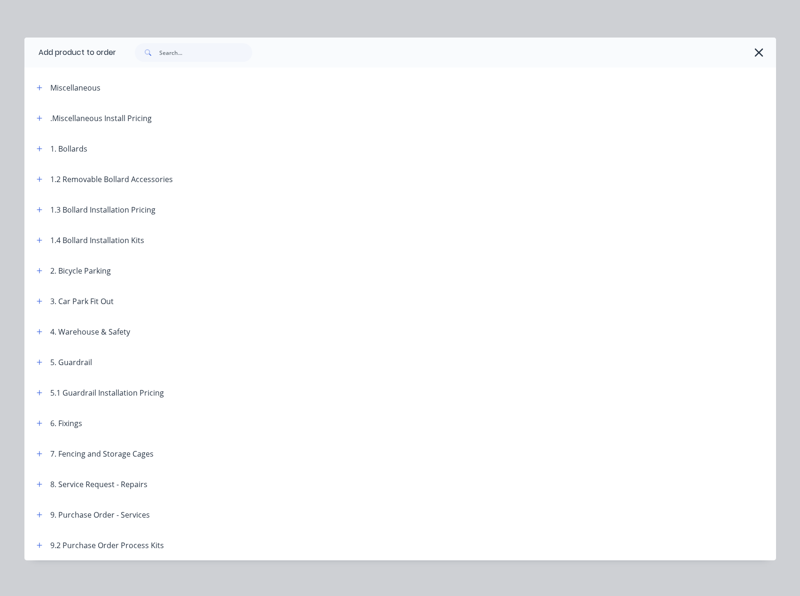
scroll to position [267, 0]
click at [72, 87] on div "Miscellaneous" at bounding box center [75, 87] width 50 height 11
click at [37, 87] on icon "button" at bounding box center [39, 87] width 5 height 5
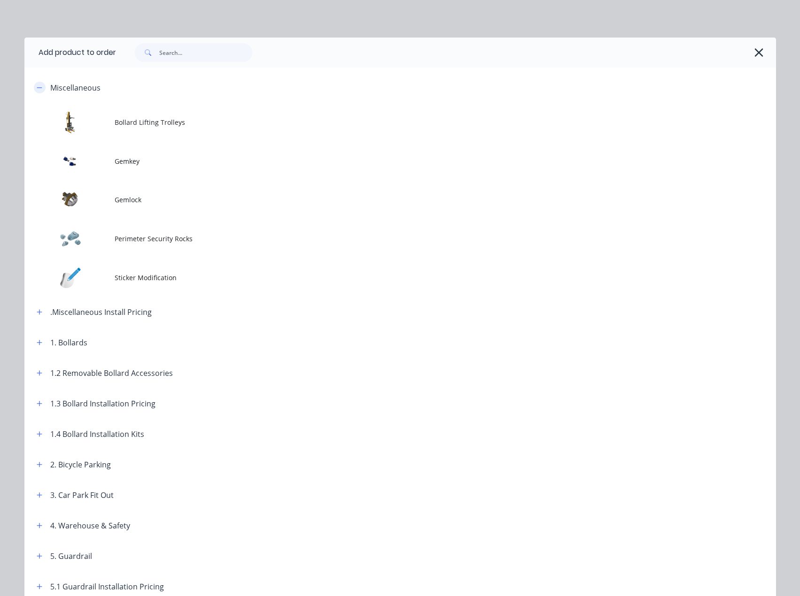
click at [37, 87] on icon "button" at bounding box center [40, 88] width 6 height 7
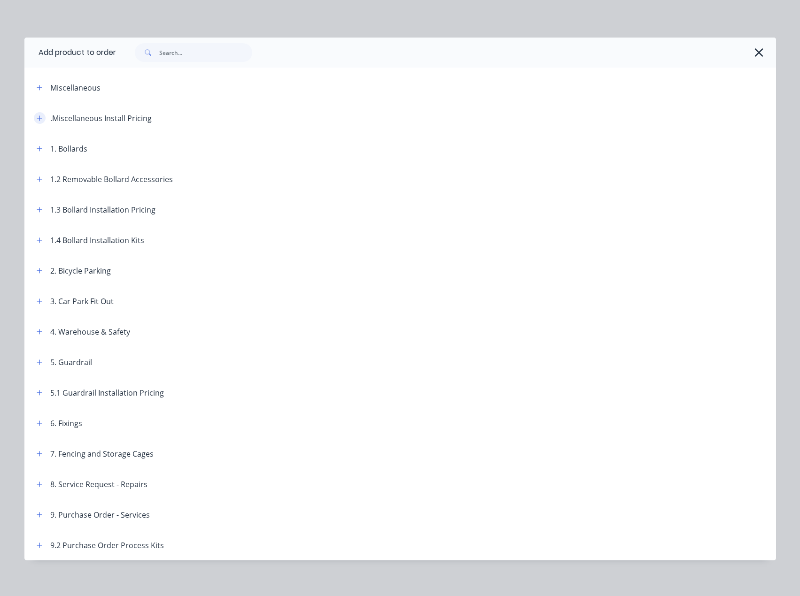
click at [37, 120] on icon "button" at bounding box center [40, 118] width 6 height 7
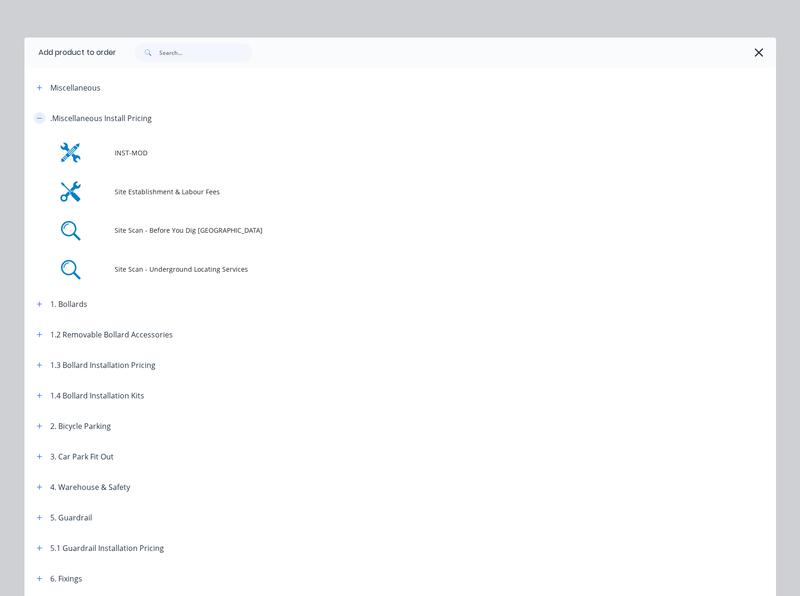
click at [37, 120] on icon "button" at bounding box center [40, 118] width 6 height 7
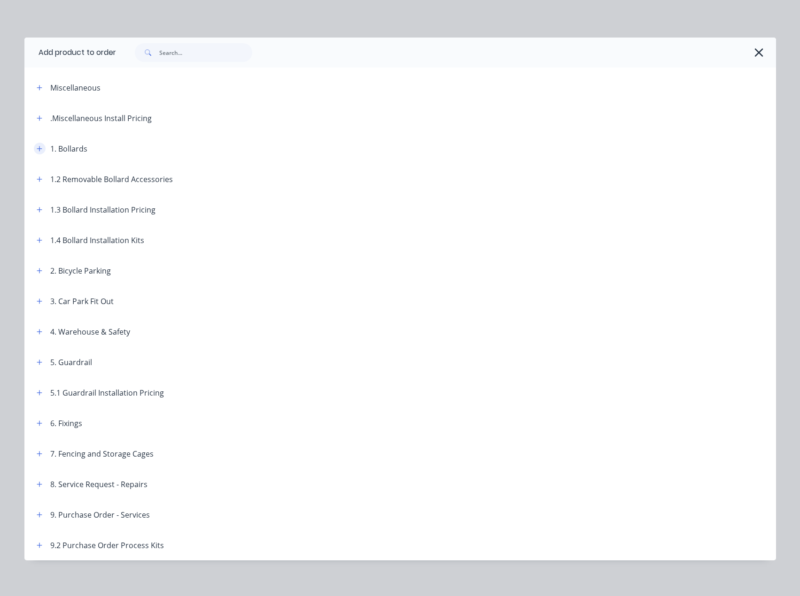
click at [37, 149] on icon "button" at bounding box center [39, 148] width 5 height 5
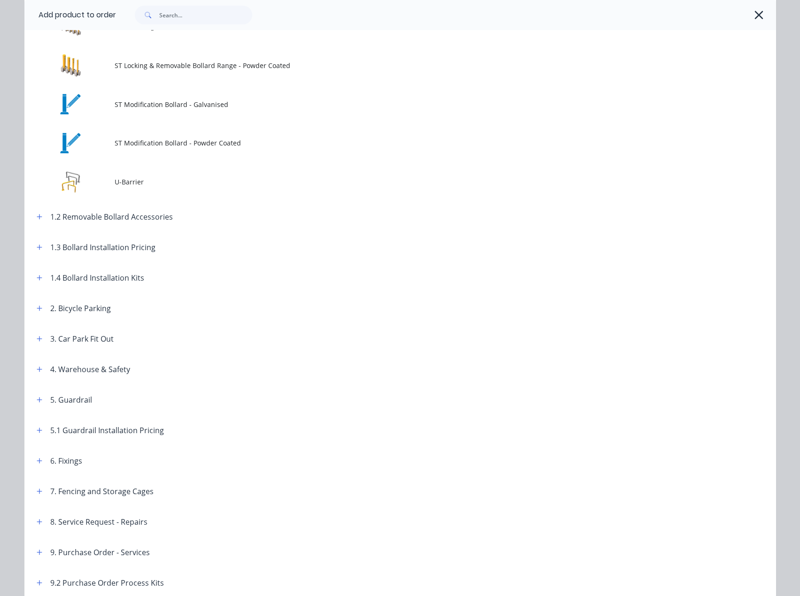
scroll to position [1405, 0]
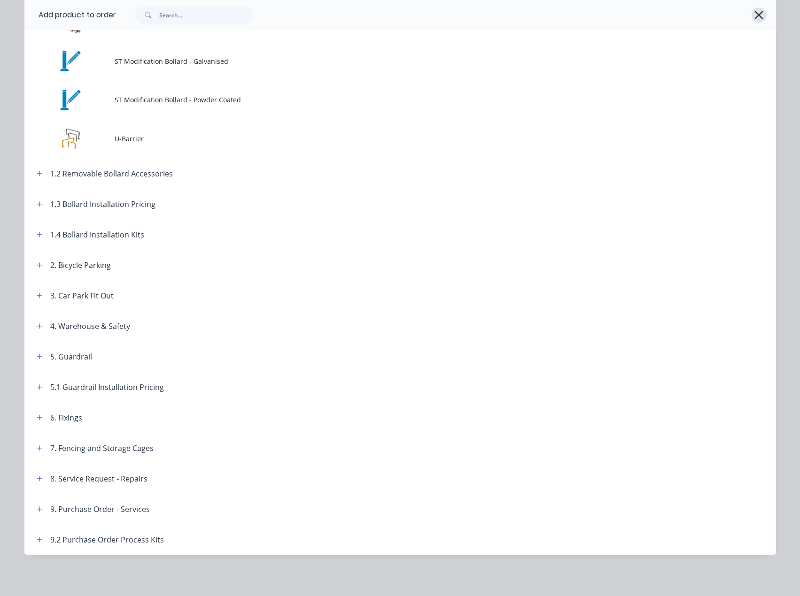
click at [757, 10] on icon "button" at bounding box center [759, 14] width 10 height 13
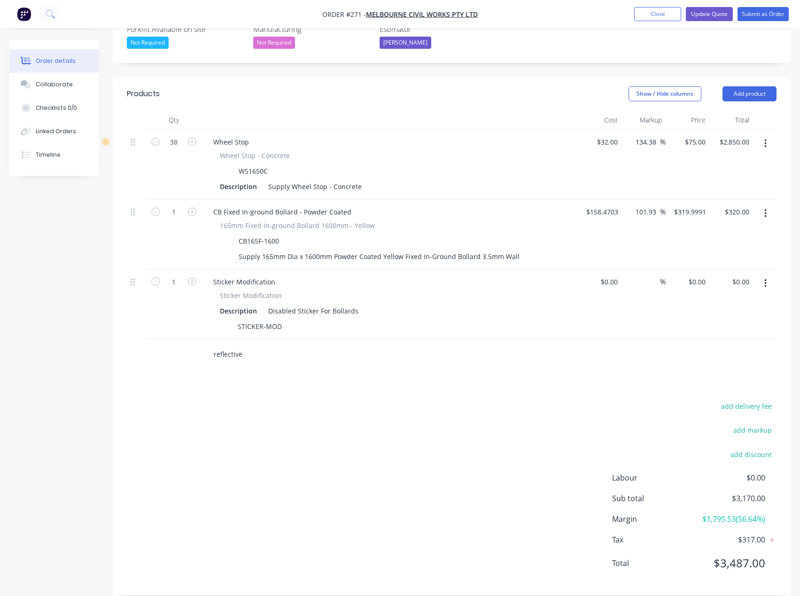
click at [254, 345] on input "reflective" at bounding box center [307, 354] width 188 height 19
click at [245, 345] on input "reflective" at bounding box center [307, 354] width 188 height 19
type input "reflective"
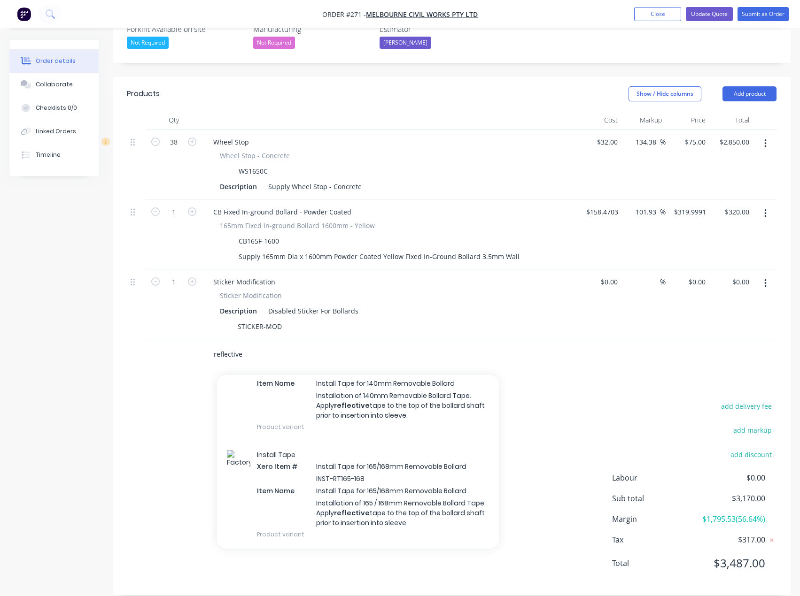
scroll to position [188, 0]
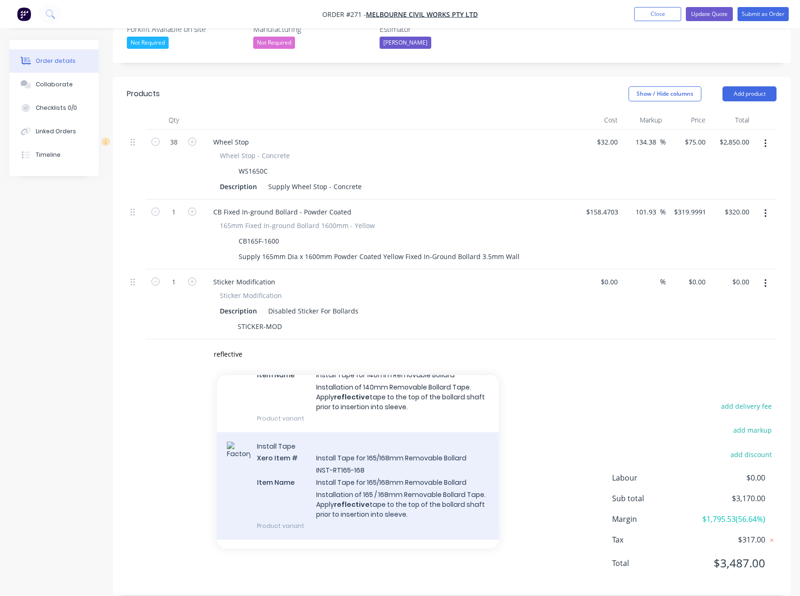
click at [377, 451] on div "Install Tape Xero Item # Install Tape for 165/168mm Removable Bollard INST-RT16…" at bounding box center [358, 486] width 282 height 108
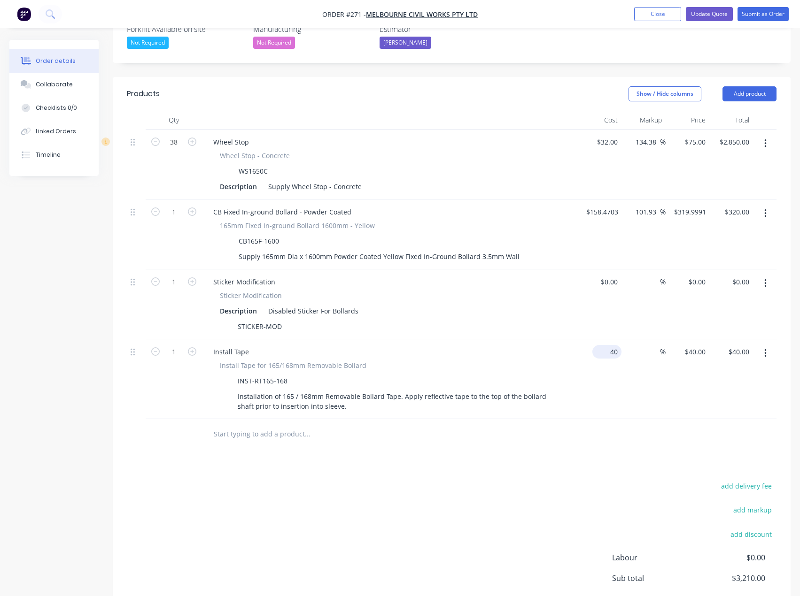
click at [616, 345] on input "40" at bounding box center [608, 352] width 25 height 14
type input "$1.00"
type input "1"
type input "$1.00"
click at [702, 345] on input "1" at bounding box center [696, 352] width 25 height 14
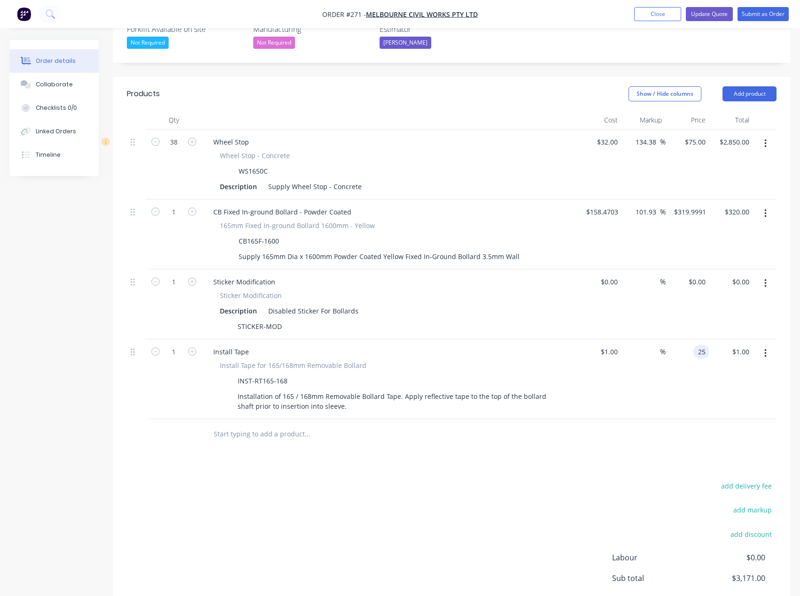
type input "25"
type input "2400"
type input "$25.00"
click at [570, 446] on div "Products Show / Hide columns Add product Qty Cost Markup Price Total 38 Wheel S…" at bounding box center [451, 376] width 677 height 598
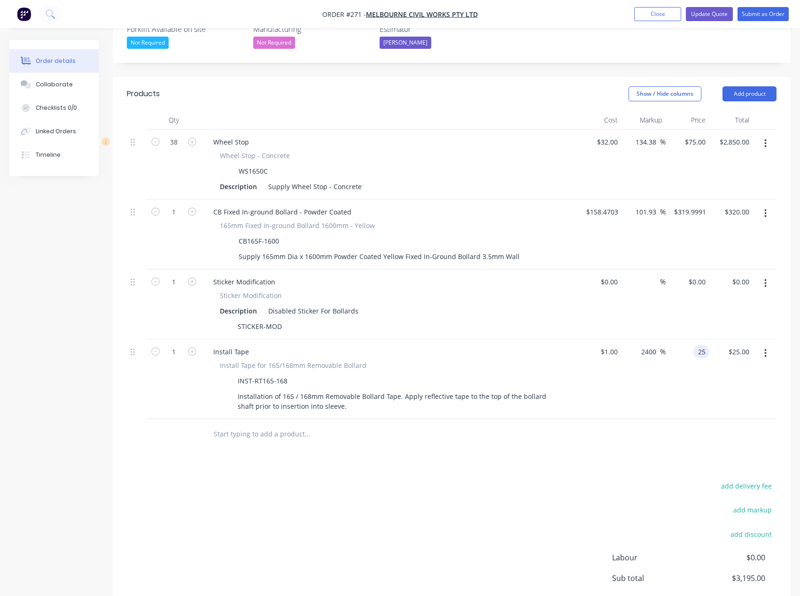
click at [697, 345] on div "25 25" at bounding box center [703, 352] width 12 height 14
type input "20"
type input "1900"
type input "$20.00"
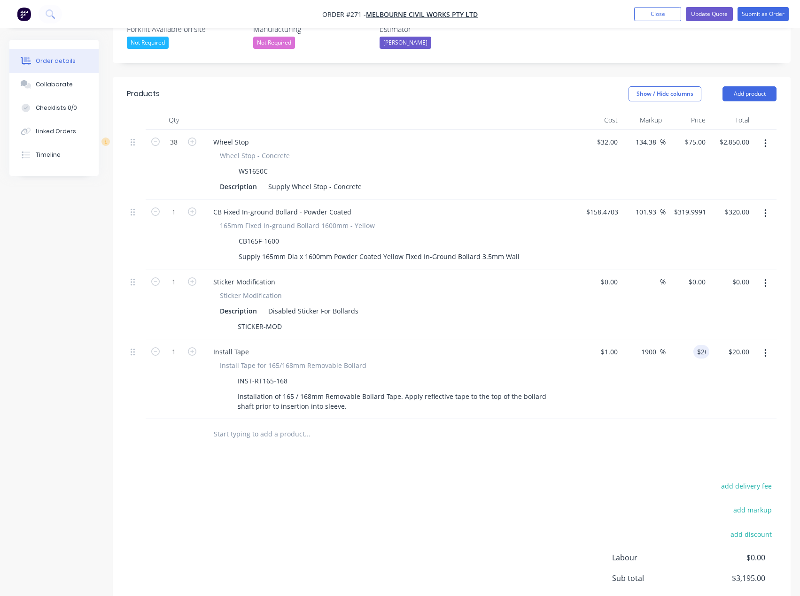
click at [547, 434] on div at bounding box center [451, 434] width 649 height 31
click at [755, 86] on button "Add product" at bounding box center [749, 93] width 54 height 15
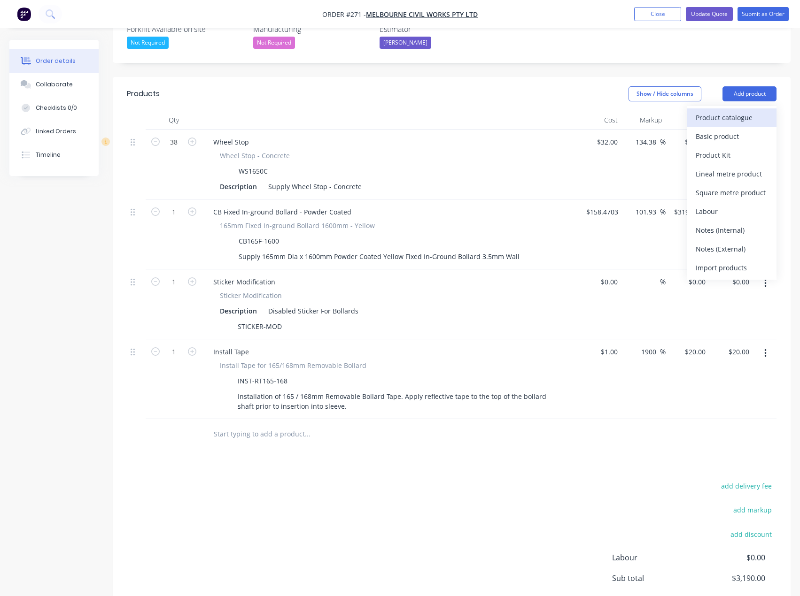
click at [720, 111] on div "Product catalogue" at bounding box center [731, 118] width 72 height 14
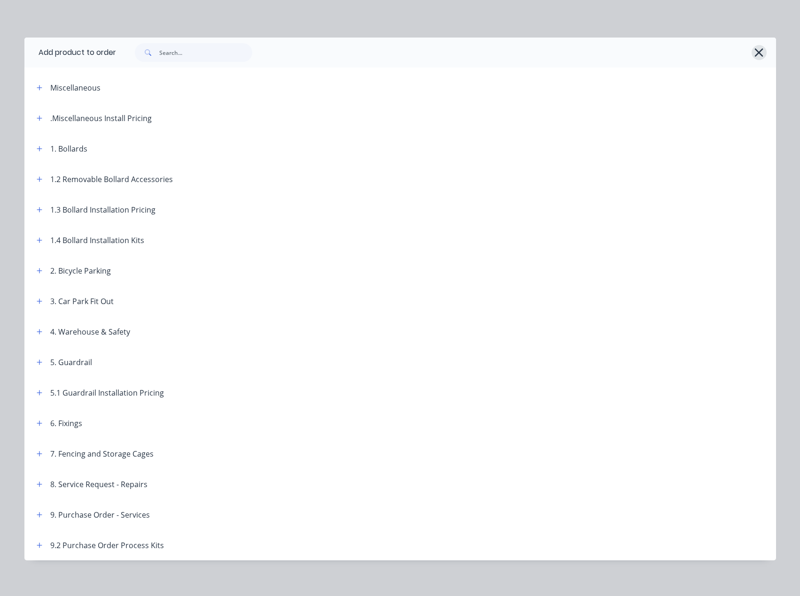
click at [751, 51] on button "button" at bounding box center [758, 52] width 15 height 15
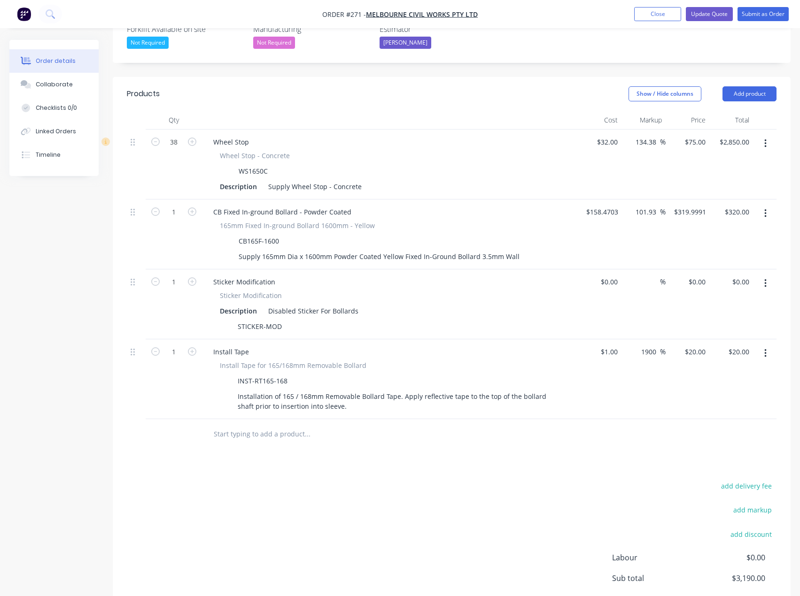
click at [245, 425] on input "text" at bounding box center [307, 434] width 188 height 19
click at [194, 277] on icon "button" at bounding box center [192, 281] width 8 height 8
type input "2"
click at [755, 86] on button "Add product" at bounding box center [749, 93] width 54 height 15
click at [326, 425] on input "text" at bounding box center [307, 434] width 188 height 19
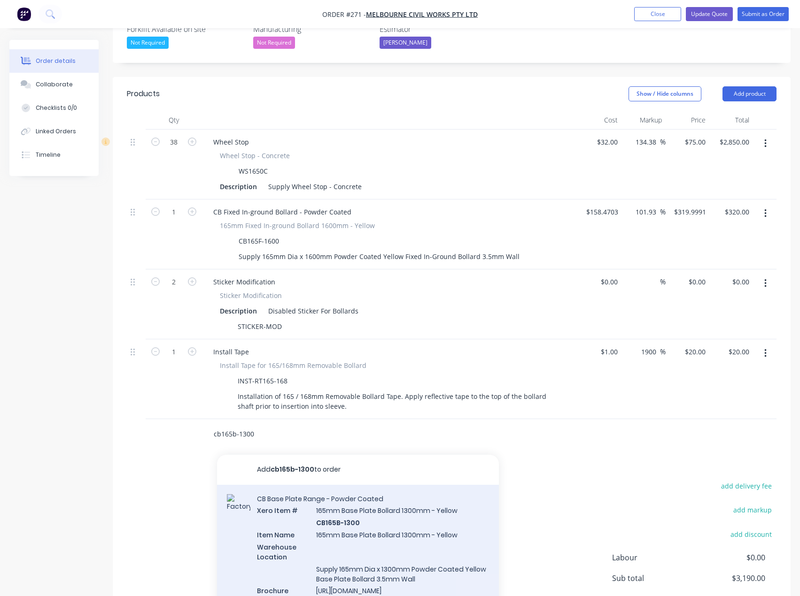
type input "cb165b-1300"
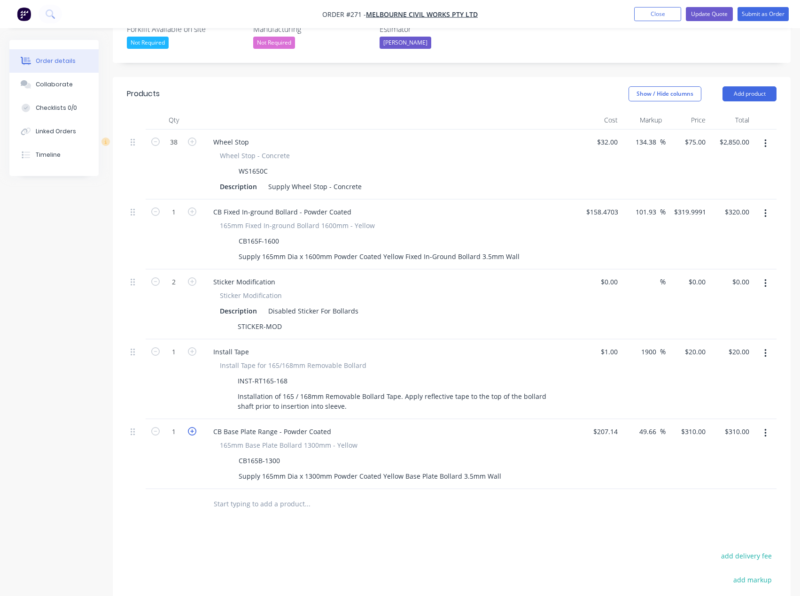
click at [191, 427] on icon "button" at bounding box center [192, 431] width 8 height 8
type input "2"
type input "$620.00"
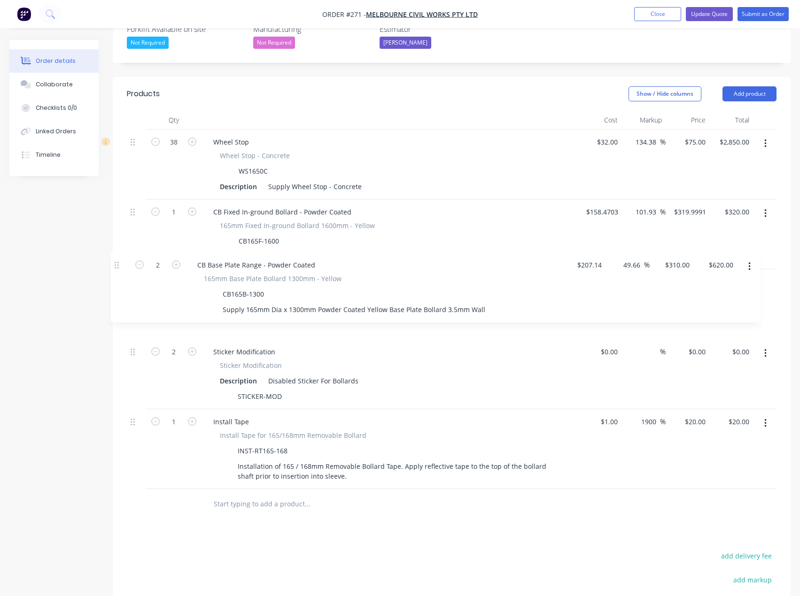
drag, startPoint x: 134, startPoint y: 420, endPoint x: 117, endPoint y: 263, distance: 157.7
click at [117, 263] on div "Qty Cost Markup Price Total 38 Wheel Stop Wheel Stop - Concrete WS1650C Descrip…" at bounding box center [451, 315] width 677 height 409
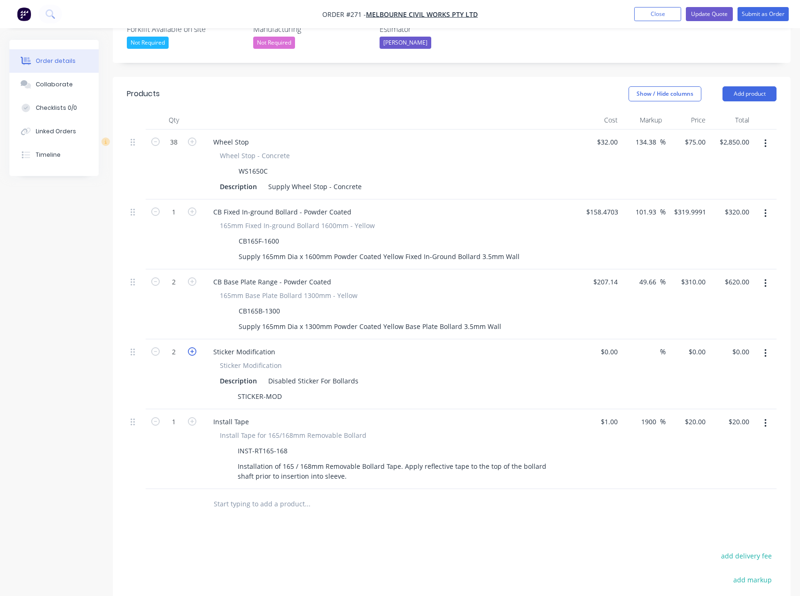
click at [190, 347] on icon "button" at bounding box center [192, 351] width 8 height 8
type input "3"
click at [747, 86] on button "Add product" at bounding box center [749, 93] width 54 height 15
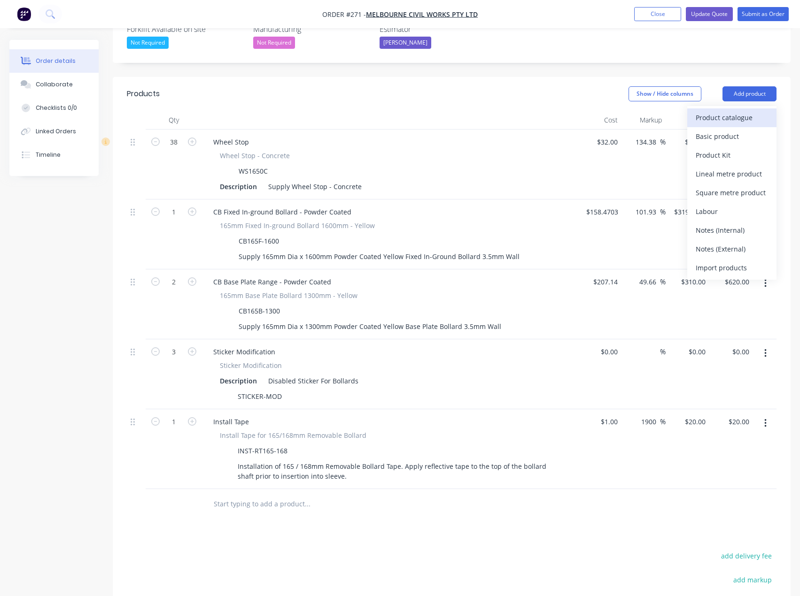
click at [736, 111] on div "Product catalogue" at bounding box center [731, 118] width 72 height 14
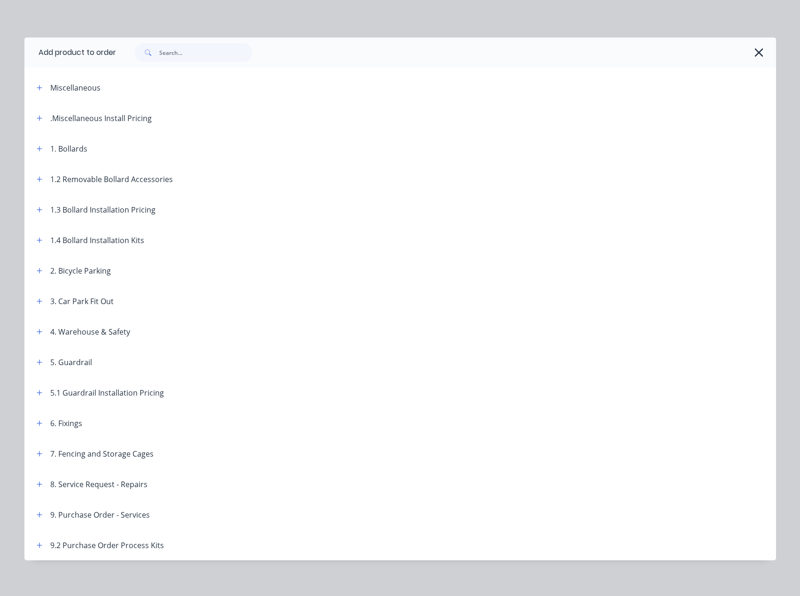
click at [747, 47] on div at bounding box center [441, 52] width 650 height 19
click at [754, 49] on icon "button" at bounding box center [759, 52] width 10 height 13
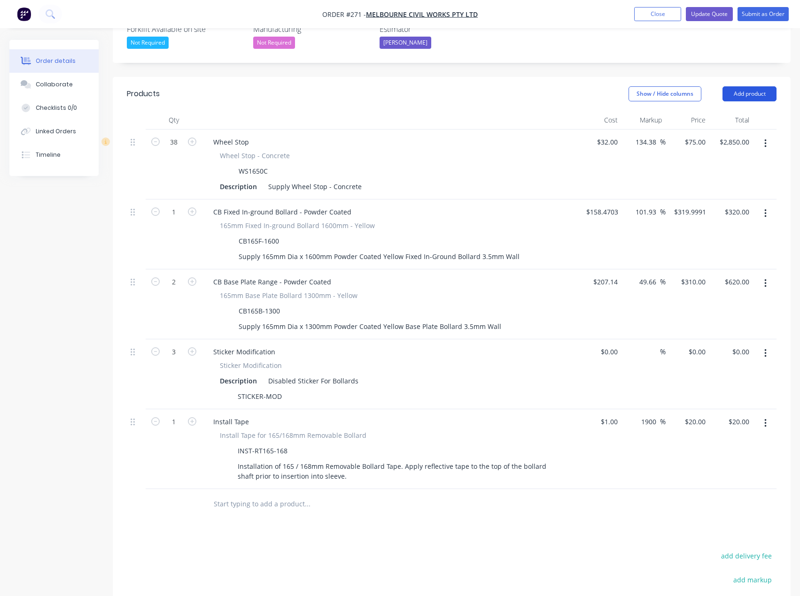
click at [755, 86] on button "Add product" at bounding box center [749, 93] width 54 height 15
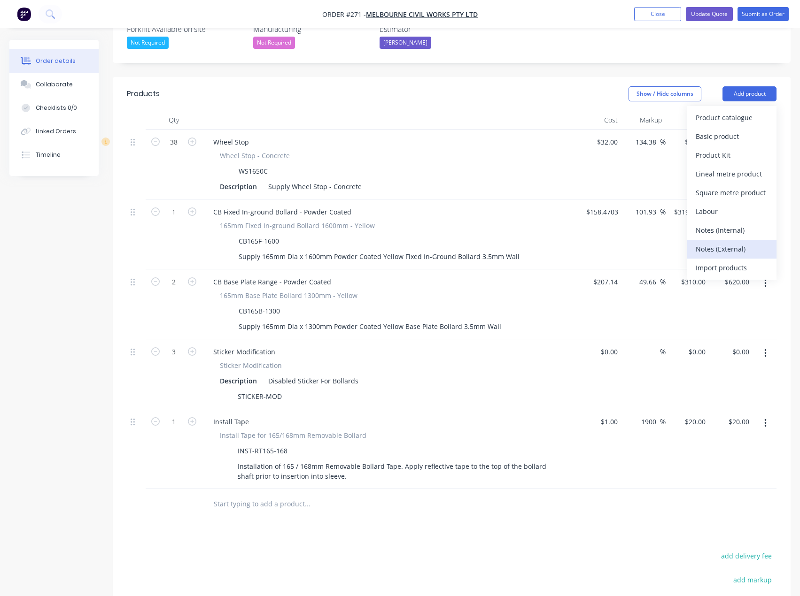
click at [724, 242] on div "Notes (External)" at bounding box center [731, 249] width 72 height 14
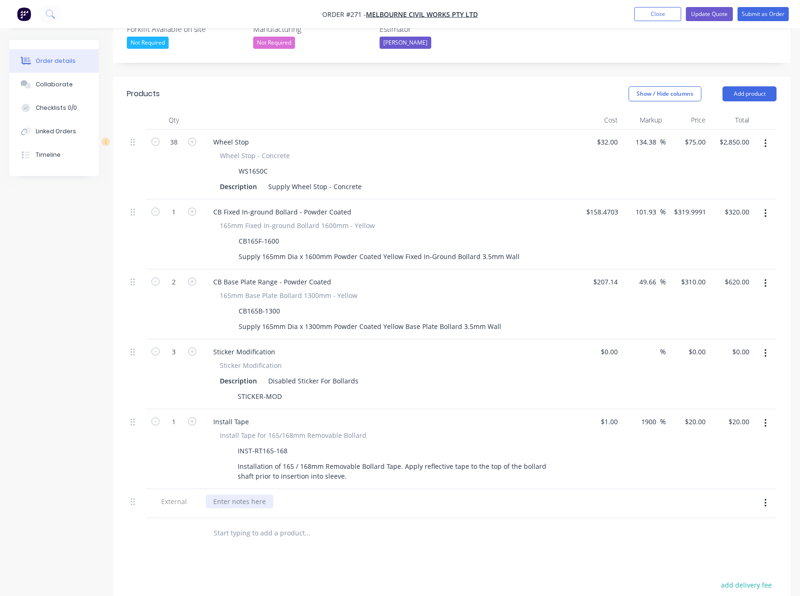
click at [259, 495] on div at bounding box center [240, 502] width 68 height 14
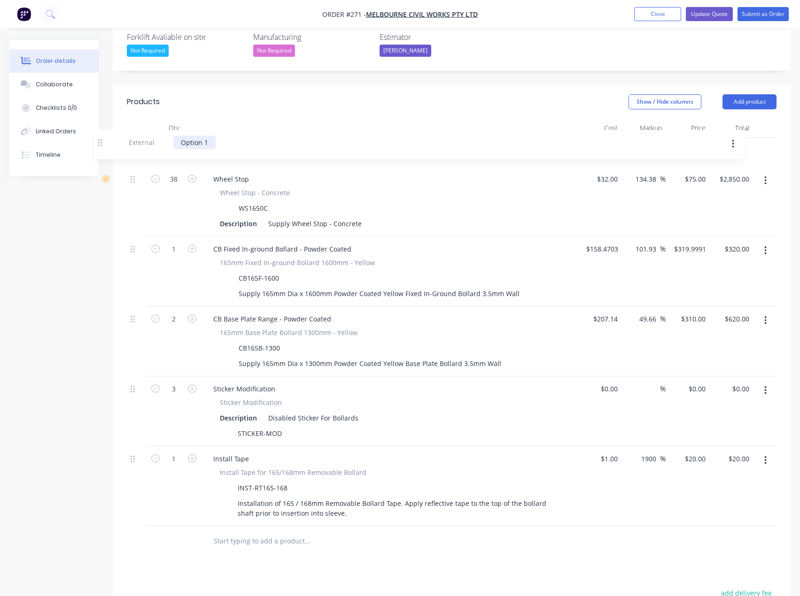
scroll to position [250, 0]
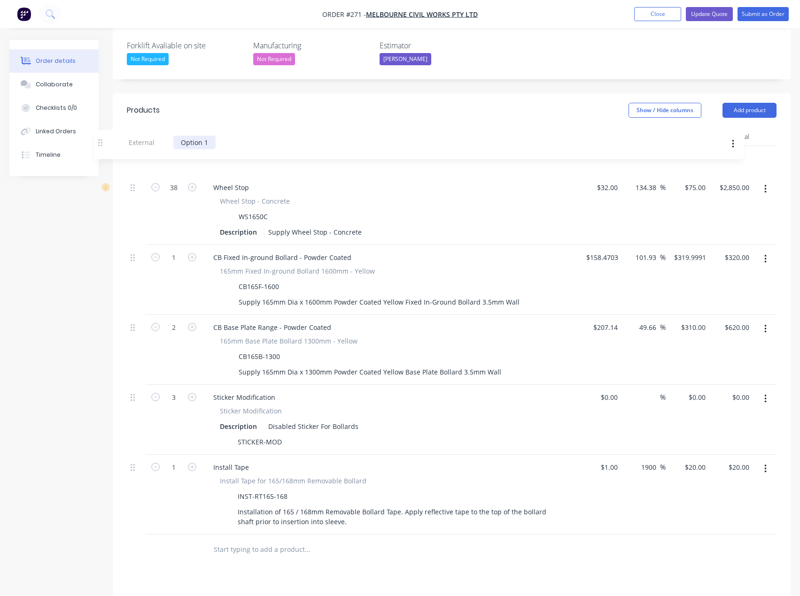
drag, startPoint x: 132, startPoint y: 488, endPoint x: 101, endPoint y: 135, distance: 353.9
click at [101, 135] on div "Order details Collaborate Checklists 0/0 Linked Orders Timeline Order details C…" at bounding box center [400, 297] width 800 height 1015
drag, startPoint x: 250, startPoint y: 535, endPoint x: 256, endPoint y: 535, distance: 6.1
click at [251, 540] on input "text" at bounding box center [307, 549] width 188 height 19
click at [736, 93] on header "Products Show / Hide columns Add product" at bounding box center [451, 110] width 677 height 34
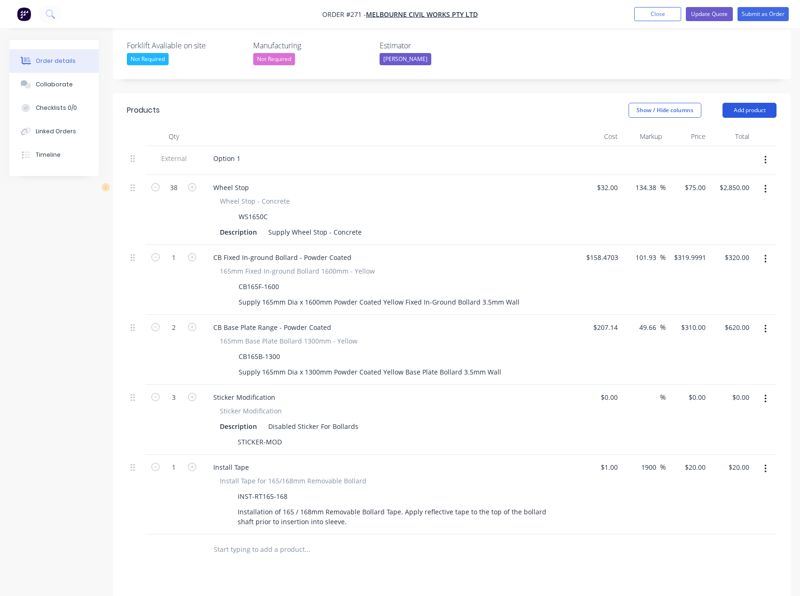
click at [742, 103] on button "Add product" at bounding box center [749, 110] width 54 height 15
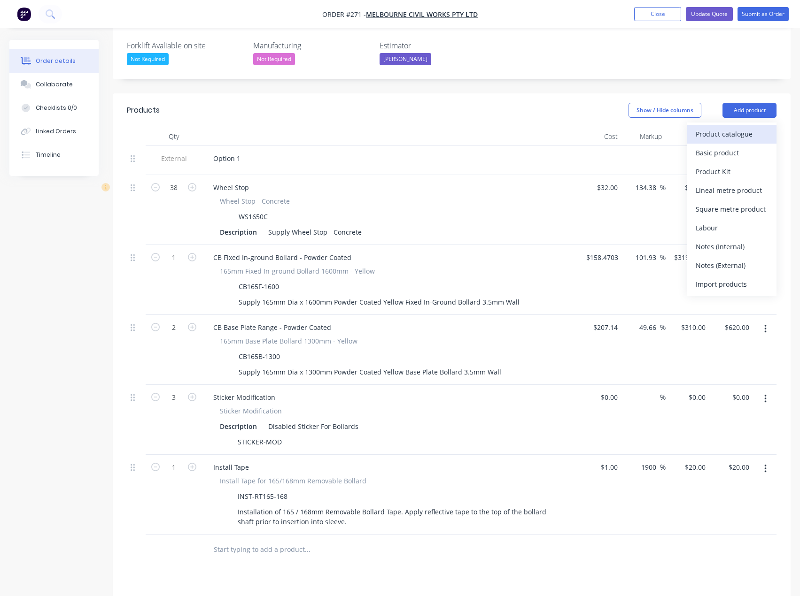
click at [735, 127] on div "Product catalogue" at bounding box center [731, 134] width 72 height 14
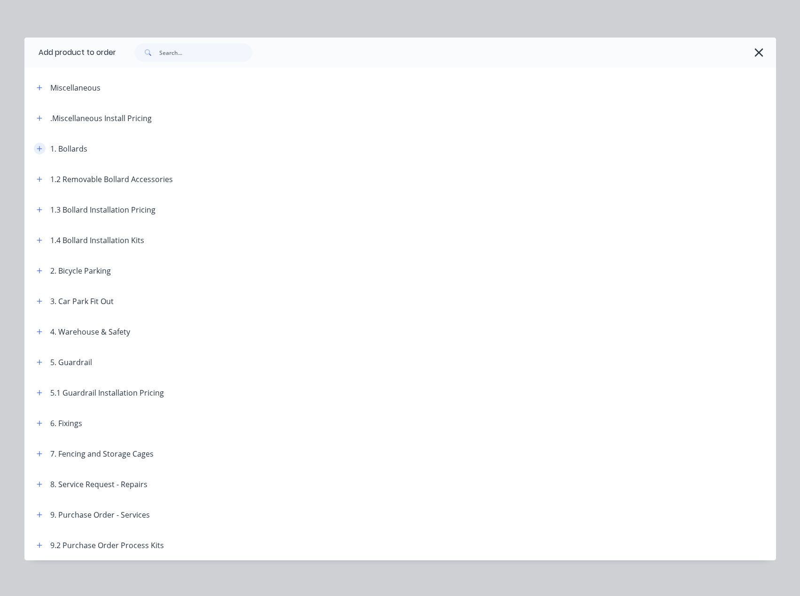
click at [37, 149] on icon "button" at bounding box center [39, 148] width 5 height 5
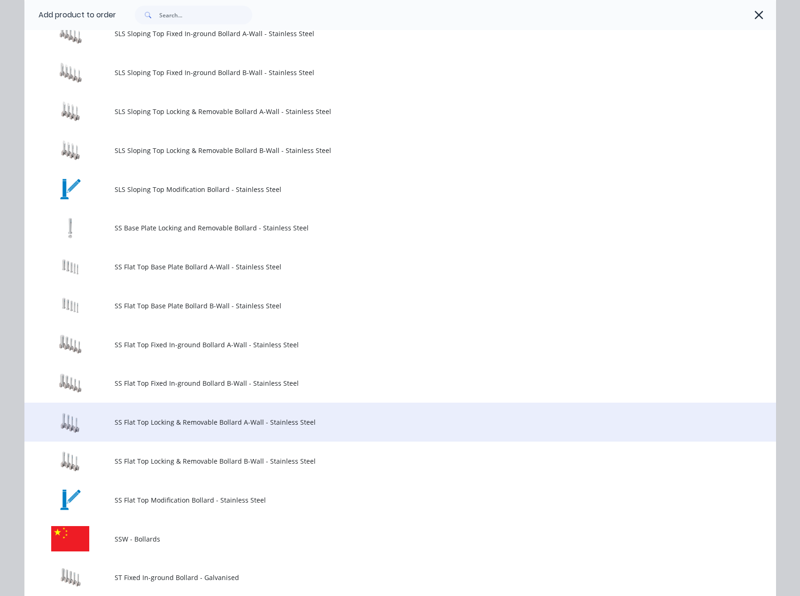
scroll to position [798, 0]
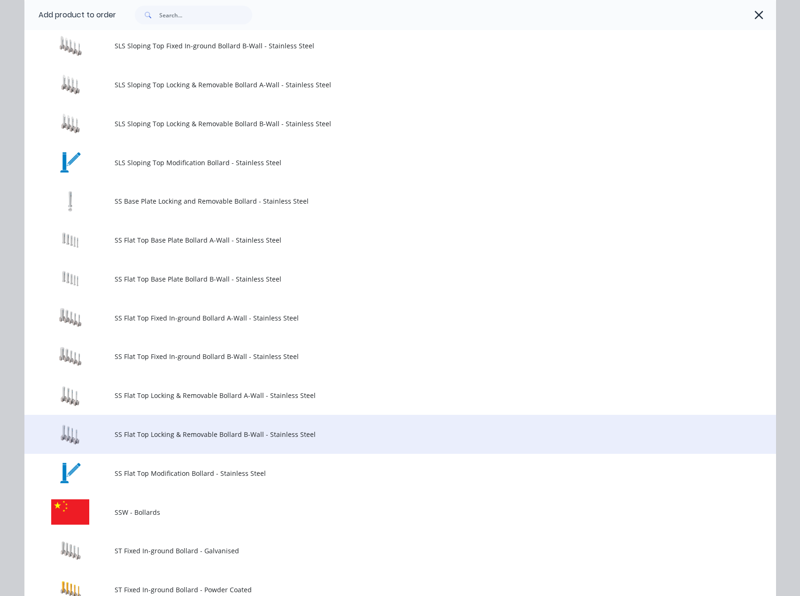
click at [143, 440] on td "SS Flat Top Locking & Removable Bollard B-Wall - Stainless Steel" at bounding box center [445, 434] width 661 height 39
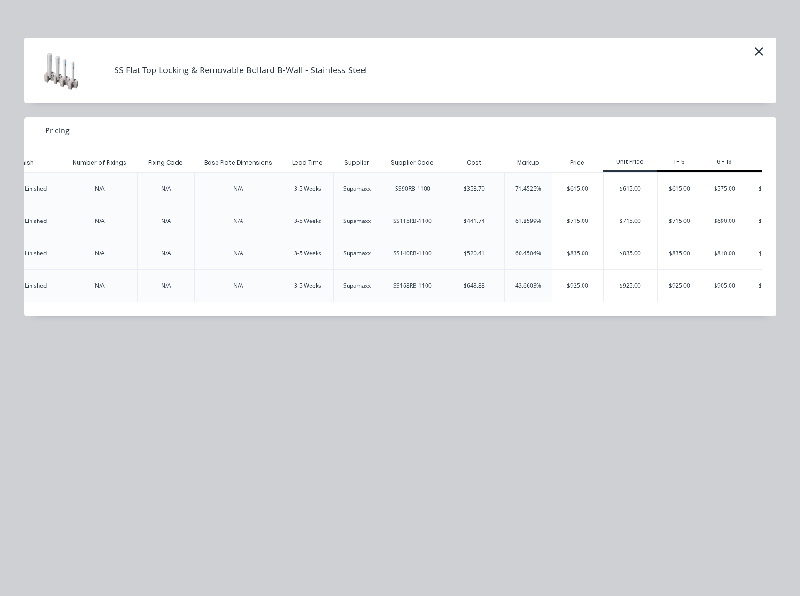
scroll to position [0, 1539]
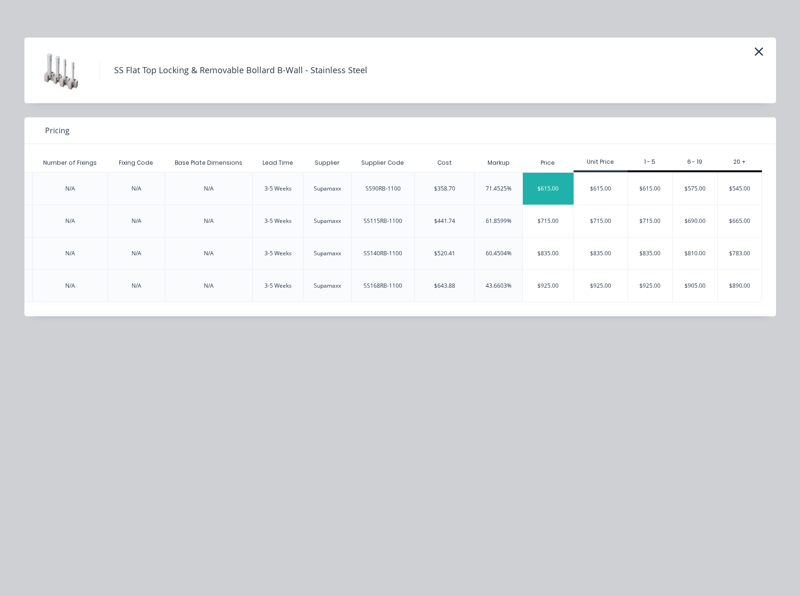
click at [552, 188] on div "$615.00" at bounding box center [548, 189] width 51 height 32
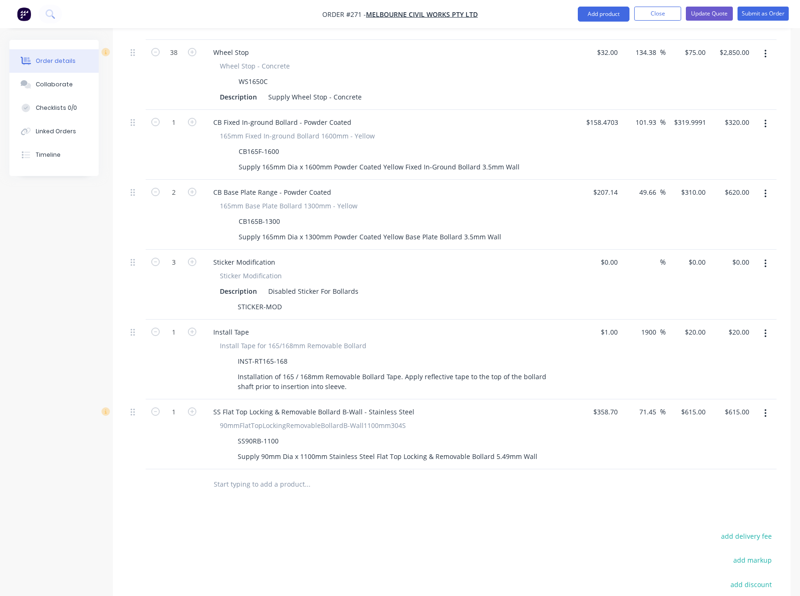
scroll to position [391, 0]
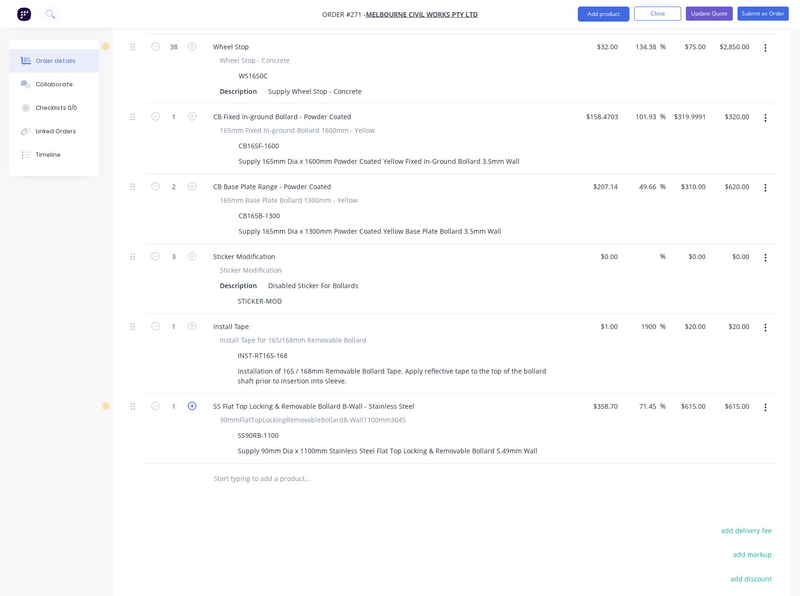
click at [191, 402] on icon "button" at bounding box center [192, 406] width 8 height 8
type input "2"
type input "$1,230.00"
click at [191, 402] on icon "button" at bounding box center [192, 406] width 8 height 8
type input "3"
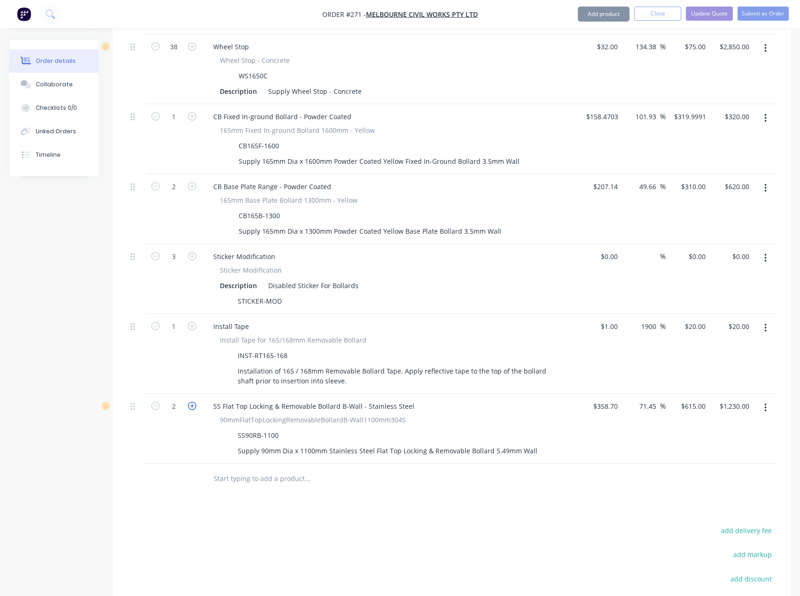
type input "$1,845.00"
click at [191, 402] on icon "button" at bounding box center [192, 406] width 8 height 8
type input "4"
type input "$2,460.00"
click at [764, 403] on icon "button" at bounding box center [765, 408] width 2 height 10
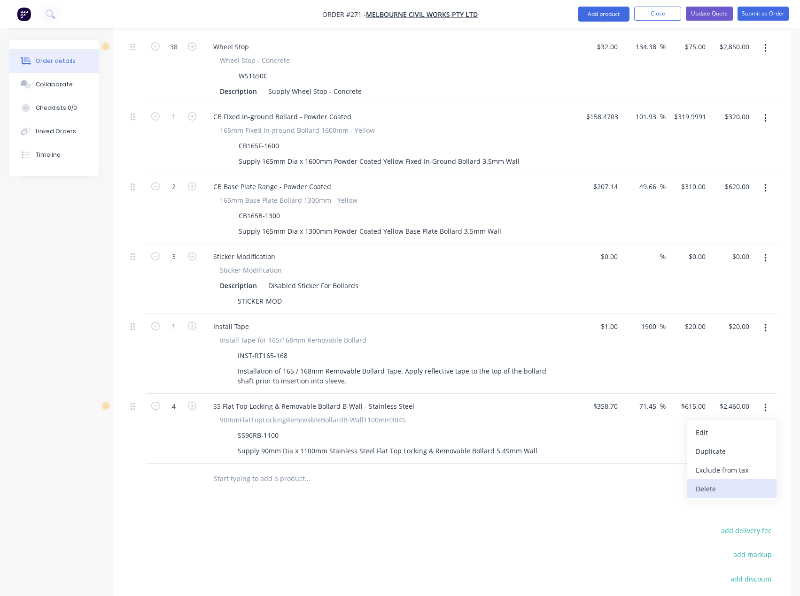
click at [710, 482] on div "Delete" at bounding box center [731, 489] width 72 height 14
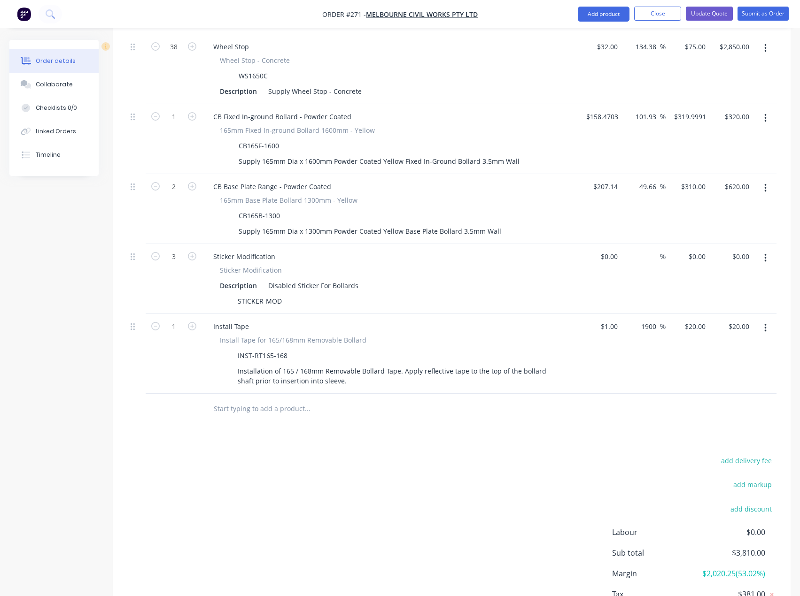
click at [286, 400] on input "text" at bounding box center [307, 409] width 188 height 19
type input "d"
type input "g"
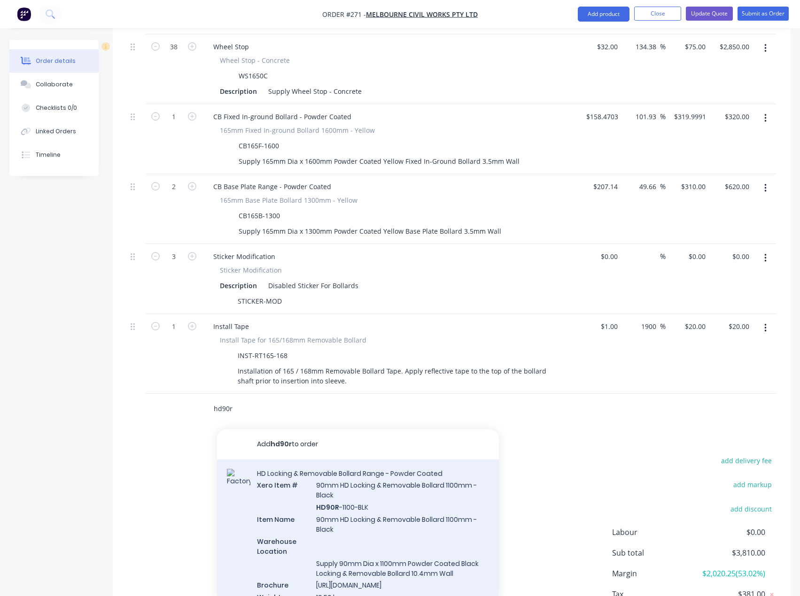
type input "hd90r"
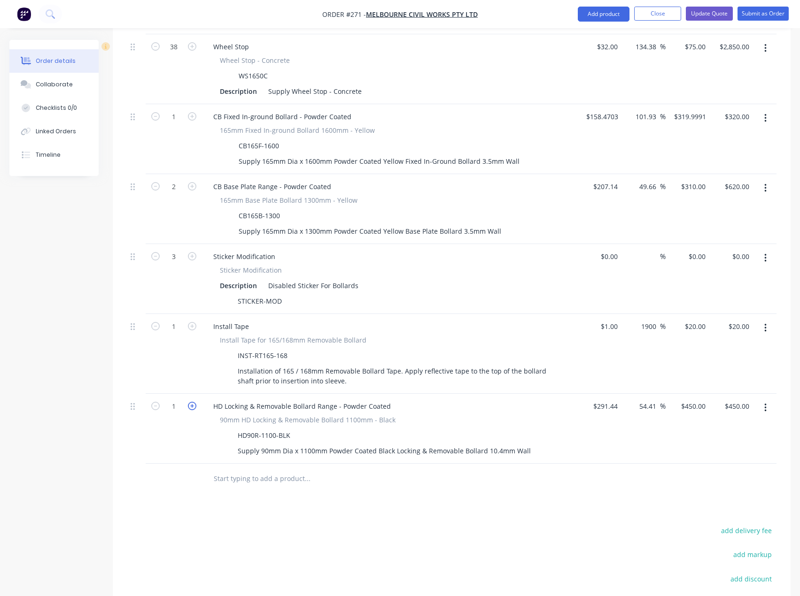
click at [191, 402] on icon "button" at bounding box center [192, 406] width 8 height 8
type input "2"
type input "$900.00"
click at [191, 402] on icon "button" at bounding box center [192, 406] width 8 height 8
type input "3"
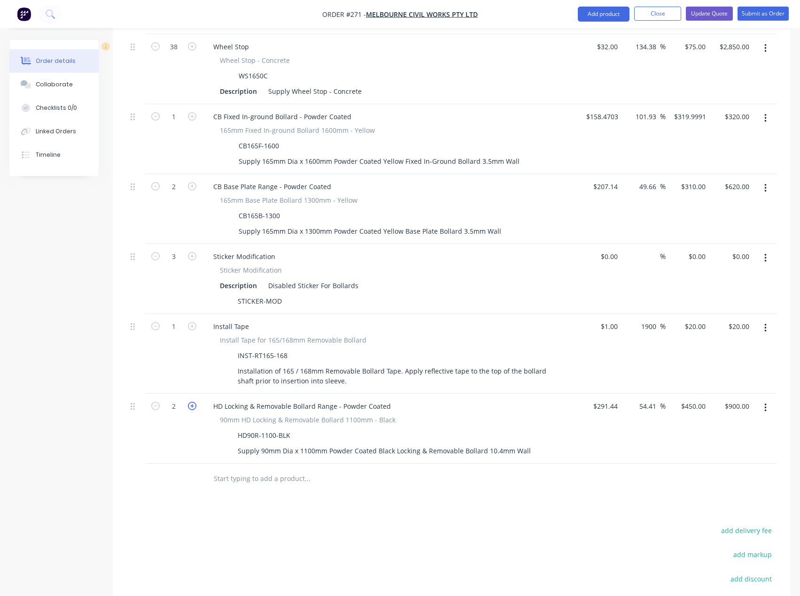
type input "$1,350.00"
click at [191, 402] on icon "button" at bounding box center [192, 406] width 8 height 8
type input "4"
type input "$1,800.00"
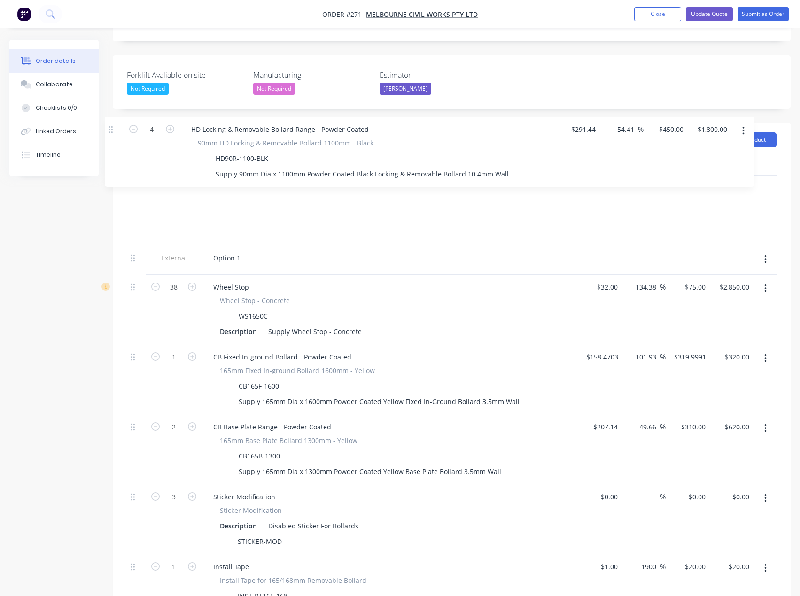
scroll to position [218, 0]
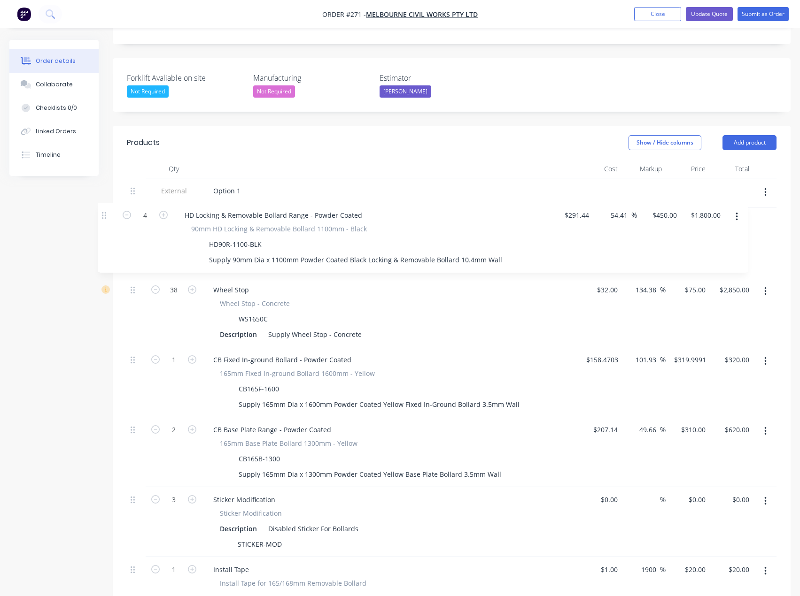
drag, startPoint x: 133, startPoint y: 395, endPoint x: 104, endPoint y: 212, distance: 185.5
click at [104, 212] on div "Created by Tess Created [DATE] Required [DATE] Assigned to TS Status Draft Cont…" at bounding box center [399, 364] width 781 height 1085
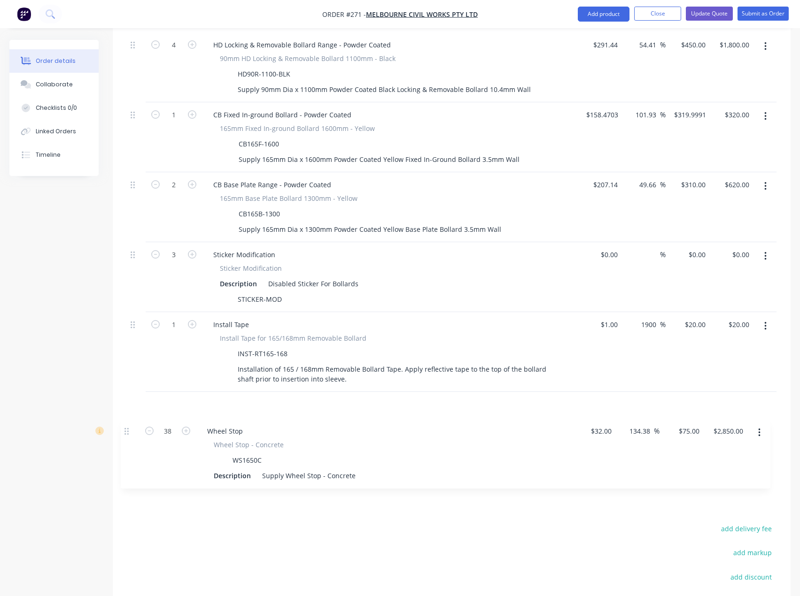
scroll to position [395, 0]
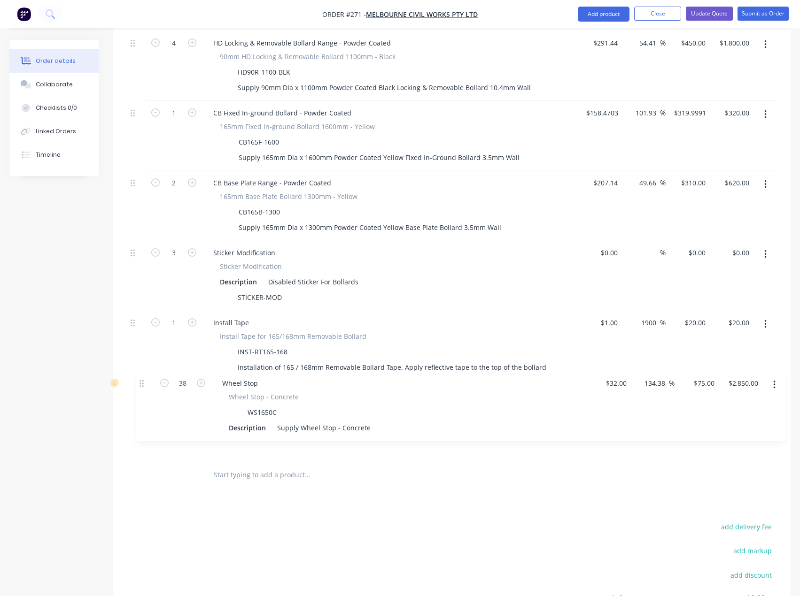
drag, startPoint x: 134, startPoint y: 278, endPoint x: 143, endPoint y: 388, distance: 110.2
click at [143, 388] on div "External Option 1 4 HD Locking & Removable Bollard Range - Powder Coated 90mm H…" at bounding box center [451, 230] width 649 height 459
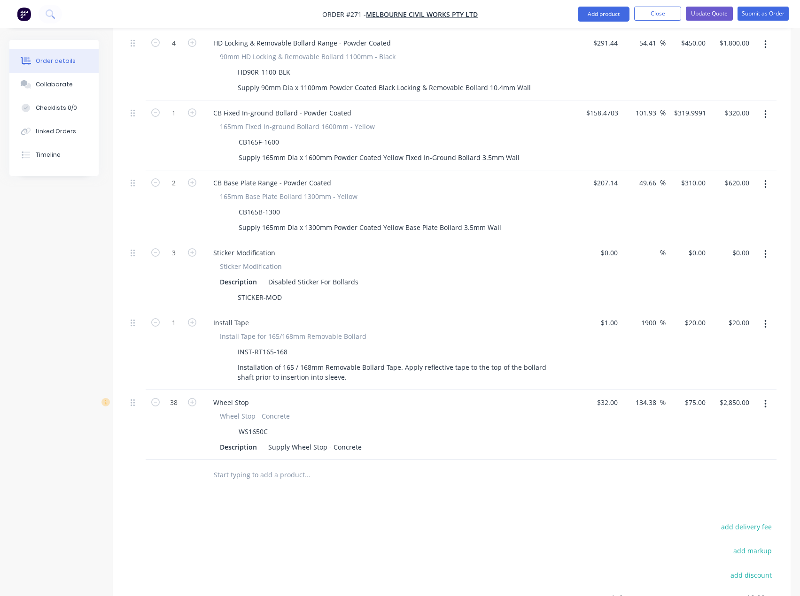
click at [248, 466] on input "text" at bounding box center [307, 475] width 188 height 19
drag, startPoint x: 262, startPoint y: 460, endPoint x: 240, endPoint y: 462, distance: 21.7
click at [240, 466] on input "cb140f-1600" at bounding box center [307, 475] width 188 height 19
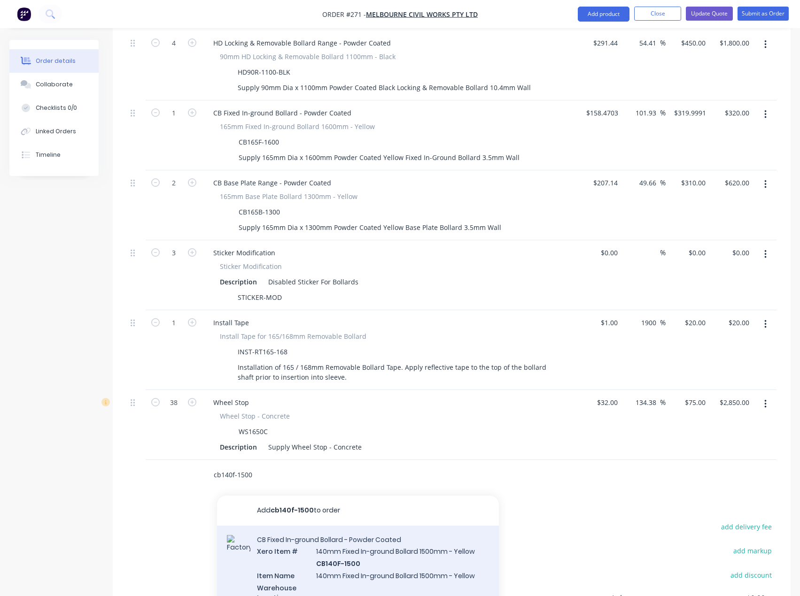
type input "cb140f-1500"
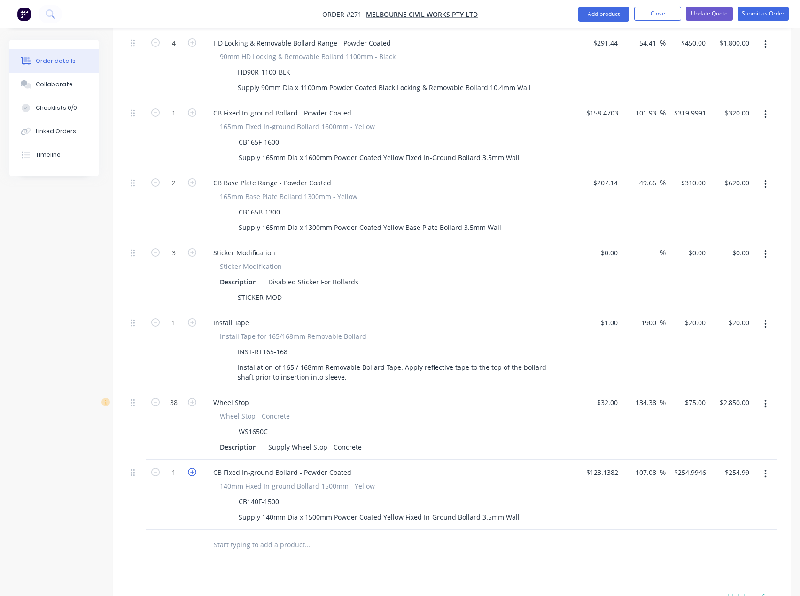
click at [193, 468] on icon "button" at bounding box center [192, 472] width 8 height 8
type input "2"
type input "$509.99"
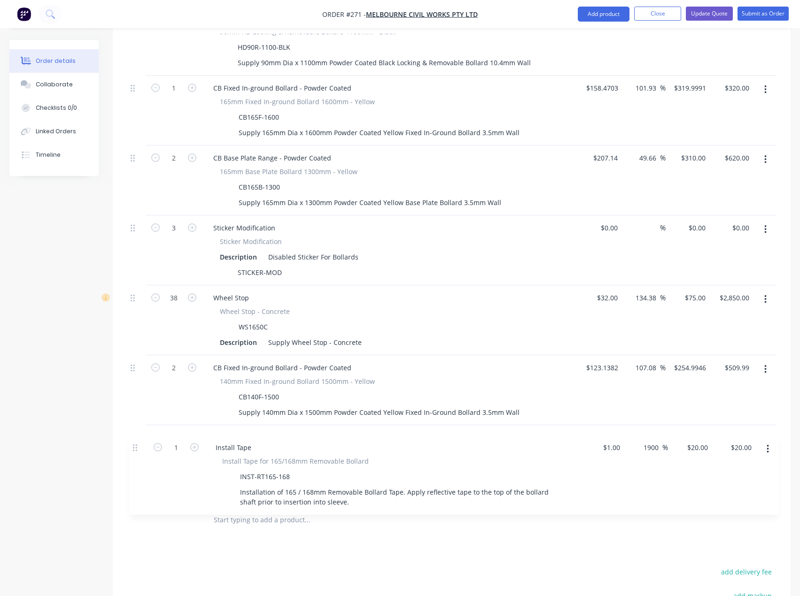
drag, startPoint x: 131, startPoint y: 312, endPoint x: 134, endPoint y: 454, distance: 141.8
click at [134, 454] on div "External Option 1 4 HD Locking & Removable Bollard Range - Powder Coated 90mm H…" at bounding box center [451, 241] width 649 height 529
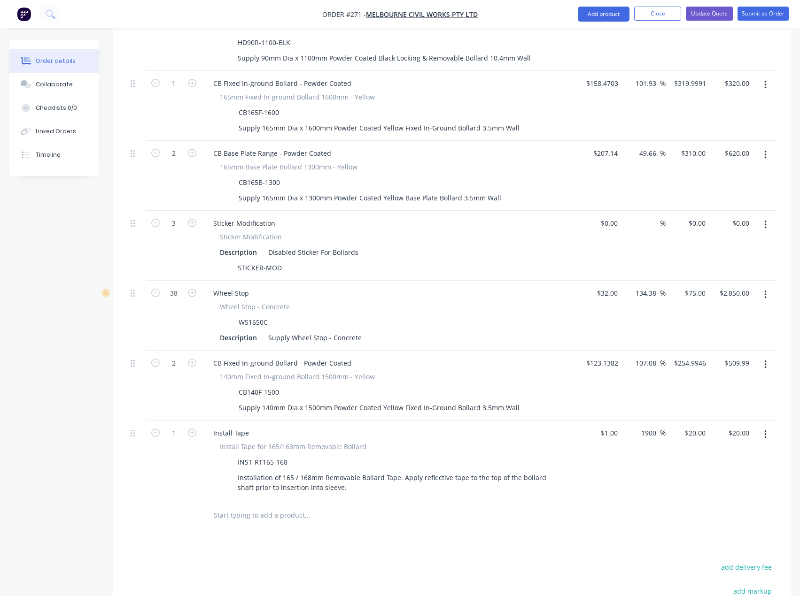
click at [763, 426] on button "button" at bounding box center [765, 434] width 22 height 17
click at [710, 509] on div "Delete" at bounding box center [731, 516] width 72 height 14
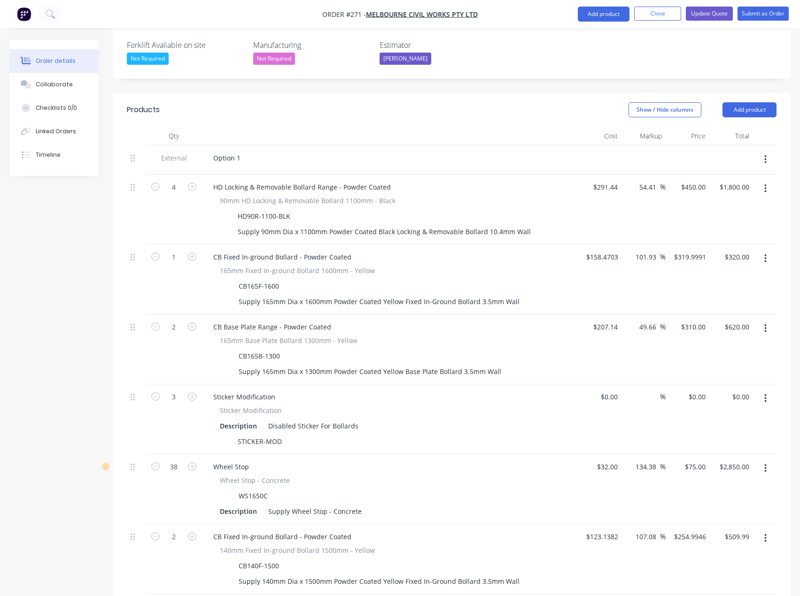
scroll to position [237, 0]
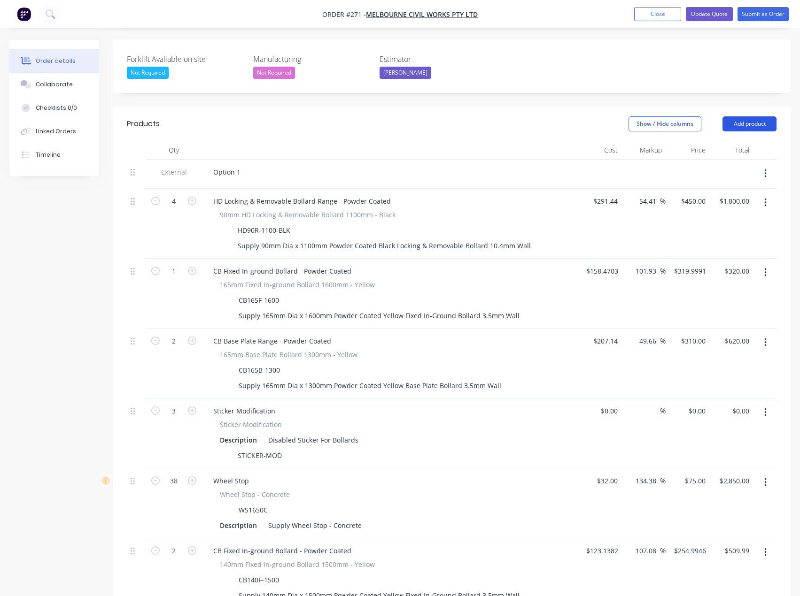
click at [747, 116] on button "Add product" at bounding box center [749, 123] width 54 height 15
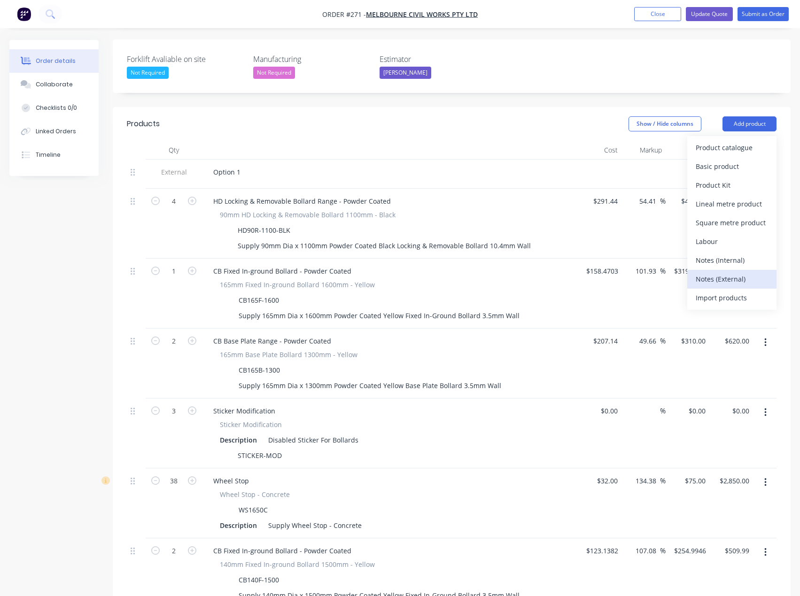
click at [716, 272] on div "Notes (External)" at bounding box center [731, 279] width 72 height 14
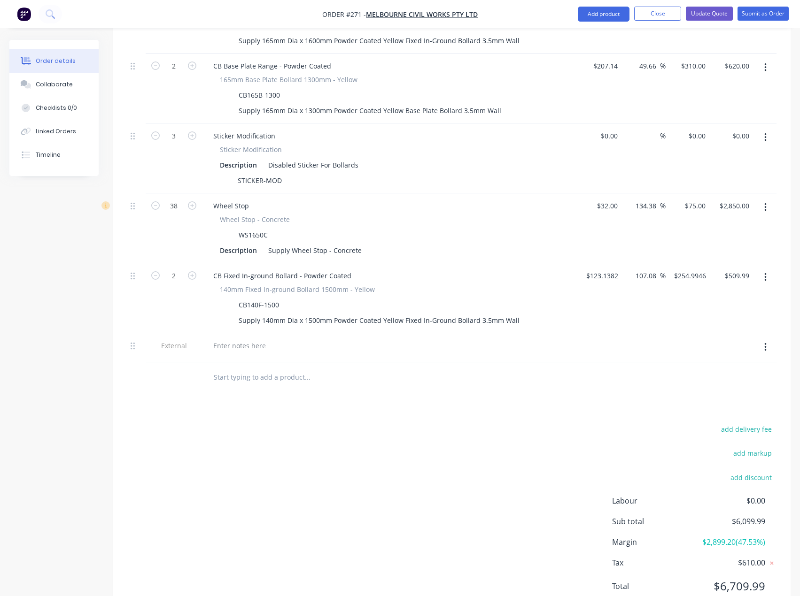
scroll to position [535, 0]
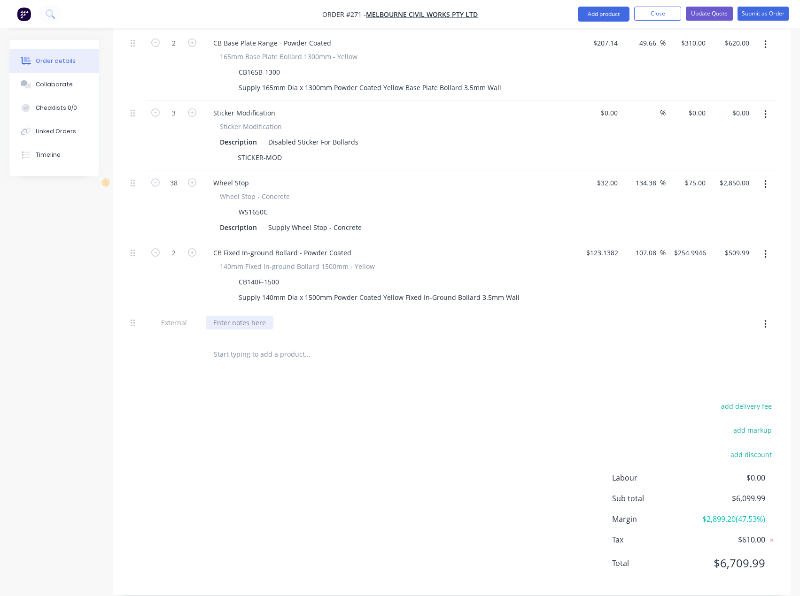
click at [243, 316] on div at bounding box center [240, 323] width 68 height 14
click at [254, 316] on div "_CROSSOVER BOLLARDS" at bounding box center [251, 323] width 91 height 14
click at [367, 316] on div "_CROSSOVER HEAVY DUTY REMOVABLE BOLLARDS" at bounding box center [292, 323] width 172 height 14
click at [215, 316] on div "_CROSSOVER HEAVY DUTY REMOVABLE BOLLARDS__" at bounding box center [294, 323] width 177 height 14
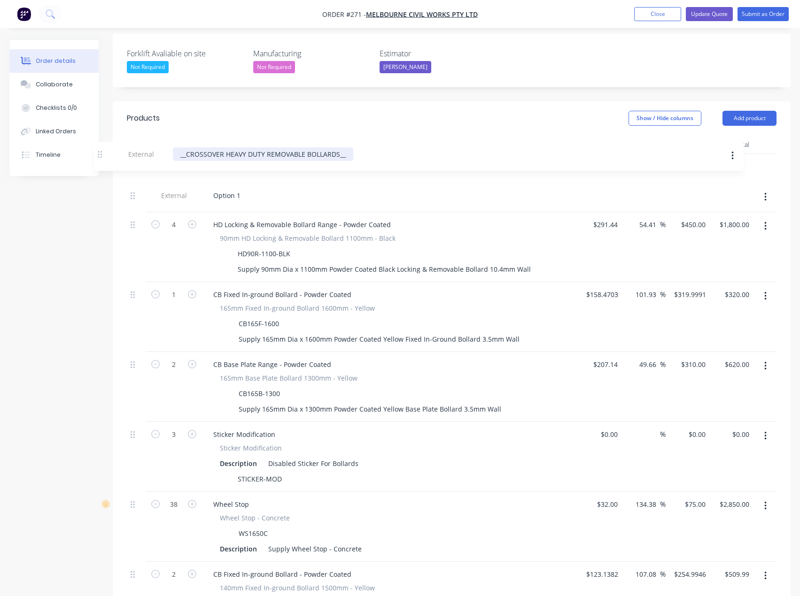
scroll to position [241, 0]
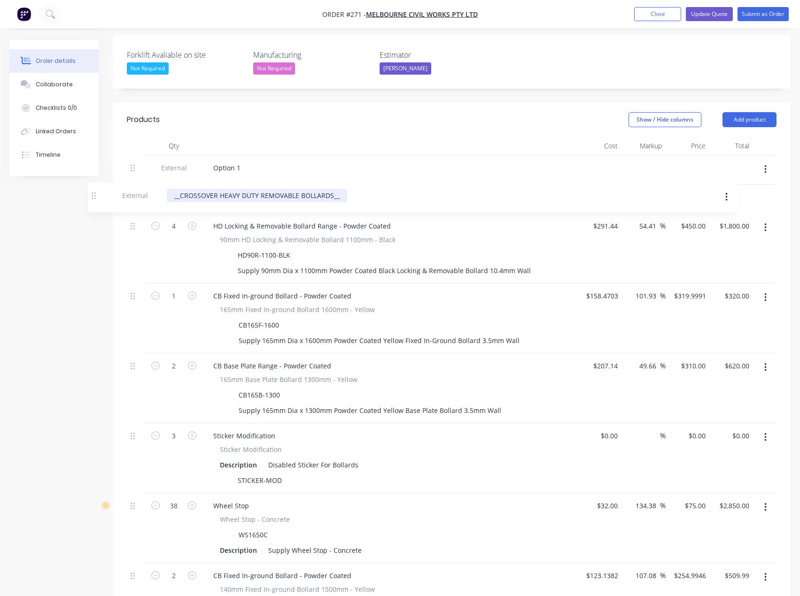
drag, startPoint x: 134, startPoint y: 313, endPoint x: 95, endPoint y: 195, distance: 123.5
click at [95, 195] on div "Created by Tess Created [DATE] Required [DATE] Assigned to TS Status Draft Cont…" at bounding box center [399, 351] width 781 height 1104
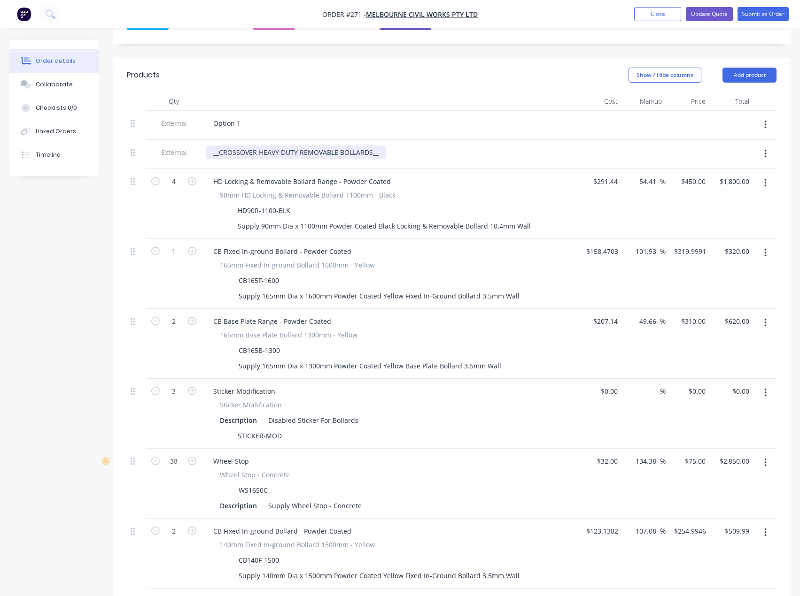
scroll to position [429, 0]
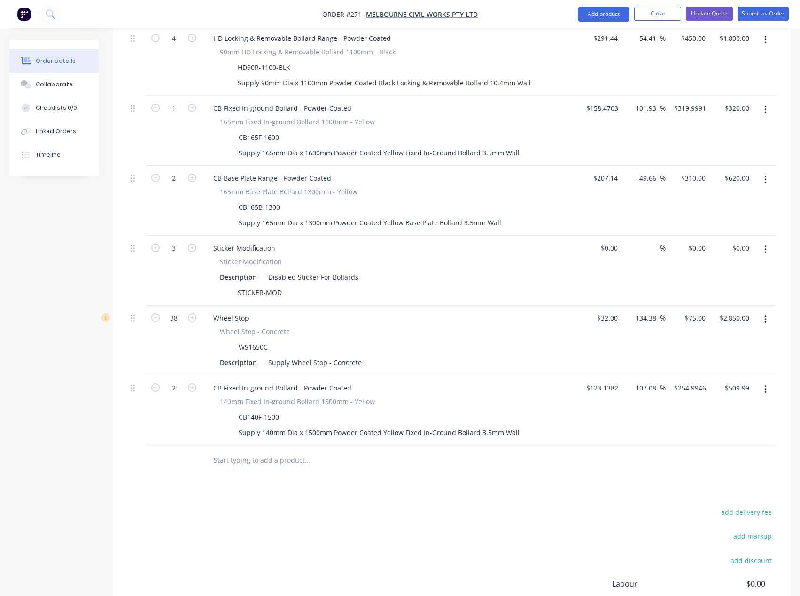
click at [235, 451] on input "text" at bounding box center [307, 460] width 188 height 19
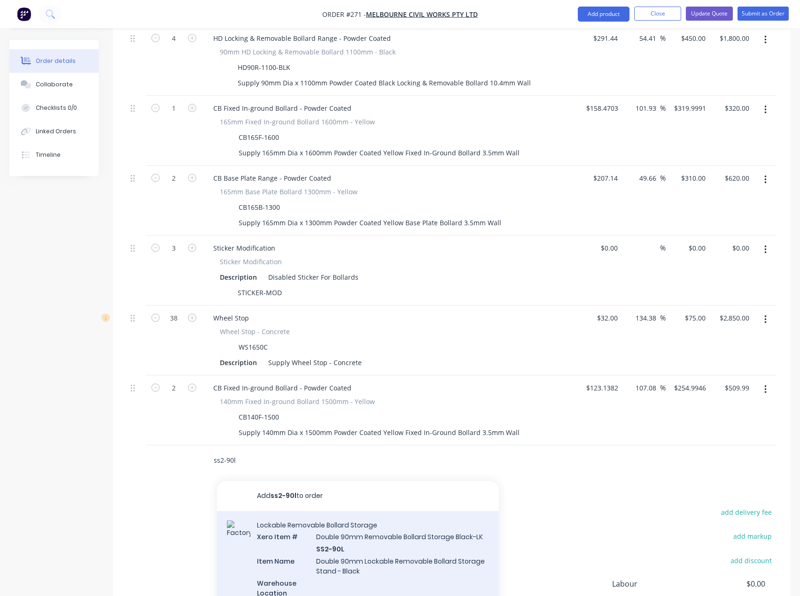
type input "ss2-90l"
click at [360, 522] on div "Lockable Removable Bollard Storage Xero Item # Double 90mm Removable Bollard St…" at bounding box center [358, 587] width 282 height 152
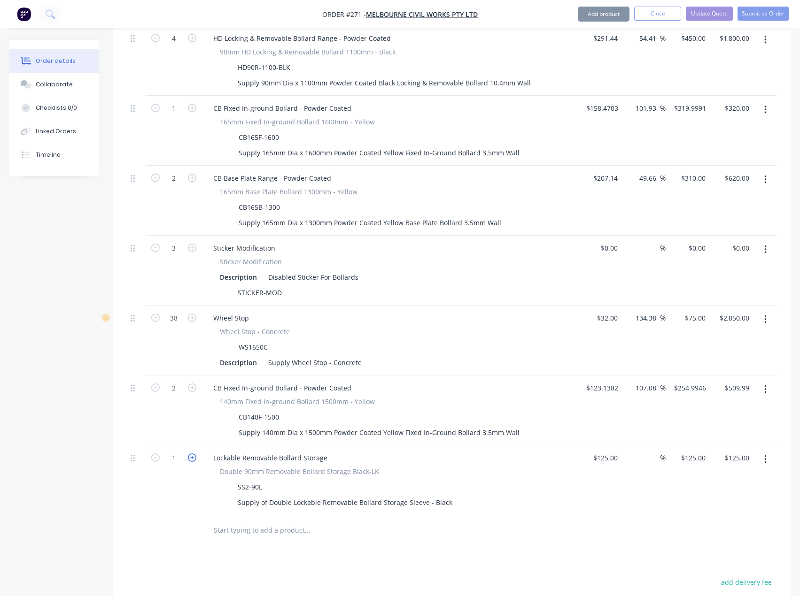
click at [192, 454] on icon "button" at bounding box center [192, 458] width 8 height 8
type input "2"
type input "$250.00"
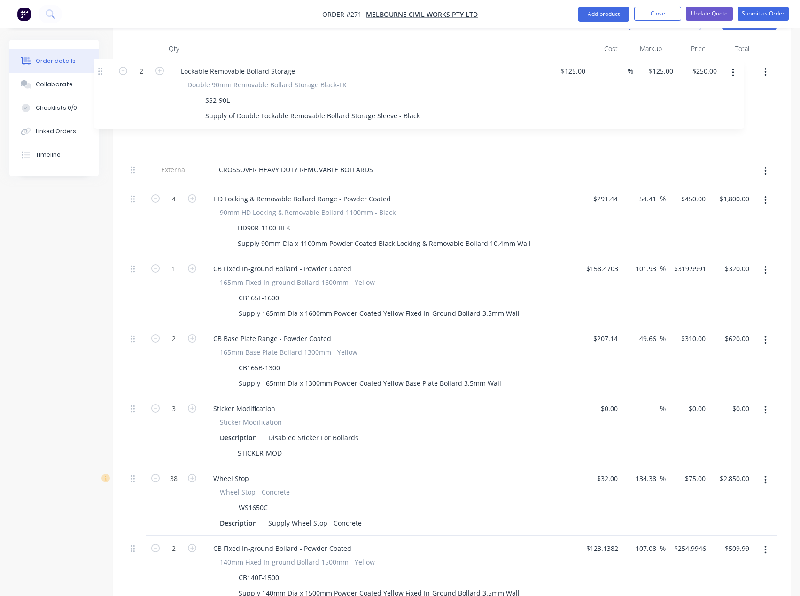
scroll to position [322, 0]
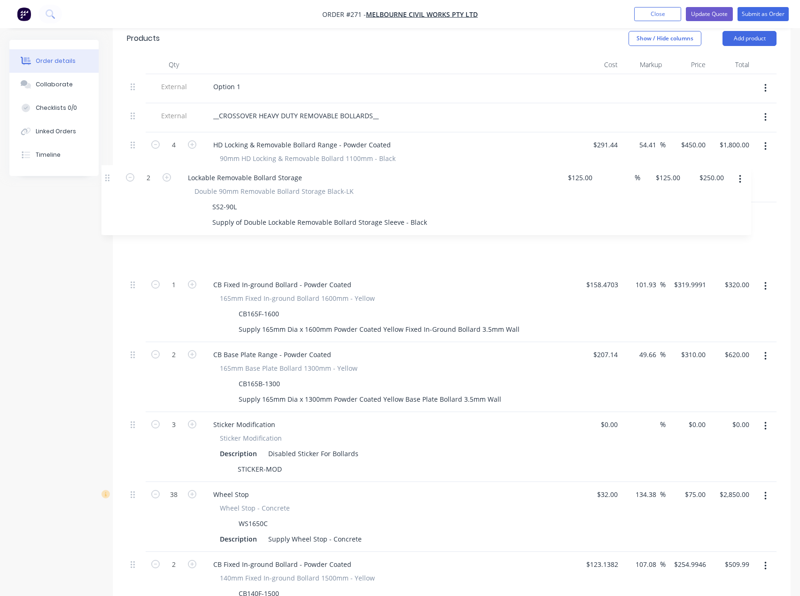
drag, startPoint x: 132, startPoint y: 445, endPoint x: 107, endPoint y: 170, distance: 275.8
click at [107, 170] on div "Order details Collaborate Checklists 0/0 Linked Orders Timeline Order details C…" at bounding box center [400, 305] width 800 height 1174
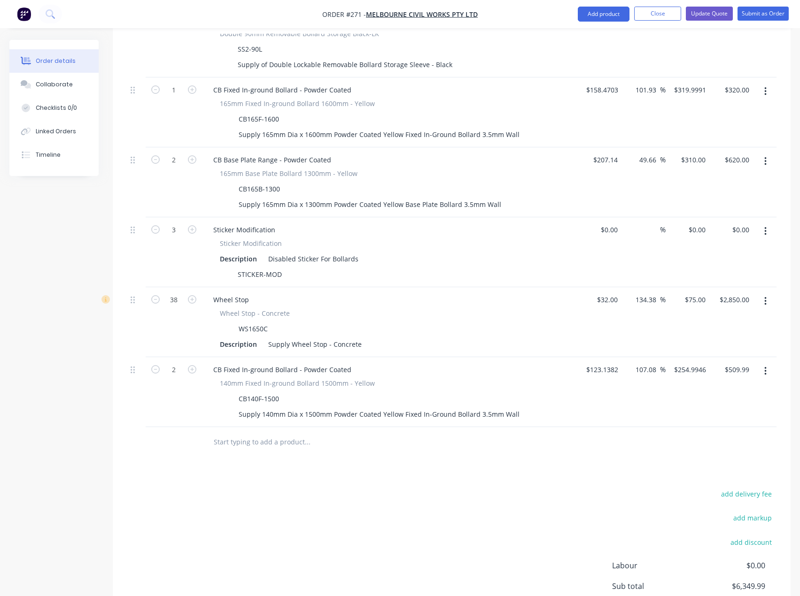
scroll to position [557, 0]
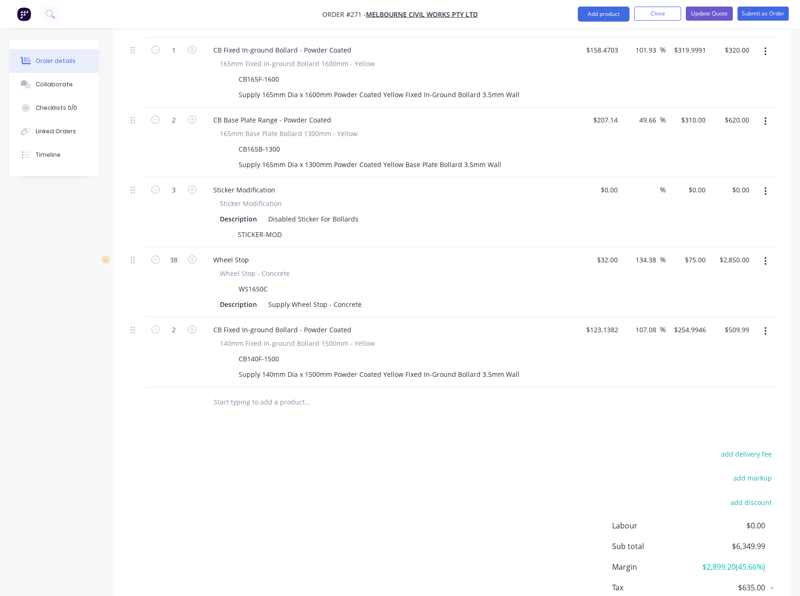
click at [246, 393] on input "text" at bounding box center [307, 402] width 188 height 19
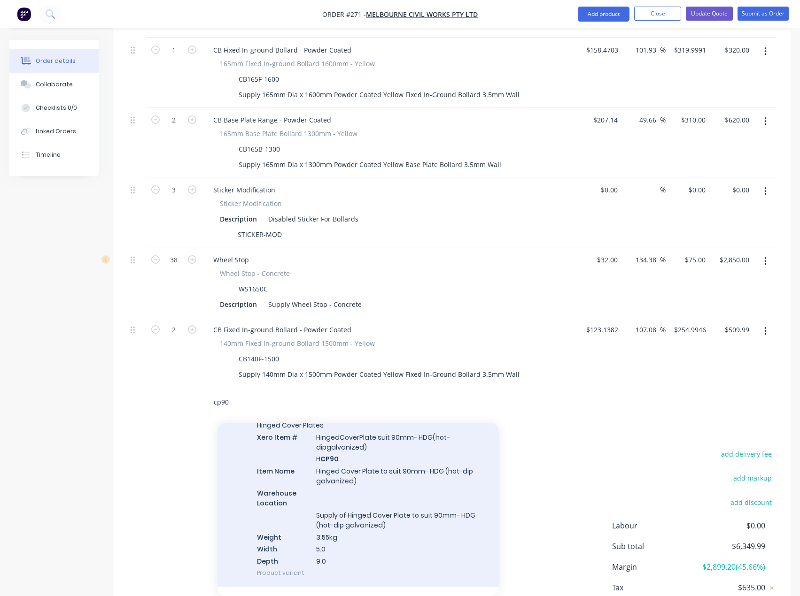
scroll to position [376, 0]
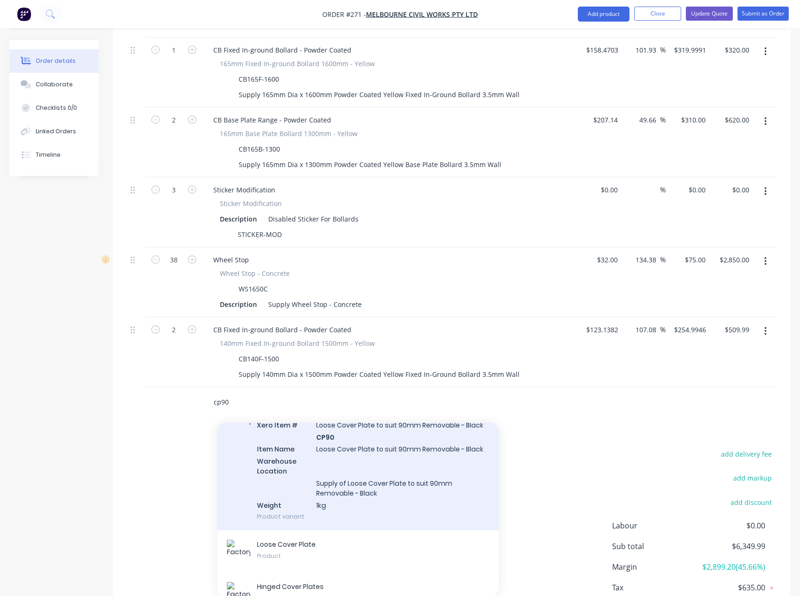
type input "cp90"
click at [348, 460] on div "Loose Cover Plate Xero Item # Loose Cover Plate to suit 90mm Removable - Black …" at bounding box center [358, 465] width 282 height 132
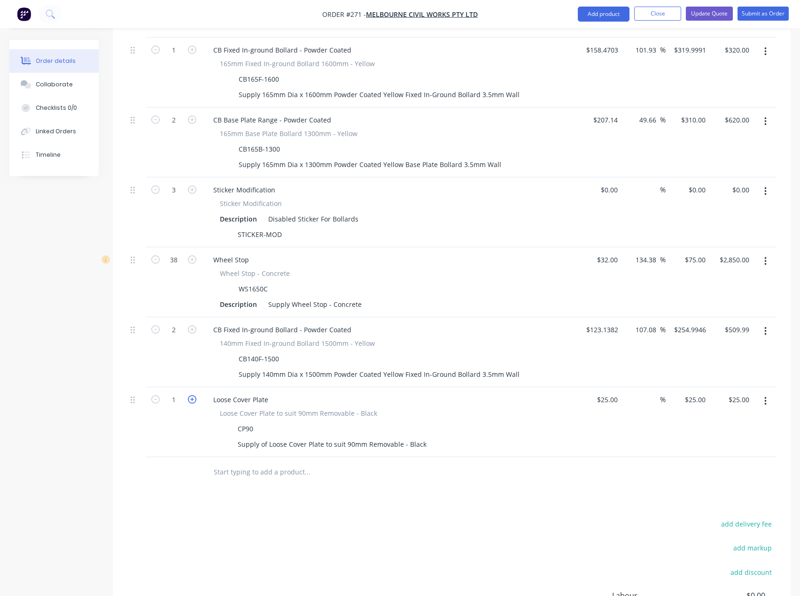
click at [192, 395] on icon "button" at bounding box center [192, 399] width 8 height 8
type input "2"
type input "$50.00"
click at [192, 395] on icon "button" at bounding box center [192, 399] width 8 height 8
type input "3"
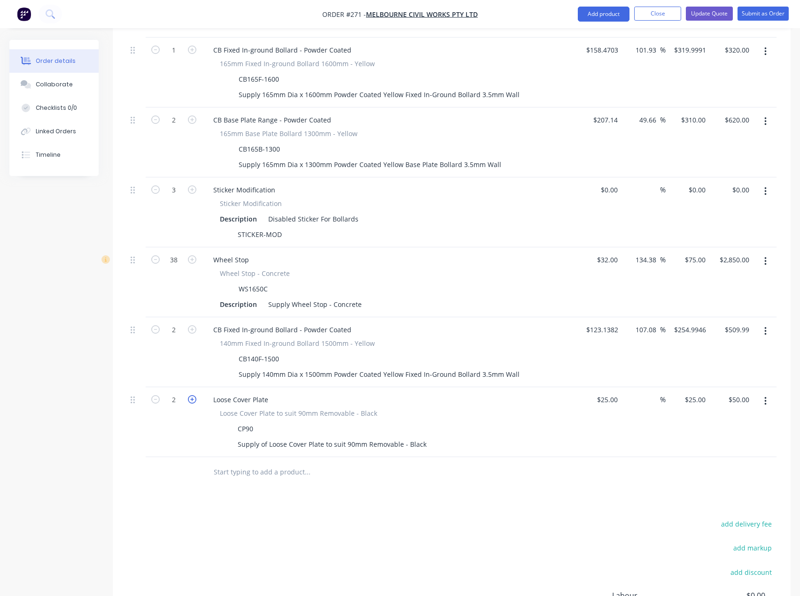
type input "$75.00"
click at [192, 395] on icon "button" at bounding box center [192, 399] width 8 height 8
type input "4"
type input "$100.00"
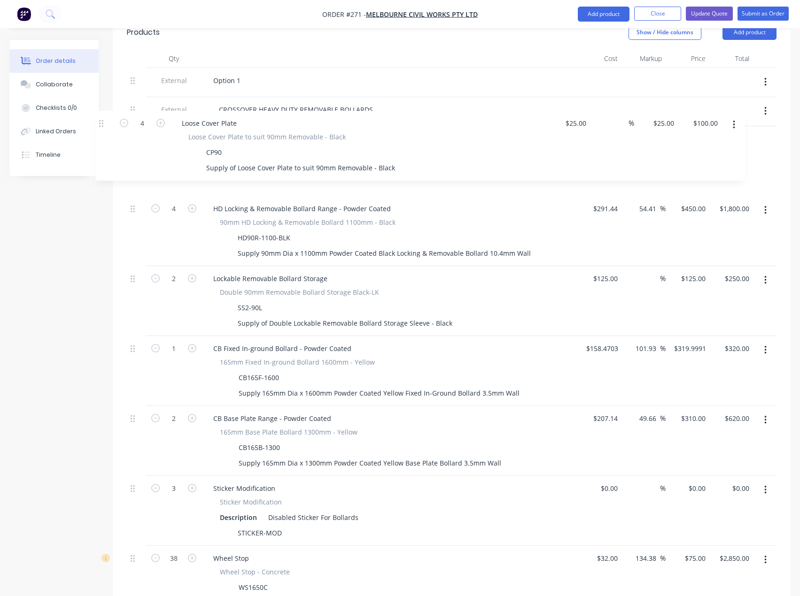
scroll to position [325, 0]
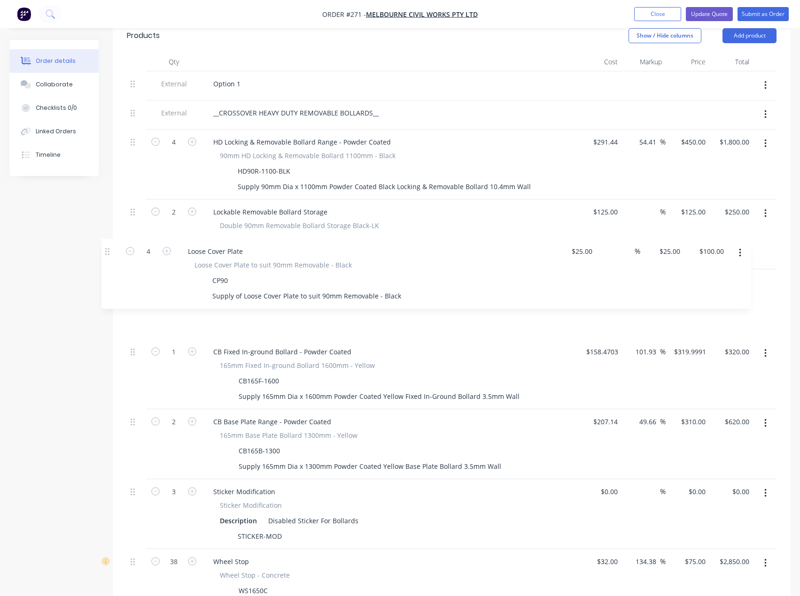
drag, startPoint x: 131, startPoint y: 387, endPoint x: 106, endPoint y: 248, distance: 141.2
click at [106, 248] on div "Created by Tess Created [DATE] Required [DATE] Assigned to TS Status Draft Cont…" at bounding box center [399, 337] width 781 height 1244
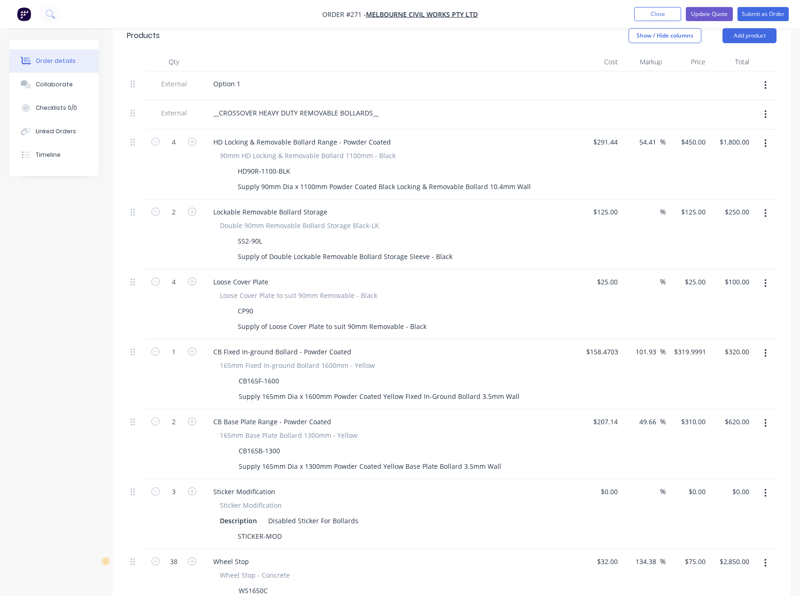
scroll to position [231, 0]
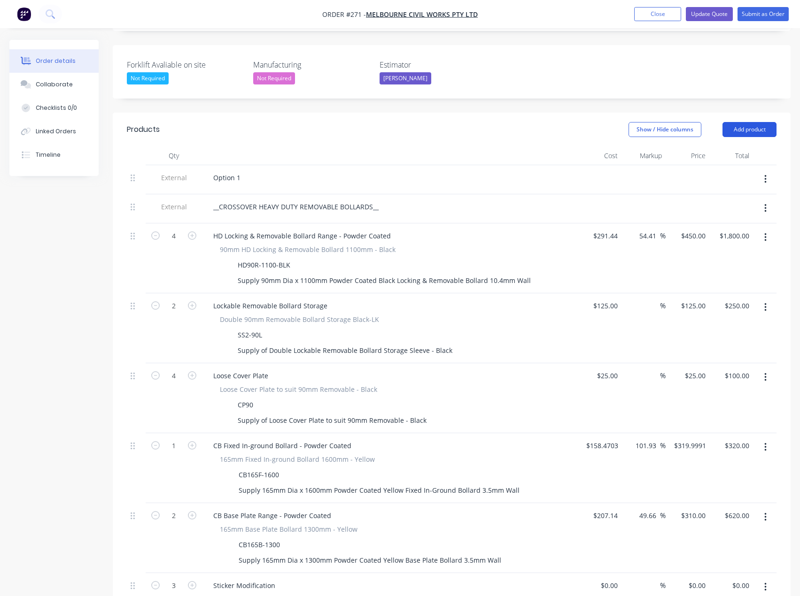
click at [749, 122] on button "Add product" at bounding box center [749, 129] width 54 height 15
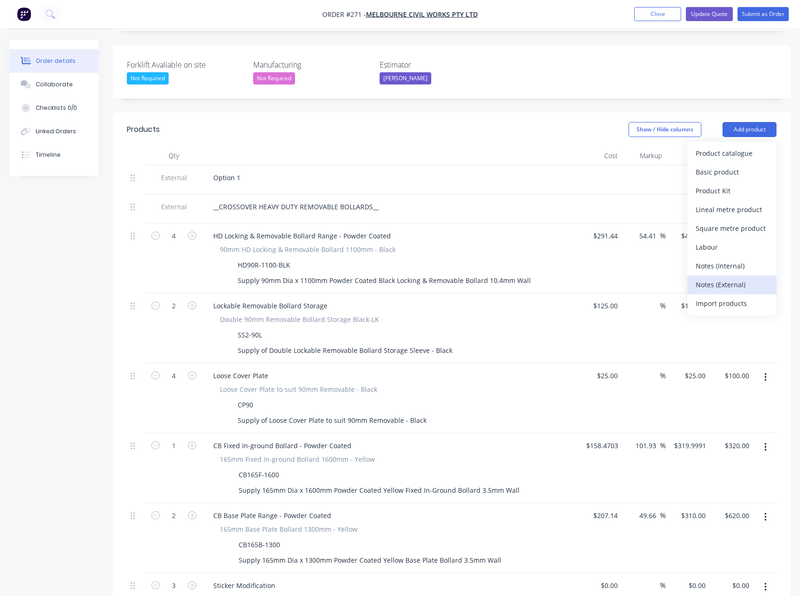
click at [729, 278] on div "Notes (External)" at bounding box center [731, 285] width 72 height 14
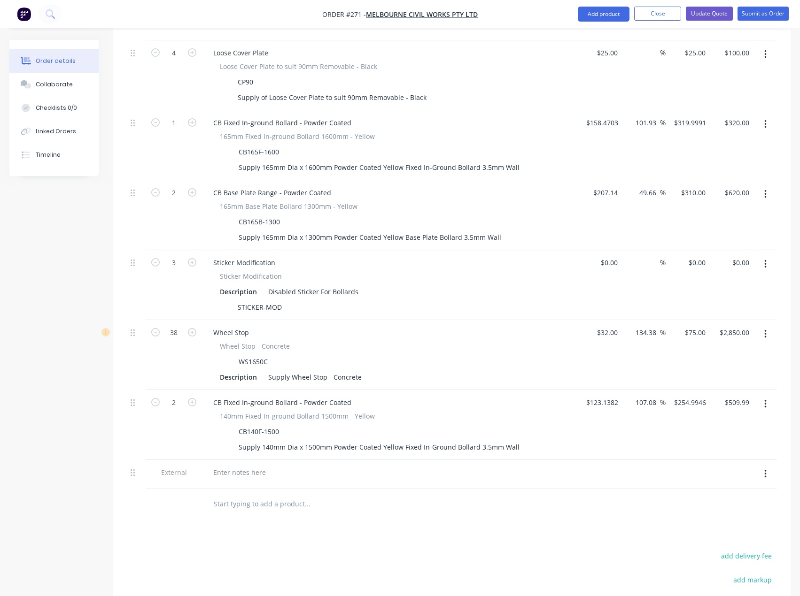
scroll to position [560, 0]
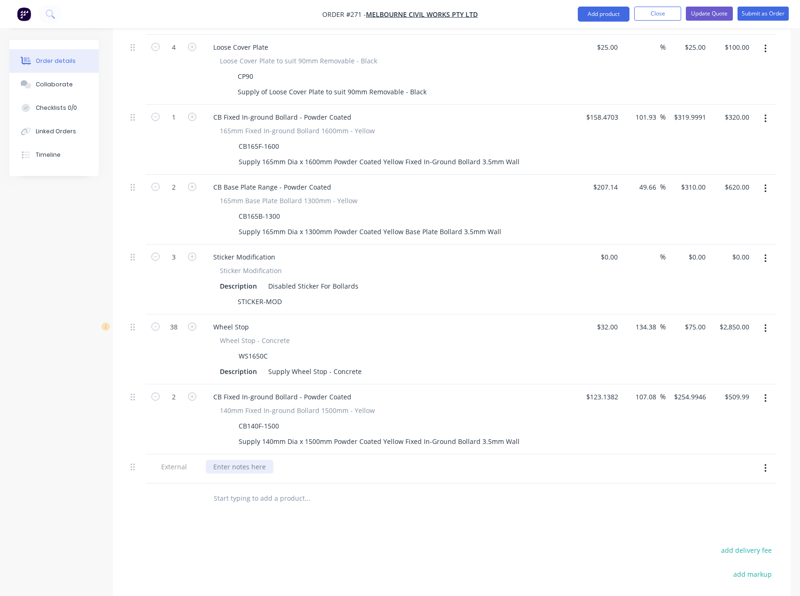
click at [242, 460] on div at bounding box center [240, 467] width 68 height 14
click at [216, 460] on div "DISABLED PARKING BOLLARDS__" at bounding box center [264, 467] width 116 height 14
click at [213, 460] on div "DISABLED PARKING BOLLARDS__" at bounding box center [264, 467] width 116 height 14
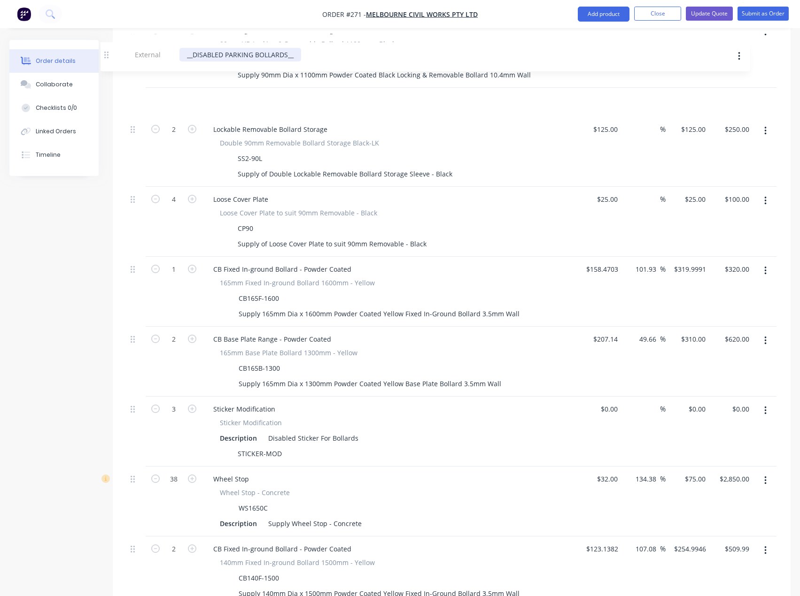
scroll to position [406, 0]
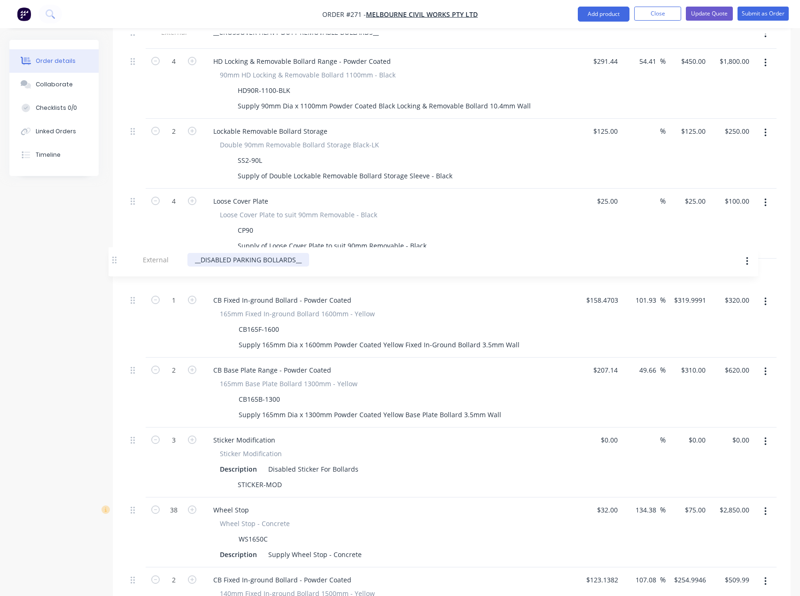
drag, startPoint x: 137, startPoint y: 458, endPoint x: 117, endPoint y: 258, distance: 200.5
click at [117, 258] on div "Qty Cost Markup Price Total External Option 1 External __CROSSOVER HEAVY DUTY R…" at bounding box center [451, 320] width 677 height 696
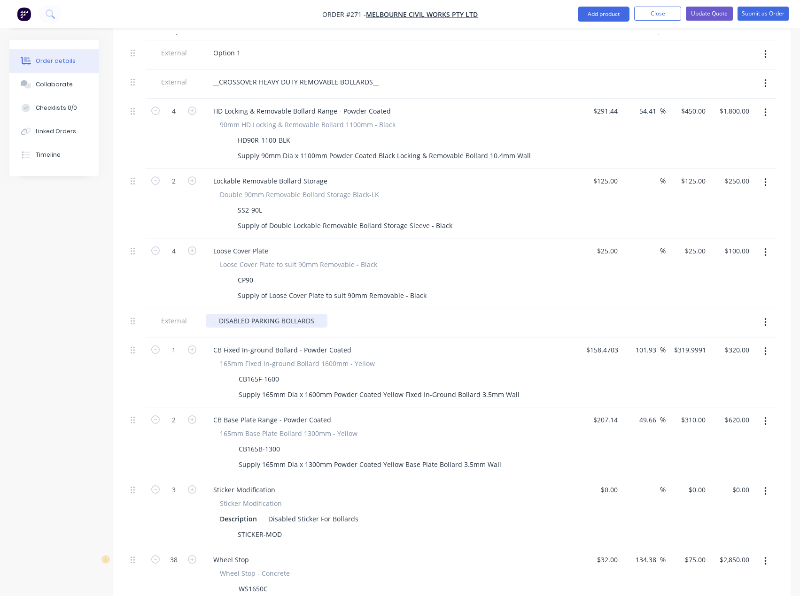
scroll to position [312, 0]
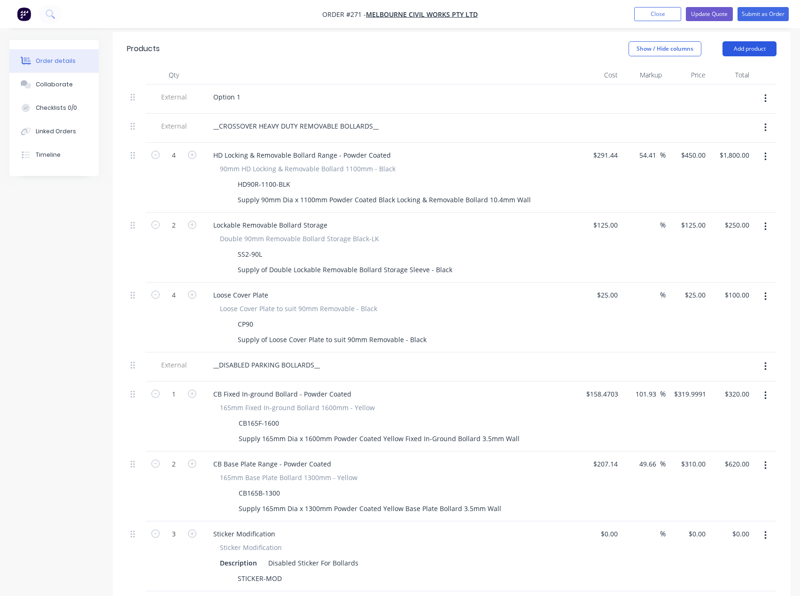
click at [758, 41] on button "Add product" at bounding box center [749, 48] width 54 height 15
drag, startPoint x: 718, startPoint y: 193, endPoint x: 452, endPoint y: 232, distance: 269.5
click at [718, 197] on div "Notes (External)" at bounding box center [731, 204] width 72 height 14
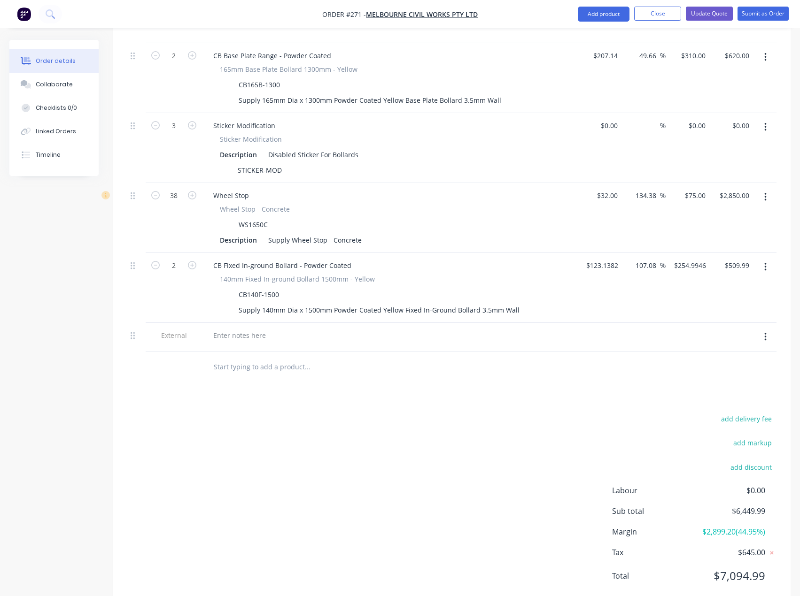
scroll to position [733, 0]
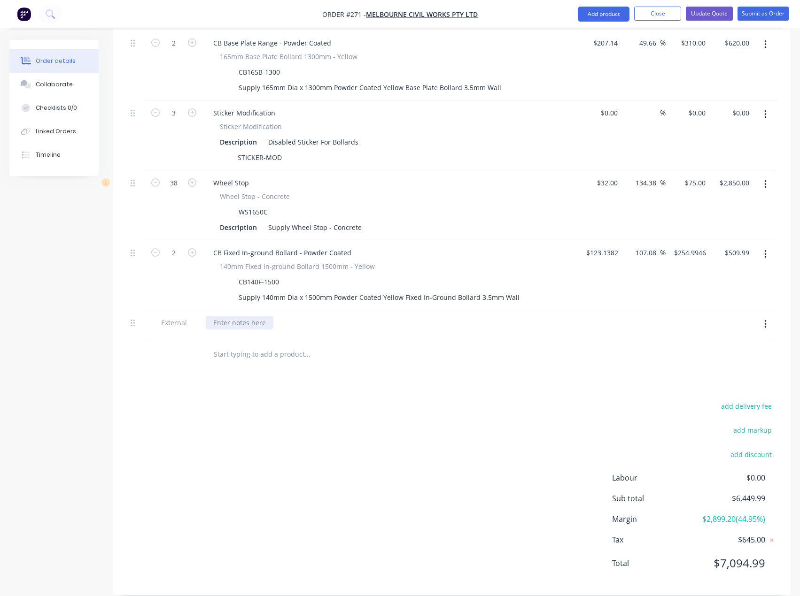
click at [236, 316] on div at bounding box center [240, 323] width 68 height 14
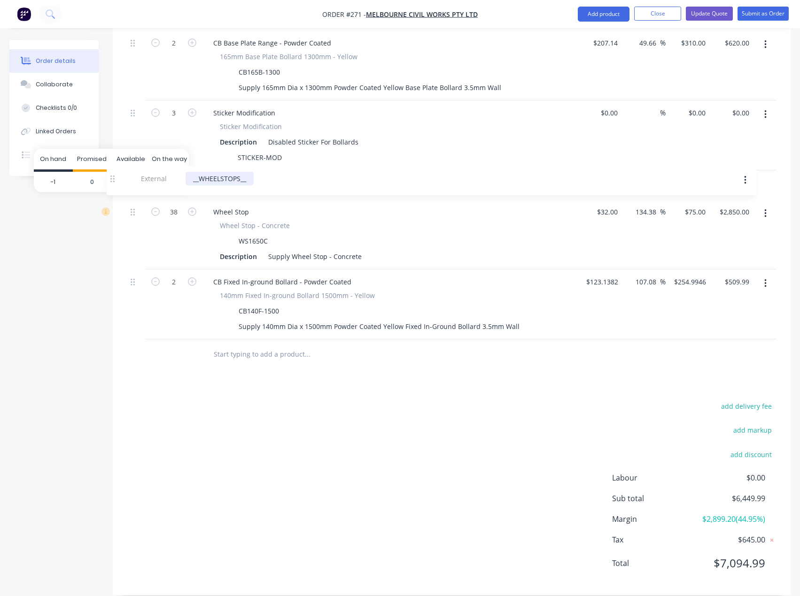
drag, startPoint x: 135, startPoint y: 313, endPoint x: 114, endPoint y: 179, distance: 135.4
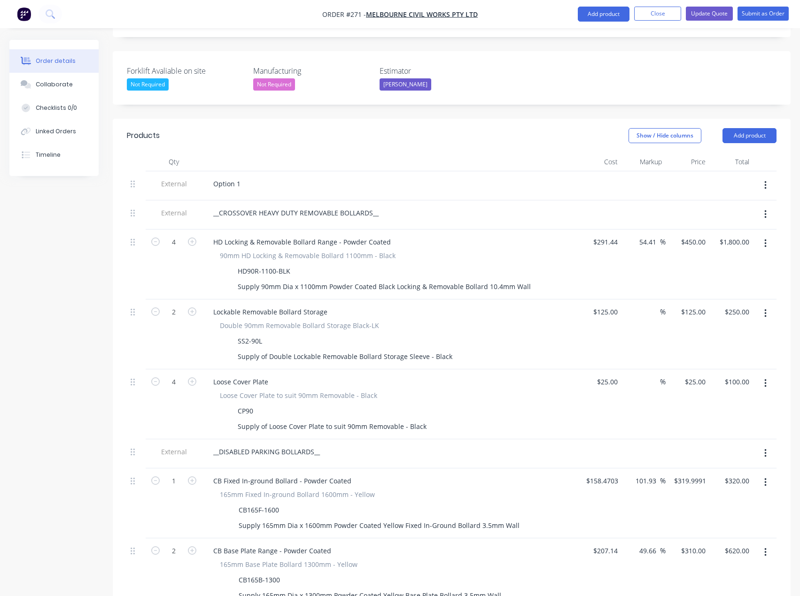
scroll to position [216, 0]
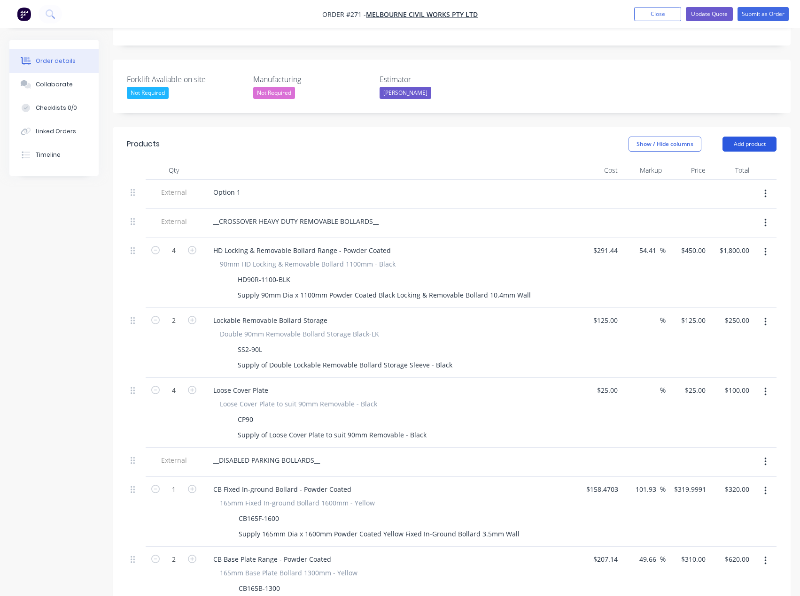
click at [753, 137] on button "Add product" at bounding box center [749, 144] width 54 height 15
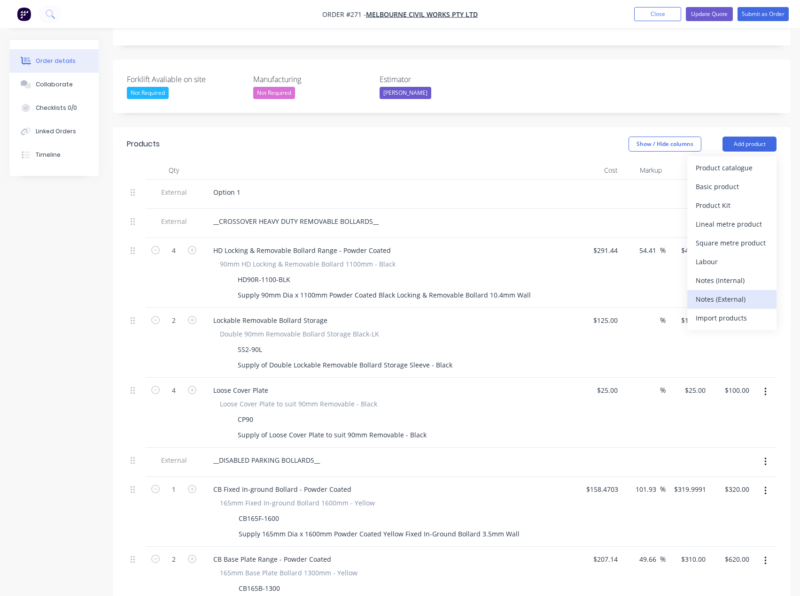
click at [711, 293] on div "Notes (External)" at bounding box center [731, 300] width 72 height 14
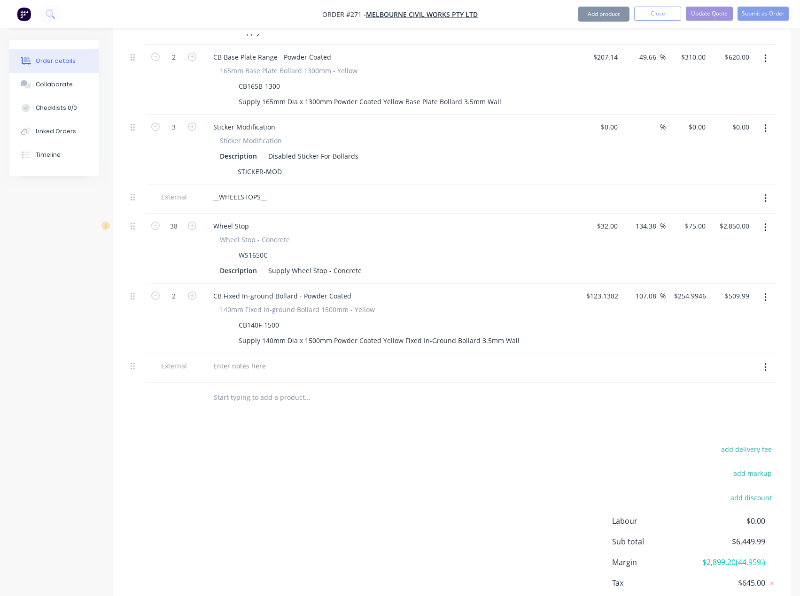
scroll to position [762, 0]
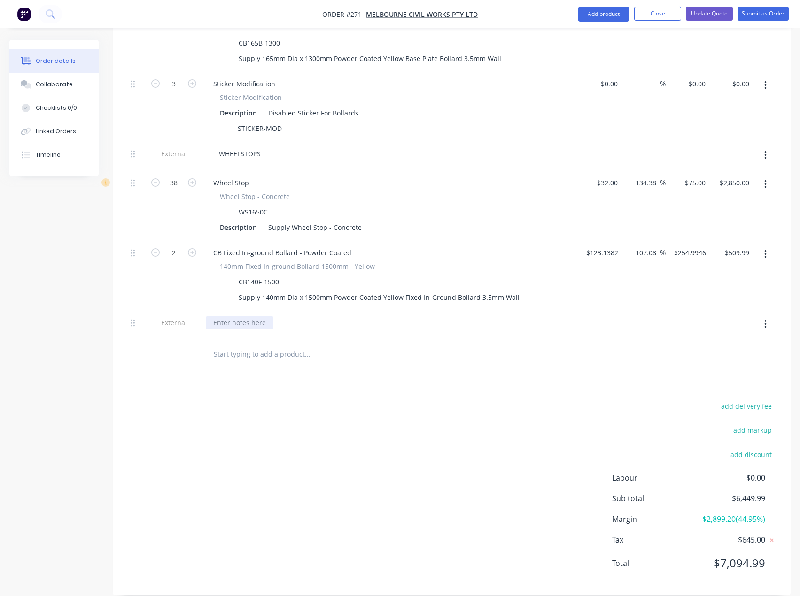
click at [263, 316] on div at bounding box center [240, 323] width 68 height 14
click at [289, 316] on div "FIRE HYDRANT BOLLARTDS__" at bounding box center [258, 323] width 105 height 14
drag, startPoint x: 212, startPoint y: 309, endPoint x: 220, endPoint y: 308, distance: 8.0
click at [213, 316] on div "FIRE HYDRANT BOLLARDS__" at bounding box center [256, 323] width 101 height 14
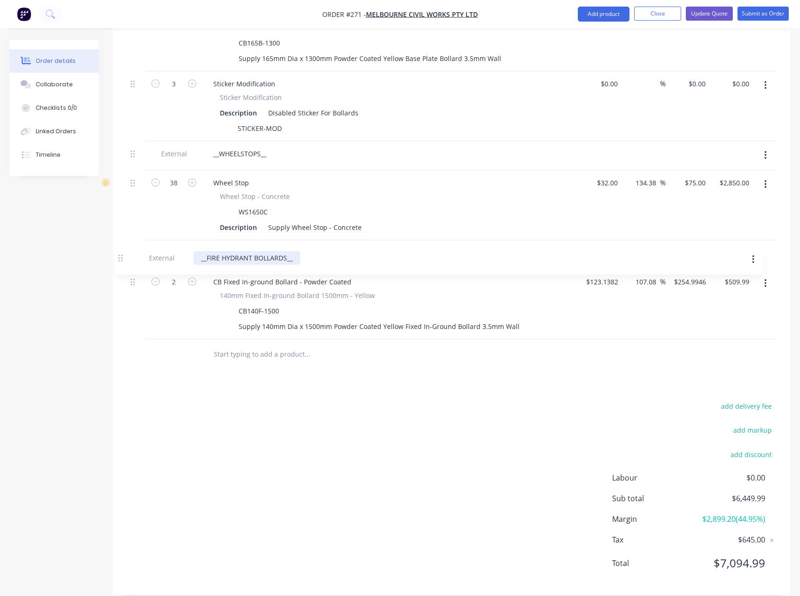
drag, startPoint x: 131, startPoint y: 309, endPoint x: 119, endPoint y: 248, distance: 62.7
click at [281, 345] on input "text" at bounding box center [307, 354] width 188 height 19
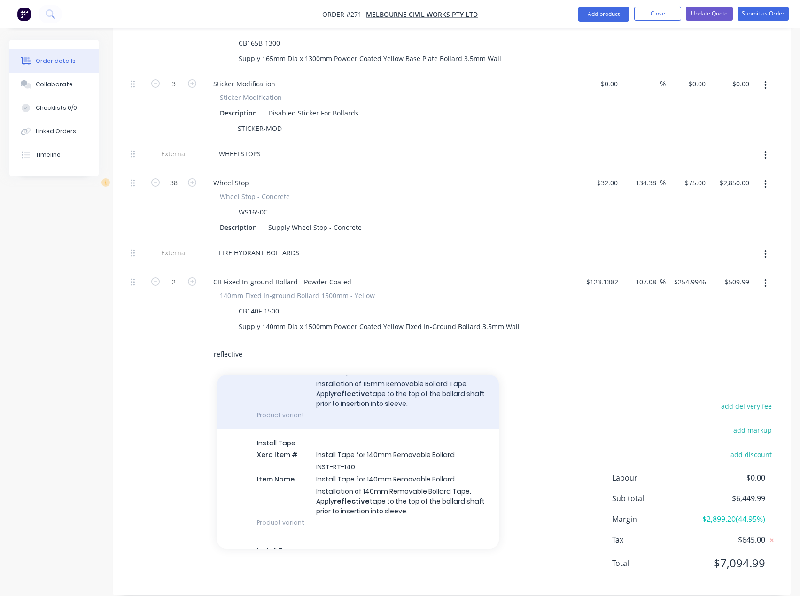
scroll to position [94, 0]
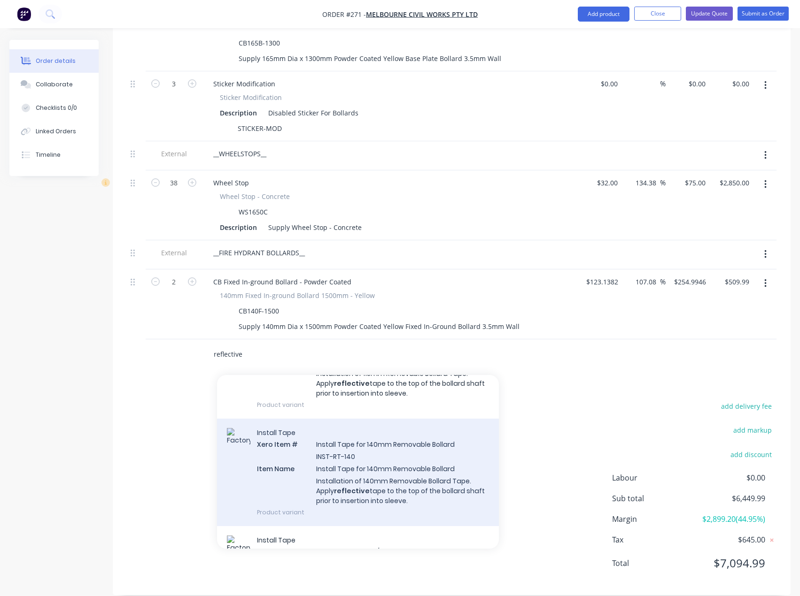
type input "reflective"
click at [332, 456] on div "Install Tape Xero Item # Install Tape for 140mm Removable Bollard INST-RT-140 I…" at bounding box center [358, 473] width 282 height 108
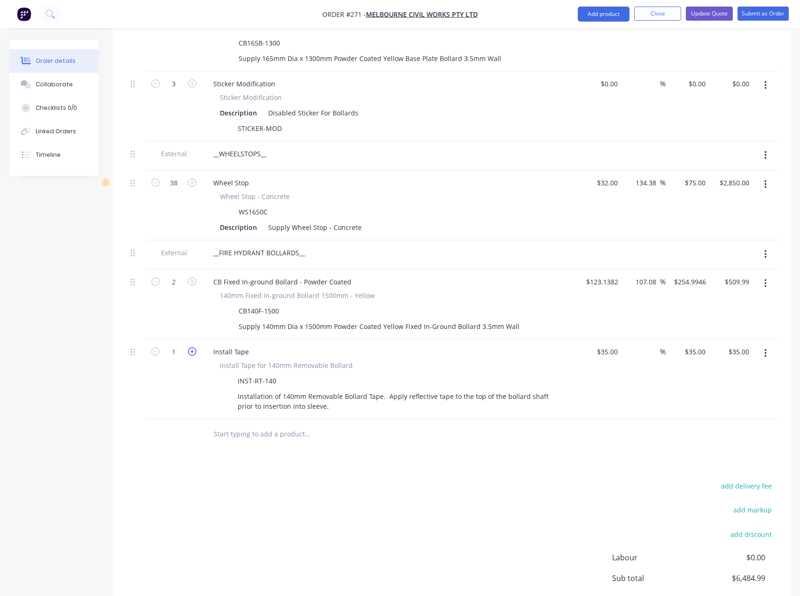
click at [190, 347] on icon "button" at bounding box center [192, 351] width 8 height 8
type input "2"
type input "$70.00"
click at [601, 340] on div "35 $35.00" at bounding box center [599, 379] width 44 height 80
type input "$135.00"
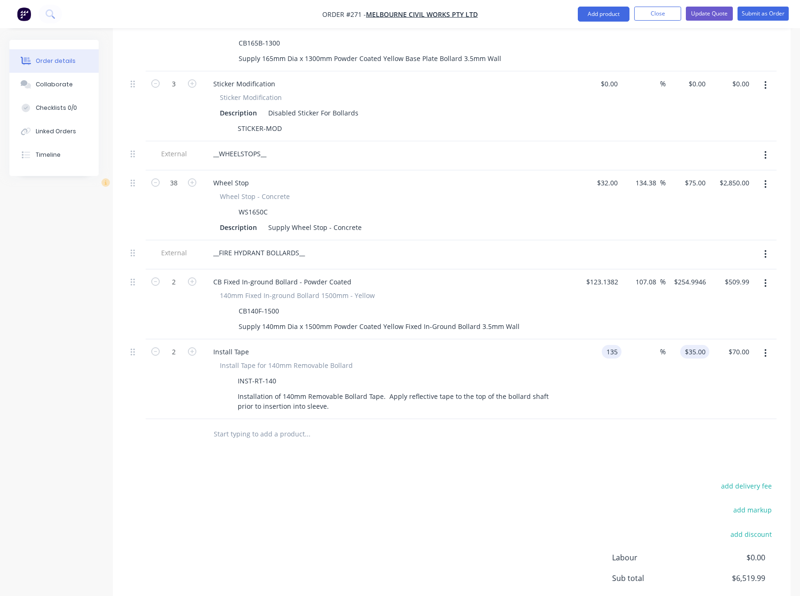
type input "135"
type input "$270.00"
click at [704, 345] on input "135" at bounding box center [701, 352] width 16 height 14
click at [703, 345] on input "35" at bounding box center [703, 352] width 12 height 14
type input "25"
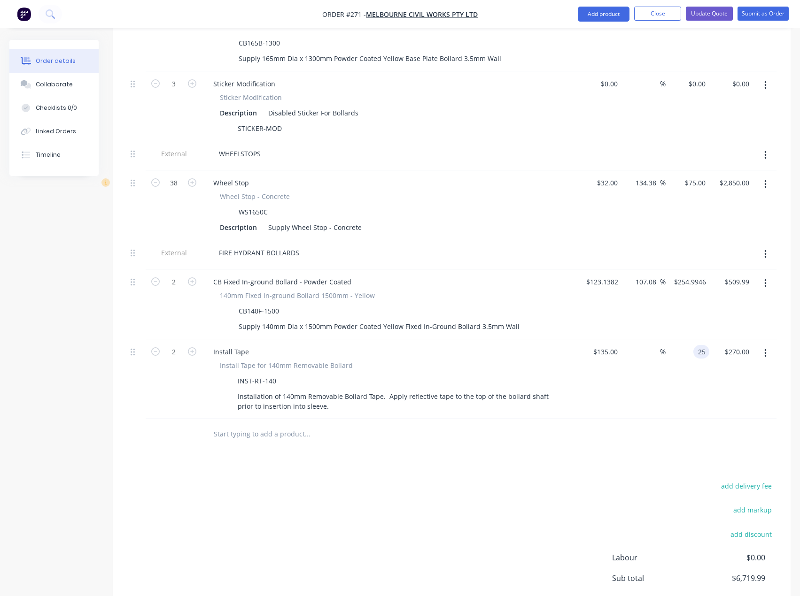
type input "-81.48"
type input "$25.00"
type input "$50.00"
click at [431, 459] on div "Products Show / Hide columns Add product Qty Cost Markup Price Total External O…" at bounding box center [451, 128] width 677 height 1093
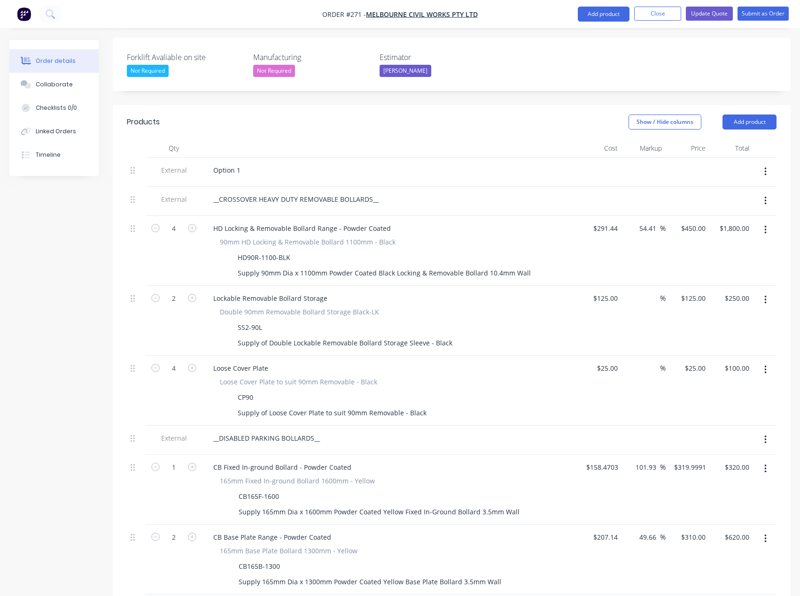
scroll to position [152, 0]
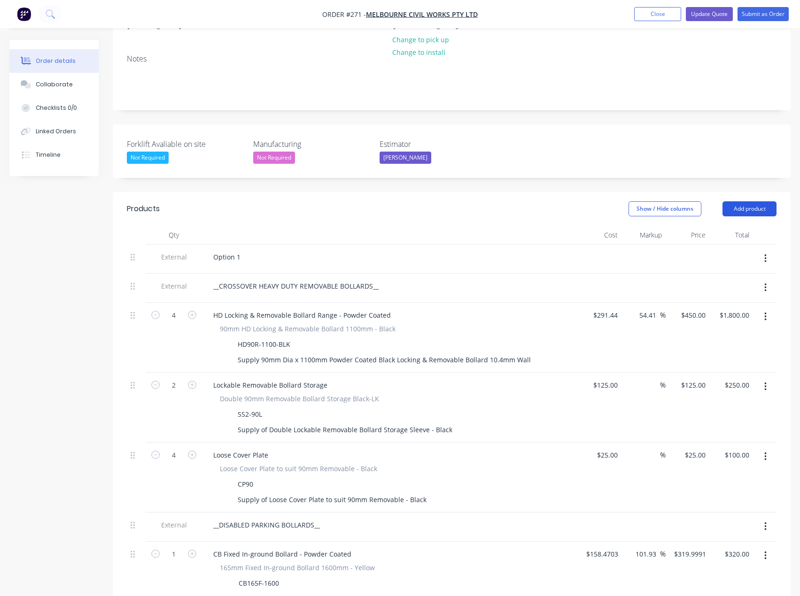
click at [754, 201] on button "Add product" at bounding box center [749, 208] width 54 height 15
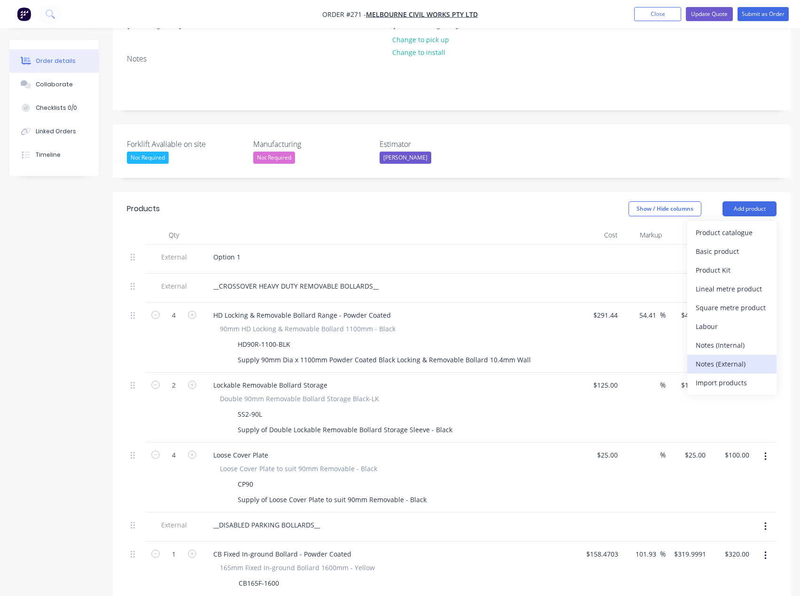
click at [719, 357] on div "Notes (External)" at bounding box center [731, 364] width 72 height 14
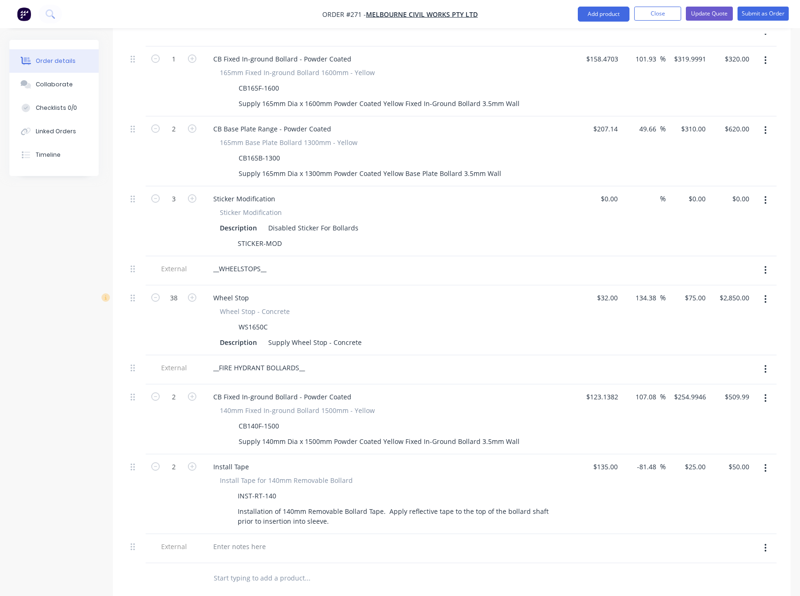
scroll to position [871, 0]
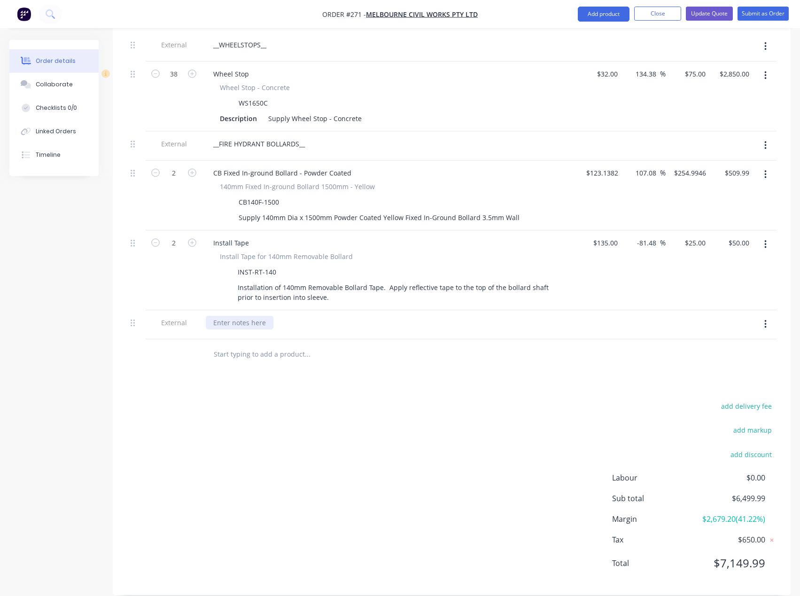
click at [237, 316] on div at bounding box center [240, 323] width 68 height 14
drag, startPoint x: 236, startPoint y: 311, endPoint x: 187, endPoint y: 364, distance: 72.1
click at [187, 370] on div "Products Show / Hide columns Add product Qty Cost Markup Price Total External O…" at bounding box center [451, 34] width 677 height 1123
click at [258, 345] on input "text" at bounding box center [307, 354] width 188 height 19
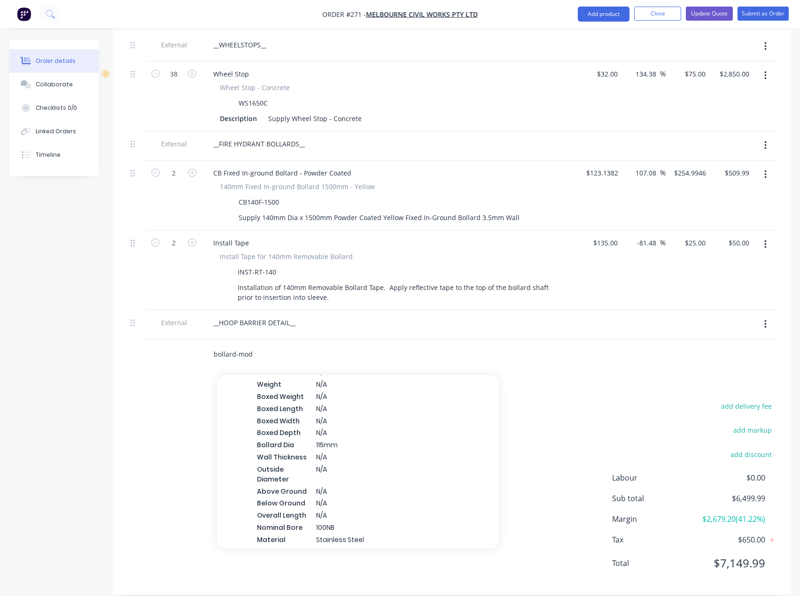
scroll to position [939, 0]
type input "bollard-mod"
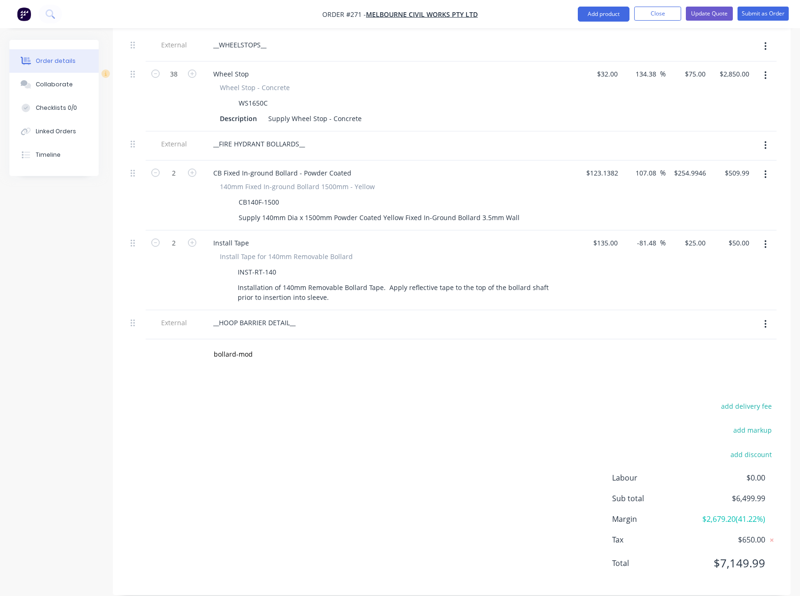
click at [124, 374] on div "Products Show / Hide columns Add product Qty Cost Markup Price Total External O…" at bounding box center [451, 34] width 677 height 1123
click at [191, 344] on div "bollard-mod" at bounding box center [451, 354] width 649 height 31
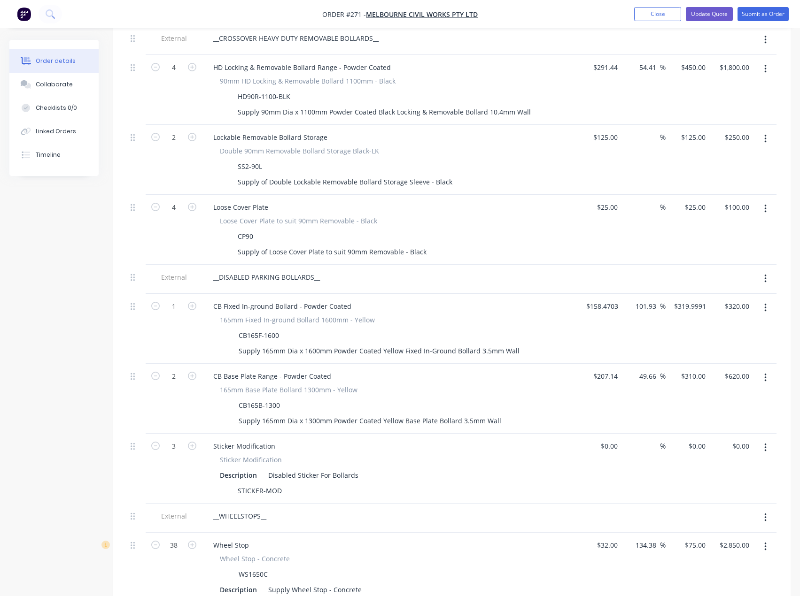
scroll to position [308, 0]
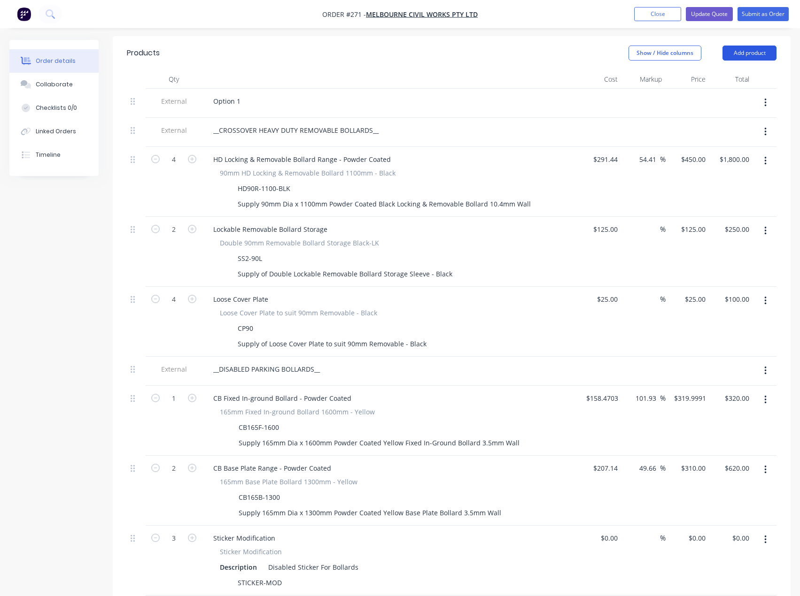
click at [766, 46] on button "Add product" at bounding box center [749, 53] width 54 height 15
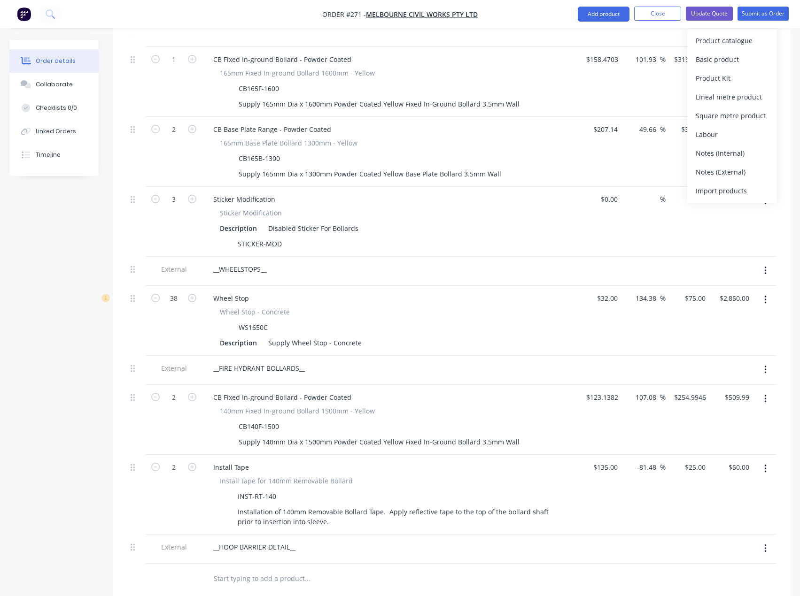
scroll to position [824, 0]
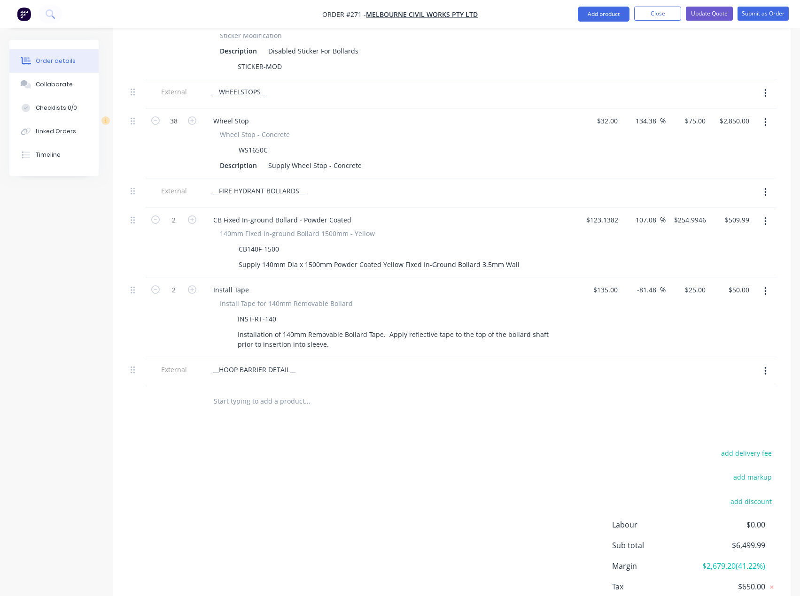
click at [278, 392] on input "text" at bounding box center [307, 401] width 188 height 19
type input "bollard-mod"
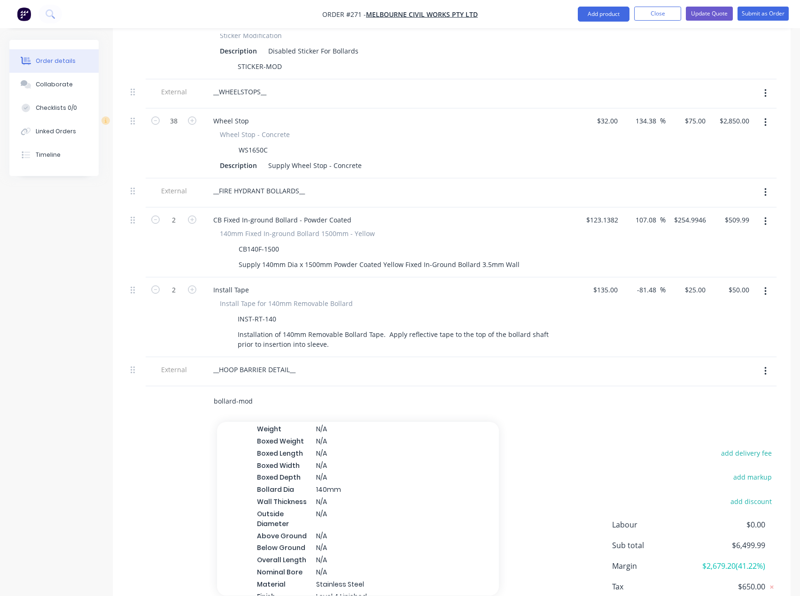
scroll to position [1925, 0]
drag, startPoint x: 270, startPoint y: 386, endPoint x: 195, endPoint y: 383, distance: 74.7
click at [195, 386] on div "bollard-mod Add bollard-mod to order CB Modification Bollard - Powder Coated Xe…" at bounding box center [451, 401] width 649 height 31
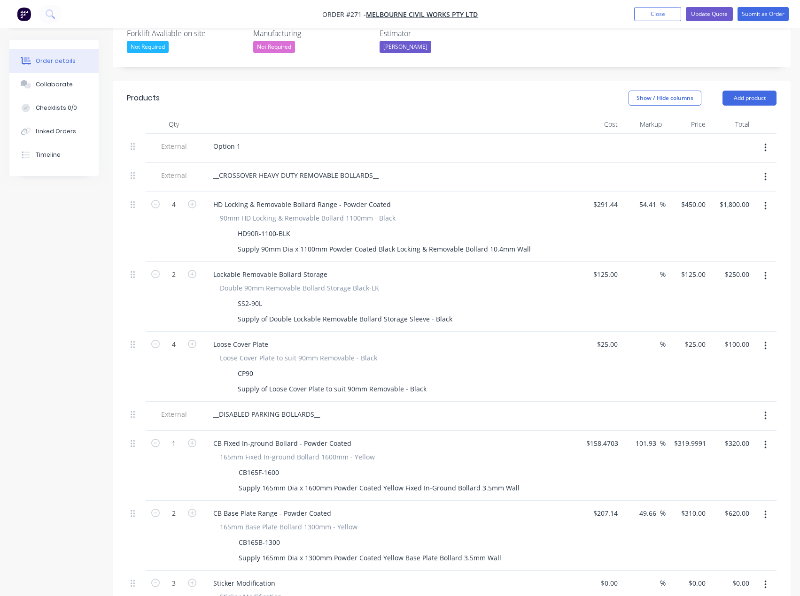
scroll to position [261, 0]
click at [740, 92] on button "Add product" at bounding box center [749, 99] width 54 height 15
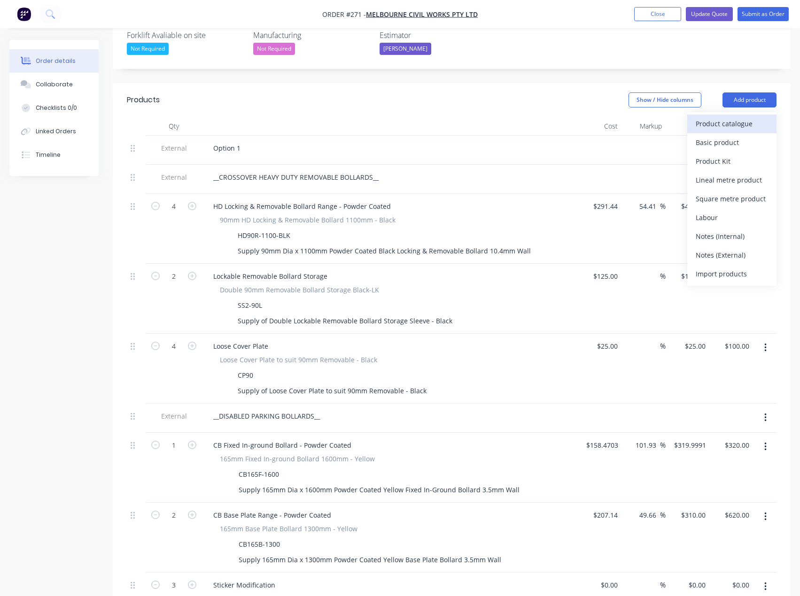
click at [724, 117] on div "Product catalogue" at bounding box center [731, 124] width 72 height 14
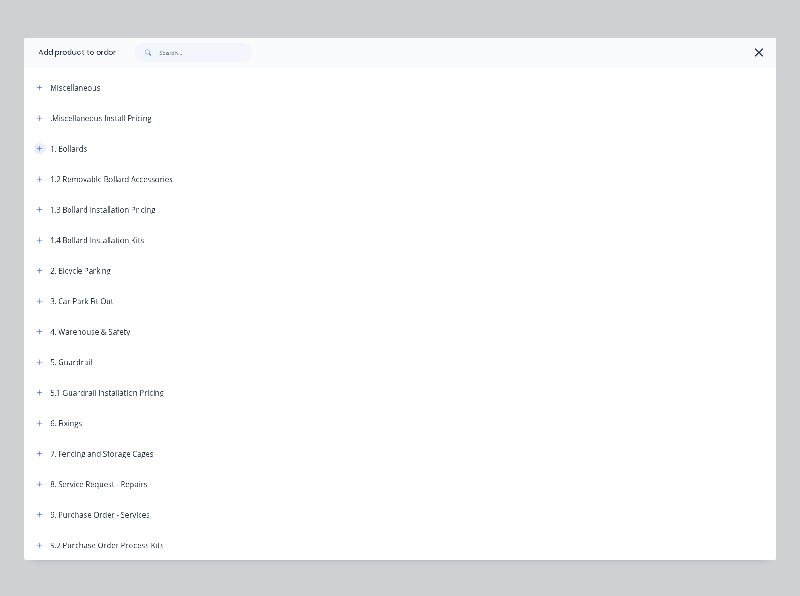
click at [34, 149] on button "button" at bounding box center [40, 149] width 12 height 12
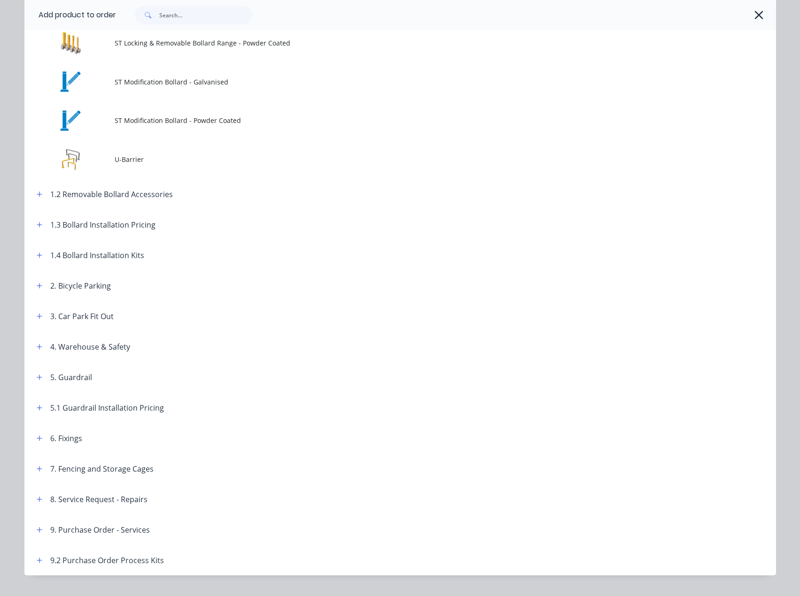
scroll to position [1358, 0]
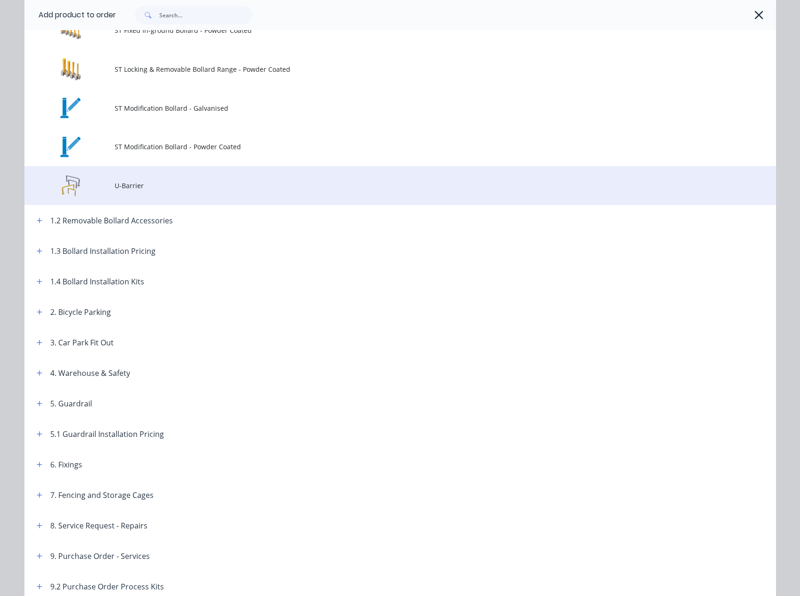
click at [115, 175] on td "U-Barrier" at bounding box center [445, 185] width 661 height 39
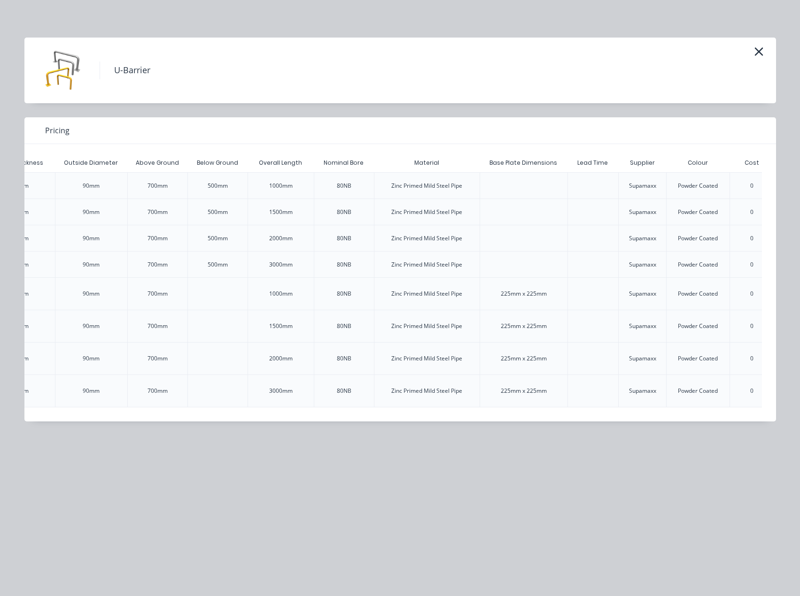
scroll to position [0, 939]
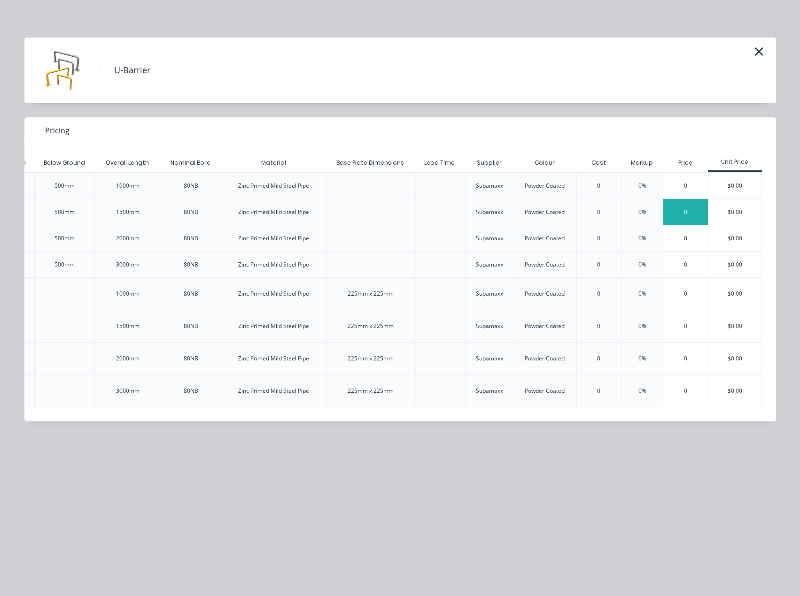
click at [692, 223] on div "0" at bounding box center [685, 212] width 45 height 26
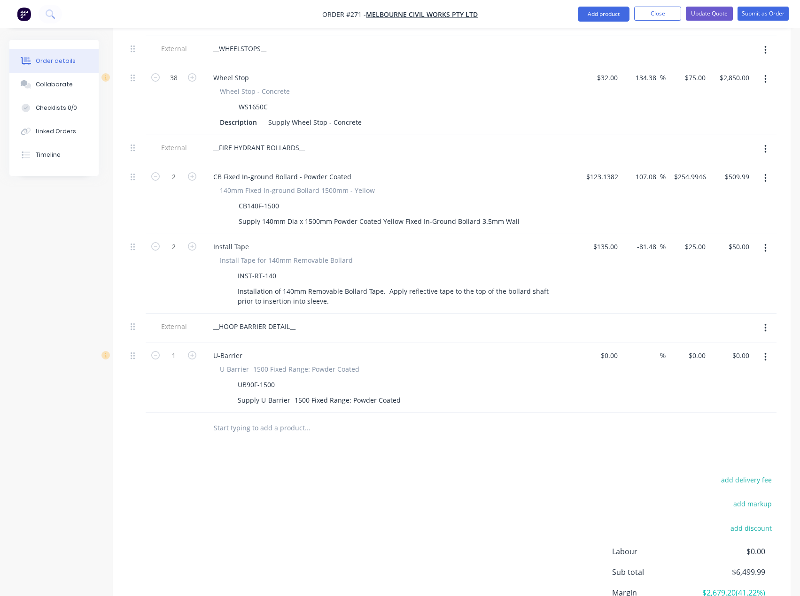
scroll to position [871, 0]
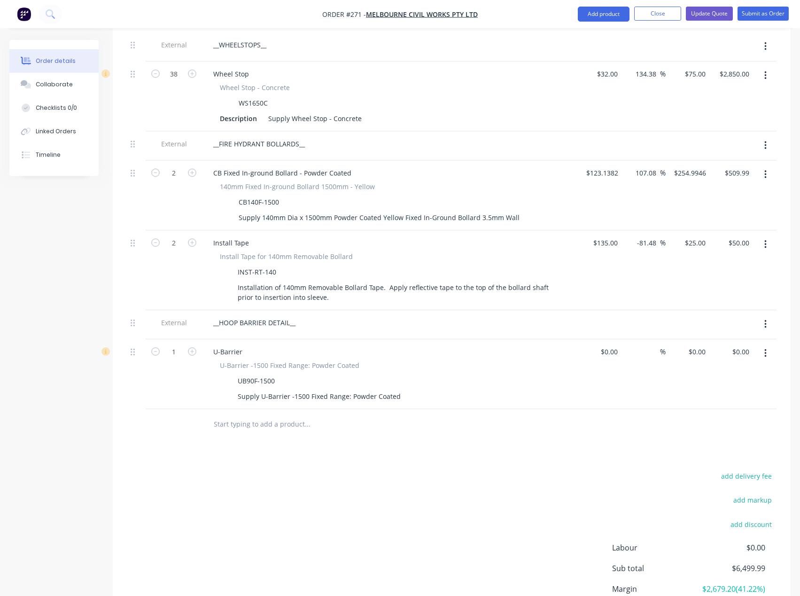
click at [273, 415] on input "text" at bounding box center [307, 424] width 188 height 19
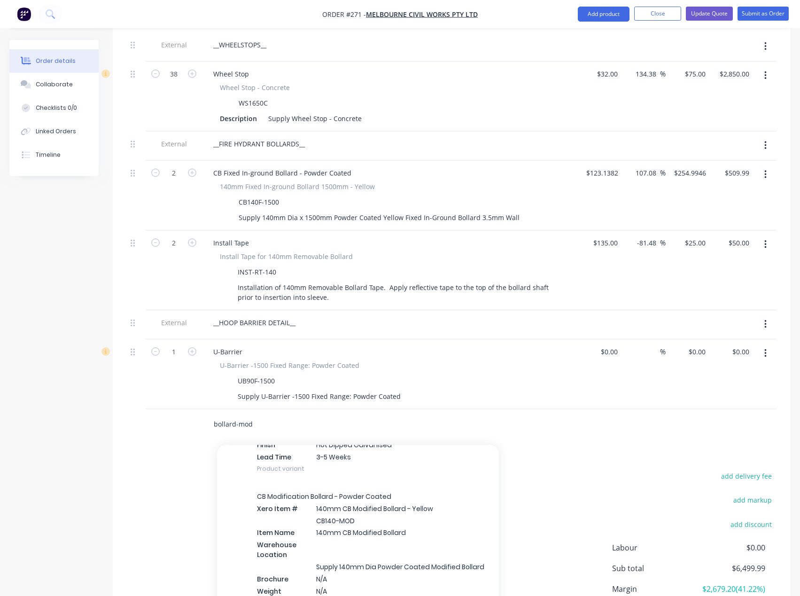
scroll to position [1362, 0]
type input "bollard-mod"
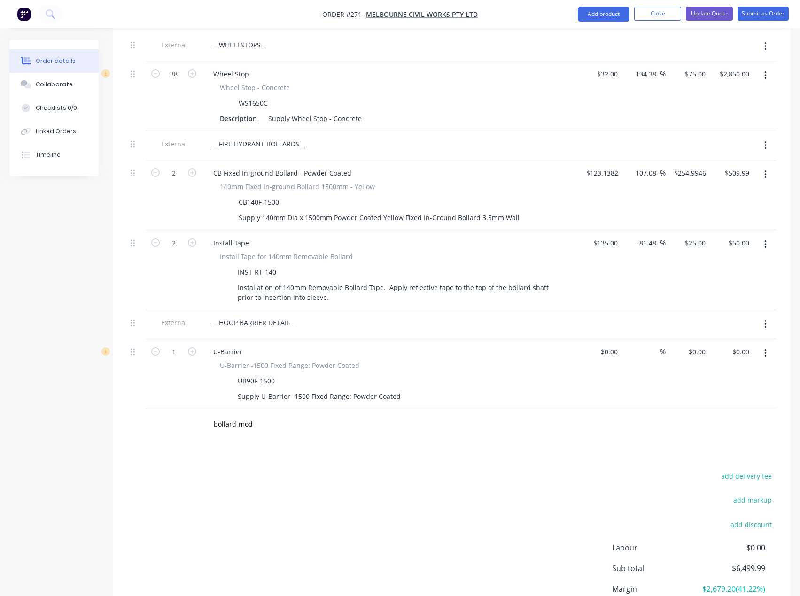
click at [150, 485] on div "add delivery fee add markup add discount Labour $0.00 Sub total $6,499.99 Margi…" at bounding box center [451, 560] width 649 height 181
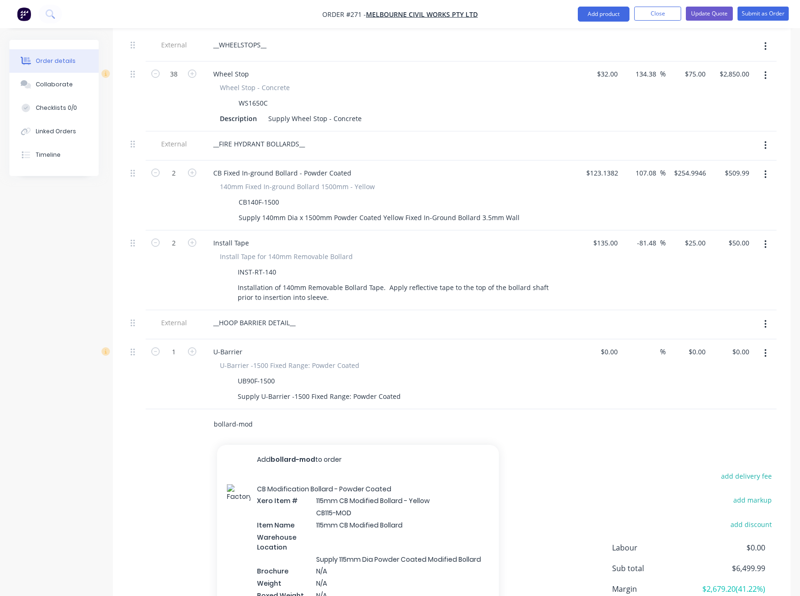
drag, startPoint x: 199, startPoint y: 420, endPoint x: 179, endPoint y: 421, distance: 19.7
click at [179, 421] on div "bollard-mod Add bollard-mod to order CB Modification Bollard - Powder Coated Xe…" at bounding box center [451, 424] width 649 height 31
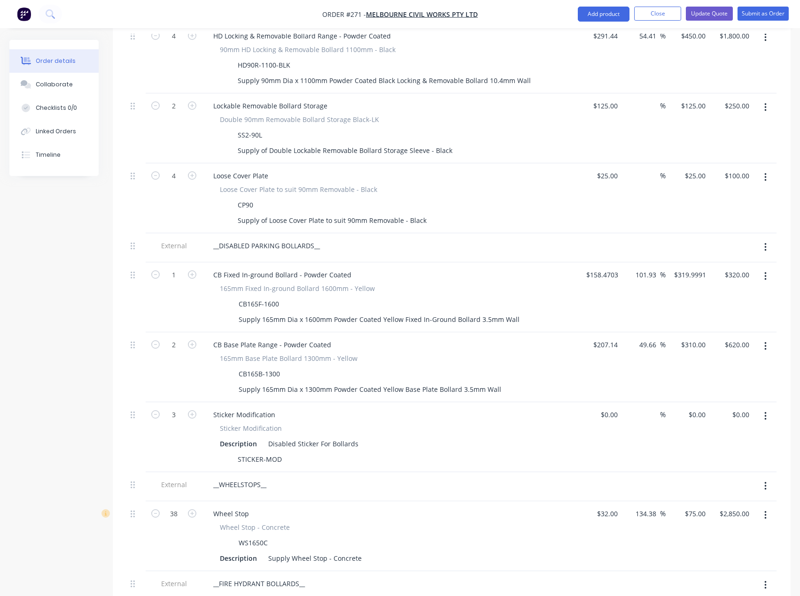
scroll to position [0, 0]
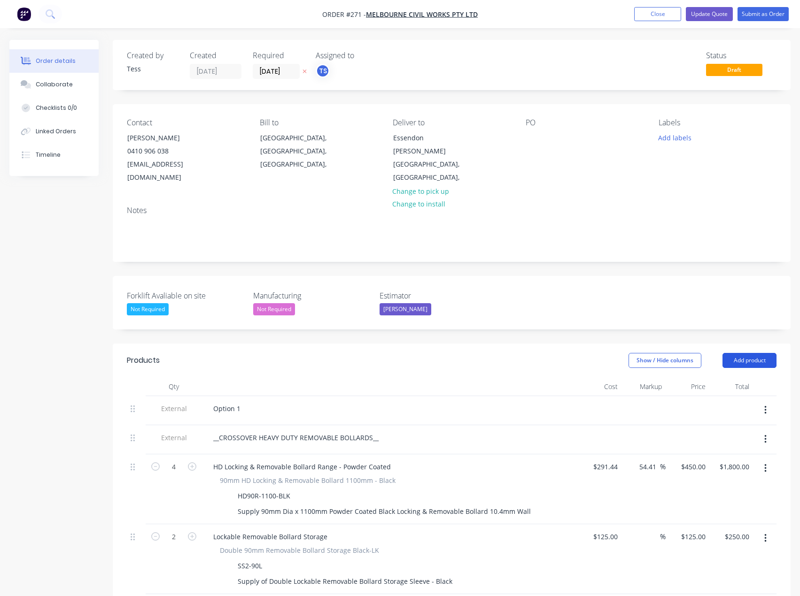
click at [750, 353] on button "Add product" at bounding box center [749, 360] width 54 height 15
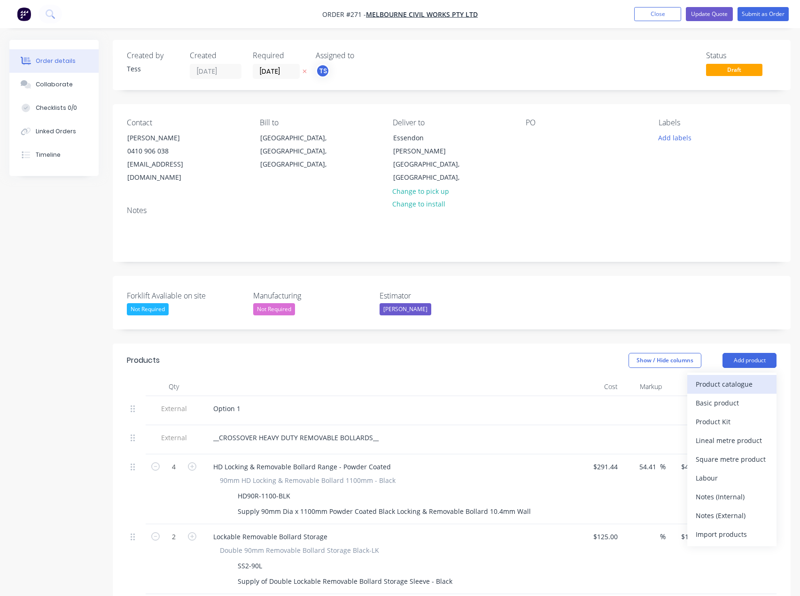
click at [740, 377] on div "Product catalogue" at bounding box center [731, 384] width 72 height 14
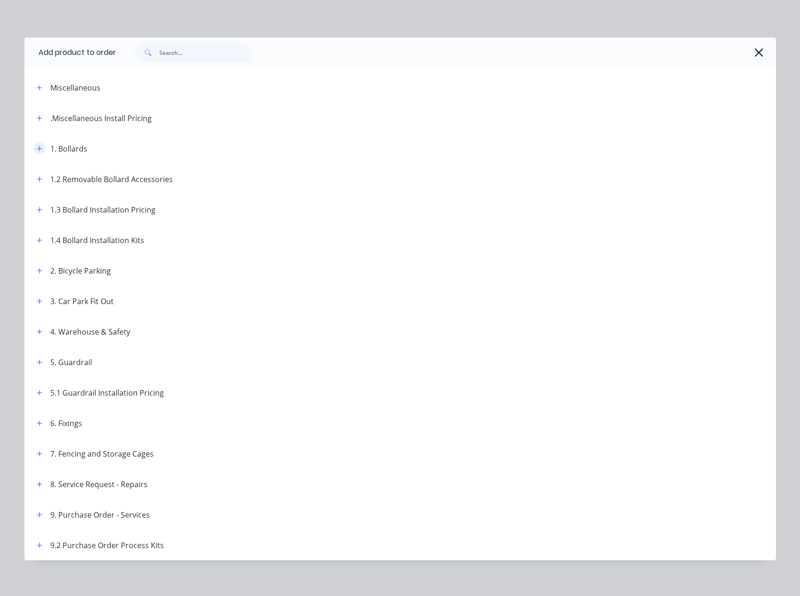
click at [37, 150] on icon "button" at bounding box center [39, 148] width 5 height 5
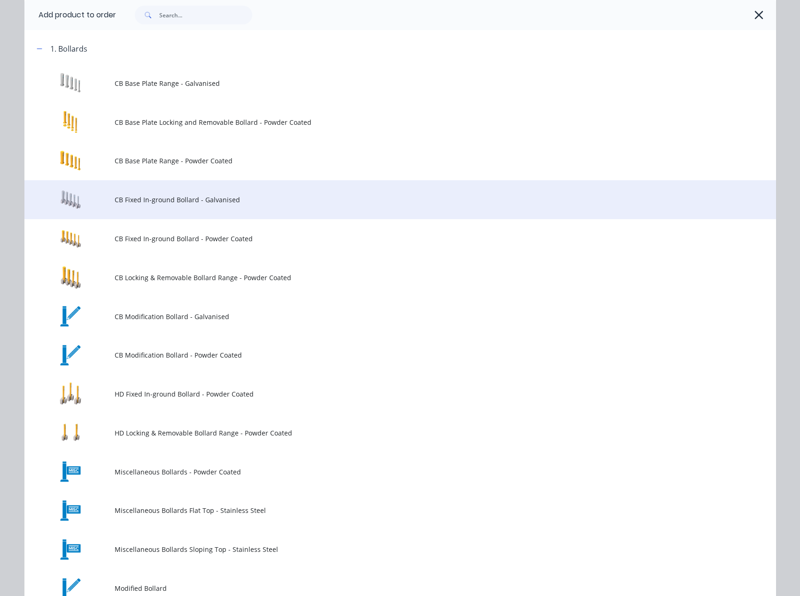
scroll to position [141, 0]
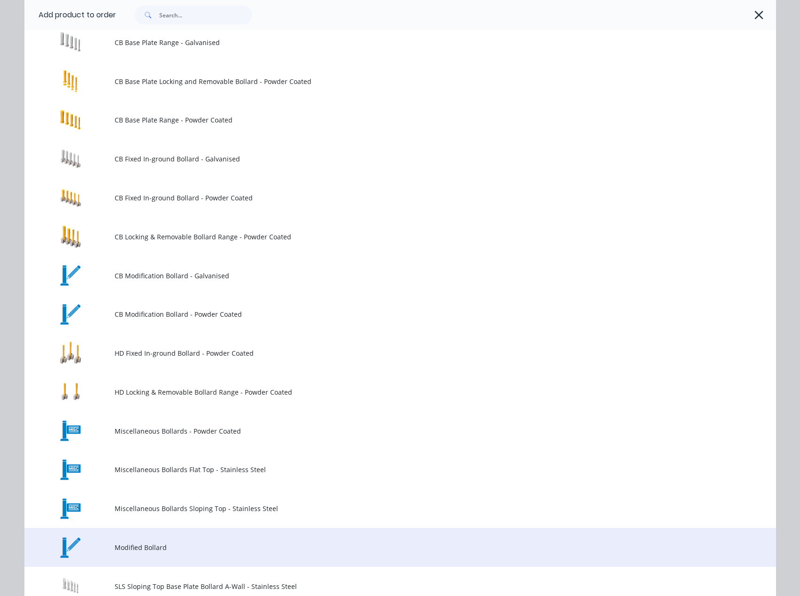
click at [147, 540] on td "Modified Bollard" at bounding box center [445, 547] width 661 height 39
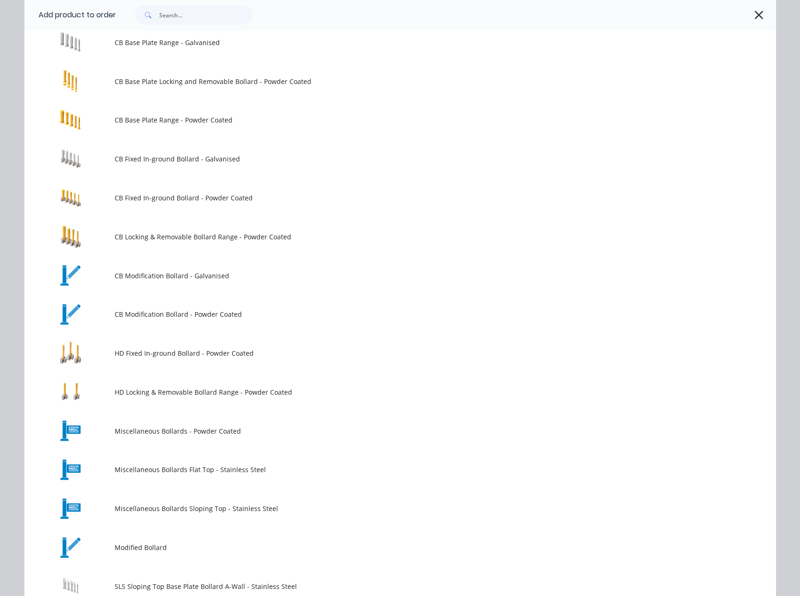
scroll to position [0, 0]
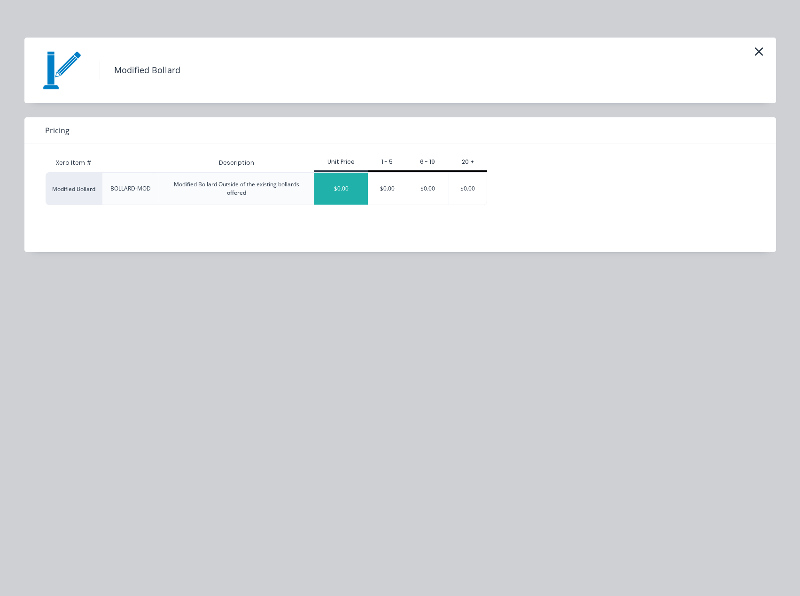
click at [336, 193] on div "$0.00" at bounding box center [341, 189] width 54 height 32
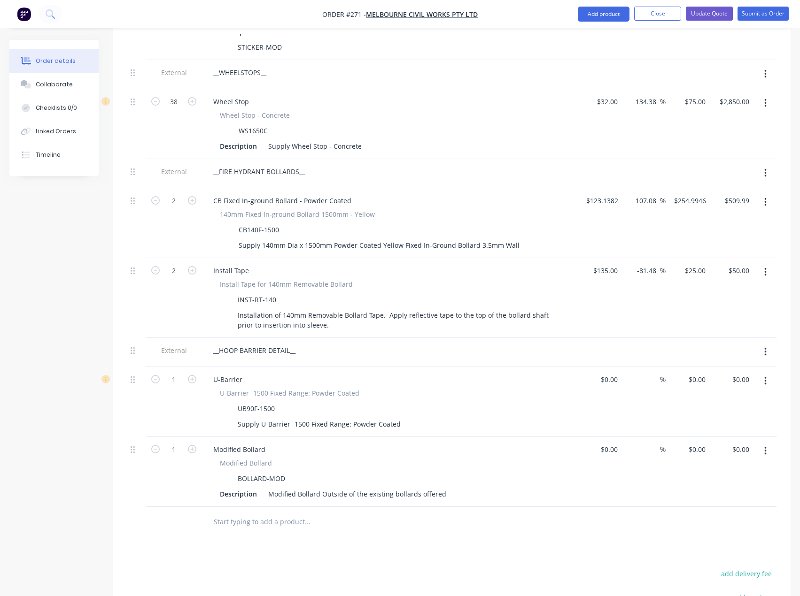
scroll to position [845, 0]
drag, startPoint x: 397, startPoint y: 409, endPoint x: 235, endPoint y: 412, distance: 162.5
click at [235, 416] on div "Supply U-Barrier -1500 Fixed Range: Powder Coated" at bounding box center [319, 423] width 170 height 14
copy div "Supply U-Barrier -1500 Fixed Range: Powder Coated"
click at [270, 485] on div "Modified Bollard Outside of the existing bollards offered" at bounding box center [356, 492] width 185 height 14
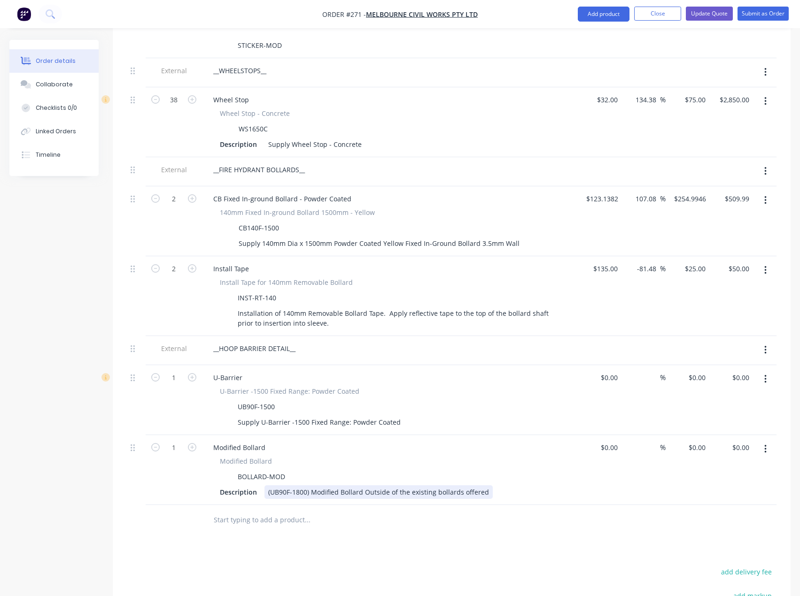
click at [485, 485] on div "Description (UB90F-1800) Modified Bollard Outside of the existing bollards offe…" at bounding box center [388, 492] width 344 height 14
drag, startPoint x: 485, startPoint y: 478, endPoint x: 311, endPoint y: 480, distance: 173.7
click at [311, 485] on div "(UB90F-1800) Modified Bollard Outside of the existing bollards offered" at bounding box center [378, 492] width 228 height 14
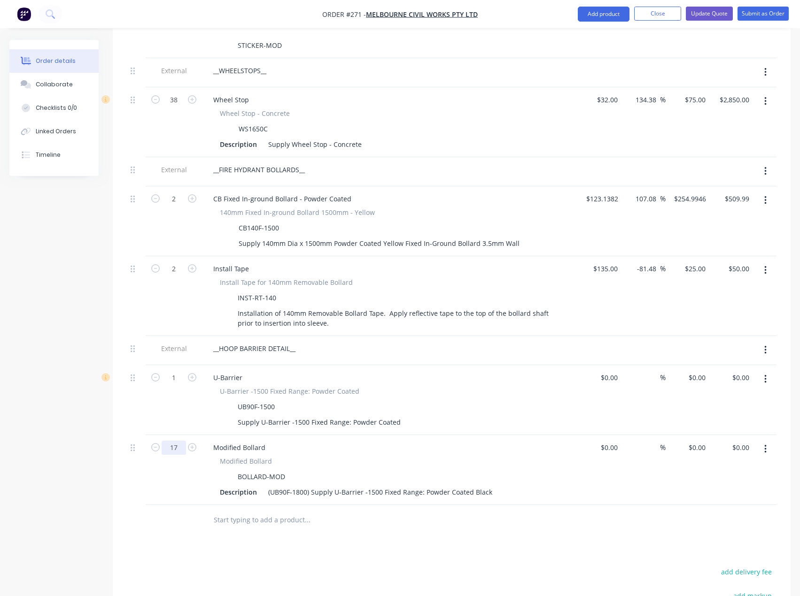
type input "17"
click at [278, 487] on div "Modified Bollard Modified Bollard BOLLARD-MOD Description (UB90F-1800) Supply U…" at bounding box center [390, 470] width 376 height 70
click at [419, 485] on div "(UB90F-1800) Supply U-Barrier -1500 Fixed Range: Powder Coated Black" at bounding box center [379, 492] width 231 height 14
click at [398, 485] on div "(UB90F-1800) Supply U-Barrier -1500 Fixed Range: Powder Coated Black" at bounding box center [379, 492] width 231 height 14
click at [519, 485] on div "(UB90F-1800) Supply U-Barrier -1500 Fixed Inground Range: Powder Coated Black" at bounding box center [395, 492] width 262 height 14
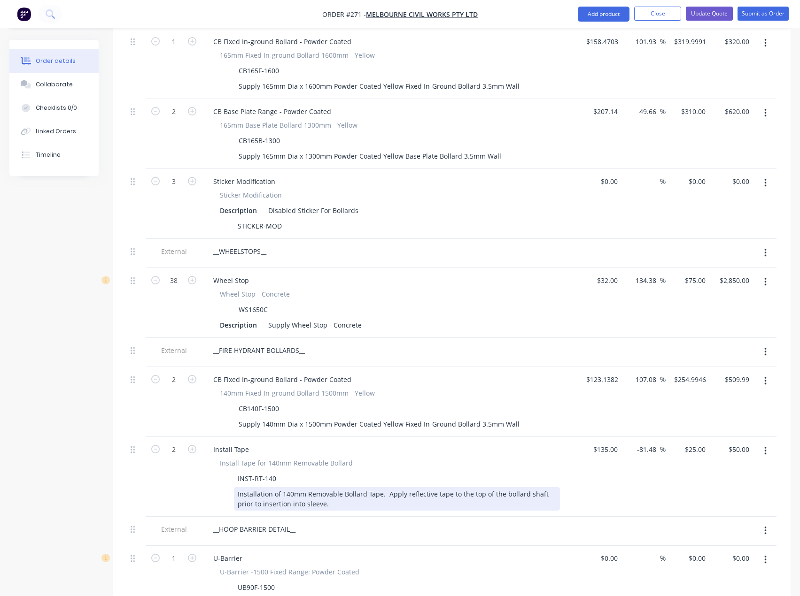
scroll to position [657, 0]
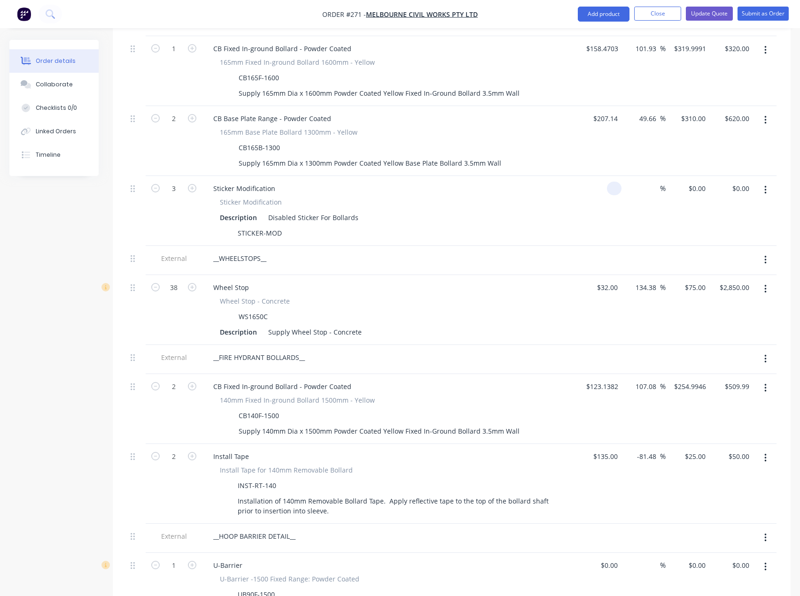
click at [616, 182] on input at bounding box center [615, 189] width 11 height 14
type input "$22.00"
type input "22"
type input "$66.00"
click at [700, 182] on input "22" at bounding box center [698, 189] width 22 height 14
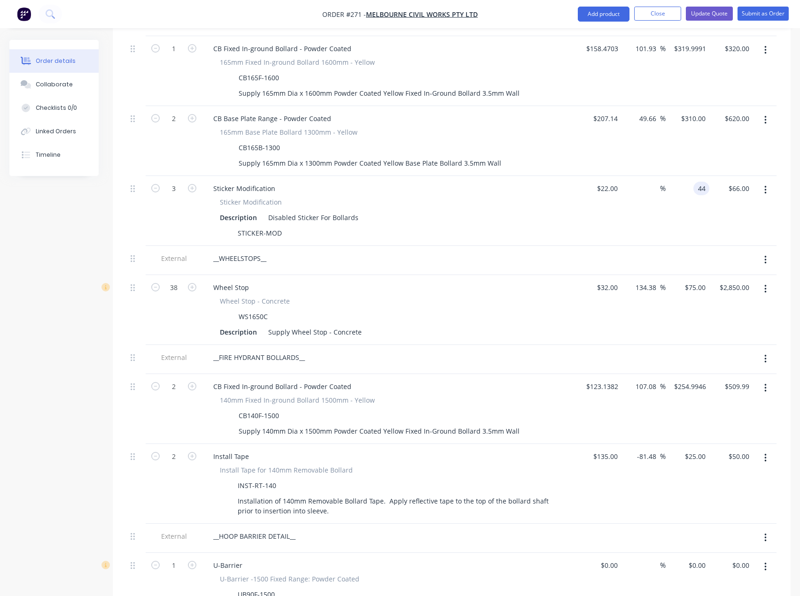
type input "44"
type input "100"
type input "$44.00"
type input "$132.00"
click at [567, 201] on div "Sticker Modification Description Disabled Sticker For Bollards STICKER-MOD" at bounding box center [390, 218] width 368 height 43
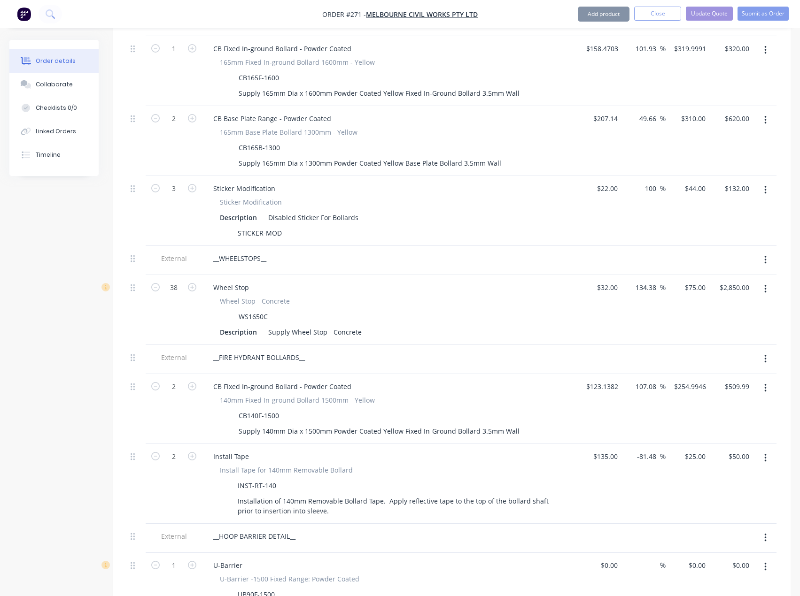
click at [592, 212] on div "$22.00 $22.00" at bounding box center [599, 211] width 44 height 70
click at [695, 182] on div "44 $44.00" at bounding box center [694, 189] width 29 height 14
type input "34"
type input "54.55"
type input "$34.00"
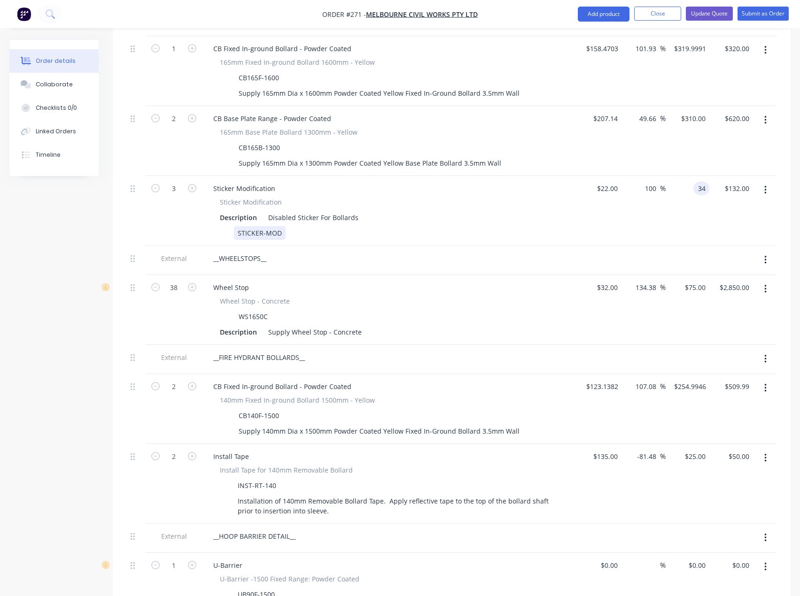
type input "$102.00"
click at [526, 226] on div "STICKER-MOD" at bounding box center [388, 233] width 344 height 14
click at [699, 182] on input "34" at bounding box center [696, 189] width 25 height 14
type input "35"
type input "59.09"
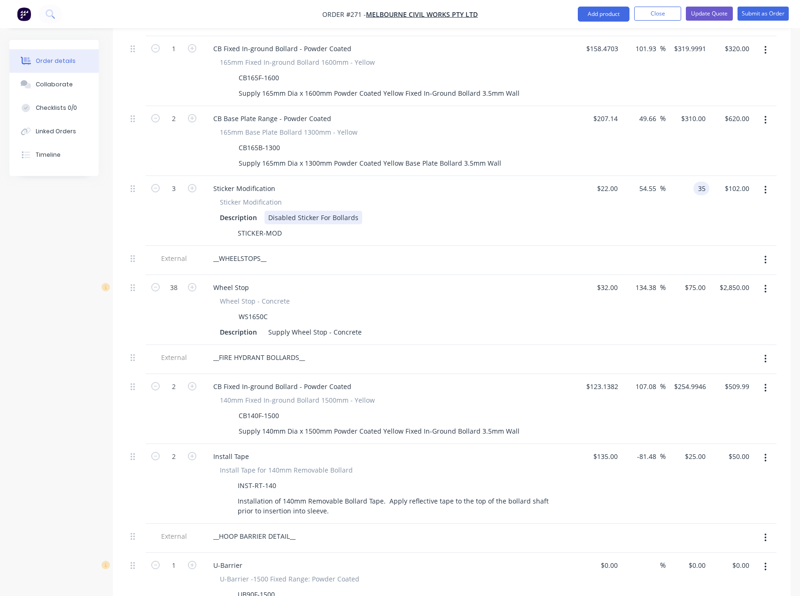
type input "$35.00"
type input "$105.00"
click at [432, 211] on div "Description Disabled Sticker For Bollards" at bounding box center [388, 218] width 344 height 14
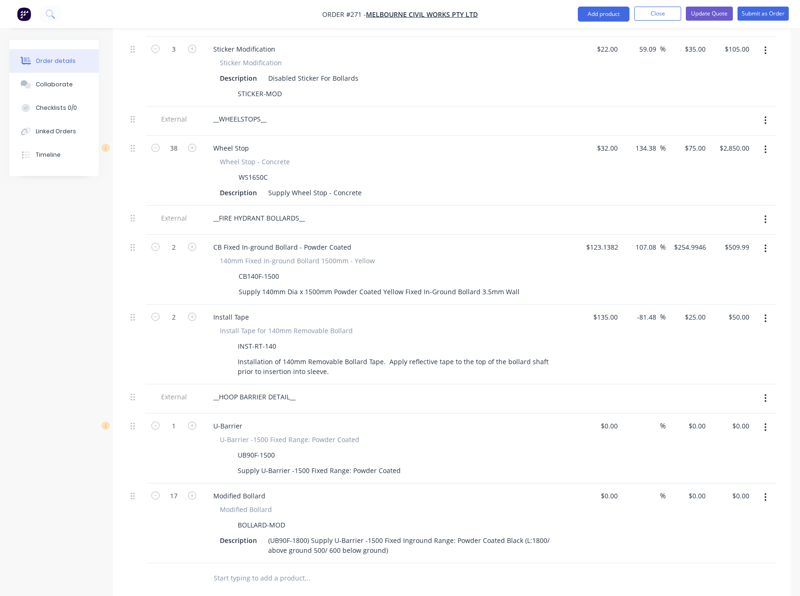
scroll to position [798, 0]
click at [260, 111] on div "__WHEELSTOPS__" at bounding box center [240, 118] width 68 height 14
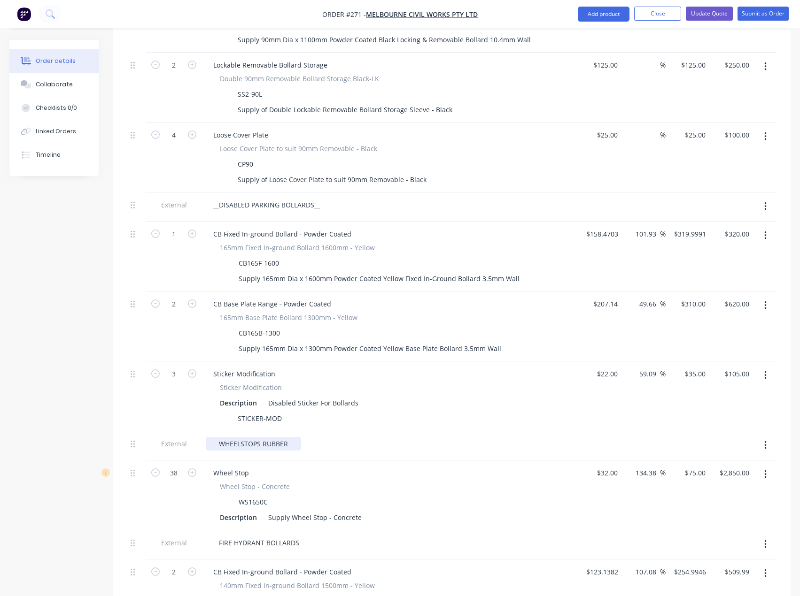
scroll to position [235, 0]
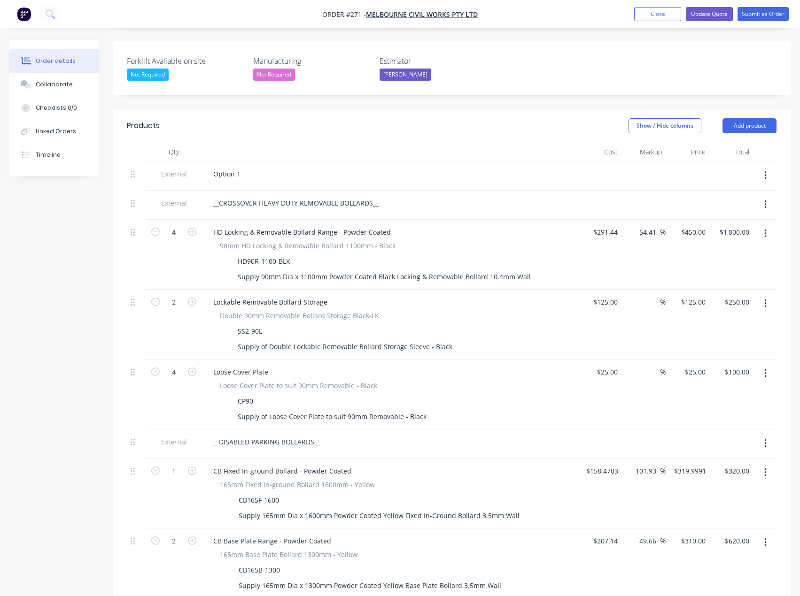
click at [252, 167] on div "Option 1" at bounding box center [390, 174] width 368 height 14
click at [245, 167] on div "Option 1" at bounding box center [227, 174] width 42 height 14
drag, startPoint x: 289, startPoint y: 159, endPoint x: 303, endPoint y: 163, distance: 15.0
click at [289, 167] on div "Option 1- Supamaxx Reccommended" at bounding box center [271, 174] width 131 height 14
click at [315, 167] on div "Option 1- Supamaxx Recommended" at bounding box center [270, 174] width 128 height 14
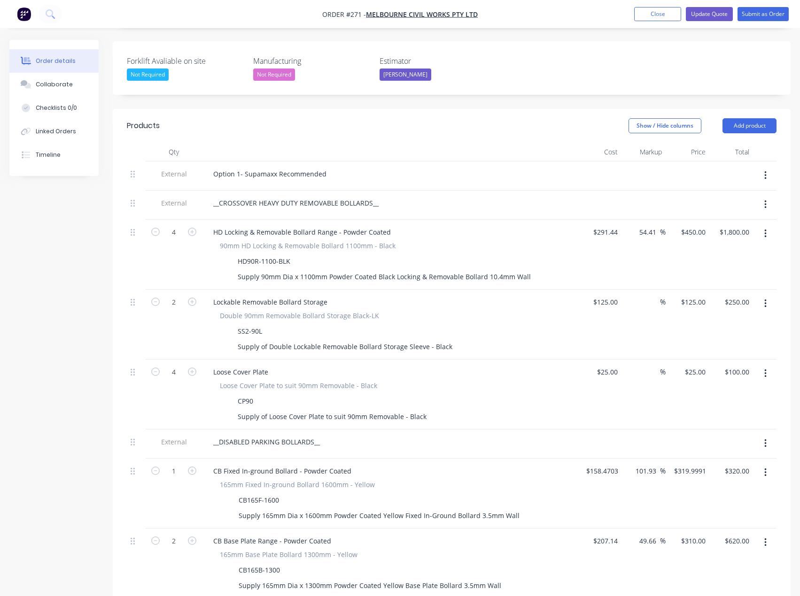
click at [334, 167] on div "Option 1- Supamaxx Recommended" at bounding box center [390, 174] width 368 height 14
click at [327, 167] on div "Option 1- Supamaxx Recommended" at bounding box center [270, 174] width 128 height 14
click at [349, 167] on div "Option 1- Supamaxx Recommended" at bounding box center [390, 174] width 368 height 14
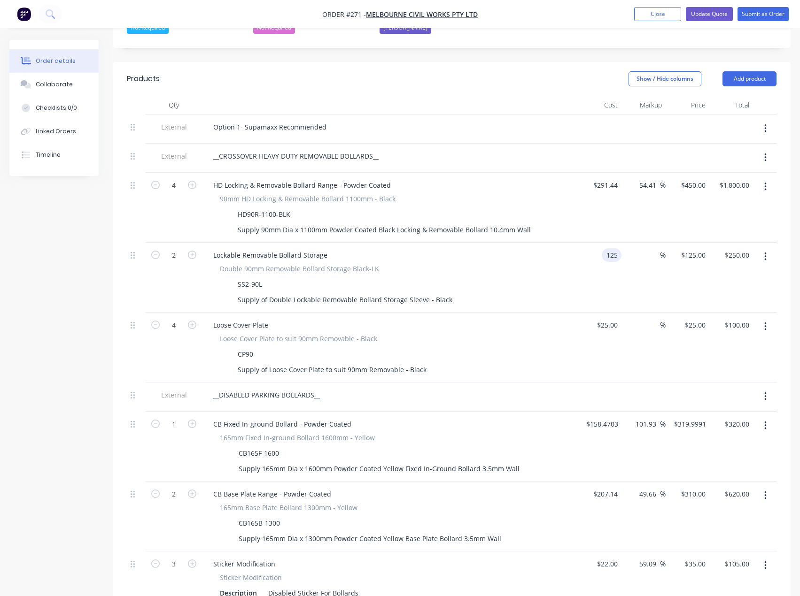
click at [606, 248] on input "125" at bounding box center [613, 255] width 16 height 14
type input "$1.00"
type input "1"
type input "$2.00"
click at [689, 243] on div "1 $125.00" at bounding box center [687, 278] width 44 height 70
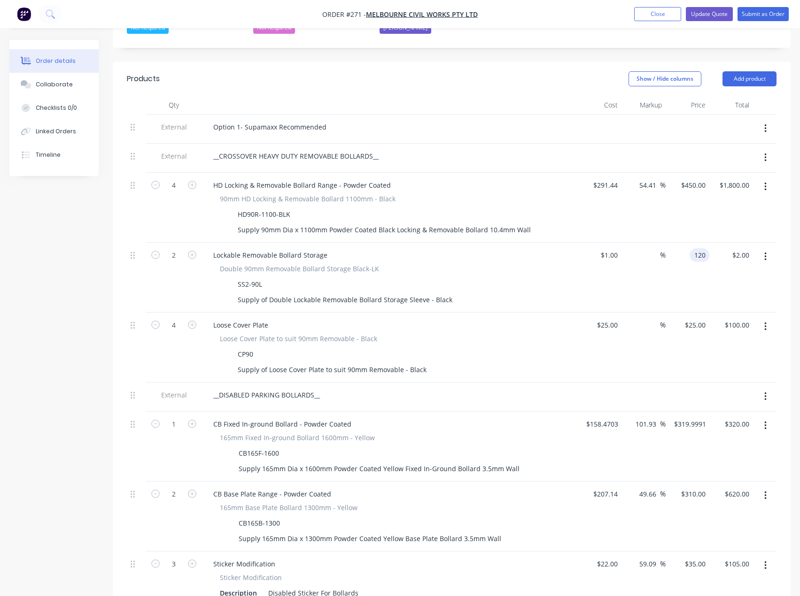
type input "120"
type input "11900"
type input "$120.00"
type input "$240.00"
click at [574, 266] on div "Lockable Removable Bollard Storage Double 90mm Removable Bollard Storage Black-…" at bounding box center [390, 278] width 376 height 70
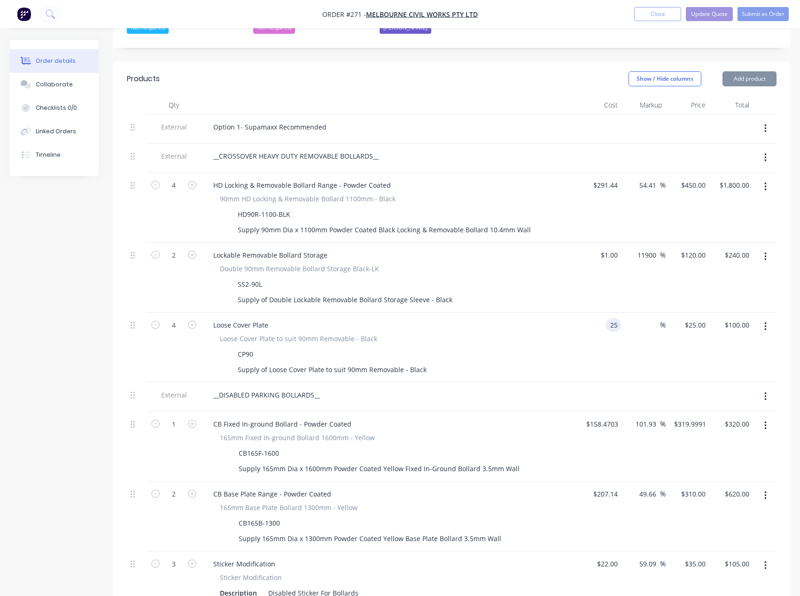
click at [602, 313] on div "25 25" at bounding box center [599, 348] width 44 height 70
type input "$1.00"
type input "1"
type input "$4.00"
click at [708, 318] on input "1" at bounding box center [703, 325] width 11 height 14
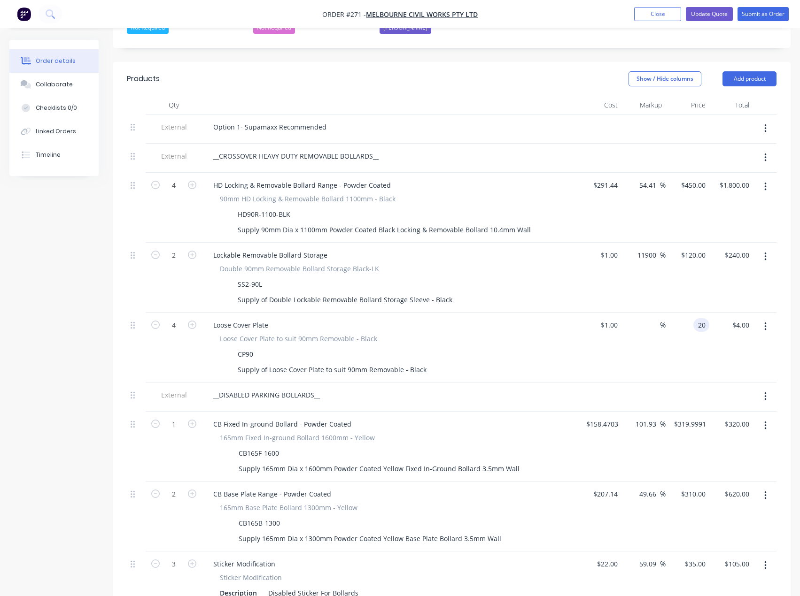
type input "20"
type input "1900"
type input "$20.00"
type input "$80.00"
click at [475, 318] on div "Loose Cover Plate" at bounding box center [390, 325] width 368 height 14
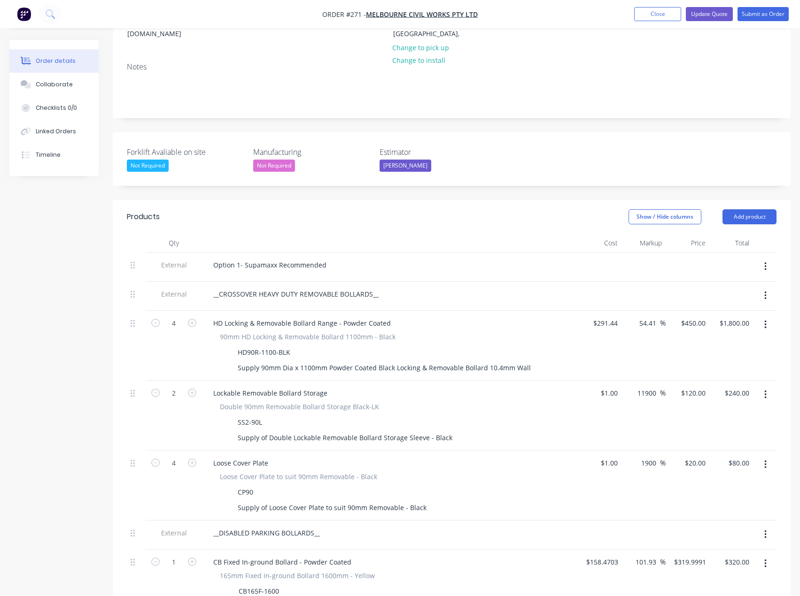
scroll to position [141, 0]
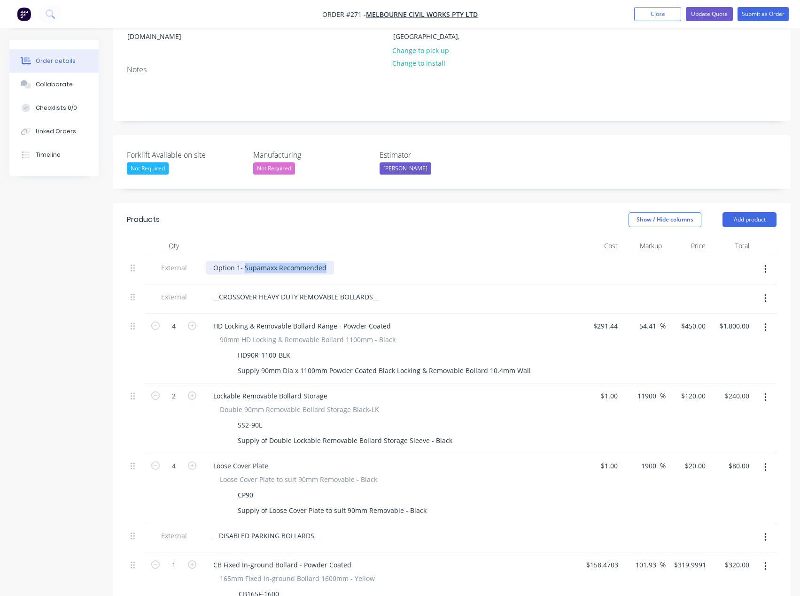
drag, startPoint x: 328, startPoint y: 254, endPoint x: 245, endPoint y: 256, distance: 83.1
click at [245, 261] on div "Option 1- Supamaxx Recommended" at bounding box center [270, 268] width 128 height 14
click at [282, 261] on div "Option 1" at bounding box center [390, 268] width 368 height 14
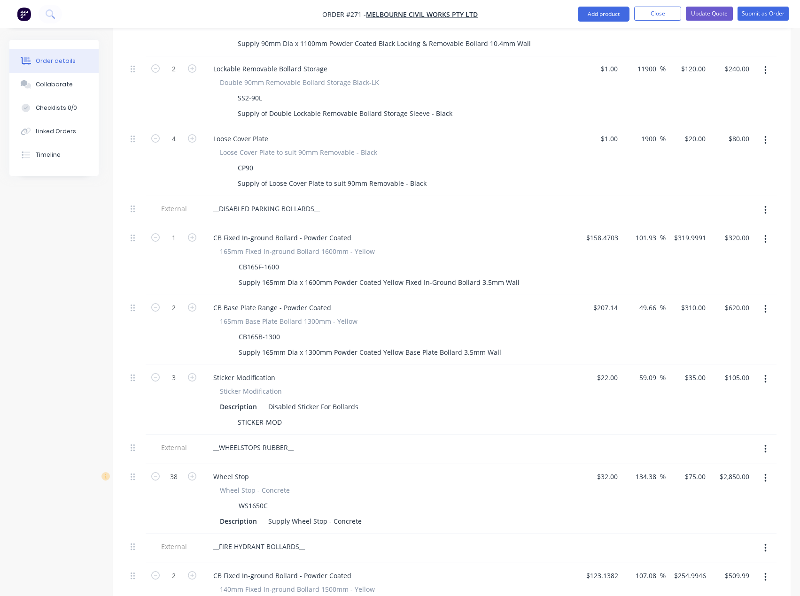
scroll to position [470, 0]
click at [313, 200] on div "__DISABLED PARKING BOLLARDS__" at bounding box center [267, 207] width 122 height 14
click at [349, 200] on div "__DISABLED PARKING BOLLARDS FIXED AND BASE PLATE__" at bounding box center [303, 207] width 195 height 14
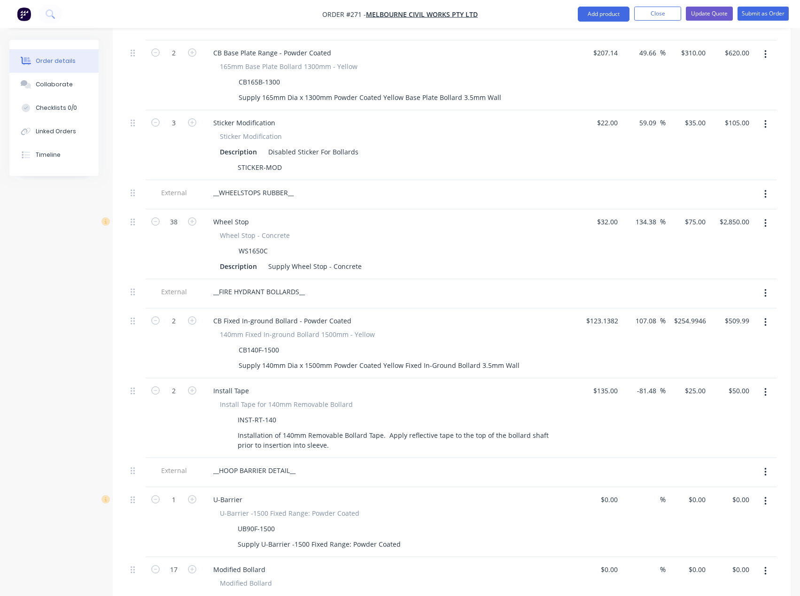
scroll to position [751, 0]
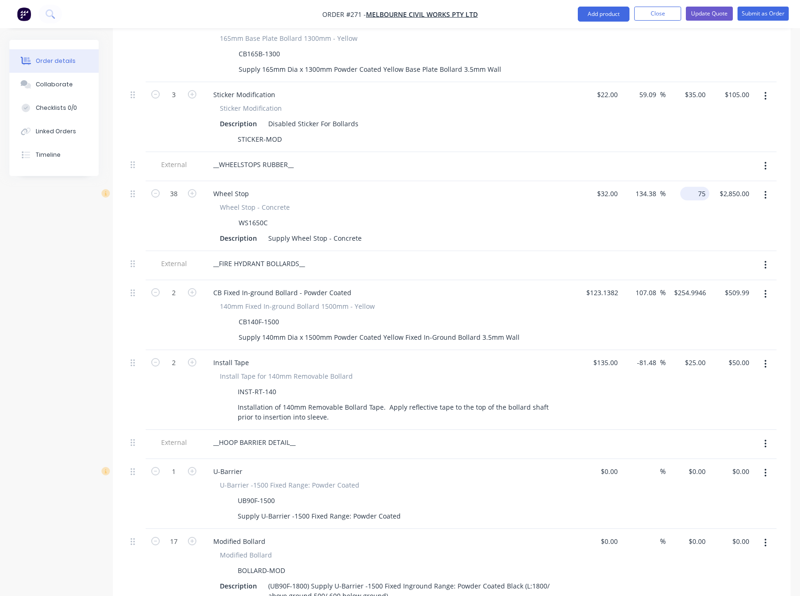
click at [699, 187] on input "75" at bounding box center [696, 194] width 25 height 14
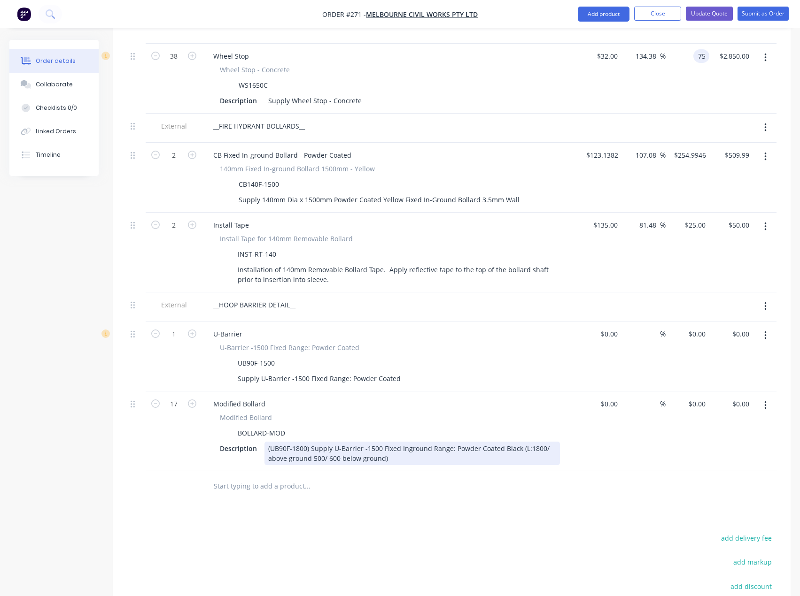
scroll to position [892, 0]
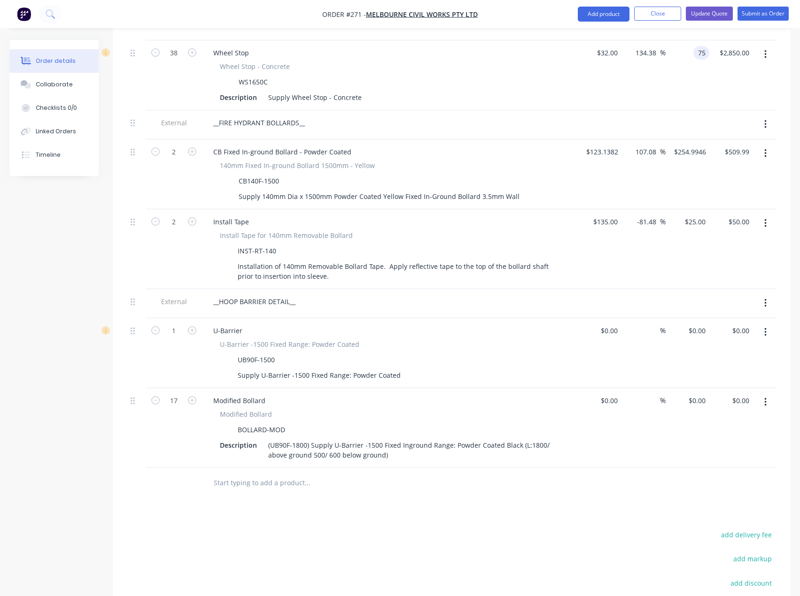
type input "$75.00"
click at [270, 474] on input "text" at bounding box center [307, 483] width 188 height 19
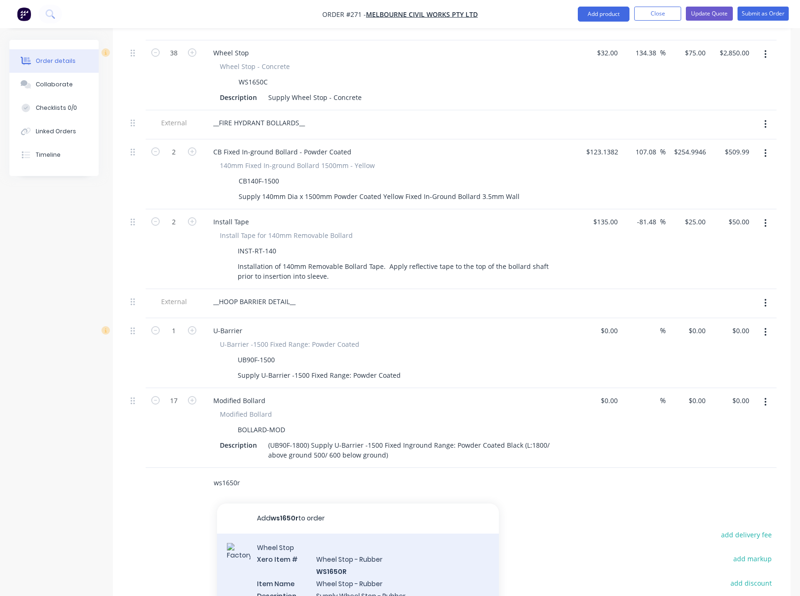
type input "ws1650r"
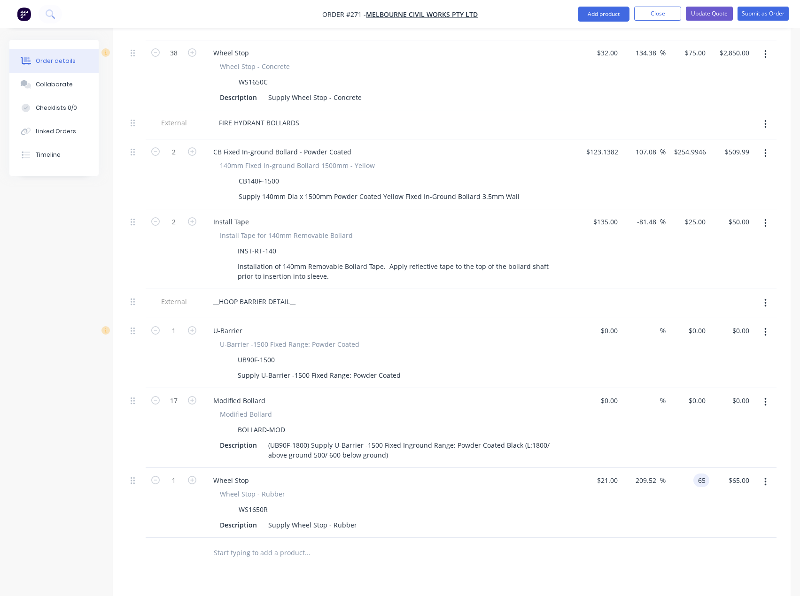
click at [688, 468] on div "65 65" at bounding box center [687, 503] width 44 height 70
type input "60"
type input "185.71"
type input "$60.00"
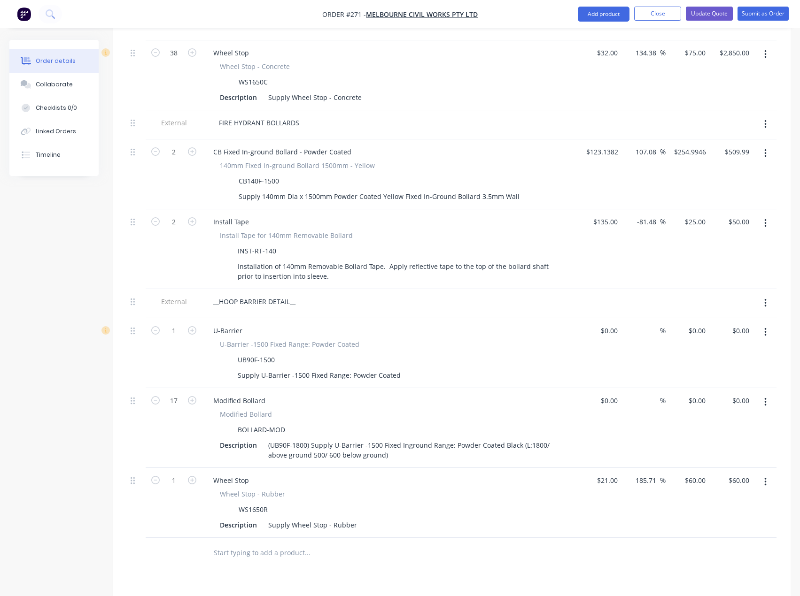
click at [502, 558] on div "Products Show / Hide columns Add product Qty Cost Markup Price Total External O…" at bounding box center [451, 123] width 677 height 1342
type input "38"
type input "$2,280.00"
drag, startPoint x: 217, startPoint y: 543, endPoint x: 185, endPoint y: 509, distance: 46.2
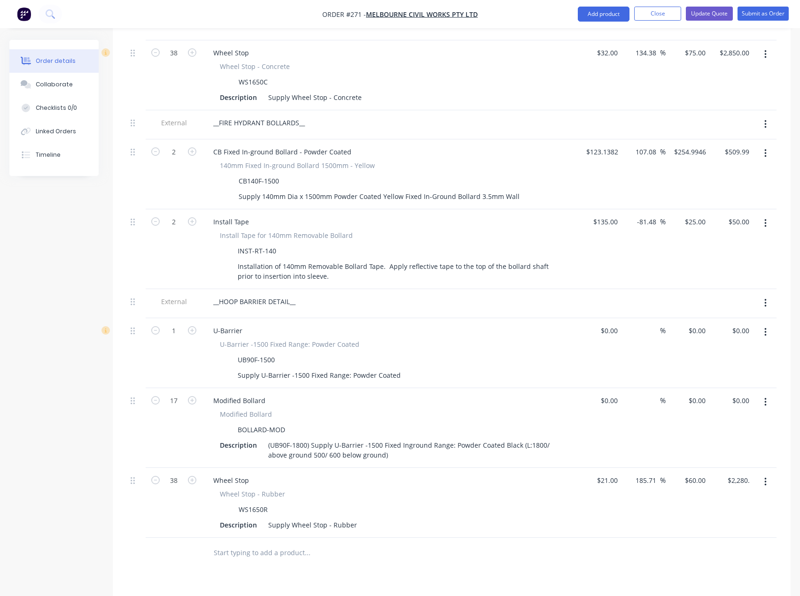
click at [217, 544] on input "text" at bounding box center [307, 553] width 188 height 19
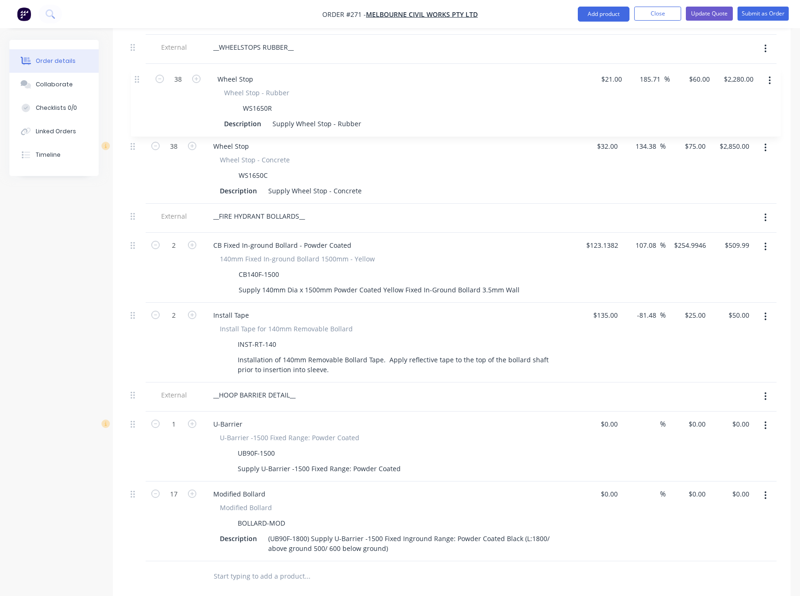
drag, startPoint x: 132, startPoint y: 470, endPoint x: 136, endPoint y: 76, distance: 393.5
click at [136, 76] on div "External Option 1 External __CROSSOVER HEAVY DUTY REMOVABLE BOLLARDS__ 4 HD Loc…" at bounding box center [451, 45] width 649 height 1034
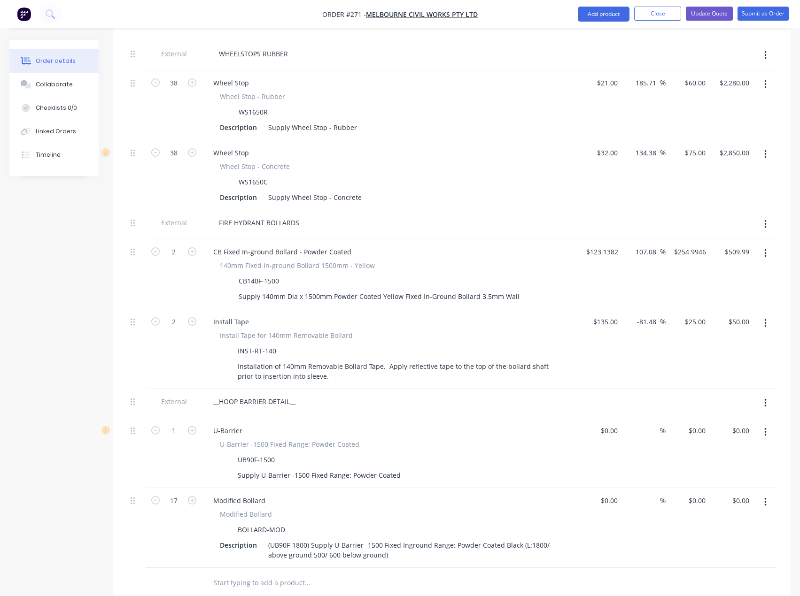
click at [761, 146] on button "button" at bounding box center [765, 154] width 22 height 17
click at [708, 229] on div "Delete" at bounding box center [731, 236] width 72 height 14
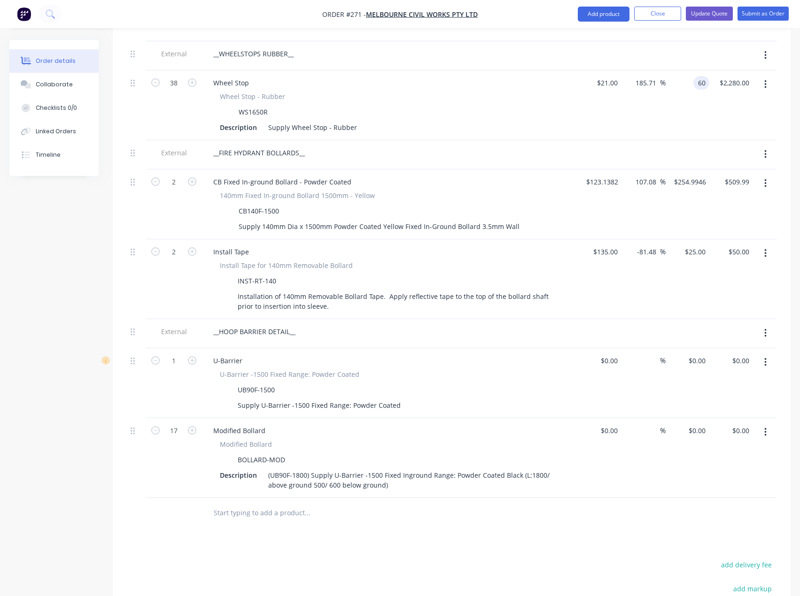
click at [694, 76] on div "60 60" at bounding box center [701, 83] width 16 height 14
type input "59.80"
type input "184.76"
type input "$59.80"
type input "$2,272.40"
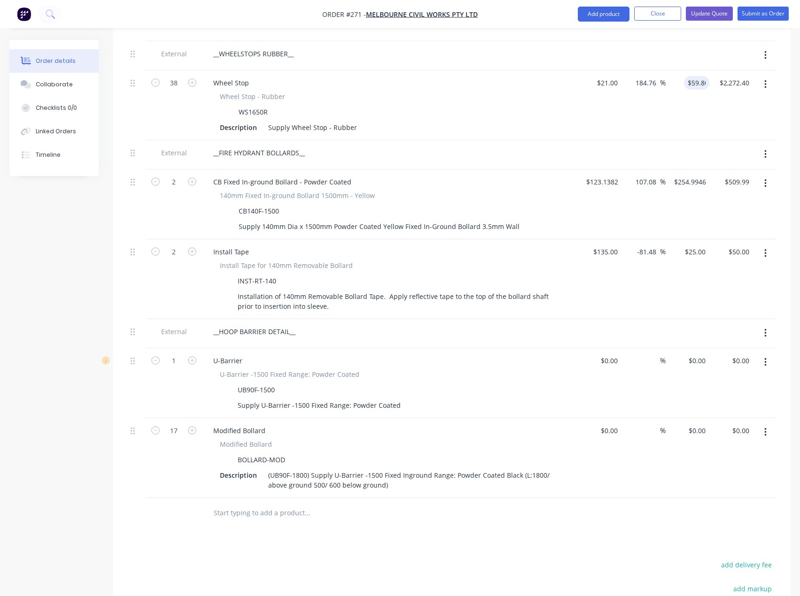
click at [550, 146] on div "__FIRE HYDRANT BOLLARDS__" at bounding box center [390, 153] width 368 height 14
click at [706, 76] on input "59.8" at bounding box center [700, 83] width 18 height 14
type input "$59.80"
click at [525, 92] on div "Wheel Stop - Rubber WS1650R Description Supply Wheel Stop - Rubber" at bounding box center [390, 113] width 368 height 43
click at [612, 245] on input "135" at bounding box center [606, 252] width 29 height 14
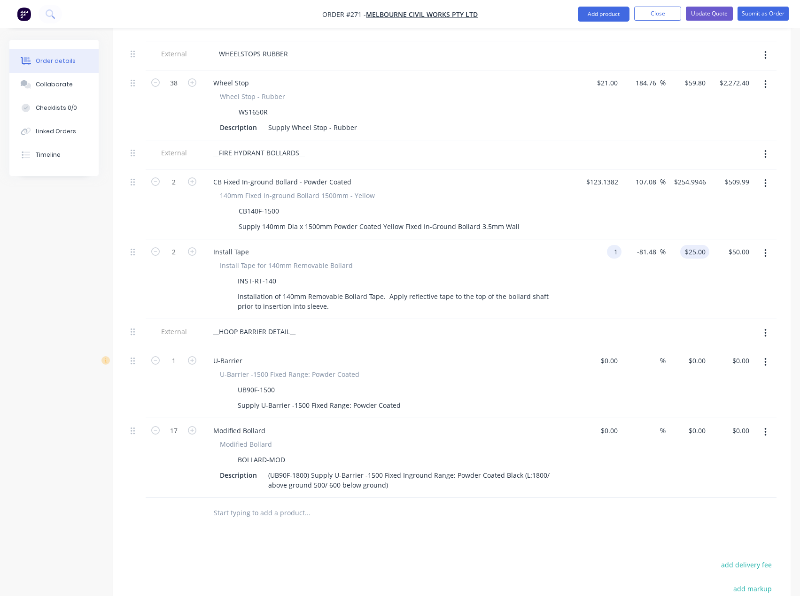
type input "$1.00"
type input "0.1852"
type input "$0.37"
click at [699, 245] on input "0.1852" at bounding box center [696, 252] width 25 height 14
type input "25"
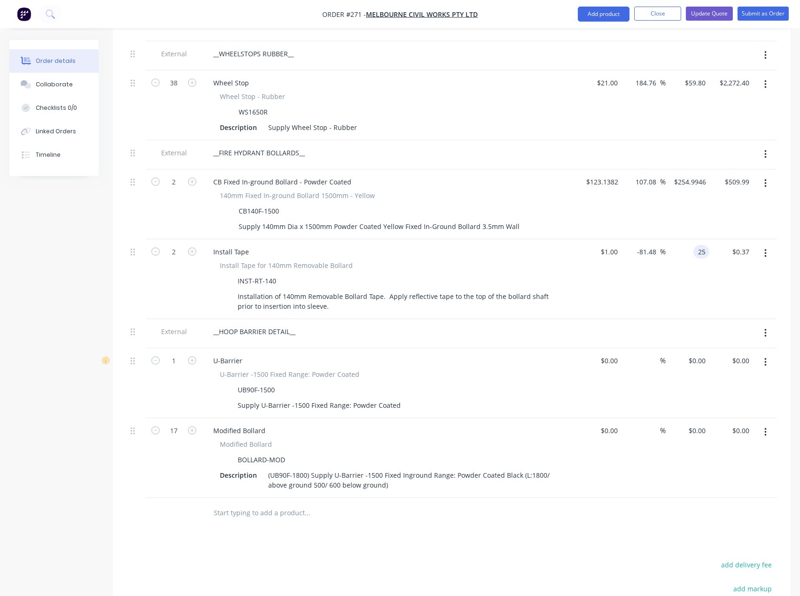
type input "2400"
type input "$25.00"
type input "$50.00"
click at [530, 245] on div "Install Tape" at bounding box center [390, 252] width 368 height 14
click at [306, 469] on div "(UB90F-1800) Supply U-Barrier -1500 Fixed Inground Range: Powder Coated Black (…" at bounding box center [411, 480] width 295 height 23
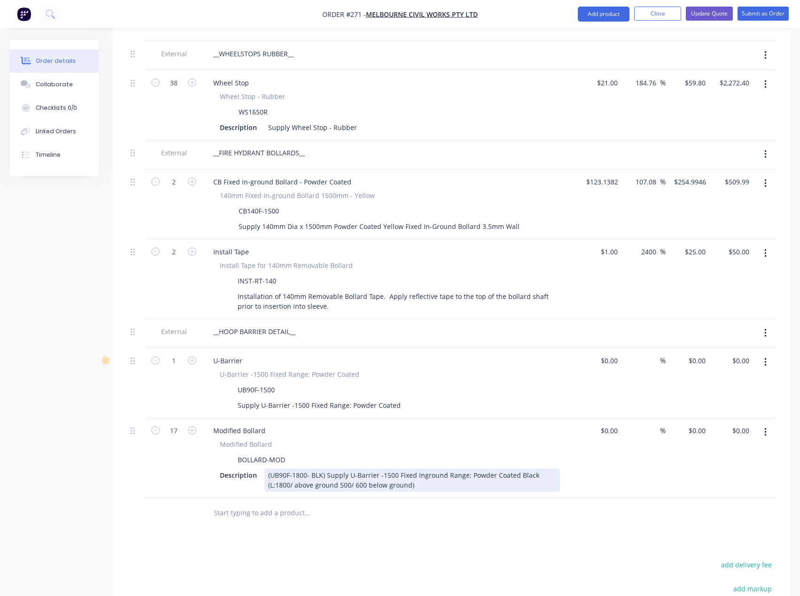
click at [467, 469] on div "(UB90F-1800- BLK) Supply U-Barrier -1500 Fixed Inground Range: Powder Coated Bl…" at bounding box center [411, 480] width 295 height 23
click at [507, 469] on div "(UB90F-1800- BLK) Supply U-Barrier -1500 Fixed IngroundPowder Coated Black (L:1…" at bounding box center [411, 480] width 295 height 23
drag, startPoint x: 362, startPoint y: 472, endPoint x: 321, endPoint y: 474, distance: 41.4
click at [321, 474] on div "(UB90F-1800- BLK) Supply U-Barrier -1500 Fixed IngroundPowder Coated Black U- B…" at bounding box center [411, 480] width 295 height 23
click at [330, 472] on div "(UB90F-1800- BLK) Supply U-Barrier -1500 Fixed IngroundPowder Coated Black U- B…" at bounding box center [411, 480] width 295 height 23
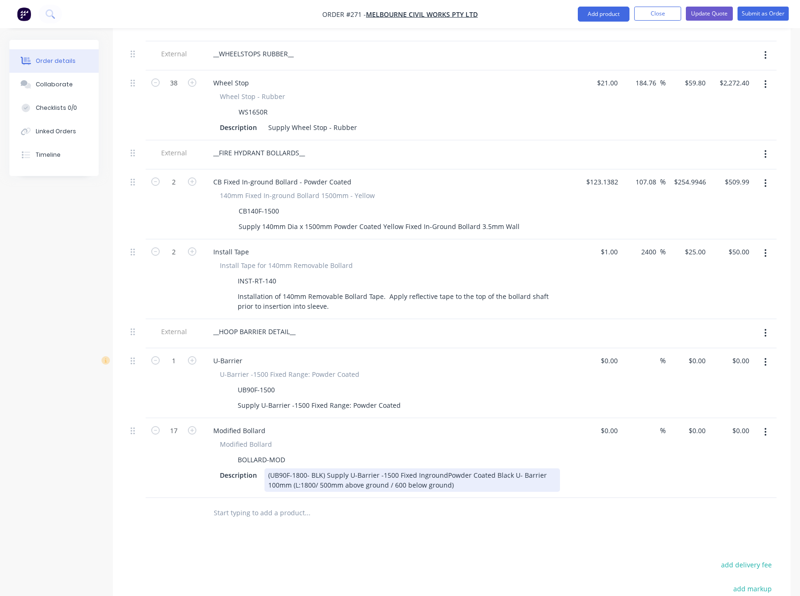
click at [454, 474] on div "(UB90F-1800- BLK) Supply U-Barrier -1500 Fixed IngroundPowder Coated Black U- B…" at bounding box center [411, 480] width 295 height 23
click at [765, 357] on icon "button" at bounding box center [765, 362] width 2 height 10
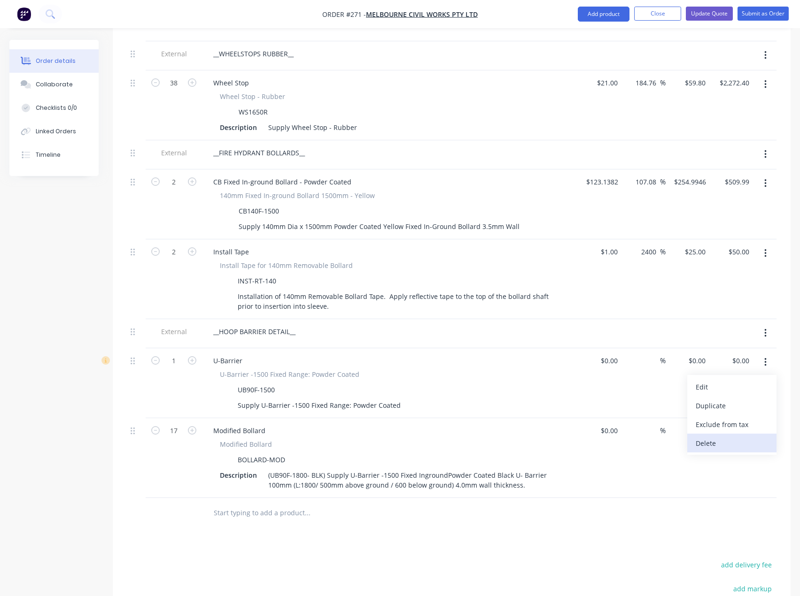
click at [710, 437] on div "Delete" at bounding box center [731, 444] width 72 height 14
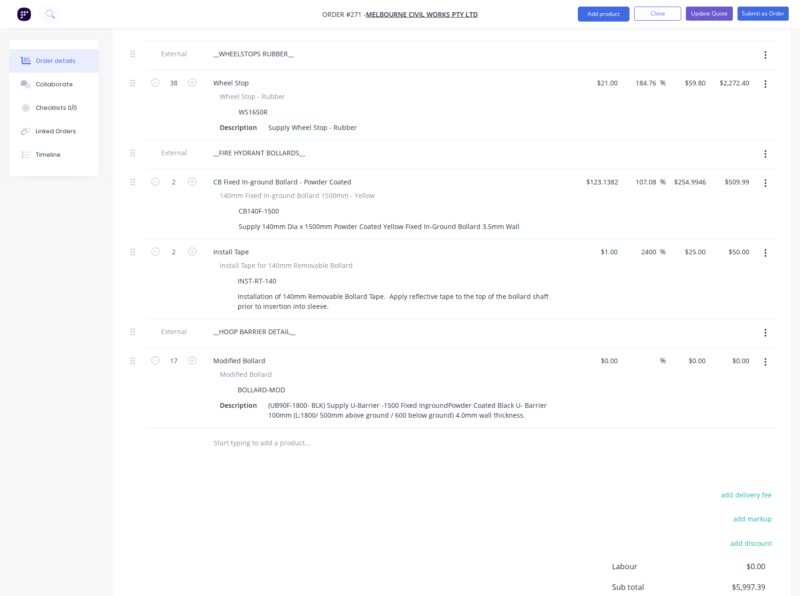
click at [272, 434] on input "text" at bounding box center [307, 443] width 188 height 19
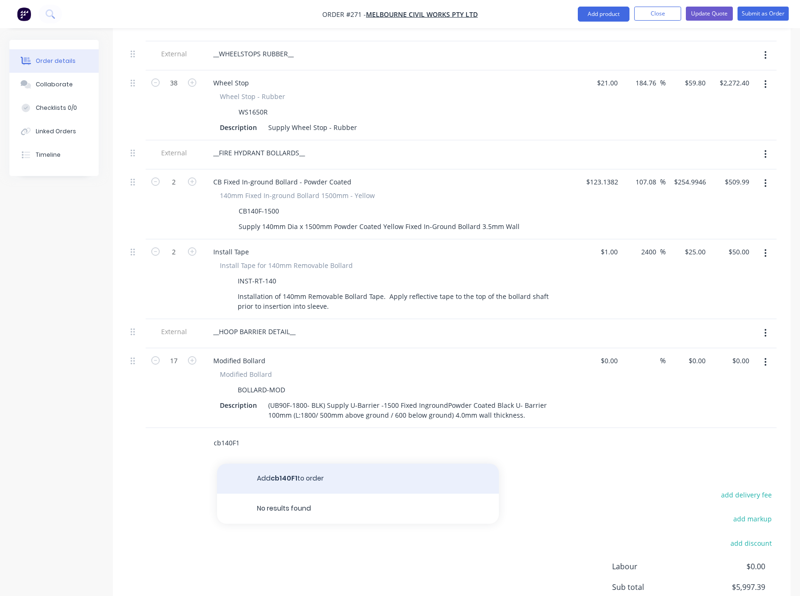
type input "cb140F"
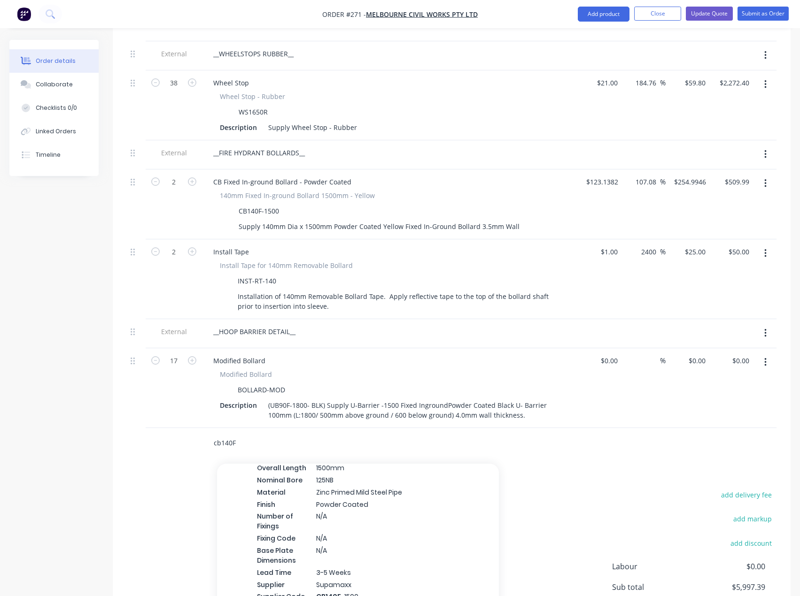
scroll to position [1116, 0]
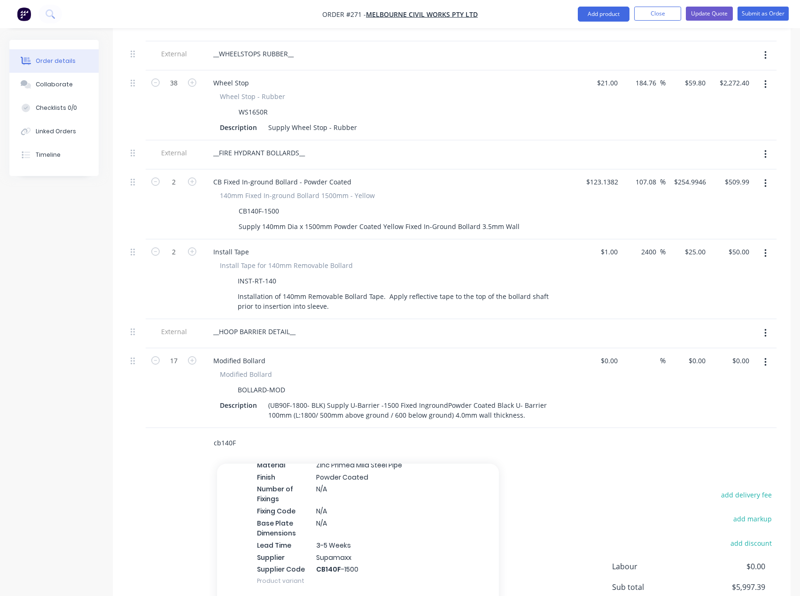
drag, startPoint x: 244, startPoint y: 430, endPoint x: 200, endPoint y: 438, distance: 43.9
click at [200, 438] on div "cb140F Add cb140F to order CB Fixed In-ground Bollard - Powder Coated Xero Item…" at bounding box center [451, 443] width 649 height 31
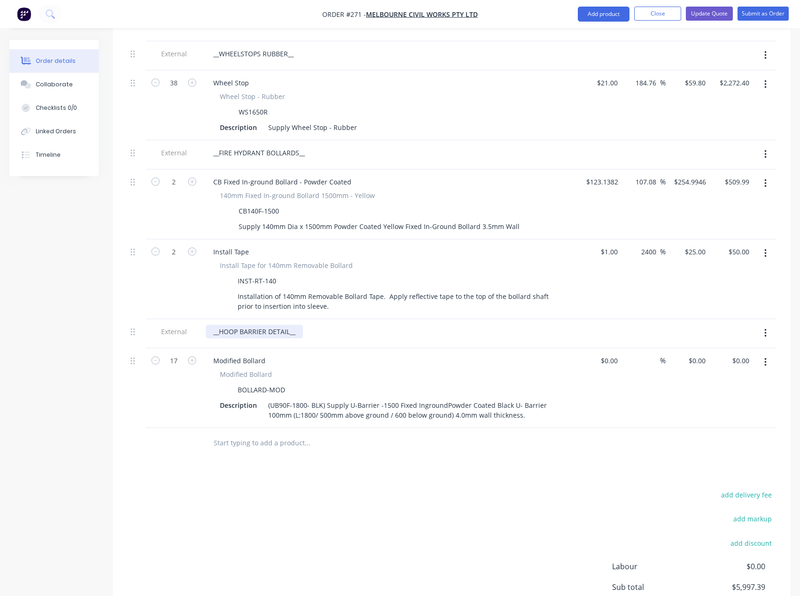
click at [290, 325] on div "__HOOP BARRIER DETAIL__" at bounding box center [254, 332] width 97 height 14
click at [312, 355] on div "Modified Bollard Modified Bollard BOLLARD-MOD Description (UB90F-1800- BLK) Sup…" at bounding box center [390, 388] width 376 height 80
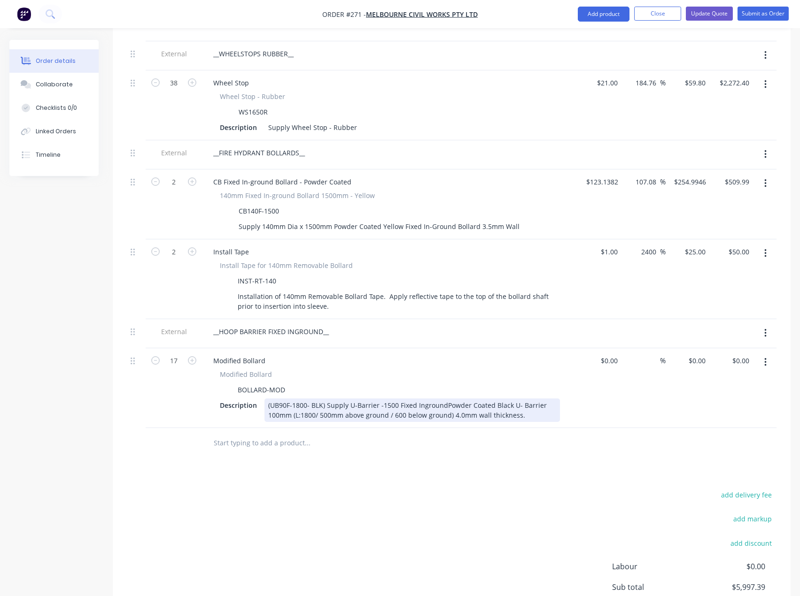
click at [443, 399] on div "(UB90F-1800- BLK) Supply U-Barrier -1500 Fixed IngroundPowder Coated Black U- B…" at bounding box center [411, 410] width 295 height 23
click at [536, 401] on div "(UB90F-1800- BLK) Supply U-Barrier -1500 Fixed Inground Powder Coated Black U- …" at bounding box center [411, 410] width 295 height 23
click at [291, 402] on div "(UB90F-1800- BLK) Supply U-Barrier -1500 Fixed Inground Powder Coated Black U- …" at bounding box center [411, 410] width 295 height 23
click at [461, 402] on div "(UB90F-1800- BLK) Supply U-Barrier -1500 Fixed Inground Powder Coated Black U- …" at bounding box center [411, 410] width 295 height 23
click at [329, 403] on div "(UB90F-1800- BLK) Supply U-Barrier -1500 Fixed Inground Powder Coated Black U- …" at bounding box center [411, 410] width 295 height 23
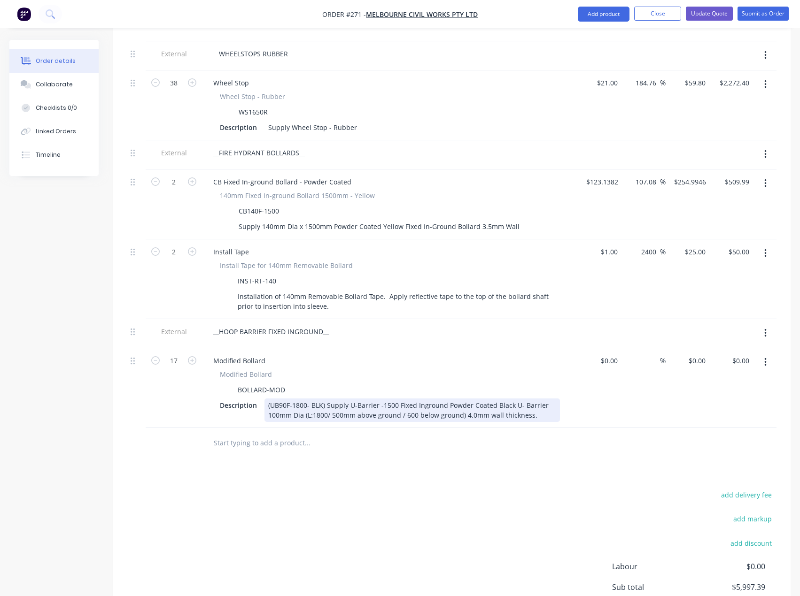
click at [544, 404] on div "(UB90F-1800- BLK) Supply U-Barrier -1500 Fixed Inground Powder Coated Black U- …" at bounding box center [411, 410] width 295 height 23
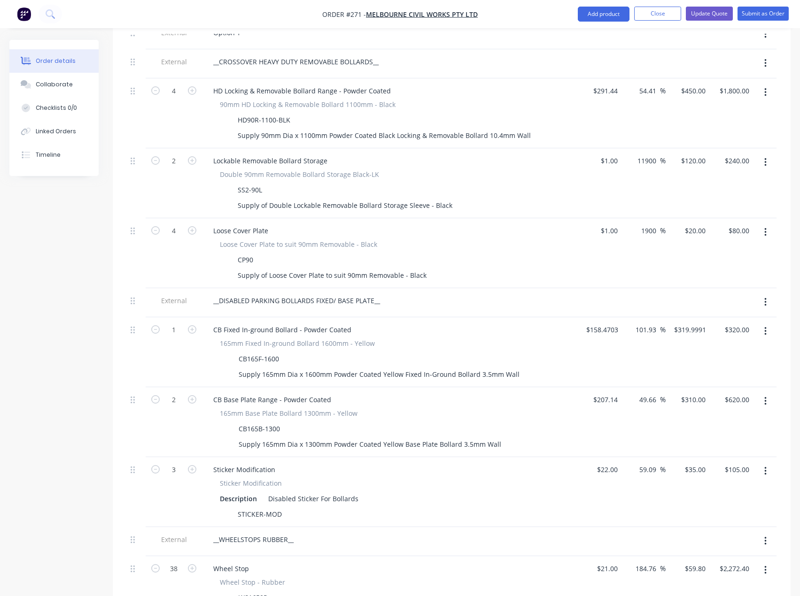
scroll to position [346, 0]
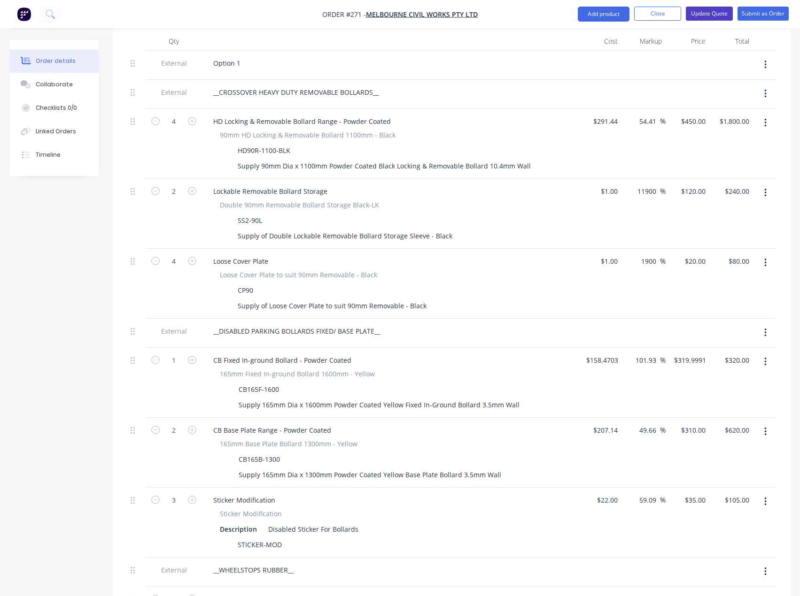
click at [704, 11] on button "Update Quote" at bounding box center [708, 14] width 47 height 14
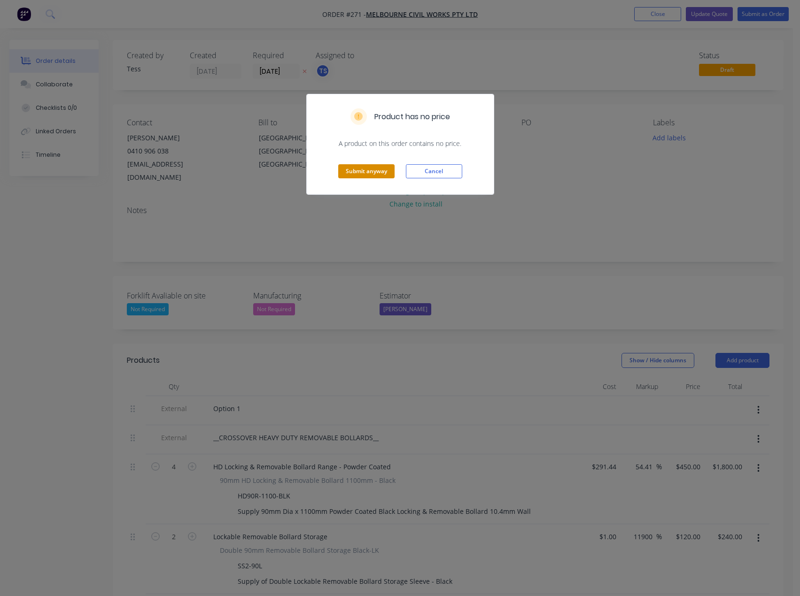
click at [385, 174] on button "Submit anyway" at bounding box center [366, 171] width 56 height 14
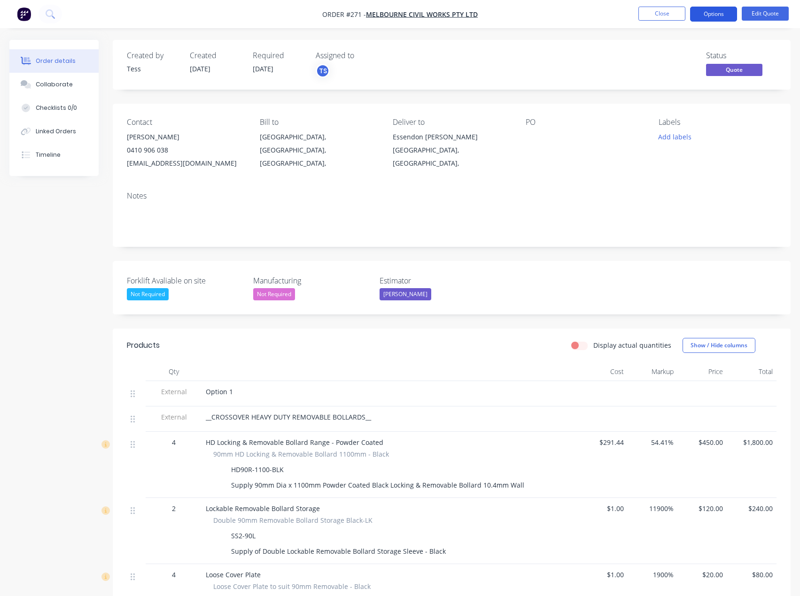
click at [709, 14] on button "Options" at bounding box center [713, 14] width 47 height 15
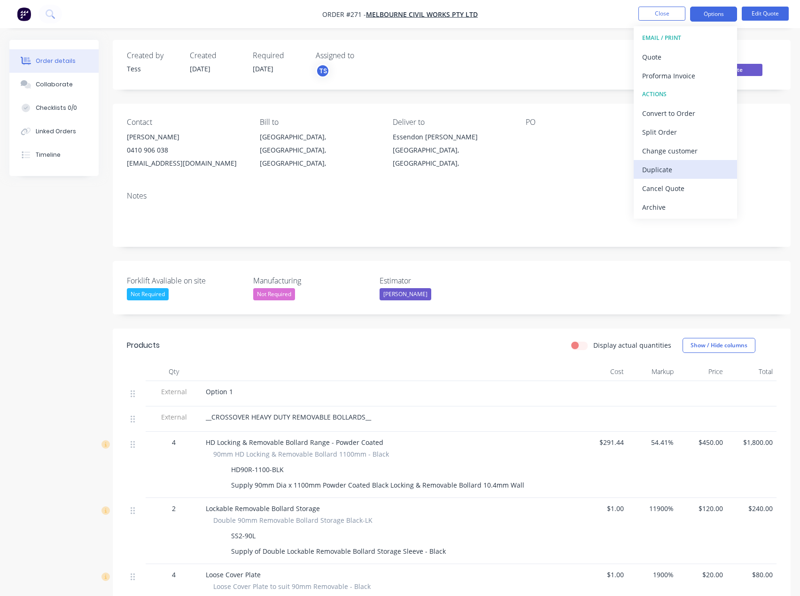
click at [656, 170] on div "Duplicate" at bounding box center [685, 170] width 86 height 14
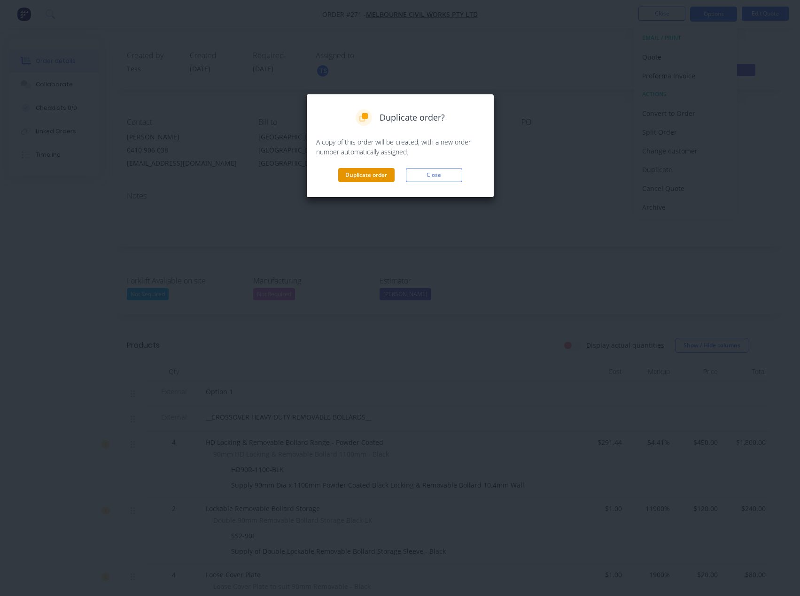
click at [383, 179] on button "Duplicate order" at bounding box center [366, 175] width 56 height 14
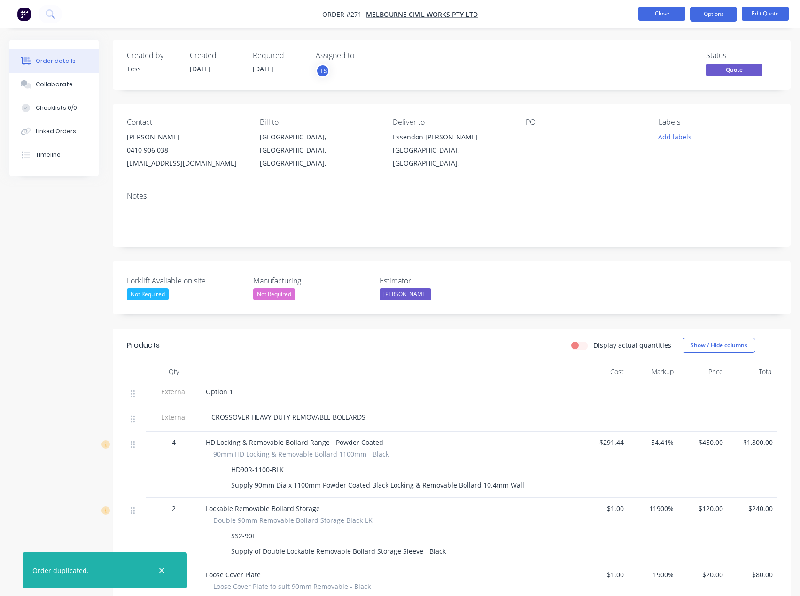
click at [655, 15] on button "Close" at bounding box center [661, 14] width 47 height 14
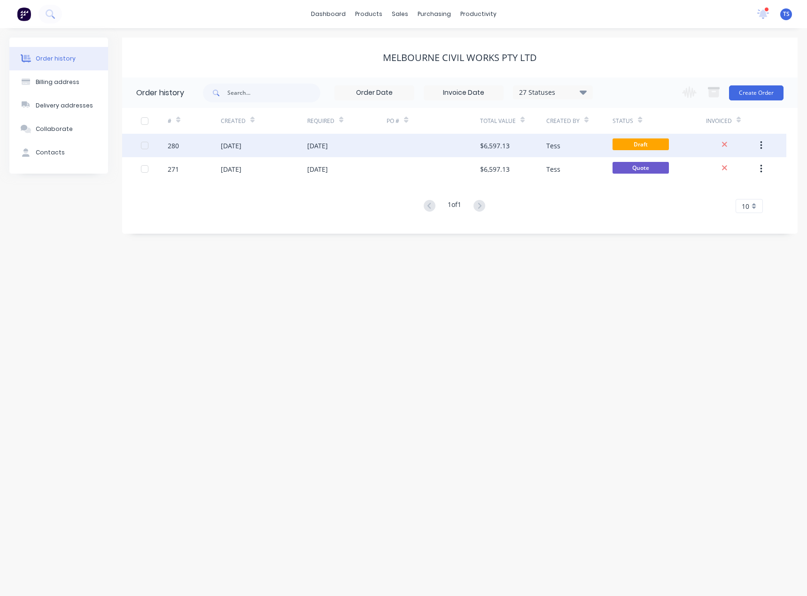
click at [241, 145] on div "[DATE]" at bounding box center [231, 146] width 21 height 10
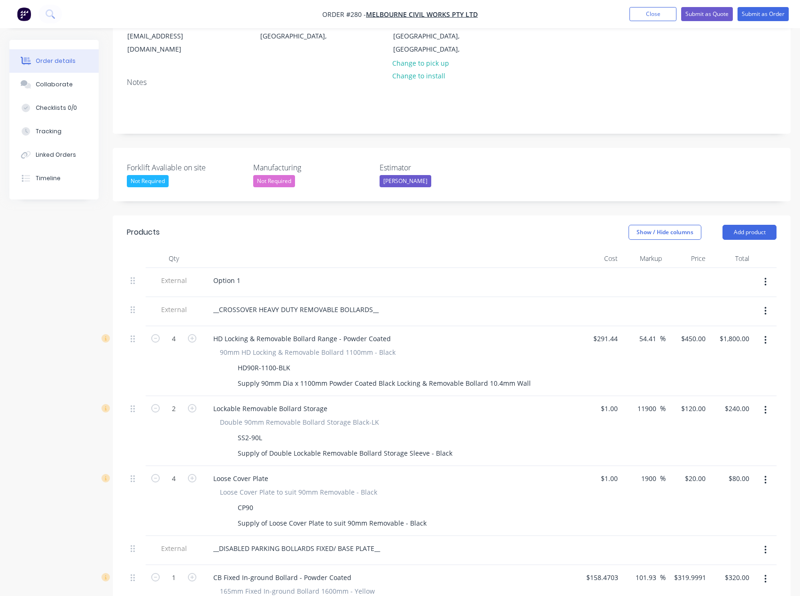
scroll to position [141, 0]
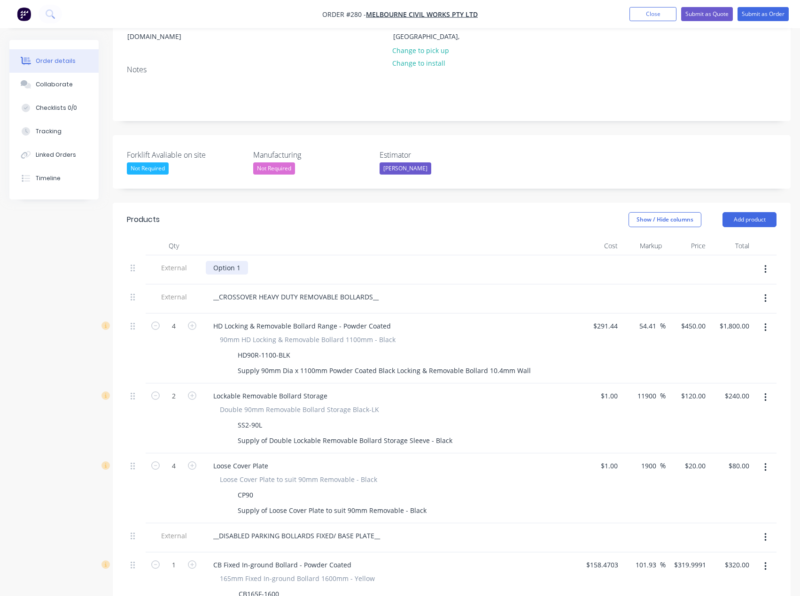
click at [240, 261] on div "Option 1" at bounding box center [227, 268] width 42 height 14
click at [445, 335] on div "90mm HD Locking & Removable Bollard 1100mm - Black" at bounding box center [390, 340] width 340 height 10
drag, startPoint x: 295, startPoint y: 282, endPoint x: 259, endPoint y: 282, distance: 36.6
click at [259, 290] on div "__CROSSOVER HEAVY DUTY REMOVABLE BOLLARDS__" at bounding box center [296, 297] width 180 height 14
click at [477, 348] on div "HD90R-1100-BLK" at bounding box center [388, 355] width 344 height 14
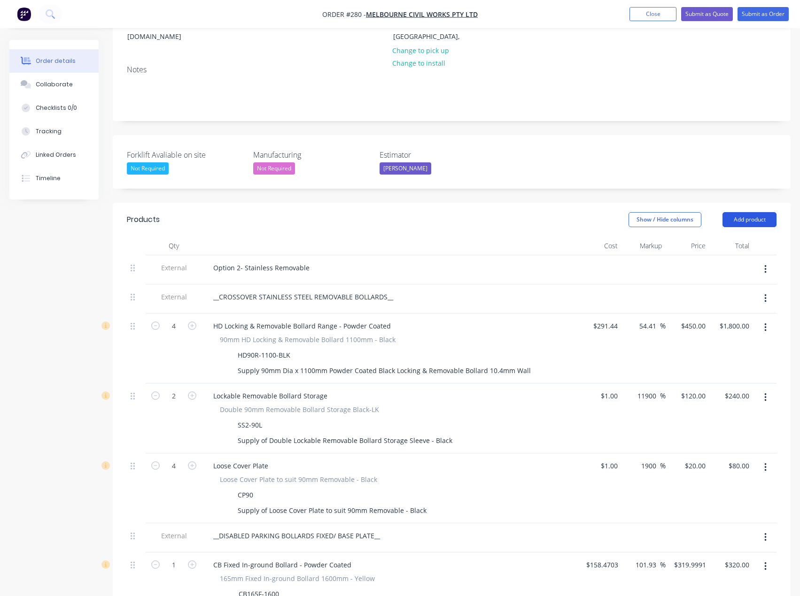
click at [753, 212] on button "Add product" at bounding box center [749, 219] width 54 height 15
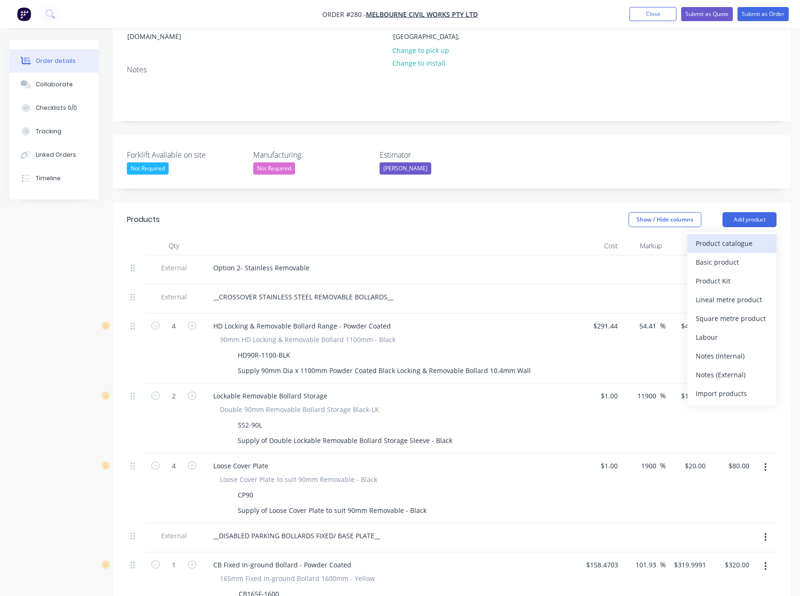
click at [742, 237] on div "Product catalogue" at bounding box center [731, 244] width 72 height 14
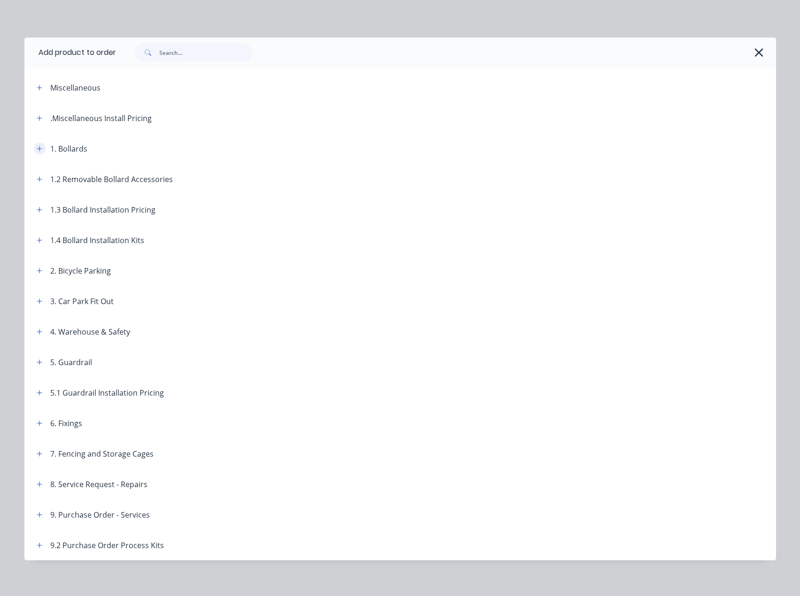
click at [34, 149] on button "button" at bounding box center [40, 149] width 12 height 12
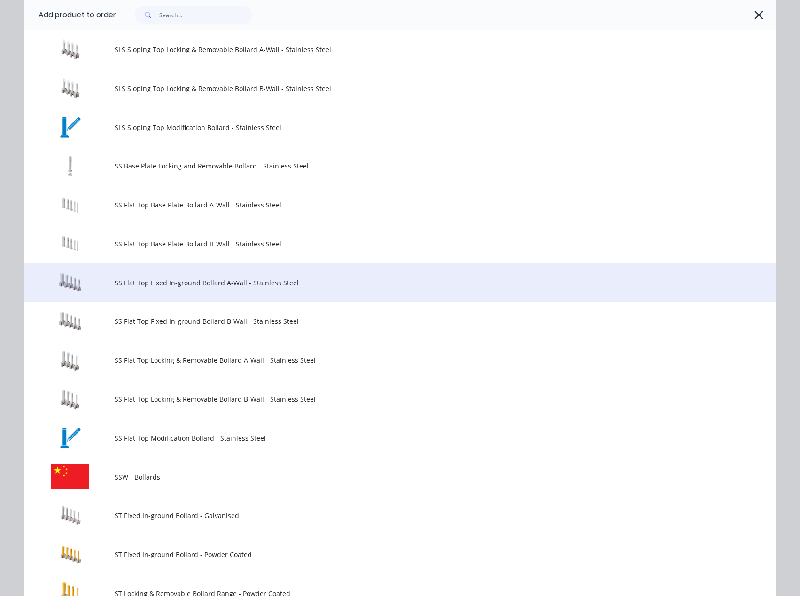
scroll to position [845, 0]
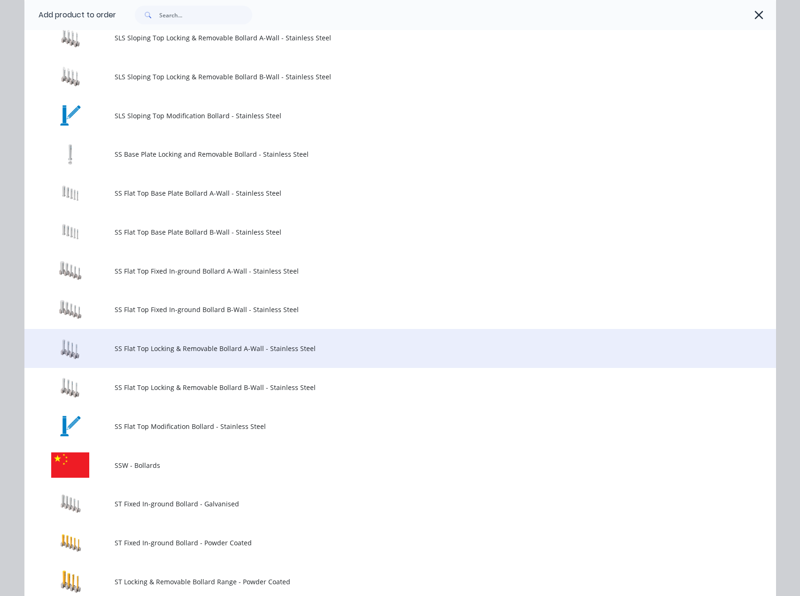
click at [169, 352] on span "SS Flat Top Locking & Removable Bollard A-Wall - Stainless Steel" at bounding box center [379, 349] width 529 height 10
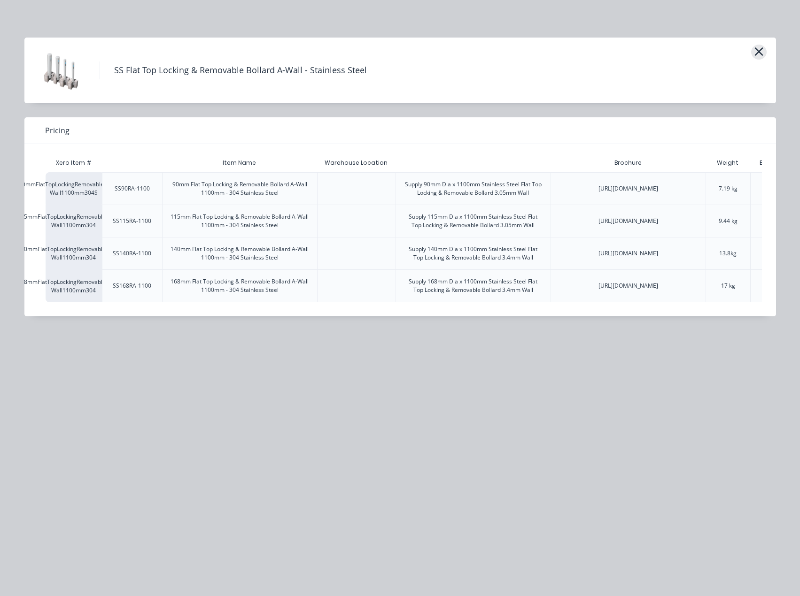
click at [759, 51] on icon "button" at bounding box center [758, 51] width 8 height 8
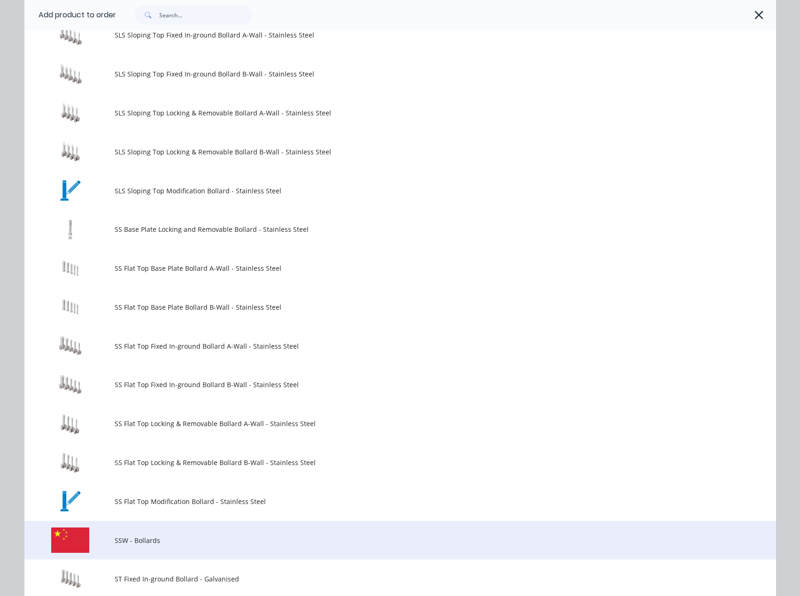
scroll to position [885, 0]
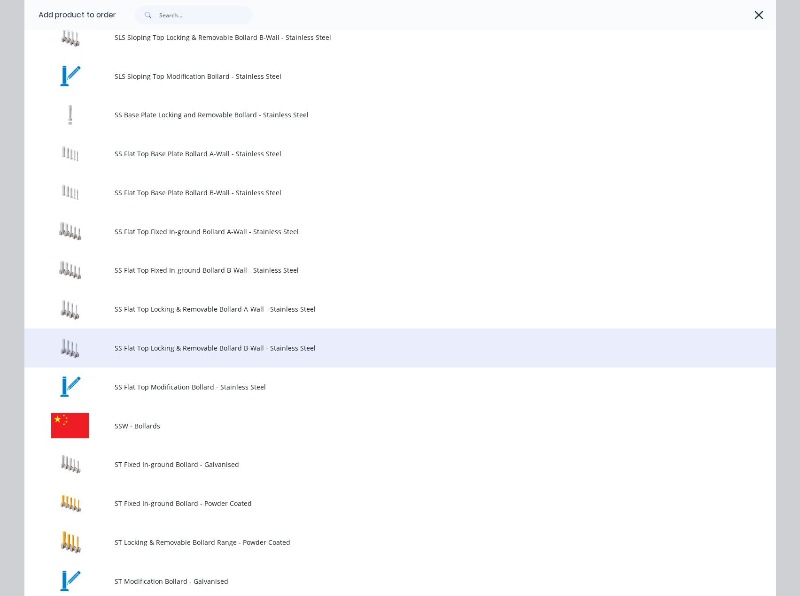
click at [175, 351] on span "SS Flat Top Locking & Removable Bollard B-Wall - Stainless Steel" at bounding box center [379, 348] width 529 height 10
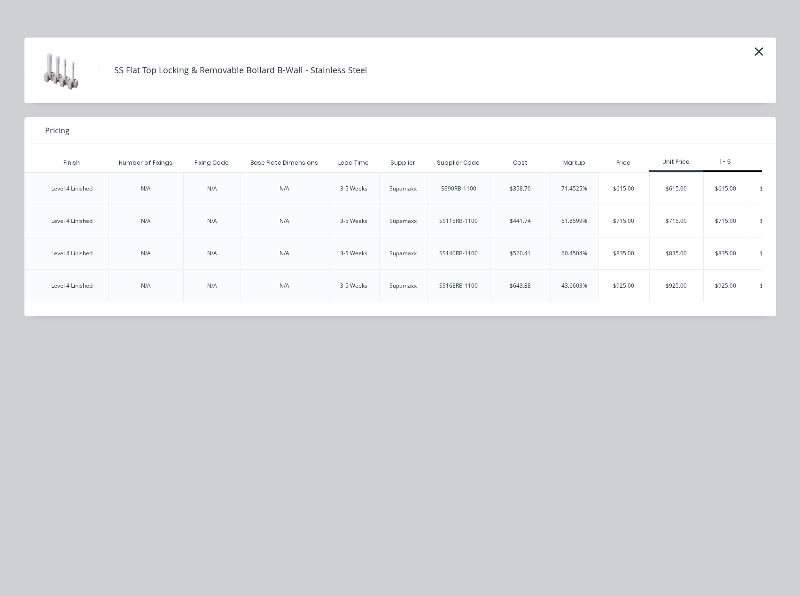
scroll to position [0, 1539]
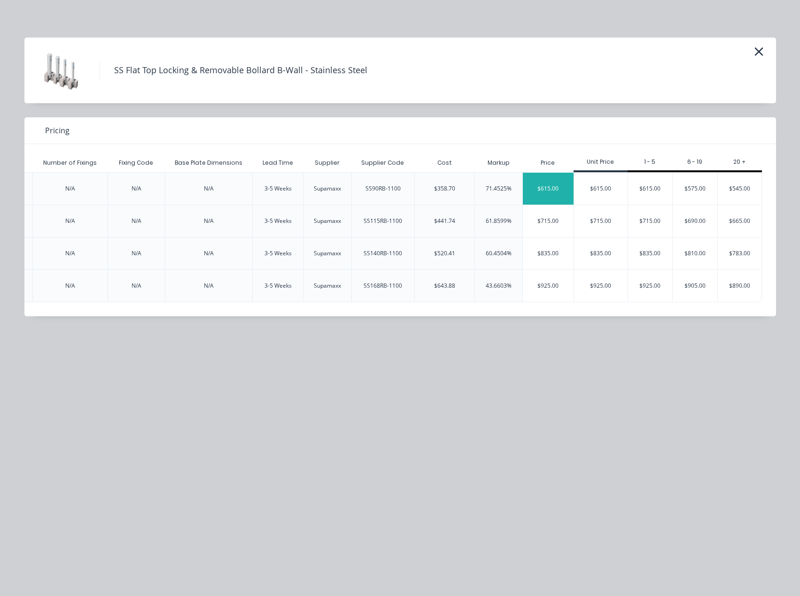
click at [551, 192] on div "$615.00" at bounding box center [548, 189] width 51 height 32
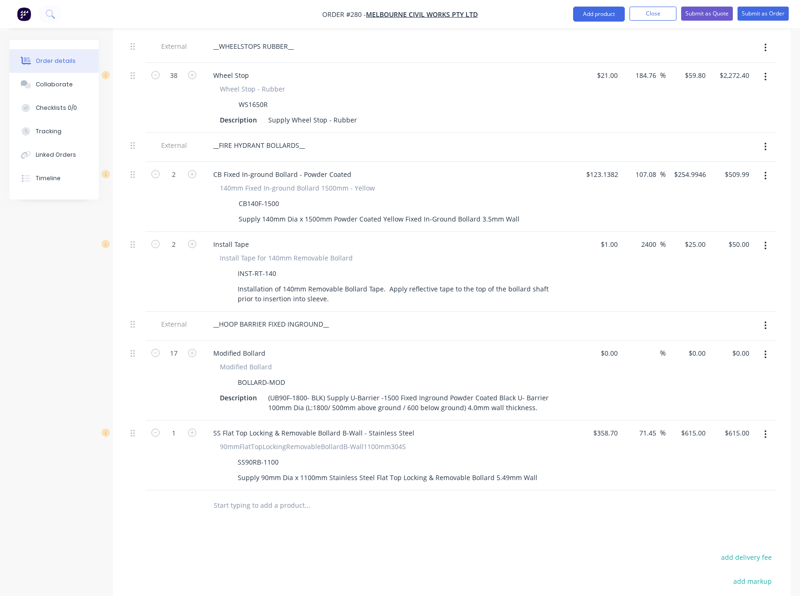
scroll to position [986, 0]
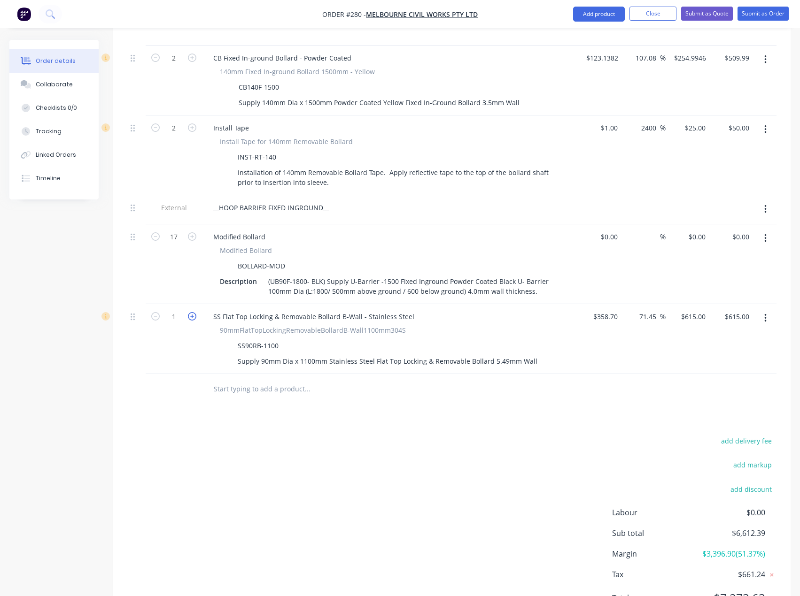
click at [192, 312] on icon "button" at bounding box center [192, 316] width 8 height 8
type input "2"
type input "$1,230.00"
click at [192, 312] on icon "button" at bounding box center [192, 316] width 8 height 8
type input "3"
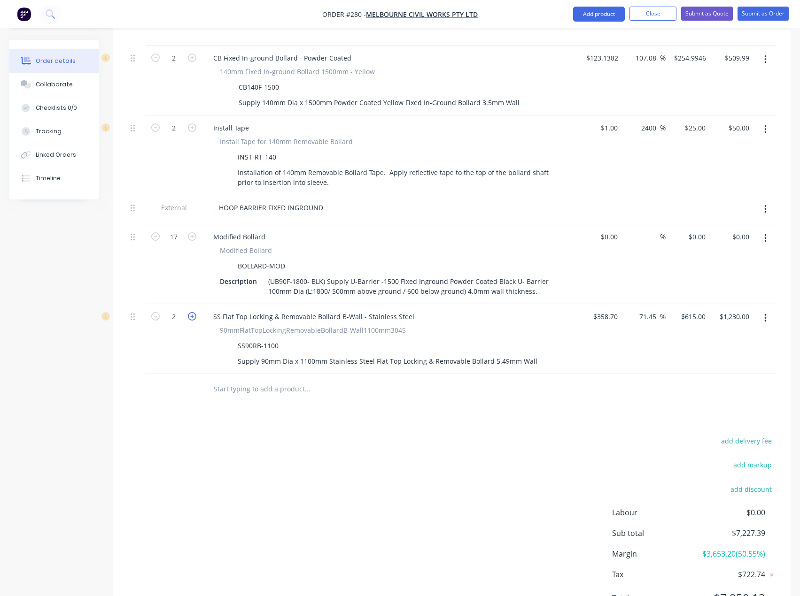
type input "$1,845.00"
click at [192, 312] on icon "button" at bounding box center [192, 316] width 8 height 8
type input "4"
type input "$2,460.00"
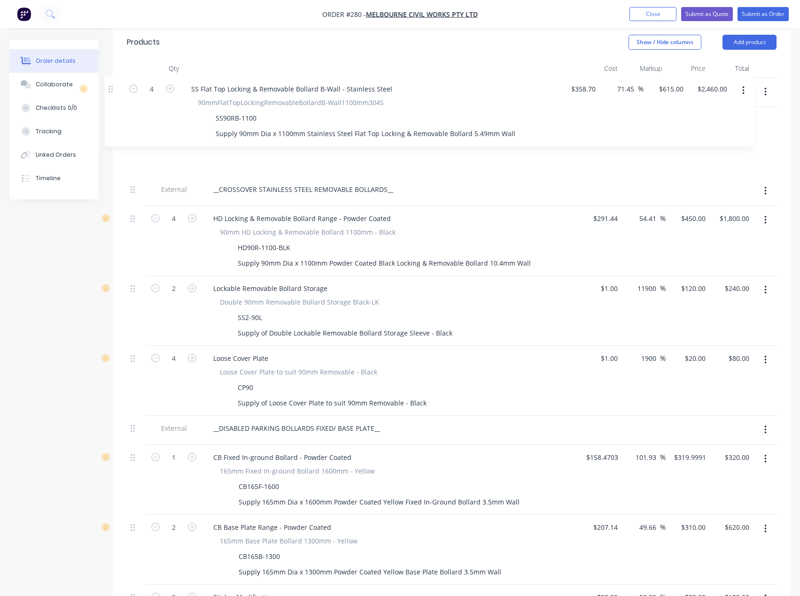
scroll to position [300, 0]
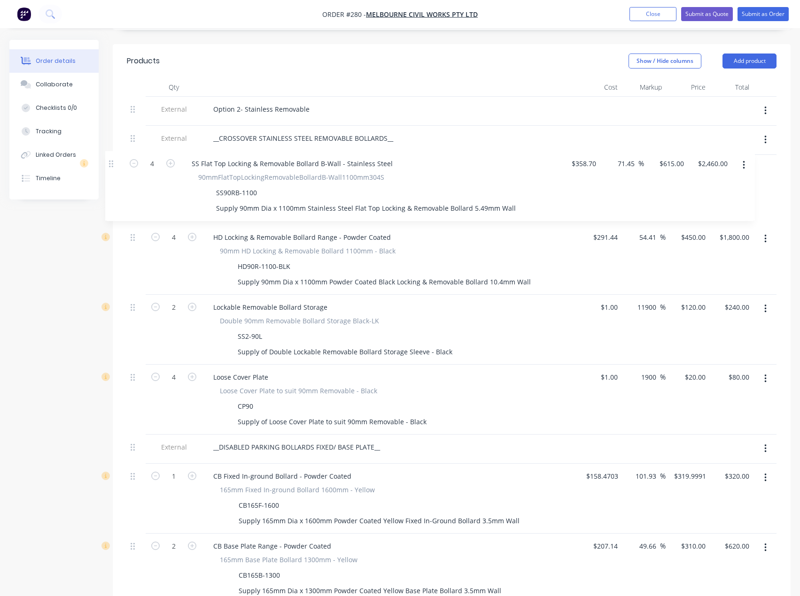
drag, startPoint x: 133, startPoint y: 304, endPoint x: 110, endPoint y: 157, distance: 148.4
click at [110, 157] on div "Order details Collaborate Checklists 0/0 Tracking Linked Orders Timeline Order …" at bounding box center [400, 535] width 800 height 1590
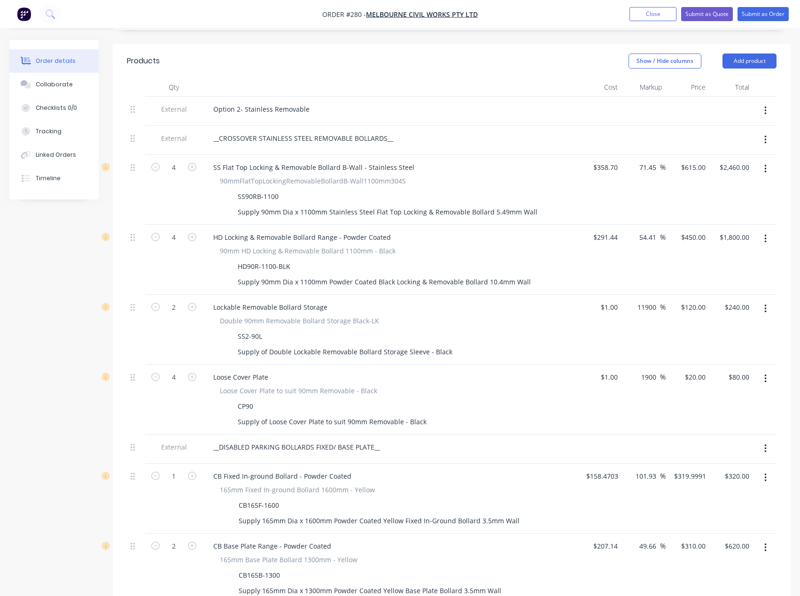
click at [767, 231] on button "button" at bounding box center [765, 239] width 22 height 17
click at [709, 313] on div "Delete" at bounding box center [731, 320] width 72 height 14
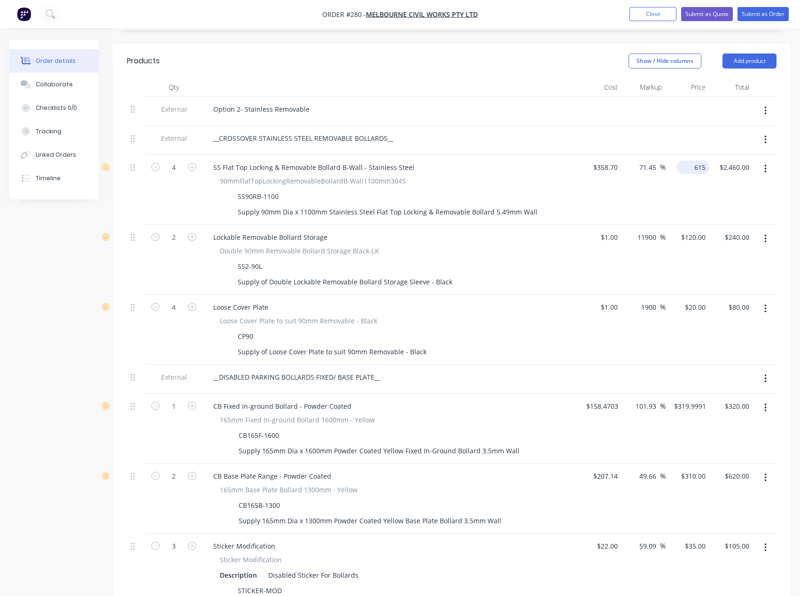
click at [685, 157] on div "615 $615.00" at bounding box center [687, 190] width 44 height 70
type input "595"
type input "65.88"
type input "$595.00"
type input "$2,380.00"
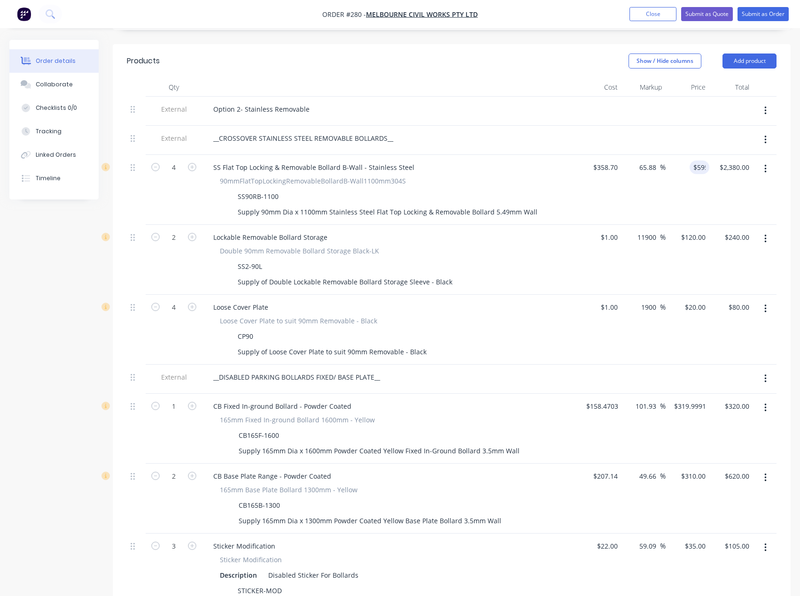
click at [791, 171] on div "Order details Collaborate Checklists 0/0 Tracking Linked Orders Timeline Order …" at bounding box center [400, 500] width 800 height 1520
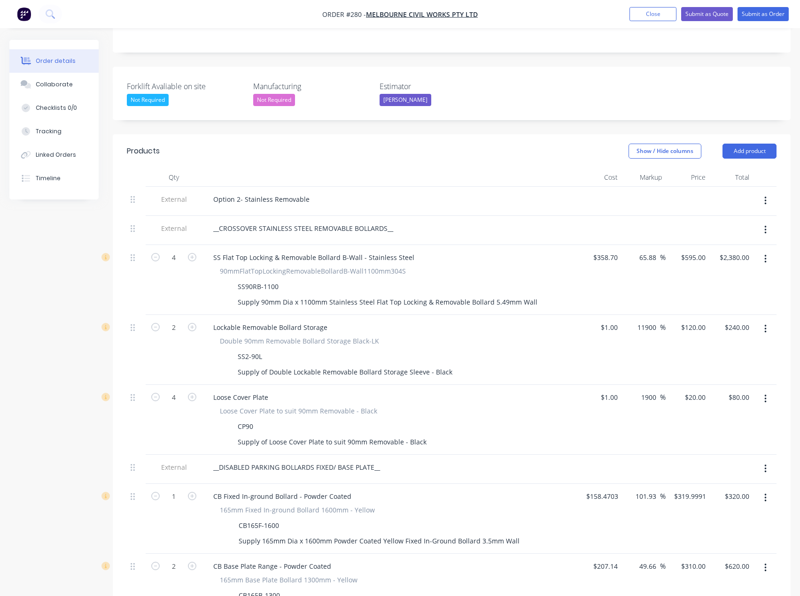
scroll to position [206, 0]
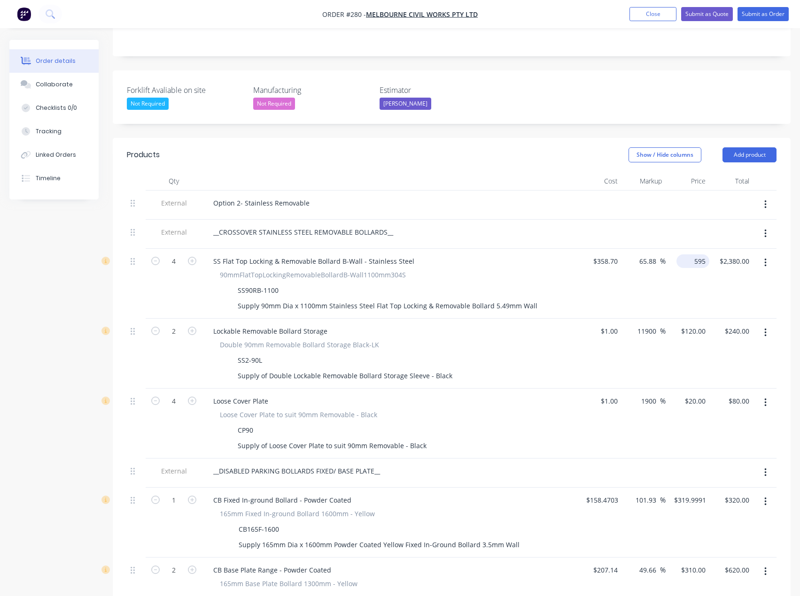
click at [689, 249] on div "595 $595.00" at bounding box center [687, 284] width 44 height 70
type input "605"
type input "68.66"
type input "$605.00"
type input "$2,420.00"
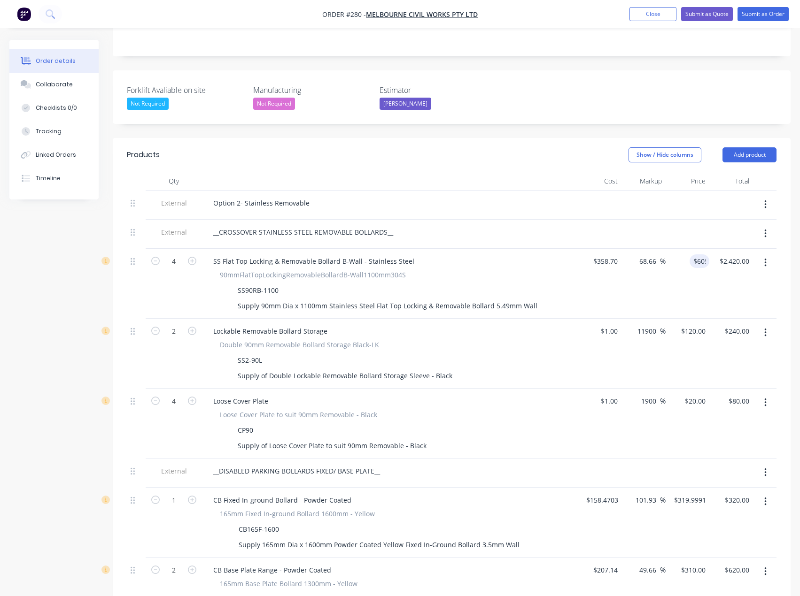
click at [553, 324] on div "Lockable Removable Bollard Storage" at bounding box center [390, 331] width 368 height 14
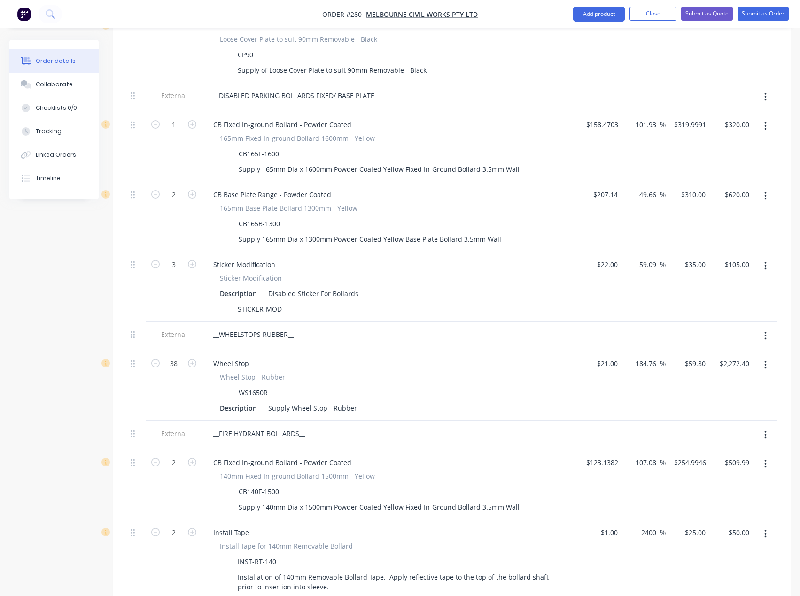
scroll to position [816, 0]
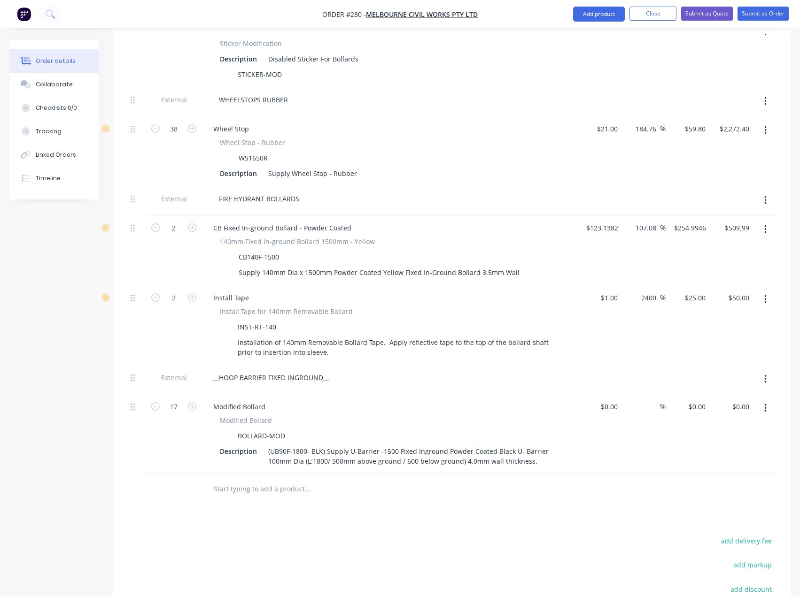
click at [264, 480] on input "text" at bounding box center [307, 489] width 188 height 19
click at [236, 483] on input "text" at bounding box center [307, 489] width 188 height 19
click at [235, 480] on input "text" at bounding box center [307, 489] width 188 height 19
click at [698, 15] on button "Submit as Quote" at bounding box center [707, 14] width 52 height 14
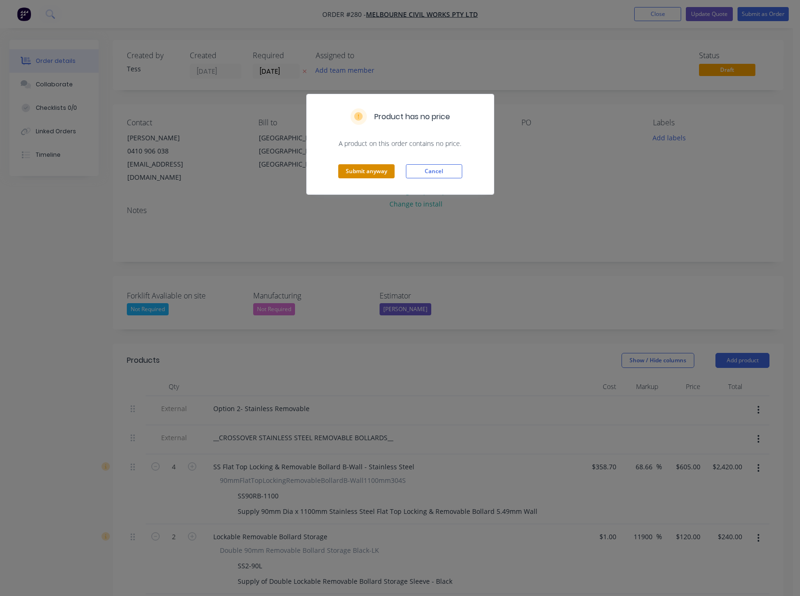
click at [352, 173] on button "Submit anyway" at bounding box center [366, 171] width 56 height 14
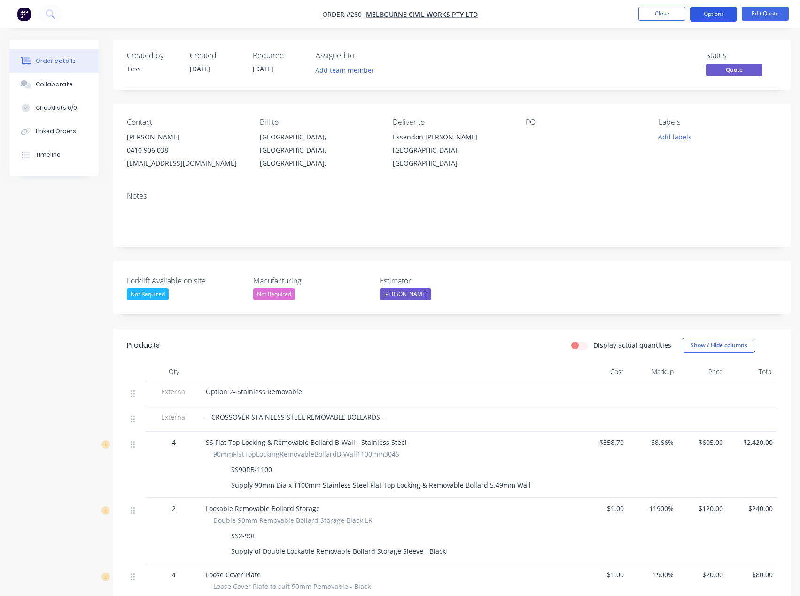
click at [719, 16] on button "Options" at bounding box center [713, 14] width 47 height 15
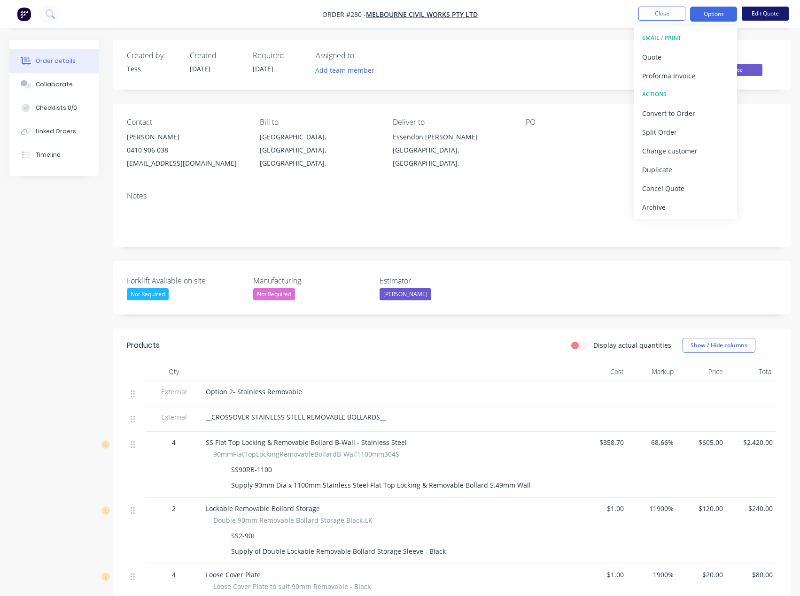
click at [758, 19] on button "Edit Quote" at bounding box center [764, 14] width 47 height 14
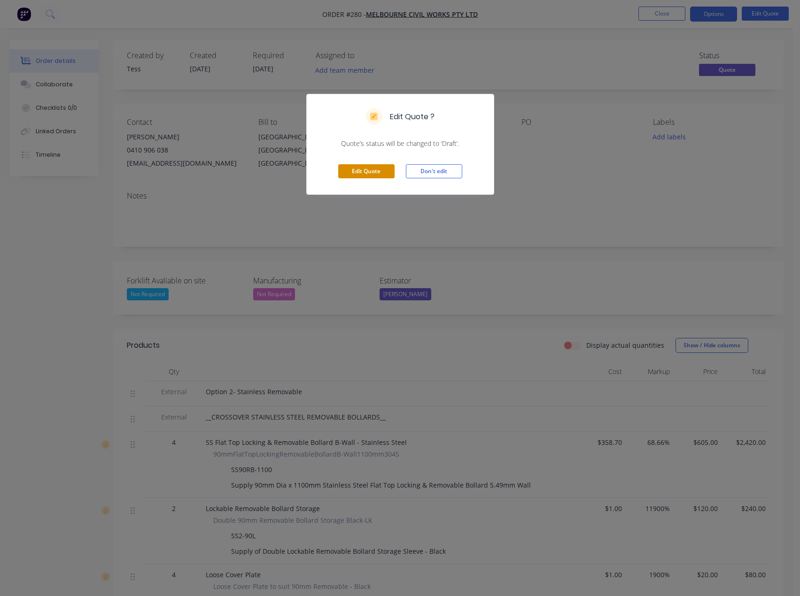
click at [392, 174] on button "Edit Quote" at bounding box center [366, 171] width 56 height 14
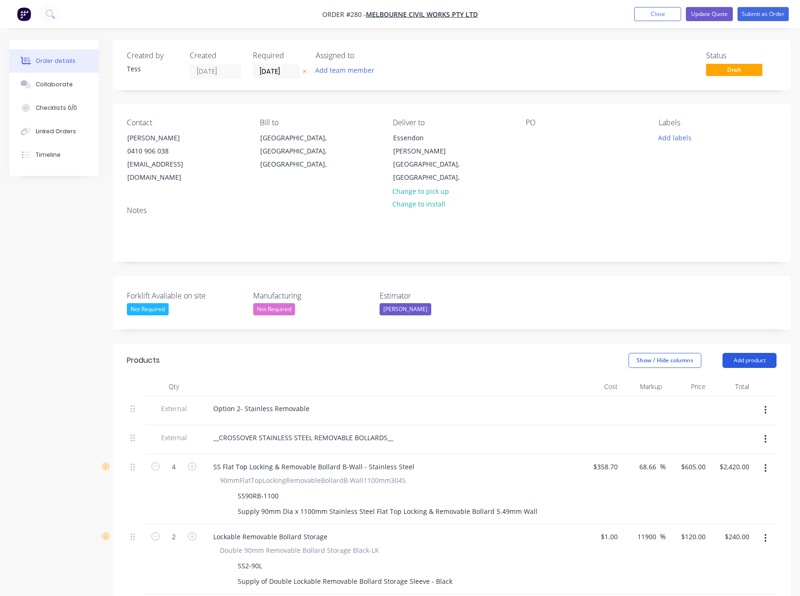
click at [745, 353] on button "Add product" at bounding box center [749, 360] width 54 height 15
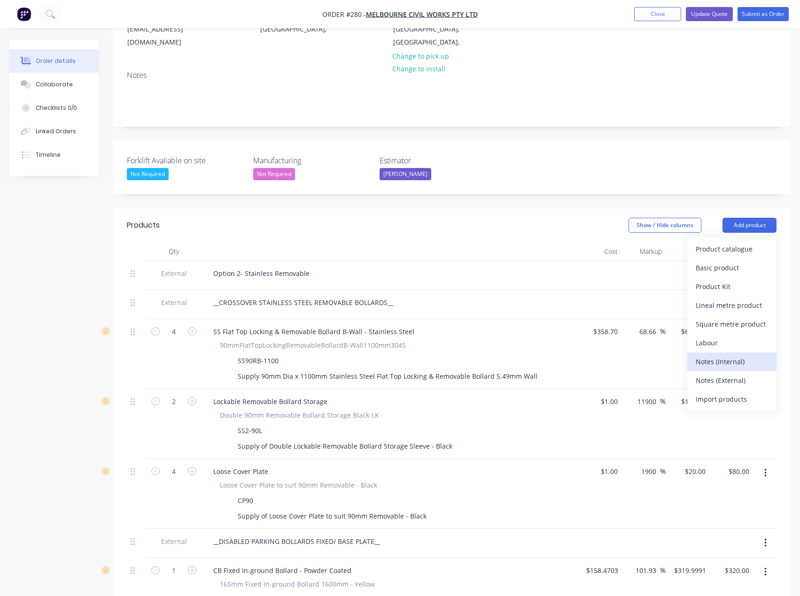
scroll to position [141, 0]
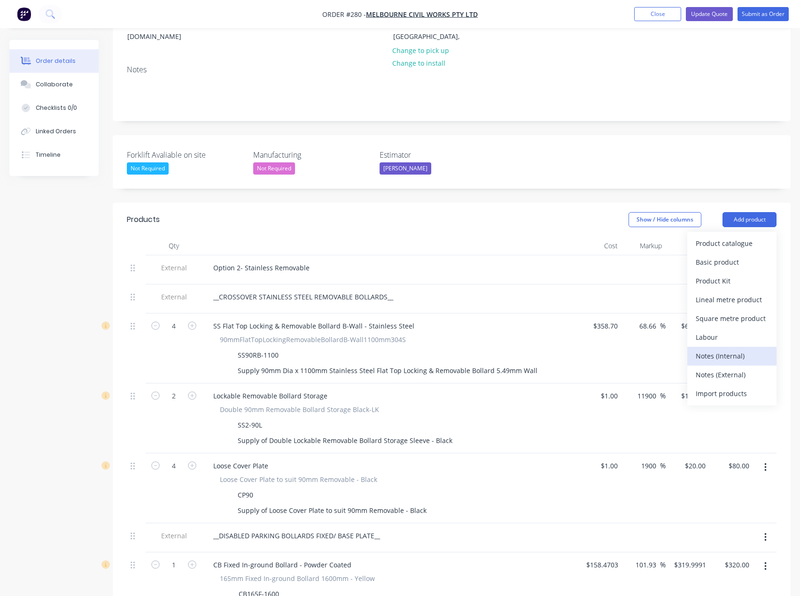
click at [712, 349] on div "Notes (Internal)" at bounding box center [731, 356] width 72 height 14
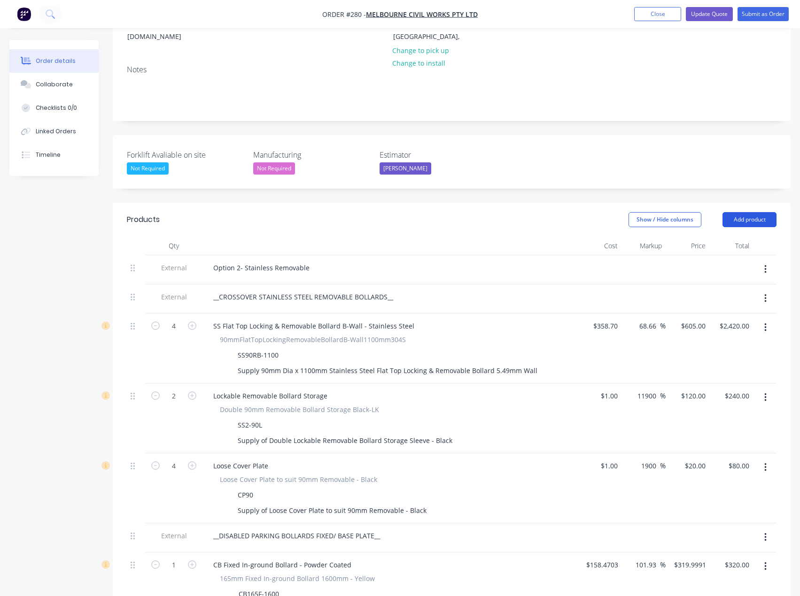
click at [742, 212] on button "Add product" at bounding box center [749, 219] width 54 height 15
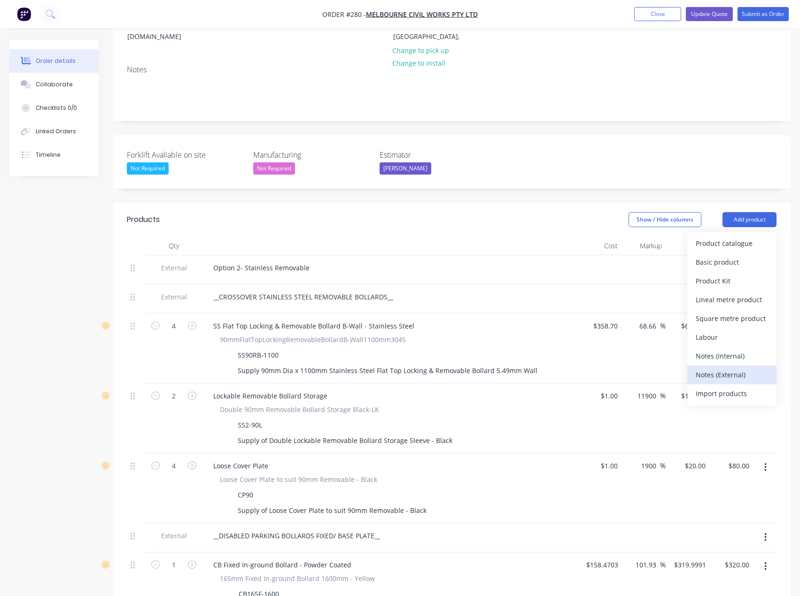
click at [726, 368] on div "Notes (External)" at bounding box center [731, 375] width 72 height 14
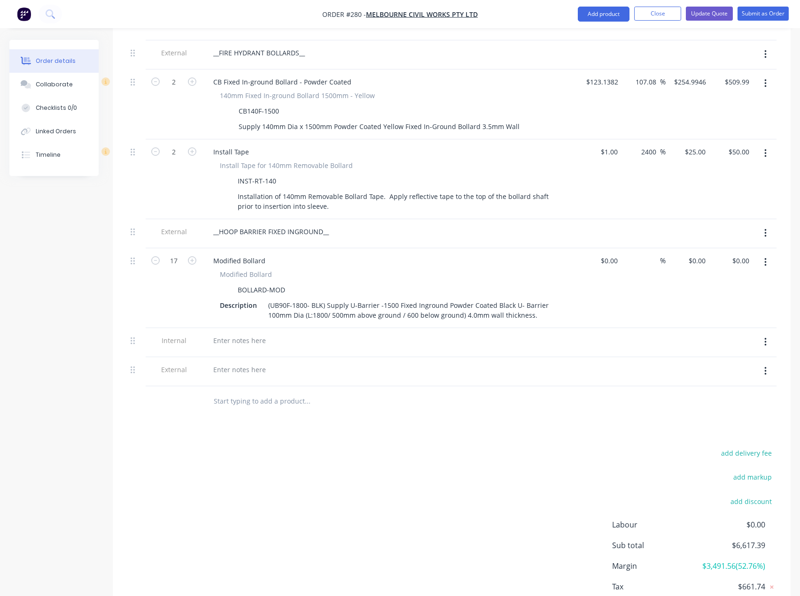
scroll to position [1009, 0]
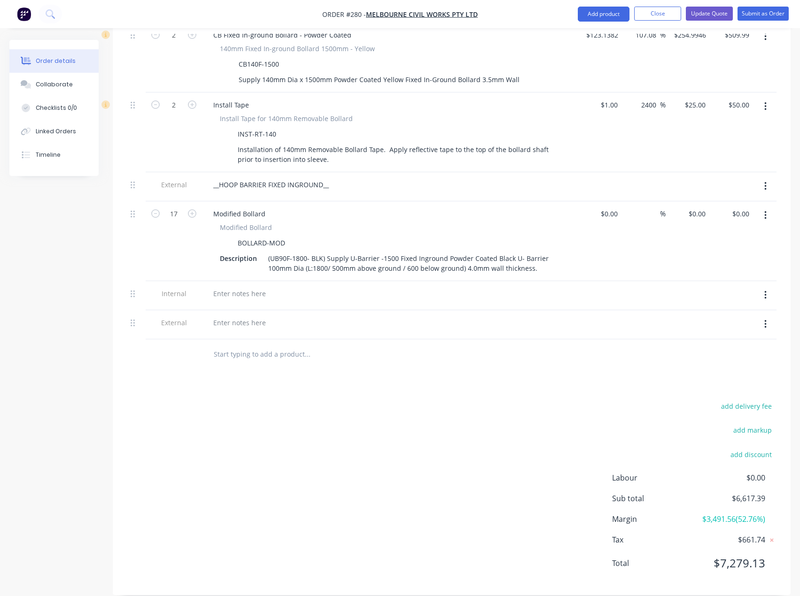
drag, startPoint x: 760, startPoint y: 280, endPoint x: 765, endPoint y: 279, distance: 5.2
click at [761, 287] on button "button" at bounding box center [765, 295] width 22 height 17
click at [712, 332] on div "Delete" at bounding box center [731, 339] width 72 height 14
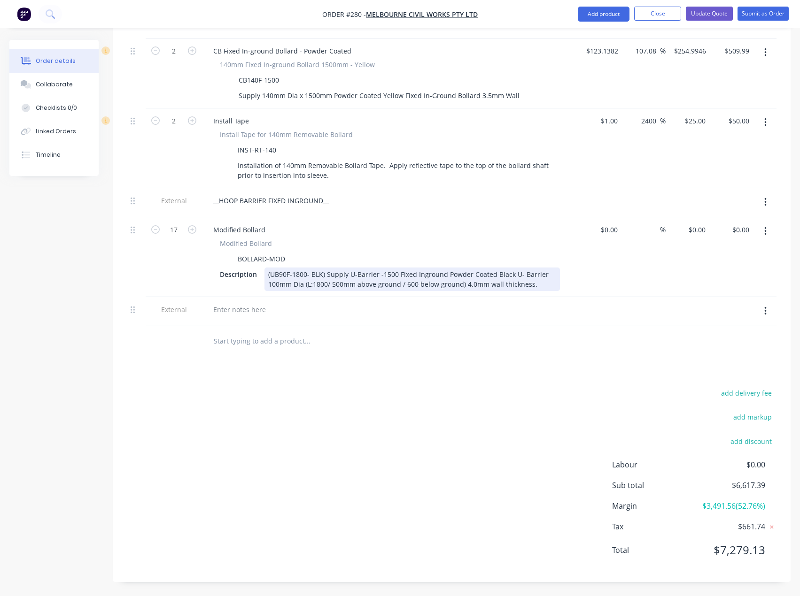
scroll to position [980, 0]
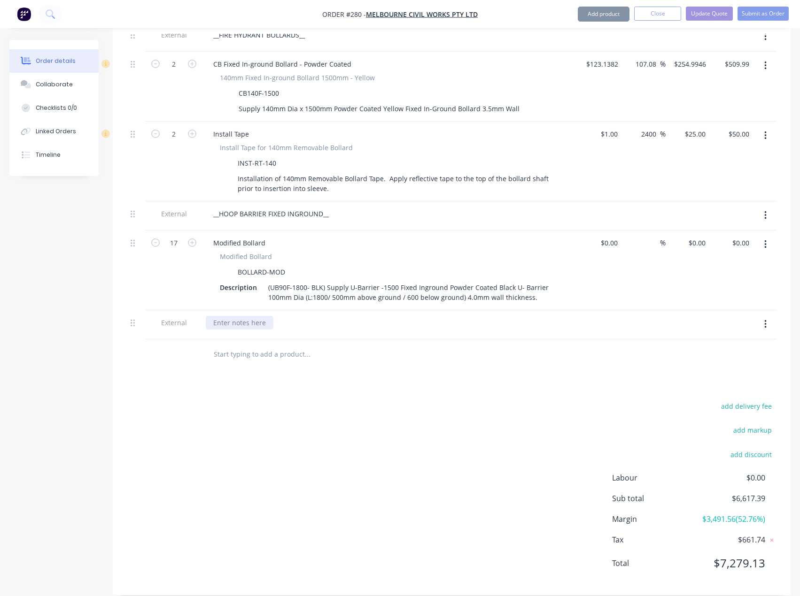
click at [224, 316] on div at bounding box center [240, 323] width 68 height 14
drag, startPoint x: 224, startPoint y: 310, endPoint x: 213, endPoint y: 313, distance: 11.6
click at [213, 316] on div at bounding box center [240, 323] width 68 height 14
paste div
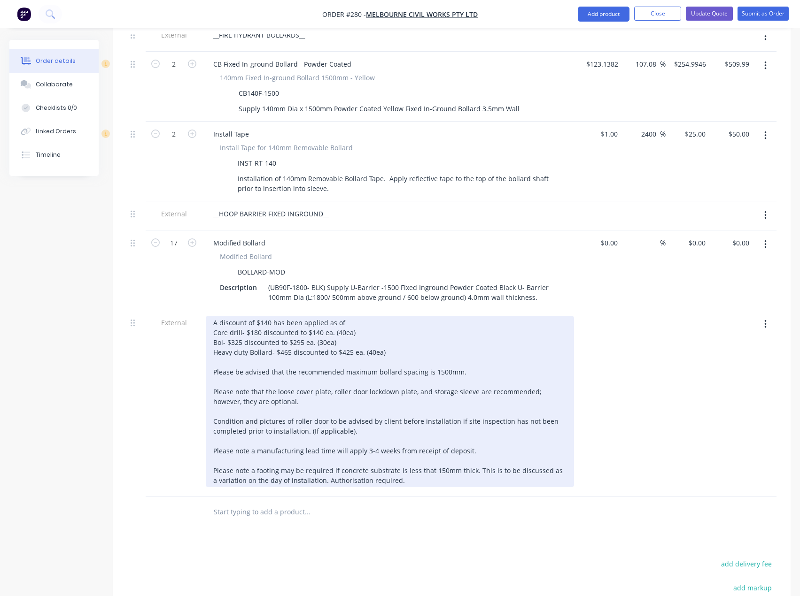
click at [349, 340] on div "A discount of $140 has been applied as of Core drill- $180 discounted to $140 e…" at bounding box center [390, 401] width 368 height 171
drag, startPoint x: 376, startPoint y: 336, endPoint x: 213, endPoint y: 319, distance: 164.3
click at [213, 319] on div "A discount of $140 has been applied as of Core drill- $180 discounted to $140 e…" at bounding box center [390, 401] width 368 height 171
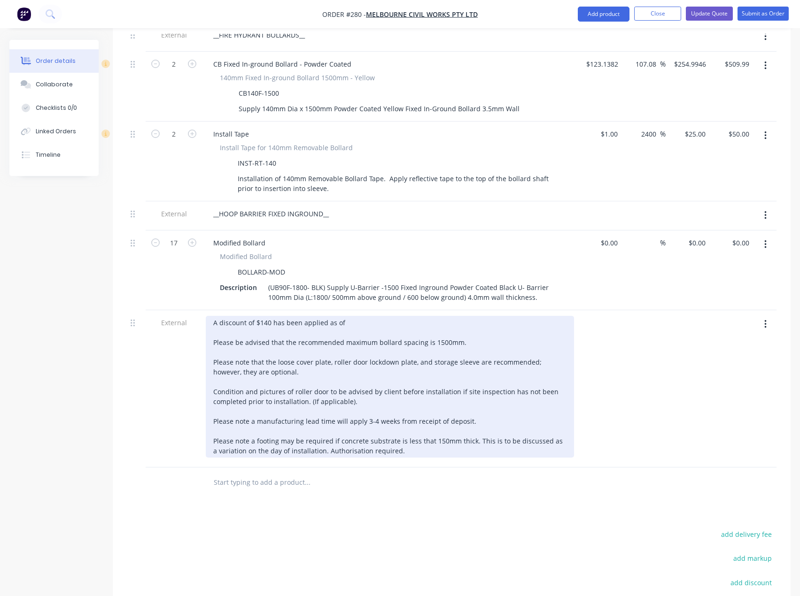
click at [347, 316] on div "A discount of $140 has been applied as of Please be advised that the recommende…" at bounding box center [390, 387] width 368 height 142
drag, startPoint x: 295, startPoint y: 362, endPoint x: 191, endPoint y: 347, distance: 105.6
click at [191, 347] on div "External A discount of $140 has been applied as of Please be advised that the r…" at bounding box center [451, 388] width 649 height 157
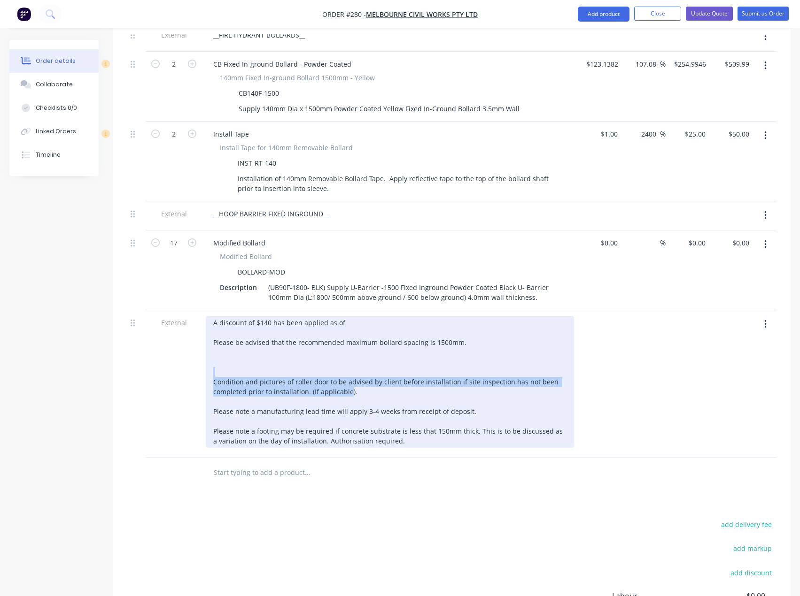
drag, startPoint x: 344, startPoint y: 376, endPoint x: 198, endPoint y: 360, distance: 147.4
click at [192, 360] on div "External A discount of $140 has been applied as of Please be advised that the r…" at bounding box center [451, 383] width 649 height 147
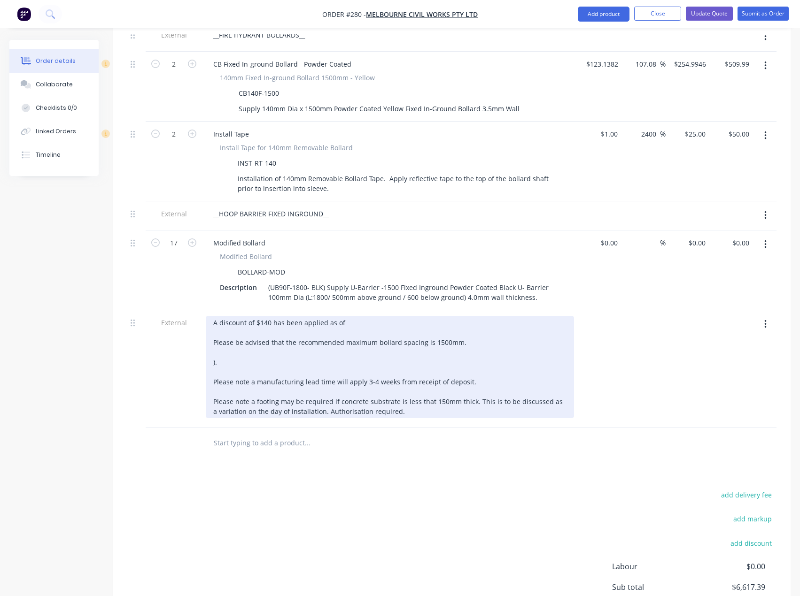
click at [222, 357] on div "A discount of $140 has been applied as of Please be advised that the recommende…" at bounding box center [390, 367] width 368 height 102
drag, startPoint x: 224, startPoint y: 349, endPoint x: 209, endPoint y: 347, distance: 15.1
click at [209, 347] on div "A discount of $140 has been applied as of Please be advised that the recommende…" at bounding box center [390, 367] width 368 height 102
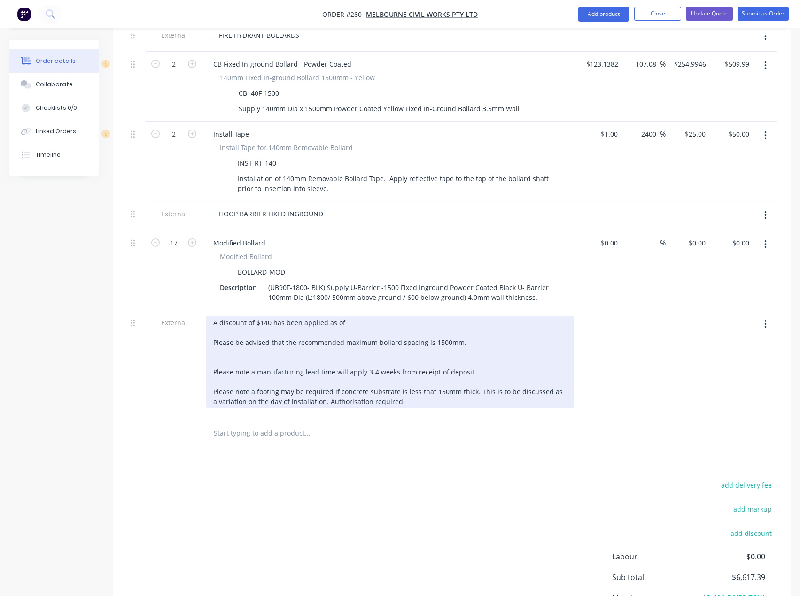
click at [217, 345] on div "A discount of $140 has been applied as of Please be advised that the recommende…" at bounding box center [390, 362] width 368 height 92
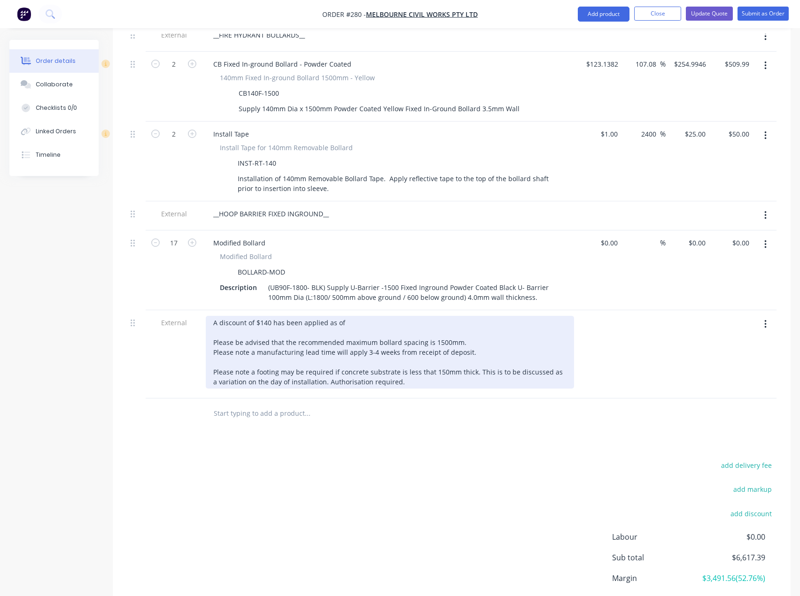
click at [470, 347] on div "A discount of $140 has been applied as of Please be advised that the recommende…" at bounding box center [390, 352] width 368 height 73
click at [408, 378] on div "A discount of $140 has been applied as of Please be advised that the recommende…" at bounding box center [390, 352] width 368 height 73
drag, startPoint x: 412, startPoint y: 378, endPoint x: 186, endPoint y: 371, distance: 225.5
click at [186, 371] on div "External A discount of $140 has been applied as of Please be advised that the r…" at bounding box center [451, 354] width 649 height 88
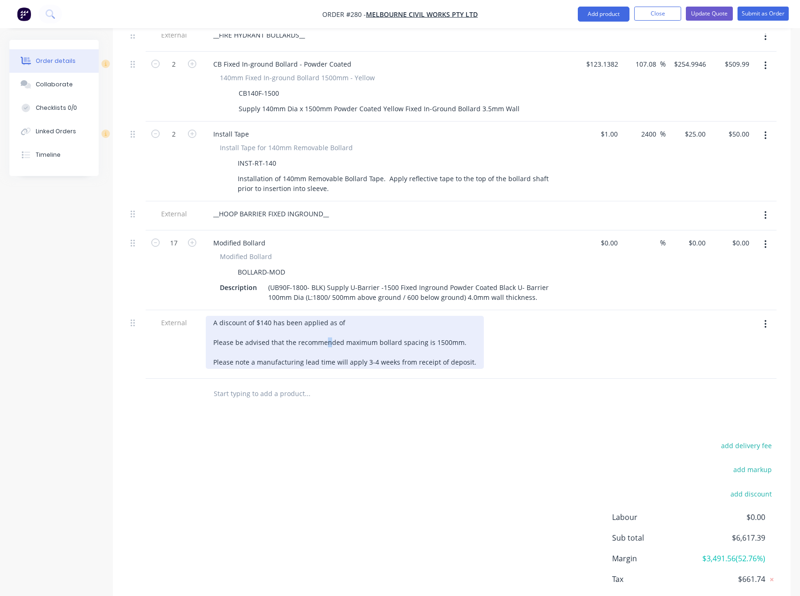
click at [327, 333] on div "A discount of $140 has been applied as of Please be advised that the recommende…" at bounding box center [345, 342] width 278 height 53
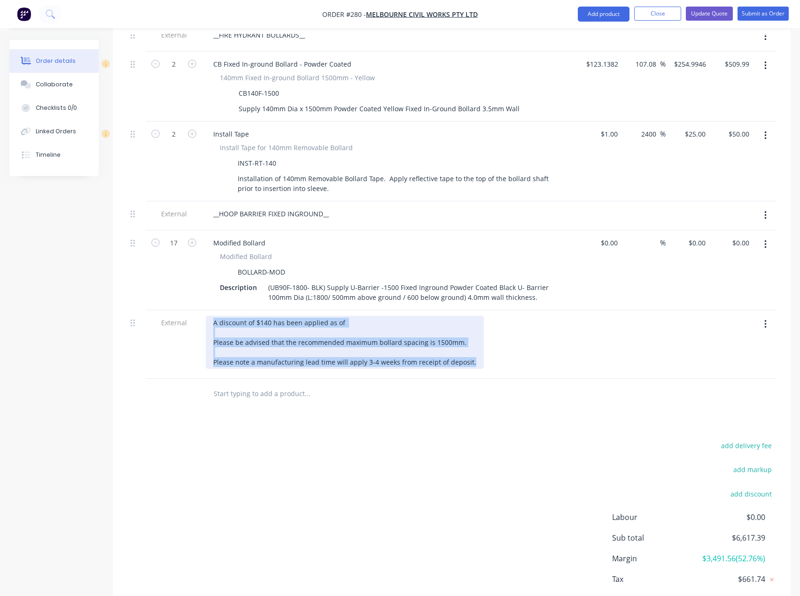
drag, startPoint x: 472, startPoint y: 348, endPoint x: 202, endPoint y: 308, distance: 272.5
click at [202, 310] on div "A discount of $140 has been applied as of Please be advised that the recommende…" at bounding box center [390, 344] width 376 height 69
click at [257, 316] on div "A discount of $140 has been applied as of Please be advised that the recommende…" at bounding box center [345, 342] width 278 height 53
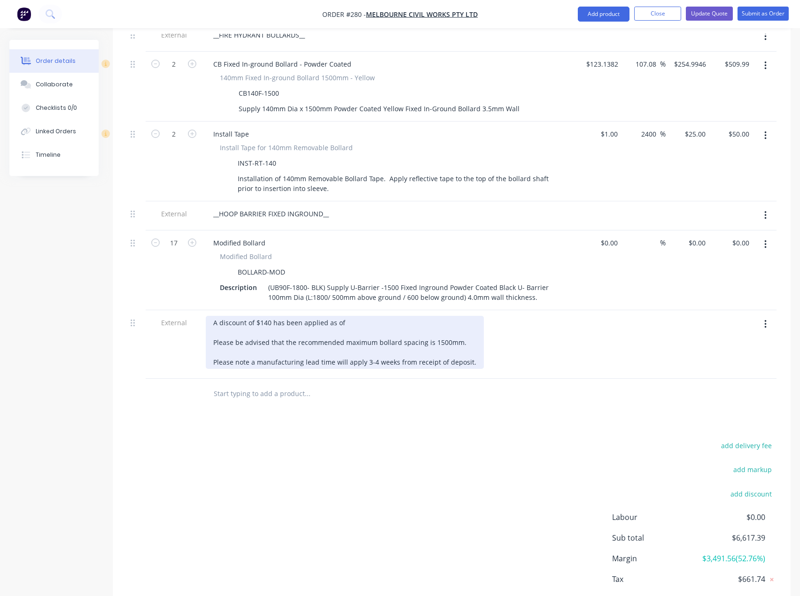
click at [368, 317] on div "A discount of $140 has been applied as of Please be advised that the recommende…" at bounding box center [345, 342] width 278 height 53
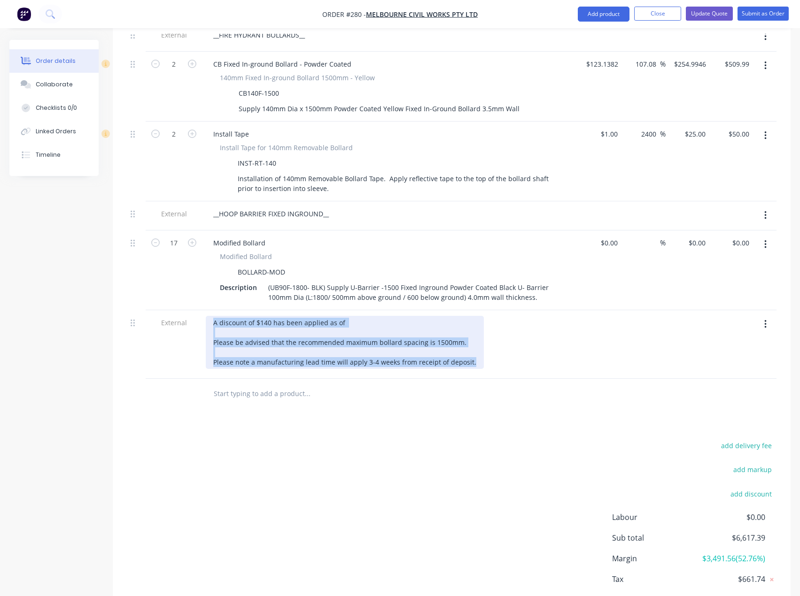
drag, startPoint x: 471, startPoint y: 349, endPoint x: 219, endPoint y: 308, distance: 255.5
click at [180, 311] on div "External A discount of $140 has been applied as of Please be advised that the r…" at bounding box center [451, 344] width 649 height 69
copy div "A discount of $140 has been applied as of Please be advised that the recommende…"
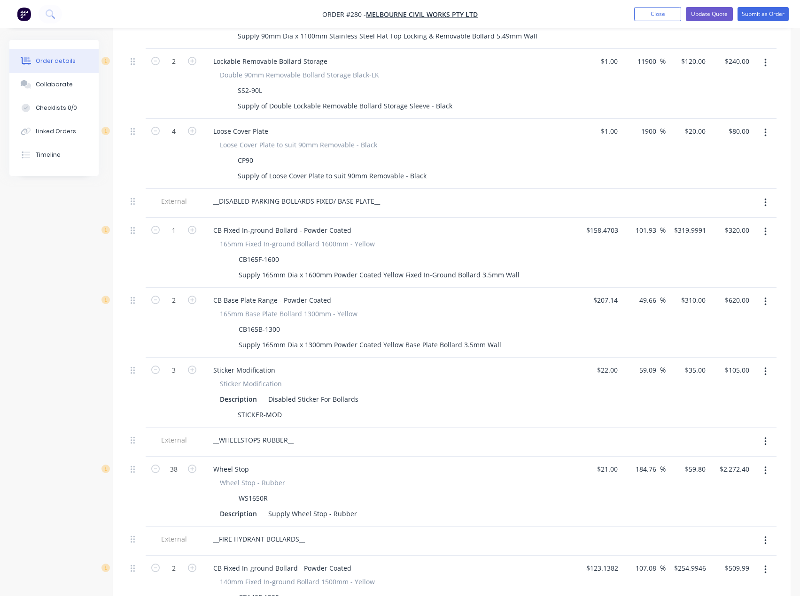
scroll to position [229, 0]
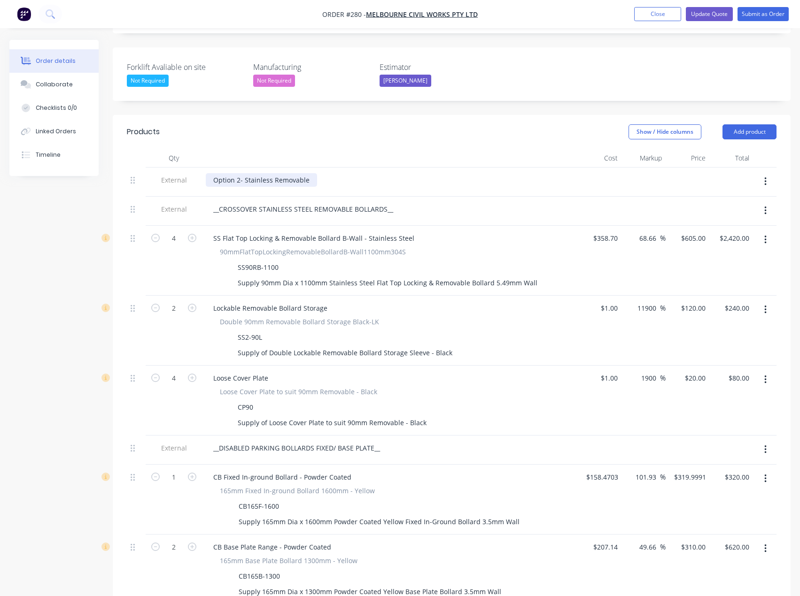
click at [312, 173] on div "Option 2- Stainless Removable" at bounding box center [261, 180] width 111 height 14
click at [312, 173] on div "Option 2- Stainless Removable option" at bounding box center [272, 180] width 133 height 14
click at [330, 173] on div "Option 2- Stainless Removable Option" at bounding box center [273, 180] width 135 height 14
click at [393, 173] on div "Option 2- Stainless Removable Option" at bounding box center [390, 180] width 368 height 14
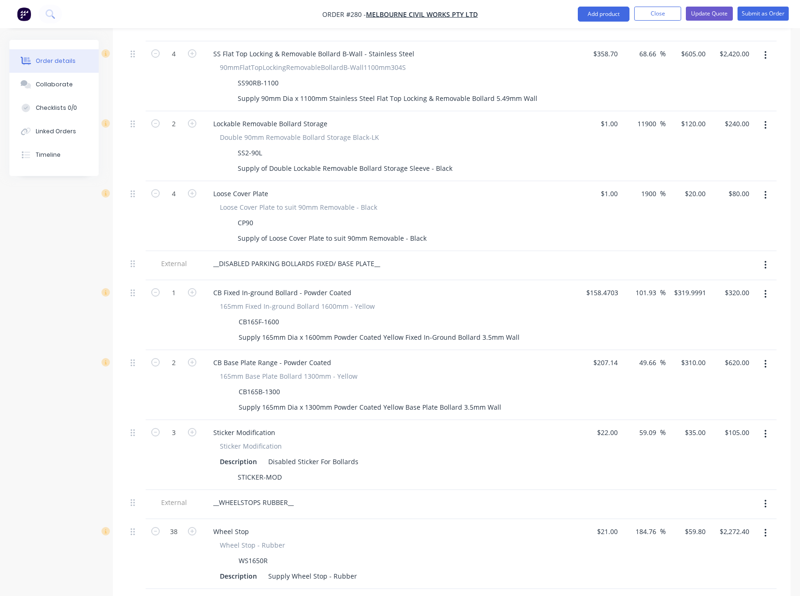
scroll to position [416, 0]
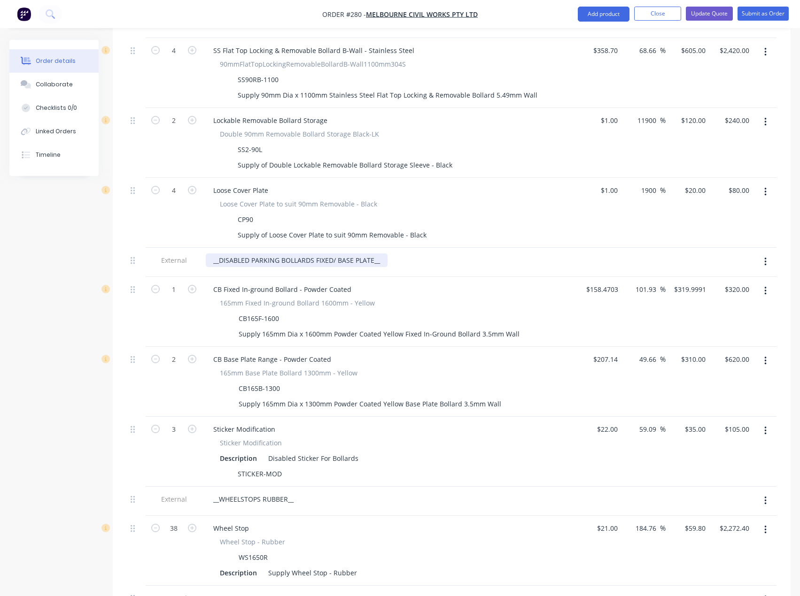
click at [343, 254] on div "__DISABLED PARKING BOLLARDS FIXED/ BASE PLATE__" at bounding box center [297, 261] width 182 height 14
drag, startPoint x: 373, startPoint y: 248, endPoint x: 314, endPoint y: 248, distance: 59.2
click at [314, 254] on div "__DISABLED PARKING BOLLARDS FIXED/ BASE PLATE__" at bounding box center [297, 261] width 182 height 14
click at [394, 254] on div "__DISABLED PARKING BOLLARDS FIXED/ BASE PLATE__" at bounding box center [390, 261] width 368 height 14
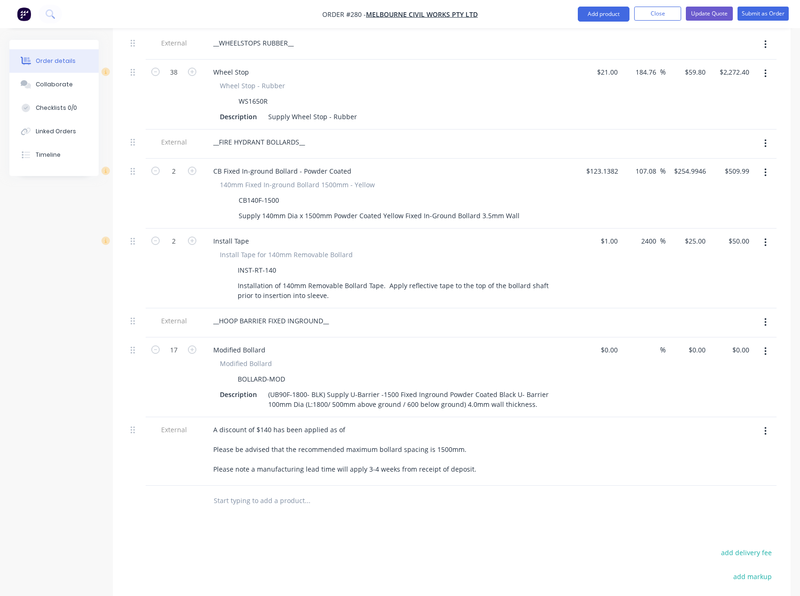
scroll to position [886, 0]
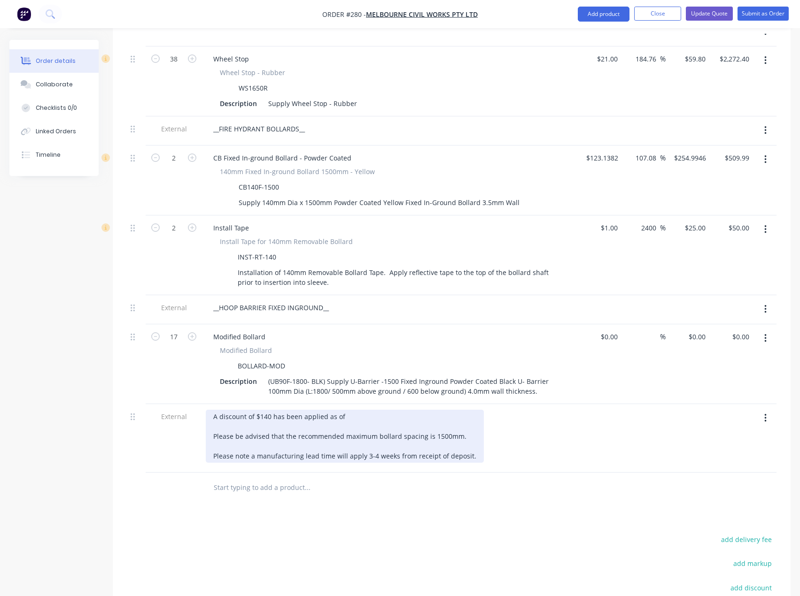
click at [353, 410] on div "A discount of $140 has been applied as of Please be advised that the recommende…" at bounding box center [345, 436] width 278 height 53
drag, startPoint x: 355, startPoint y: 407, endPoint x: 190, endPoint y: 406, distance: 165.3
click at [190, 406] on div "External A discount of $140 has been applied as of Please be advised that the r…" at bounding box center [451, 438] width 649 height 69
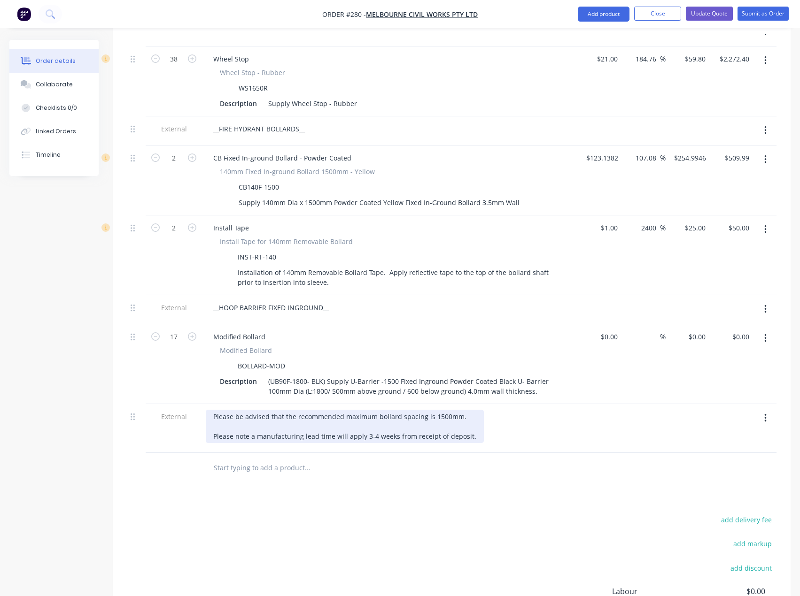
click at [218, 415] on div "Please be advised that the recommended maximum bollard spacing is 1500mm. Pleas…" at bounding box center [345, 426] width 278 height 33
click at [213, 412] on div "Please be advised that the recommended maximum bollard spacing is 1500mm. Pleas…" at bounding box center [345, 426] width 278 height 33
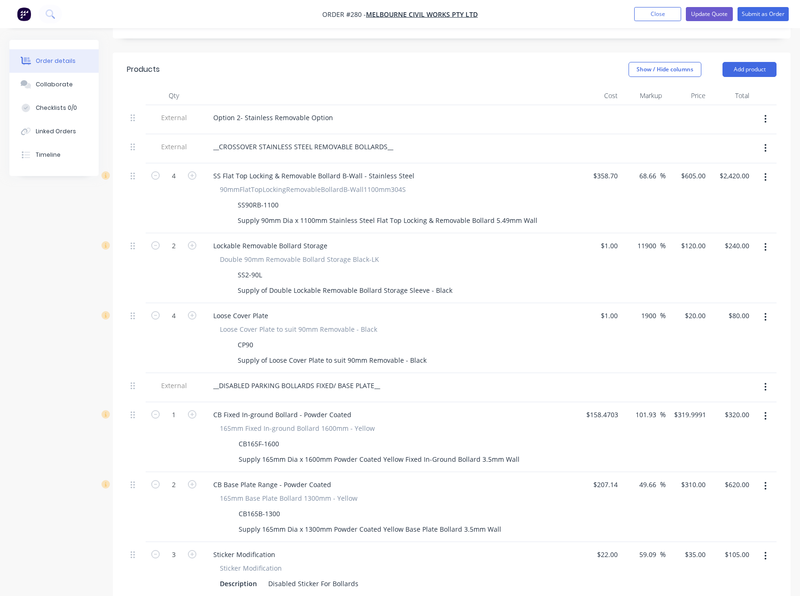
scroll to position [0, 0]
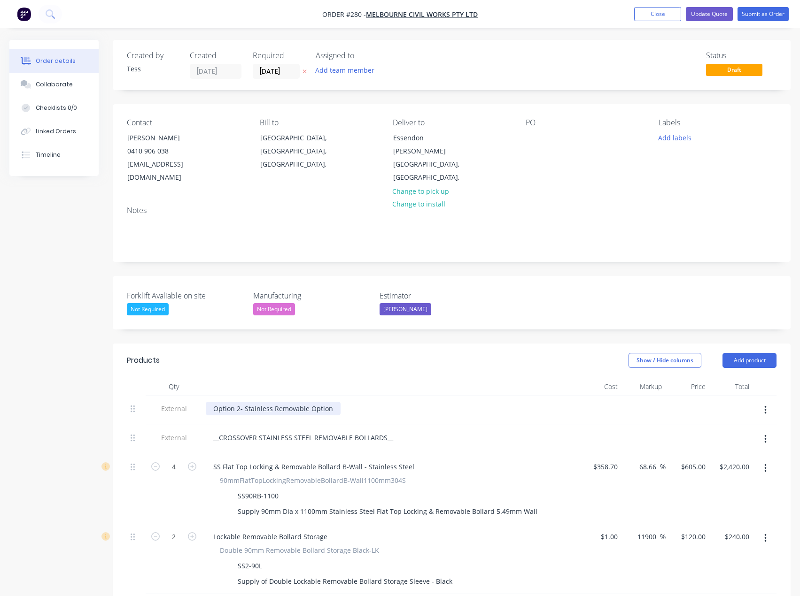
click at [330, 402] on div "Option 2- Stainless Removable Option" at bounding box center [273, 409] width 135 height 14
click at [711, 14] on button "Update Quote" at bounding box center [708, 14] width 47 height 14
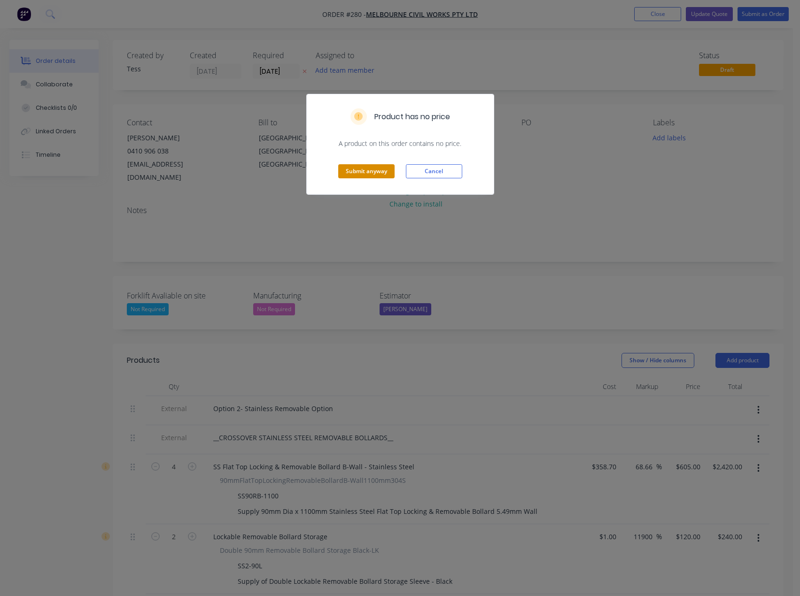
click at [378, 170] on button "Submit anyway" at bounding box center [366, 171] width 56 height 14
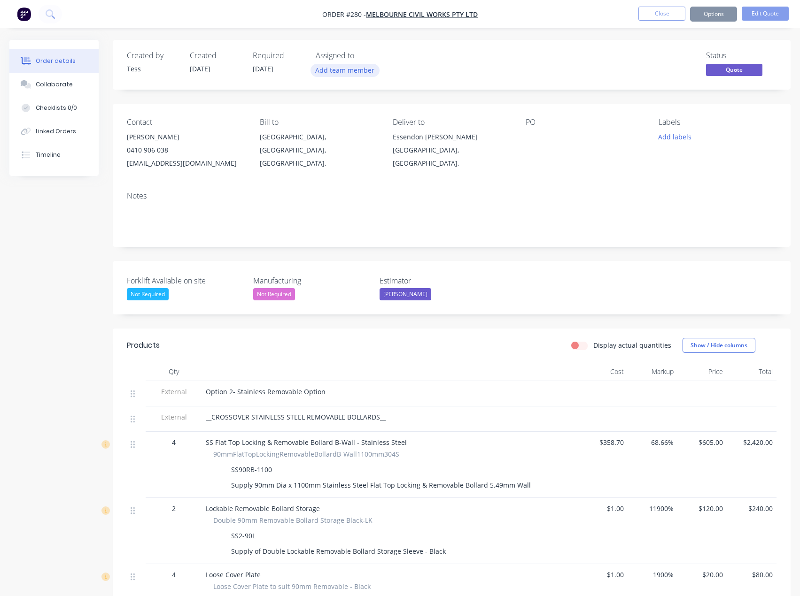
click at [346, 70] on button "Add team member" at bounding box center [344, 70] width 69 height 13
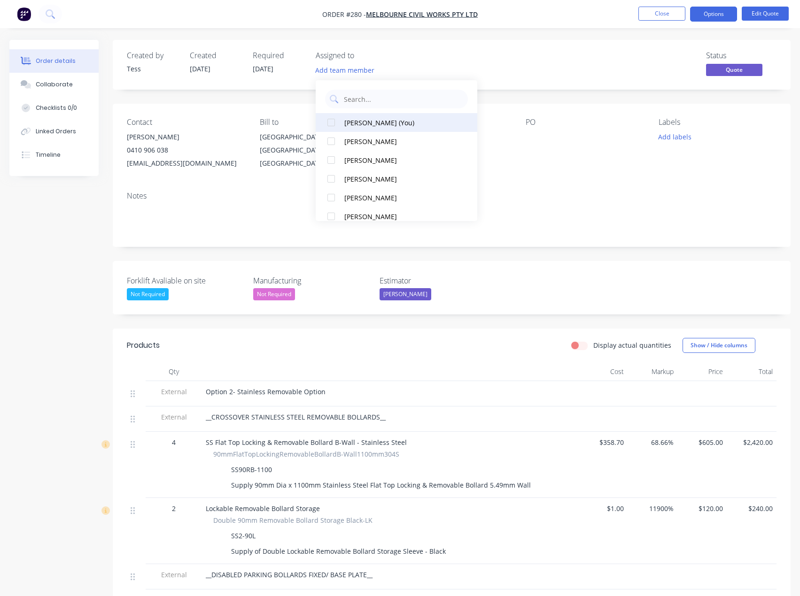
click at [357, 126] on div "[PERSON_NAME] (You)" at bounding box center [399, 123] width 110 height 10
click at [449, 59] on div "Status Quote" at bounding box center [592, 64] width 367 height 27
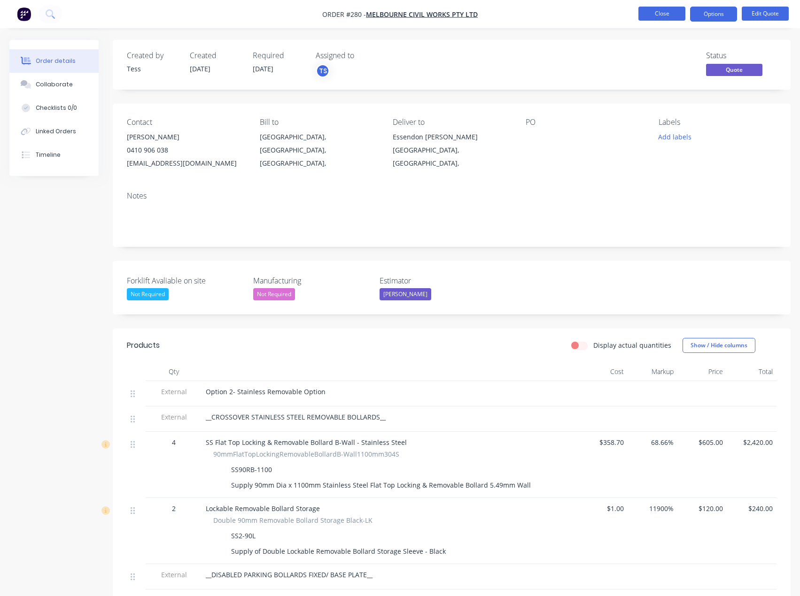
click at [670, 10] on button "Close" at bounding box center [661, 14] width 47 height 14
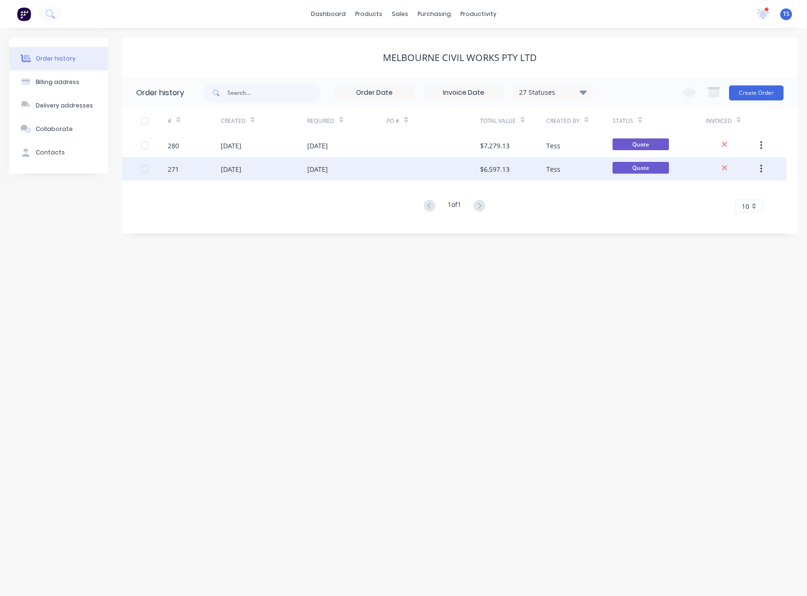
click at [290, 168] on div "[DATE]" at bounding box center [264, 168] width 86 height 23
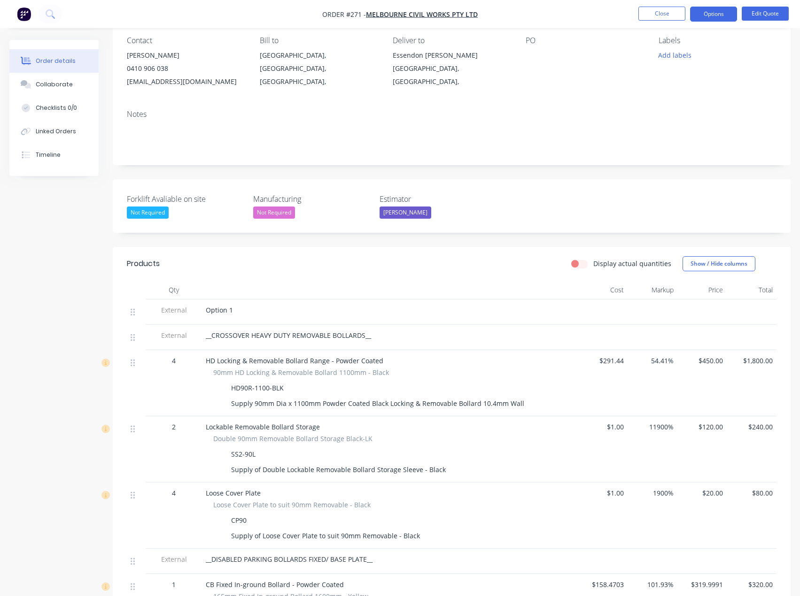
scroll to position [94, 0]
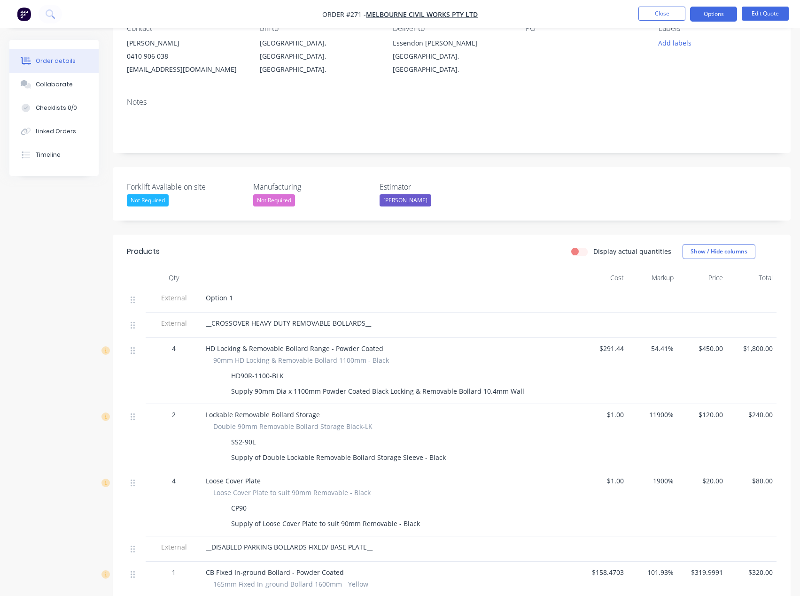
click at [247, 299] on div "Option 1" at bounding box center [390, 298] width 368 height 10
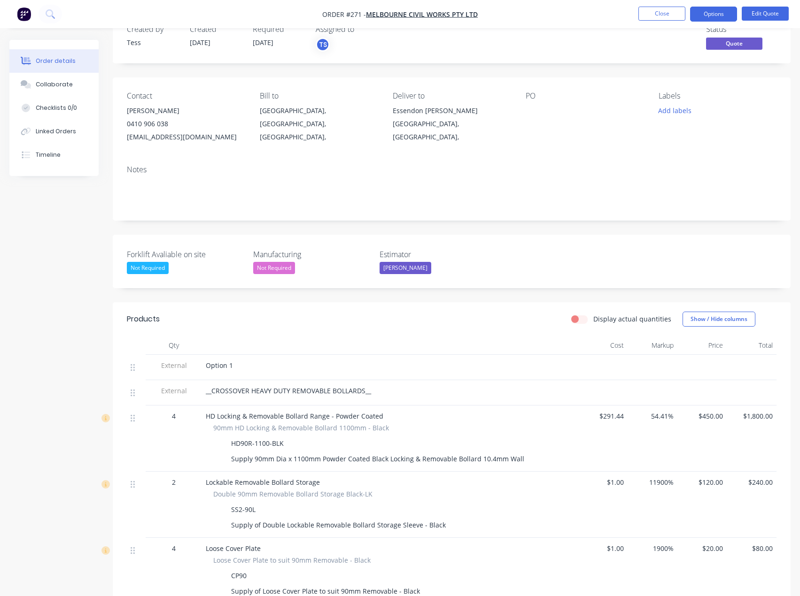
scroll to position [0, 0]
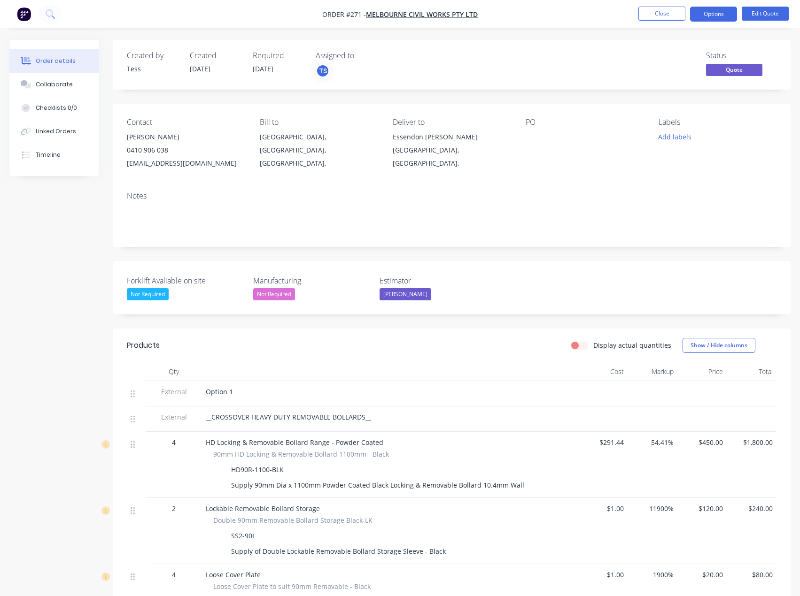
click at [245, 392] on div "Option 1" at bounding box center [390, 392] width 368 height 10
click at [765, 8] on button "Edit Quote" at bounding box center [764, 14] width 47 height 14
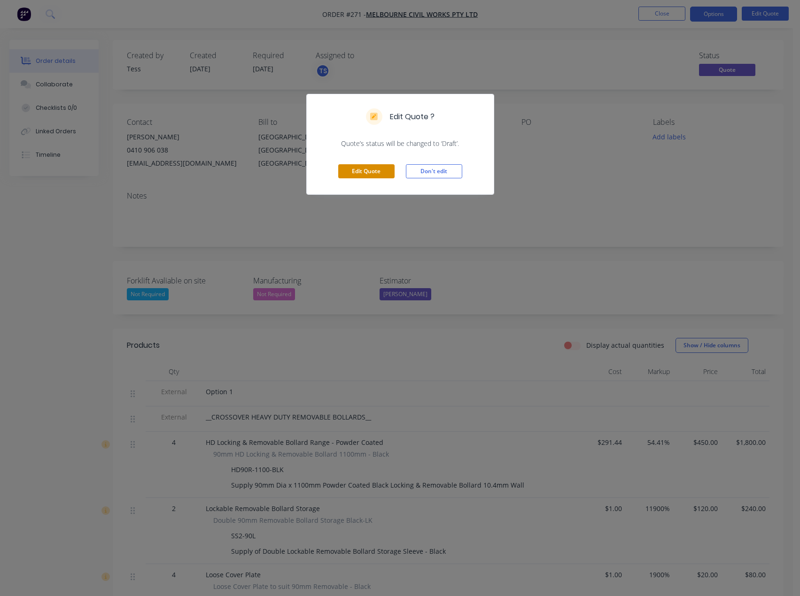
click at [362, 174] on button "Edit Quote" at bounding box center [366, 171] width 56 height 14
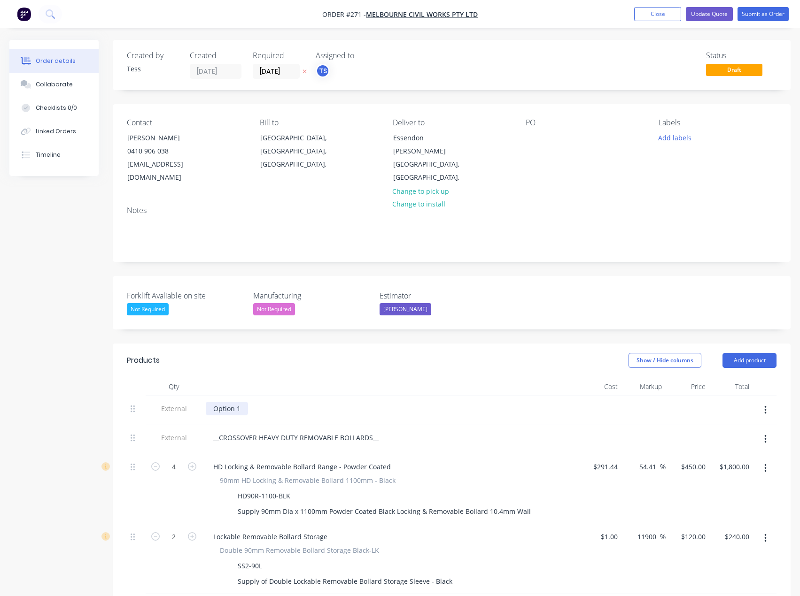
click at [245, 402] on div "Option 1" at bounding box center [227, 409] width 42 height 14
click at [299, 402] on div "Option 1- Cupra Showroom-[GEOGRAPHIC_DATA]" at bounding box center [290, 409] width 168 height 14
click at [351, 402] on div "Option 1- Cupra Showroom [GEOGRAPHIC_DATA]" at bounding box center [290, 409] width 168 height 14
drag, startPoint x: 352, startPoint y: 395, endPoint x: 210, endPoint y: 395, distance: 141.8
click at [210, 402] on div "Option 1- Cupra Showroom [GEOGRAPHIC_DATA]" at bounding box center [290, 409] width 168 height 14
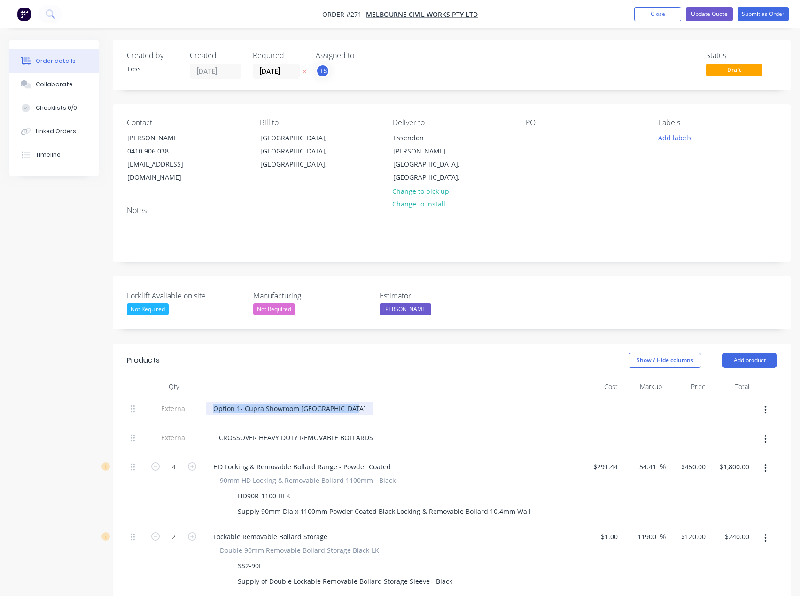
copy div "Option 1- Cupra Showroom [GEOGRAPHIC_DATA]"
click at [242, 402] on div "Option 1- Cupra Showroom [GEOGRAPHIC_DATA]" at bounding box center [290, 409] width 168 height 14
click at [245, 402] on div "Option 1- Cupra Showroom [GEOGRAPHIC_DATA]" at bounding box center [290, 409] width 168 height 14
click at [246, 402] on div "Option 1- Audi- Cupra Showroom [GEOGRAPHIC_DATA]" at bounding box center [299, 409] width 186 height 14
drag, startPoint x: 246, startPoint y: 397, endPoint x: 279, endPoint y: 400, distance: 34.0
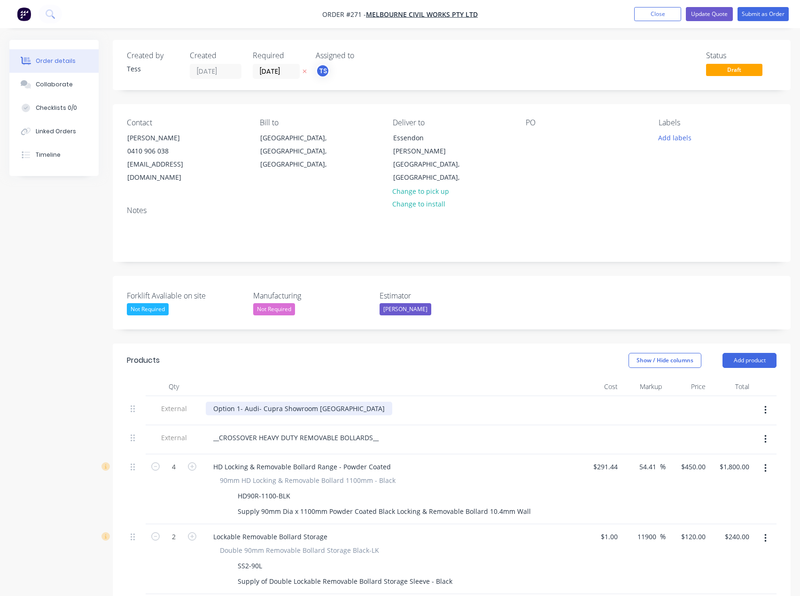
click at [267, 402] on div "Option 1- Audi- Cupra Showroom [GEOGRAPHIC_DATA]" at bounding box center [299, 409] width 186 height 14
drag, startPoint x: 364, startPoint y: 396, endPoint x: 244, endPoint y: 396, distance: 120.2
click at [244, 402] on div "Option 1- Audi- Cupra Showroom [GEOGRAPHIC_DATA]" at bounding box center [299, 409] width 186 height 14
copy div "Audi- Cupra Showroom [GEOGRAPHIC_DATA]"
click at [702, 13] on button "Update Quote" at bounding box center [708, 14] width 47 height 14
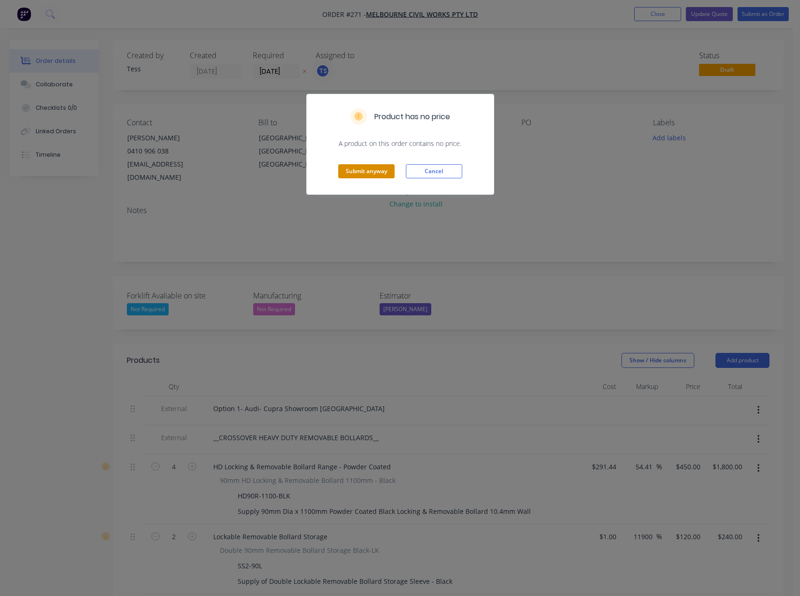
click at [356, 173] on button "Submit anyway" at bounding box center [366, 171] width 56 height 14
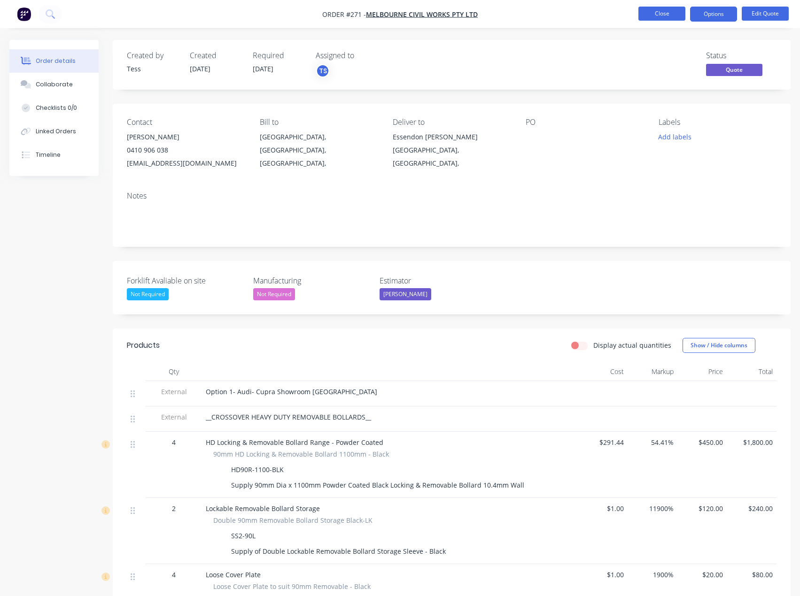
click at [664, 10] on button "Close" at bounding box center [661, 14] width 47 height 14
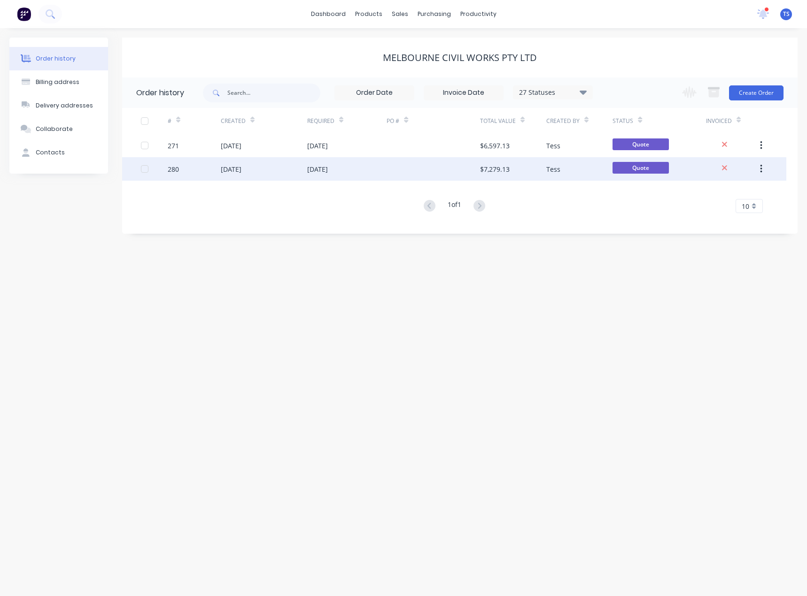
click at [319, 165] on div "[DATE]" at bounding box center [317, 169] width 21 height 10
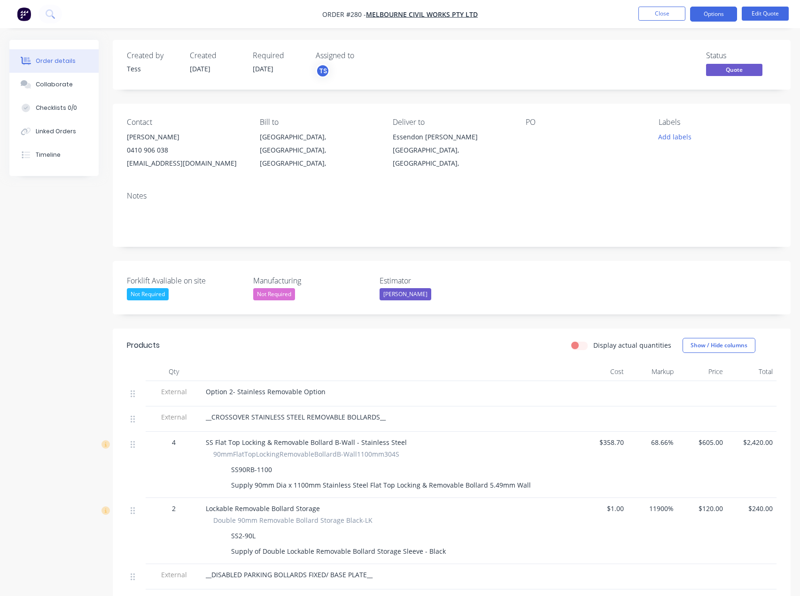
click at [290, 392] on span "Option 2- Stainless Removable Option" at bounding box center [266, 391] width 120 height 9
click at [757, 12] on button "Edit Quote" at bounding box center [764, 14] width 47 height 14
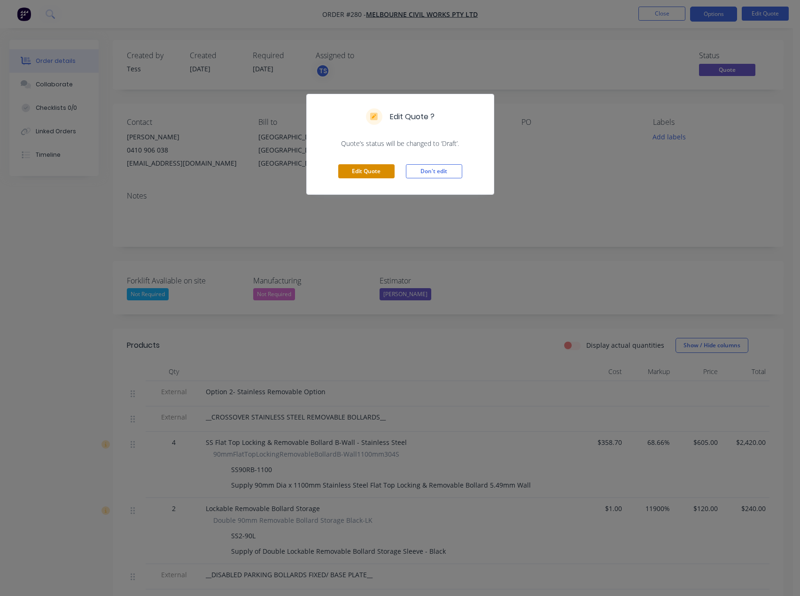
click at [356, 171] on button "Edit Quote" at bounding box center [366, 171] width 56 height 14
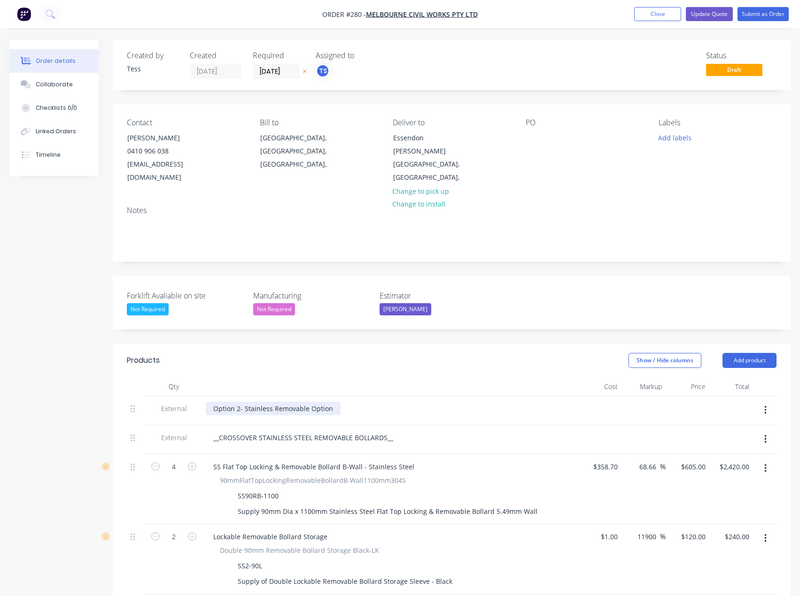
click at [331, 402] on div "Option 2- Stainless Removable Option" at bounding box center [273, 409] width 135 height 14
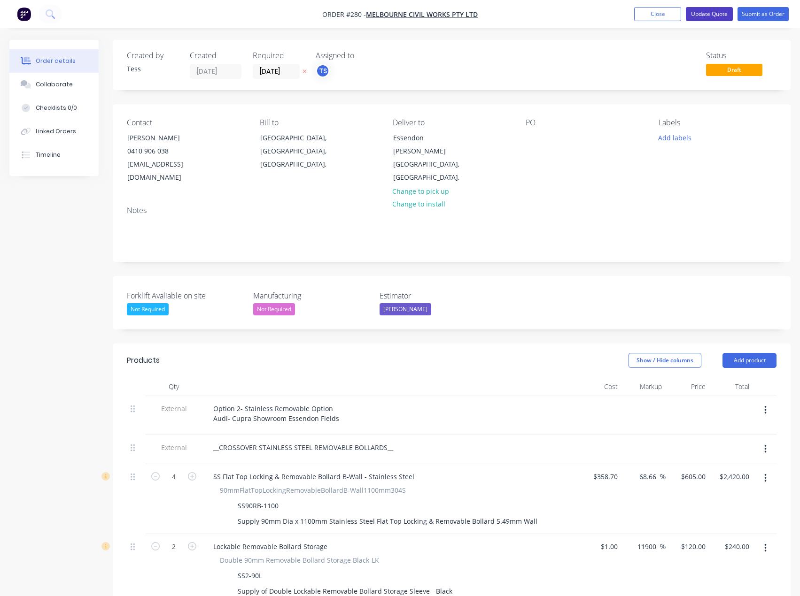
click at [711, 14] on button "Update Quote" at bounding box center [708, 14] width 47 height 14
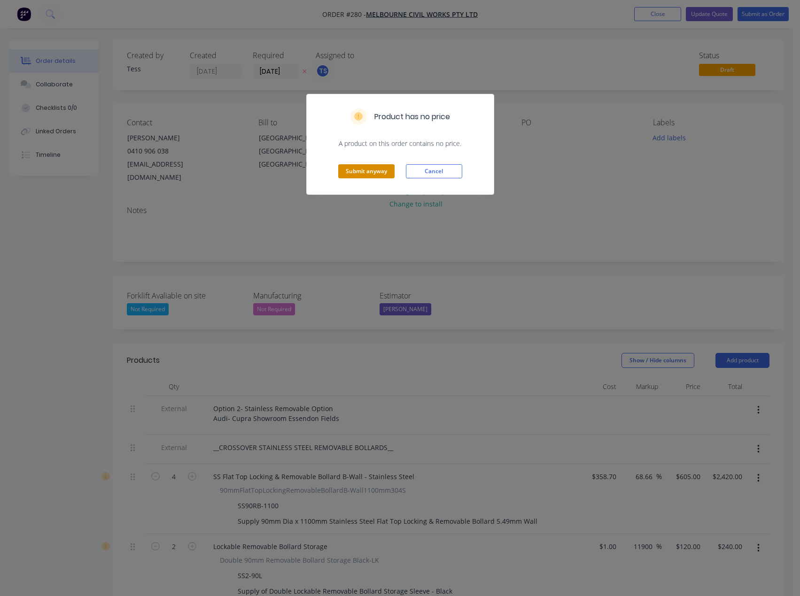
click at [371, 170] on button "Submit anyway" at bounding box center [366, 171] width 56 height 14
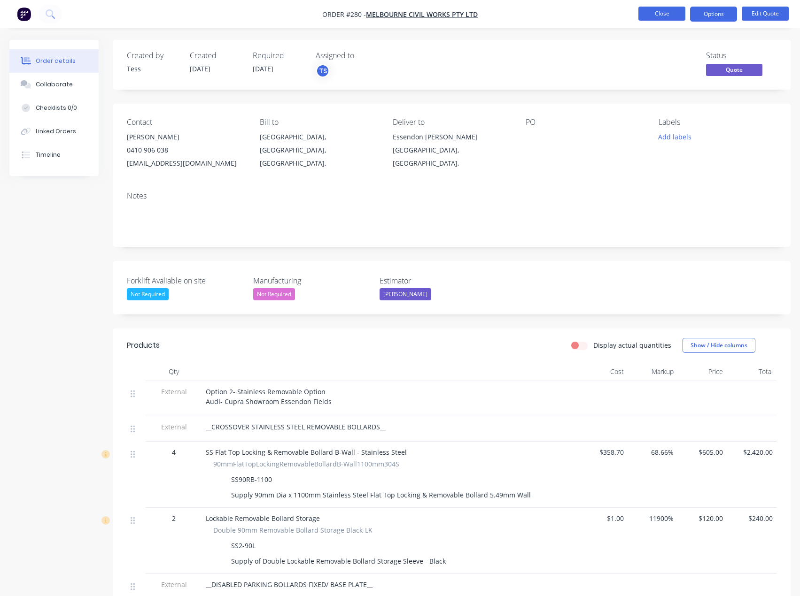
click at [668, 15] on button "Close" at bounding box center [661, 14] width 47 height 14
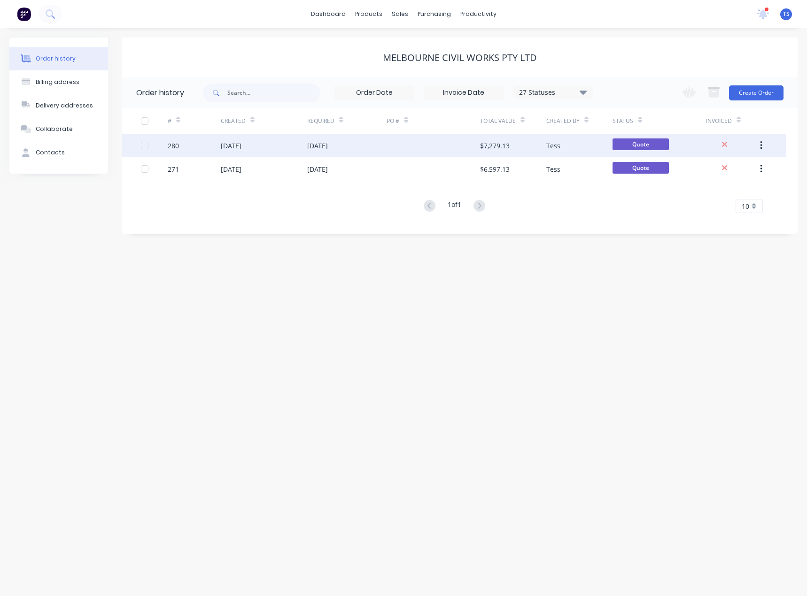
click at [328, 146] on div "[DATE]" at bounding box center [317, 146] width 21 height 10
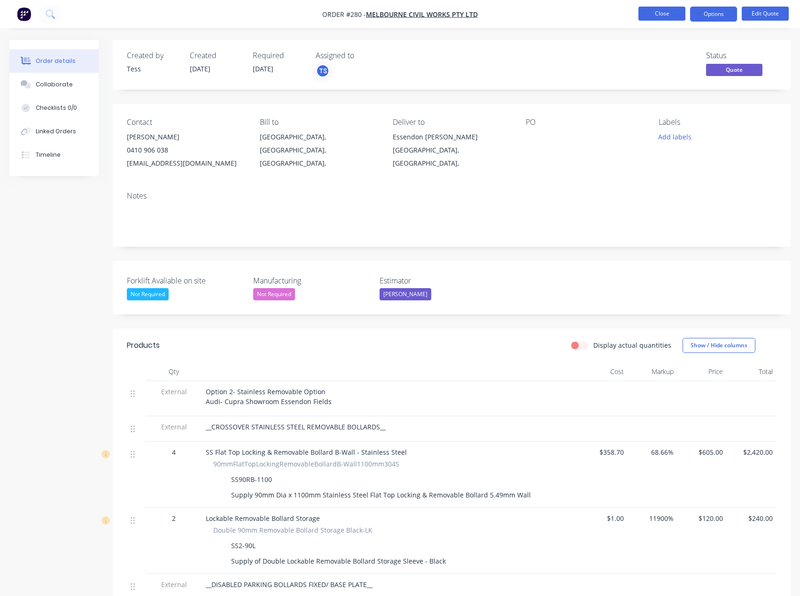
click at [669, 12] on button "Close" at bounding box center [661, 14] width 47 height 14
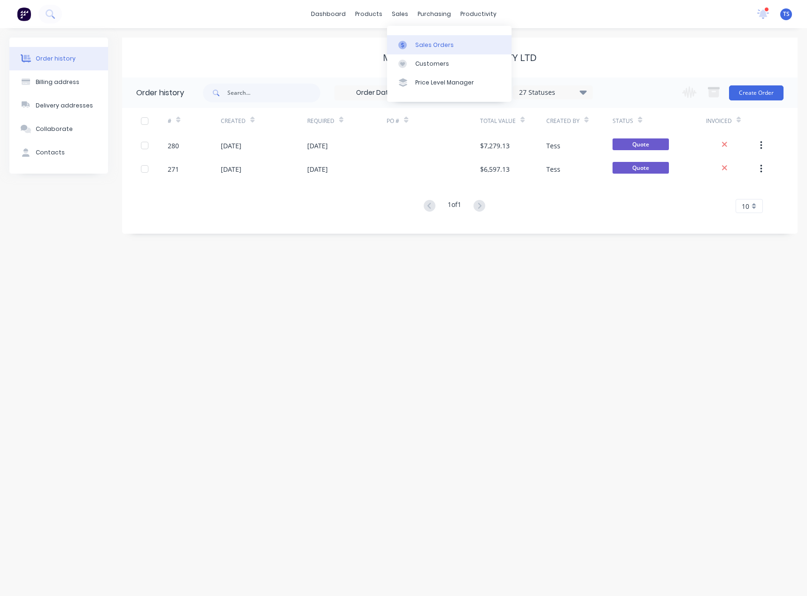
click at [408, 46] on div at bounding box center [405, 45] width 14 height 8
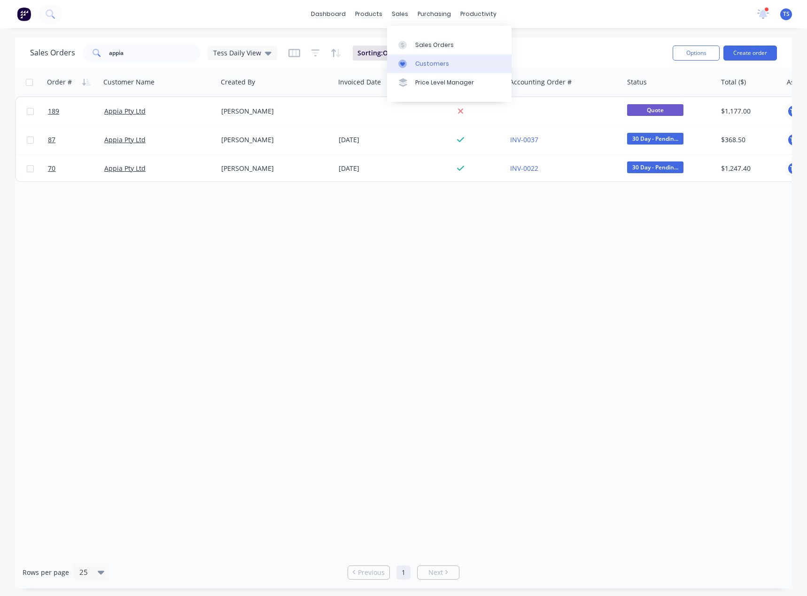
click at [409, 63] on div at bounding box center [405, 64] width 14 height 8
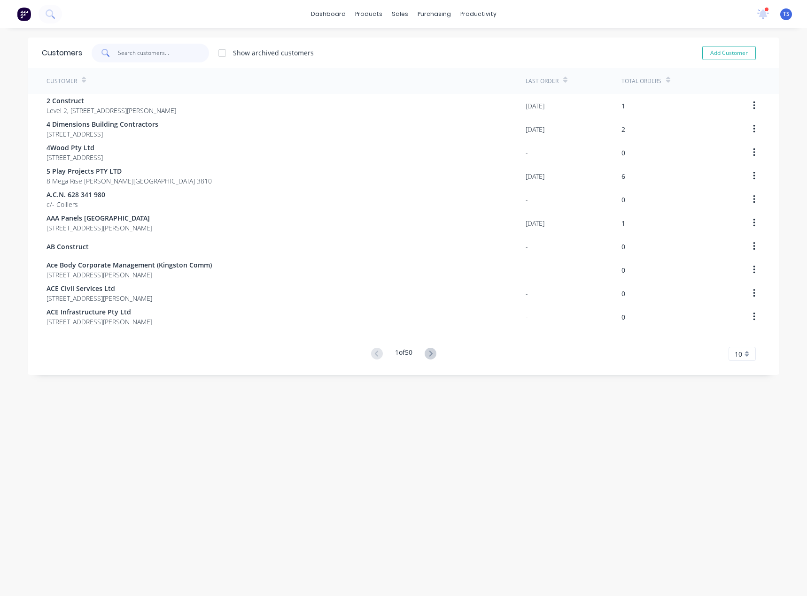
click at [146, 55] on input "text" at bounding box center [164, 53] width 92 height 19
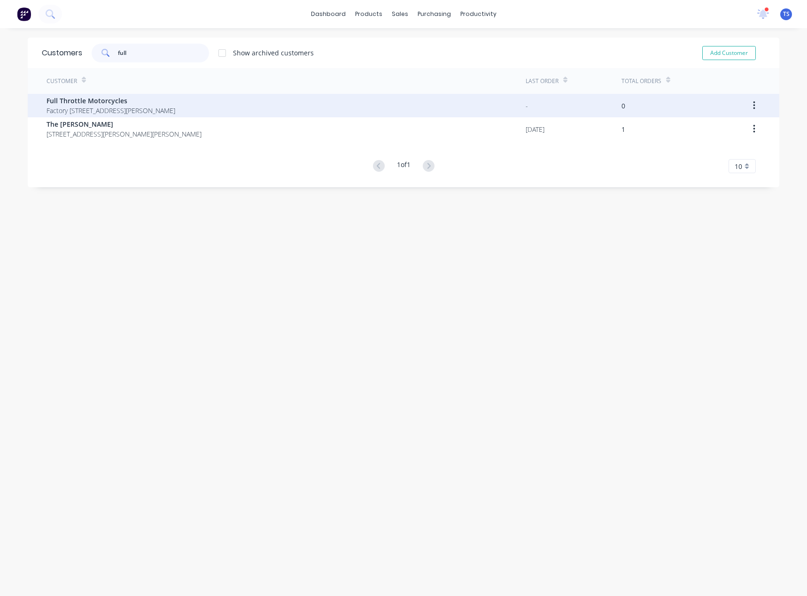
type input "full"
click at [123, 98] on span "Full Throttle Motorcycles" at bounding box center [110, 101] width 129 height 10
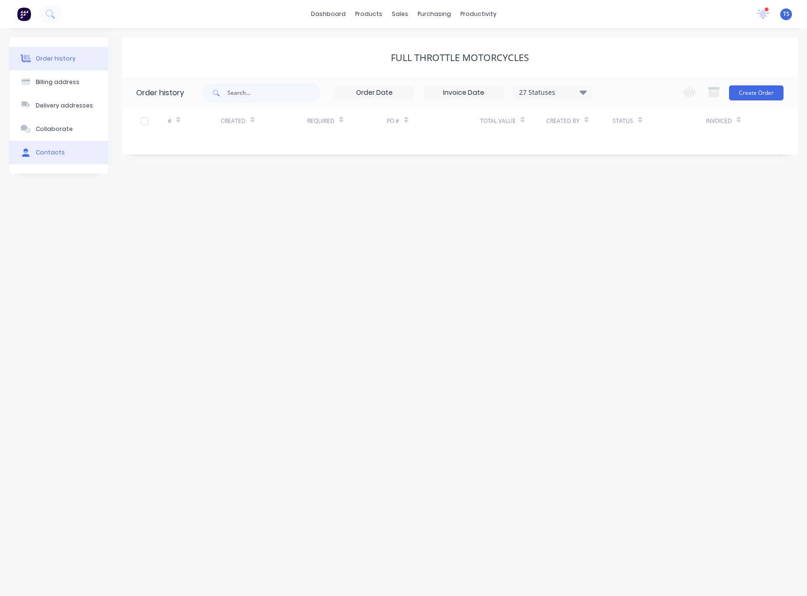
click at [59, 151] on div "Contacts" at bounding box center [50, 152] width 29 height 8
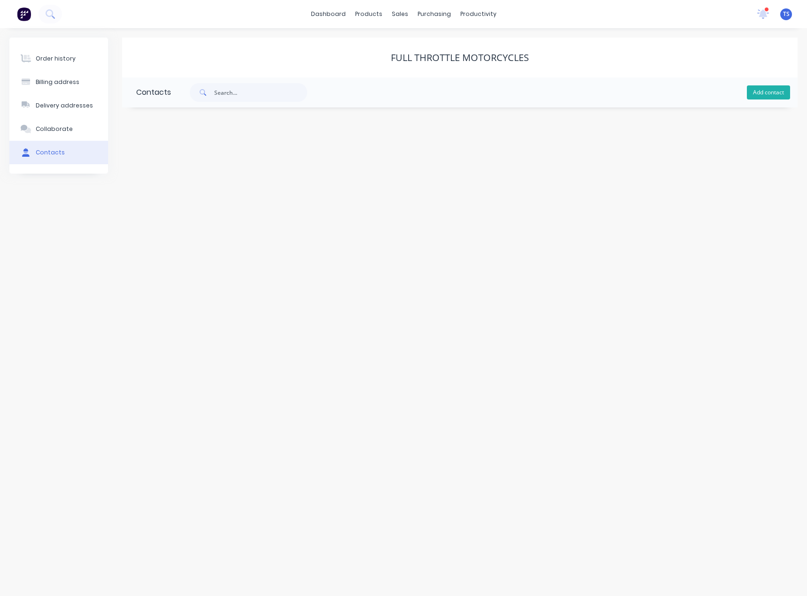
click at [780, 91] on button "Add contact" at bounding box center [768, 92] width 43 height 14
select select "AU"
click at [150, 160] on input "text" at bounding box center [213, 161] width 154 height 14
click at [146, 202] on input "text" at bounding box center [213, 198] width 154 height 14
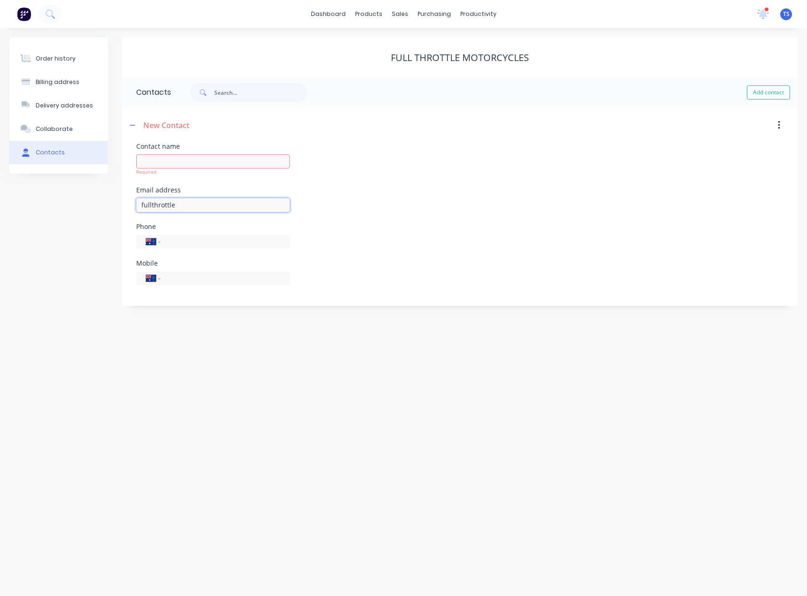
type input "[EMAIL_ADDRESS][DOMAIN_NAME]"
click at [179, 280] on input "tel" at bounding box center [223, 278] width 113 height 11
click at [191, 264] on div "Mobile" at bounding box center [213, 263] width 154 height 7
click at [191, 248] on div "International [GEOGRAPHIC_DATA] [GEOGRAPHIC_DATA] [GEOGRAPHIC_DATA] [GEOGRAPHIC…" at bounding box center [213, 242] width 154 height 14
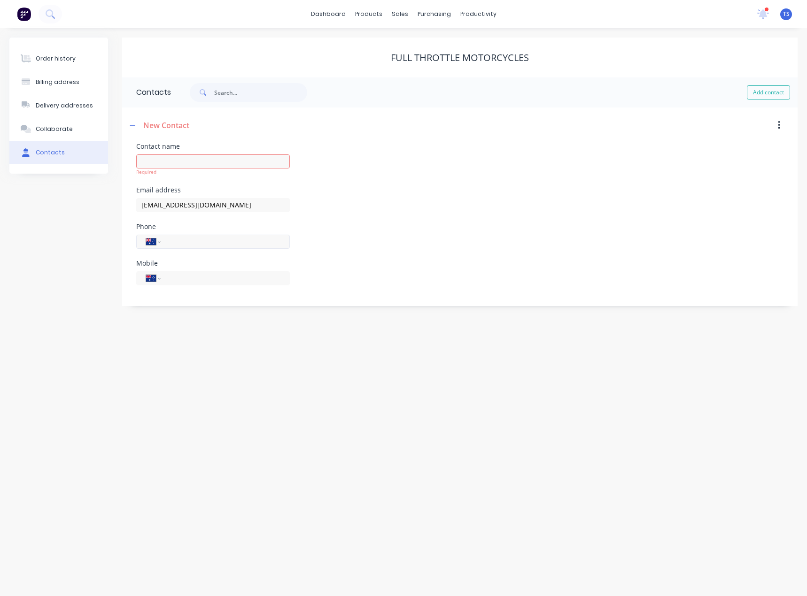
click at [185, 245] on input "tel" at bounding box center [223, 241] width 113 height 11
click at [158, 313] on div "Order history Billing address Delivery addresses Collaborate Contacts Full Thro…" at bounding box center [403, 312] width 807 height 568
click at [166, 242] on div "International [GEOGRAPHIC_DATA] [GEOGRAPHIC_DATA] [GEOGRAPHIC_DATA] [GEOGRAPHIC…" at bounding box center [213, 242] width 154 height 14
click at [171, 239] on input "97355991" at bounding box center [223, 241] width 113 height 11
click at [169, 242] on input "97355991" at bounding box center [223, 241] width 113 height 11
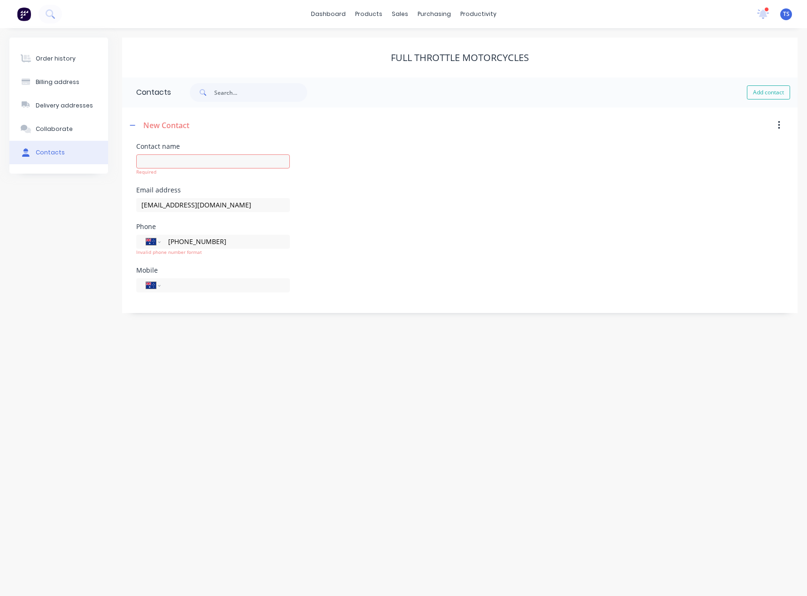
type input "[PHONE_NUMBER]"
click at [177, 385] on div "Order history Billing address Delivery addresses Collaborate Contacts Full Thro…" at bounding box center [403, 312] width 807 height 568
click at [169, 162] on input "text" at bounding box center [213, 161] width 154 height 14
type input "NA"
click at [165, 321] on div "Order history Billing address Delivery addresses Collaborate Contacts Full Thro…" at bounding box center [403, 312] width 807 height 568
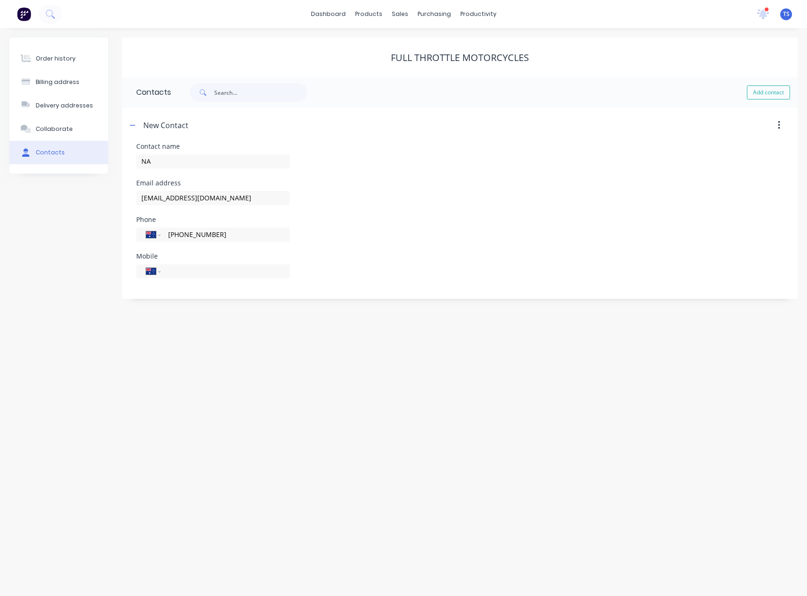
select select "AU"
click at [130, 126] on icon "button" at bounding box center [133, 125] width 6 height 7
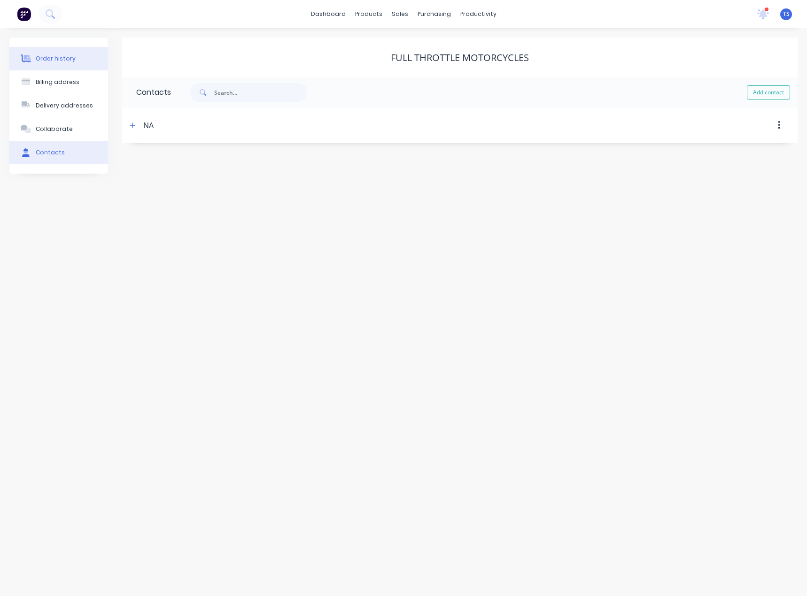
click at [43, 61] on div "Order history" at bounding box center [56, 58] width 40 height 8
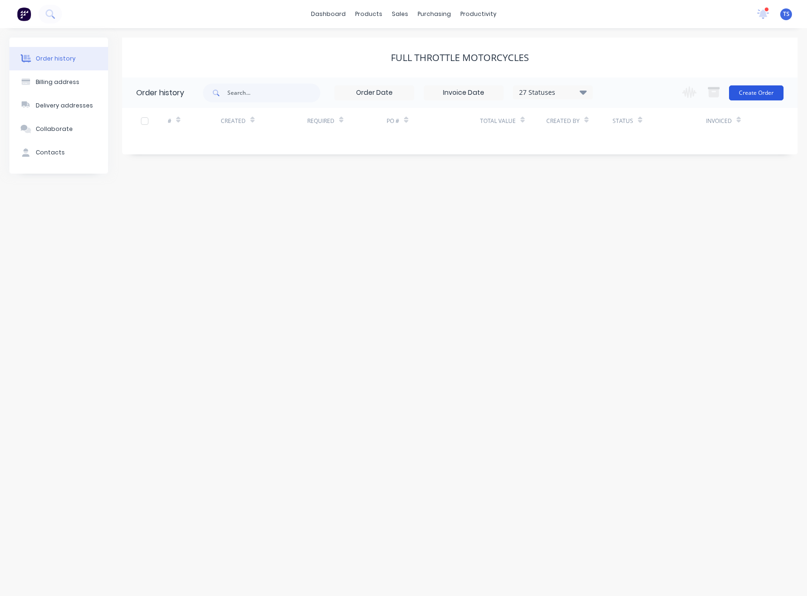
click at [769, 94] on button "Create Order" at bounding box center [756, 92] width 54 height 15
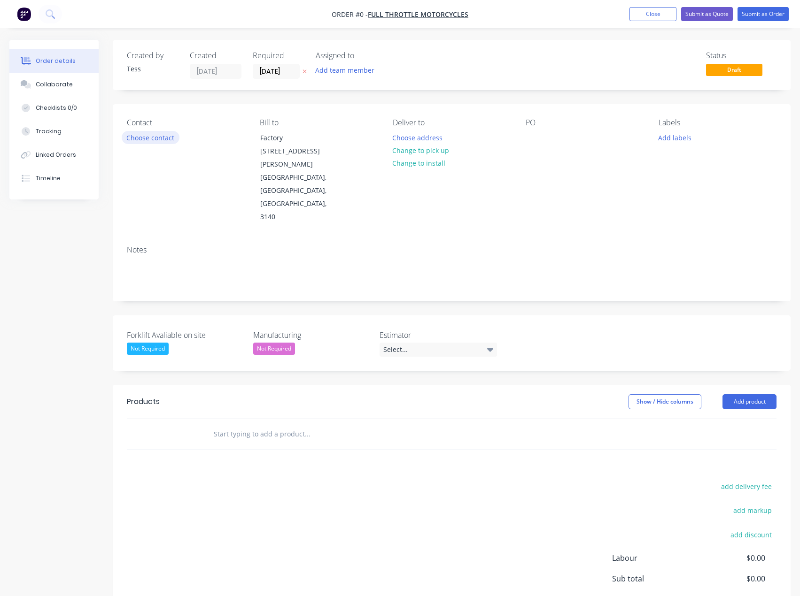
click at [165, 134] on button "Choose contact" at bounding box center [151, 137] width 58 height 13
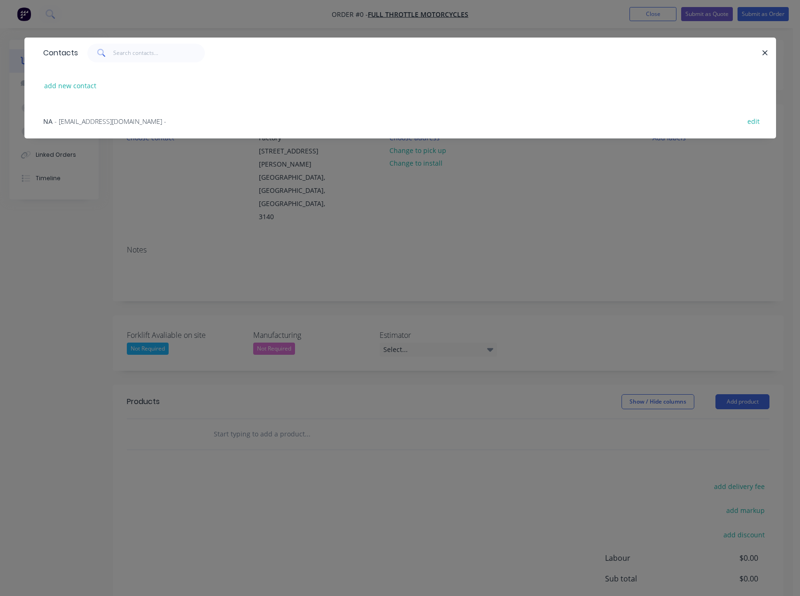
click at [74, 121] on span "- [EMAIL_ADDRESS][DOMAIN_NAME] -" at bounding box center [110, 121] width 112 height 9
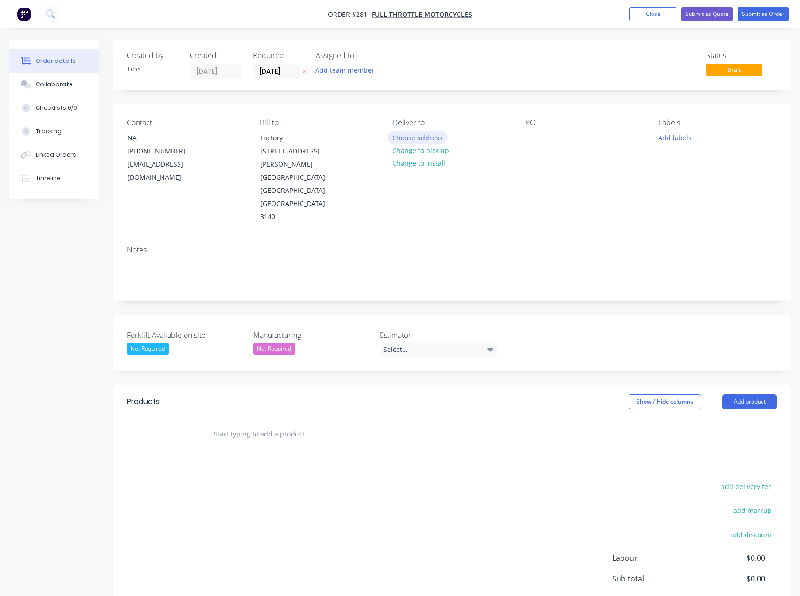
click at [418, 137] on button "Choose address" at bounding box center [417, 137] width 60 height 13
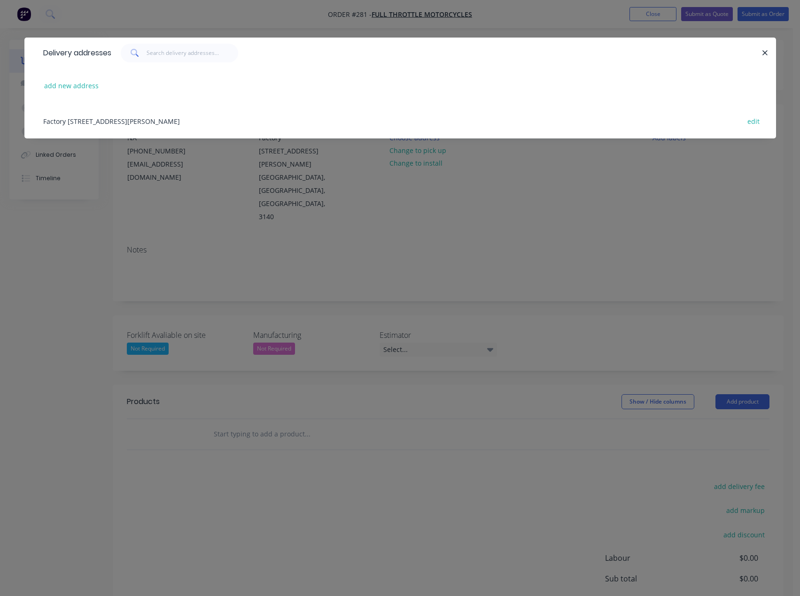
click at [82, 119] on div "Factory [STREET_ADDRESS][PERSON_NAME] edit" at bounding box center [399, 120] width 723 height 35
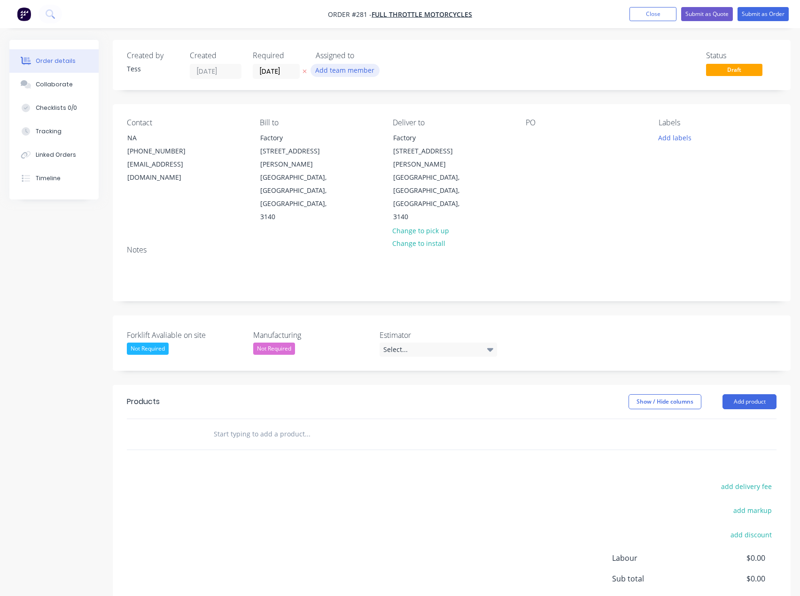
click at [341, 72] on button "Add team member" at bounding box center [344, 70] width 69 height 13
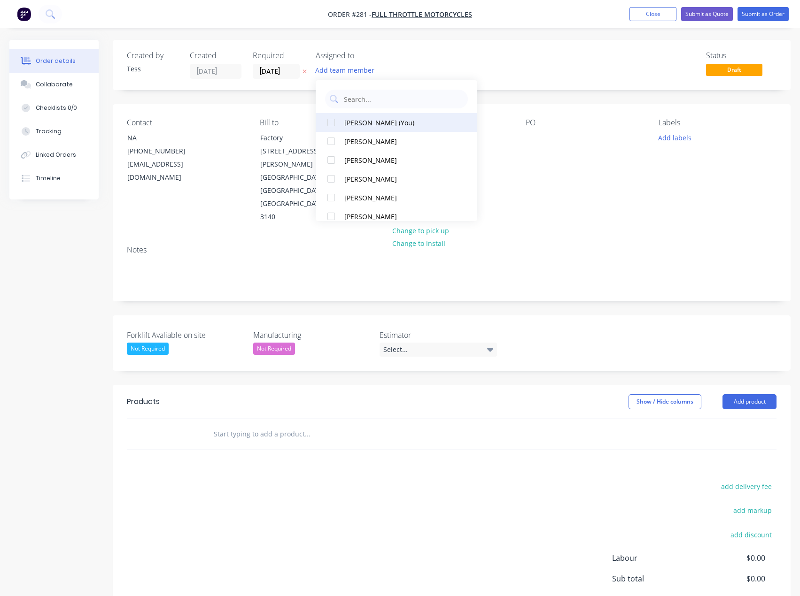
click at [351, 126] on div "[PERSON_NAME] (You)" at bounding box center [399, 123] width 110 height 10
click at [422, 58] on div "Status Draft" at bounding box center [592, 65] width 367 height 28
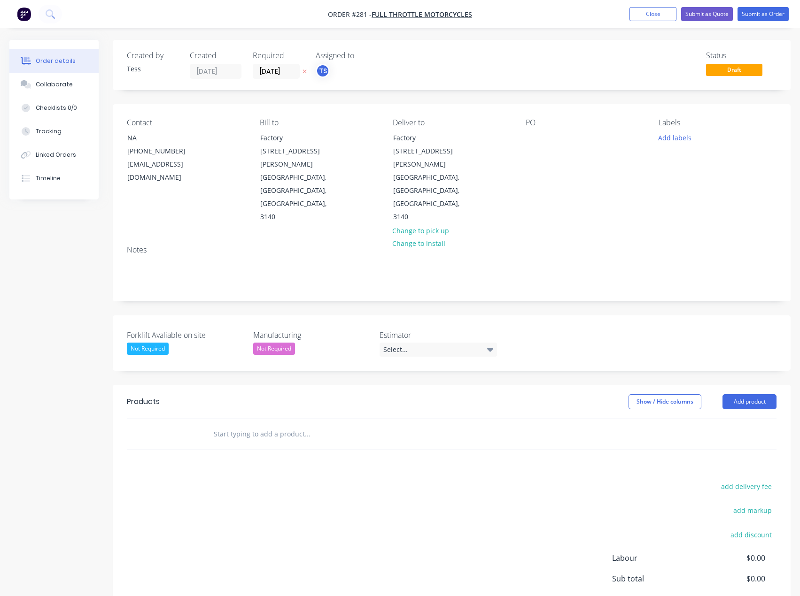
click at [254, 425] on input "text" at bounding box center [307, 434] width 188 height 19
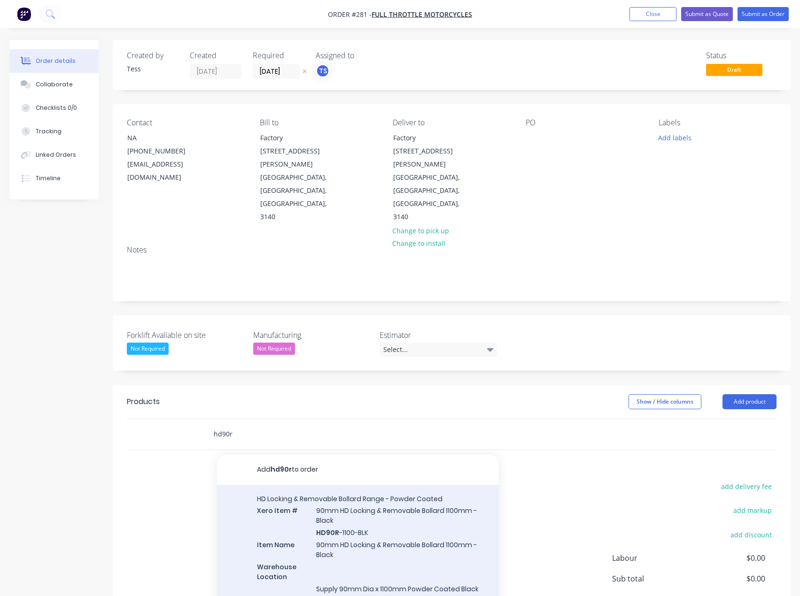
type input "hd90r"
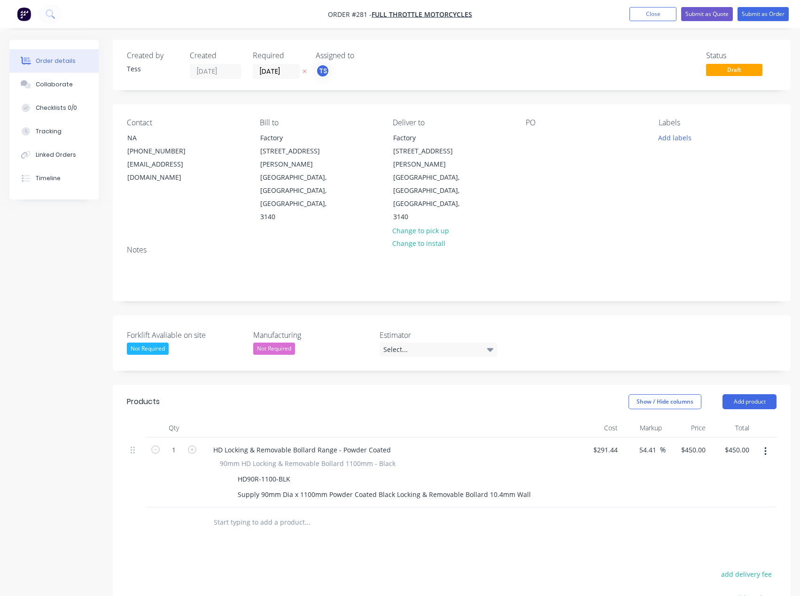
click at [239, 513] on input "text" at bounding box center [307, 522] width 188 height 19
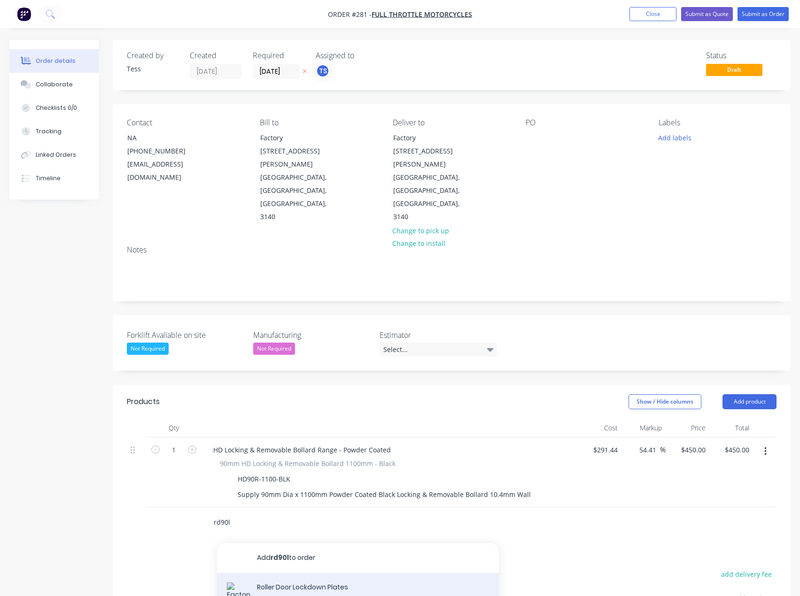
type input "rd90l"
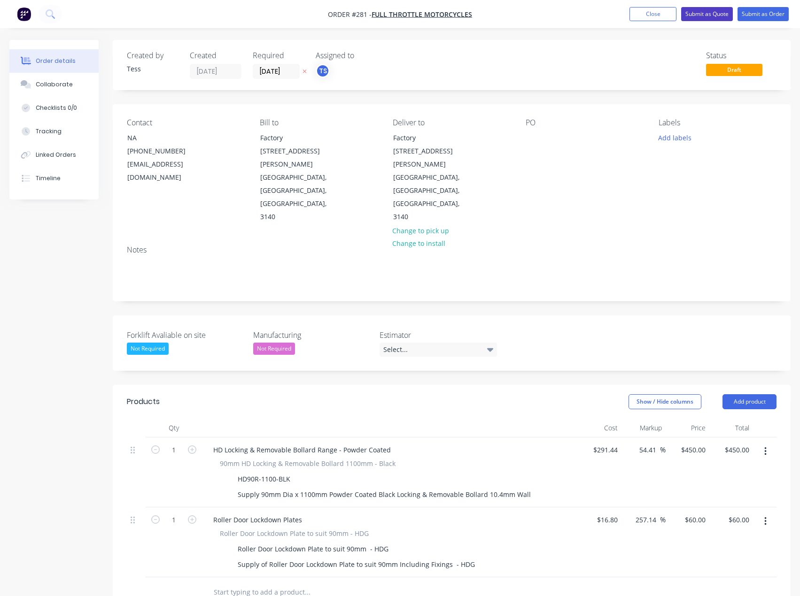
click at [708, 13] on button "Submit as Quote" at bounding box center [707, 14] width 52 height 14
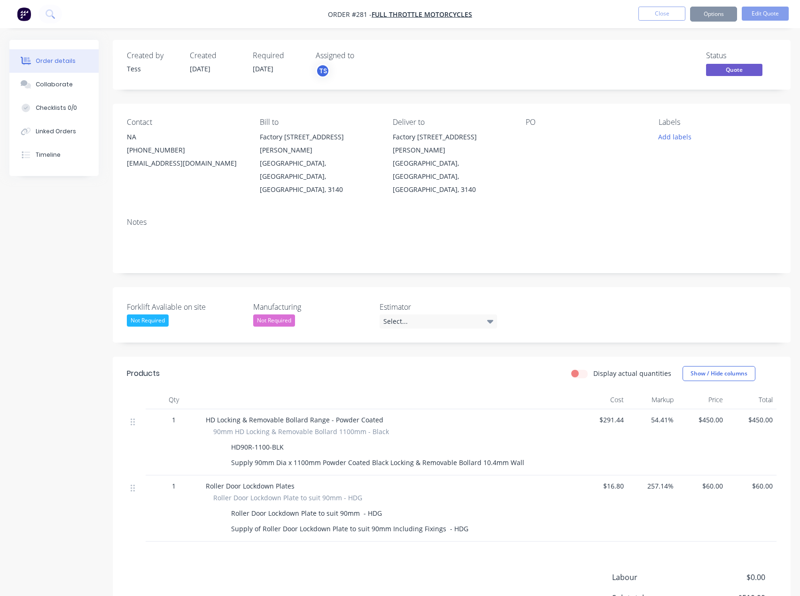
click at [656, 17] on button "Close" at bounding box center [661, 14] width 47 height 14
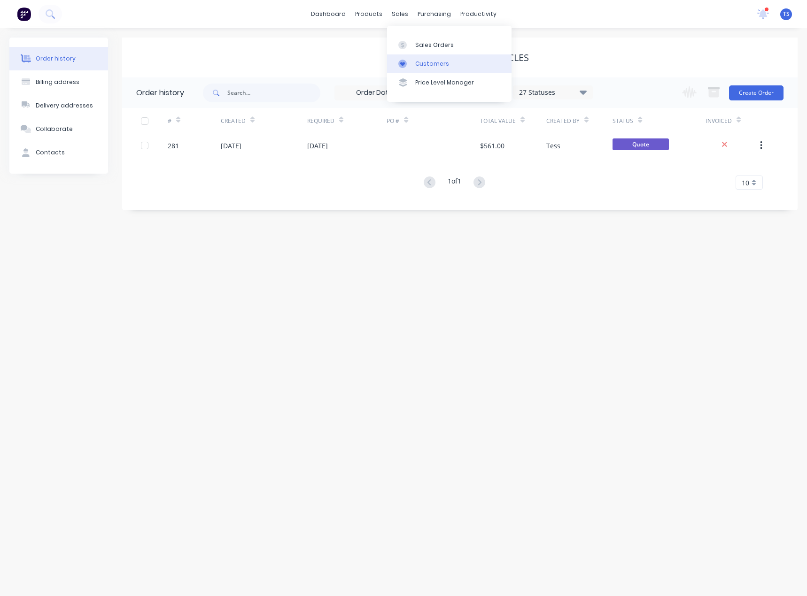
click at [420, 64] on div "Customers" at bounding box center [432, 64] width 34 height 8
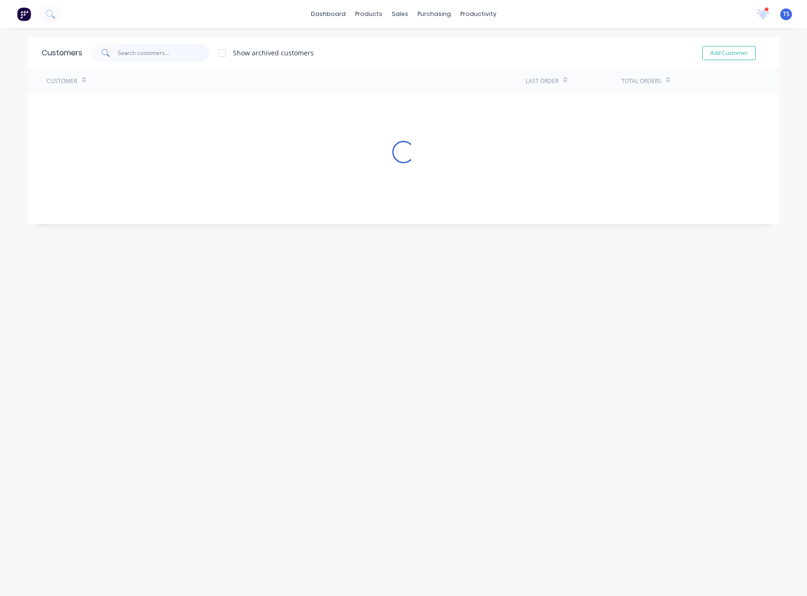
click at [158, 53] on input "text" at bounding box center [164, 53] width 92 height 19
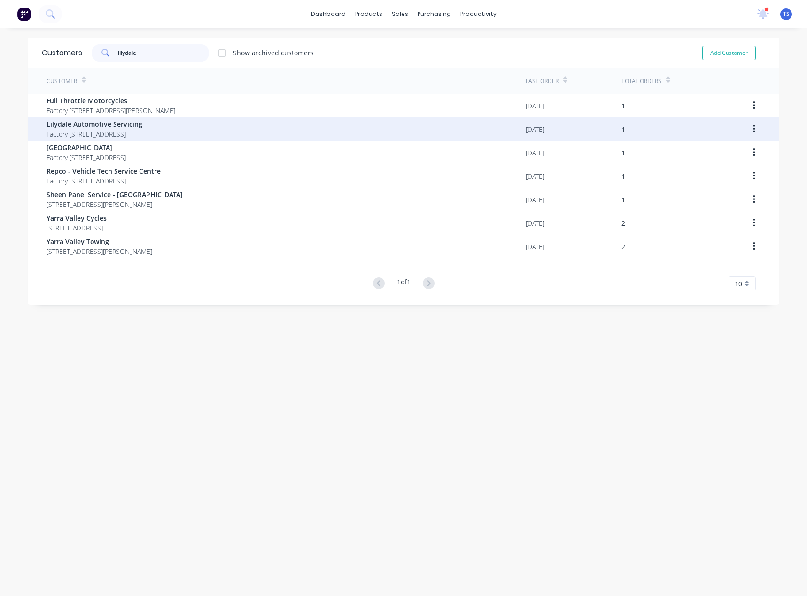
type input "lilydale"
click at [108, 131] on span "Factory [STREET_ADDRESS]" at bounding box center [94, 134] width 96 height 10
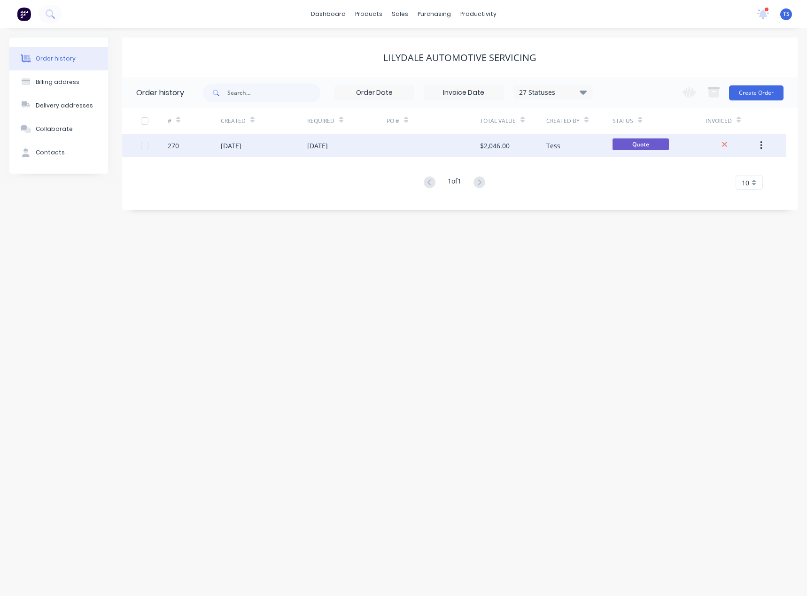
click at [320, 145] on div "[DATE]" at bounding box center [317, 146] width 21 height 10
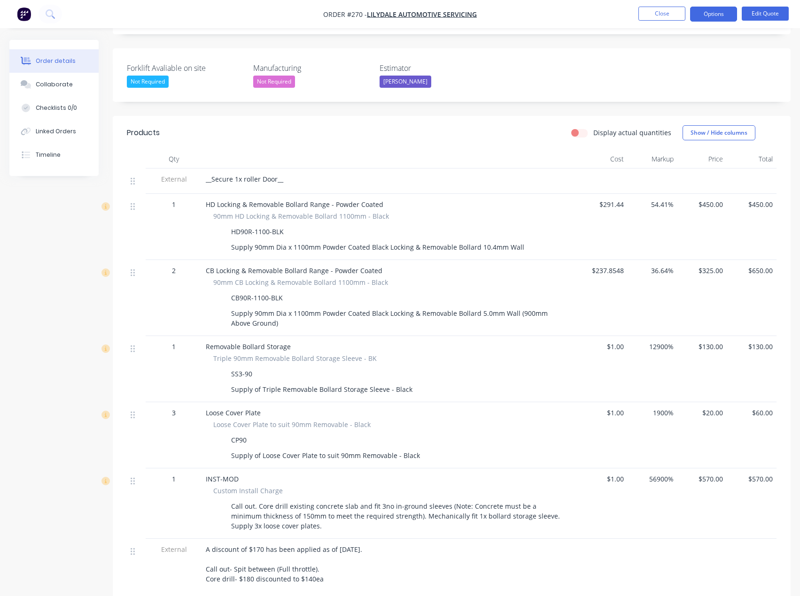
scroll to position [235, 0]
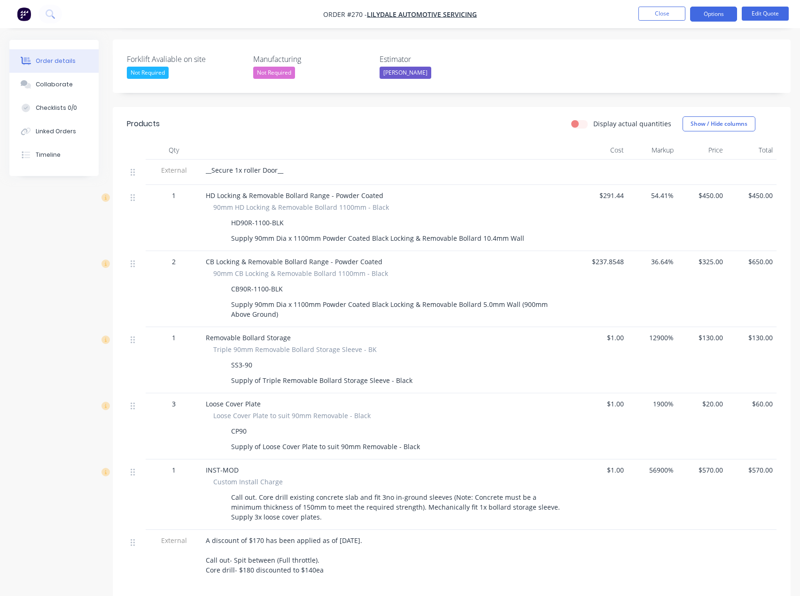
drag, startPoint x: 290, startPoint y: 497, endPoint x: 232, endPoint y: 475, distance: 61.7
click at [232, 491] on div "Call out. Core drill existing concrete slab and fit 3no in-ground sleeves (Note…" at bounding box center [396, 507] width 339 height 33
copy div "Call out. Core drill existing concrete slab and fit 3no in-ground sleeves (Note…"
click at [668, 13] on button "Close" at bounding box center [661, 14] width 47 height 14
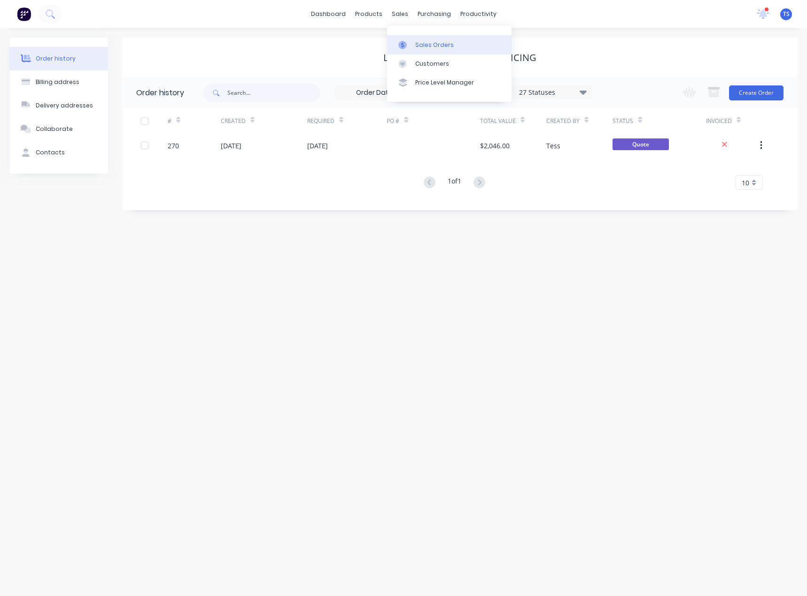
click at [409, 42] on div at bounding box center [405, 45] width 14 height 8
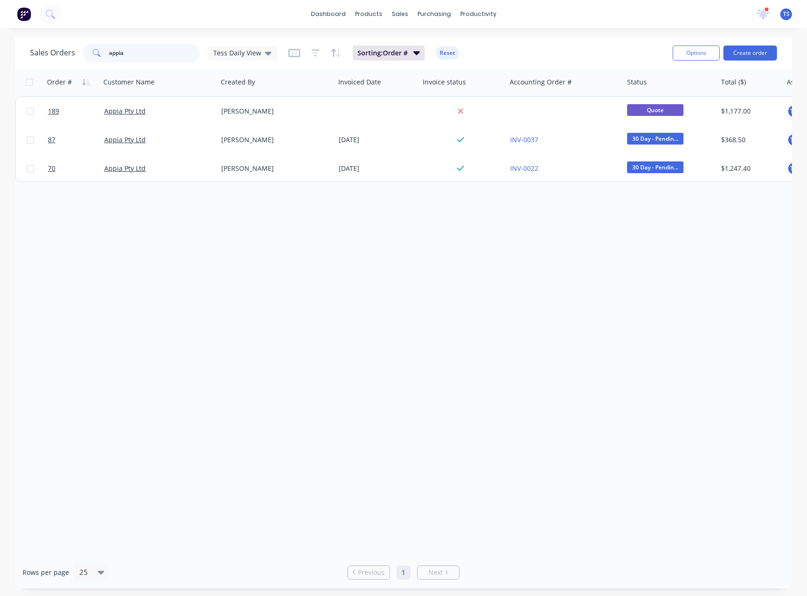
drag, startPoint x: 150, startPoint y: 50, endPoint x: 77, endPoint y: 59, distance: 73.4
click at [77, 59] on div "Sales Orders appia Tess Daily View" at bounding box center [153, 53] width 247 height 19
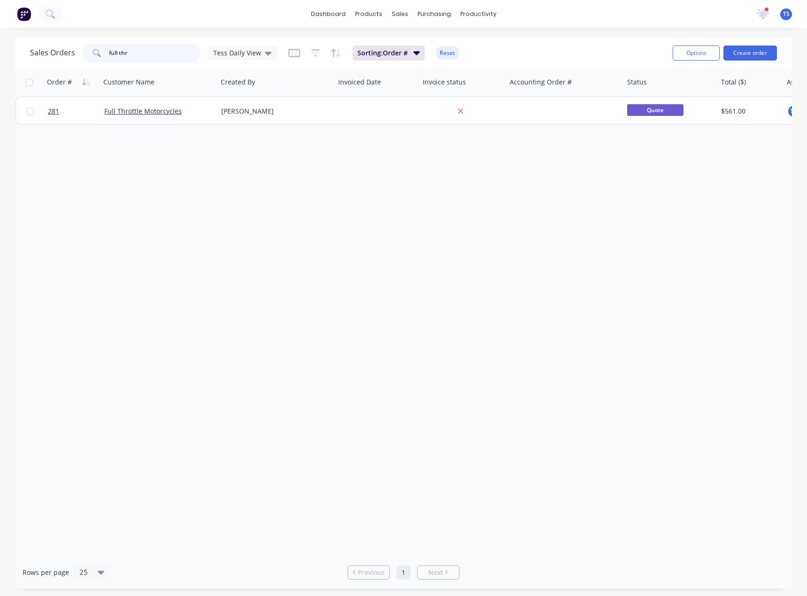
type input "full thr"
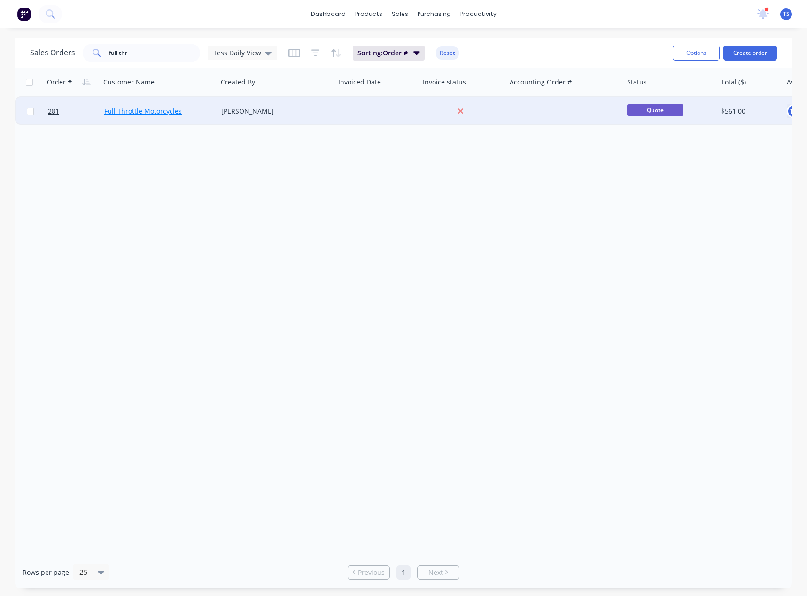
click at [146, 108] on link "Full Throttle Motorcycles" at bounding box center [142, 111] width 77 height 9
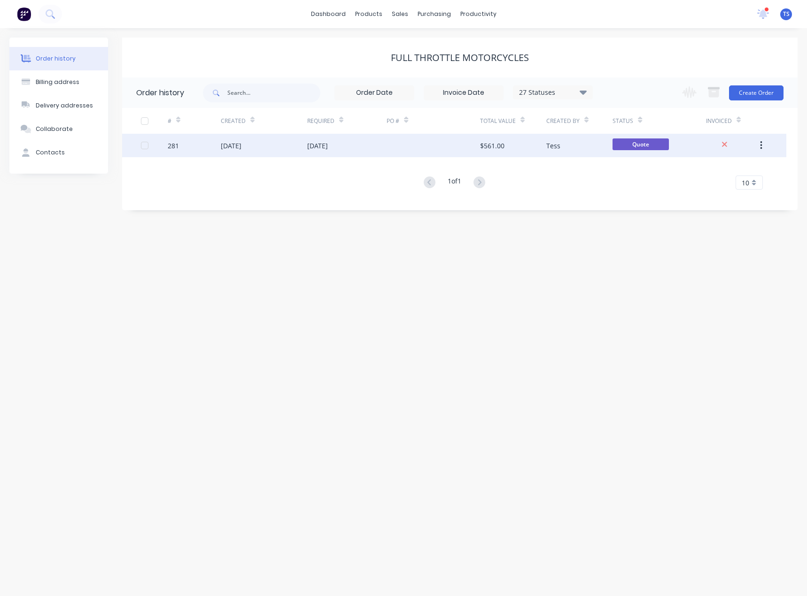
click at [239, 145] on div "[DATE]" at bounding box center [231, 146] width 21 height 10
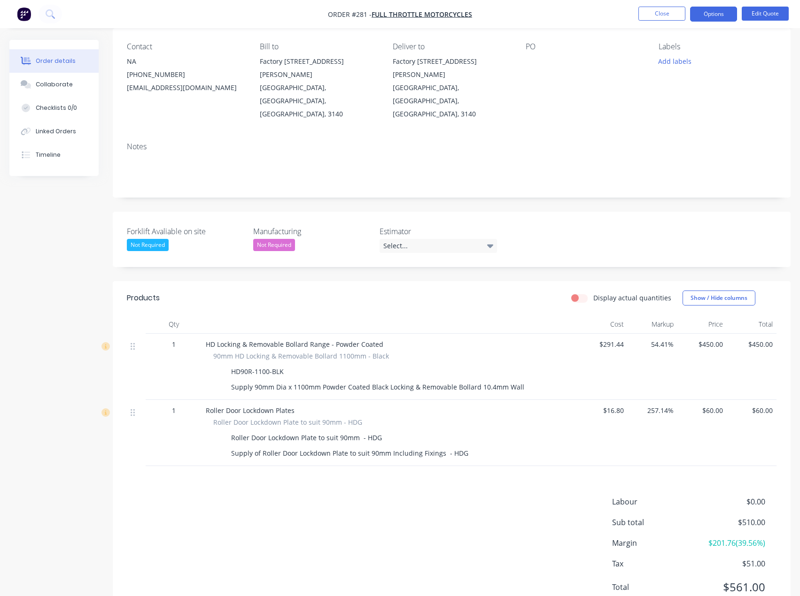
scroll to position [86, 0]
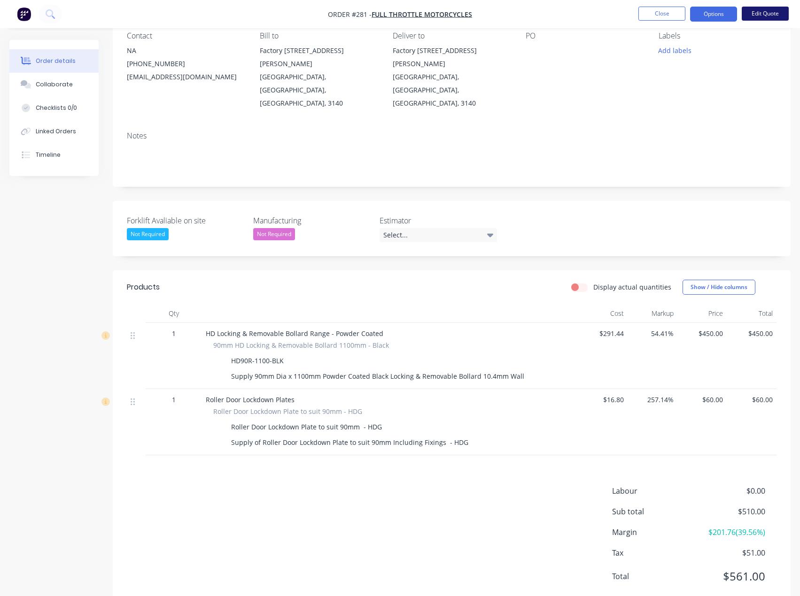
click at [764, 15] on button "Edit Quote" at bounding box center [764, 14] width 47 height 14
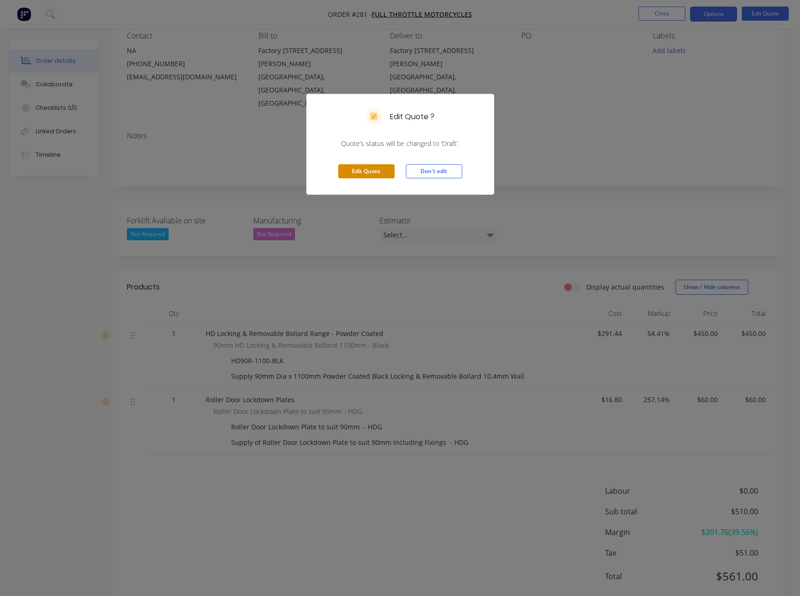
click at [371, 169] on button "Edit Quote" at bounding box center [366, 171] width 56 height 14
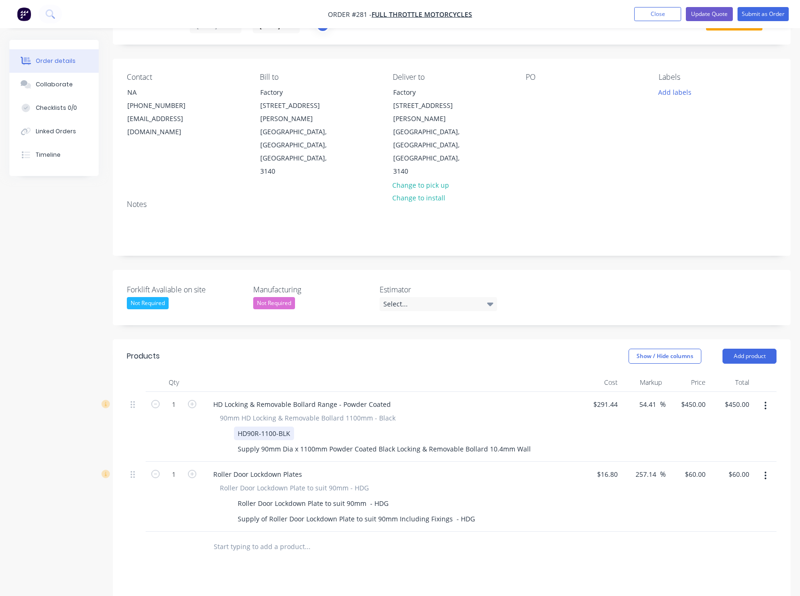
scroll to position [141, 0]
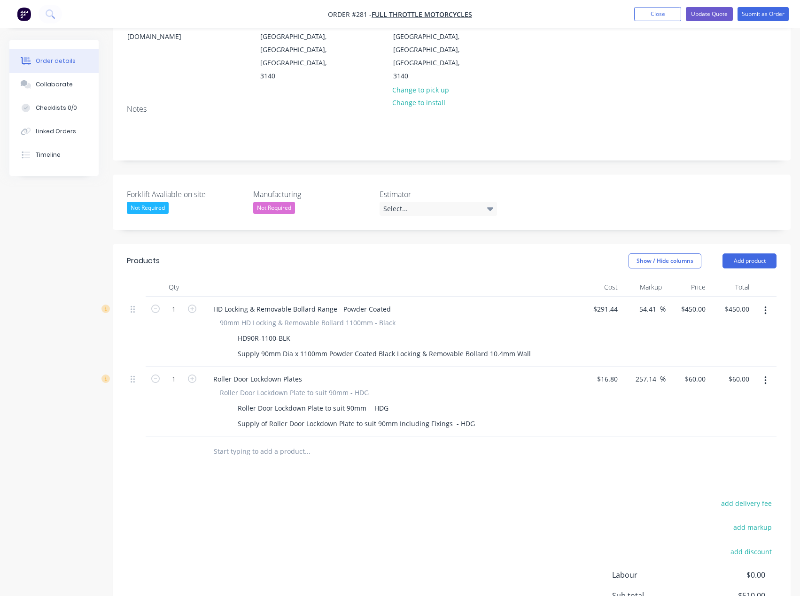
click at [263, 442] on input "text" at bounding box center [307, 451] width 188 height 19
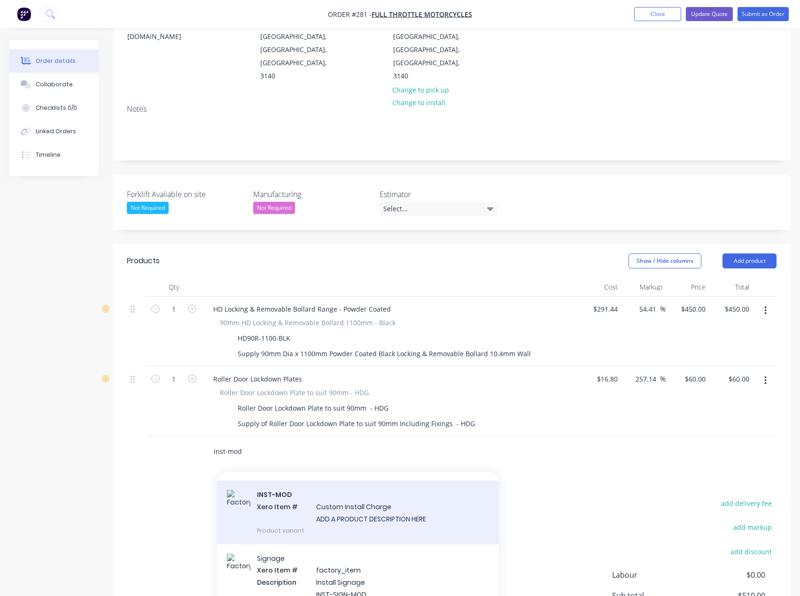
scroll to position [235, 0]
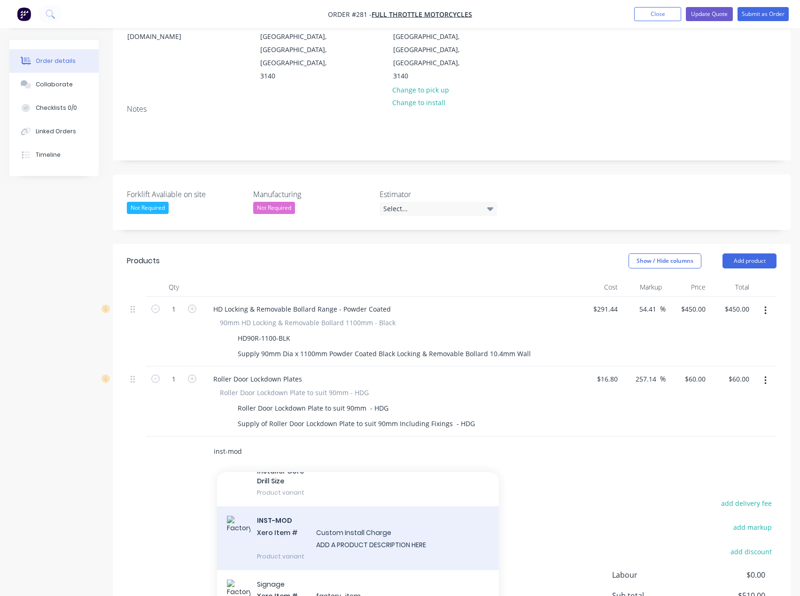
type input "inst-mod"
click at [357, 507] on div "INST-MOD Xero Item # Custom Install Charge ADD A PRODUCT DESCRIPTION HERE Produ…" at bounding box center [358, 538] width 282 height 63
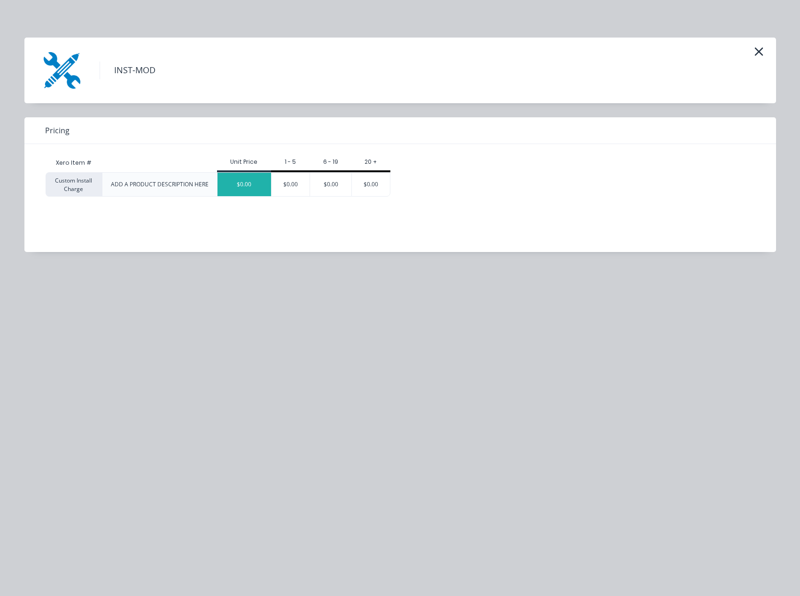
click at [235, 182] on div "$0.00" at bounding box center [244, 184] width 54 height 23
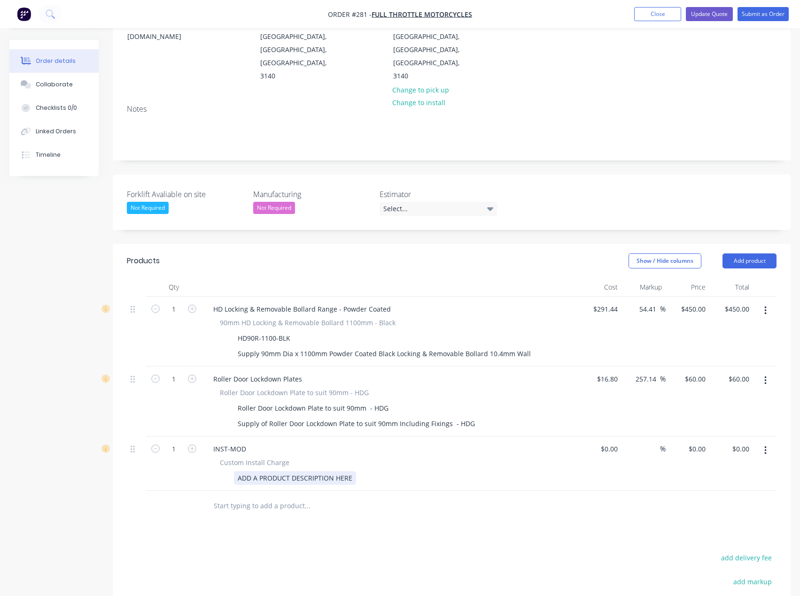
click at [345, 471] on div "ADD A PRODUCT DESCRIPTION HERE" at bounding box center [295, 478] width 122 height 14
drag, startPoint x: 349, startPoint y: 439, endPoint x: 233, endPoint y: 442, distance: 116.5
click at [233, 471] on div "ADD A PRODUCT DESCRIPTION HERE" at bounding box center [388, 478] width 344 height 14
paste div
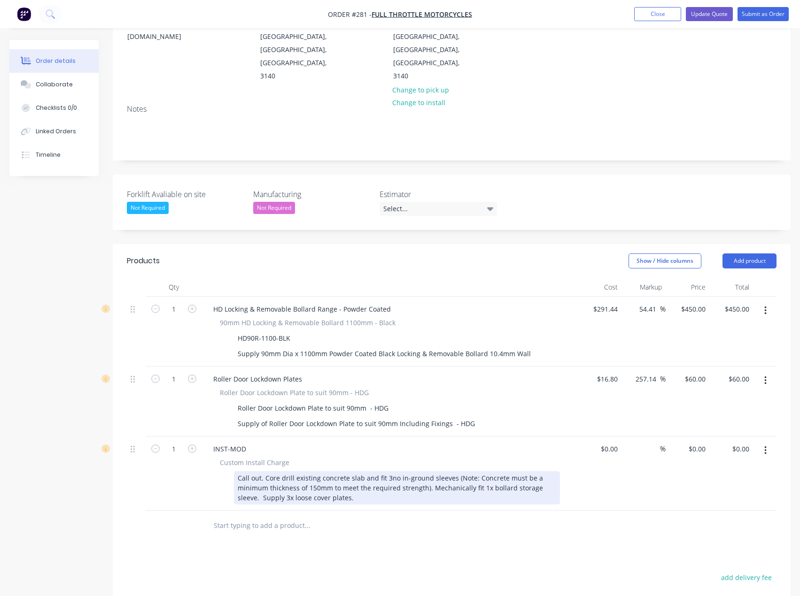
click at [385, 471] on div "Call out. Core drill existing concrete slab and fit 3no in-ground sleeves (Note…" at bounding box center [397, 487] width 326 height 33
click at [263, 471] on div "Call out. Core drill existing concrete slab and fit 1no in-ground sleeves (Note…" at bounding box center [397, 487] width 326 height 33
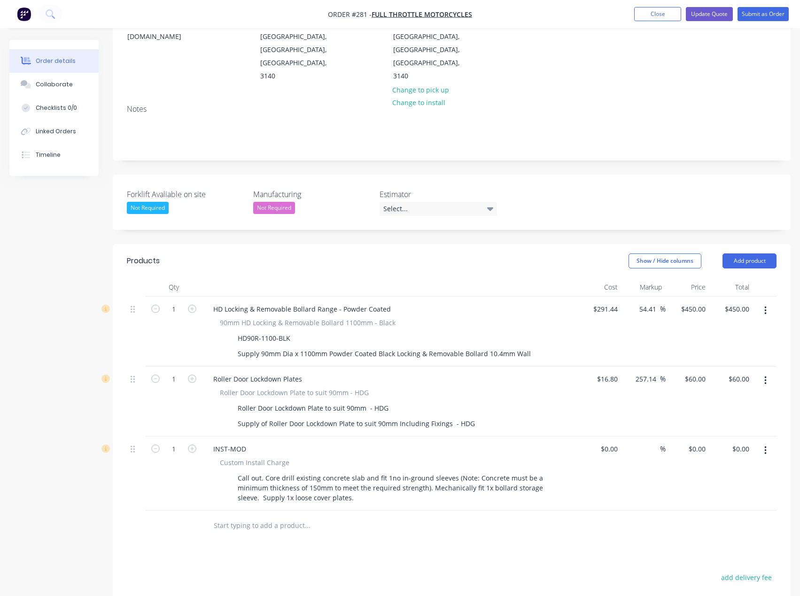
click at [305, 516] on div "Products Show / Hide columns Add product Qty Cost Markup Price Total 1 HD Locki…" at bounding box center [451, 505] width 677 height 523
click at [261, 516] on input "text" at bounding box center [307, 525] width 188 height 19
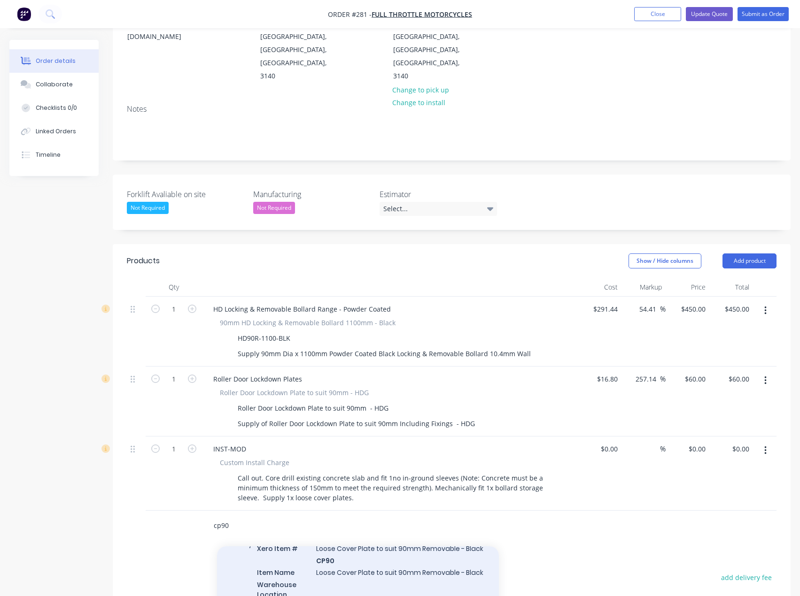
type input "cp90"
click at [362, 534] on div "Loose Cover Plate Xero Item # Loose Cover Plate to suit 90mm Removable - Black …" at bounding box center [358, 589] width 282 height 132
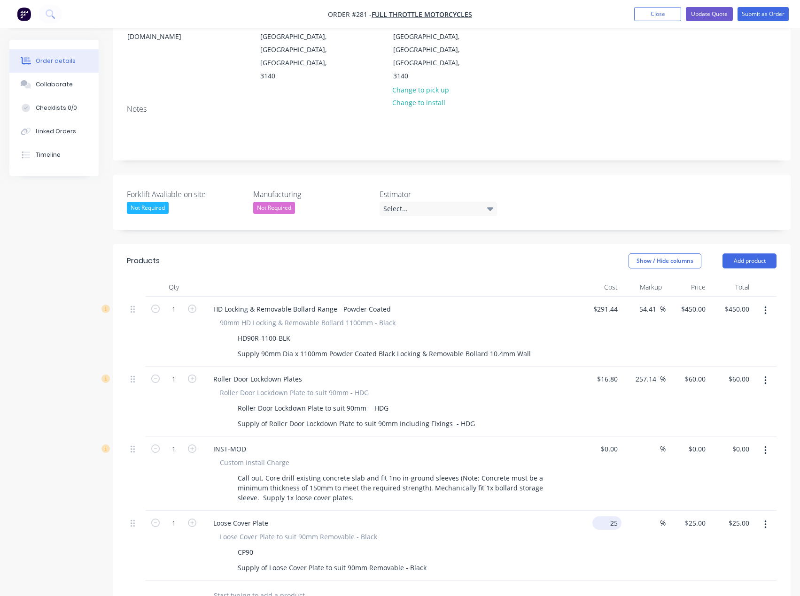
click at [603, 511] on div "25 $25.00" at bounding box center [599, 546] width 44 height 70
type input "$1.00"
type input "1"
type input "$1.00"
click at [697, 516] on div "1 $25.00" at bounding box center [694, 523] width 29 height 14
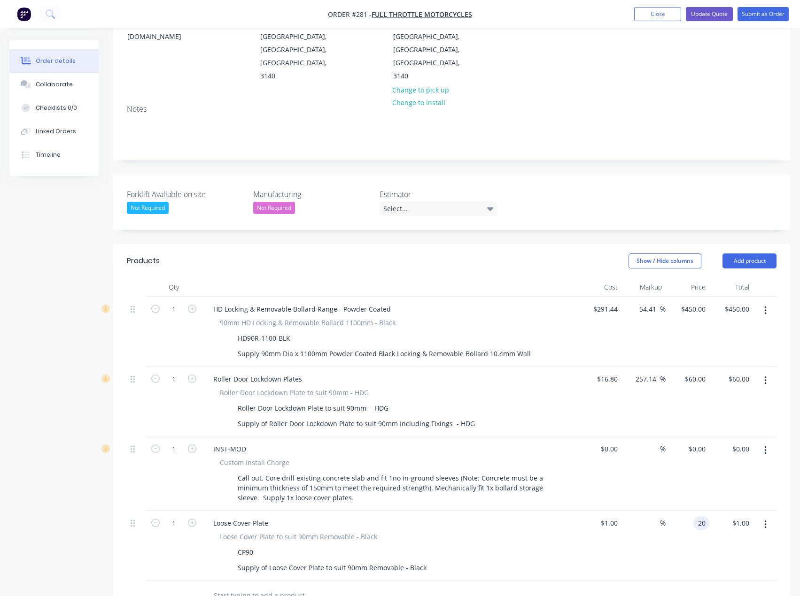
type input "20"
type input "1900"
type input "$20.00"
click at [405, 575] on div "Products Show / Hide columns Add product Qty Cost Markup Price Total 1 HD Locki…" at bounding box center [451, 540] width 677 height 593
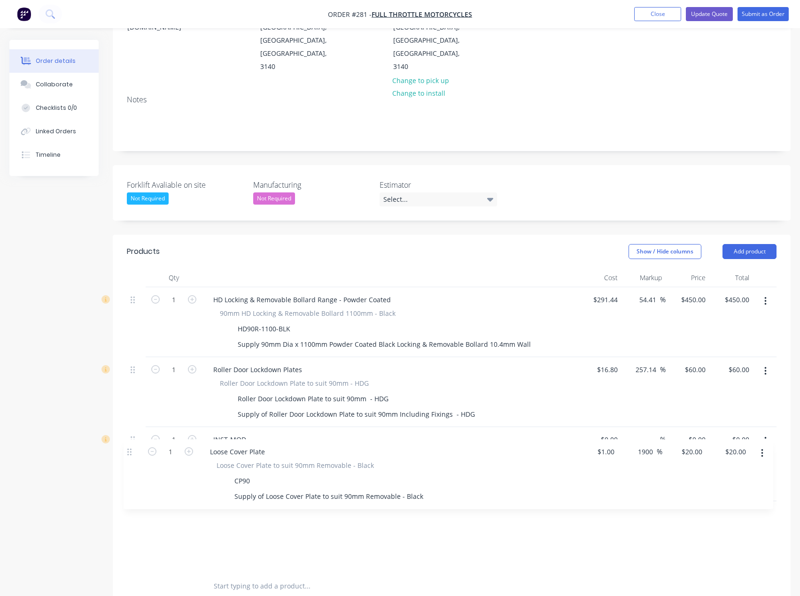
scroll to position [152, 0]
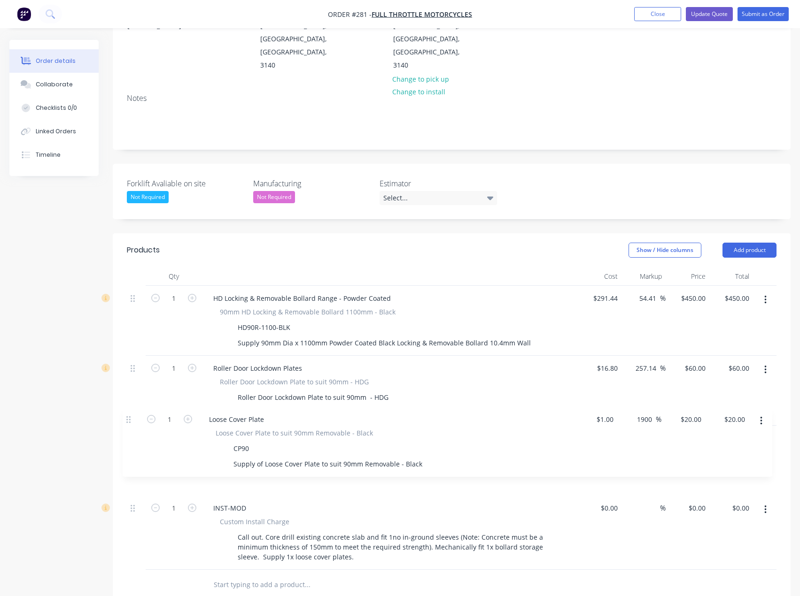
drag, startPoint x: 134, startPoint y: 485, endPoint x: 129, endPoint y: 416, distance: 69.7
click at [129, 416] on div "1 HD Locking & Removable Bollard Range - Powder Coated 90mm HD Locking & Remova…" at bounding box center [451, 428] width 649 height 284
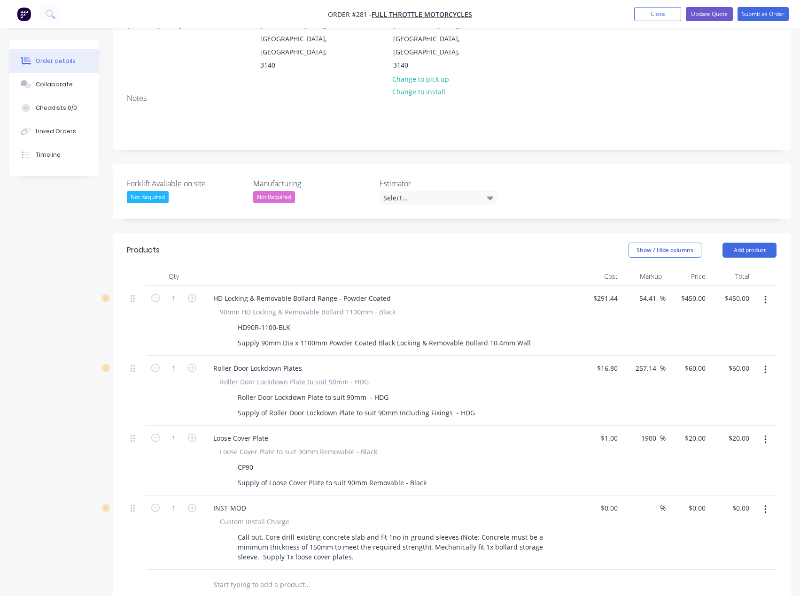
click at [241, 576] on input "text" at bounding box center [307, 585] width 188 height 19
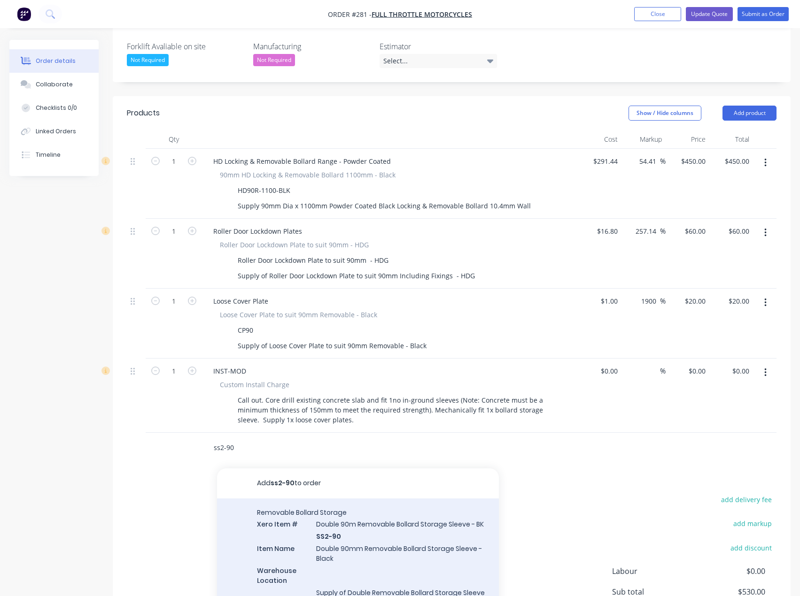
scroll to position [293, 0]
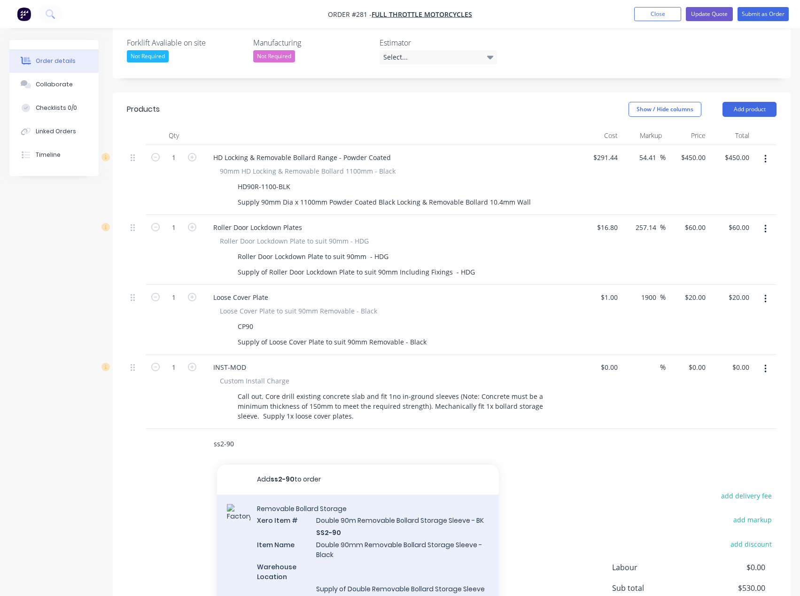
type input "ss2-90"
click at [368, 510] on div "Removable Bollard Storage Xero Item # Double 90m Removable Bollard Storage Slee…" at bounding box center [358, 595] width 282 height 200
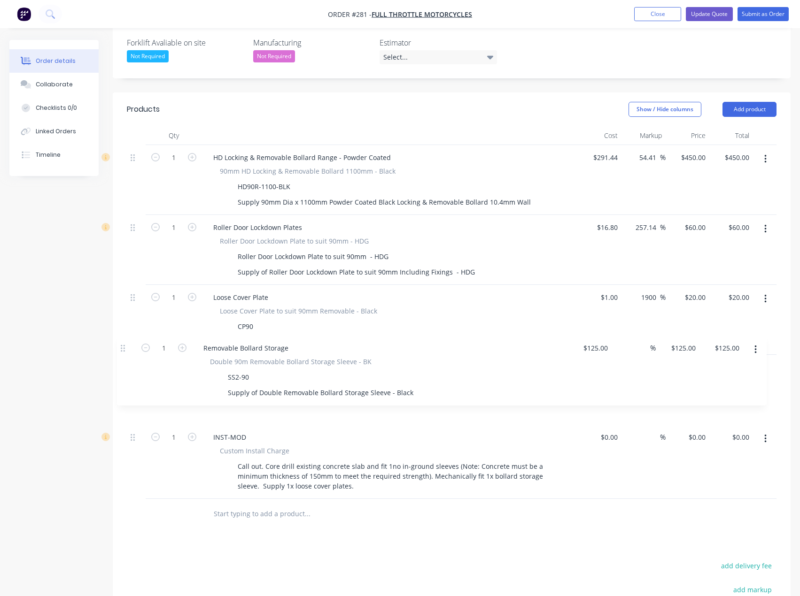
drag, startPoint x: 133, startPoint y: 403, endPoint x: 123, endPoint y: 339, distance: 65.6
click at [123, 339] on div "Qty Cost Markup Price Total 1 HD Locking & Removable Bollard Range - Powder Coa…" at bounding box center [451, 327] width 677 height 403
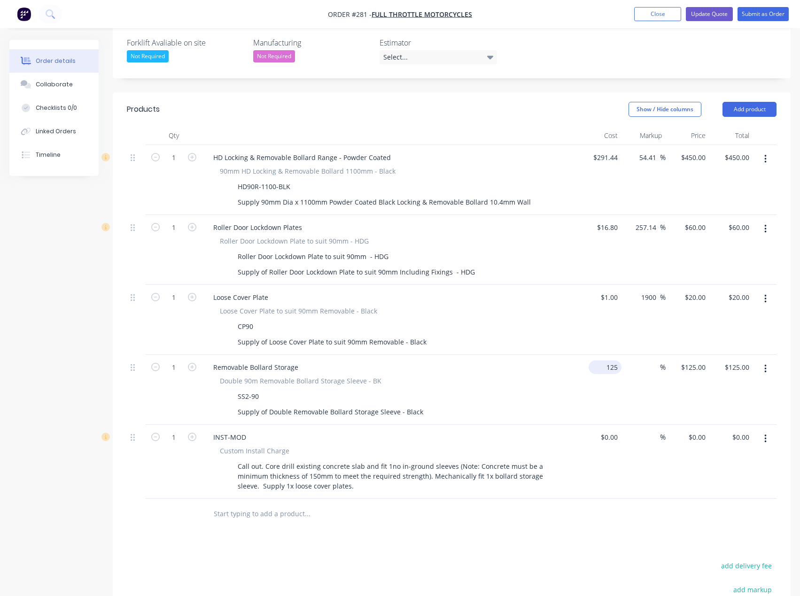
click at [609, 361] on input "125" at bounding box center [606, 368] width 29 height 14
type input "$1.00"
type input "1"
type input "$1.00"
click at [702, 361] on input "1" at bounding box center [694, 368] width 29 height 14
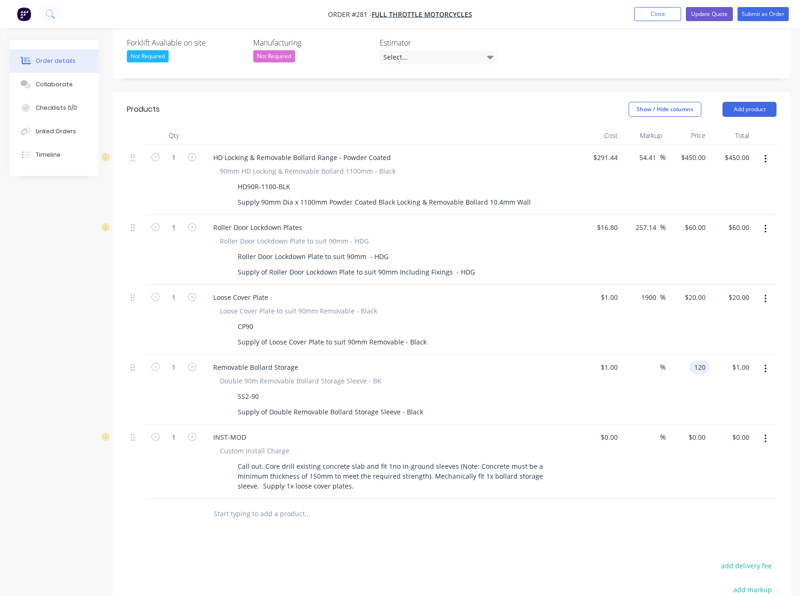
type input "120"
type input "11900"
type input "$120.00"
click at [418, 505] on div at bounding box center [347, 514] width 282 height 19
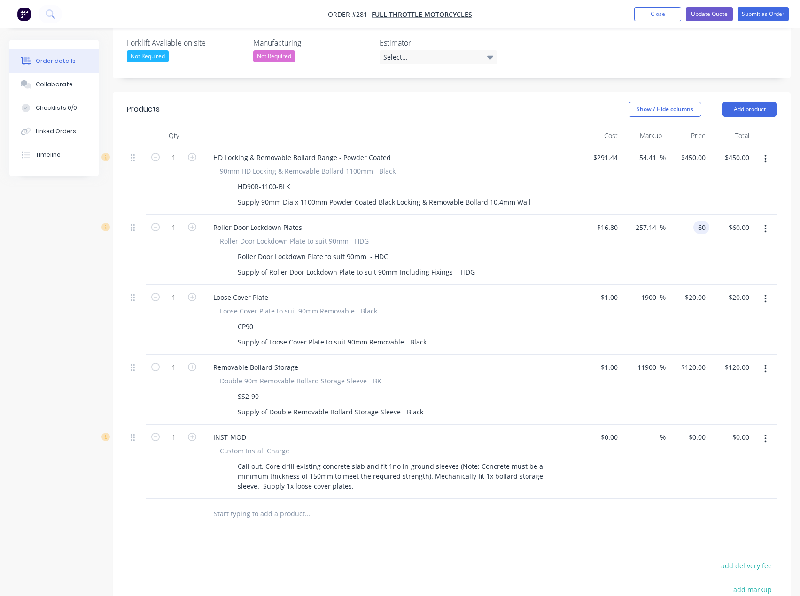
click at [686, 215] on div "60 60" at bounding box center [687, 250] width 44 height 70
type input "55"
type input "227.38"
type input "$55.00"
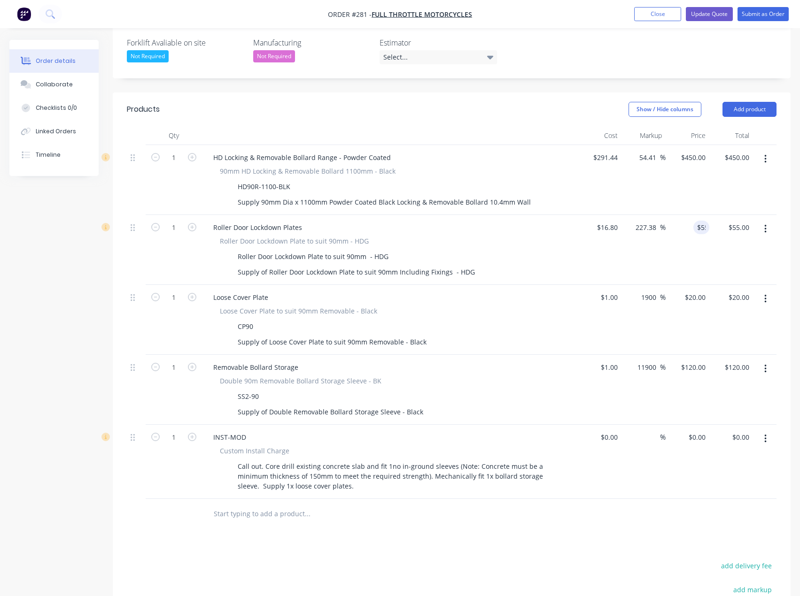
click at [503, 518] on div "Products Show / Hide columns Add product Qty Cost Markup Price Total 1 HD Locki…" at bounding box center [451, 423] width 677 height 662
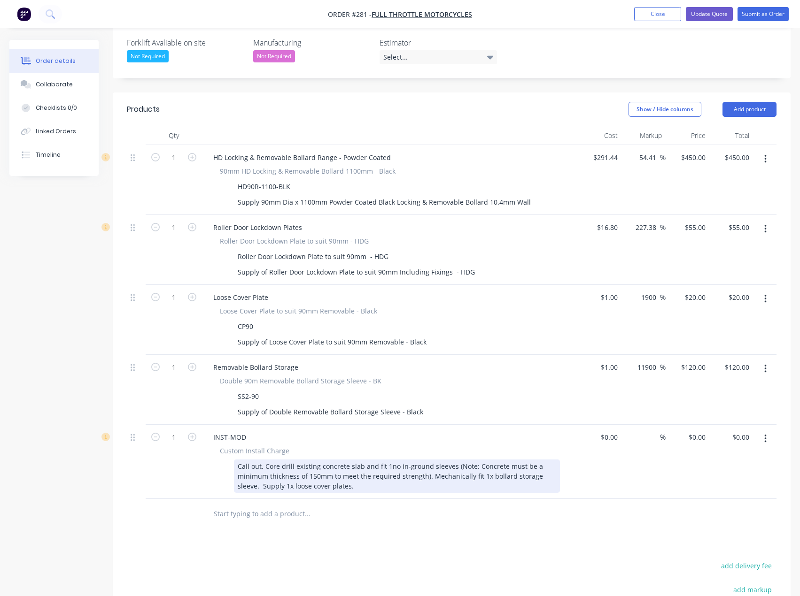
click at [263, 460] on div "Call out. Core drill existing concrete slab and fit 1no in-ground sleeves (Note…" at bounding box center [397, 476] width 326 height 33
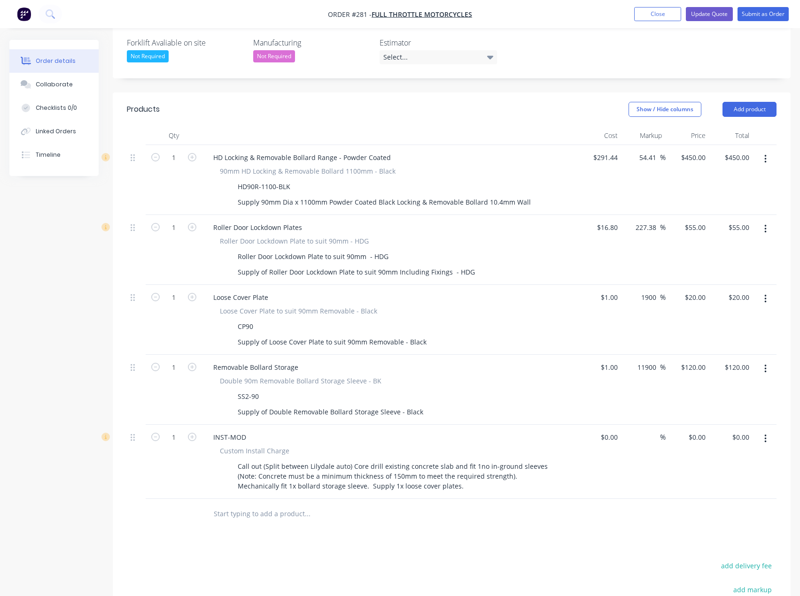
click at [328, 499] on div at bounding box center [371, 514] width 338 height 31
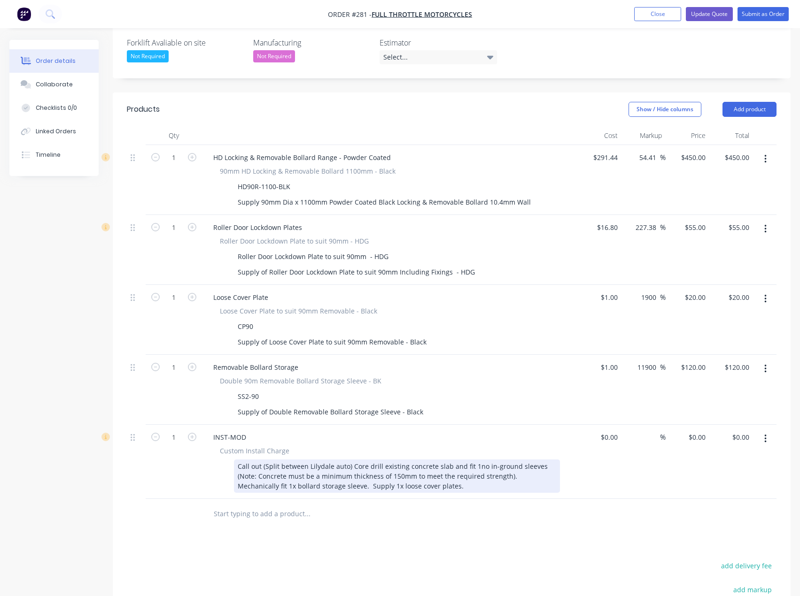
click at [348, 460] on div "Call out (Split between Lilydale auto) Core drill existing concrete slab and fi…" at bounding box center [397, 476] width 326 height 33
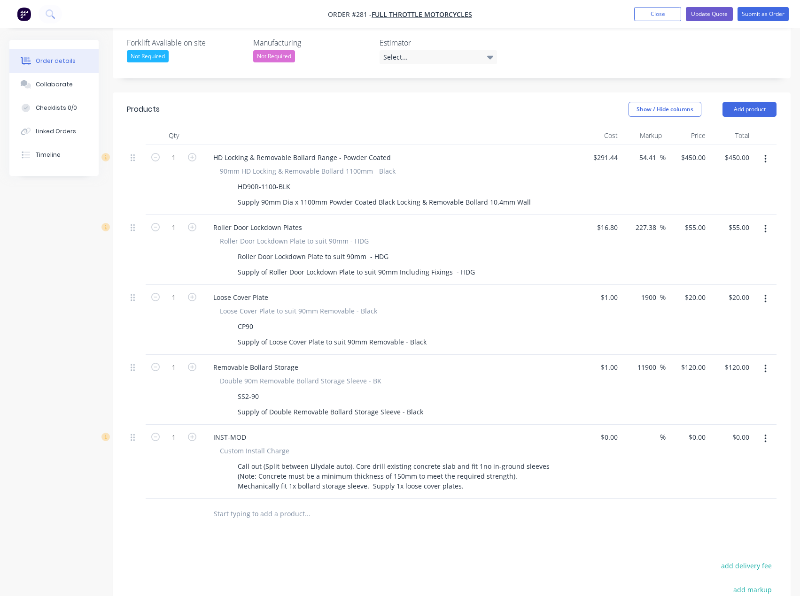
click at [359, 505] on input "text" at bounding box center [307, 514] width 188 height 19
click at [707, 14] on button "Update Quote" at bounding box center [708, 14] width 47 height 14
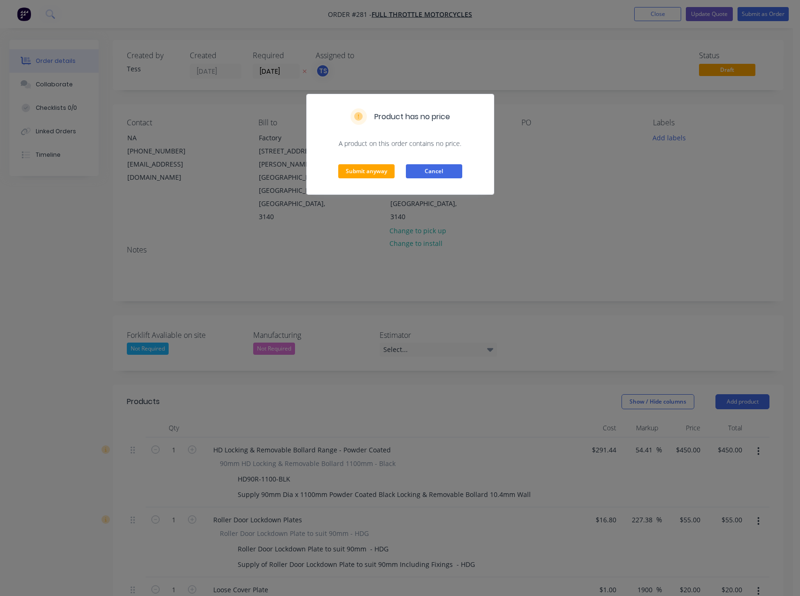
click at [443, 176] on button "Cancel" at bounding box center [434, 171] width 56 height 14
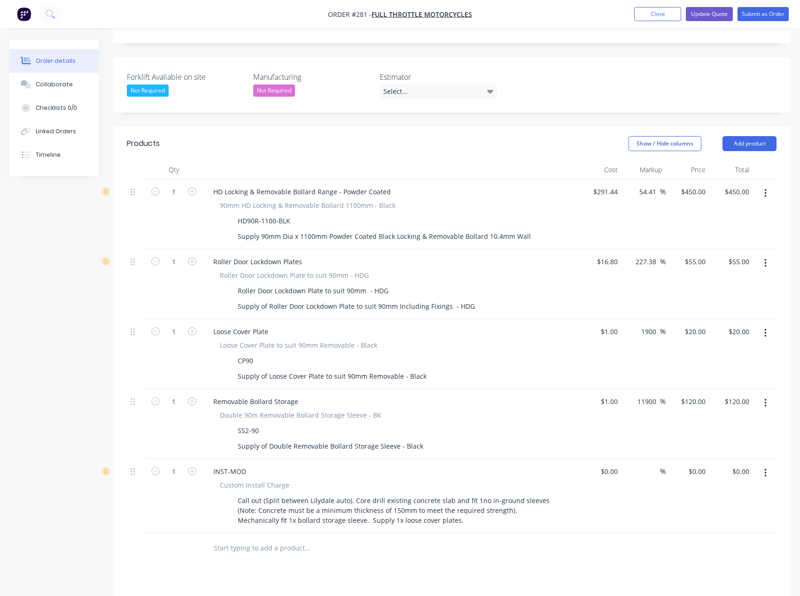
scroll to position [282, 0]
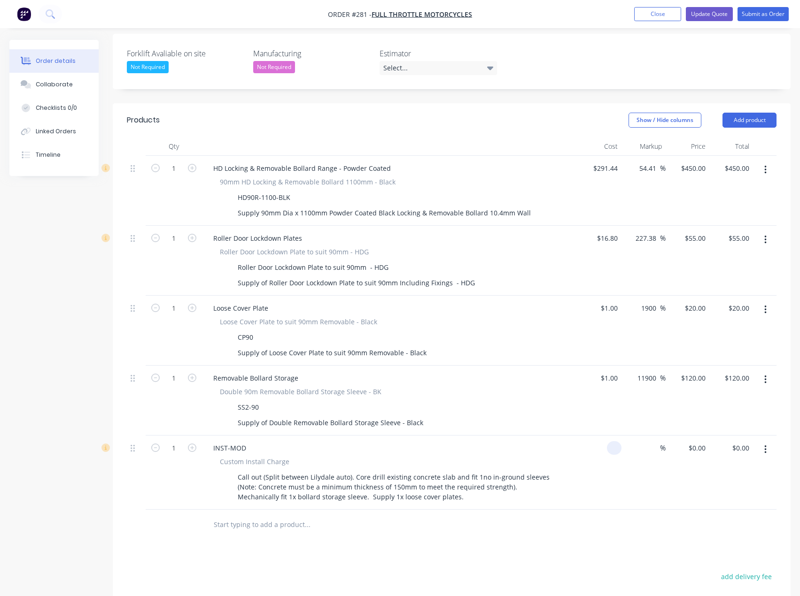
click at [608, 441] on div at bounding box center [614, 448] width 15 height 14
type input "$1.00"
type input "1"
type input "$1.00"
click at [694, 441] on div "1 1" at bounding box center [701, 448] width 15 height 14
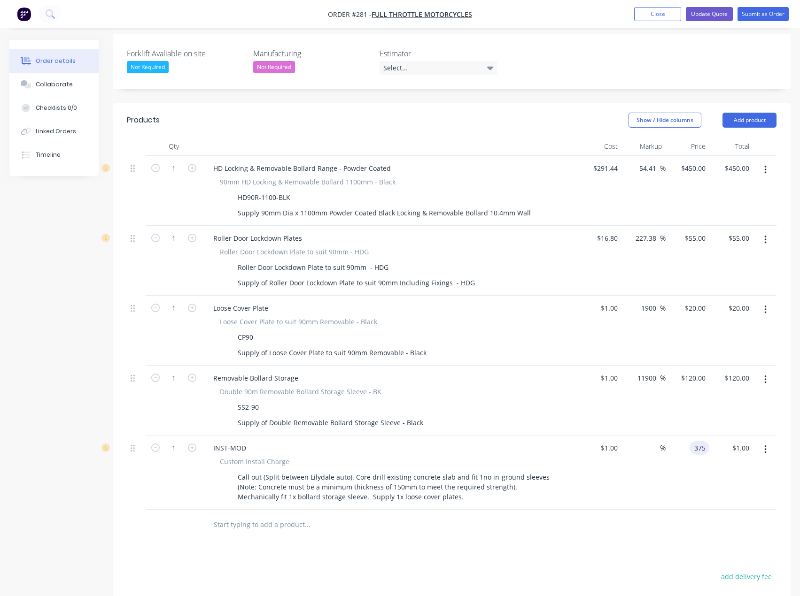
click at [705, 441] on input "375" at bounding box center [701, 448] width 16 height 14
type input "325"
type input "32400"
type input "$325.00"
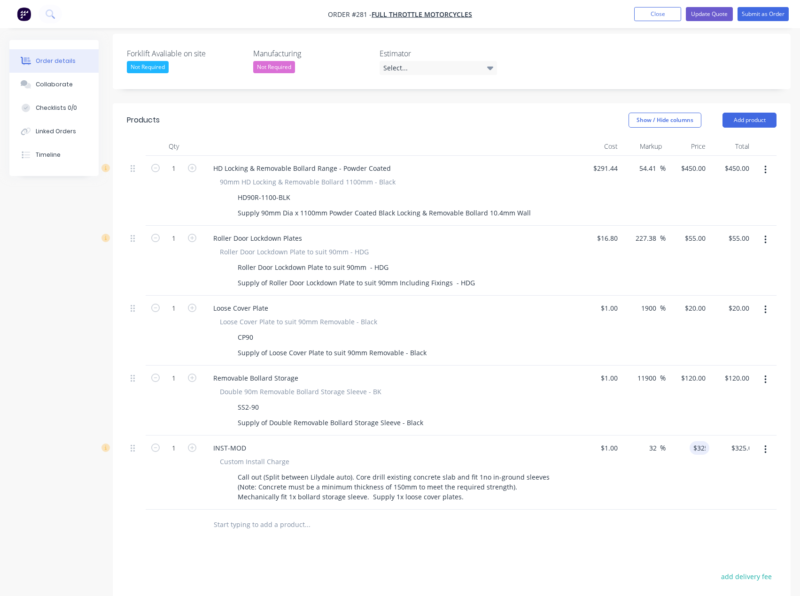
click at [477, 507] on div "Products Show / Hide columns Add product Qty Cost Markup Price Total 1 HD Locki…" at bounding box center [451, 434] width 677 height 662
click at [705, 15] on button "Update Quote" at bounding box center [708, 14] width 47 height 14
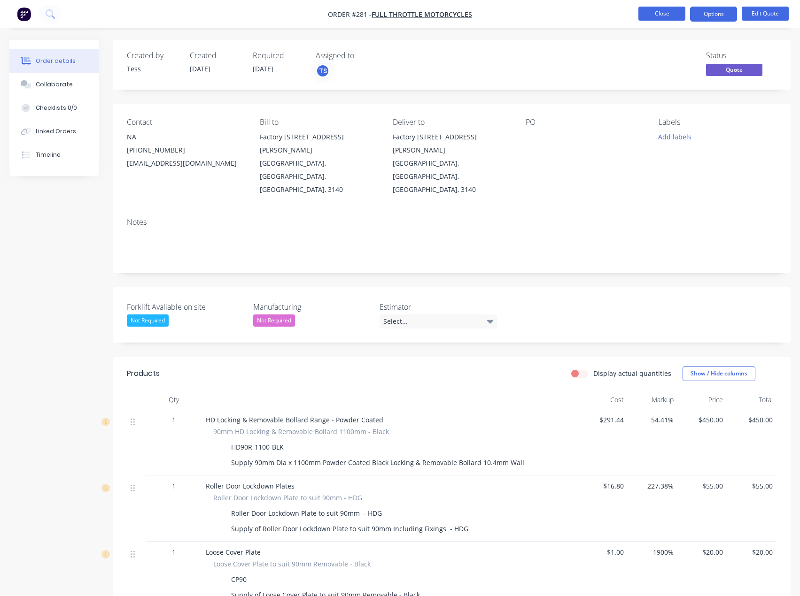
click at [662, 11] on button "Close" at bounding box center [661, 14] width 47 height 14
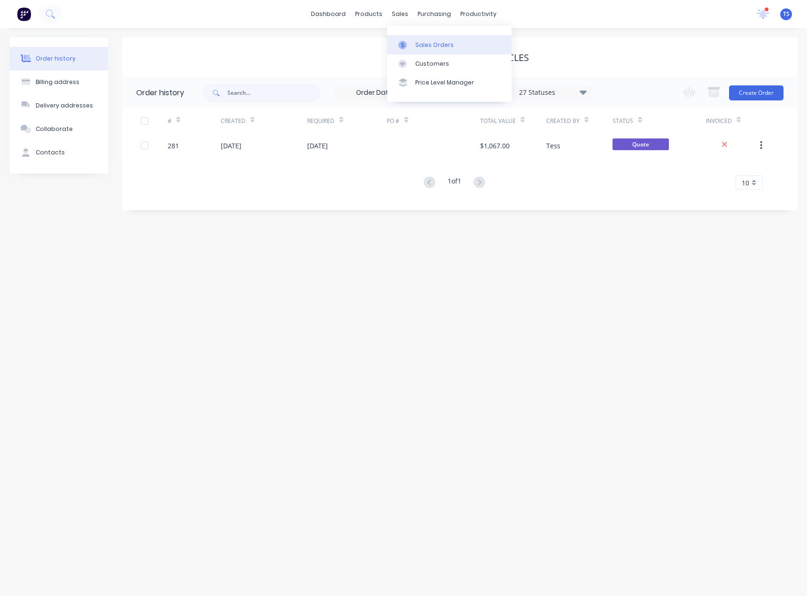
click at [415, 45] on div "Sales Orders" at bounding box center [434, 45] width 38 height 8
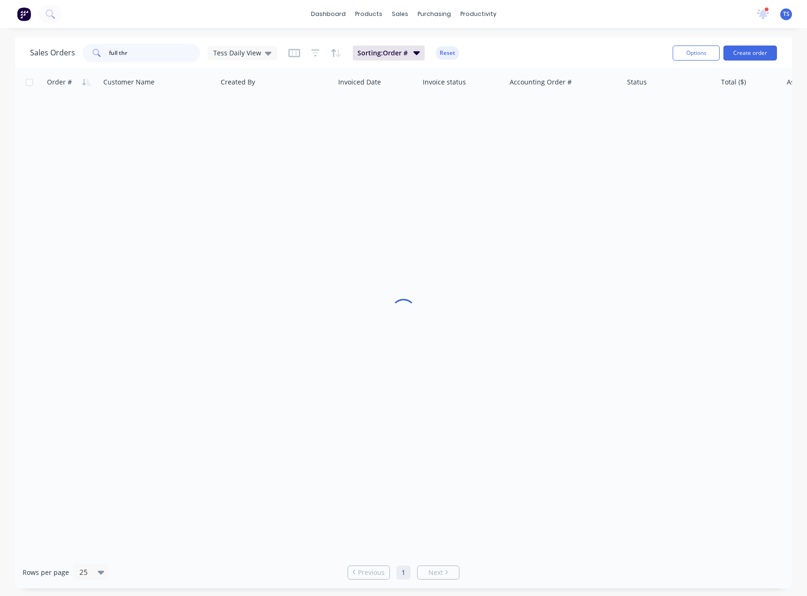
click at [154, 61] on input "full thr" at bounding box center [155, 53] width 92 height 19
drag, startPoint x: 94, startPoint y: 54, endPoint x: 85, endPoint y: 54, distance: 8.9
click at [85, 54] on div "full thr" at bounding box center [141, 53] width 117 height 19
drag, startPoint x: 156, startPoint y: 52, endPoint x: 86, endPoint y: 53, distance: 70.0
click at [85, 53] on div "lilydlae auto" at bounding box center [141, 53] width 117 height 19
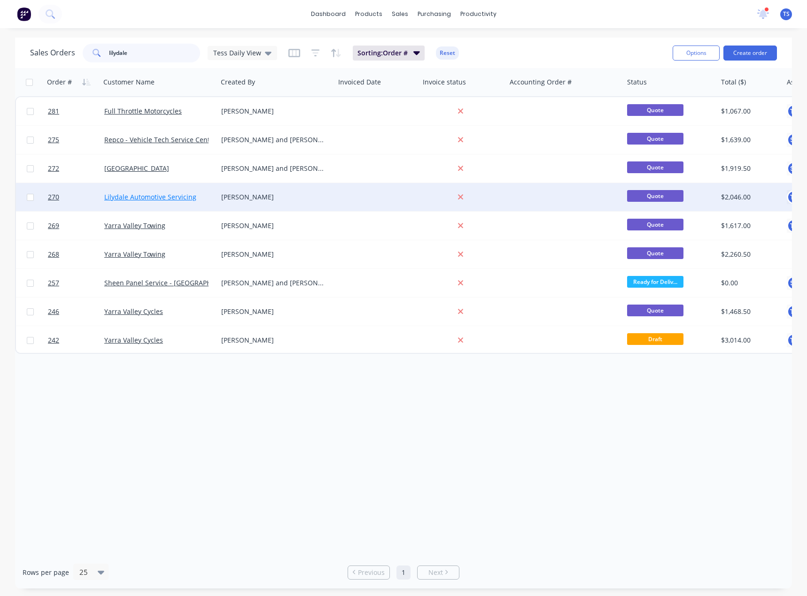
type input "lilydale"
click at [140, 197] on link "Lilydale Automotive Servicing" at bounding box center [150, 196] width 92 height 9
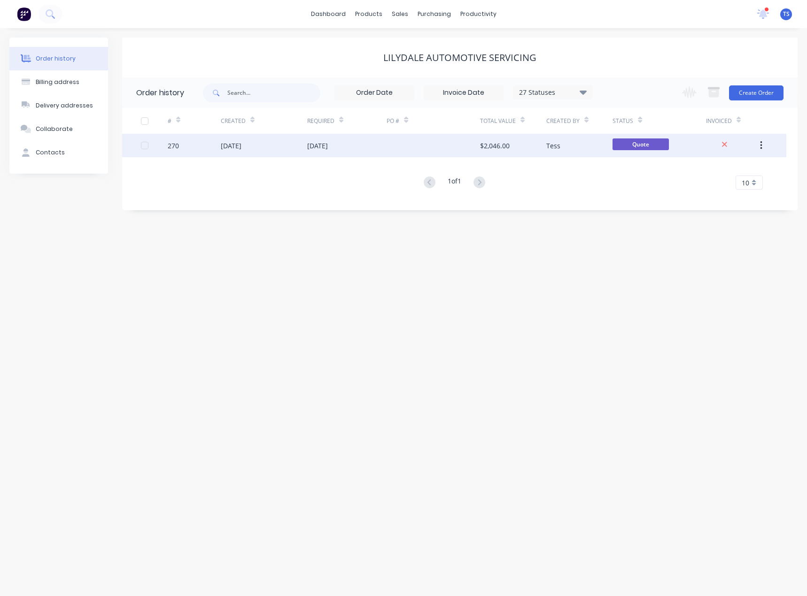
click at [310, 150] on div "[DATE]" at bounding box center [317, 146] width 21 height 10
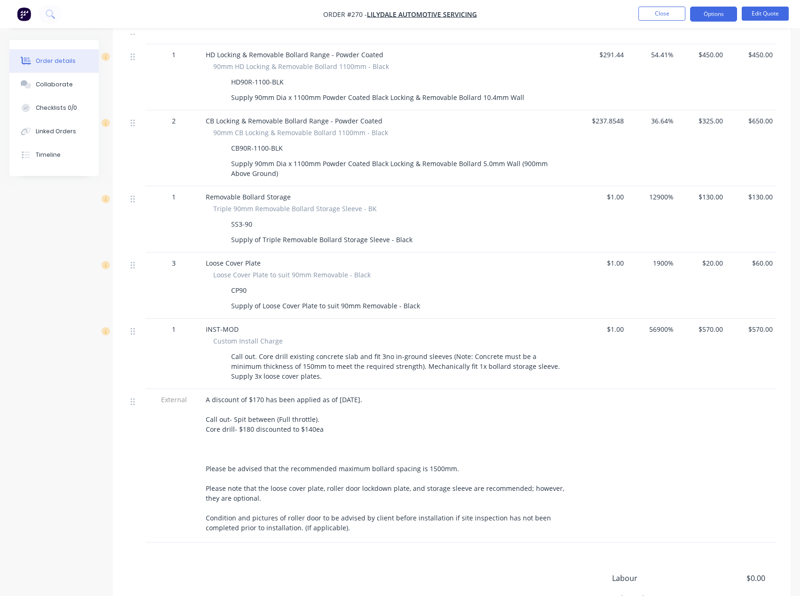
scroll to position [423, 0]
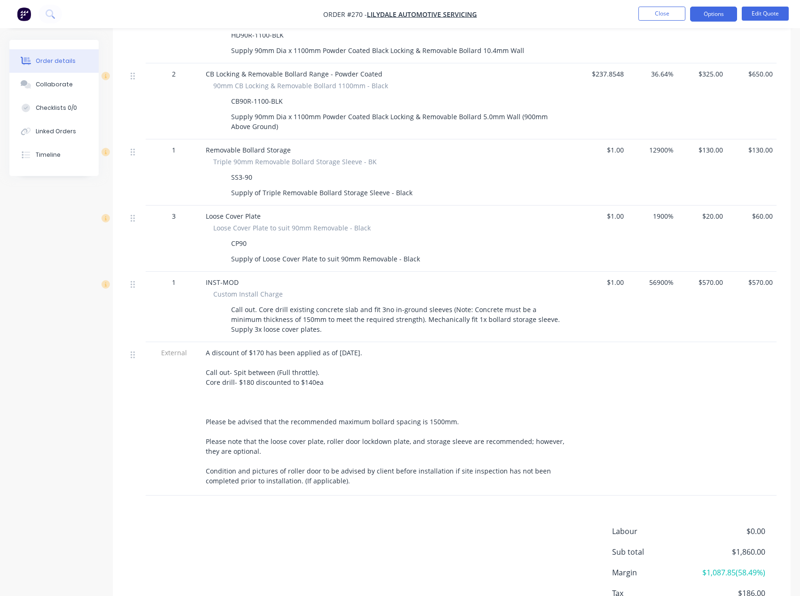
drag, startPoint x: 318, startPoint y: 459, endPoint x: 243, endPoint y: 399, distance: 96.2
click at [250, 404] on div "A discount of $170 has been applied as of [DATE]. Call out- Spit between (Full …" at bounding box center [390, 417] width 368 height 138
click at [225, 384] on div "A discount of $170 has been applied as of [DATE]. Call out- Spit between (Full …" at bounding box center [390, 417] width 368 height 138
click at [215, 388] on div "A discount of $170 has been applied as of [DATE]. Call out- Spit between (Full …" at bounding box center [390, 417] width 368 height 138
click at [717, 10] on button "Options" at bounding box center [713, 14] width 47 height 15
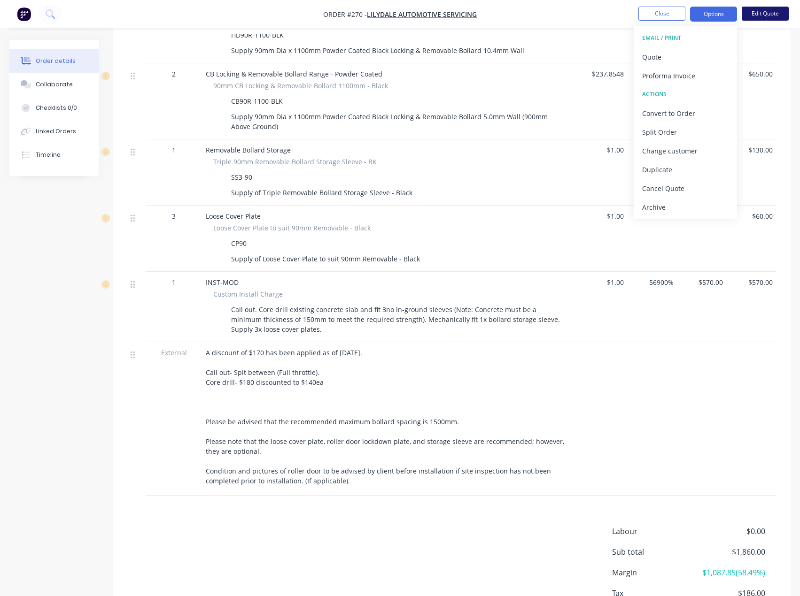
click at [768, 9] on button "Edit Quote" at bounding box center [764, 14] width 47 height 14
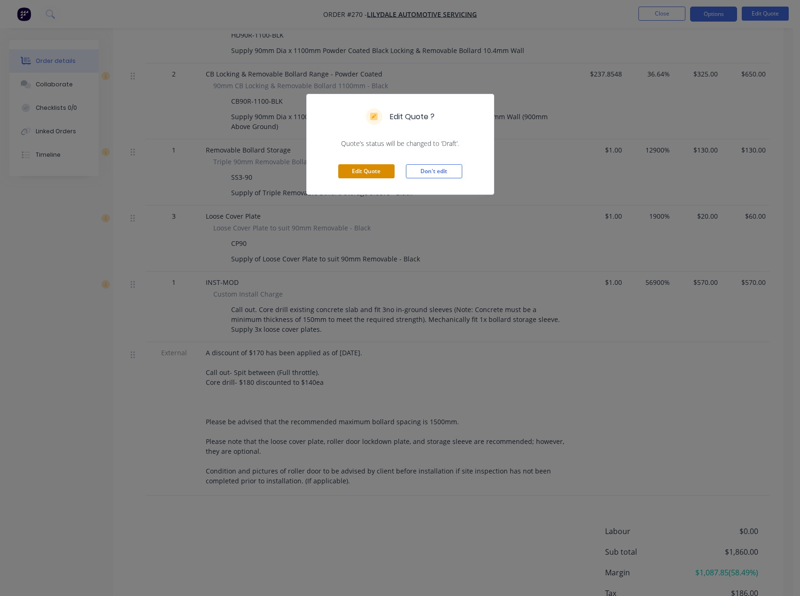
click at [369, 171] on button "Edit Quote" at bounding box center [366, 171] width 56 height 14
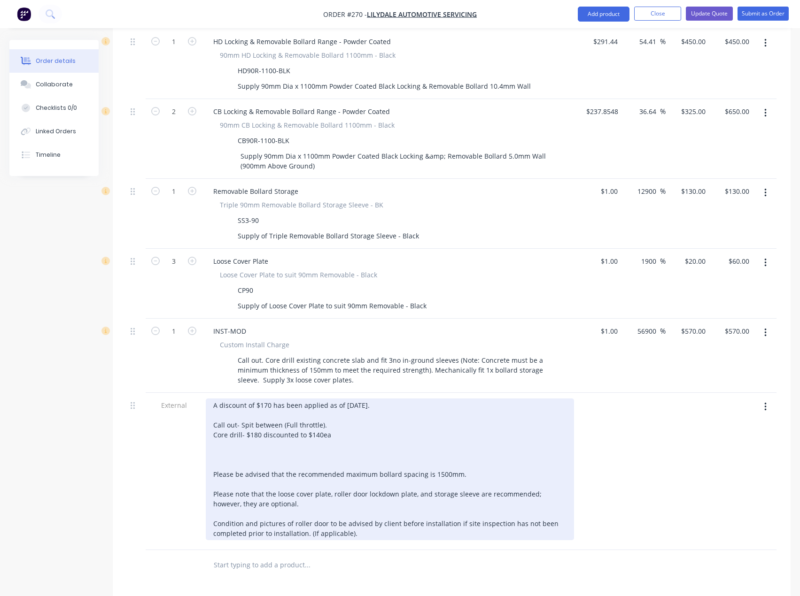
click at [238, 434] on div "A discount of $170 has been applied as of [DATE]. Call out- Spit between (Full …" at bounding box center [390, 470] width 368 height 142
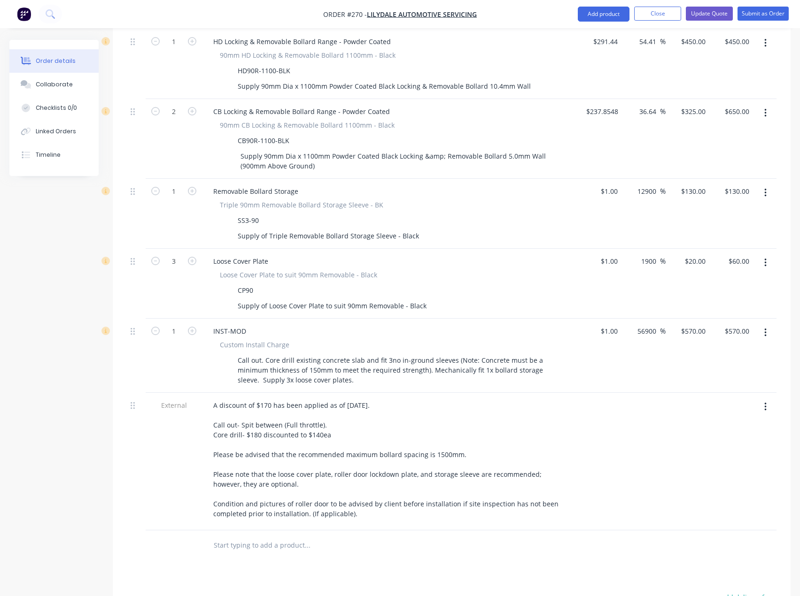
click at [428, 536] on div at bounding box center [347, 545] width 282 height 19
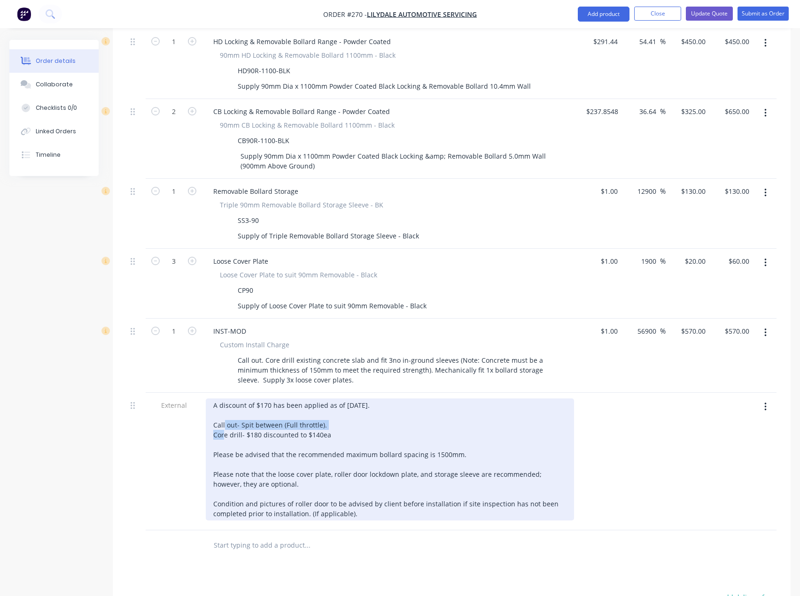
drag, startPoint x: 323, startPoint y: 400, endPoint x: 216, endPoint y: 398, distance: 107.5
click at [215, 399] on div "A discount of $170 has been applied as of [DATE]. Call out- Spit between (Full …" at bounding box center [390, 460] width 368 height 122
click at [302, 402] on div "A discount of $170 has been applied as of [DATE]. Call out- Spit between (Full …" at bounding box center [390, 460] width 368 height 122
drag, startPoint x: 290, startPoint y: 406, endPoint x: 210, endPoint y: 402, distance: 79.9
click at [210, 402] on div "A discount of $170 has been applied as of [DATE]. Call out- Spit between (Full …" at bounding box center [390, 460] width 368 height 122
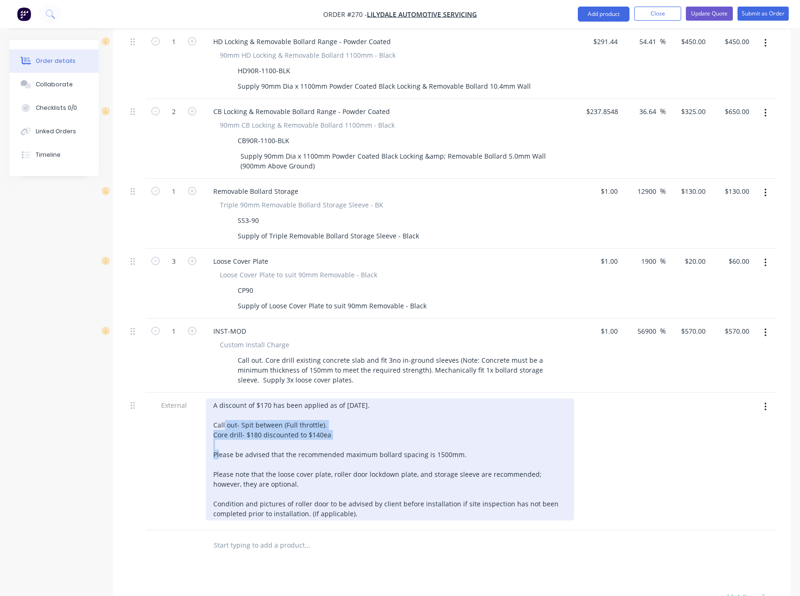
click at [375, 399] on div "A discount of $170 has been applied as of [DATE]. Call out- Spit between (Full …" at bounding box center [390, 460] width 368 height 122
drag, startPoint x: 212, startPoint y: 381, endPoint x: 286, endPoint y: 387, distance: 74.4
click at [388, 494] on div "A discount of $170 has been applied as of [DATE]. Call out- Spit between (Full …" at bounding box center [390, 460] width 368 height 122
copy div "A discount of $170 has been applied as of [DATE]. Call out- Spit between (Full …"
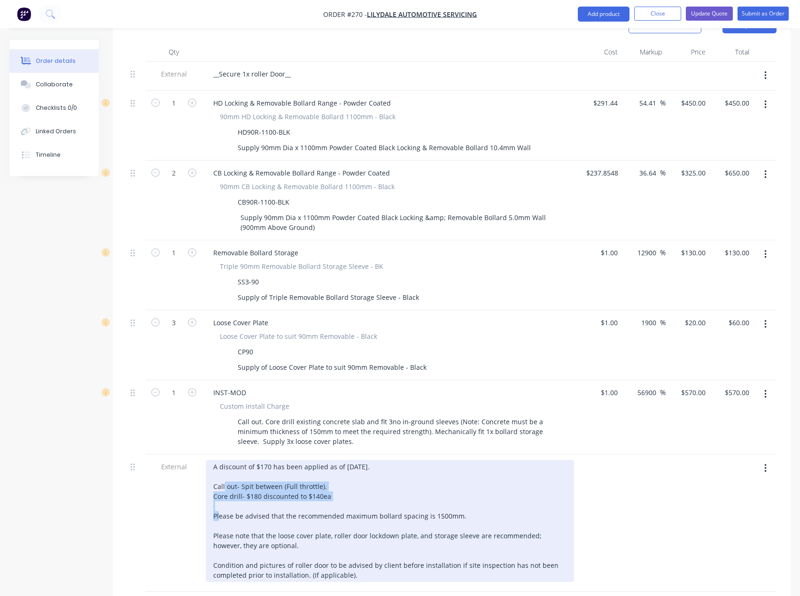
scroll to position [329, 0]
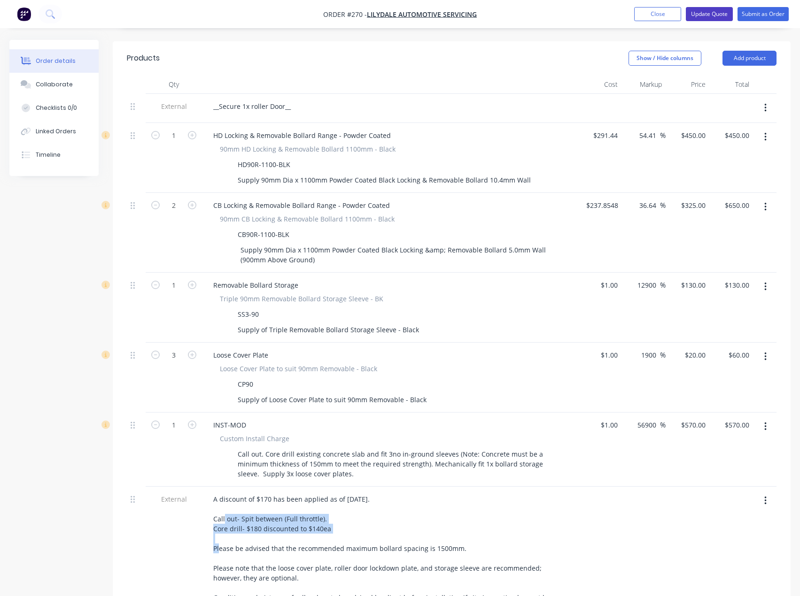
click at [698, 13] on button "Update Quote" at bounding box center [708, 14] width 47 height 14
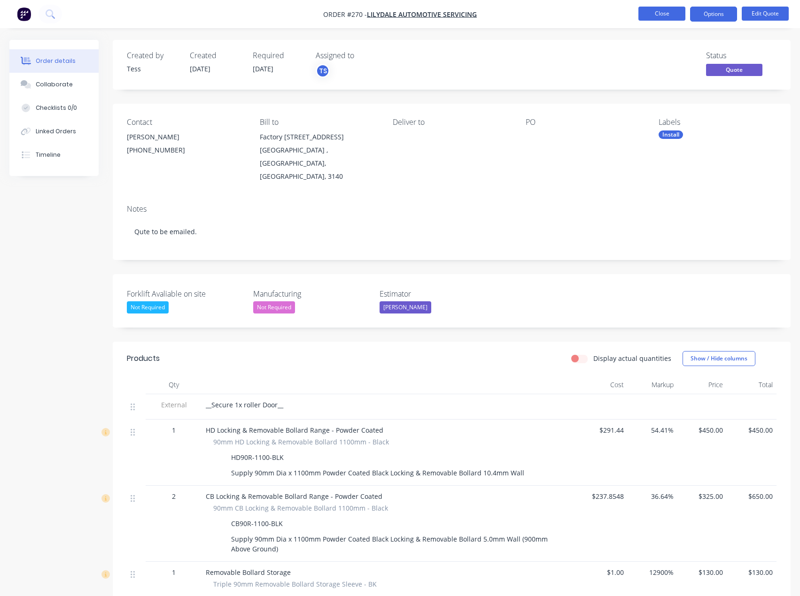
click at [667, 11] on button "Close" at bounding box center [661, 14] width 47 height 14
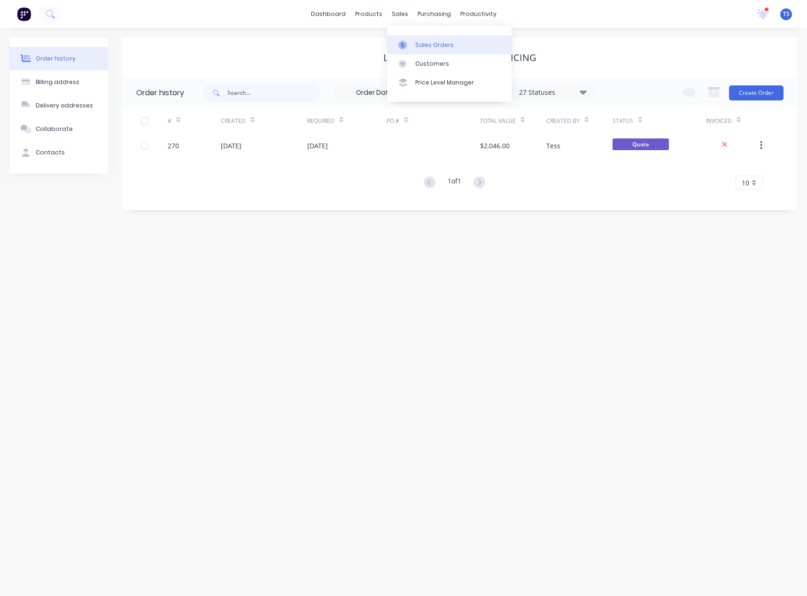
click at [421, 46] on div "Sales Orders" at bounding box center [434, 45] width 38 height 8
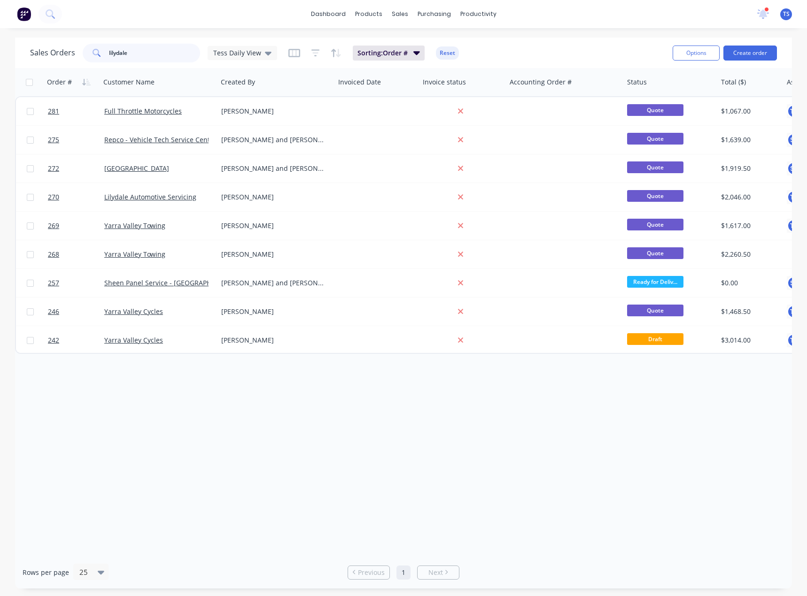
drag, startPoint x: 87, startPoint y: 62, endPoint x: 2, endPoint y: 71, distance: 85.6
click at [2, 71] on div "Sales Orders lilydale Tess Daily View Sorting: Order # Reset Options Create ord…" at bounding box center [403, 313] width 807 height 551
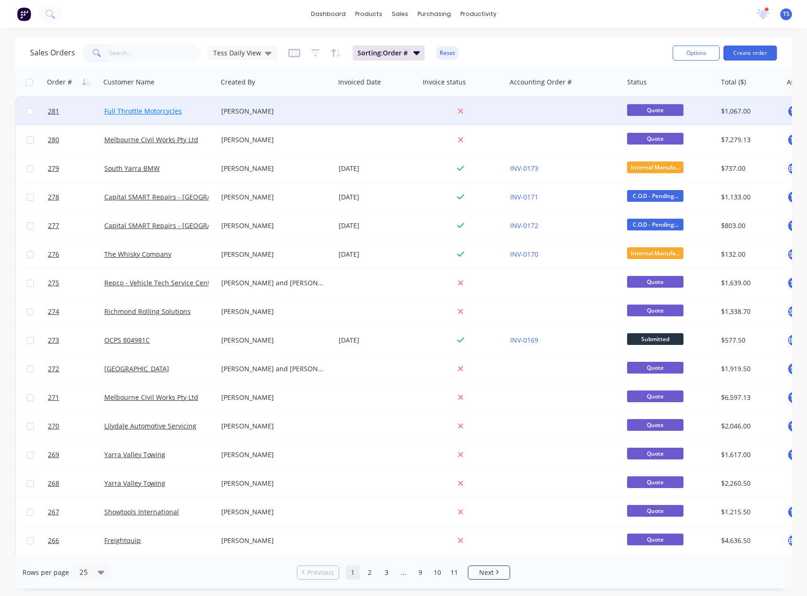
click at [132, 110] on link "Full Throttle Motorcycles" at bounding box center [142, 111] width 77 height 9
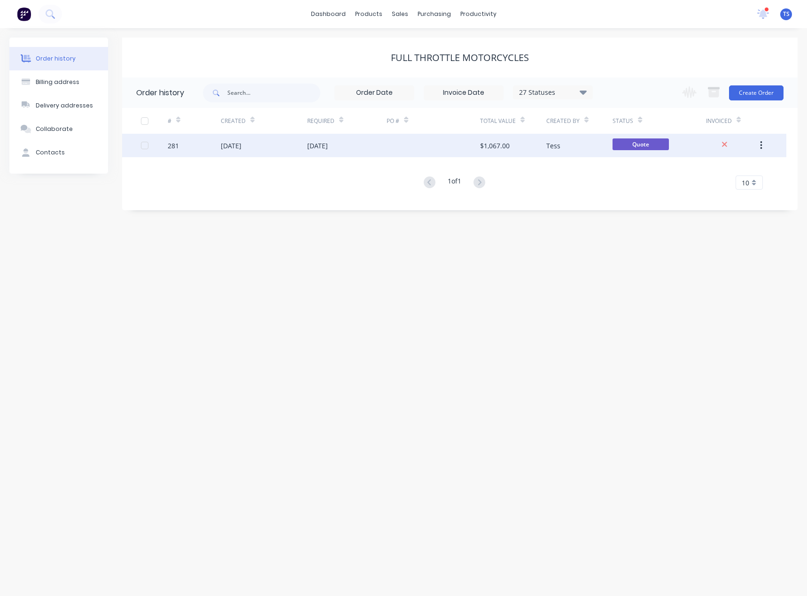
click at [341, 149] on div "[DATE]" at bounding box center [347, 145] width 80 height 23
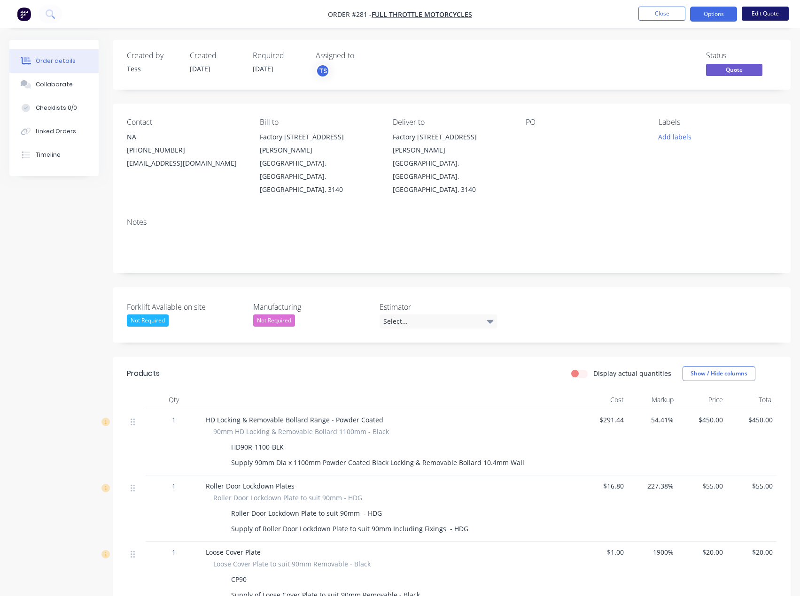
click at [758, 15] on button "Edit Quote" at bounding box center [764, 14] width 47 height 14
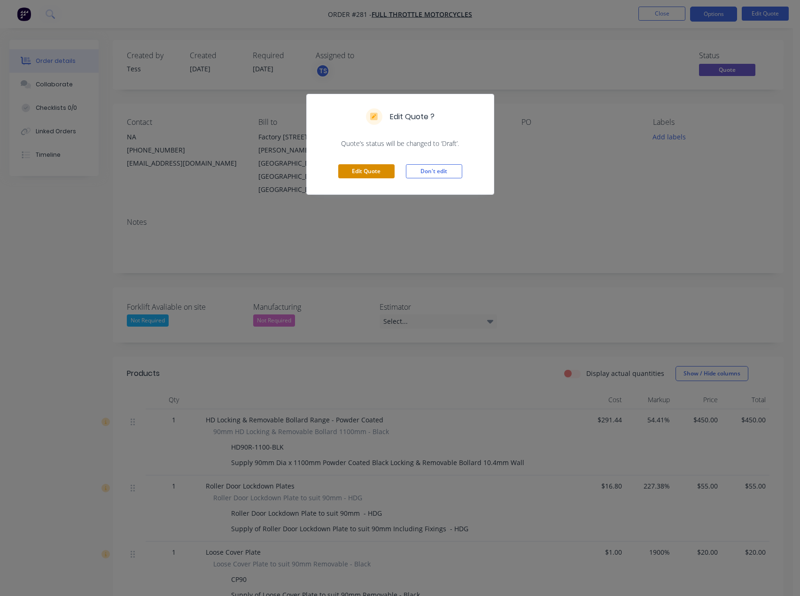
click at [351, 169] on button "Edit Quote" at bounding box center [366, 171] width 56 height 14
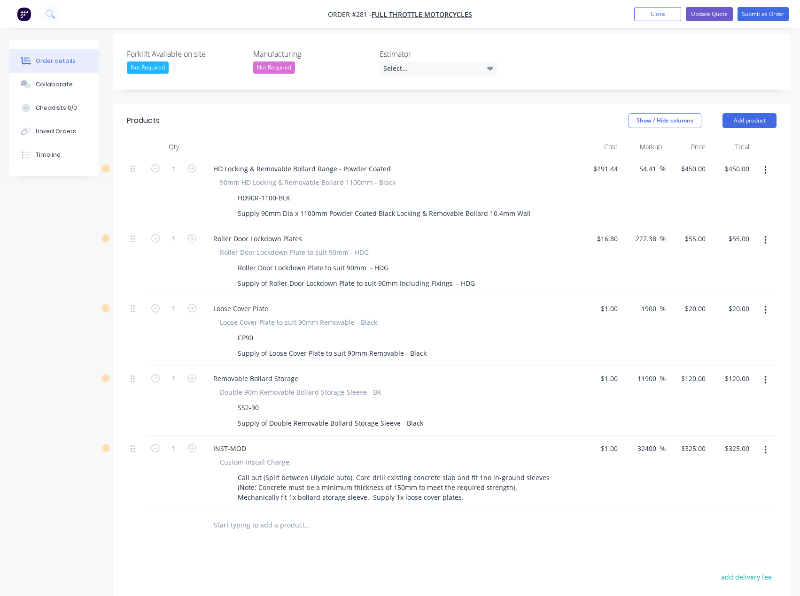
scroll to position [282, 0]
drag, startPoint x: 752, startPoint y: 88, endPoint x: 754, endPoint y: 82, distance: 7.0
click at [752, 103] on header "Products Show / Hide columns Add product" at bounding box center [451, 120] width 677 height 34
click at [754, 113] on button "Add product" at bounding box center [749, 120] width 54 height 15
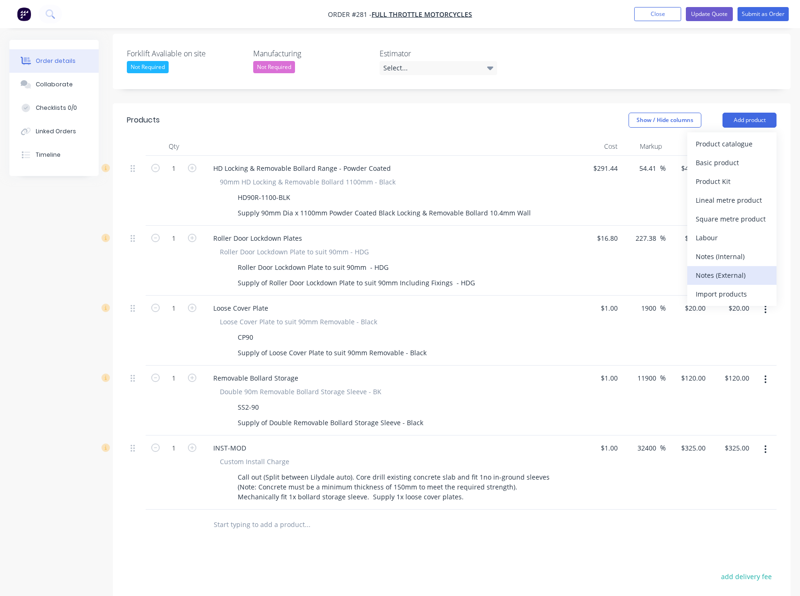
click at [730, 269] on div "Notes (External)" at bounding box center [731, 276] width 72 height 14
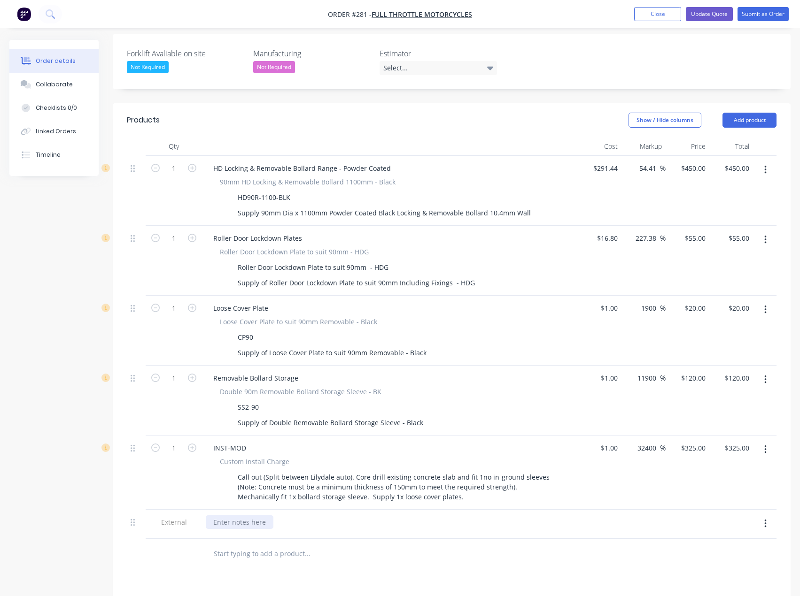
click at [248, 516] on div at bounding box center [240, 523] width 68 height 14
paste div
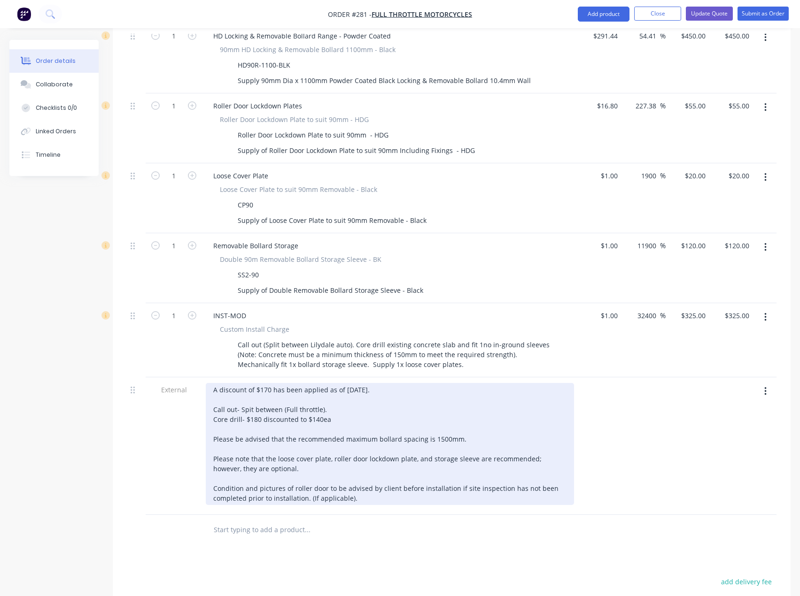
scroll to position [423, 0]
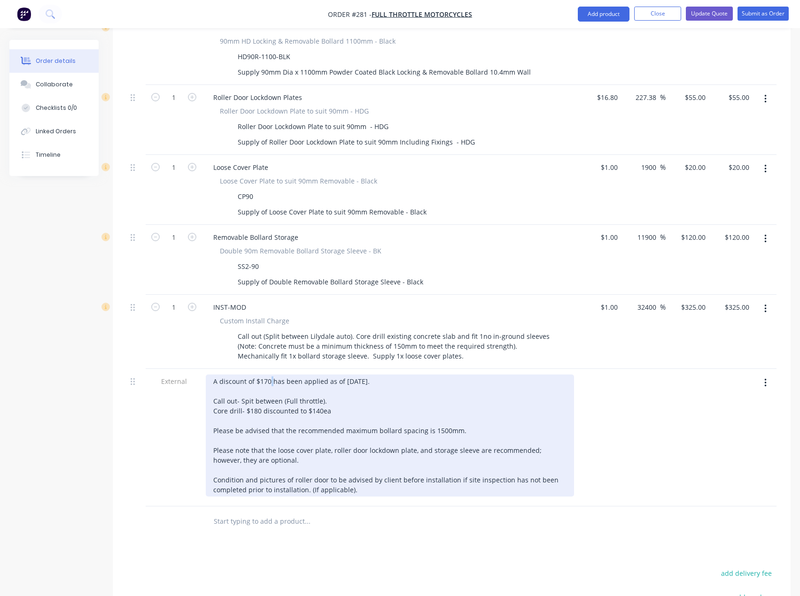
click at [270, 375] on div "A discount of $170 has been applied as of [DATE]. Call out- Spit between (Full …" at bounding box center [390, 436] width 368 height 122
click at [344, 375] on div "A discount of $90has been applied as of [DATE]. Call out- Spit between (Full th…" at bounding box center [390, 436] width 368 height 122
click at [359, 382] on div "A discount of $90has been applied as of [DATE]. Call out- Spit between (Full th…" at bounding box center [390, 436] width 368 height 122
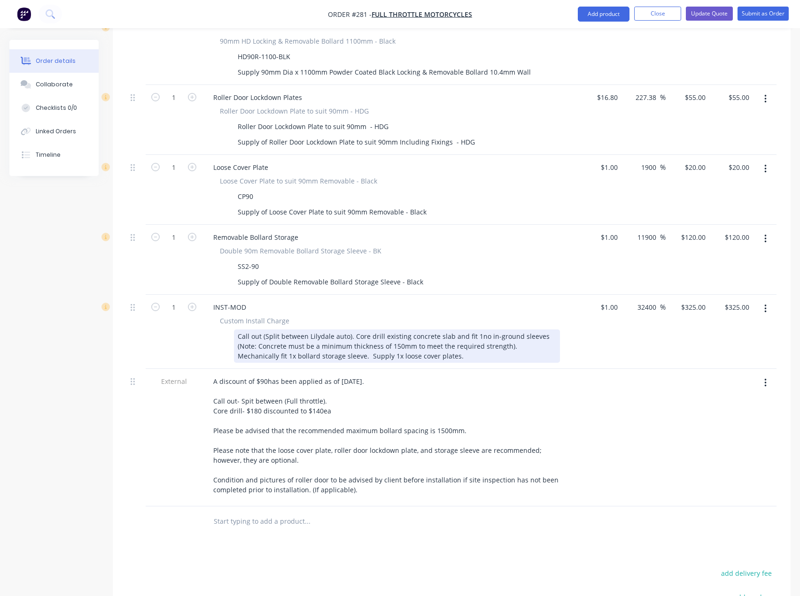
click at [344, 330] on div "Call out (Split between Lilydale auto). Core drill existing concrete slab and f…" at bounding box center [397, 346] width 326 height 33
drag, startPoint x: 353, startPoint y: 297, endPoint x: 261, endPoint y: 294, distance: 91.6
click at [261, 330] on div "Call out (Split between Lilydale auto). Core drill existing concrete slab and f…" at bounding box center [397, 346] width 326 height 33
click at [369, 330] on div "Call out. Core drill existing concrete slab and fit 1no in-ground sleeves (Note…" at bounding box center [397, 346] width 326 height 33
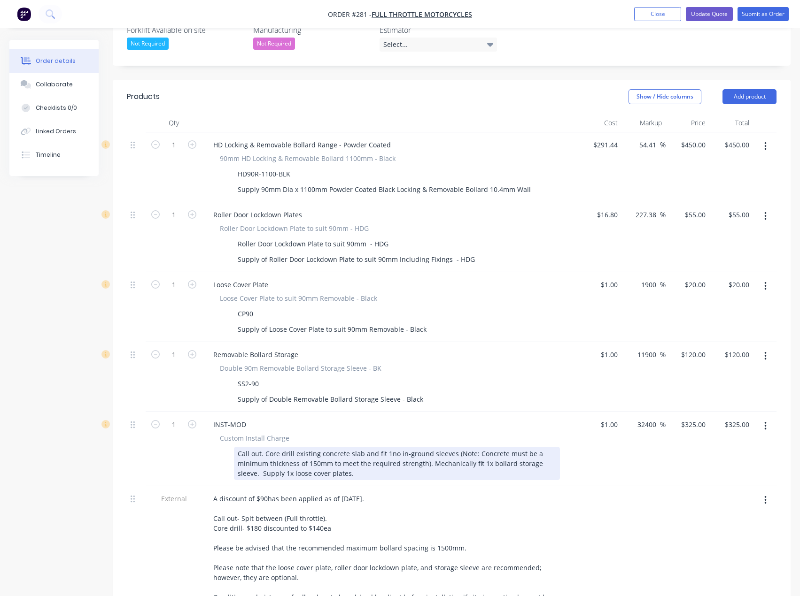
scroll to position [376, 0]
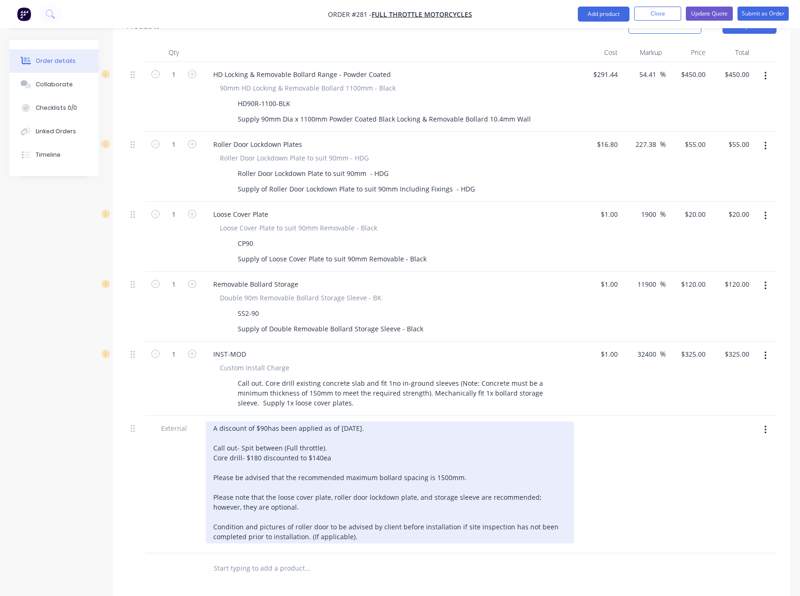
click at [266, 422] on div "A discount of $90has been applied as of [DATE]. Call out- Spit between (Full th…" at bounding box center [390, 483] width 368 height 122
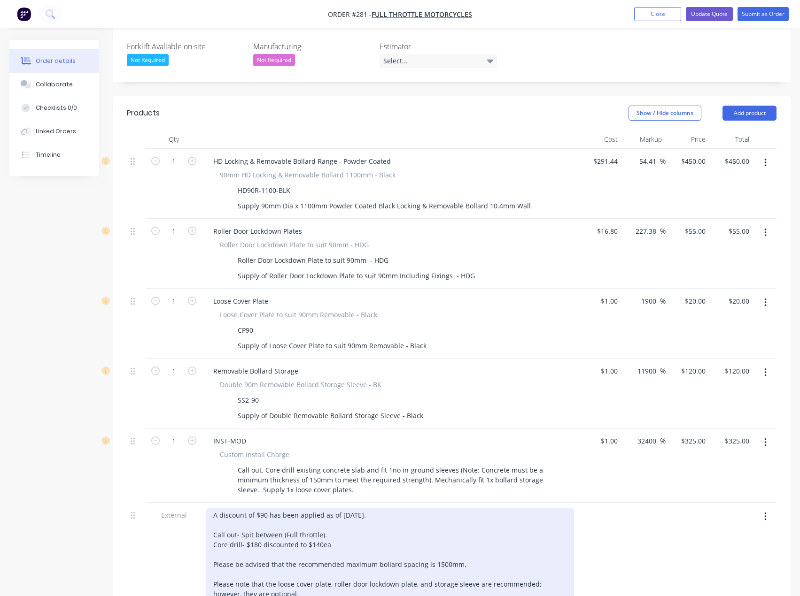
scroll to position [282, 0]
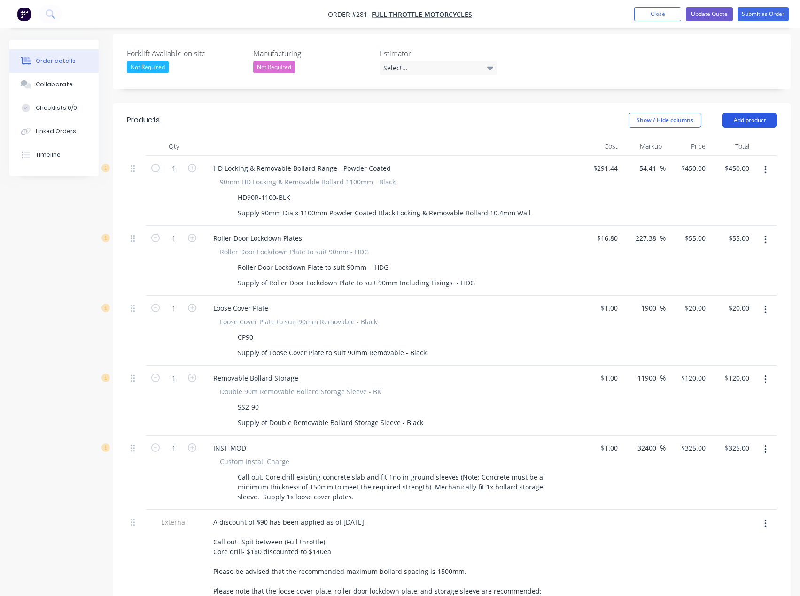
click at [752, 113] on button "Add product" at bounding box center [749, 120] width 54 height 15
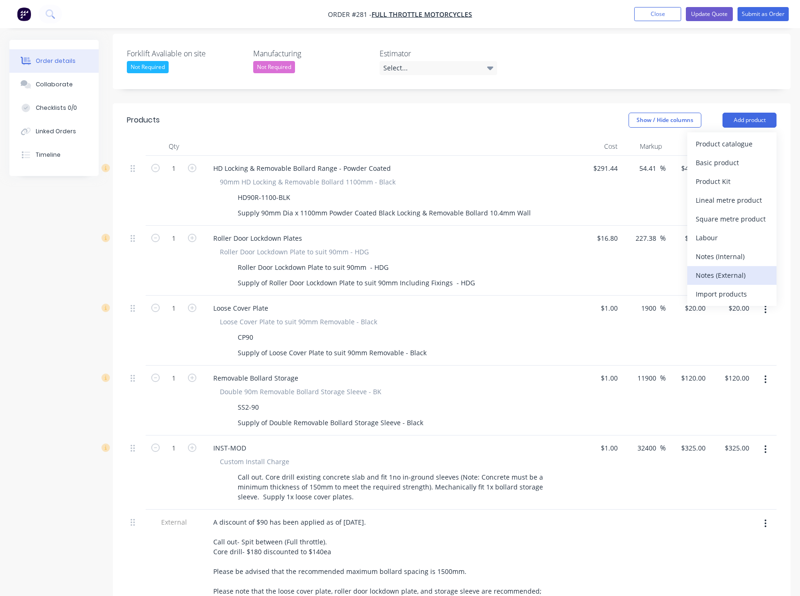
click at [738, 269] on div "Notes (External)" at bounding box center [731, 276] width 72 height 14
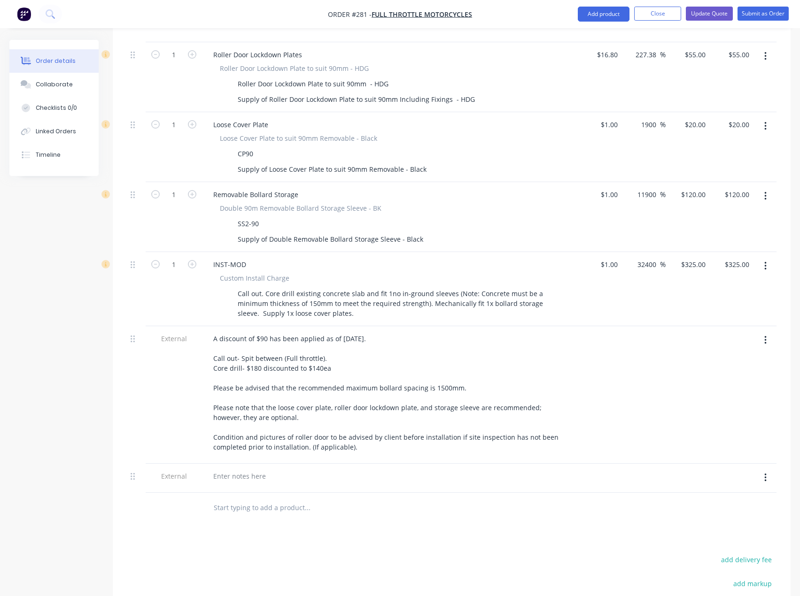
scroll to position [470, 0]
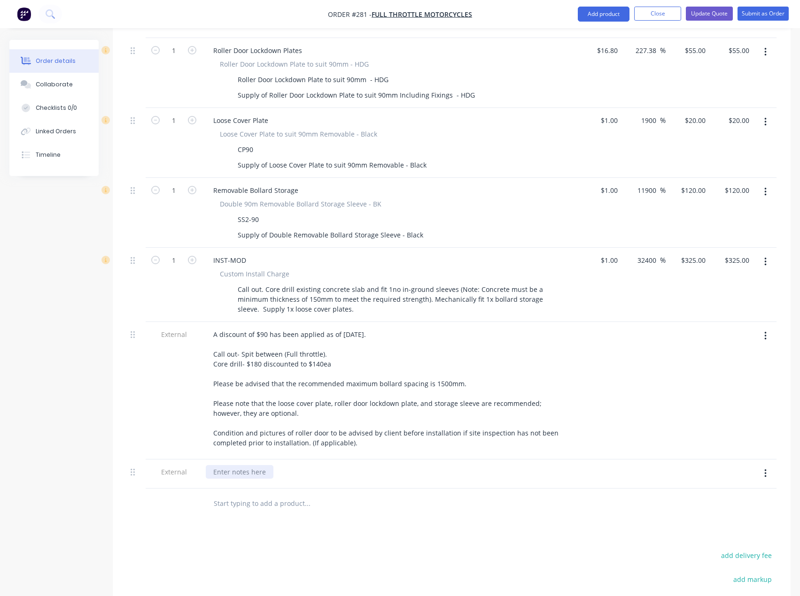
click at [231, 465] on div at bounding box center [240, 472] width 68 height 14
drag, startPoint x: 212, startPoint y: 434, endPoint x: 219, endPoint y: 433, distance: 7.1
click at [213, 465] on div "_Secure Roller Door__" at bounding box center [247, 472] width 82 height 14
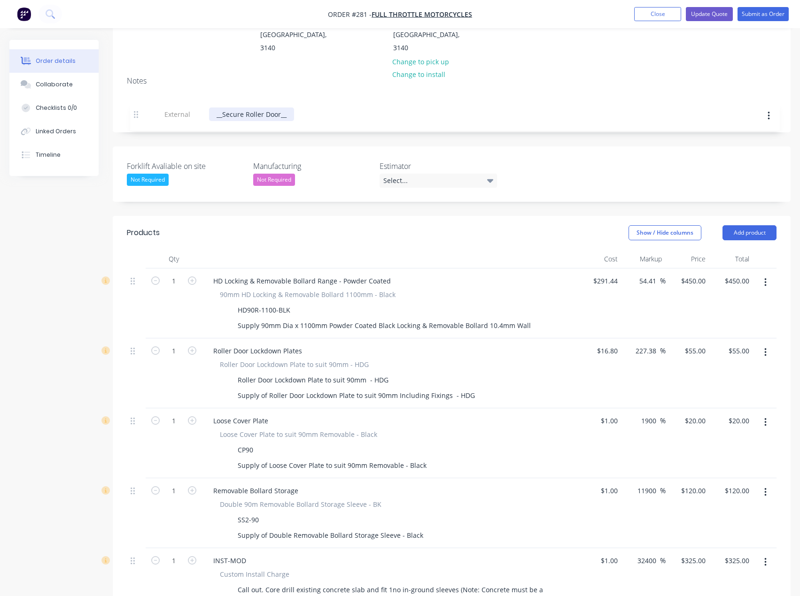
scroll to position [145, 0]
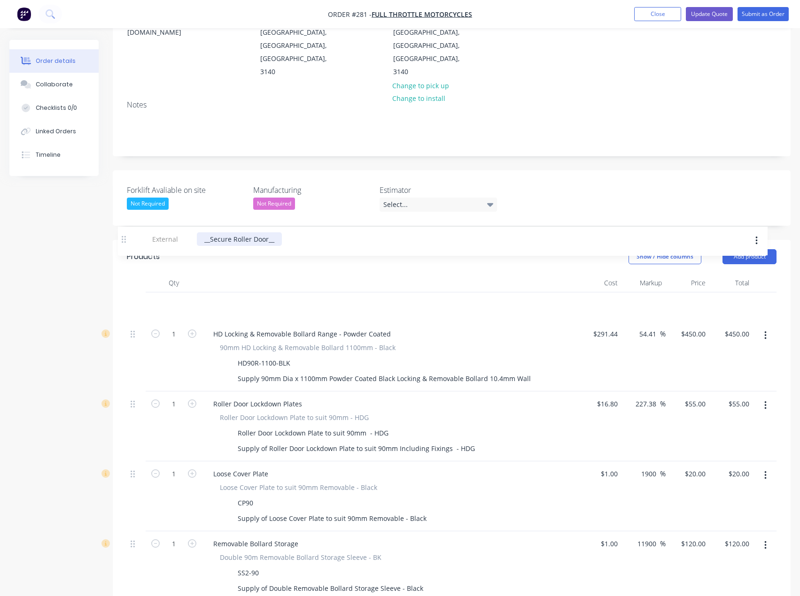
drag, startPoint x: 134, startPoint y: 415, endPoint x: 124, endPoint y: 240, distance: 174.9
click at [124, 274] on div "Qty Cost Markup Price Total 1 HD Locking & Removable Bollard Range - Powder Coa…" at bounding box center [451, 559] width 677 height 570
click at [287, 298] on div "__Secure Roller Door__" at bounding box center [248, 305] width 85 height 14
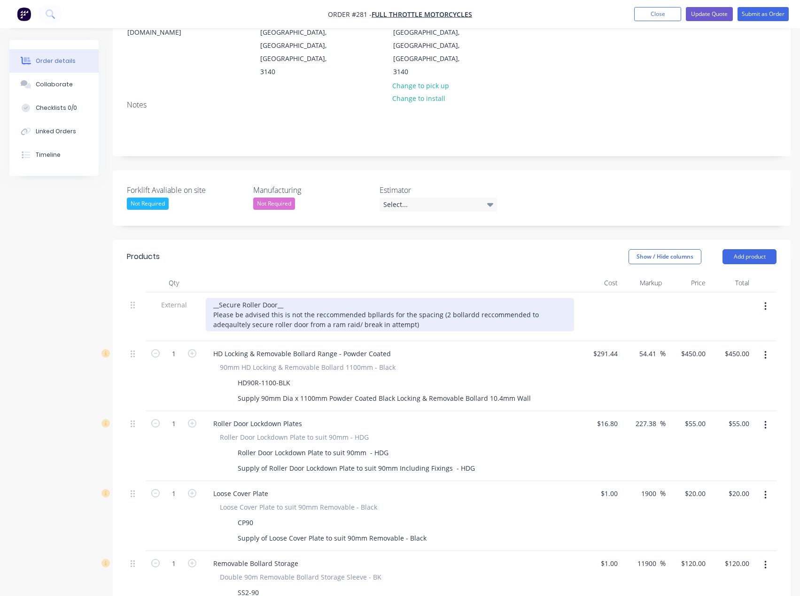
click at [468, 298] on div "__Secure Roller Door__ Please be advised this is not the reccommended bpllards …" at bounding box center [390, 314] width 368 height 33
click at [241, 298] on div "__Secure Roller Door__ Please be advised this is not the reccommended bpllards …" at bounding box center [390, 314] width 368 height 33
click at [369, 298] on div "__Secure 1x Roller Door__ Please be advised this is not the reccommended bpllar…" at bounding box center [390, 314] width 368 height 33
click at [362, 298] on div "__Secure 1x Roller Door__ Please be advised this is not the reccommended bollar…" at bounding box center [390, 314] width 368 height 33
click at [380, 298] on div "__Secure 1x Roller Door__ Please be advised this is not the reccommended bollar…" at bounding box center [390, 314] width 368 height 33
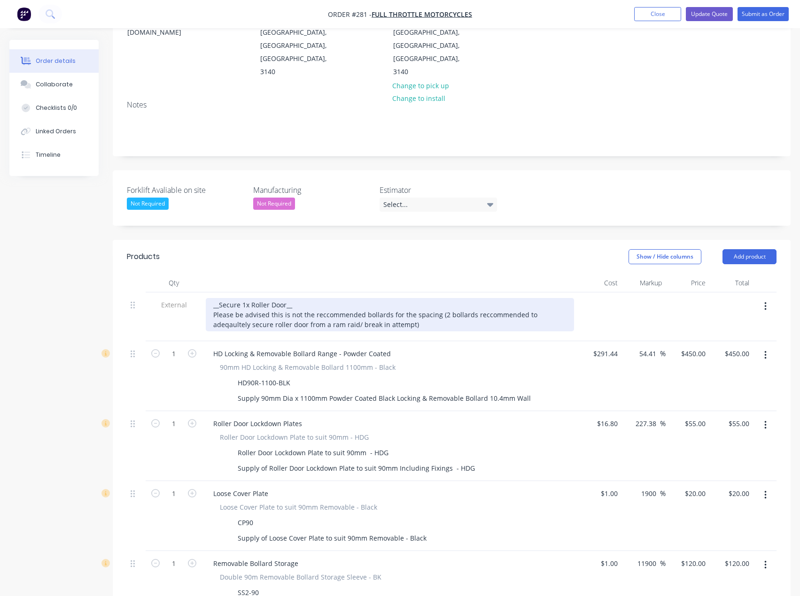
click at [323, 298] on div "__Secure 1x Roller Door__ Please be advised this is not the reccommended bollar…" at bounding box center [390, 314] width 368 height 33
click at [343, 298] on div "__Secure 1x Roller Door__ Please be advised this is not the recommended bollard…" at bounding box center [390, 314] width 368 height 33
click at [400, 298] on div "__Secure 1x Roller Door__ Please be advised this is not the recommended bollard…" at bounding box center [390, 314] width 368 height 33
click at [560, 298] on div "__Secure 1x Roller Door__ Please be advised this is not the recommended bollard…" at bounding box center [390, 314] width 368 height 33
click at [438, 298] on div "__Secure 1x Roller Door__ Please be advised this is not the recommended bollard…" at bounding box center [390, 314] width 368 height 33
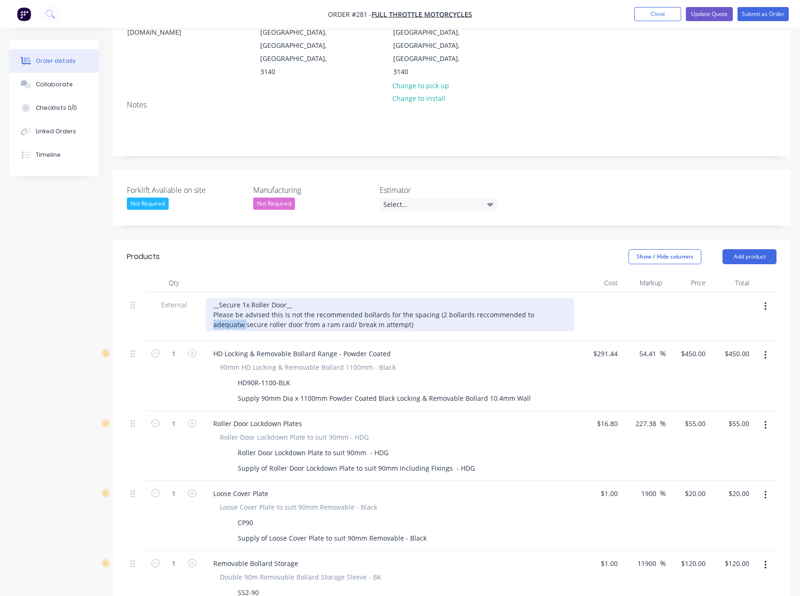
click at [526, 298] on div "__Secure 1x Roller Door__ Please be advised this is not the recommended bollard…" at bounding box center [390, 314] width 368 height 33
drag, startPoint x: 526, startPoint y: 274, endPoint x: 545, endPoint y: 274, distance: 18.8
click at [545, 298] on div "__Secure 1x Roller Door__ Please be advised this is not the recommended bollard…" at bounding box center [390, 314] width 368 height 33
drag, startPoint x: 559, startPoint y: 274, endPoint x: 526, endPoint y: 275, distance: 32.9
click at [526, 298] on div "__Secure 1x Roller Door__ Please be advised this is not the recommended bollard…" at bounding box center [390, 314] width 368 height 33
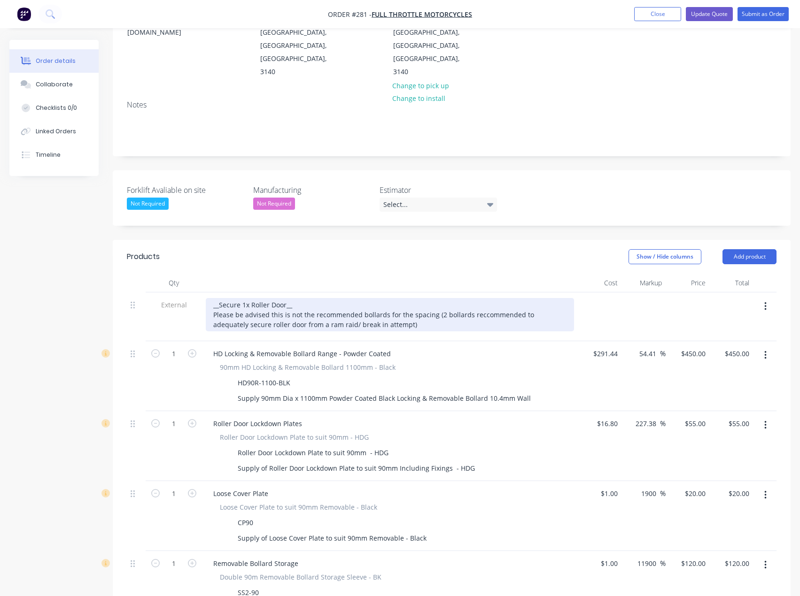
click at [428, 298] on div "__Secure 1x Roller Door__ Please be advised this is not the recommended bollard…" at bounding box center [390, 314] width 368 height 33
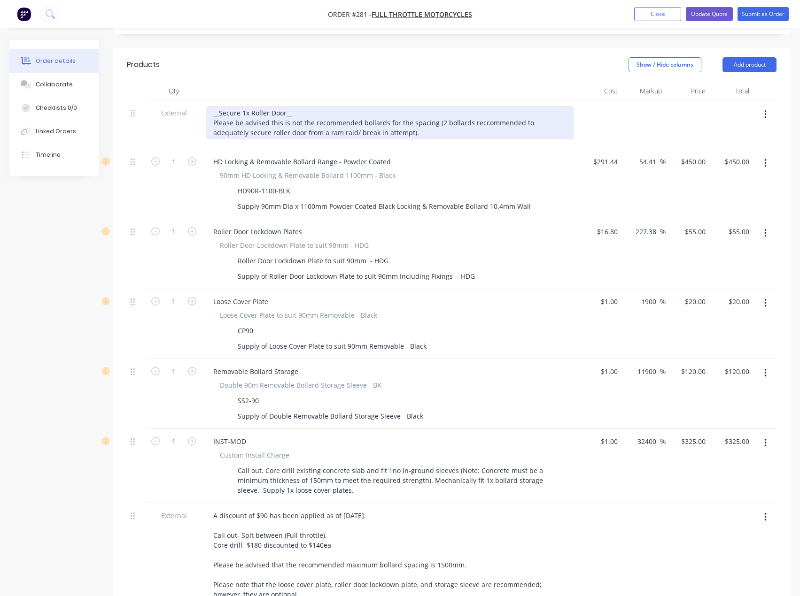
scroll to position [333, 0]
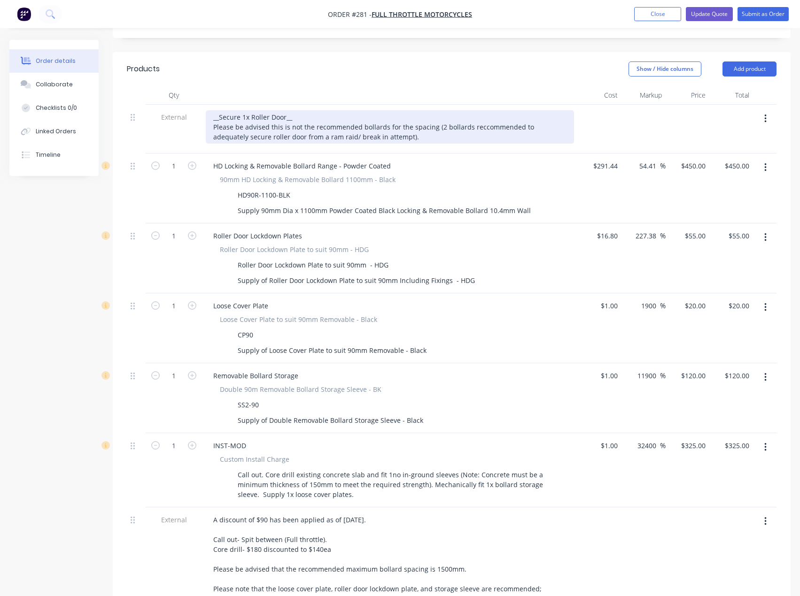
click at [312, 110] on div "__Secure 1x Roller Door__ Please be advised this is not the recommended bollard…" at bounding box center [390, 126] width 368 height 33
click at [472, 110] on div "__Secure 1x Roller Door__ Please be advised this is not the Supmamaxx recommend…" at bounding box center [390, 126] width 368 height 33
click at [452, 110] on div "__Secure 1x Roller Door__ Please be advised this is not the Supmamaxx recommend…" at bounding box center [390, 126] width 368 height 33
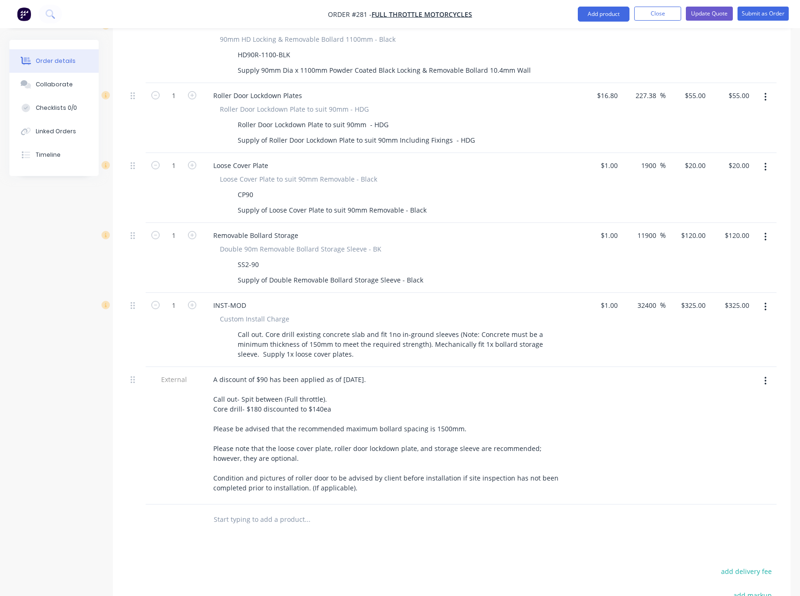
scroll to position [474, 0]
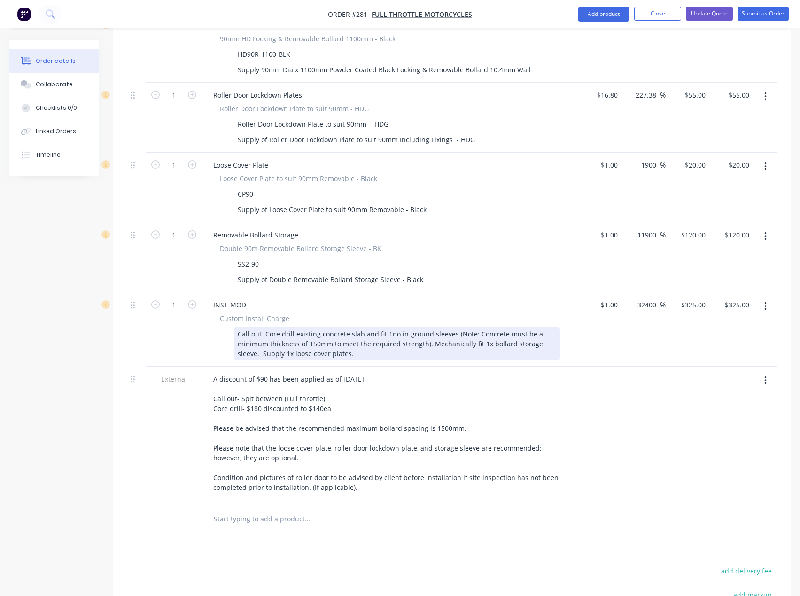
click at [556, 327] on div "Call out. Core drill existing concrete slab and fit 1no in-ground sleeves (Note…" at bounding box center [397, 343] width 326 height 33
click at [246, 327] on div "Call out. Core drill existing concrete slab and fit 1no in-ground sleeves (Note…" at bounding box center [397, 343] width 326 height 33
click at [480, 327] on div "Call out. Core drill existing concrete slab and fit 1no in-ground sleeves (Note…" at bounding box center [397, 343] width 326 height 33
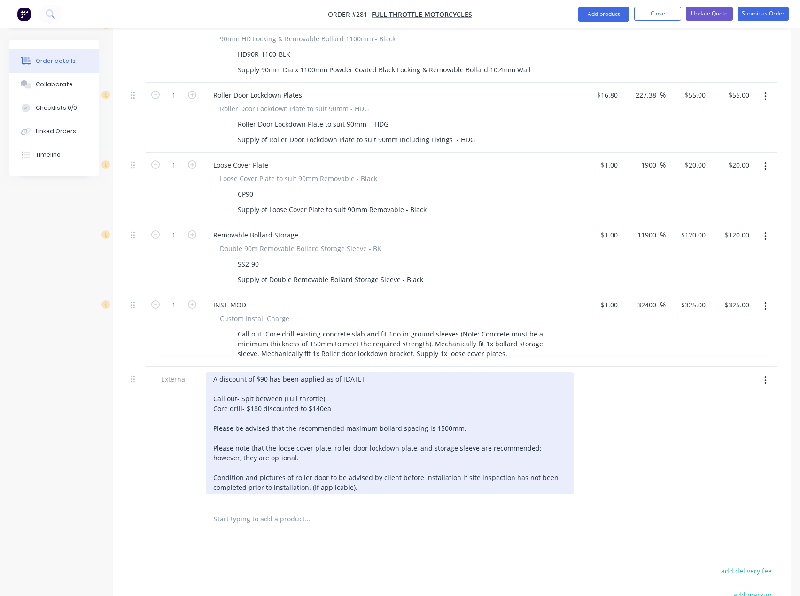
click at [324, 372] on div "A discount of $90 has been applied as of [DATE]. Call out- Spit between (Full t…" at bounding box center [390, 433] width 368 height 122
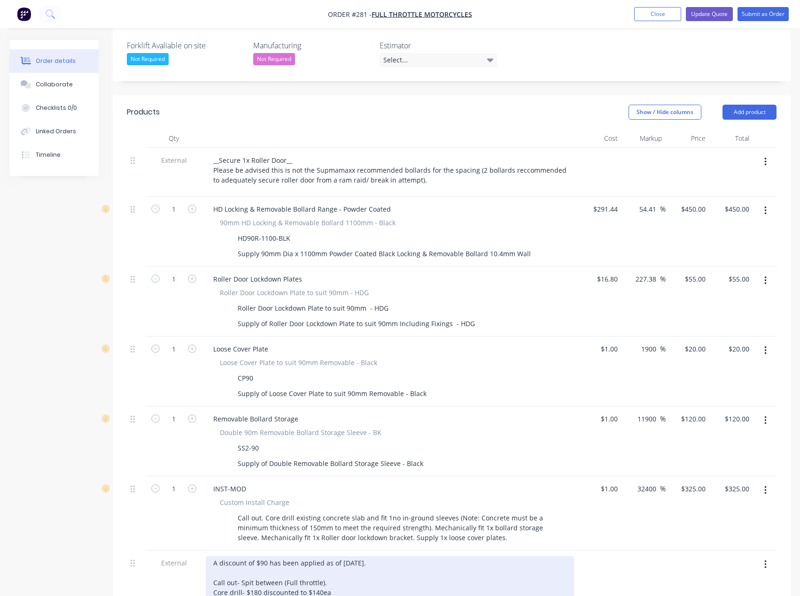
scroll to position [286, 0]
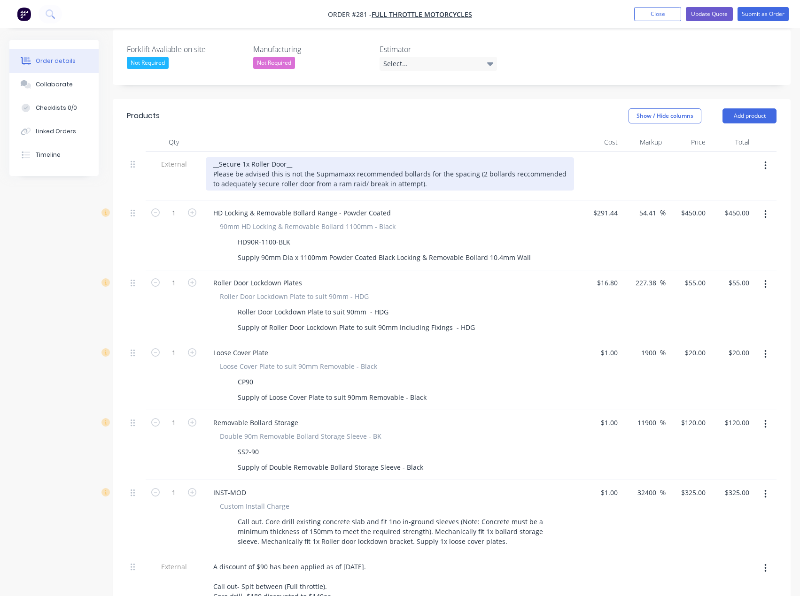
click at [419, 157] on div "__Secure 1x Roller Door__ Please be advised this is not the Supmamaxx recommend…" at bounding box center [390, 173] width 368 height 33
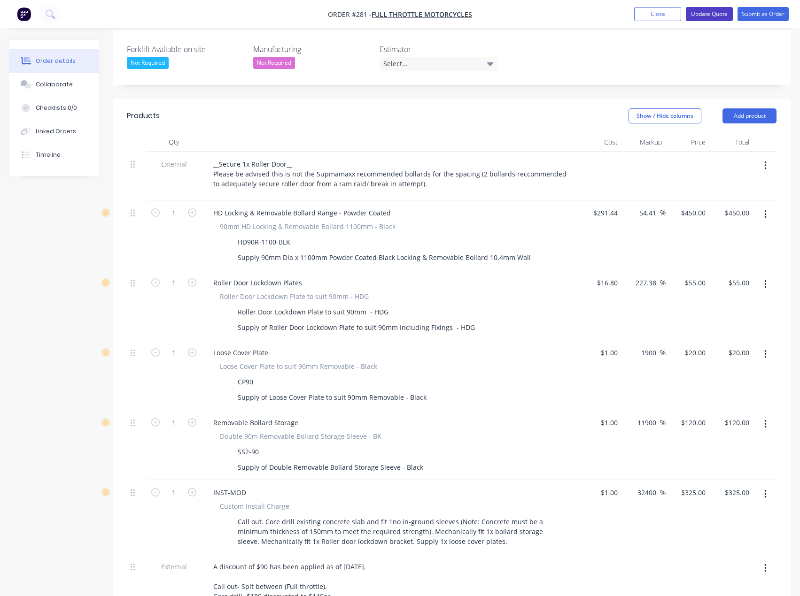
click at [719, 15] on button "Update Quote" at bounding box center [708, 14] width 47 height 14
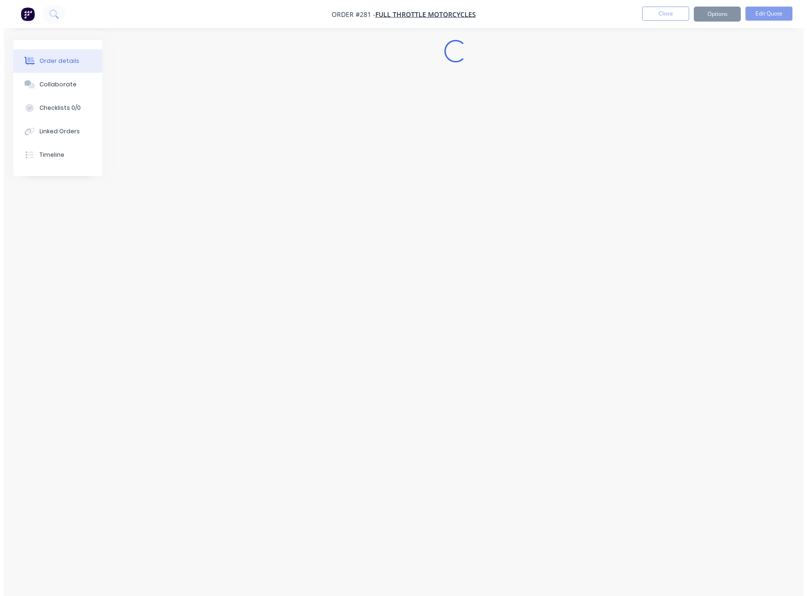
scroll to position [0, 0]
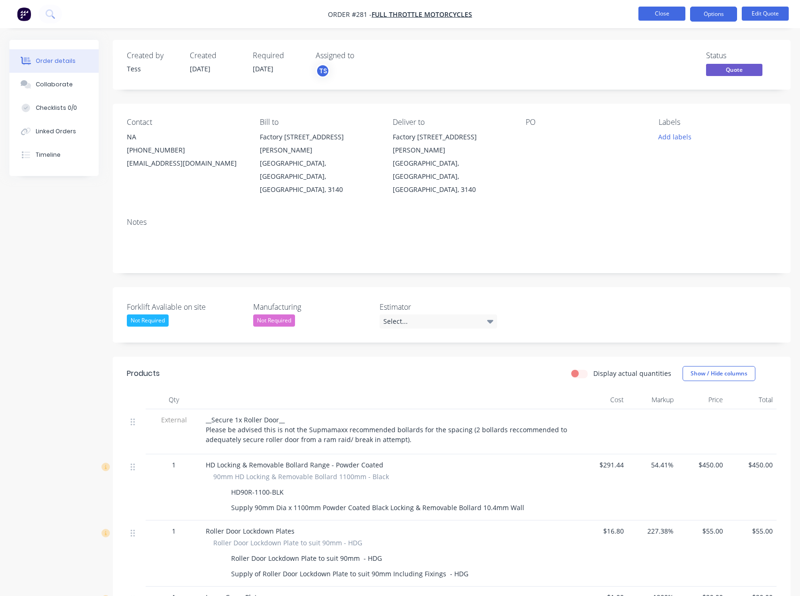
click at [667, 13] on button "Close" at bounding box center [661, 14] width 47 height 14
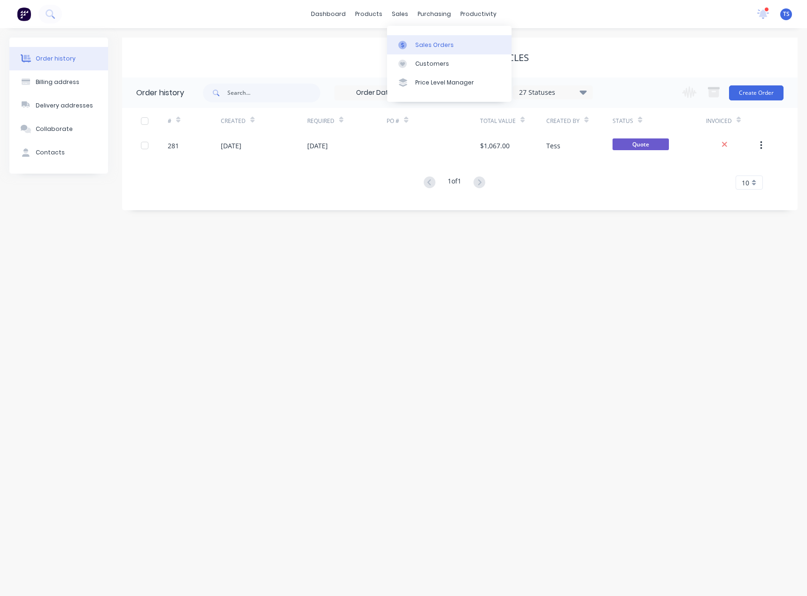
click at [417, 41] on div "Sales Orders" at bounding box center [434, 45] width 38 height 8
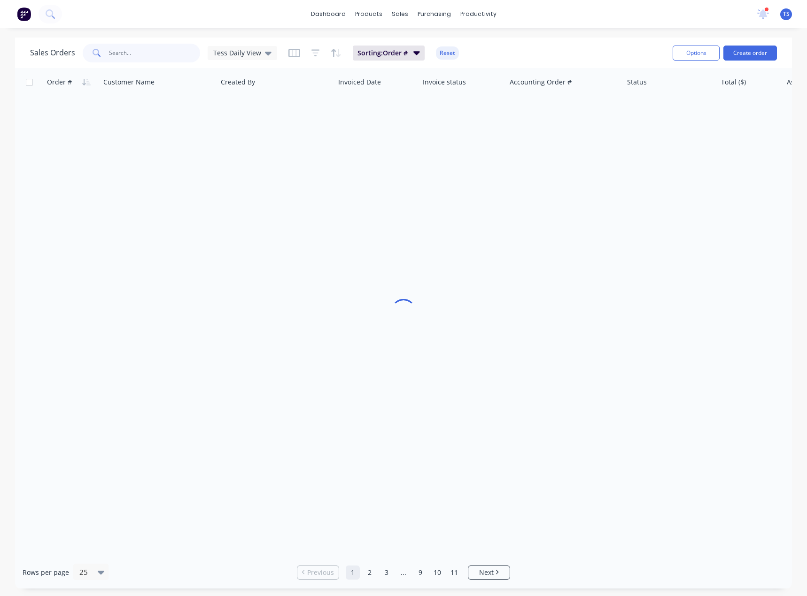
click at [139, 54] on input "text" at bounding box center [155, 53] width 92 height 19
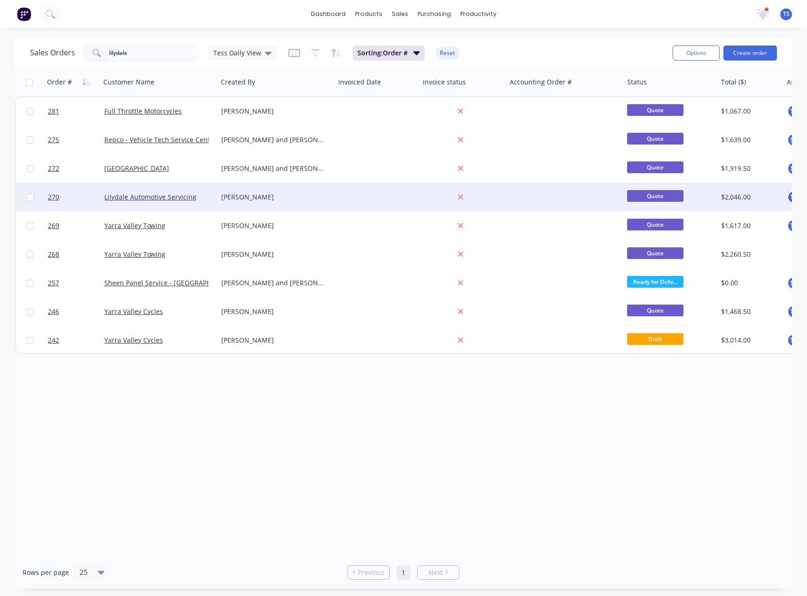
type input "lilydale"
click at [134, 192] on div "Lilydale Automotive Servicing" at bounding box center [158, 197] width 117 height 28
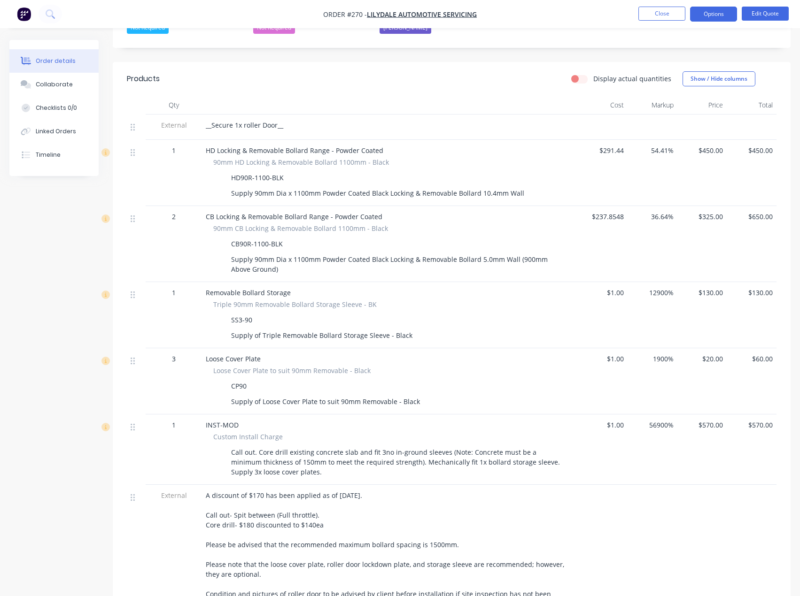
scroll to position [282, 0]
click at [676, 13] on button "Close" at bounding box center [661, 14] width 47 height 14
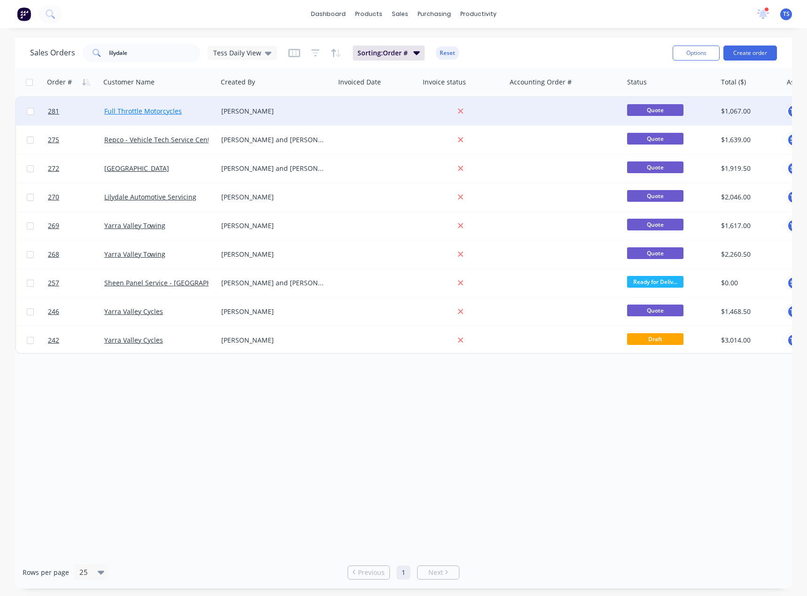
click at [129, 109] on link "Full Throttle Motorcycles" at bounding box center [142, 111] width 77 height 9
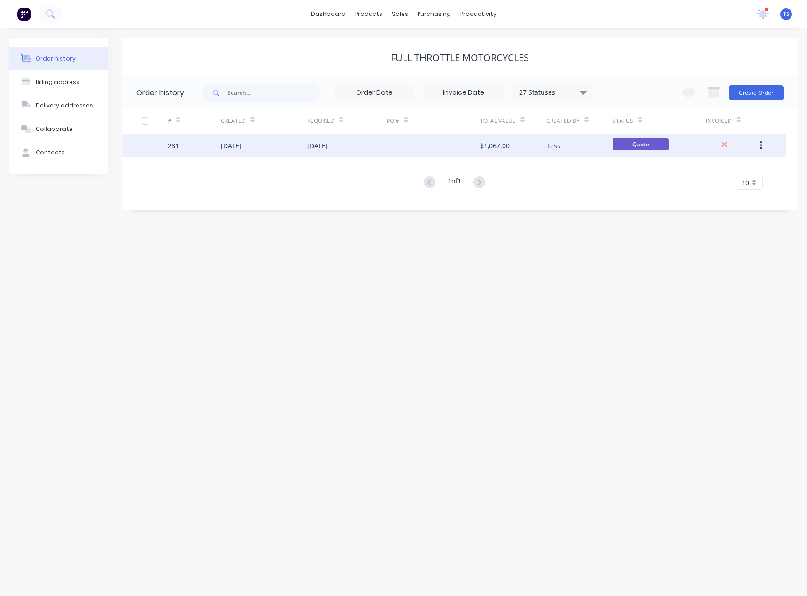
click at [268, 137] on div "[DATE]" at bounding box center [264, 145] width 86 height 23
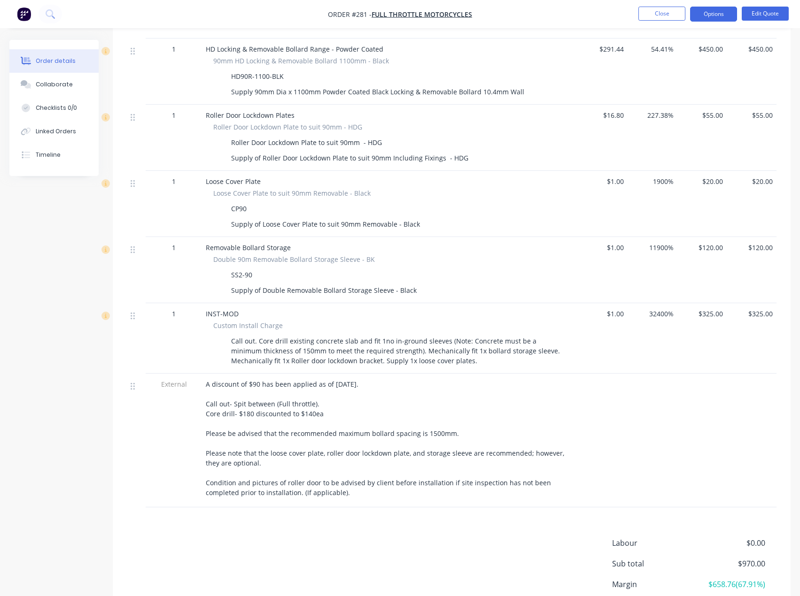
scroll to position [468, 0]
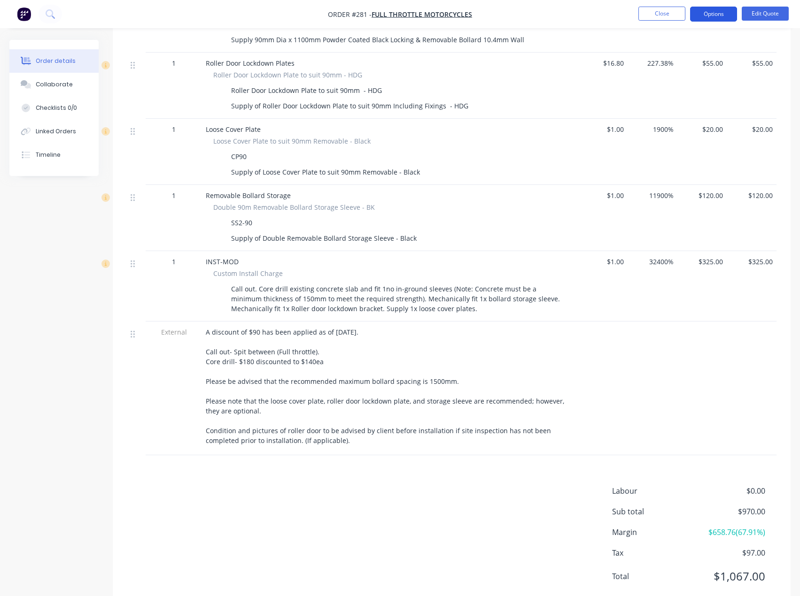
click at [720, 15] on button "Options" at bounding box center [713, 14] width 47 height 15
click at [766, 11] on button "Edit Quote" at bounding box center [764, 14] width 47 height 14
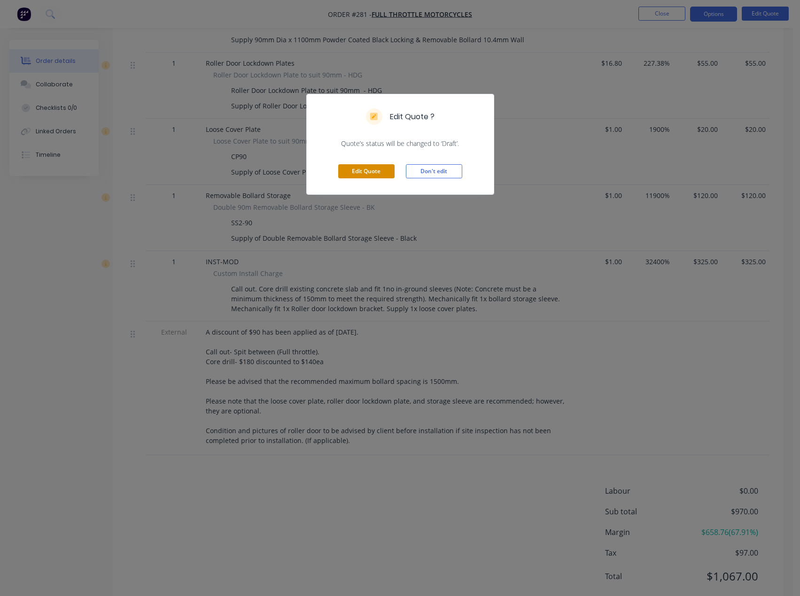
click at [382, 171] on button "Edit Quote" at bounding box center [366, 171] width 56 height 14
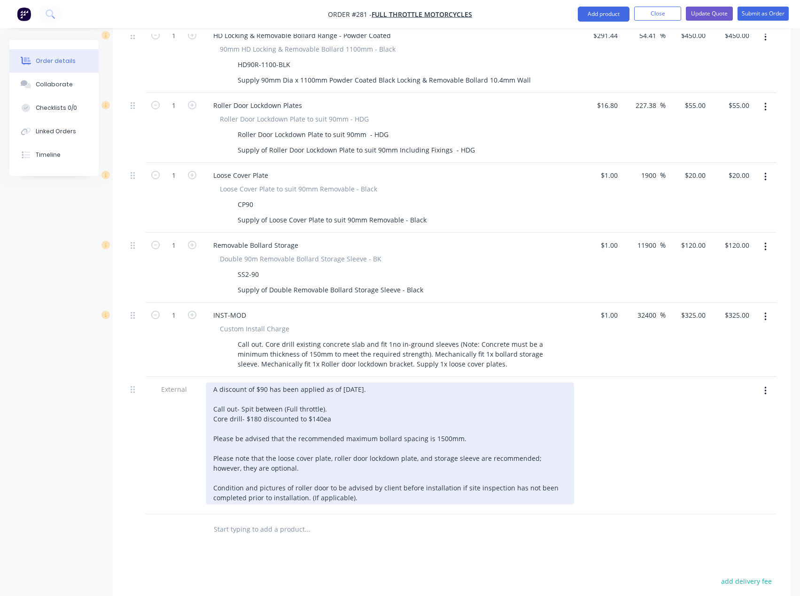
scroll to position [470, 0]
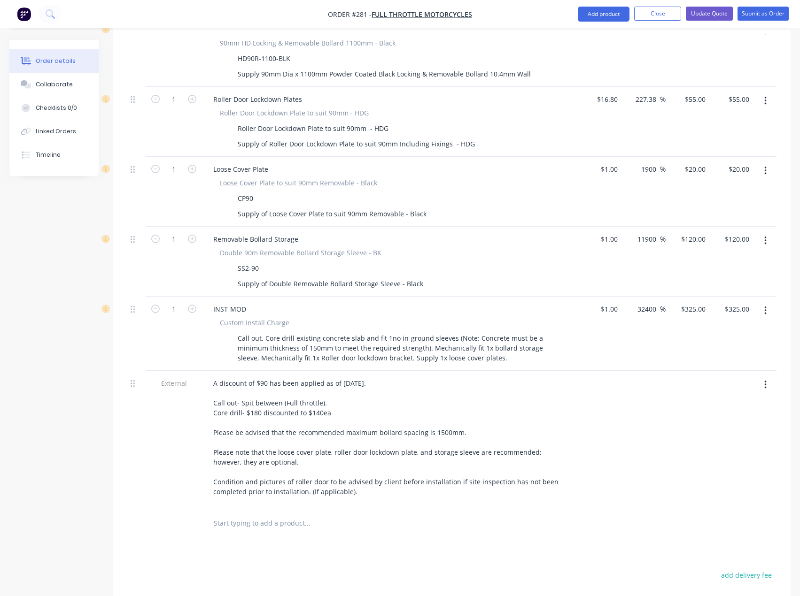
click at [226, 514] on input "text" at bounding box center [307, 523] width 188 height 19
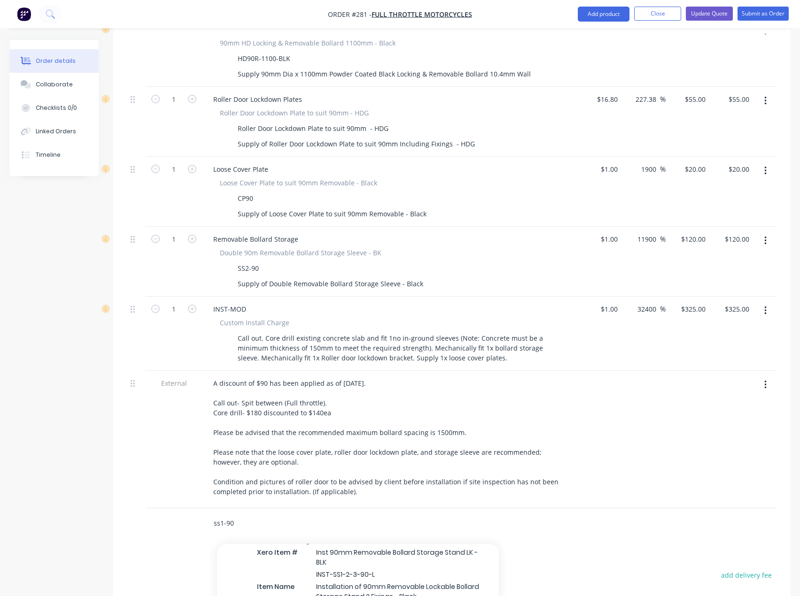
scroll to position [188, 0]
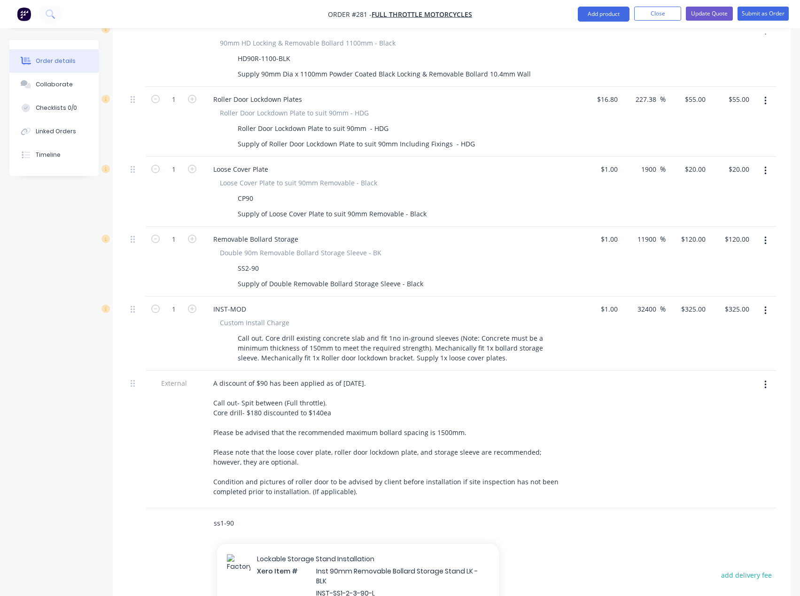
drag, startPoint x: 240, startPoint y: 484, endPoint x: 200, endPoint y: 484, distance: 39.9
click at [200, 508] on div "ss1-90 Add ss1-90 to order Non-locking Storage Stand Installation Xero Item # I…" at bounding box center [451, 523] width 649 height 31
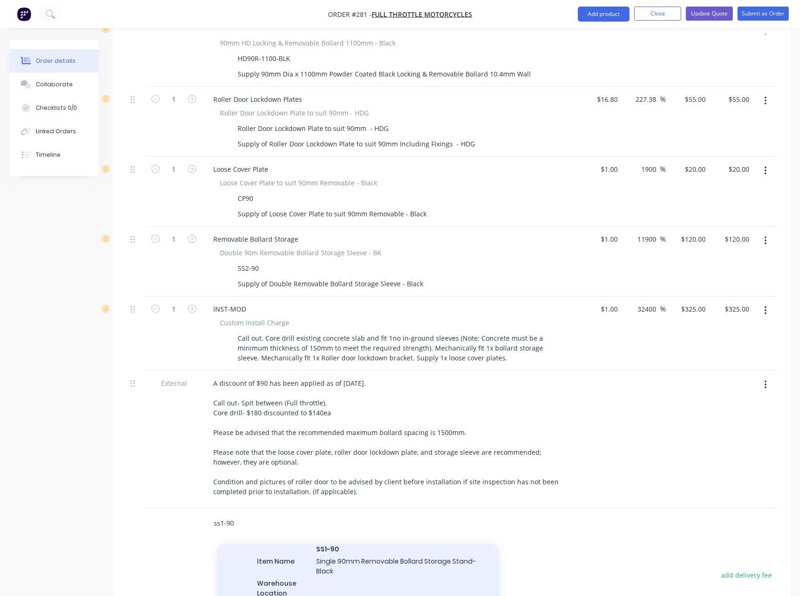
scroll to position [516, 0]
type input "ss1-90"
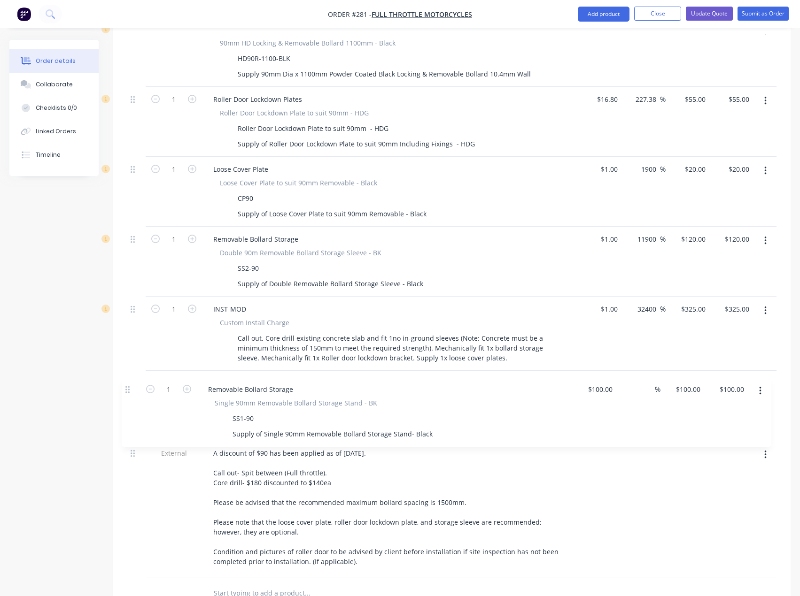
scroll to position [472, 0]
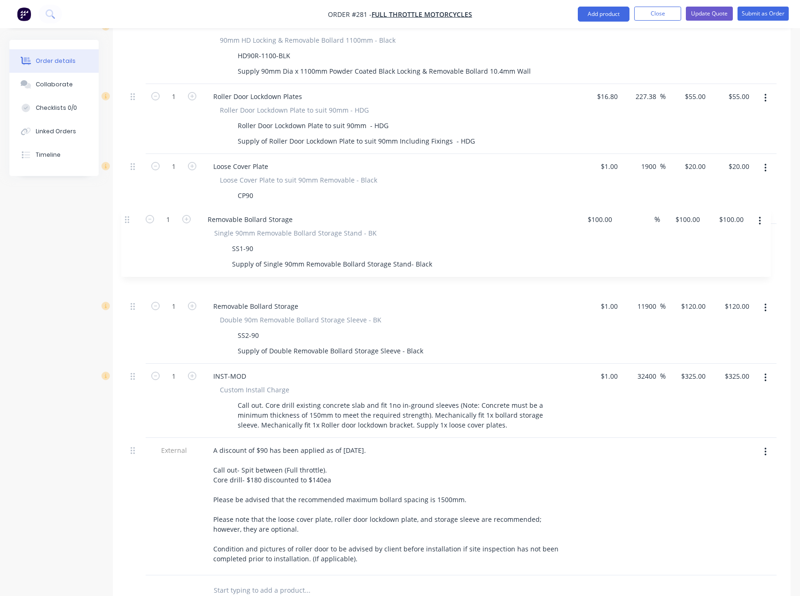
drag, startPoint x: 132, startPoint y: 484, endPoint x: 126, endPoint y: 219, distance: 264.9
click at [126, 219] on div "Qty Cost Markup Price Total External __Secure 1x Roller Door__ Please be advise…" at bounding box center [451, 276] width 677 height 660
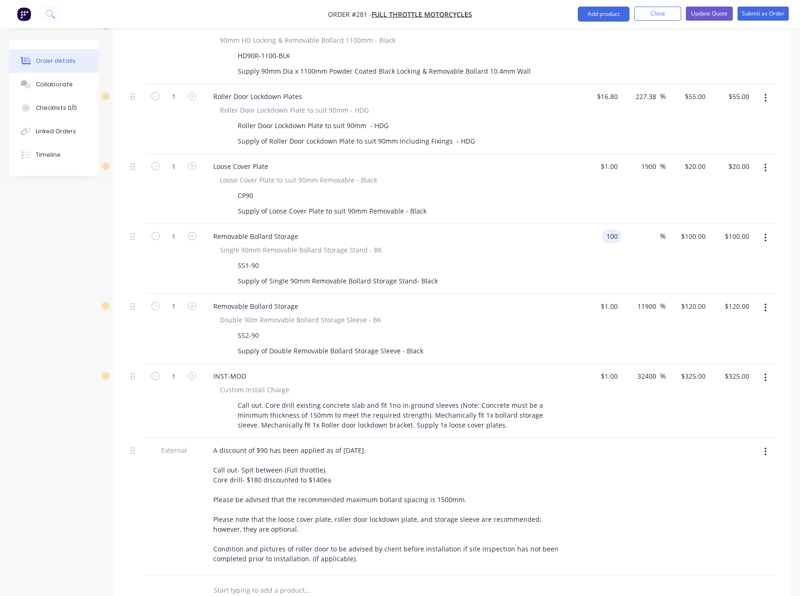
click at [610, 230] on input "100" at bounding box center [613, 237] width 16 height 14
type input "$1.00"
type input "1"
type input "$1.00"
click at [696, 224] on div "1 1" at bounding box center [687, 259] width 44 height 70
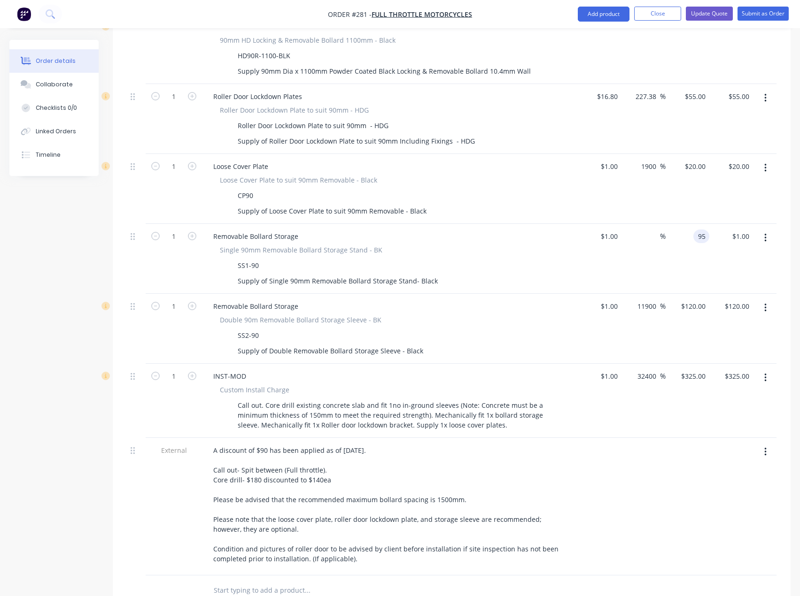
drag, startPoint x: 704, startPoint y: 195, endPoint x: 693, endPoint y: 200, distance: 11.6
click at [690, 224] on div "95 95" at bounding box center [687, 259] width 44 height 70
type input "100"
type input "9900"
type input "$100.00"
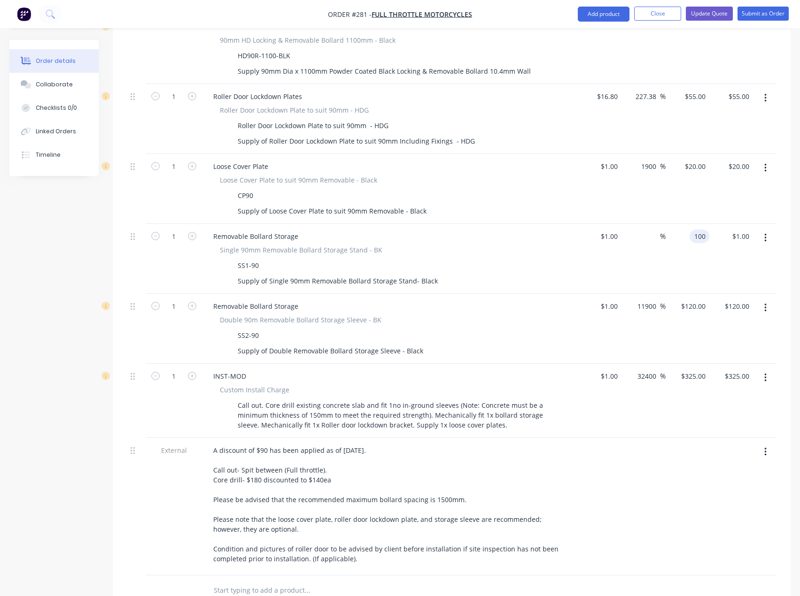
type input "$100.00"
click at [772, 230] on button "button" at bounding box center [765, 238] width 22 height 17
click at [649, 438] on div at bounding box center [643, 507] width 44 height 138
click at [765, 304] on icon "button" at bounding box center [765, 308] width 2 height 8
click at [728, 382] on div "Delete" at bounding box center [731, 389] width 72 height 14
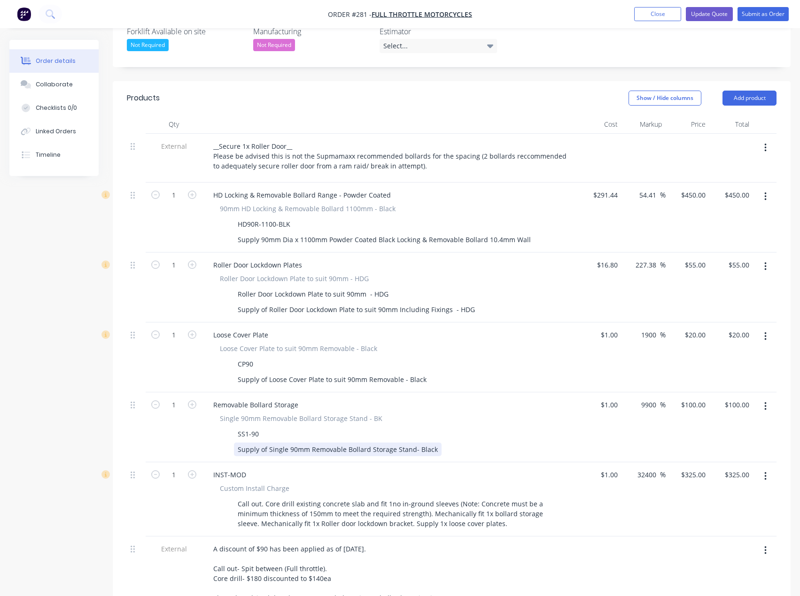
scroll to position [285, 0]
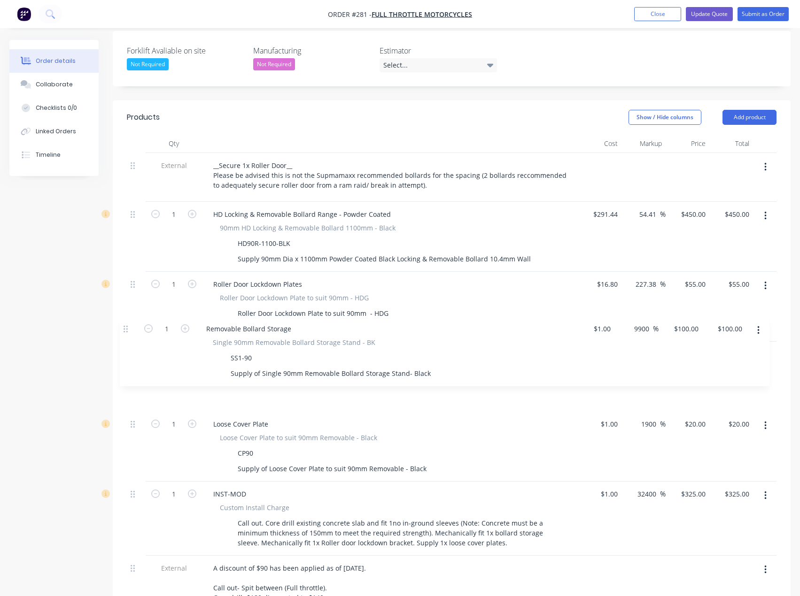
drag, startPoint x: 134, startPoint y: 386, endPoint x: 127, endPoint y: 311, distance: 75.9
click at [127, 311] on div "External __Secure 1x Roller Door__ Please be advised this is not the Supmamaxx …" at bounding box center [451, 423] width 649 height 540
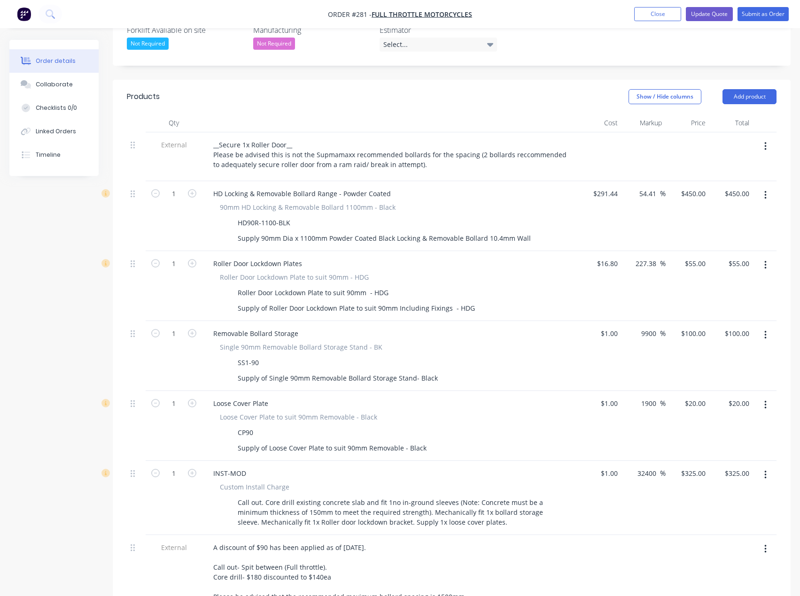
scroll to position [331, 0]
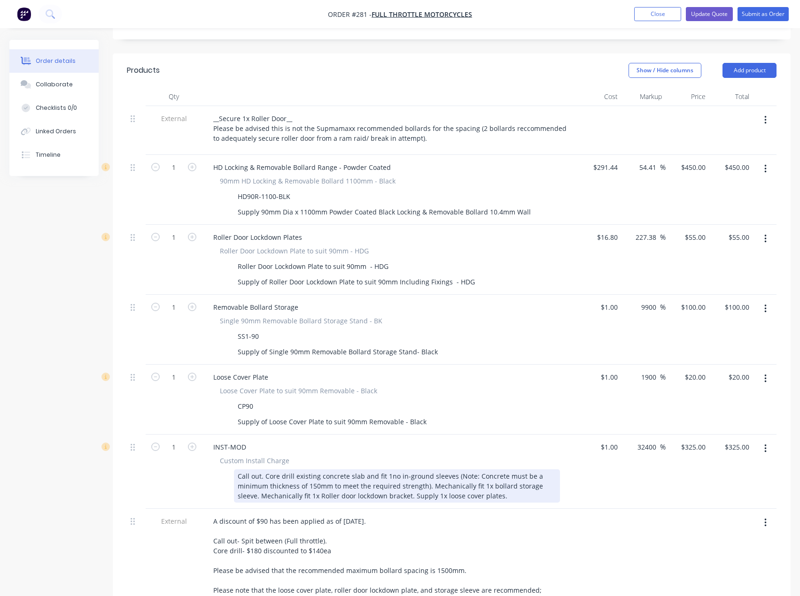
click at [474, 470] on div "Call out. Core drill existing concrete slab and fit 1no in-ground sleeves (Note…" at bounding box center [397, 486] width 326 height 33
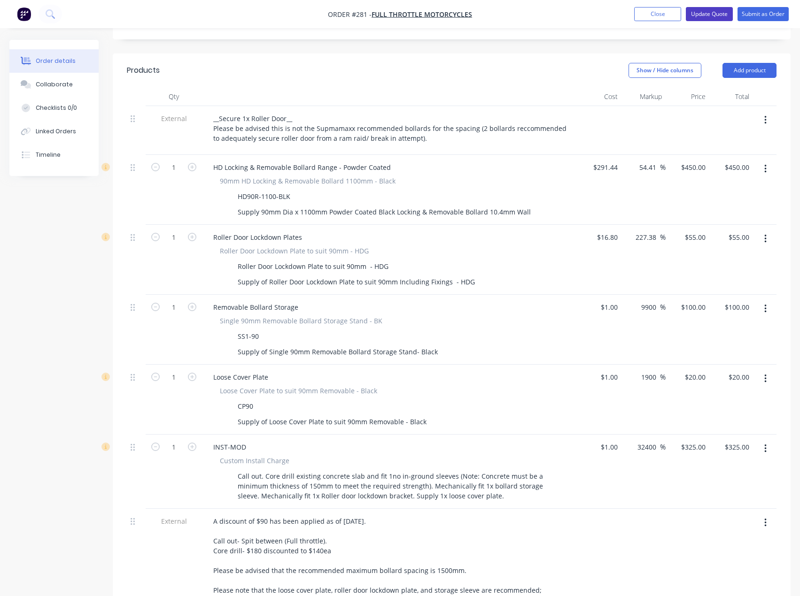
click at [706, 12] on button "Update Quote" at bounding box center [708, 14] width 47 height 14
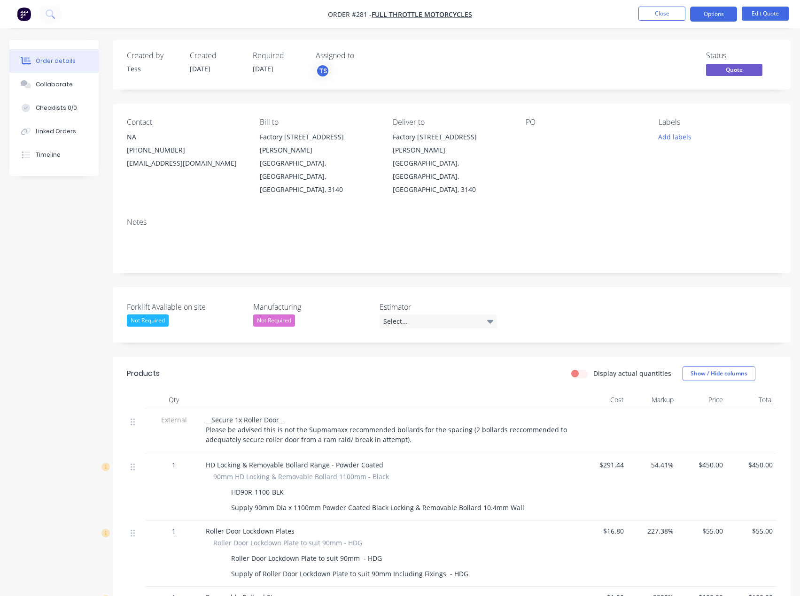
click at [416, 301] on label "Estimator" at bounding box center [437, 306] width 117 height 11
click at [416, 315] on div "Select..." at bounding box center [437, 322] width 117 height 14
click at [408, 353] on div "[PERSON_NAME]" at bounding box center [412, 352] width 52 height 12
click at [663, 14] on button "Close" at bounding box center [661, 14] width 47 height 14
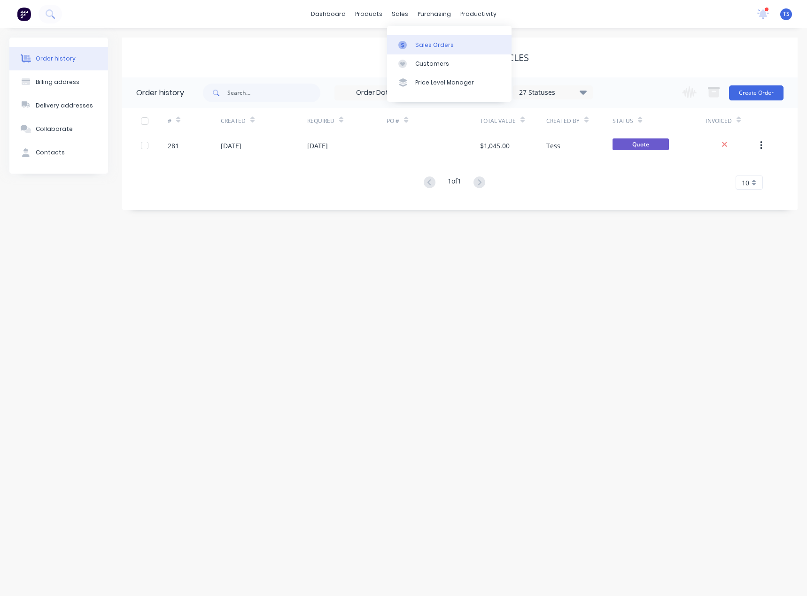
click at [416, 51] on link "Sales Orders" at bounding box center [449, 44] width 124 height 19
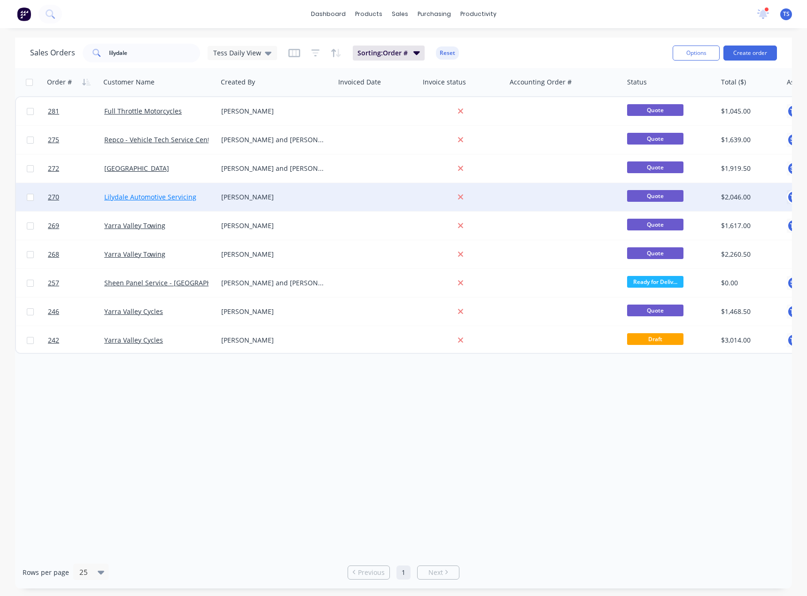
click at [149, 196] on link "Lilydale Automotive Servicing" at bounding box center [150, 196] width 92 height 9
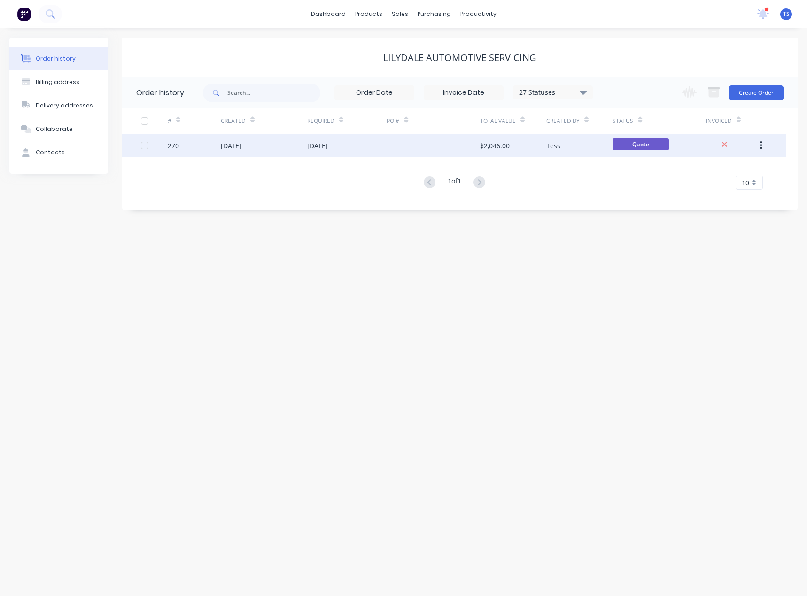
click at [300, 156] on div "[DATE]" at bounding box center [264, 145] width 86 height 23
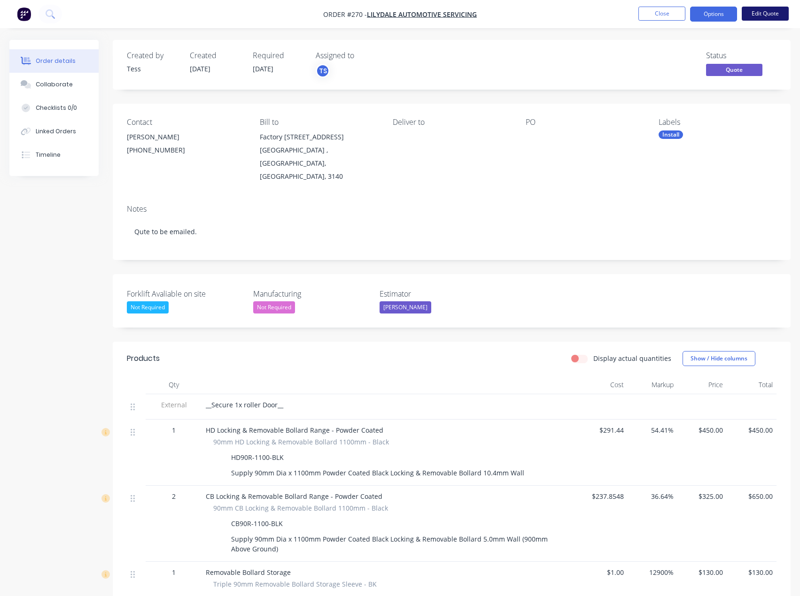
click at [755, 15] on button "Edit Quote" at bounding box center [764, 14] width 47 height 14
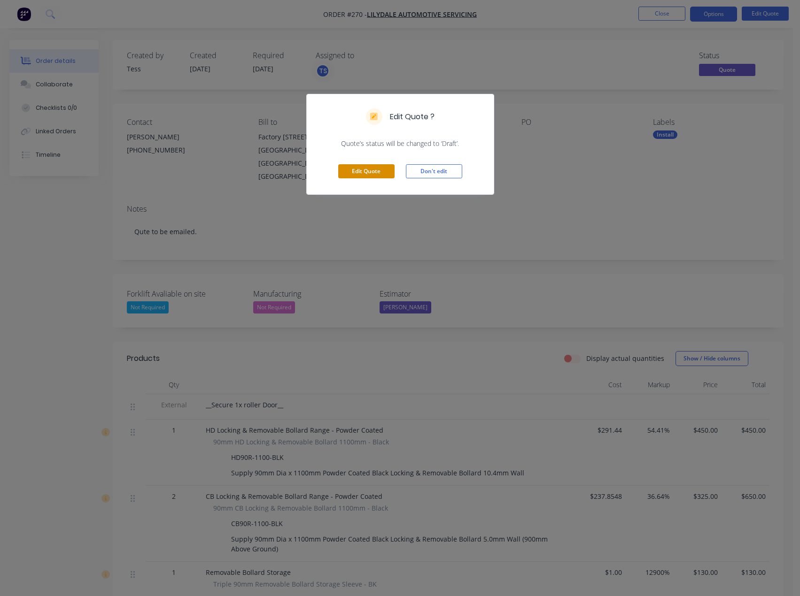
click at [361, 170] on button "Edit Quote" at bounding box center [366, 171] width 56 height 14
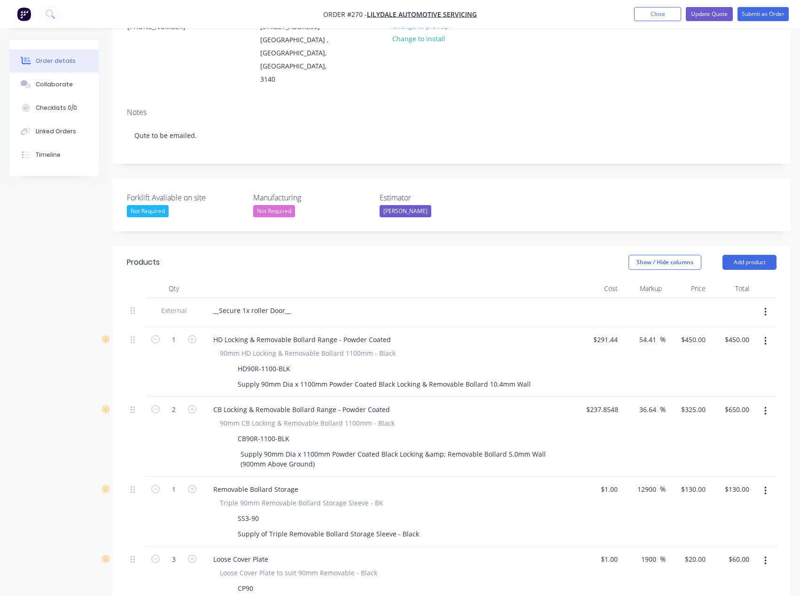
scroll to position [141, 0]
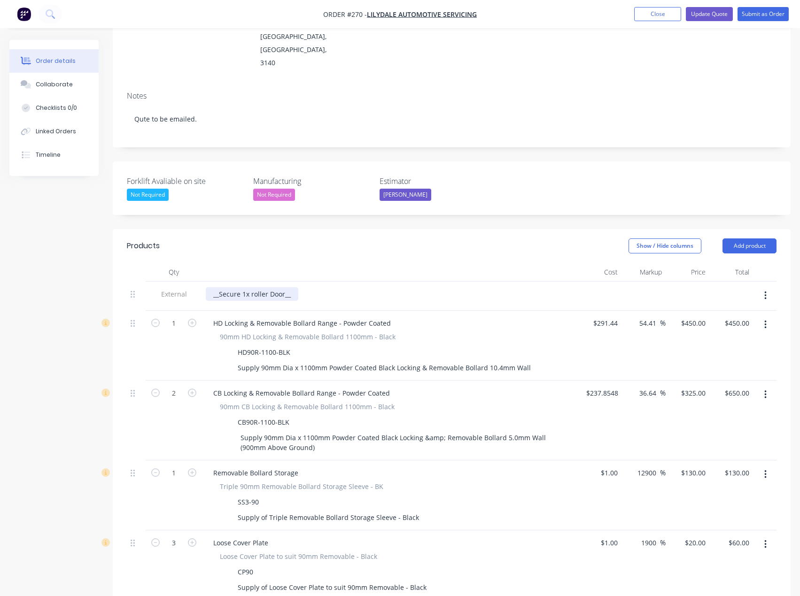
click at [289, 287] on div "__Secure 1x roller Door__" at bounding box center [252, 294] width 92 height 14
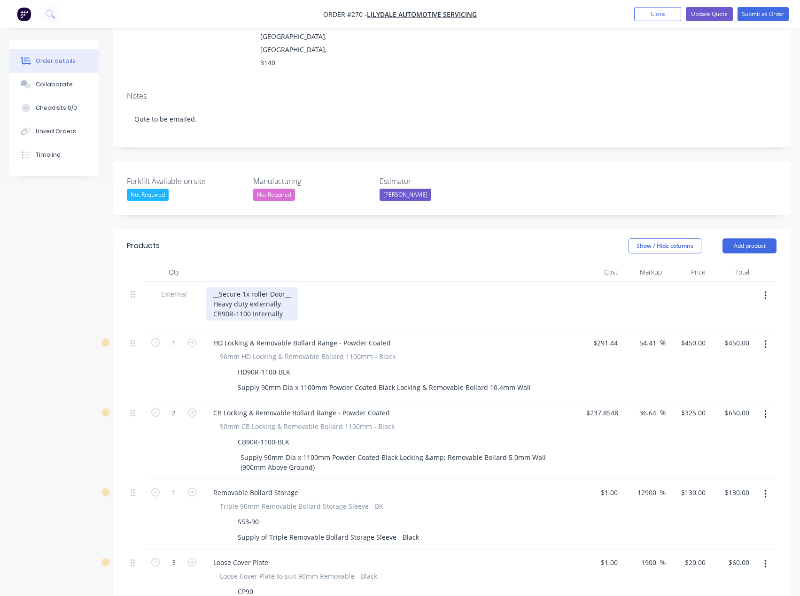
click at [237, 287] on div "__Secure 1x roller Door__ Heavy duty externally CB90R-1100 Internally" at bounding box center [252, 303] width 92 height 33
click at [237, 287] on div "__Secure 1x roller Door__ Heavy-duty externally CB90R-1100 Internally" at bounding box center [252, 303] width 92 height 33
click at [286, 287] on div "__Secure 1x roller Door__ Heavy-Duty externally CB90R-1100 Internally" at bounding box center [252, 303] width 92 height 33
click at [213, 287] on div "__Secure 1x roller Door__ Heavy-Duty externally CB90R-1100 Internally" at bounding box center [252, 303] width 92 height 33
click at [211, 289] on div "__Secure 1x roller Door__ 1x Heavy-Duty externally CB90R-1100 Internally" at bounding box center [252, 303] width 92 height 33
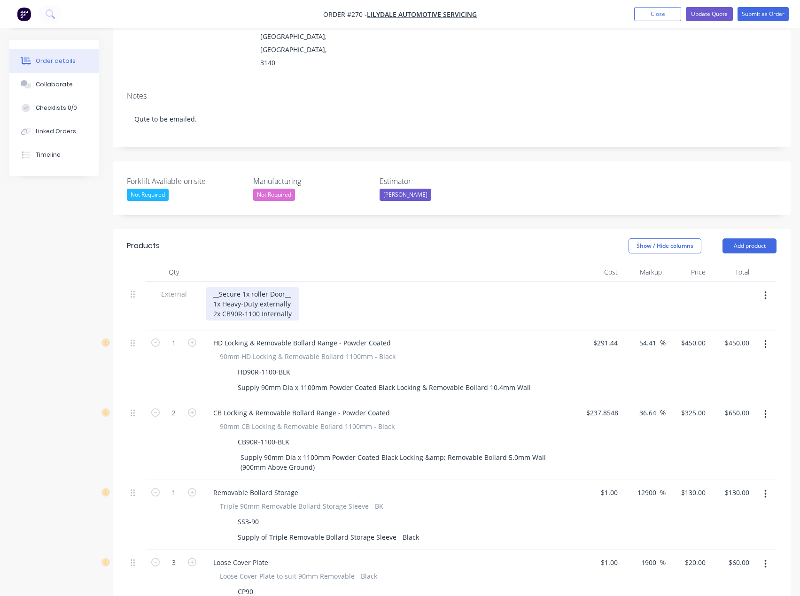
click at [294, 287] on div "__Secure 1x roller Door__ 1x Heavy-Duty externally 2x CB90R-1100 Internally" at bounding box center [252, 303] width 93 height 33
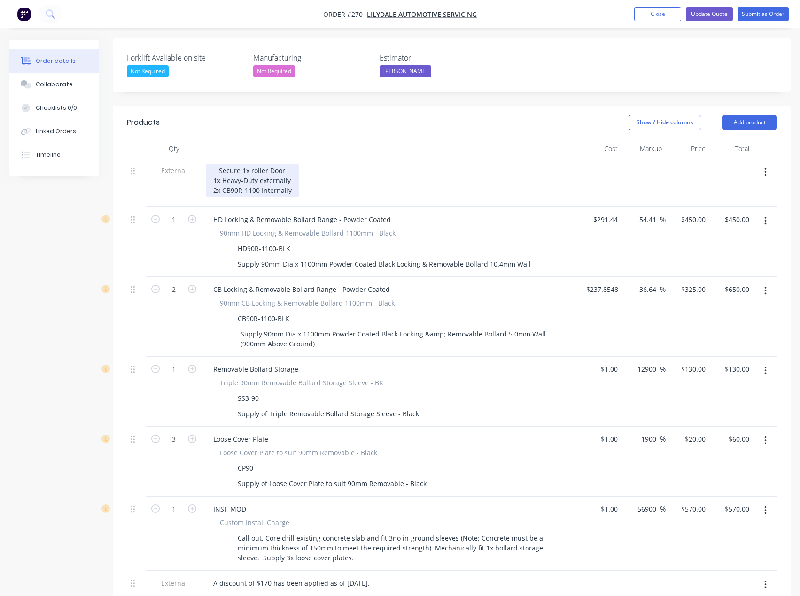
scroll to position [188, 0]
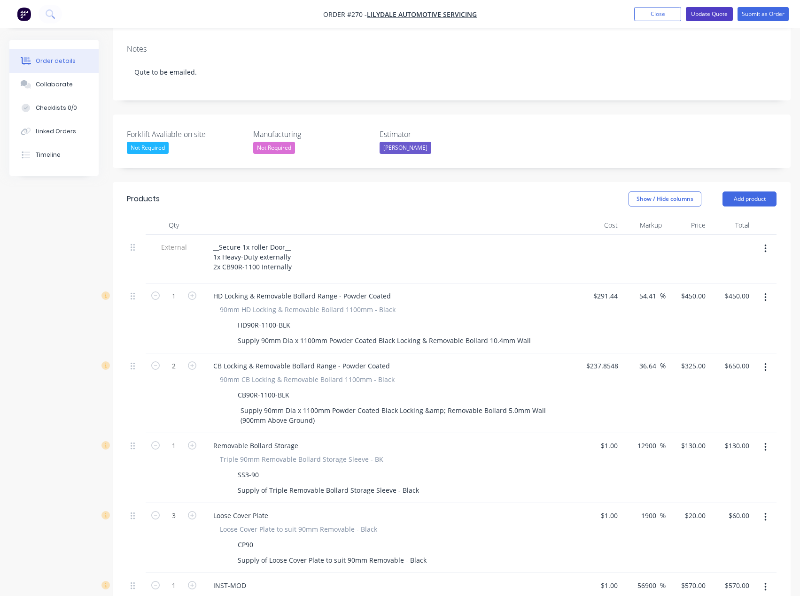
click at [712, 10] on button "Update Quote" at bounding box center [708, 14] width 47 height 14
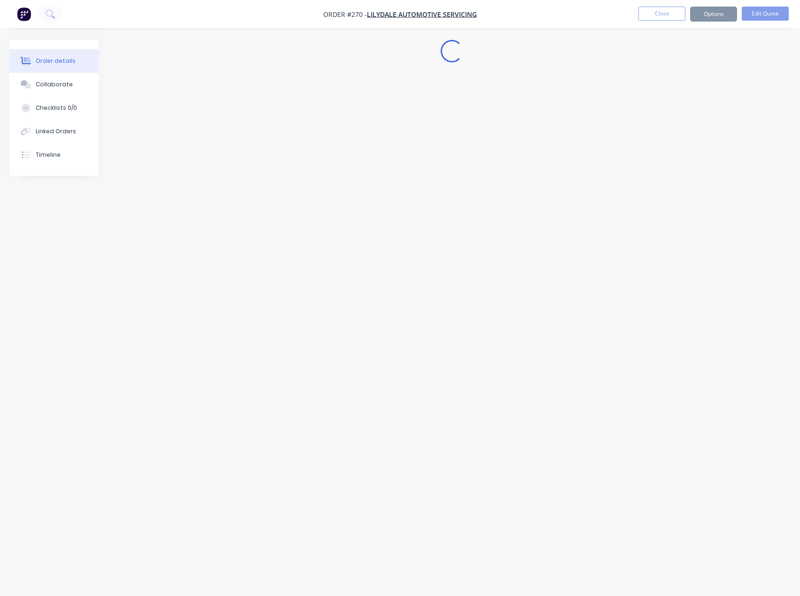
scroll to position [0, 0]
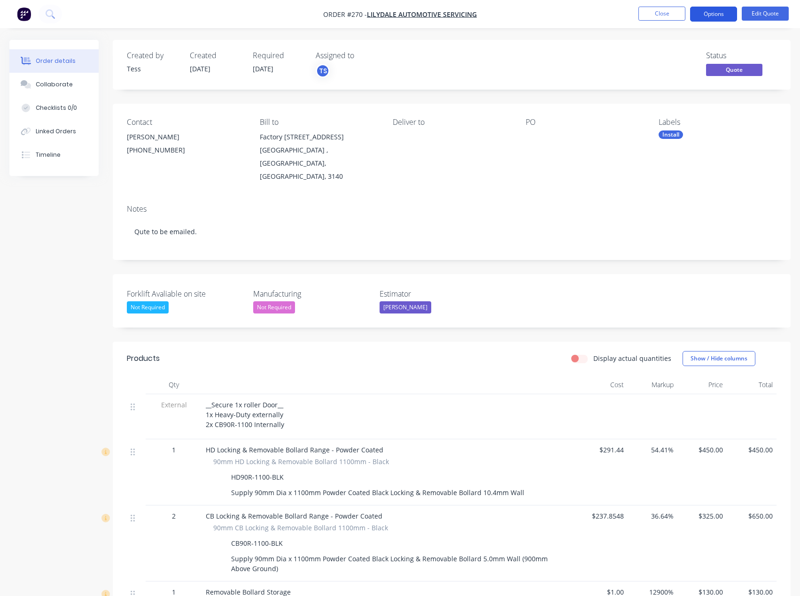
click at [717, 13] on button "Options" at bounding box center [713, 14] width 47 height 15
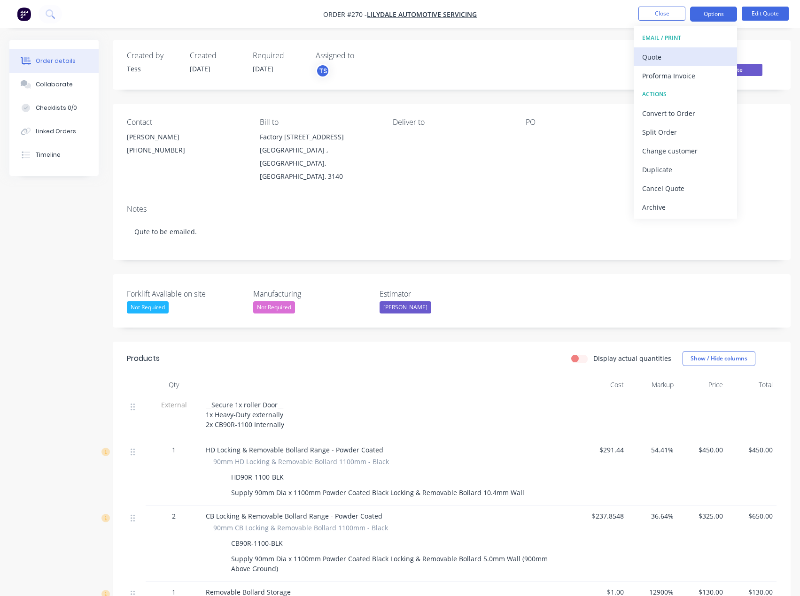
click at [674, 59] on div "Quote" at bounding box center [685, 57] width 86 height 14
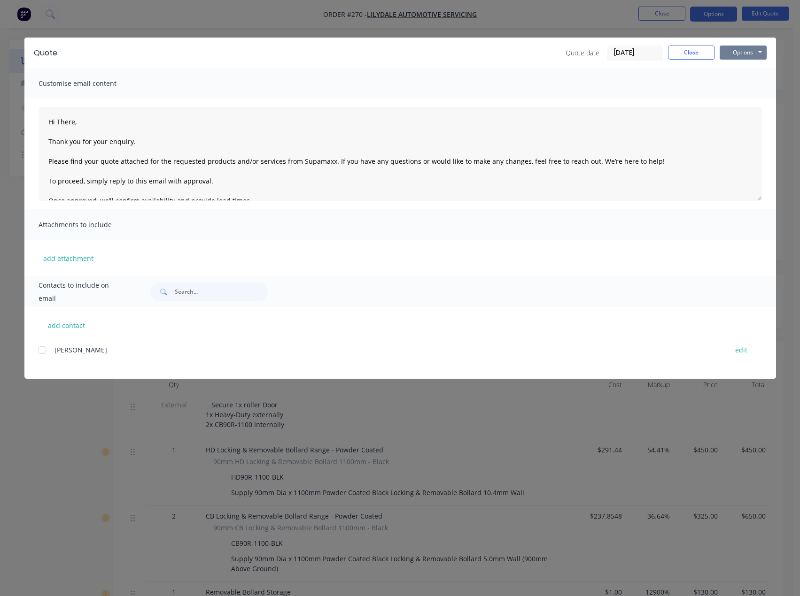
click at [735, 54] on button "Options" at bounding box center [742, 53] width 47 height 14
click at [741, 76] on button "Preview" at bounding box center [749, 69] width 60 height 15
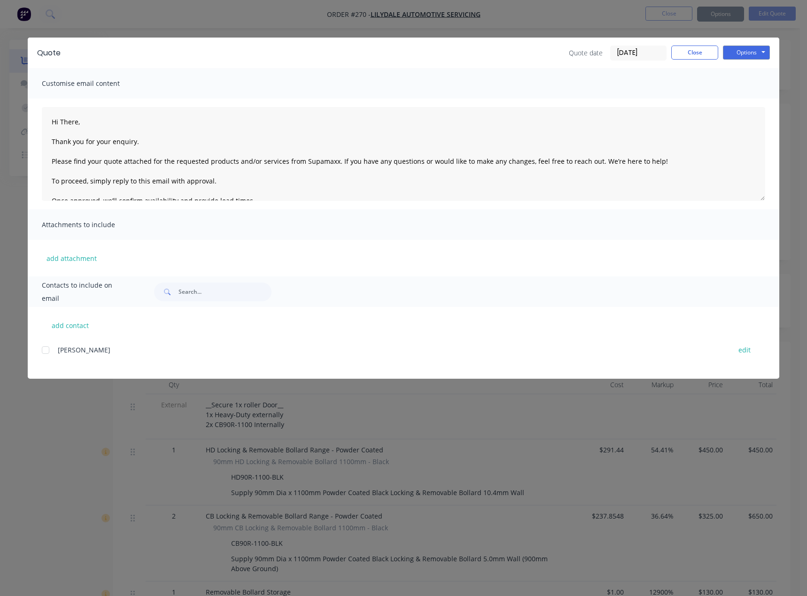
type textarea "Hi There, Thank you for your enquiry. Please find your quote attached for the r…"
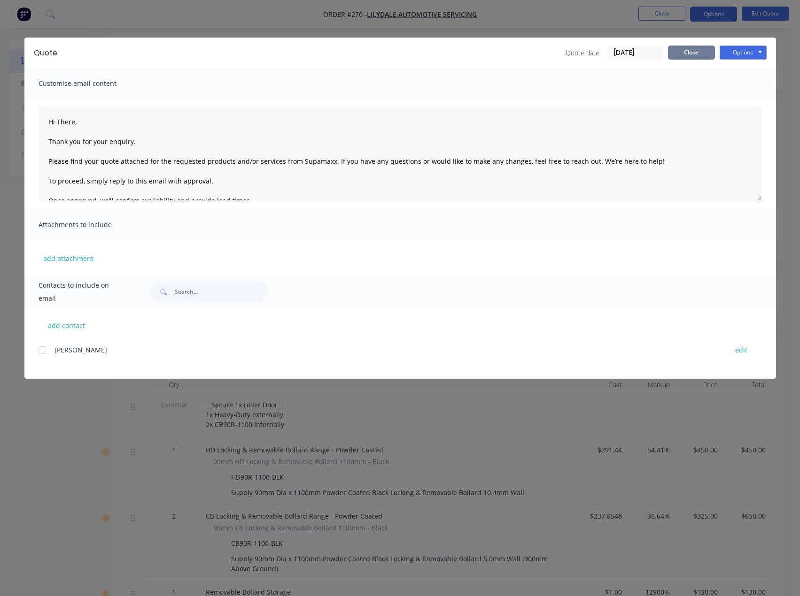
click at [693, 53] on button "Close" at bounding box center [691, 53] width 47 height 14
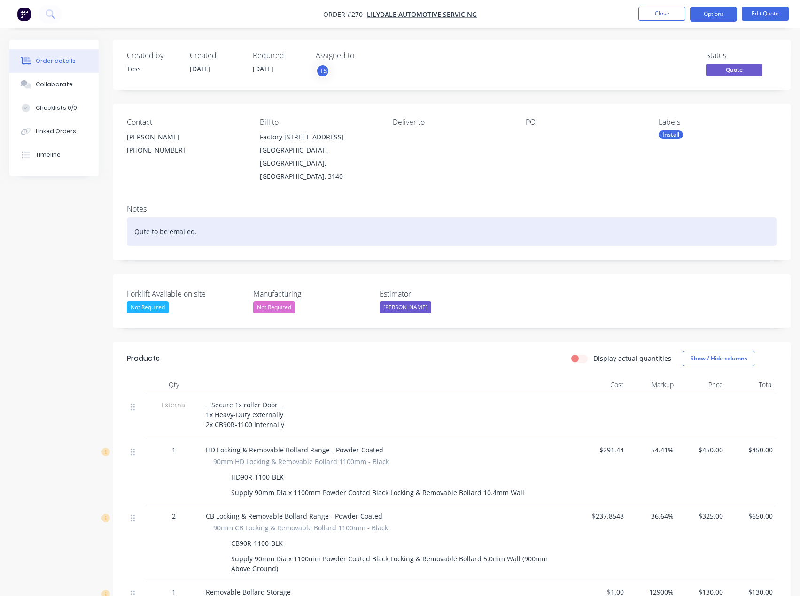
click at [203, 217] on div "Qute to be emailed." at bounding box center [451, 231] width 649 height 29
drag, startPoint x: 204, startPoint y: 211, endPoint x: 83, endPoint y: 209, distance: 121.6
click at [83, 209] on div "Created by Tess Created 21/08/25 Required 21/08/25 Assigned to TS Status Quote …" at bounding box center [399, 563] width 781 height 1046
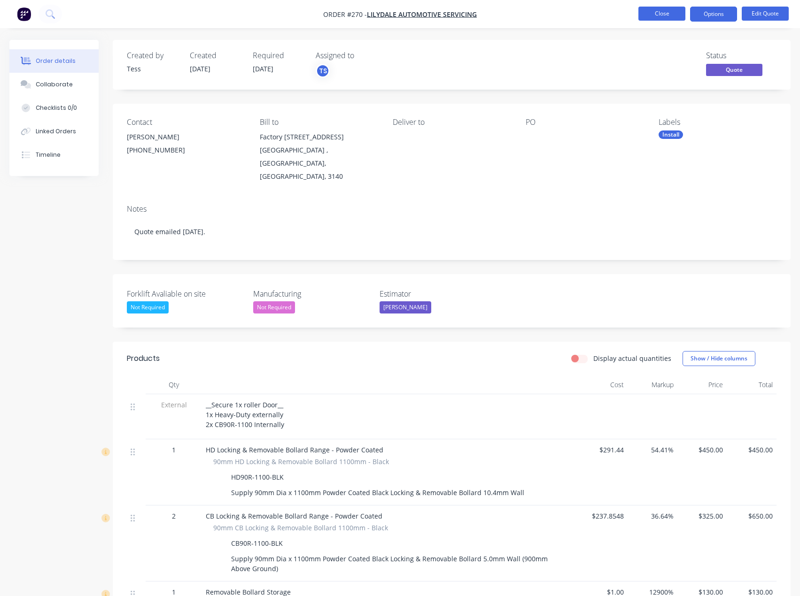
click at [671, 17] on button "Close" at bounding box center [661, 14] width 47 height 14
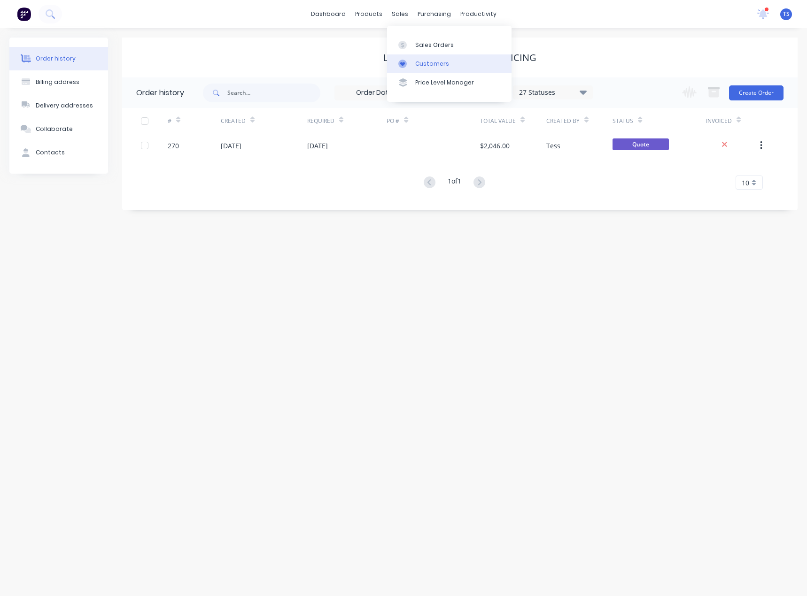
click at [425, 63] on div "Customers" at bounding box center [432, 64] width 34 height 8
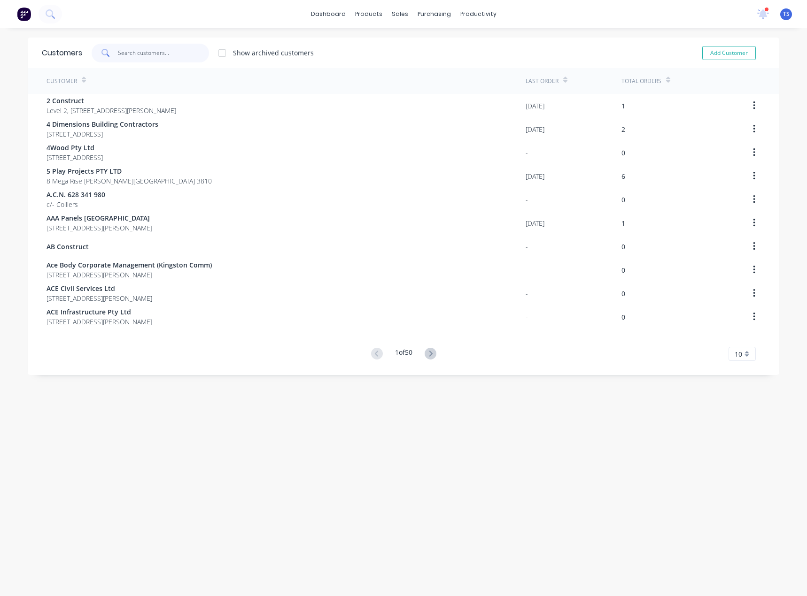
click at [165, 52] on input "text" at bounding box center [164, 53] width 92 height 19
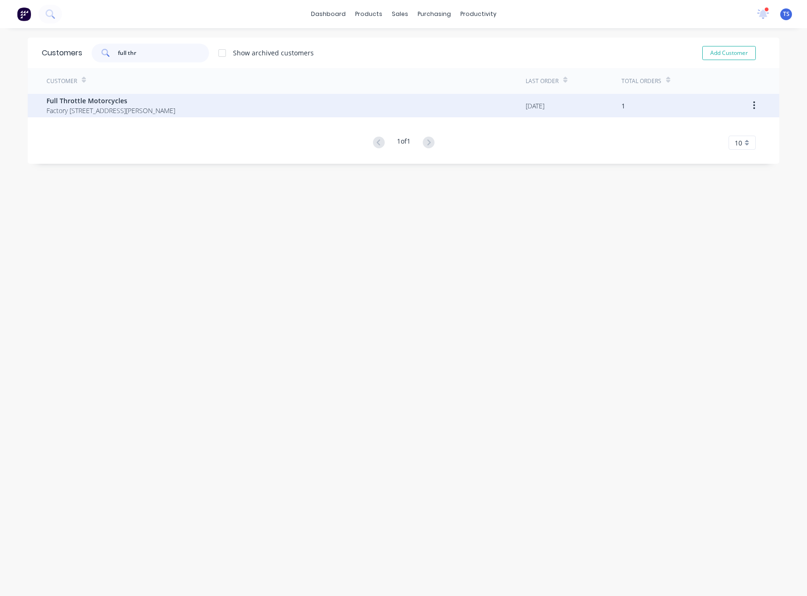
type input "full thr"
click at [131, 97] on span "Full Throttle Motorcycles" at bounding box center [110, 101] width 129 height 10
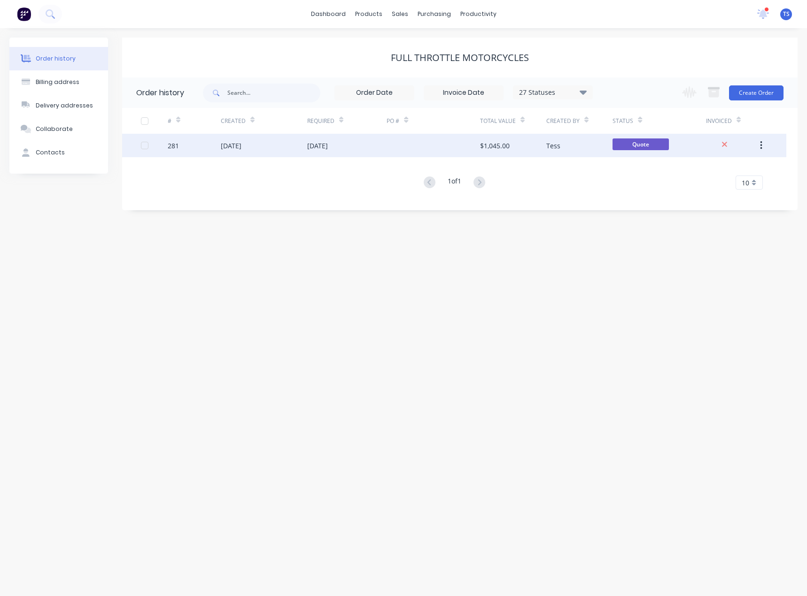
click at [328, 148] on div "[DATE]" at bounding box center [317, 146] width 21 height 10
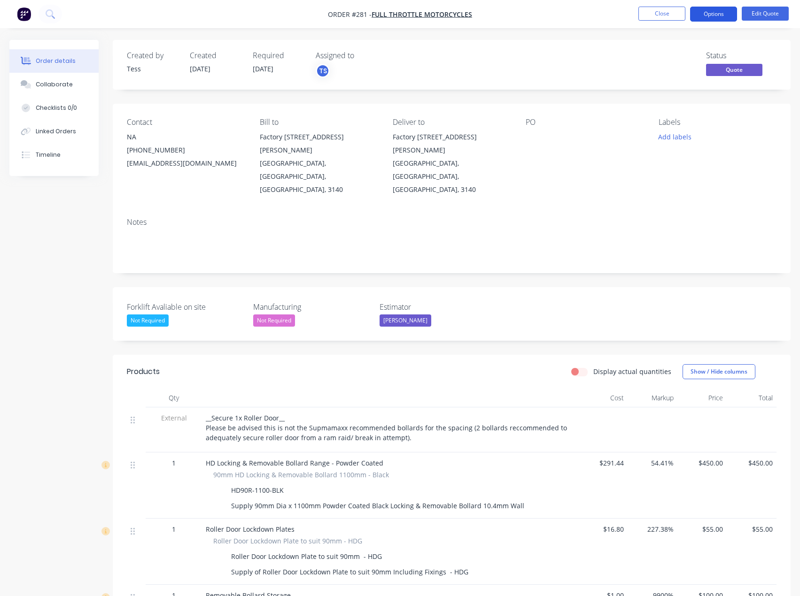
click at [714, 13] on button "Options" at bounding box center [713, 14] width 47 height 15
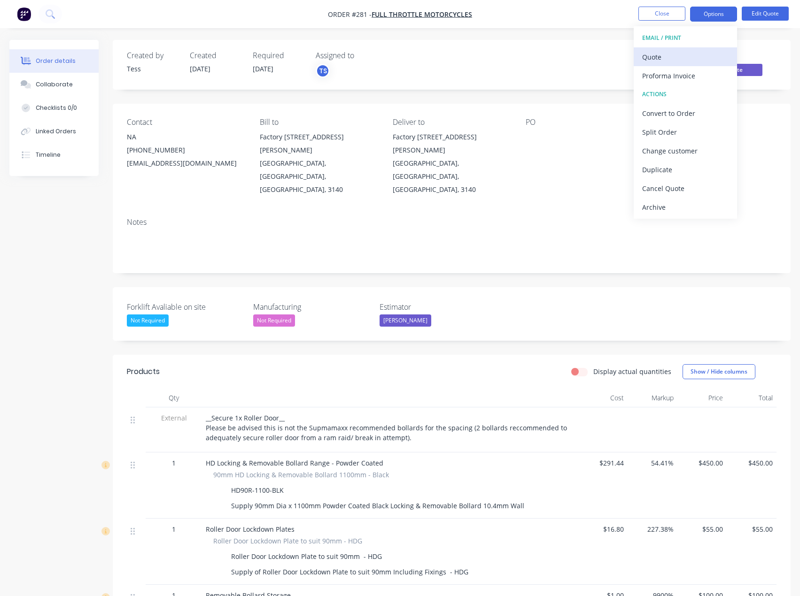
click at [678, 57] on div "Quote" at bounding box center [685, 57] width 86 height 14
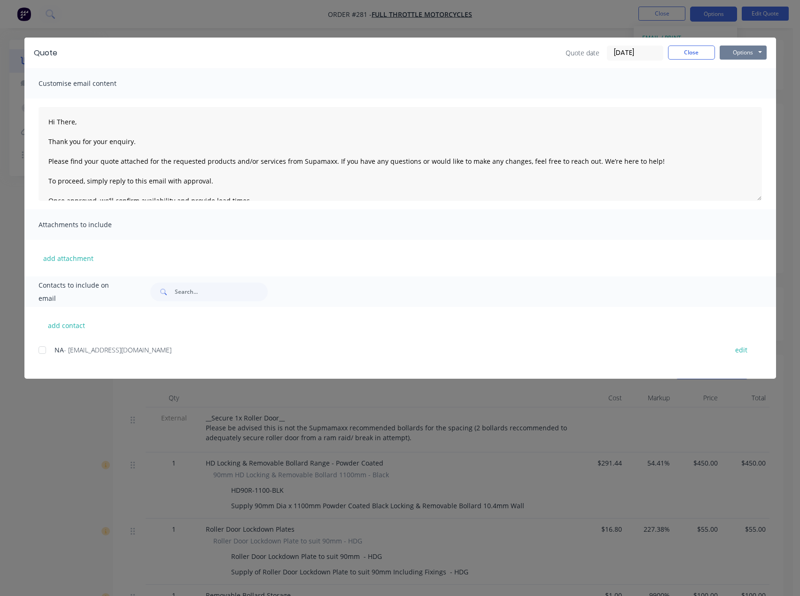
click at [750, 53] on button "Options" at bounding box center [742, 53] width 47 height 14
click at [748, 68] on button "Preview" at bounding box center [749, 69] width 60 height 15
type textarea "Hi There, Thank you for your enquiry. Please find your quote attached for the r…"
click at [691, 49] on button "Close" at bounding box center [691, 53] width 47 height 14
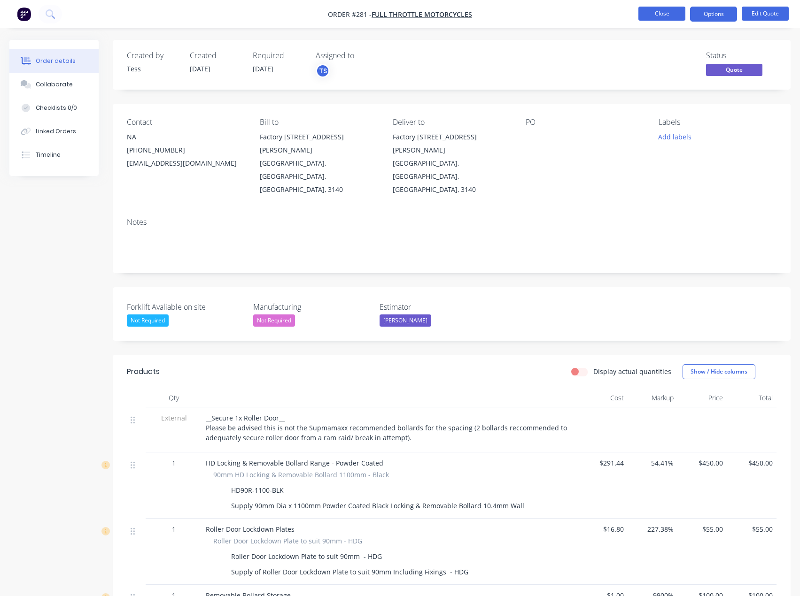
click at [659, 15] on button "Close" at bounding box center [661, 14] width 47 height 14
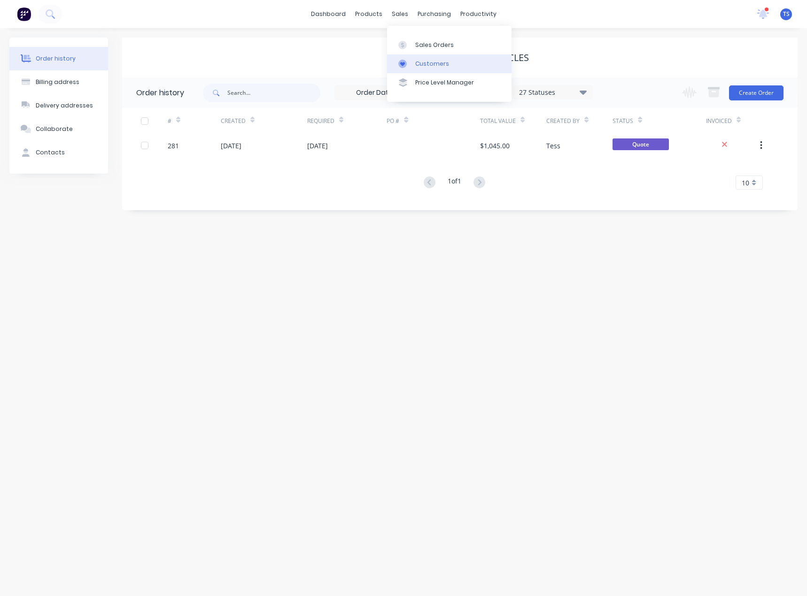
click at [424, 61] on div "Customers" at bounding box center [432, 64] width 34 height 8
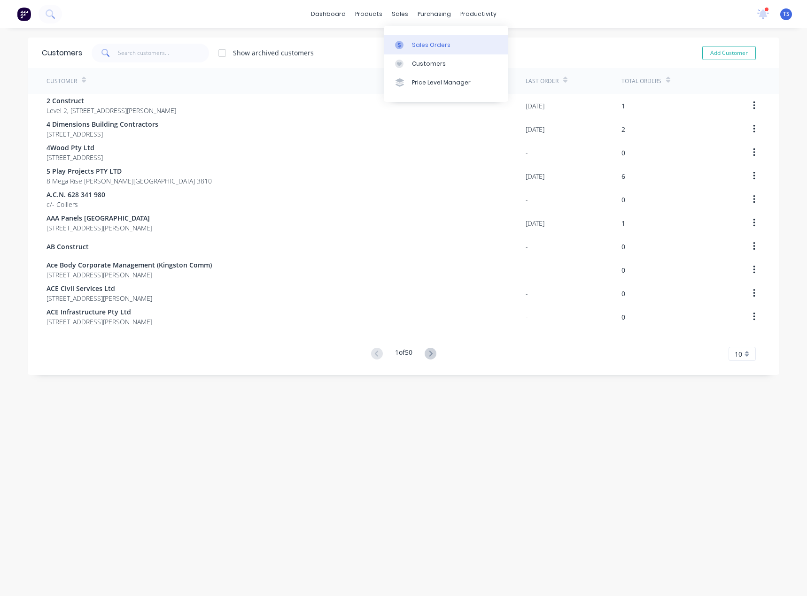
click at [414, 43] on div "Sales Orders" at bounding box center [431, 45] width 38 height 8
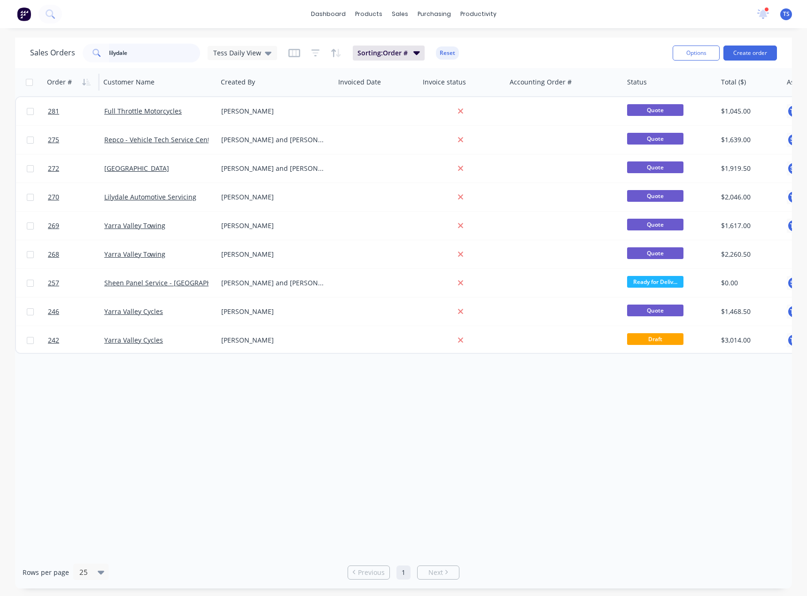
drag, startPoint x: 145, startPoint y: 54, endPoint x: 58, endPoint y: 71, distance: 88.0
click at [74, 61] on div "Sales Orders lilydale Tess Daily View" at bounding box center [153, 53] width 247 height 19
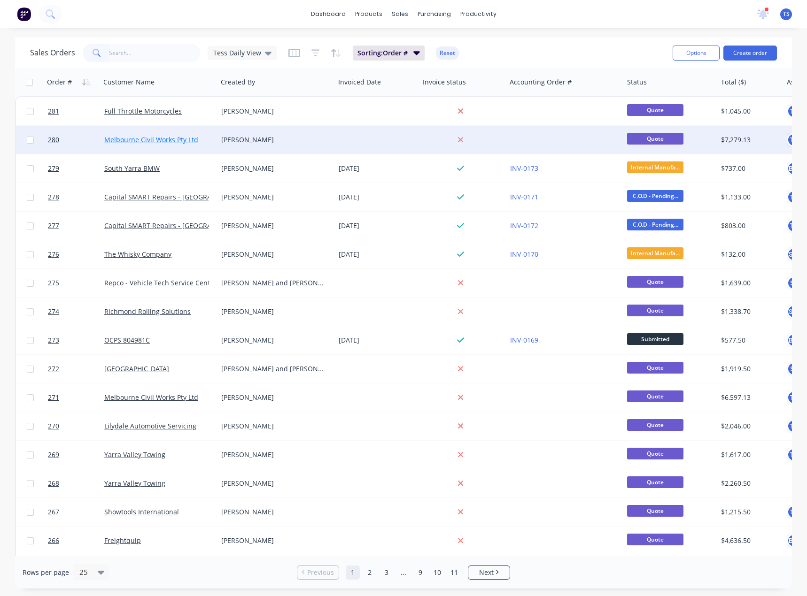
click at [151, 140] on link "Melbourne Civil Works Pty Ltd" at bounding box center [151, 139] width 94 height 9
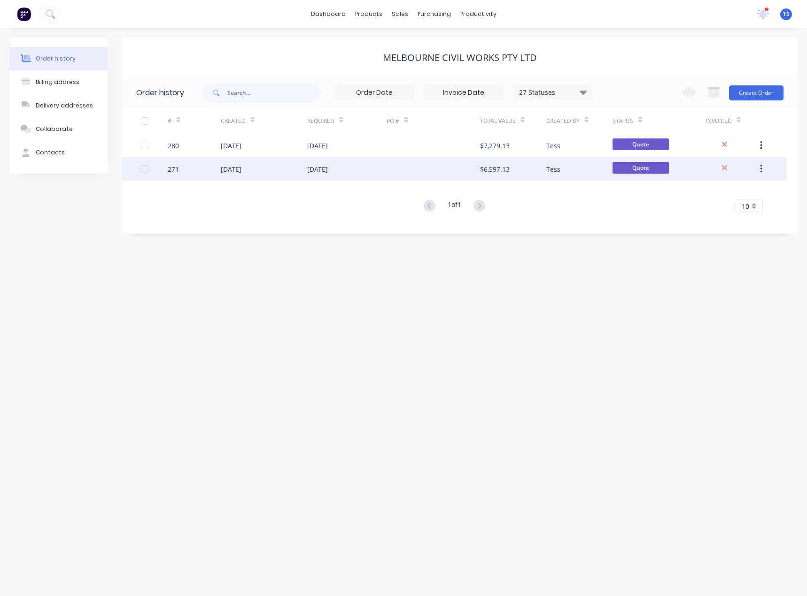
click at [317, 168] on div "[DATE]" at bounding box center [317, 169] width 21 height 10
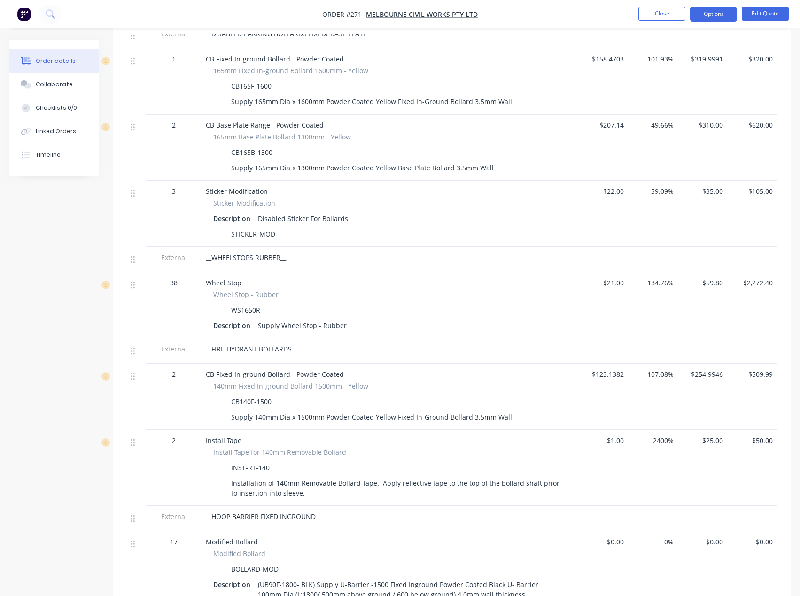
scroll to position [598, 0]
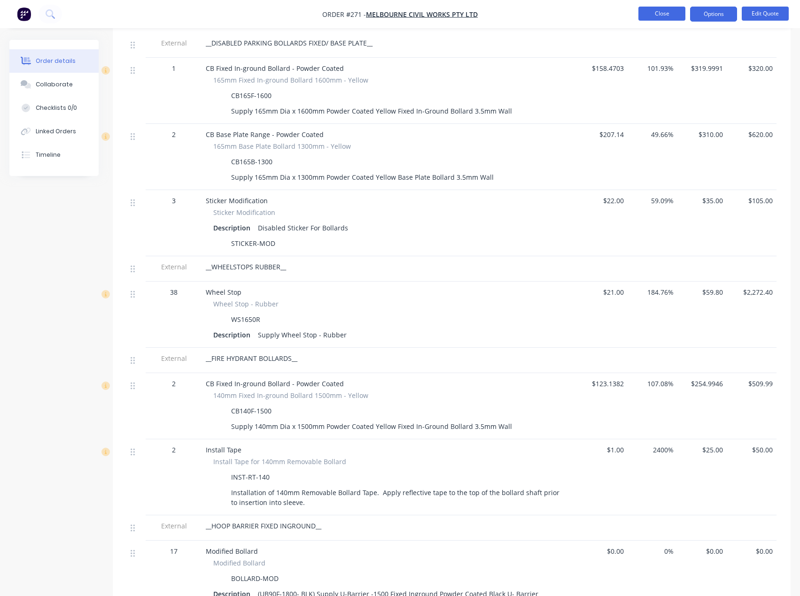
click at [669, 8] on button "Close" at bounding box center [661, 14] width 47 height 14
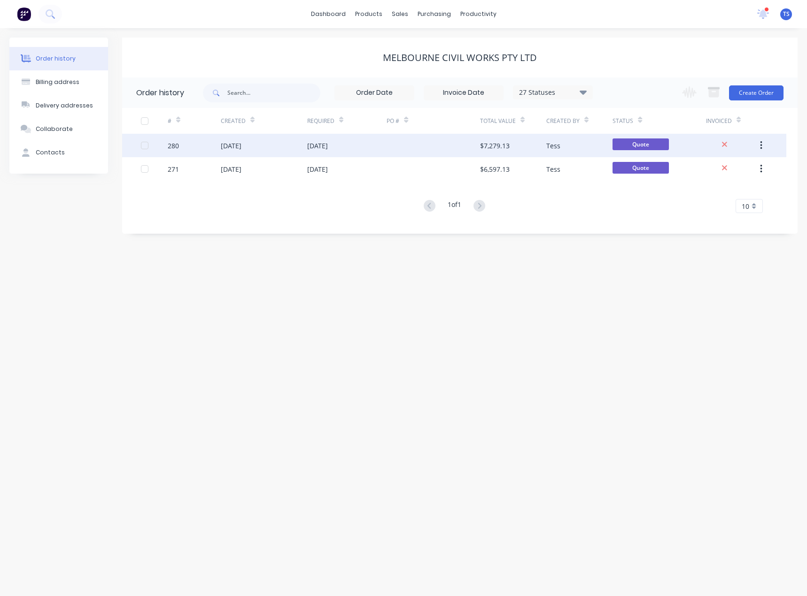
click at [319, 147] on div "[DATE]" at bounding box center [317, 146] width 21 height 10
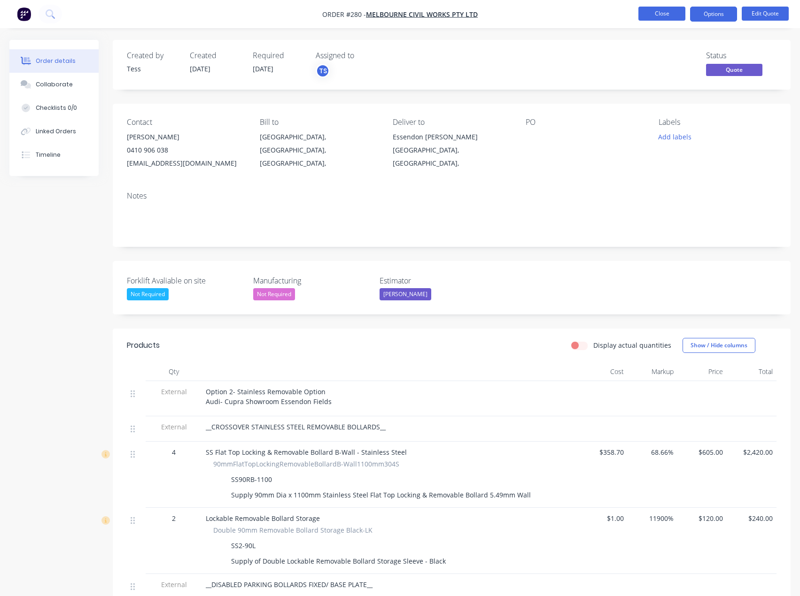
click at [663, 16] on button "Close" at bounding box center [661, 14] width 47 height 14
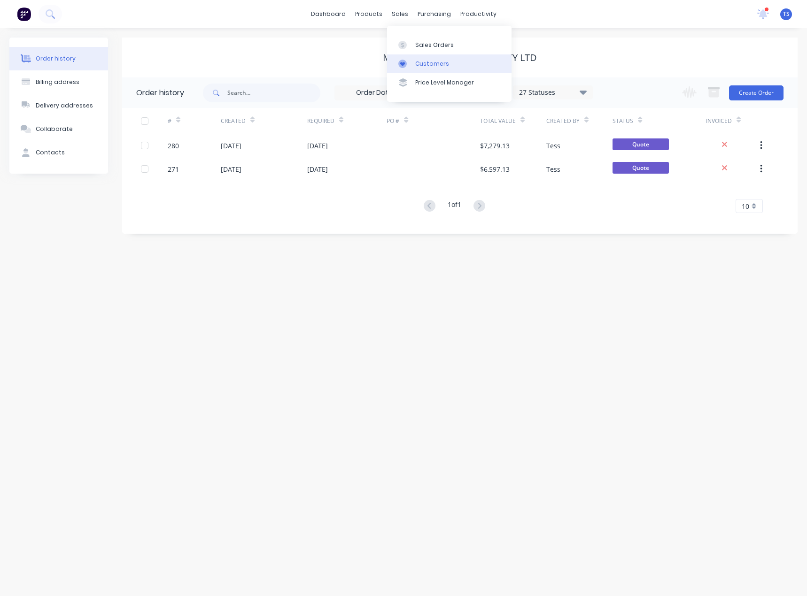
click at [419, 66] on div "Customers" at bounding box center [432, 64] width 34 height 8
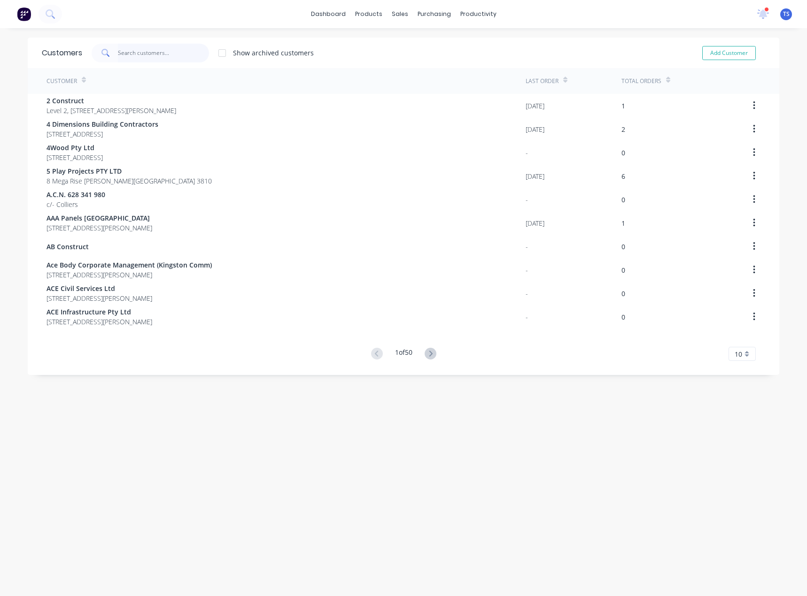
click at [170, 52] on input "text" at bounding box center [164, 53] width 92 height 19
click at [145, 54] on input "text" at bounding box center [164, 53] width 92 height 19
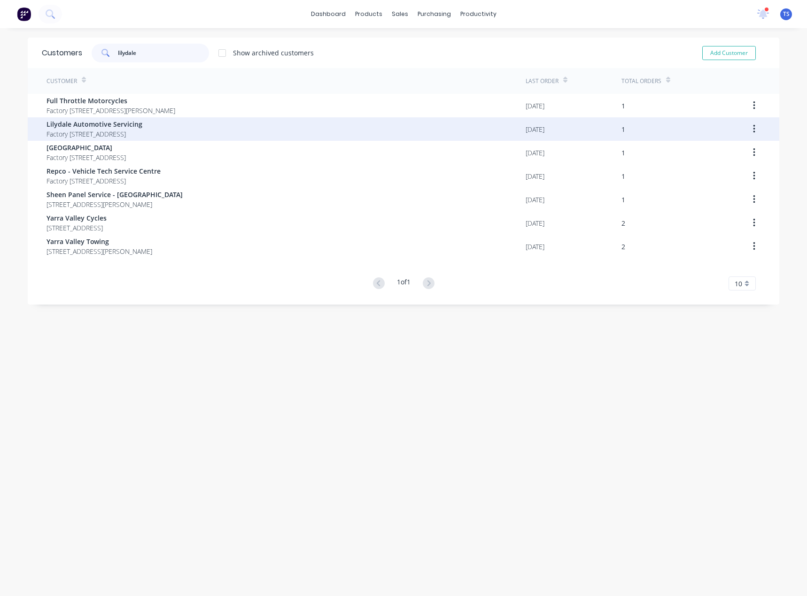
type input "lilydale"
click at [99, 129] on span "Factory [STREET_ADDRESS]" at bounding box center [94, 134] width 96 height 10
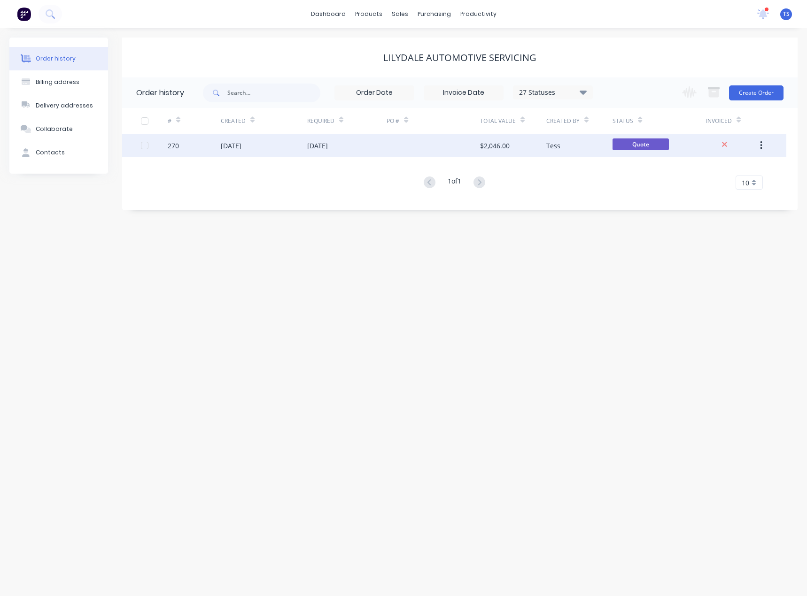
click at [373, 149] on div "[DATE]" at bounding box center [347, 145] width 80 height 23
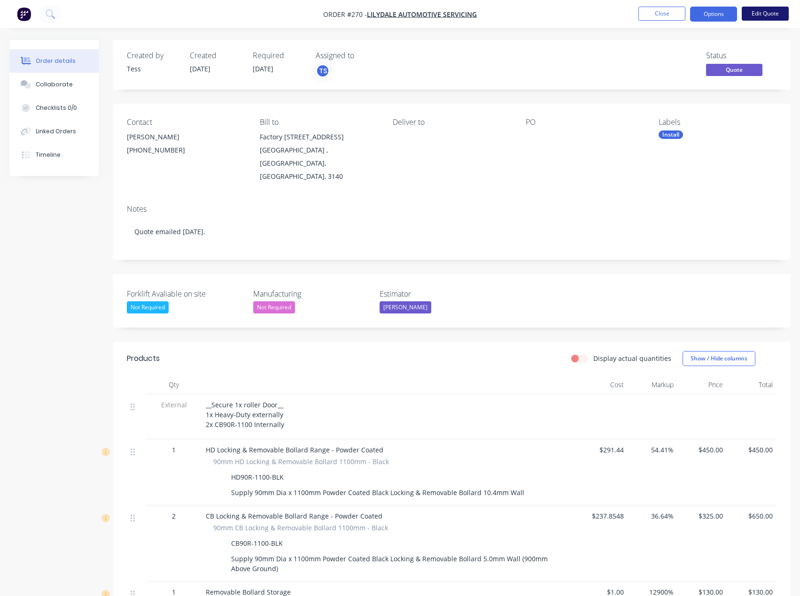
click at [762, 14] on button "Edit Quote" at bounding box center [764, 14] width 47 height 14
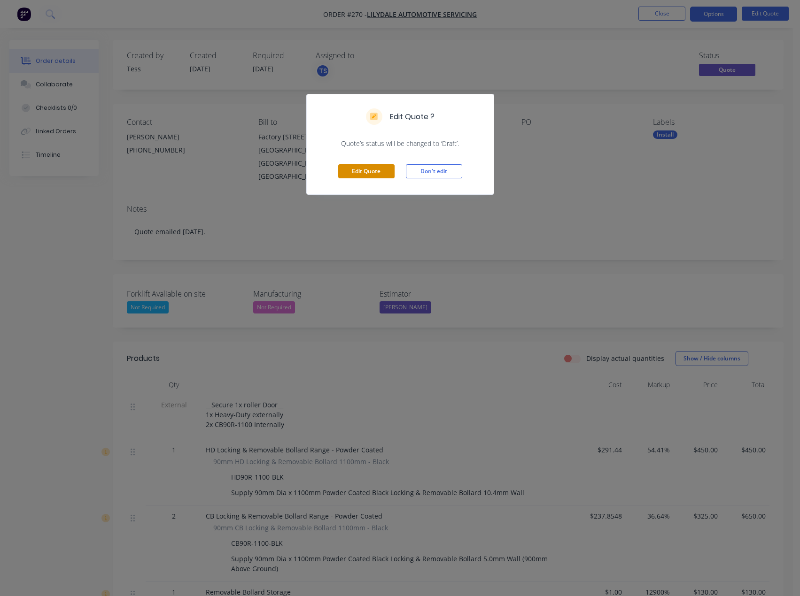
click at [365, 171] on button "Edit Quote" at bounding box center [366, 171] width 56 height 14
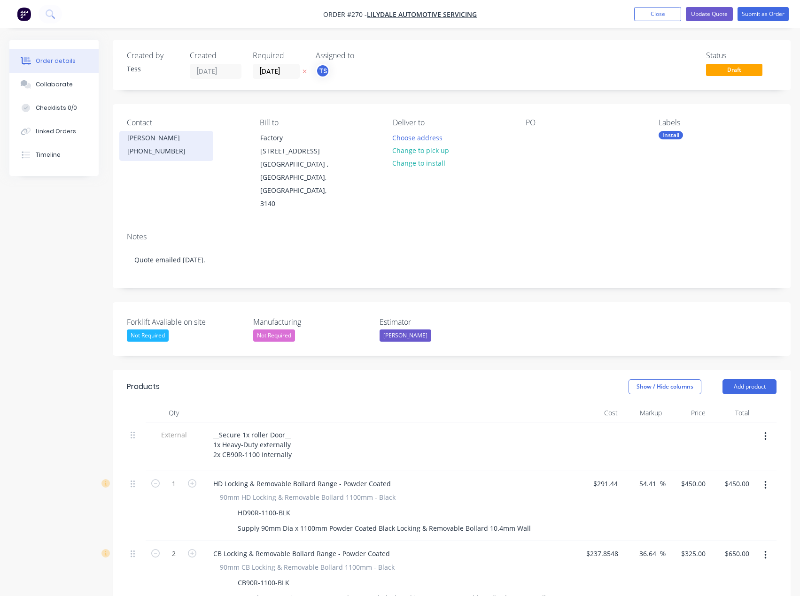
click at [167, 148] on div "[PHONE_NUMBER]" at bounding box center [166, 151] width 78 height 13
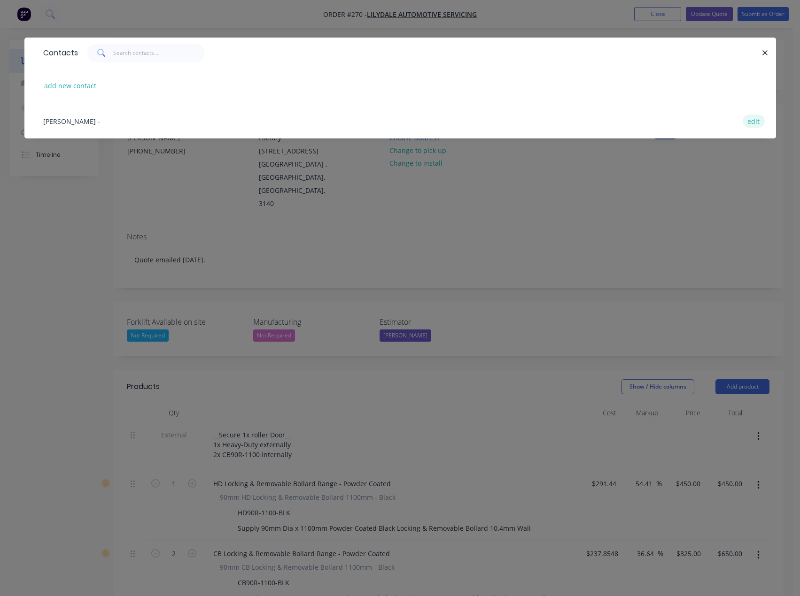
click at [748, 120] on button "edit" at bounding box center [753, 121] width 22 height 13
select select "AU"
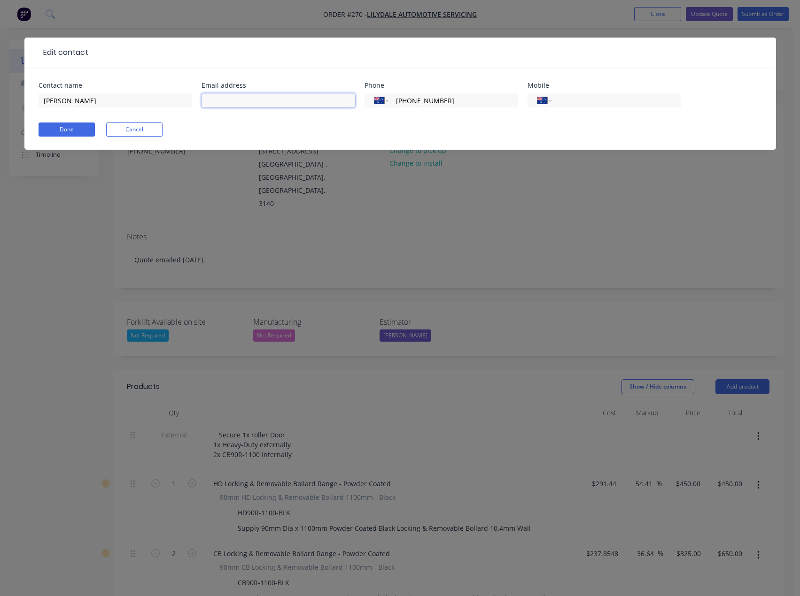
click at [235, 100] on input "text" at bounding box center [278, 100] width 154 height 14
click at [308, 100] on input "aaronrogers3138@hotmail.com" at bounding box center [278, 100] width 154 height 14
type input "aaronrogers3138@hotmail.com"
click at [484, 102] on input "[PHONE_NUMBER]" at bounding box center [451, 100] width 113 height 11
click at [309, 103] on input "aaronrogers3138@hotmail.com" at bounding box center [278, 100] width 154 height 14
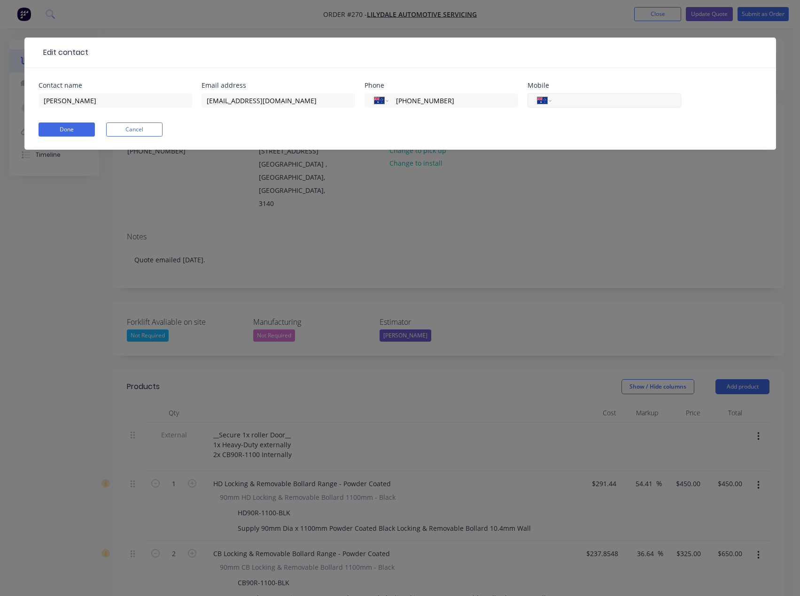
click at [577, 101] on input "tel" at bounding box center [614, 100] width 113 height 11
click at [457, 103] on input "[PHONE_NUMBER]" at bounding box center [451, 100] width 113 height 11
click at [570, 103] on input "tel" at bounding box center [614, 100] width 113 height 11
click at [447, 99] on input "[PHONE_NUMBER]" at bounding box center [451, 100] width 113 height 11
click at [85, 134] on button "Done" at bounding box center [66, 130] width 56 height 14
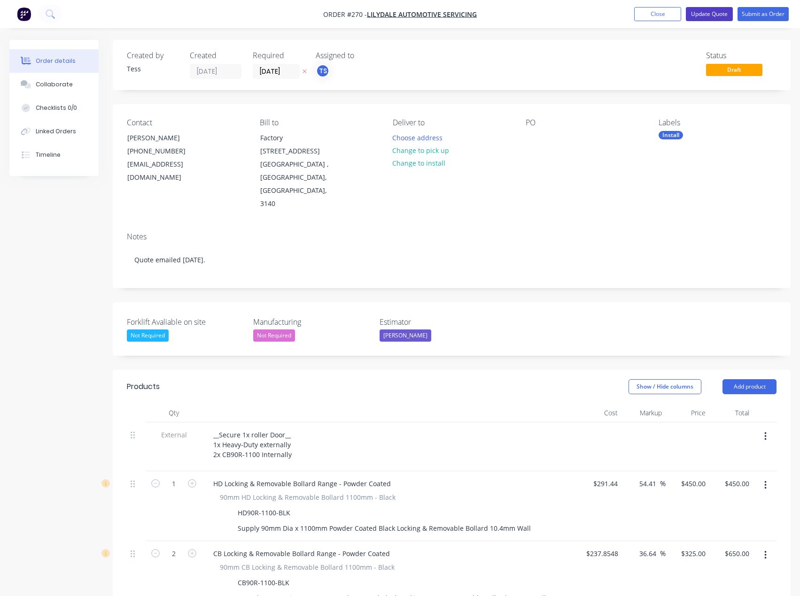
click at [708, 14] on button "Update Quote" at bounding box center [708, 14] width 47 height 14
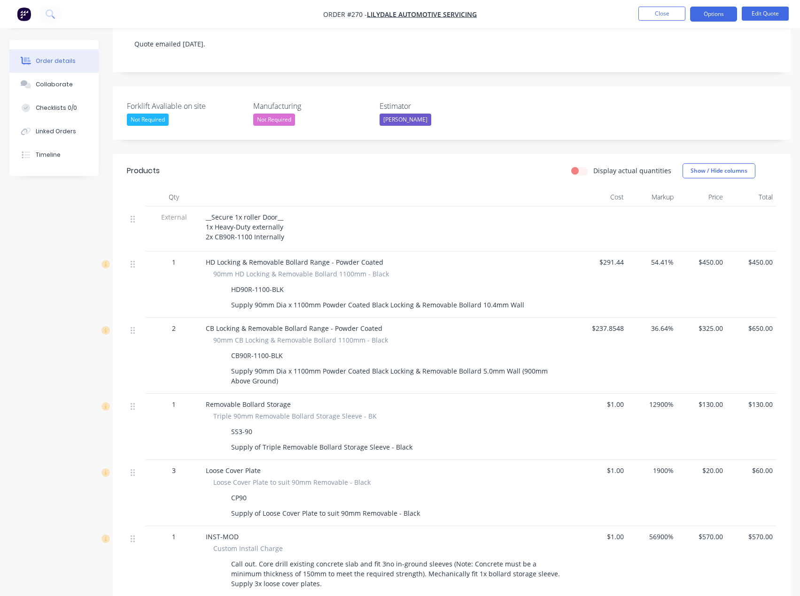
scroll to position [423, 0]
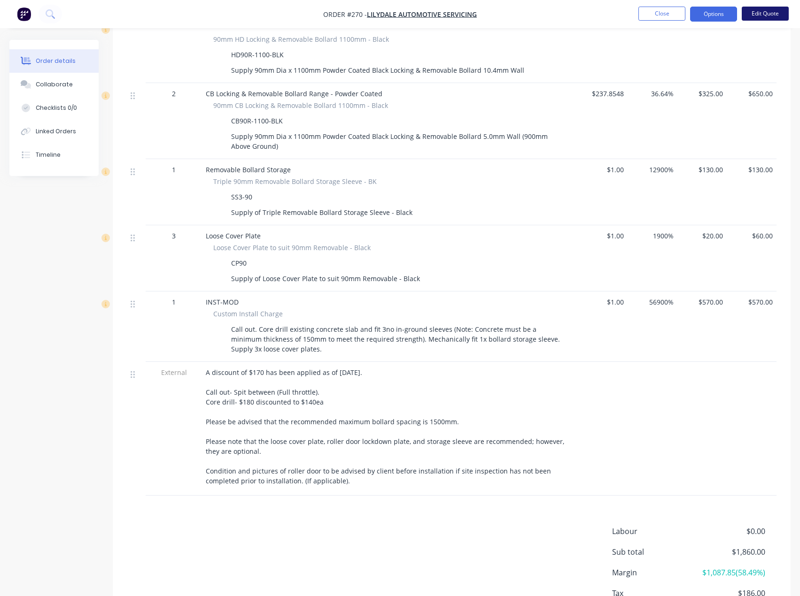
click at [767, 9] on button "Edit Quote" at bounding box center [764, 14] width 47 height 14
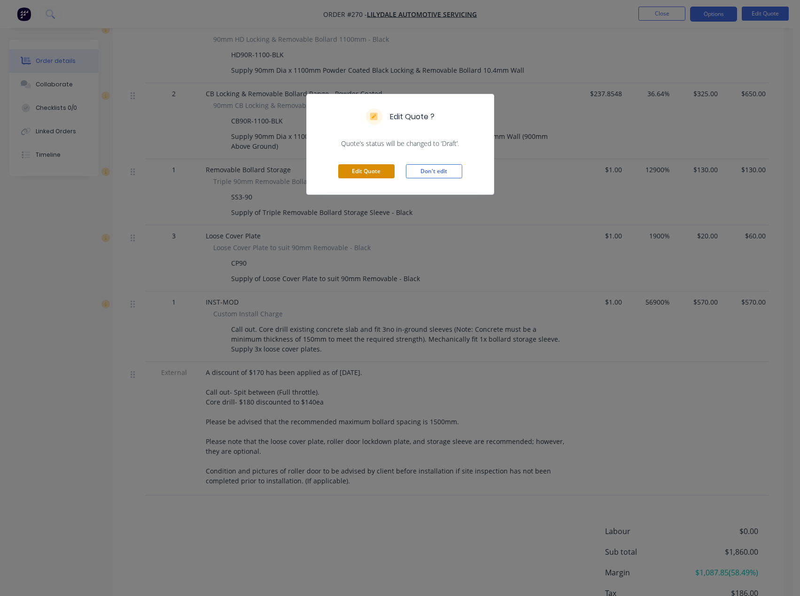
click at [375, 177] on button "Edit Quote" at bounding box center [366, 171] width 56 height 14
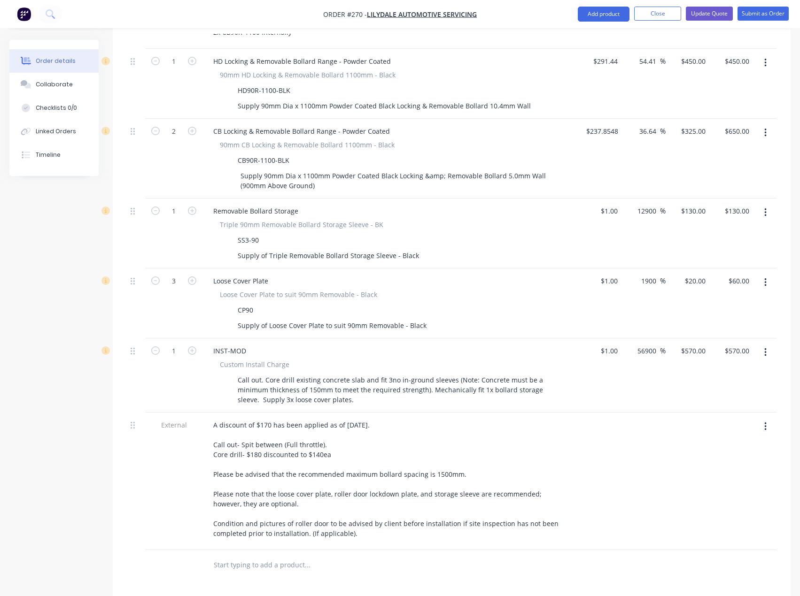
click at [244, 556] on input "text" at bounding box center [307, 565] width 188 height 19
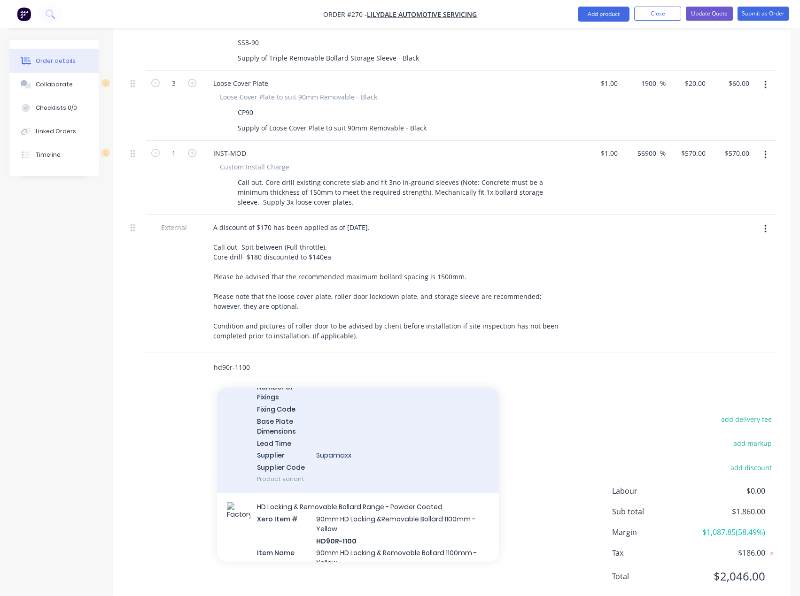
scroll to position [376, 0]
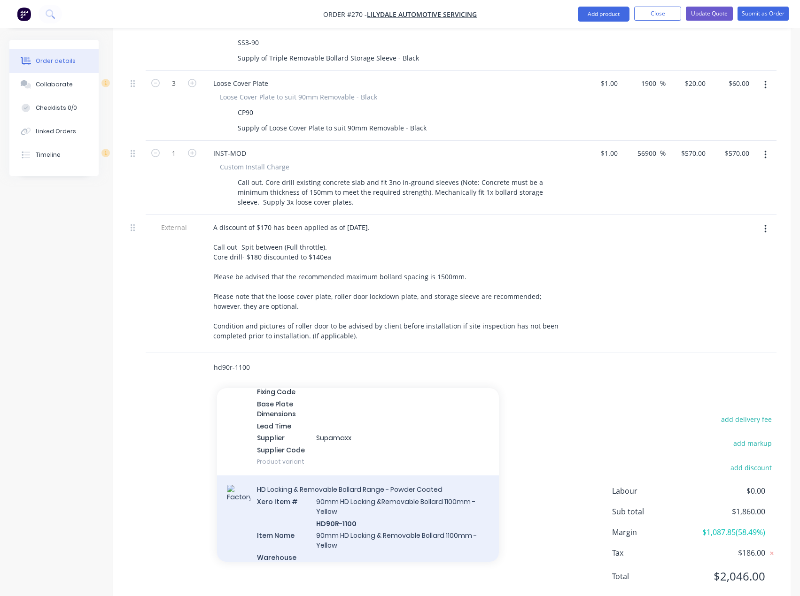
type input "hd90r-1100"
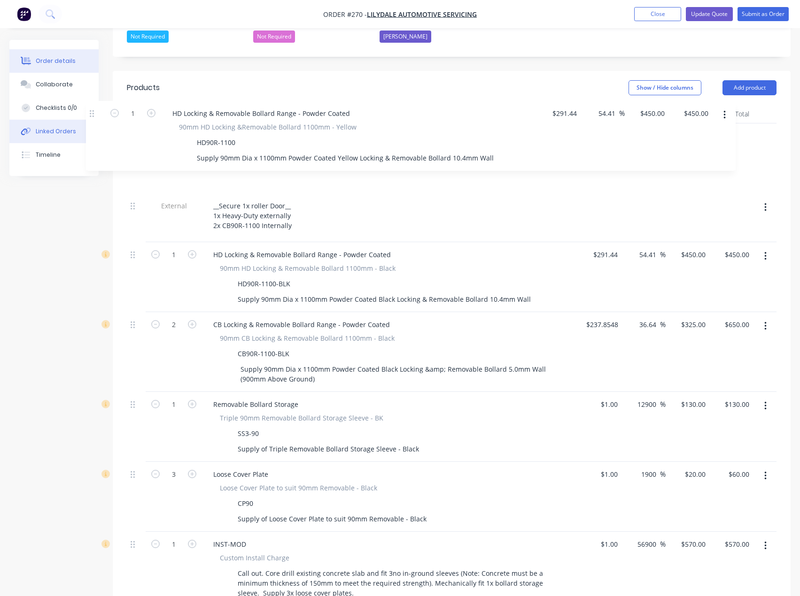
scroll to position [296, 0]
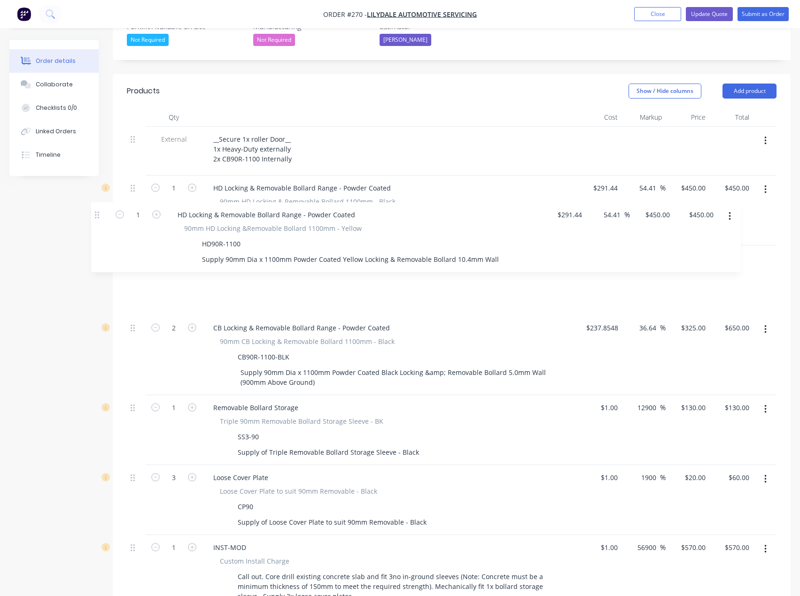
drag, startPoint x: 136, startPoint y: 341, endPoint x: 100, endPoint y: 213, distance: 133.0
click at [100, 214] on div "Created by Tess Created 21/08/25 Required 21/08/25 Assigned to TS Status Draft …" at bounding box center [399, 380] width 781 height 1273
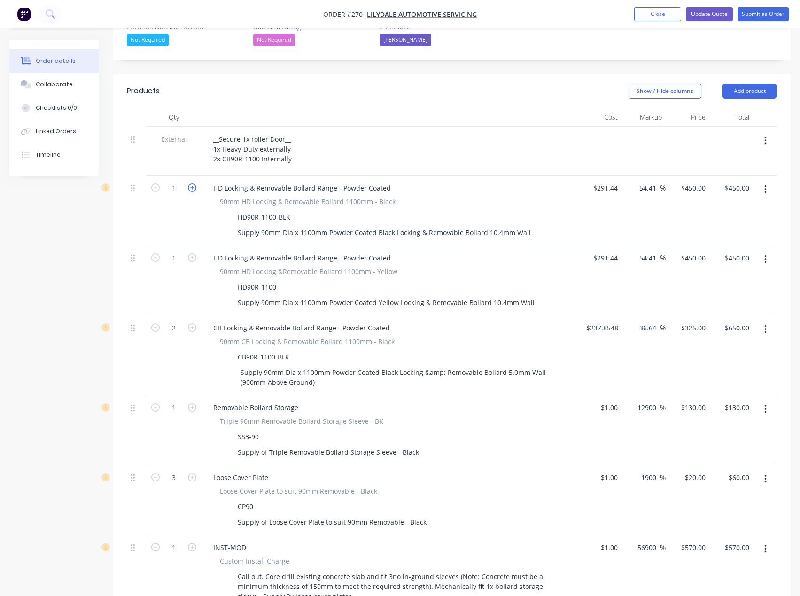
click at [191, 184] on icon "button" at bounding box center [192, 188] width 8 height 8
type input "2"
type input "$900.00"
click at [766, 321] on button "button" at bounding box center [765, 329] width 22 height 17
click at [706, 404] on div "Delete" at bounding box center [731, 411] width 72 height 14
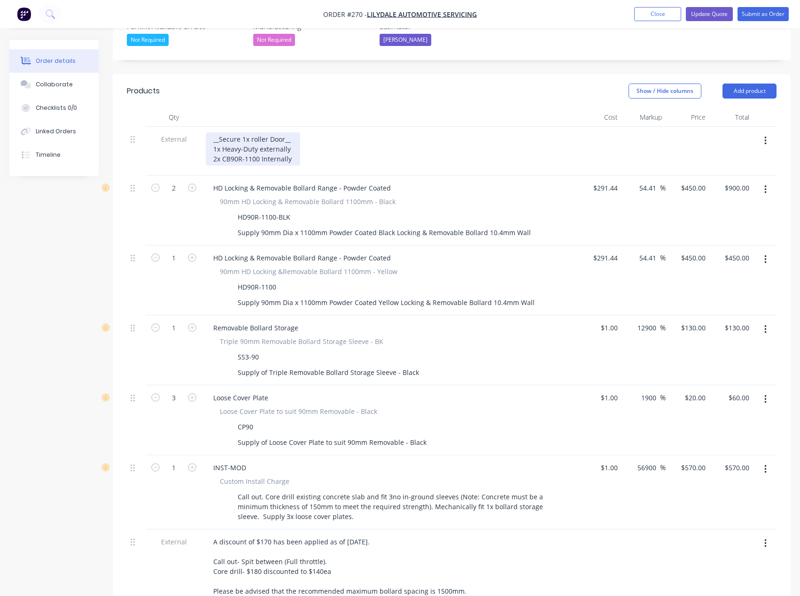
click at [254, 132] on div "__Secure 1x roller Door__ 1x Heavy-Duty externally 2x CB90R-1100 Internally" at bounding box center [253, 148] width 94 height 33
click at [290, 132] on div "__Secure 1x roller Door__ 1x Heavy-Duty externally 2x CB90R-1100 Internally" at bounding box center [253, 148] width 94 height 33
drag, startPoint x: 259, startPoint y: 135, endPoint x: 223, endPoint y: 134, distance: 36.2
click at [223, 134] on div "__Secure 1x roller Door__ 1x Heavy-Duty externally to protect door 2x CB90R-110…" at bounding box center [277, 148] width 143 height 33
click at [267, 132] on div "__Secure 1x roller Door__ 1x Heavy-Duty externally to protect door 2x CB90R-110…" at bounding box center [277, 148] width 143 height 33
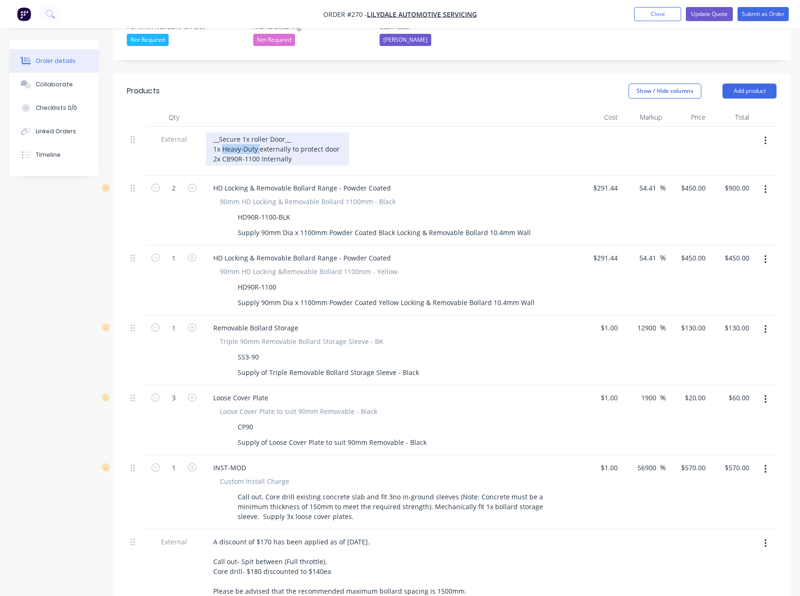
drag, startPoint x: 259, startPoint y: 121, endPoint x: 223, endPoint y: 124, distance: 35.8
click at [223, 132] on div "__Secure 1x roller Door__ 1x Heavy-Duty externally to protect door 2x CB90R-110…" at bounding box center [277, 148] width 143 height 33
copy div "Heavy-Duty"
click at [239, 135] on div "__Secure 1x roller Door__ 1x Heavy-Duty externally to protect door 2x CB90R-110…" at bounding box center [277, 148] width 143 height 33
drag, startPoint x: 261, startPoint y: 131, endPoint x: 223, endPoint y: 132, distance: 37.6
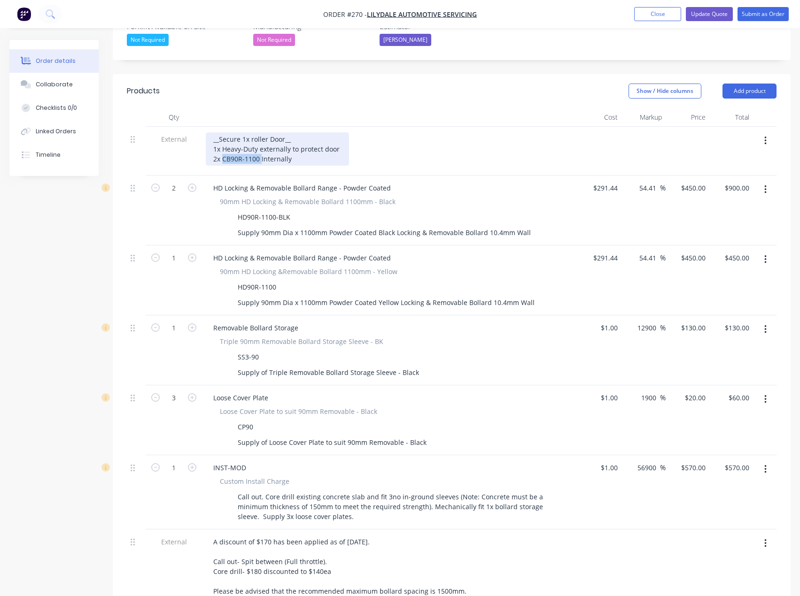
click at [223, 132] on div "__Secure 1x roller Door__ 1x Heavy-Duty externally to protect door 2x CB90R-110…" at bounding box center [277, 148] width 143 height 33
click at [307, 133] on div "__Secure 1x roller Door__ 1x Heavy-Duty externally to protect door 2x Heavy-Dut…" at bounding box center [277, 148] width 143 height 33
click at [223, 132] on div "__Secure 1x roller Door__ 1x Heavy-Duty externally to protect door 2x Heavy-Dut…" at bounding box center [277, 148] width 143 height 33
click at [223, 132] on div "__Secure 1x roller Door__ 1x Yellow Heavy-Duty externally to protect door 2x He…" at bounding box center [288, 148] width 165 height 33
click at [309, 134] on div "__Secure 1x roller Door__ 1x Yellow Heavy-Duty externally to protect door 2x Bl…" at bounding box center [288, 148] width 165 height 33
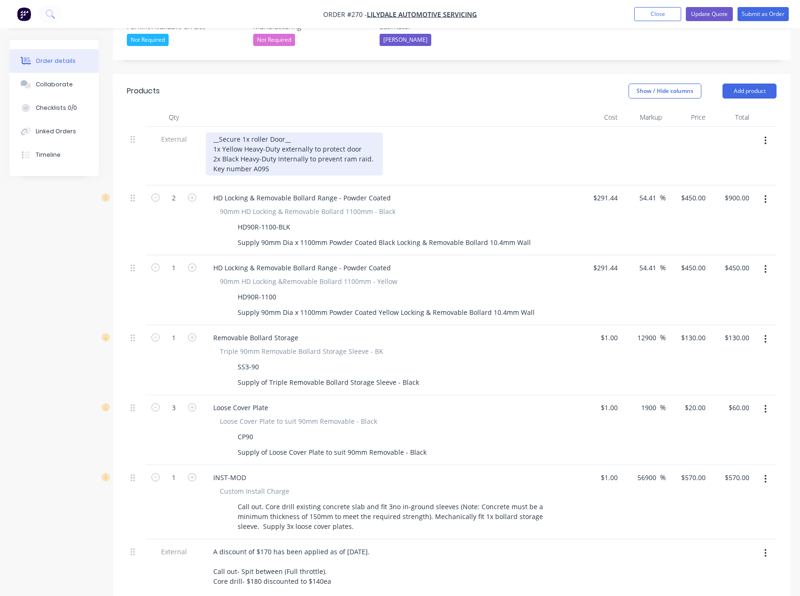
click at [296, 145] on div "__Secure 1x roller Door__ 1x Yellow Heavy-Duty externally to protect door 2x Bl…" at bounding box center [294, 153] width 177 height 43
click at [291, 132] on div "__Secure 1x roller Door__ 1x Yellow Heavy-Duty externally to protect door 2x Bl…" at bounding box center [294, 153] width 177 height 43
click at [284, 132] on div "__Secure 1x roller Door__ 1x Yellow Heavy-Duty externally to protect door 2x Bl…" at bounding box center [294, 153] width 177 height 43
click at [357, 132] on div "__Secure 1x roller Door & 1x front door__ 1x Yellow Heavy-Duty externally to pr…" at bounding box center [294, 153] width 177 height 43
click at [354, 138] on div "__Secure 1x roller Door & 1x front door__ 1x Yellow Heavy-Duty externally to pr…" at bounding box center [294, 153] width 177 height 43
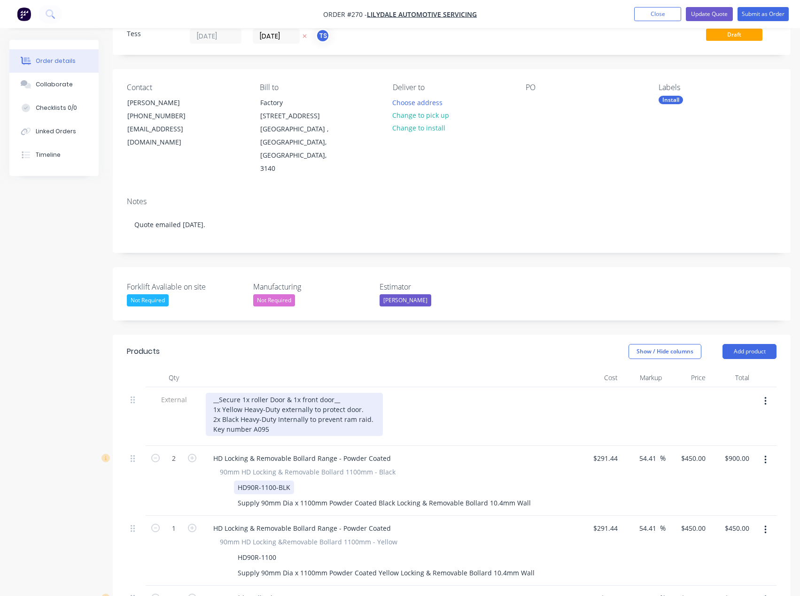
scroll to position [0, 0]
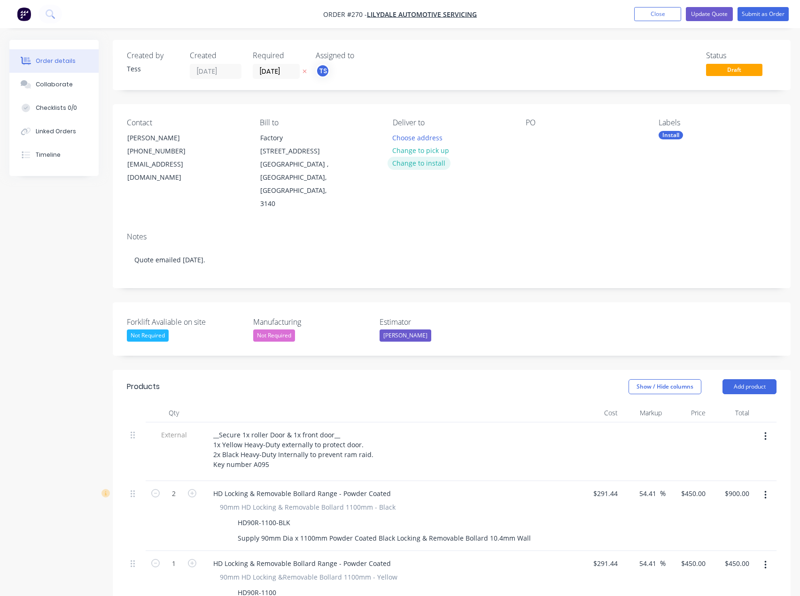
click at [418, 160] on button "Change to install" at bounding box center [418, 163] width 63 height 13
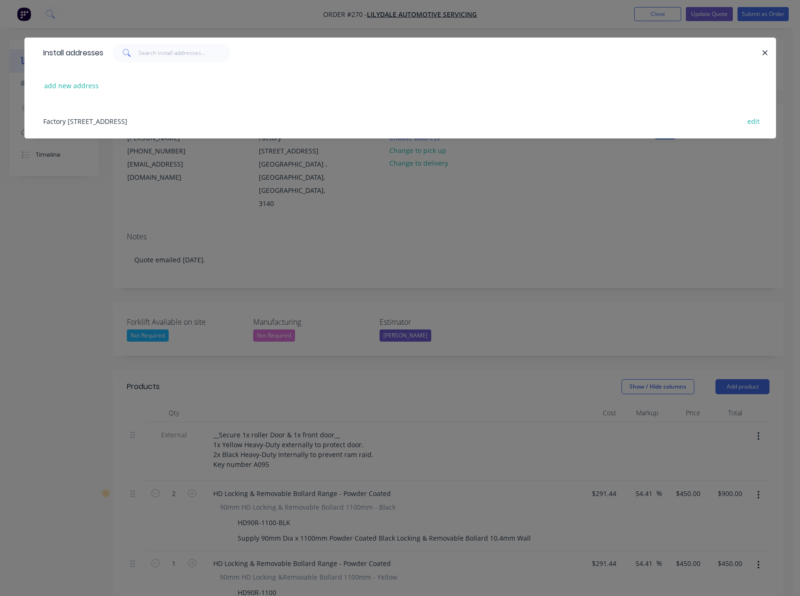
click at [174, 119] on div "Factory 13, 91-99 Beresford Road, Lilydale , Victoria, Australia, 3140 edit" at bounding box center [399, 120] width 723 height 35
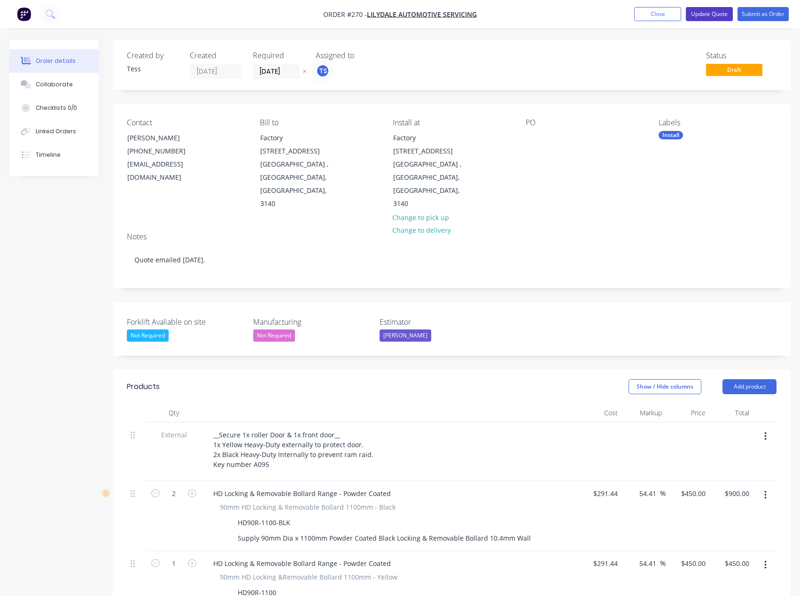
click at [720, 12] on button "Update Quote" at bounding box center [708, 14] width 47 height 14
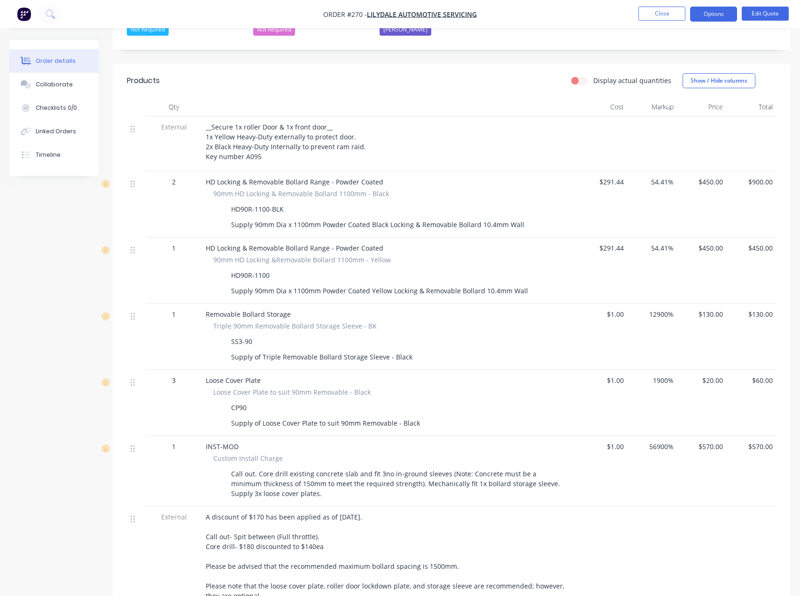
scroll to position [282, 0]
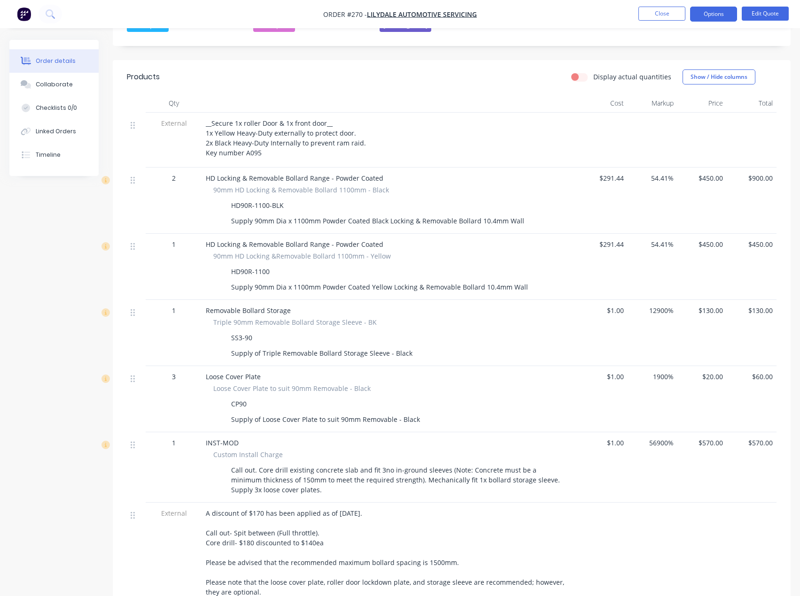
click at [719, 173] on span "$450.00" at bounding box center [702, 178] width 42 height 10
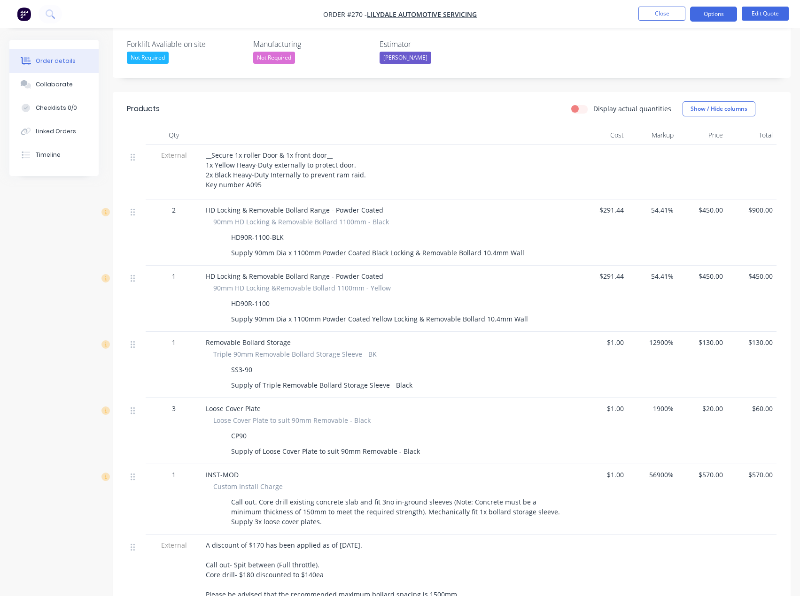
scroll to position [94, 0]
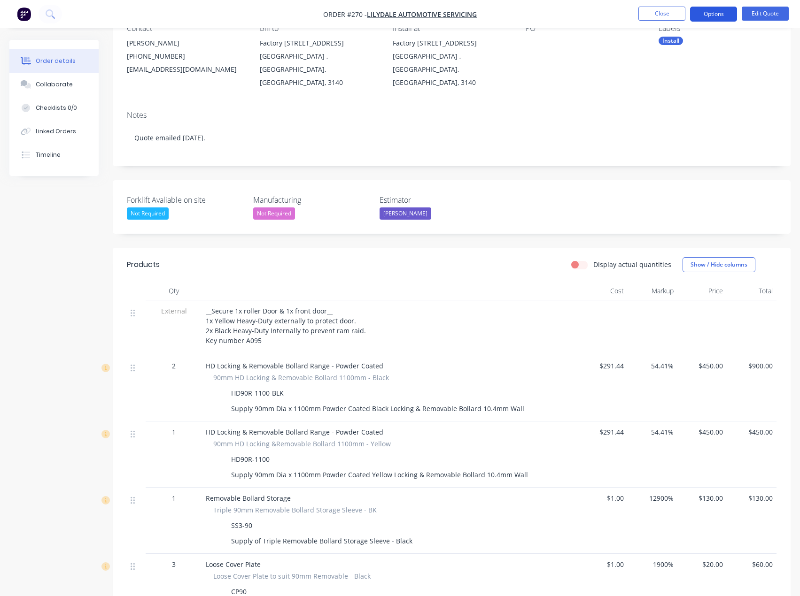
click at [716, 15] on button "Options" at bounding box center [713, 14] width 47 height 15
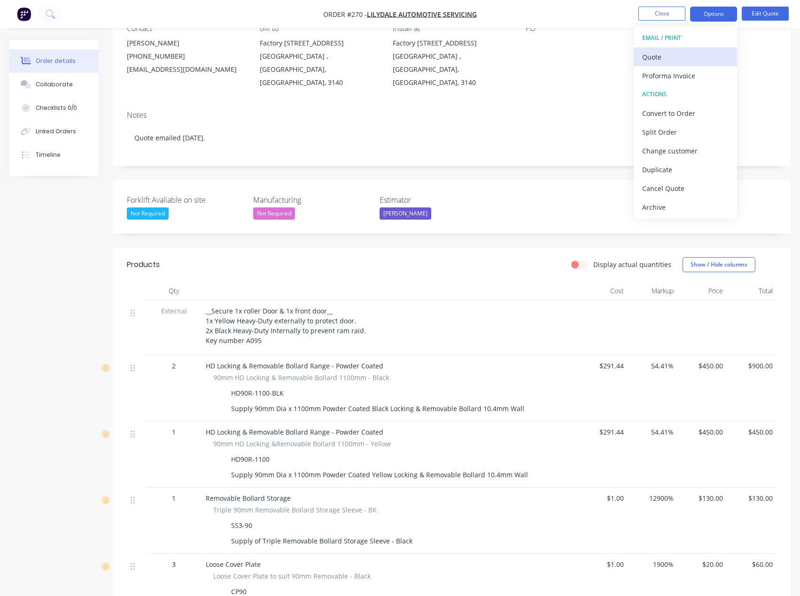
click at [663, 57] on div "Quote" at bounding box center [685, 57] width 86 height 14
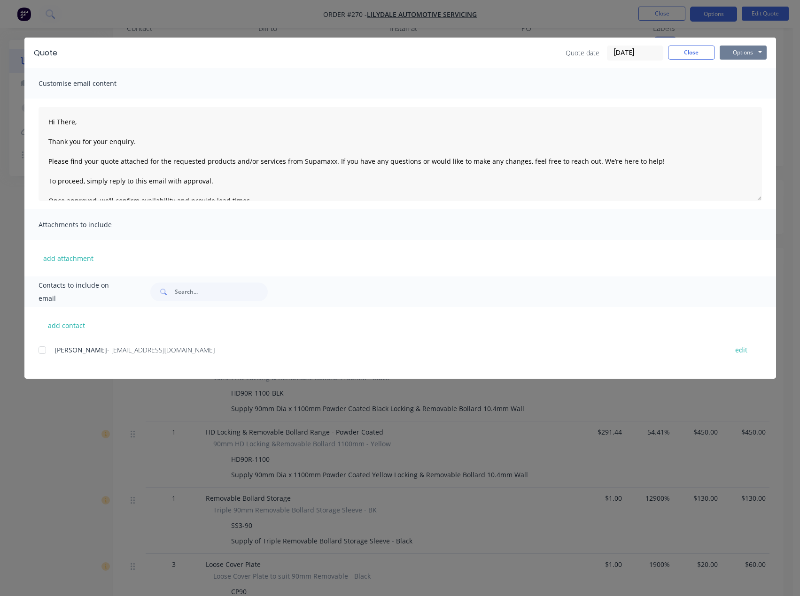
click at [747, 52] on button "Options" at bounding box center [742, 53] width 47 height 14
click at [748, 72] on button "Preview" at bounding box center [749, 69] width 60 height 15
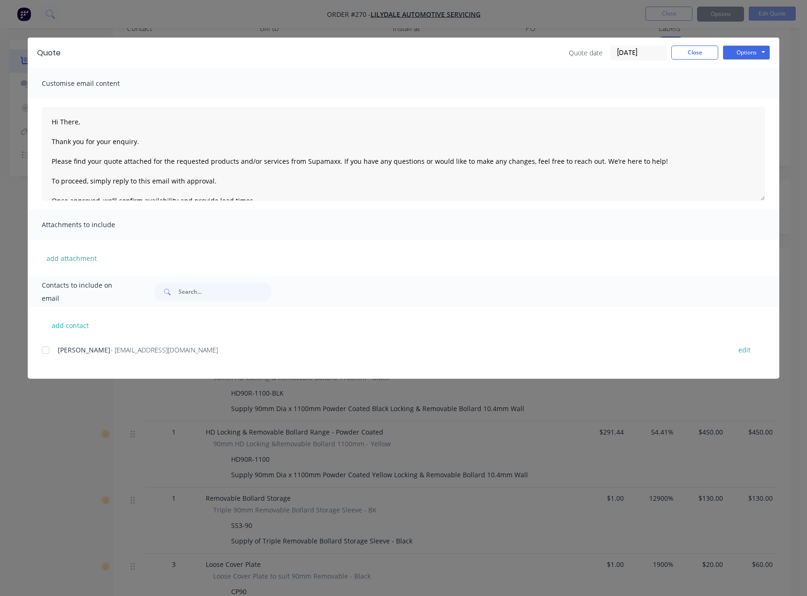
type textarea "Hi There, Thank you for your enquiry. Please find your quote attached for the r…"
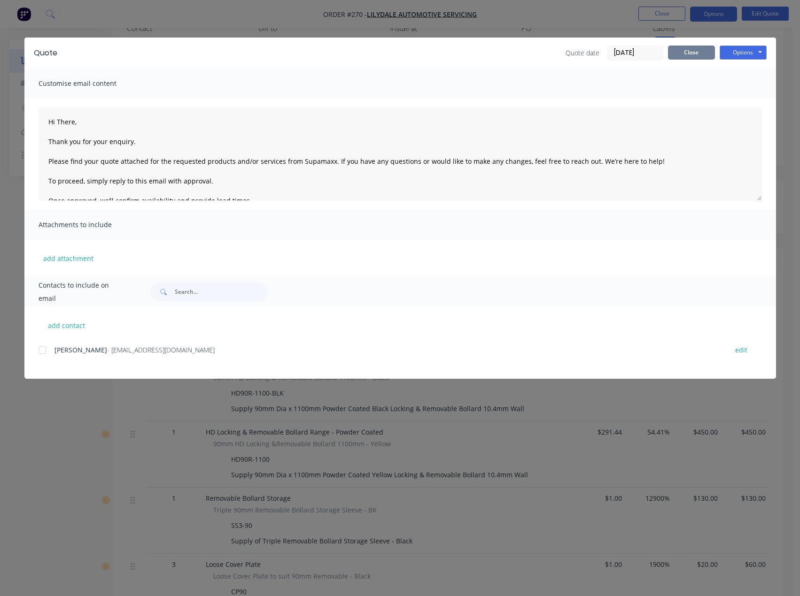
click at [699, 54] on button "Close" at bounding box center [691, 53] width 47 height 14
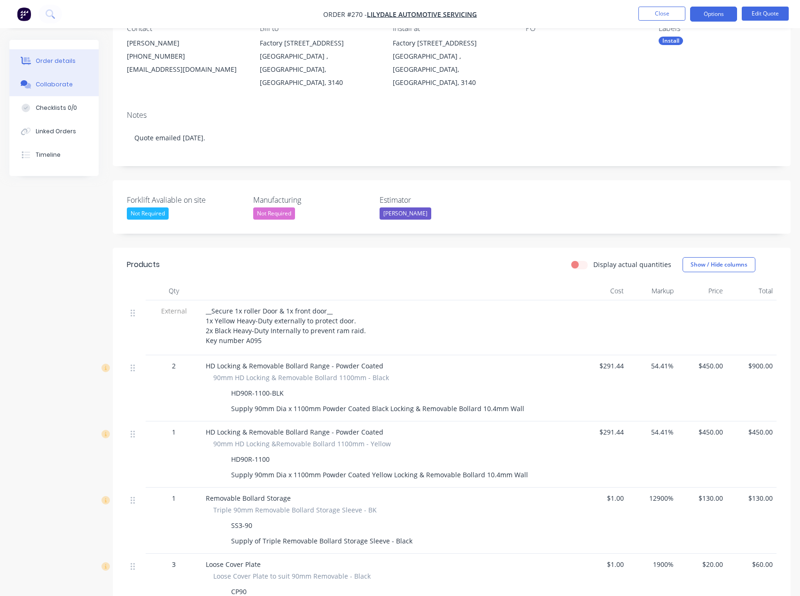
click at [50, 89] on button "Collaborate" at bounding box center [53, 84] width 89 height 23
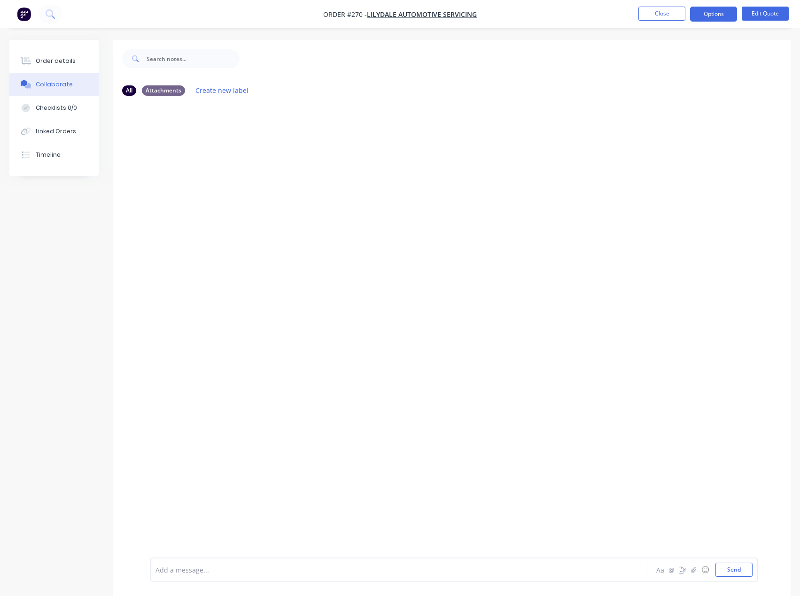
click at [208, 570] on div at bounding box center [379, 570] width 447 height 10
click at [58, 62] on div "Order details" at bounding box center [56, 61] width 40 height 8
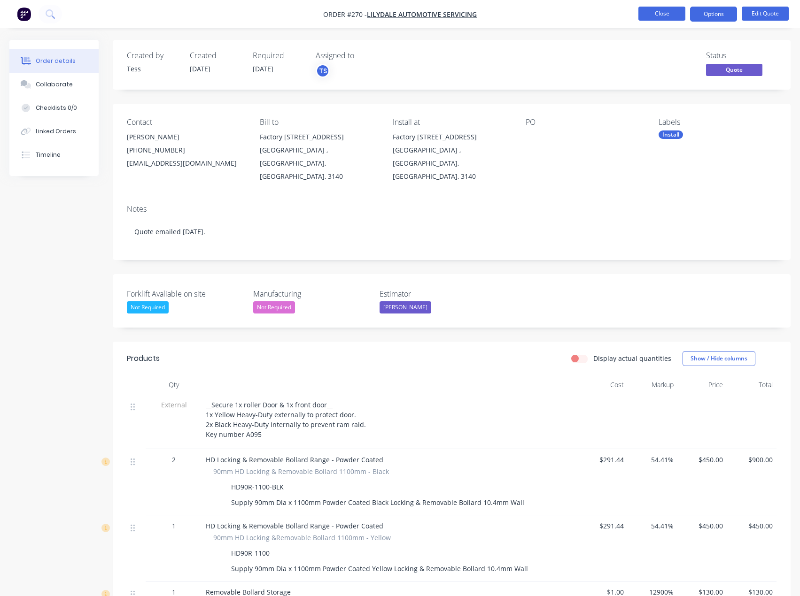
click at [668, 13] on button "Close" at bounding box center [661, 14] width 47 height 14
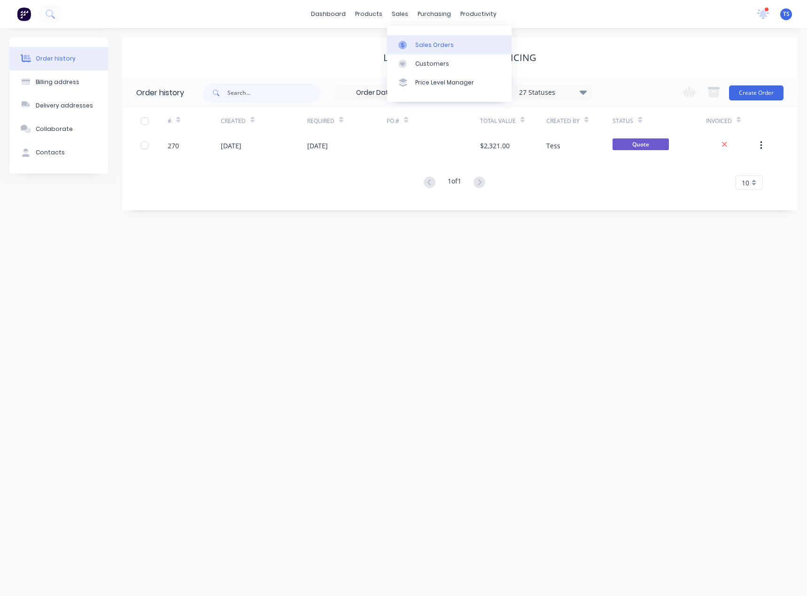
click at [424, 45] on div "Sales Orders" at bounding box center [434, 45] width 38 height 8
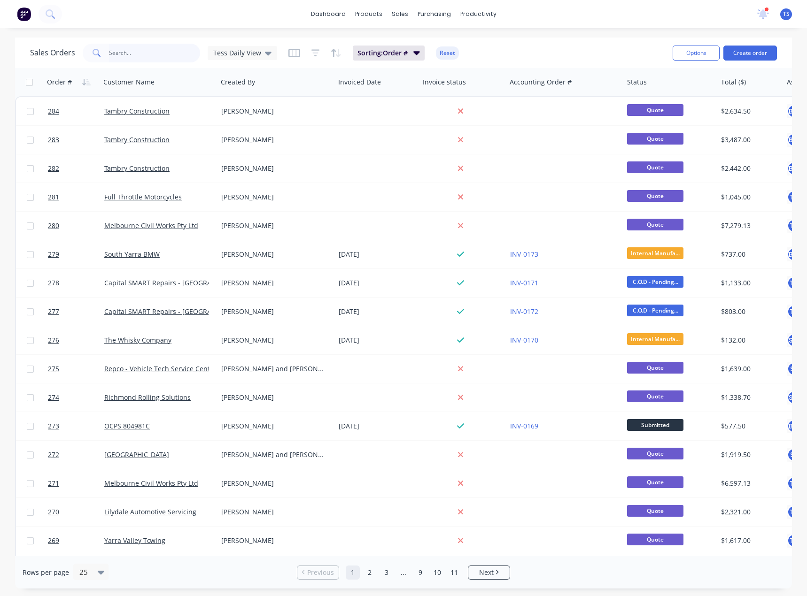
click at [153, 54] on input "text" at bounding box center [155, 53] width 92 height 19
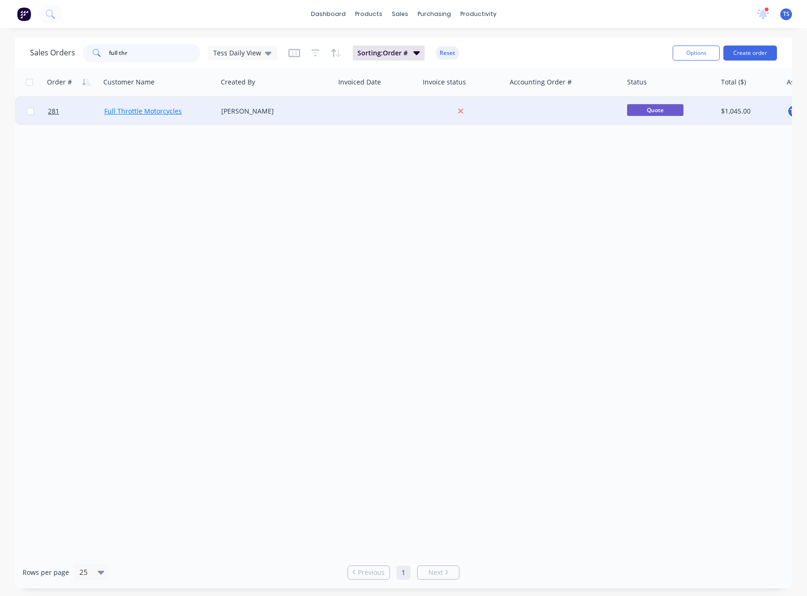
type input "full thr"
click at [137, 108] on link "Full Throttle Motorcycles" at bounding box center [142, 111] width 77 height 9
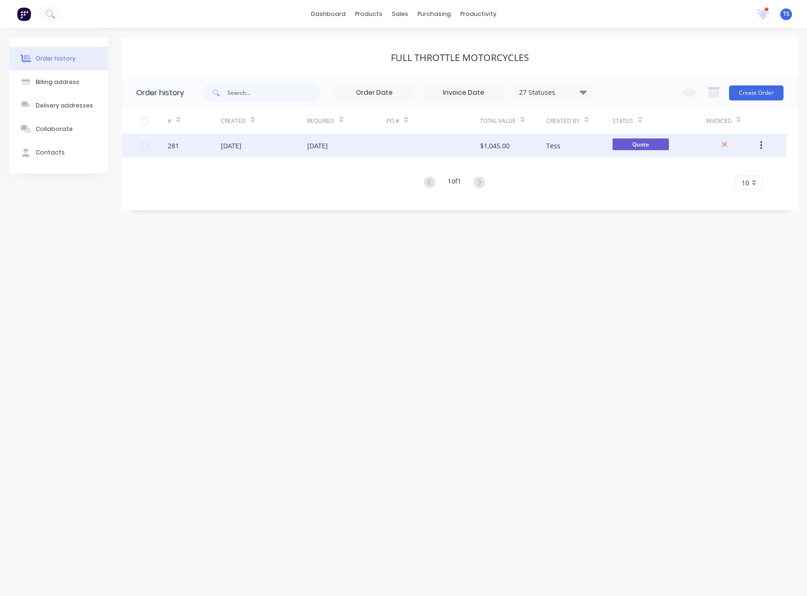
click at [320, 144] on div "[DATE]" at bounding box center [317, 146] width 21 height 10
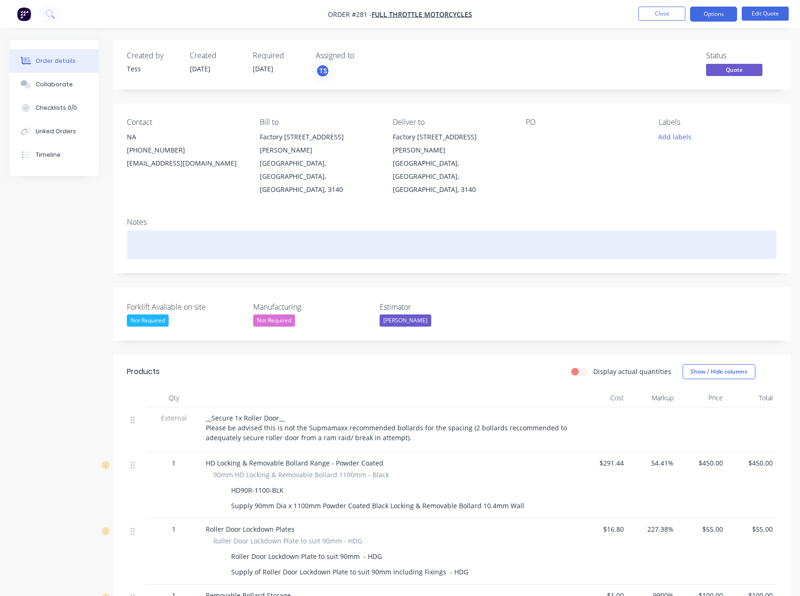
click at [161, 231] on div at bounding box center [451, 245] width 649 height 29
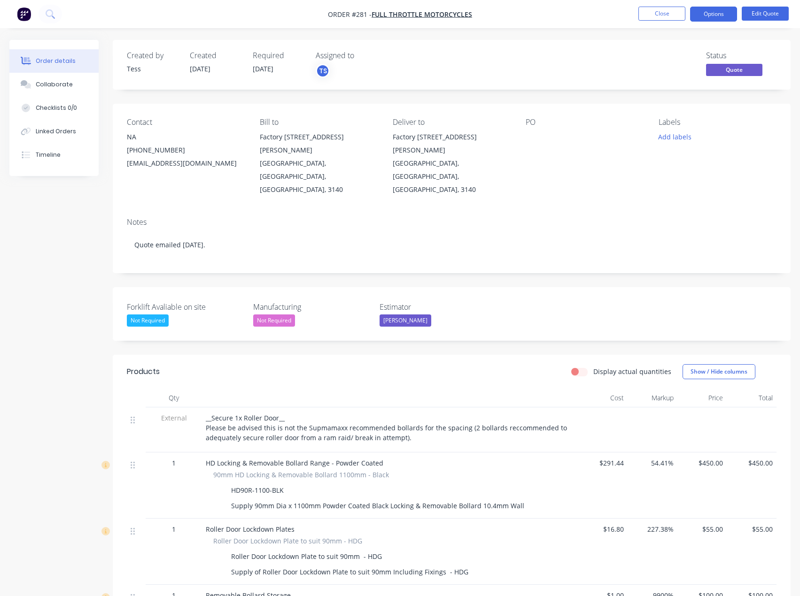
click at [231, 218] on div "Notes" at bounding box center [451, 222] width 649 height 9
click at [680, 14] on button "Close" at bounding box center [661, 14] width 47 height 14
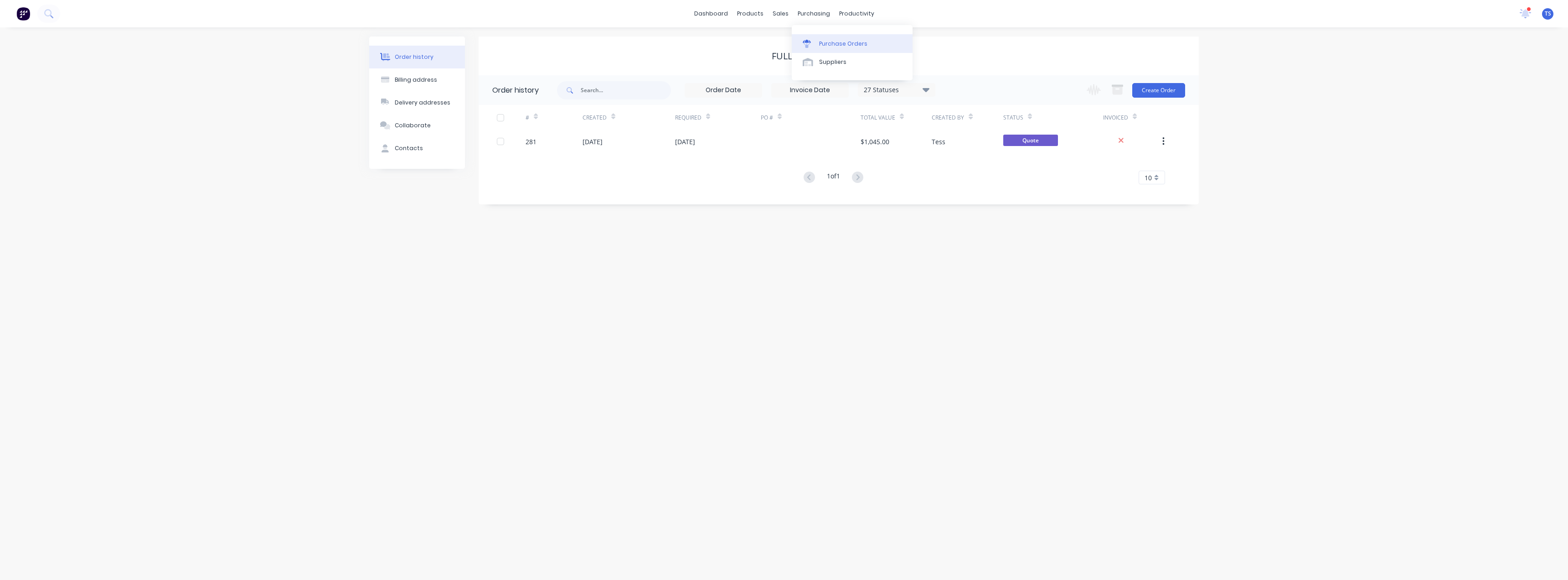
click at [783, 44] on link "Purchase Orders" at bounding box center [852, 43] width 120 height 18
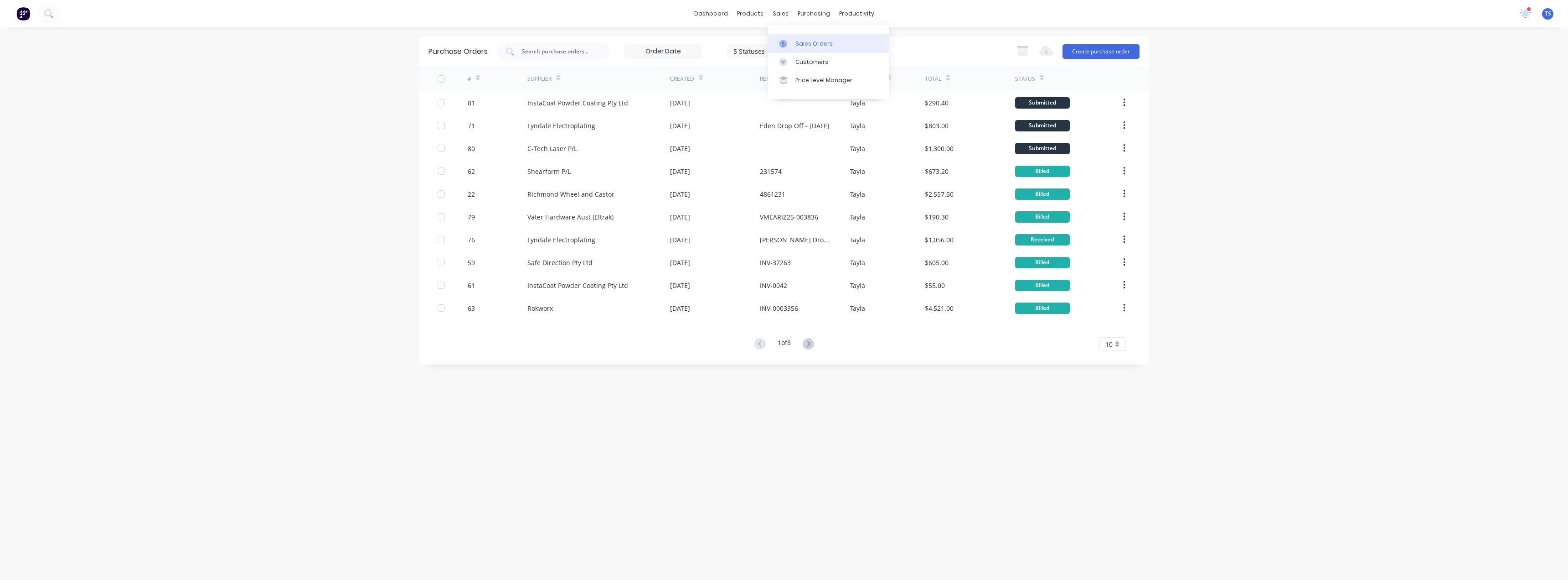
click at [783, 48] on div "Sales Orders" at bounding box center [814, 44] width 37 height 8
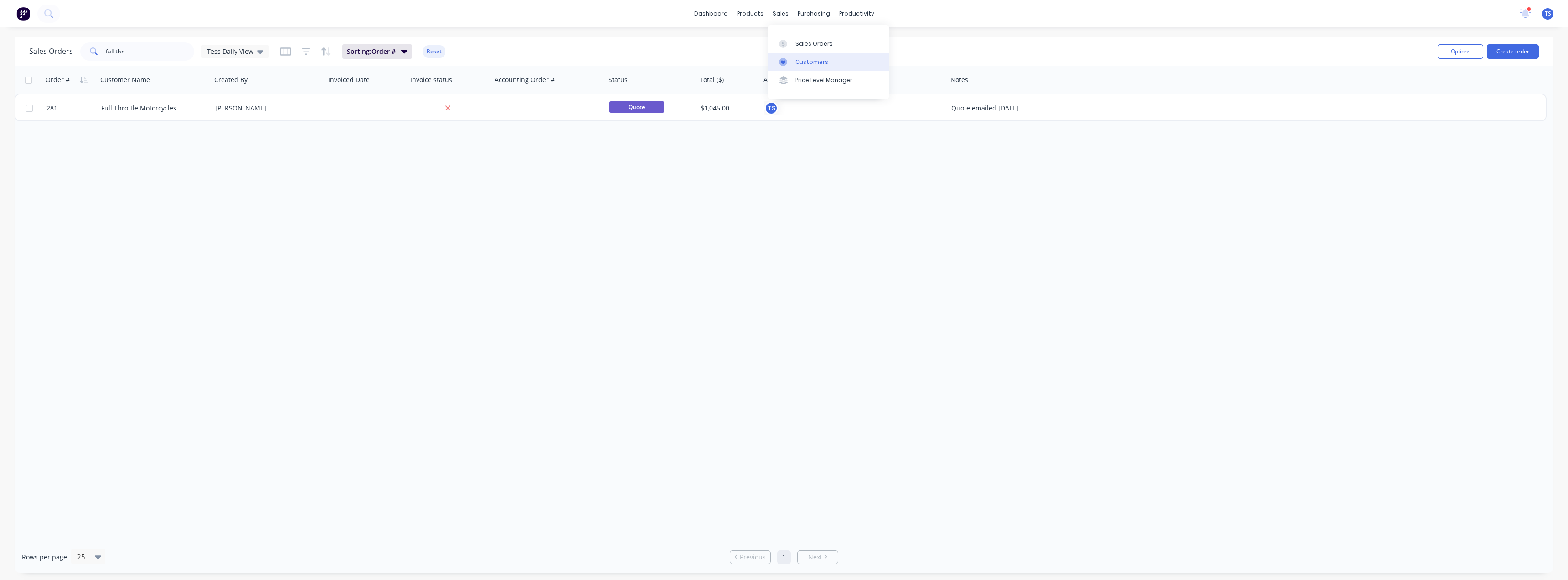
click at [783, 61] on div "Customers" at bounding box center [812, 62] width 33 height 8
